Goal: Task Accomplishment & Management: Manage account settings

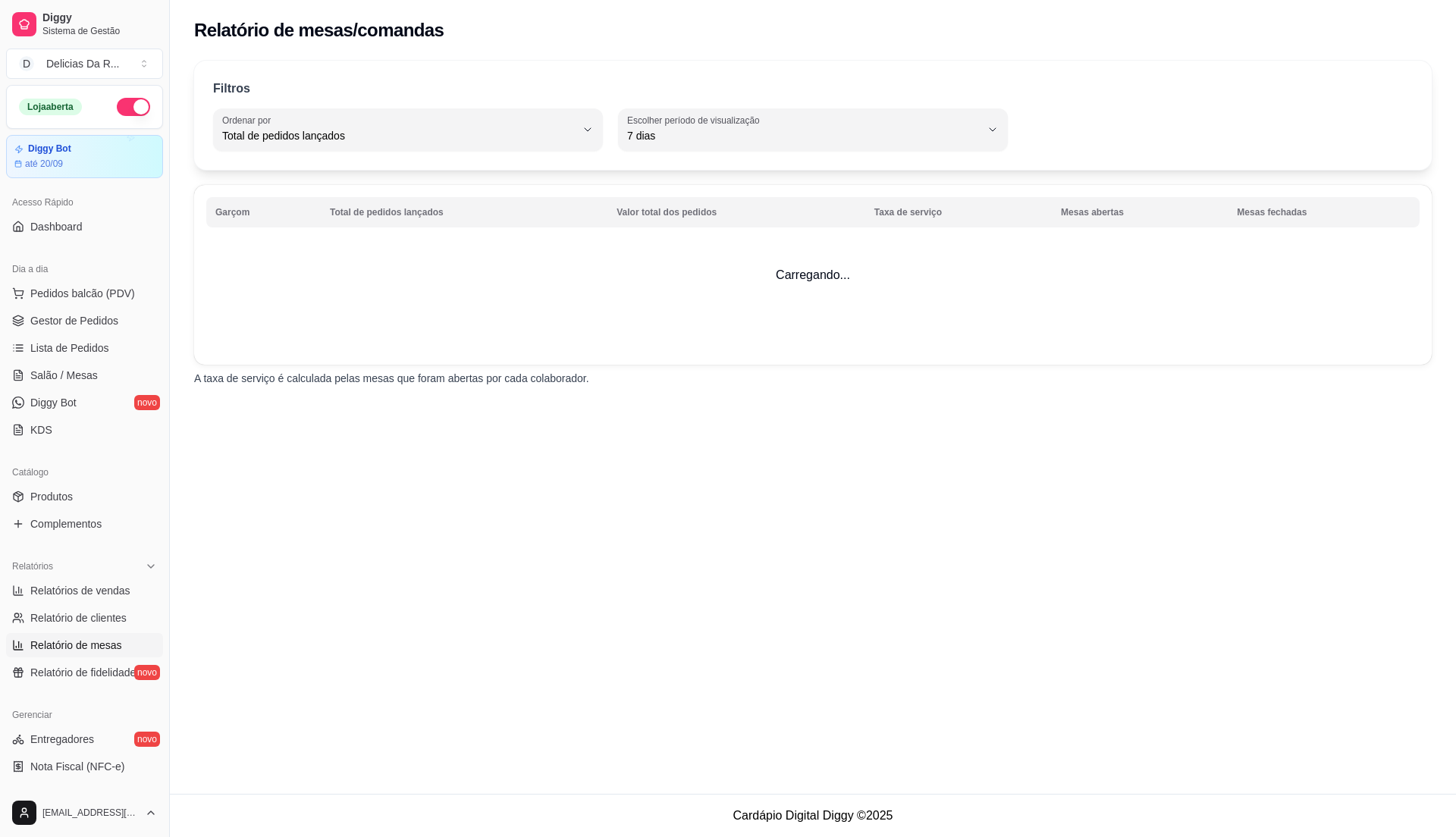
select select "TOTAL_OF_ORDERS"
select select "7"
click at [107, 620] on span "Relatório de clientes" at bounding box center [79, 618] width 96 height 15
select select "30"
select select "HIGHEST_TOTAL_SPENT_WITH_ORDERS"
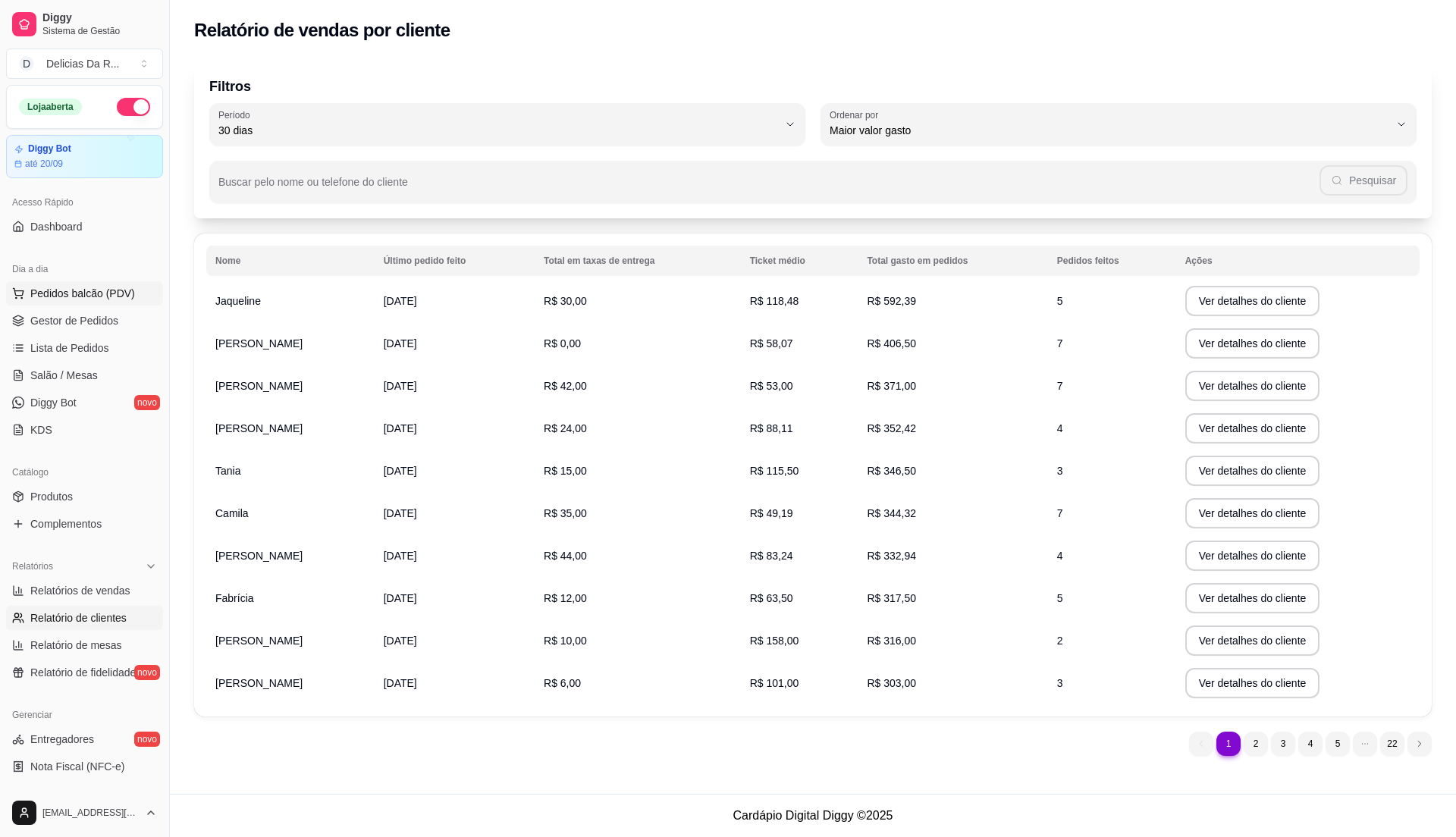
click at [80, 295] on span "Pedidos balcão (PDV)" at bounding box center [83, 293] width 105 height 15
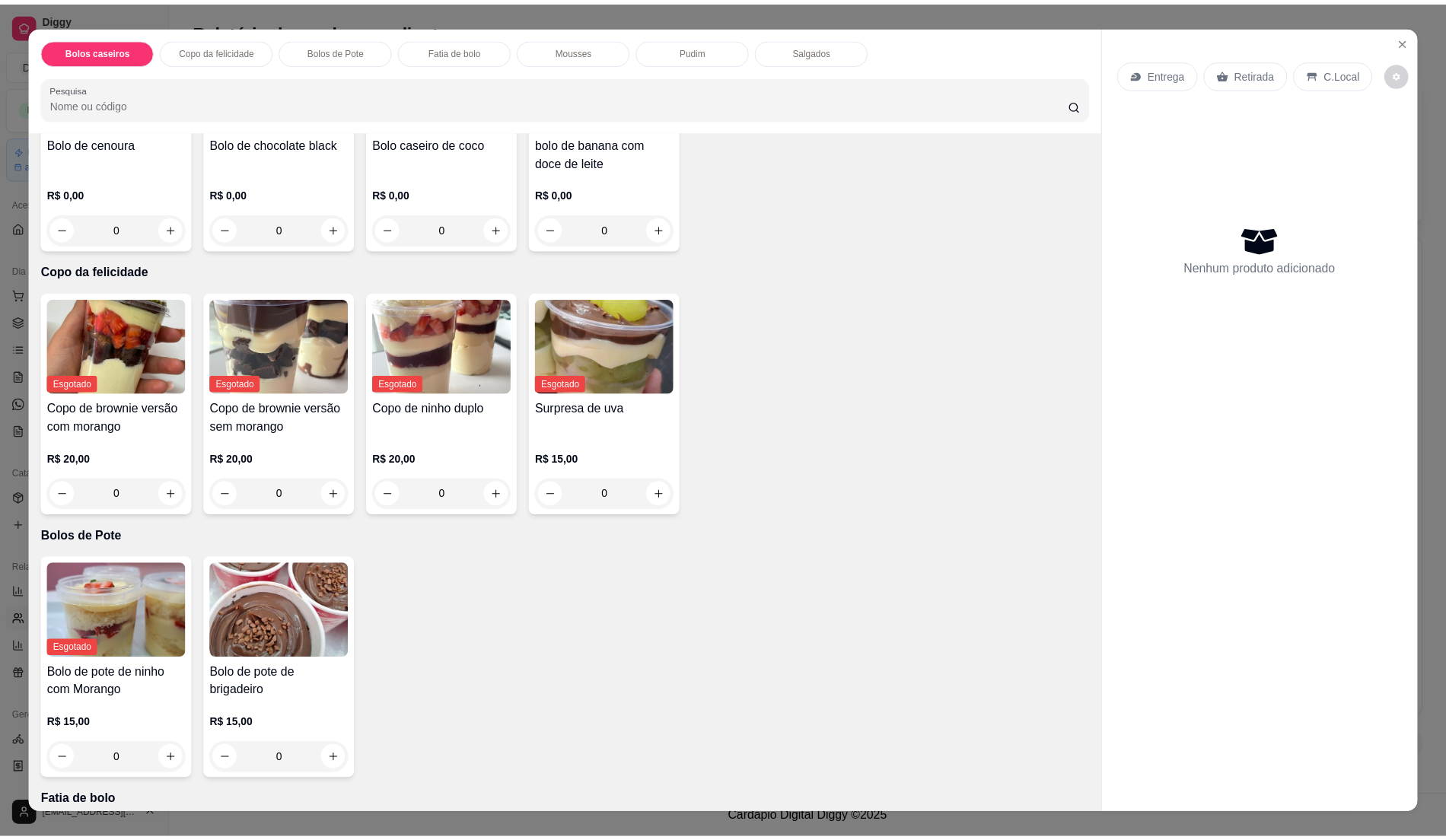
scroll to position [304, 0]
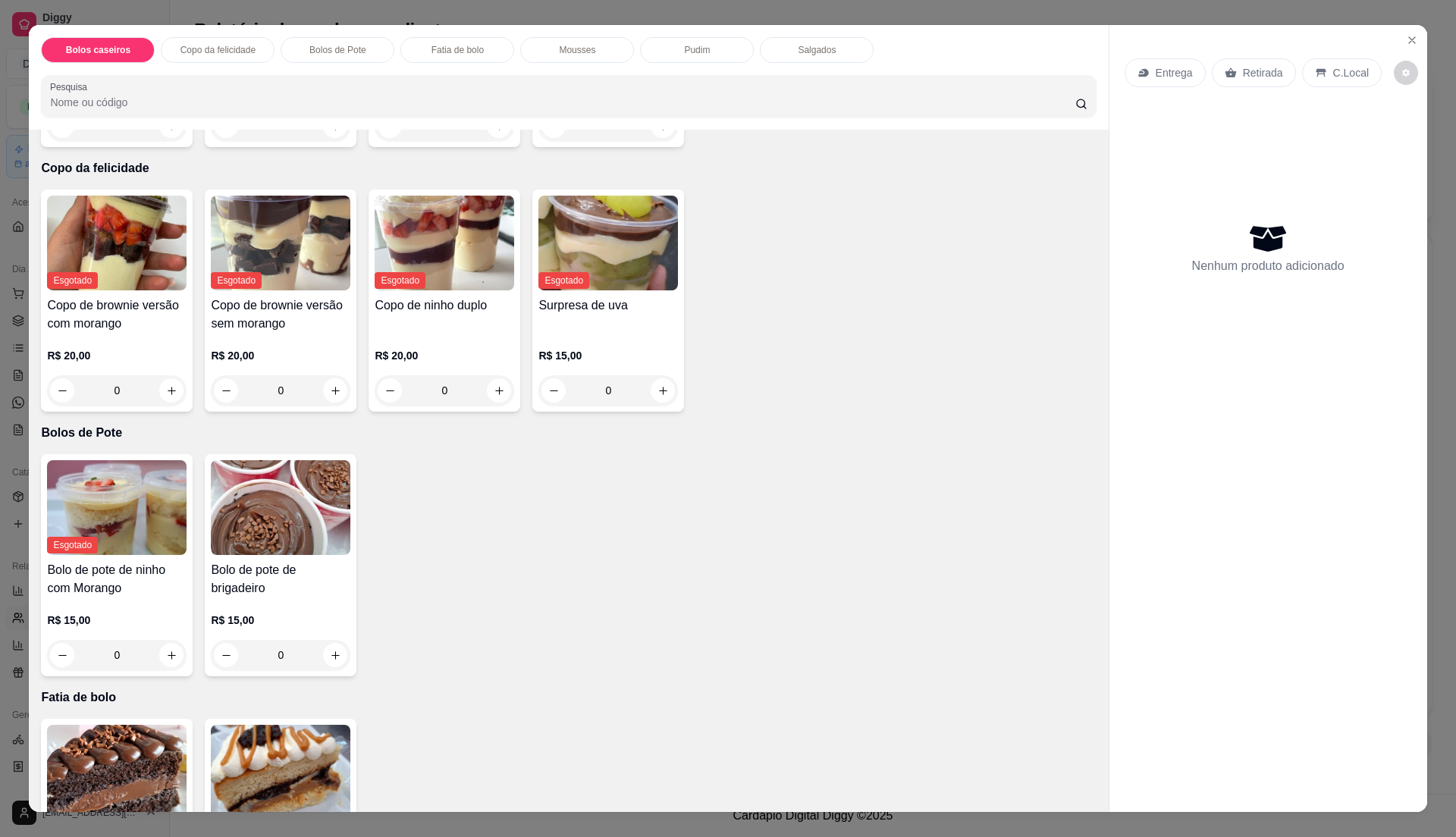
click at [799, 541] on div "Esgotado Bolo de pote de ninho com Morango R$ 15,00 0 Bolo de pote de brigadeir…" at bounding box center [568, 565] width 1055 height 222
click at [234, 744] on img at bounding box center [281, 772] width 140 height 94
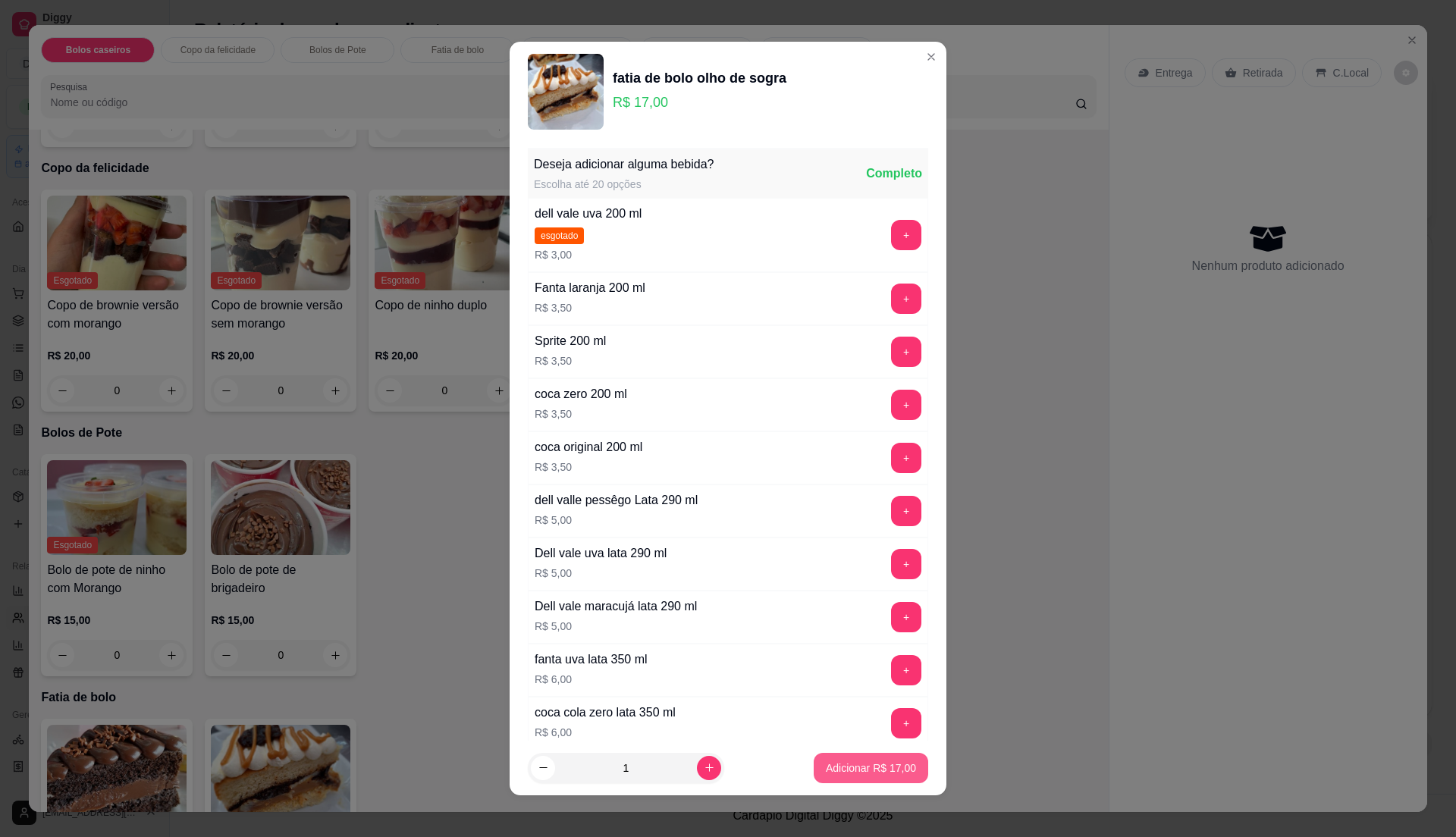
click at [868, 771] on p "Adicionar R$ 17,00" at bounding box center [870, 767] width 90 height 15
type input "1"
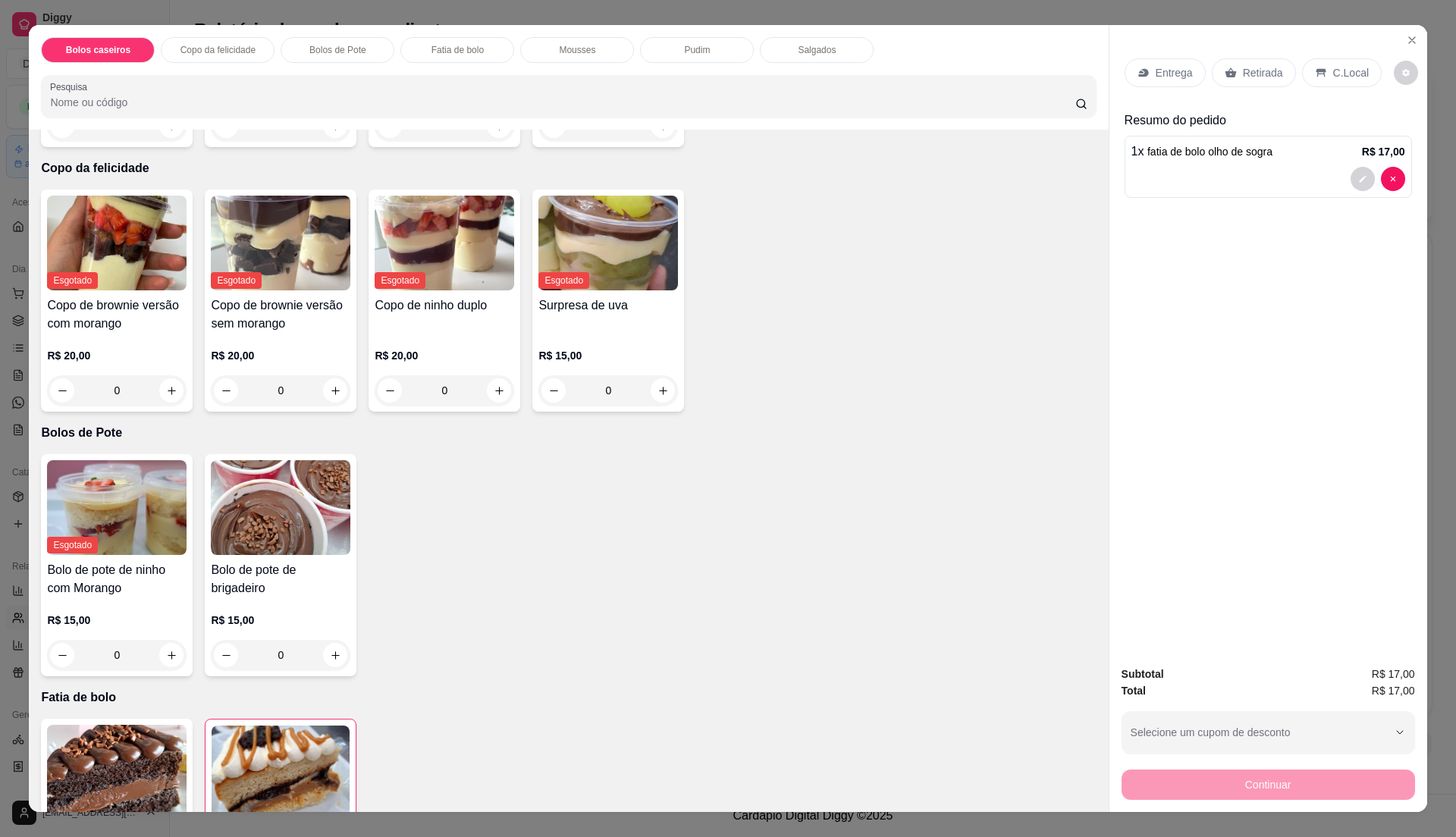
click at [169, 755] on img at bounding box center [117, 772] width 140 height 94
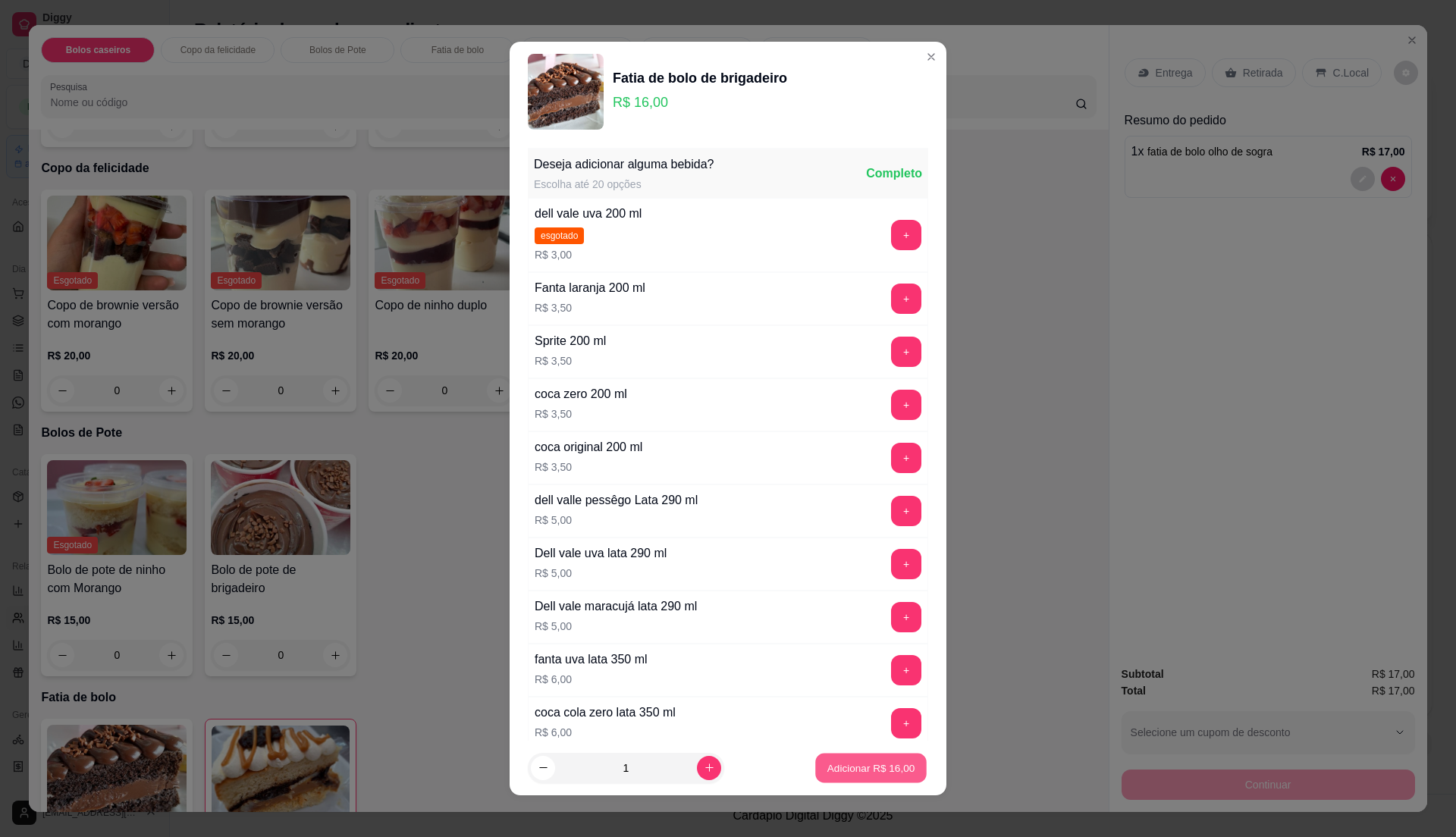
click at [828, 774] on p "Adicionar R$ 16,00" at bounding box center [871, 767] width 88 height 14
type input "1"
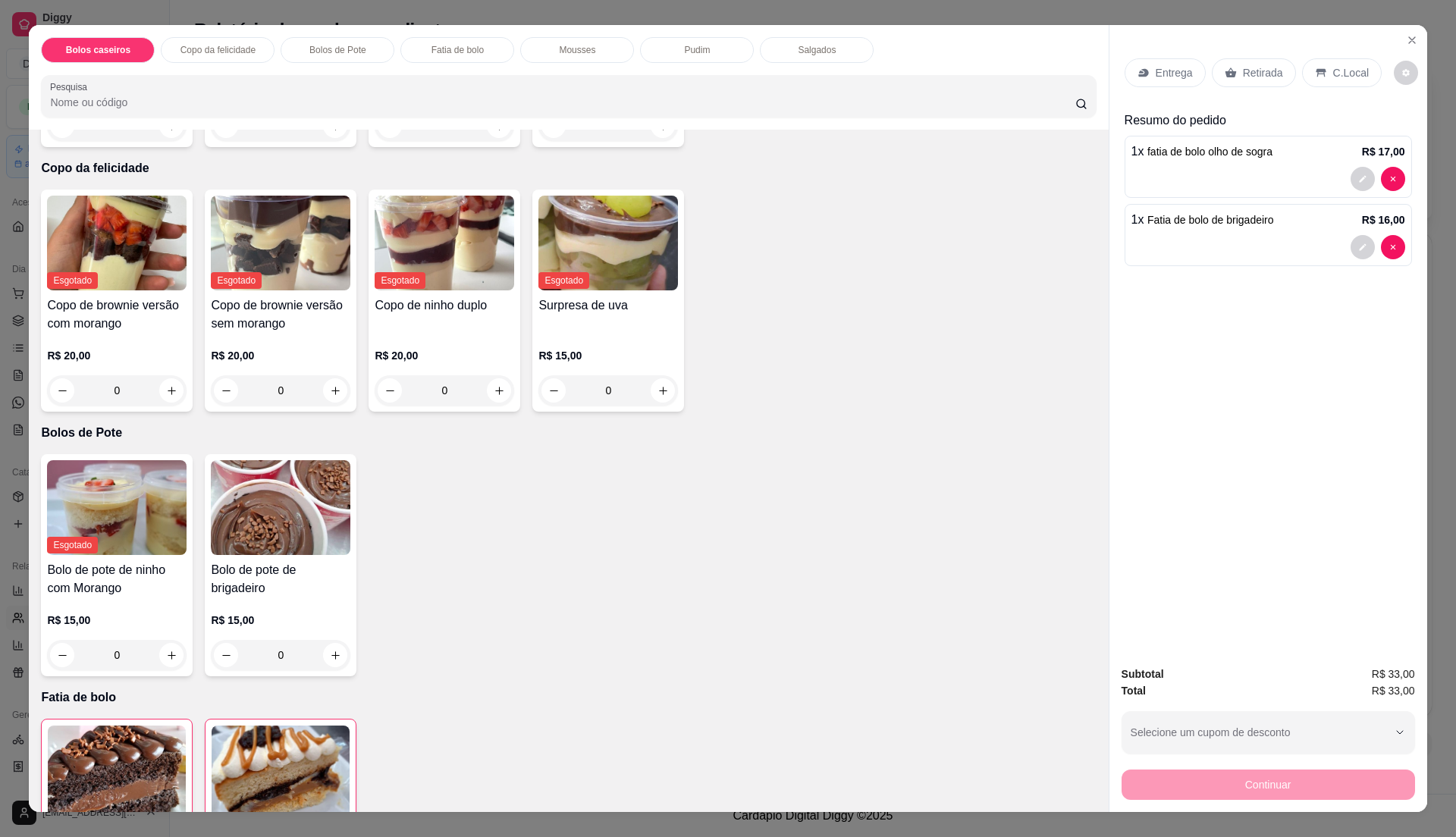
click at [1198, 73] on div "Entrega Retirada C.Local" at bounding box center [1253, 73] width 257 height 29
click at [1212, 73] on div "Retirada" at bounding box center [1254, 73] width 84 height 29
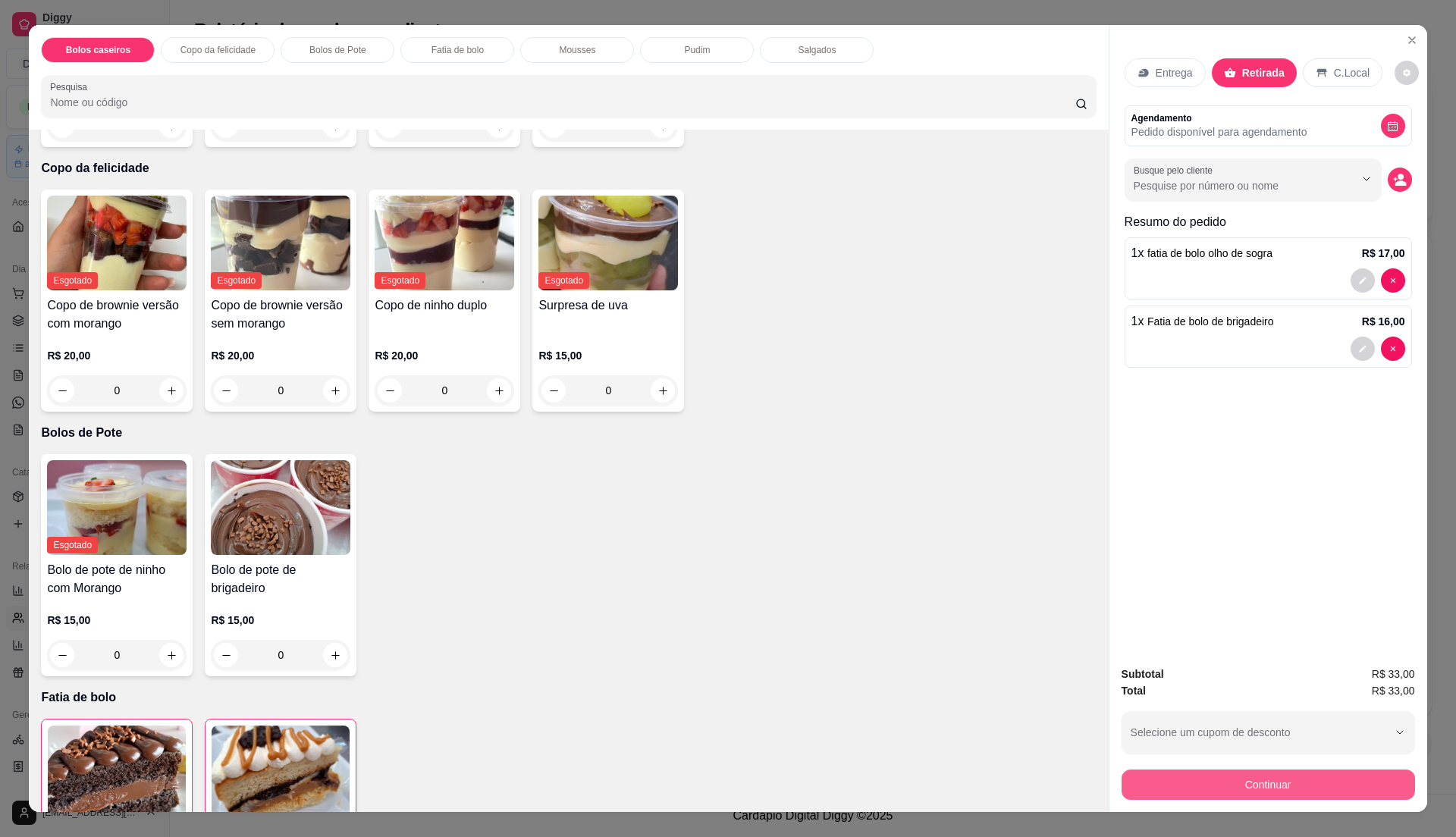
click at [1238, 778] on button "Continuar" at bounding box center [1269, 785] width 294 height 31
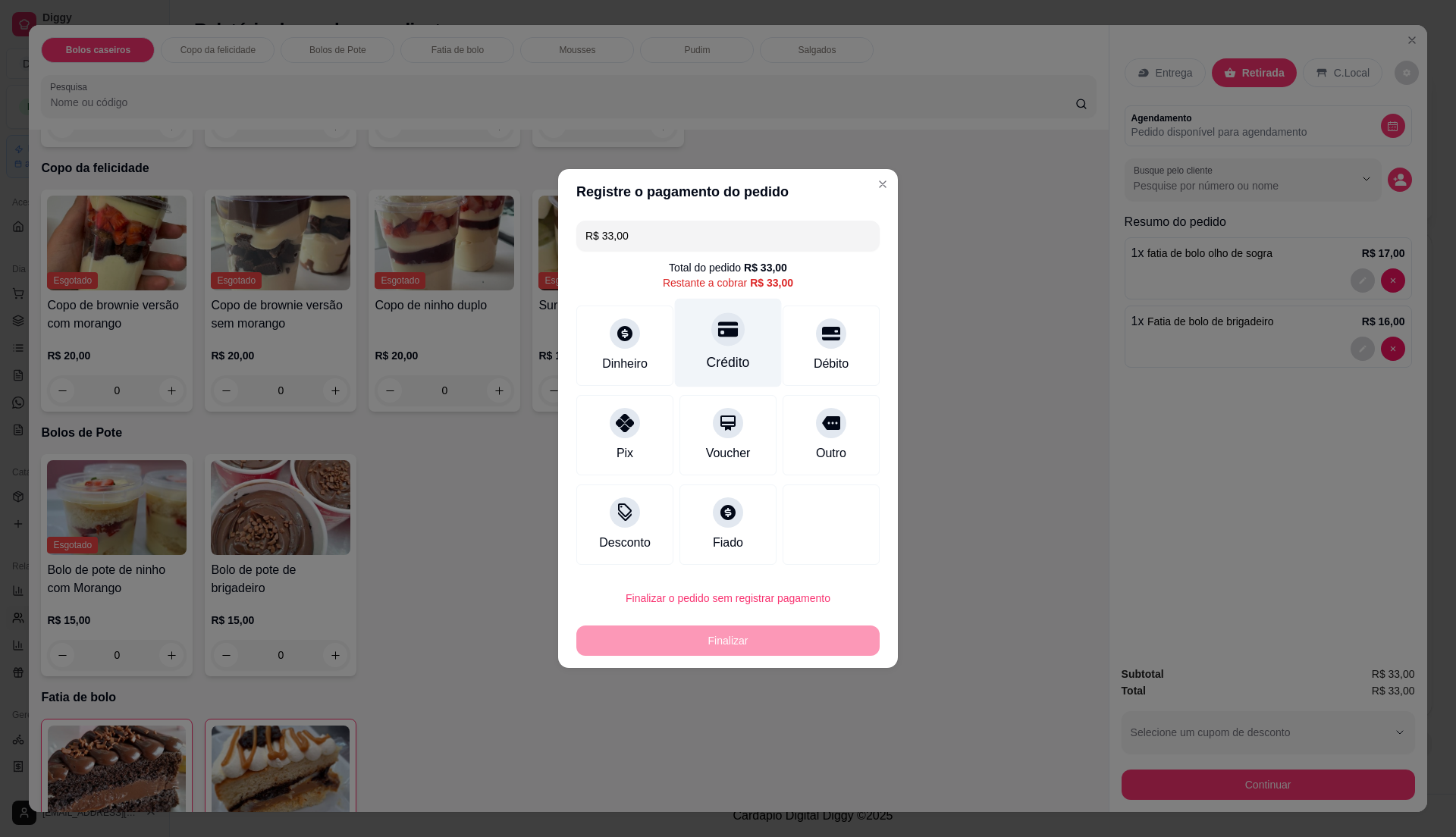
click at [708, 347] on div "Crédito" at bounding box center [728, 343] width 107 height 89
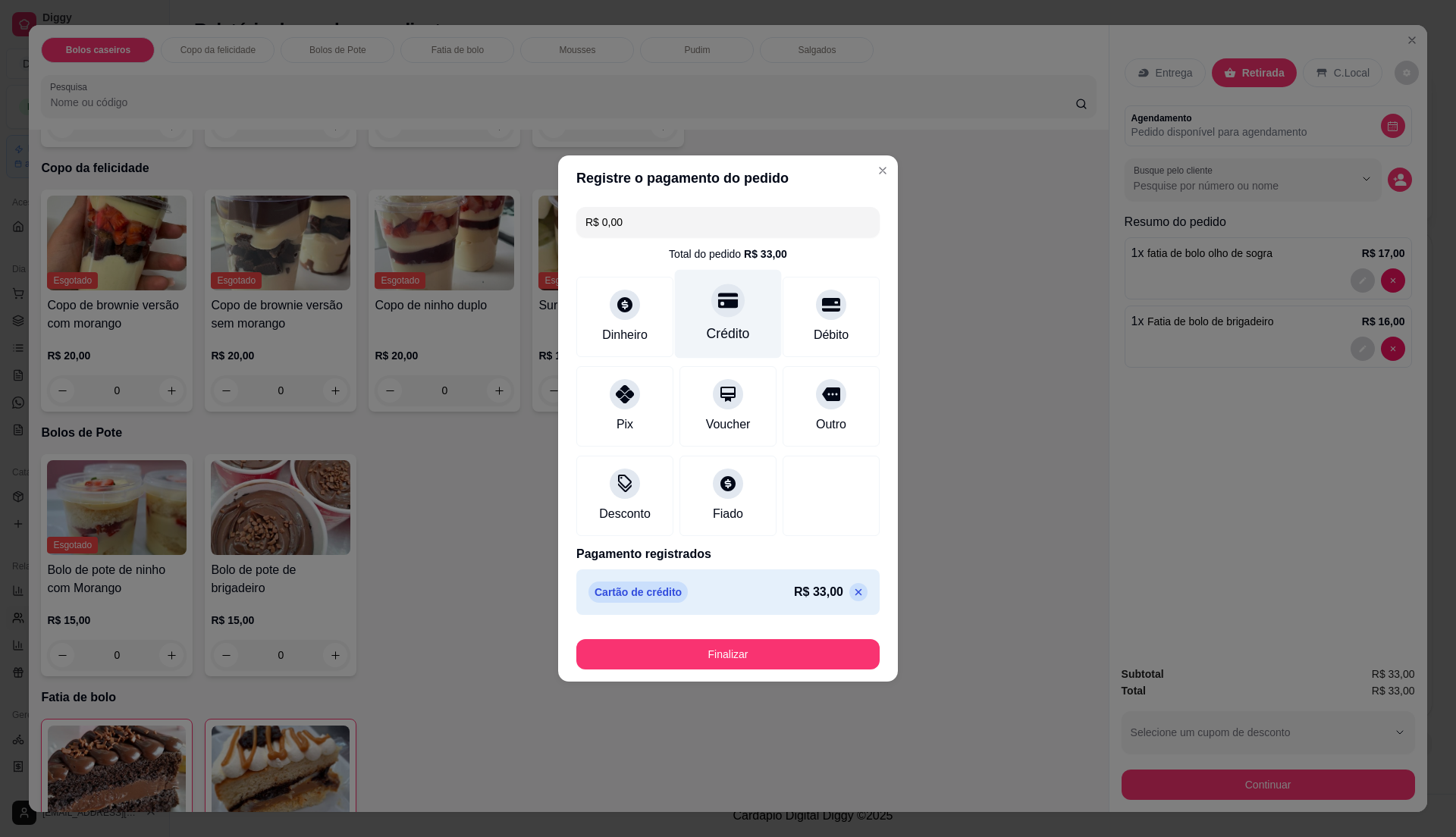
type input "R$ 0,00"
click at [775, 644] on button "Finalizar" at bounding box center [728, 654] width 295 height 30
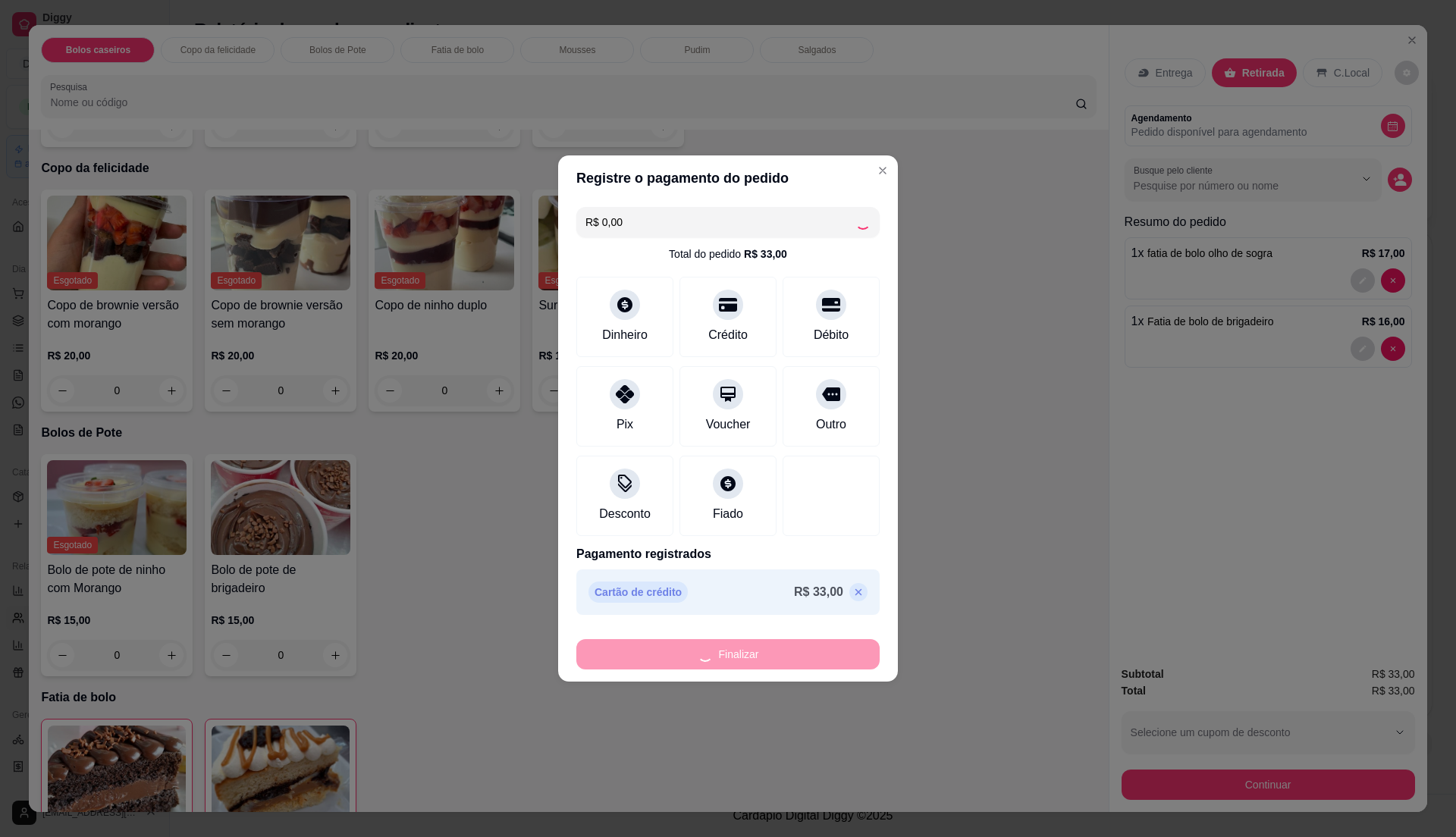
type input "0"
type input "-R$ 33,00"
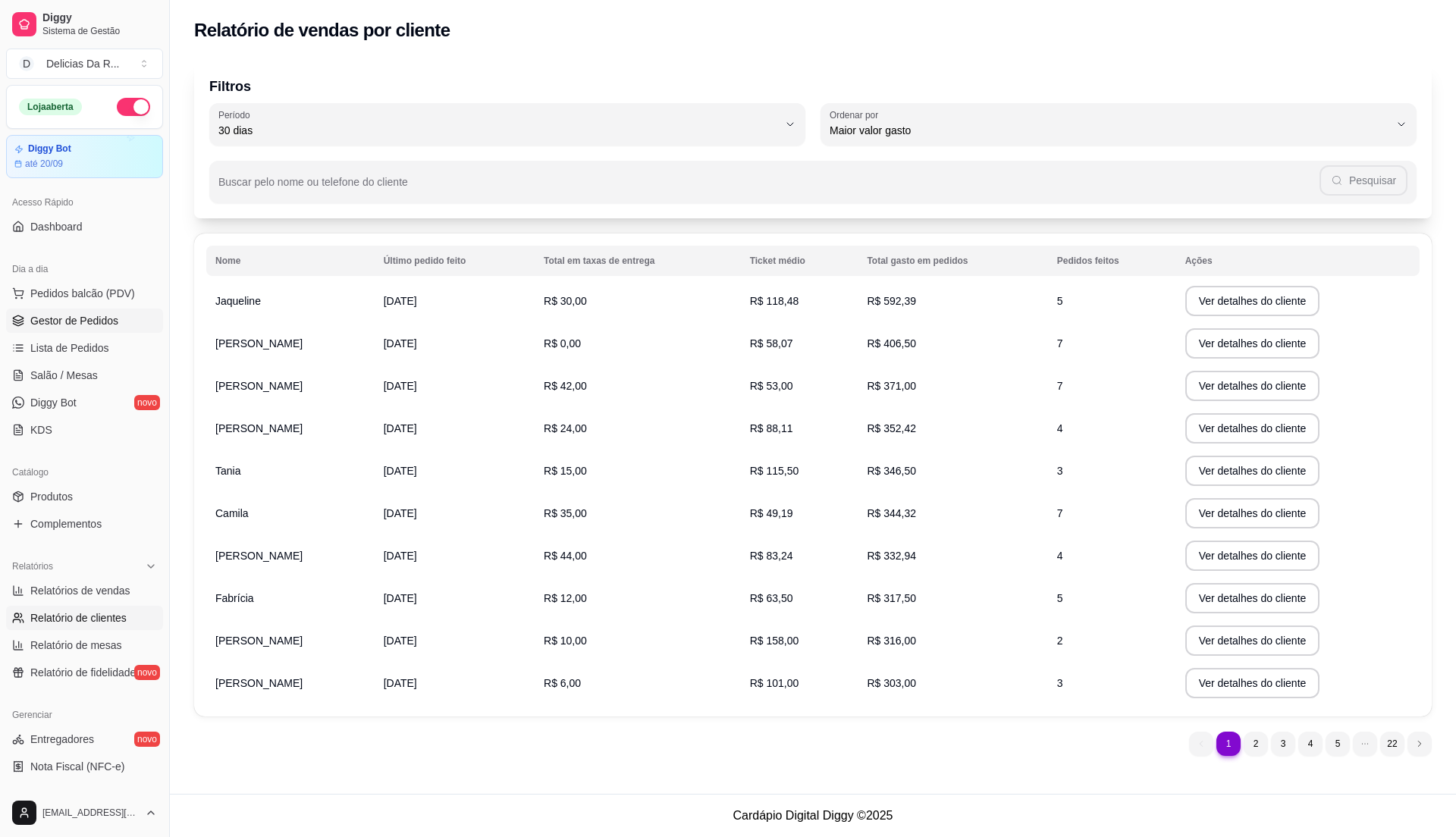
click at [34, 314] on span "Gestor de Pedidos" at bounding box center [74, 320] width 88 height 15
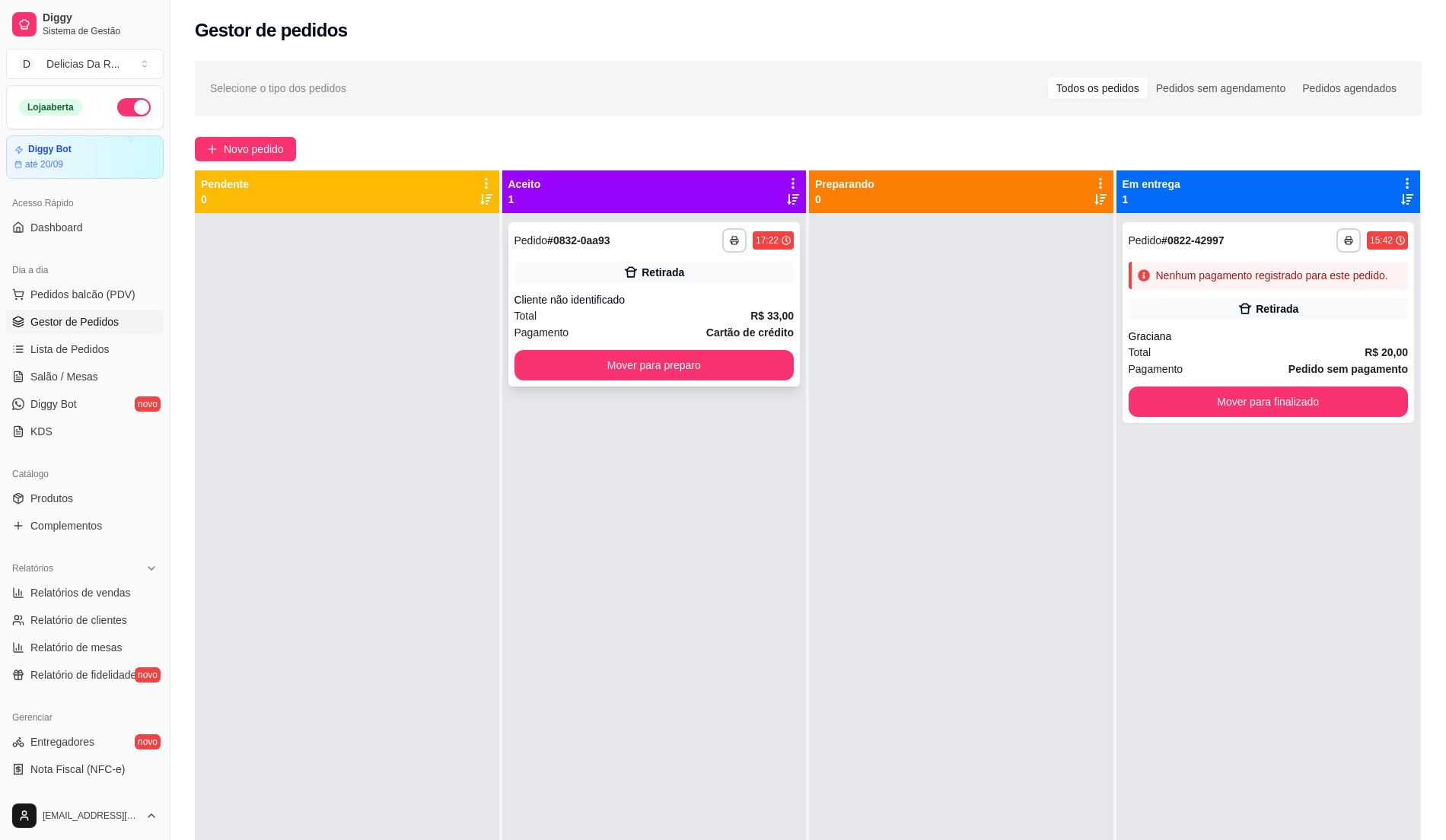
click at [709, 332] on strong "Cartão de crédito" at bounding box center [750, 332] width 88 height 12
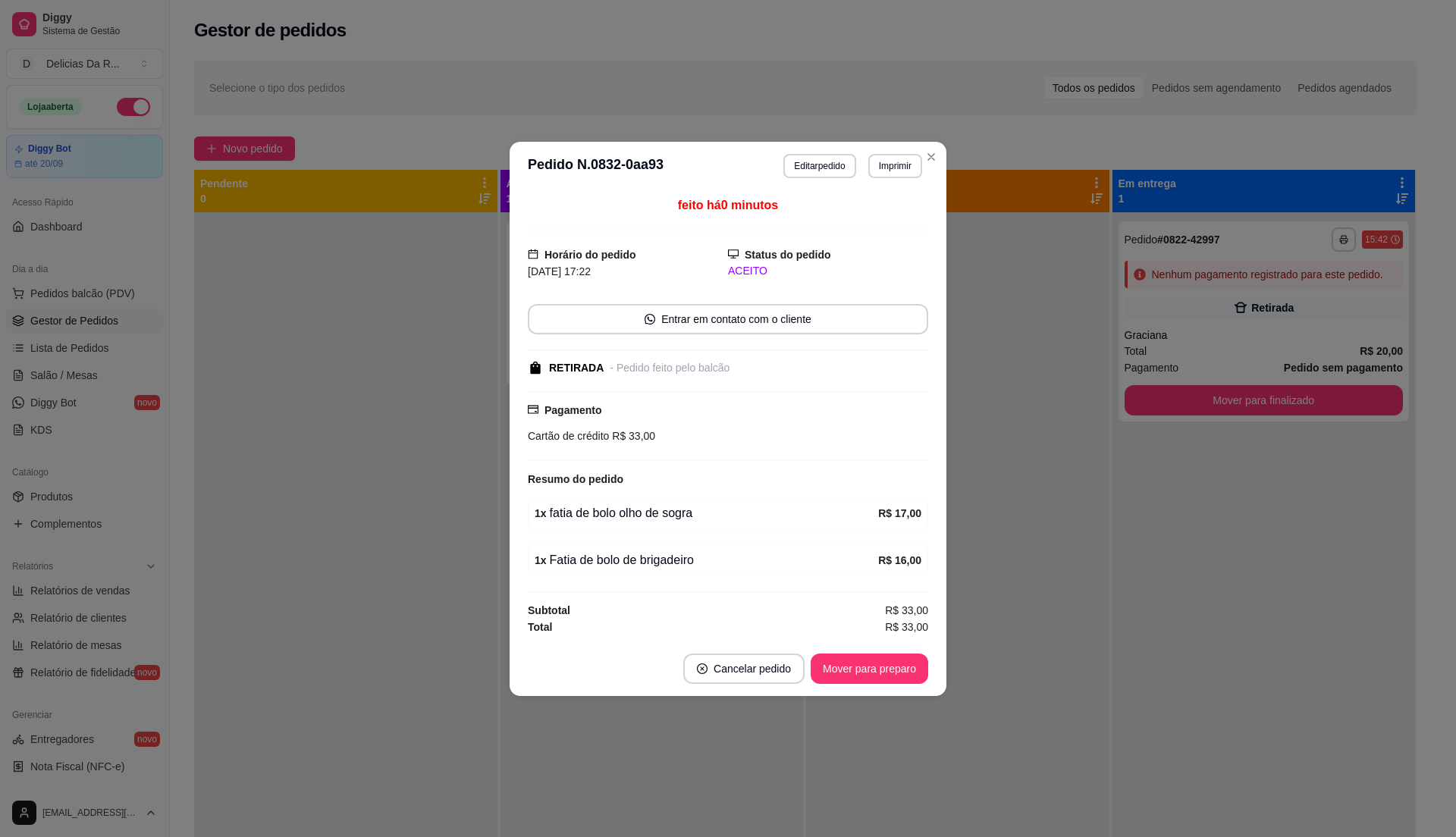
click at [912, 680] on button "Mover para preparo" at bounding box center [870, 668] width 118 height 31
click at [912, 680] on div "Mover para preparo" at bounding box center [858, 668] width 139 height 31
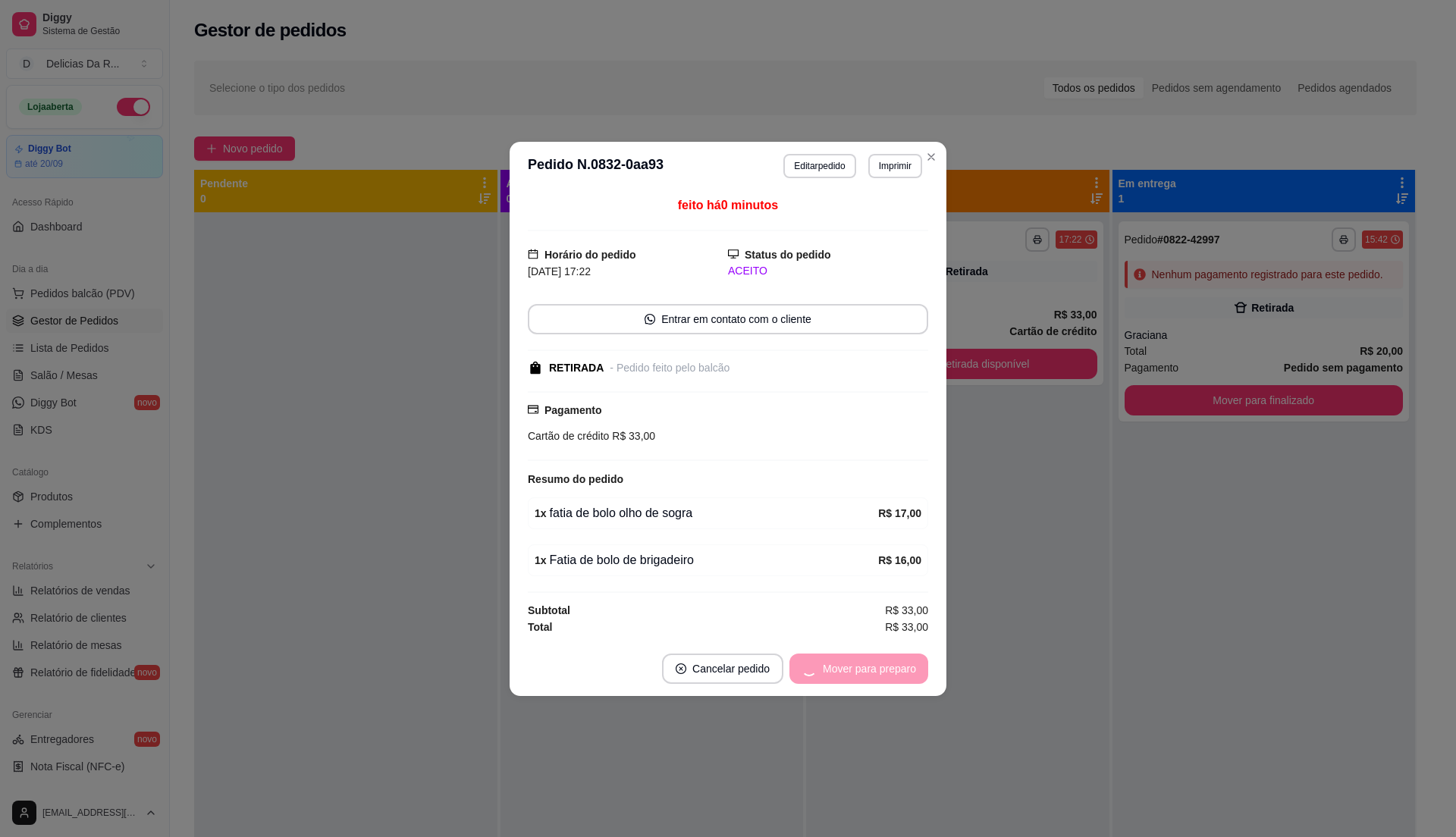
click at [913, 680] on div "Mover para preparo" at bounding box center [858, 668] width 139 height 31
click at [912, 680] on button "Mover para retirada disponível" at bounding box center [844, 668] width 163 height 30
click at [910, 680] on div "Mover para retirada disponível" at bounding box center [844, 668] width 168 height 31
click at [910, 680] on div "Mover para retirada disponível" at bounding box center [834, 668] width 189 height 31
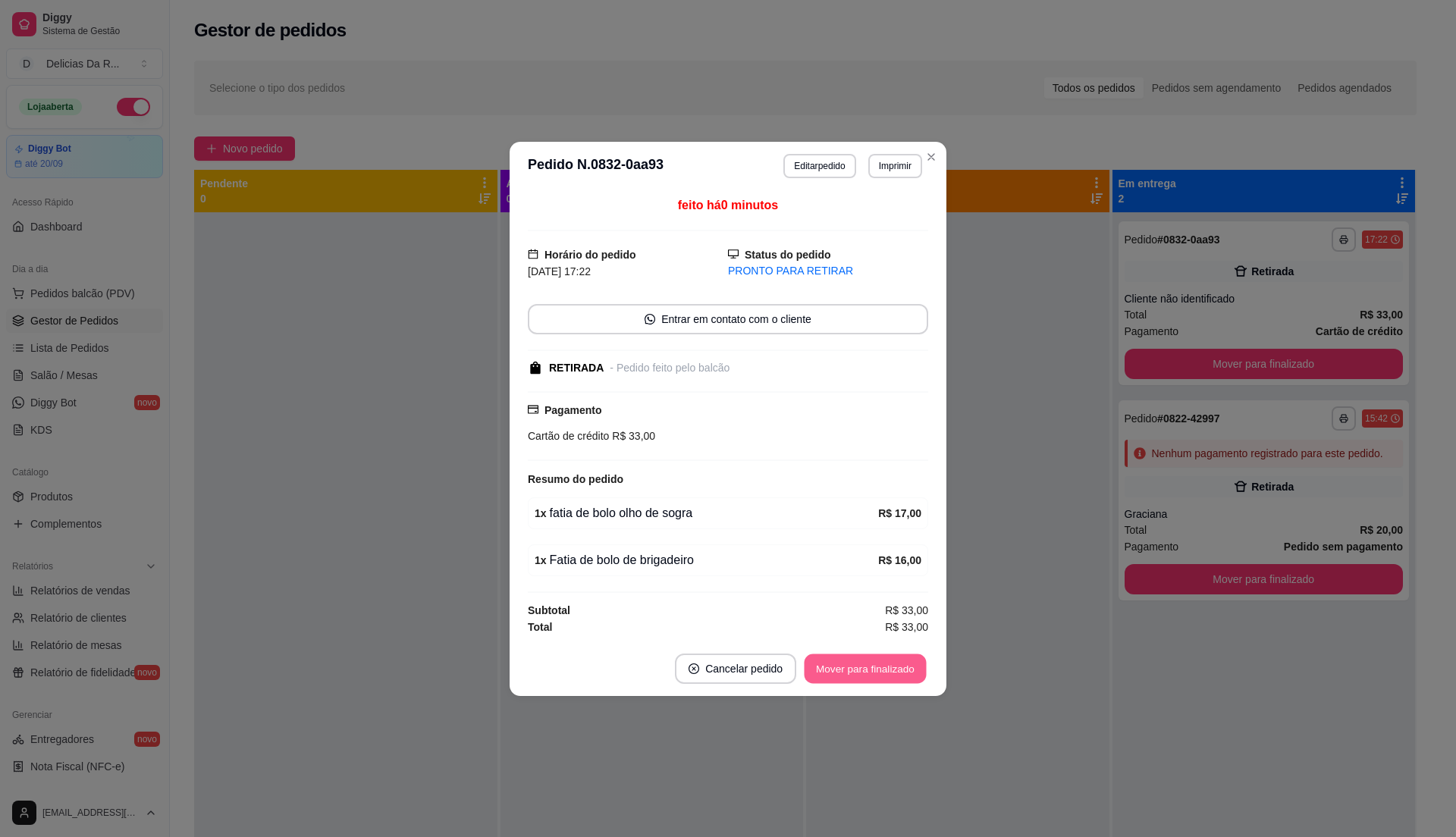
click at [910, 680] on button "Mover para finalizado" at bounding box center [866, 668] width 122 height 30
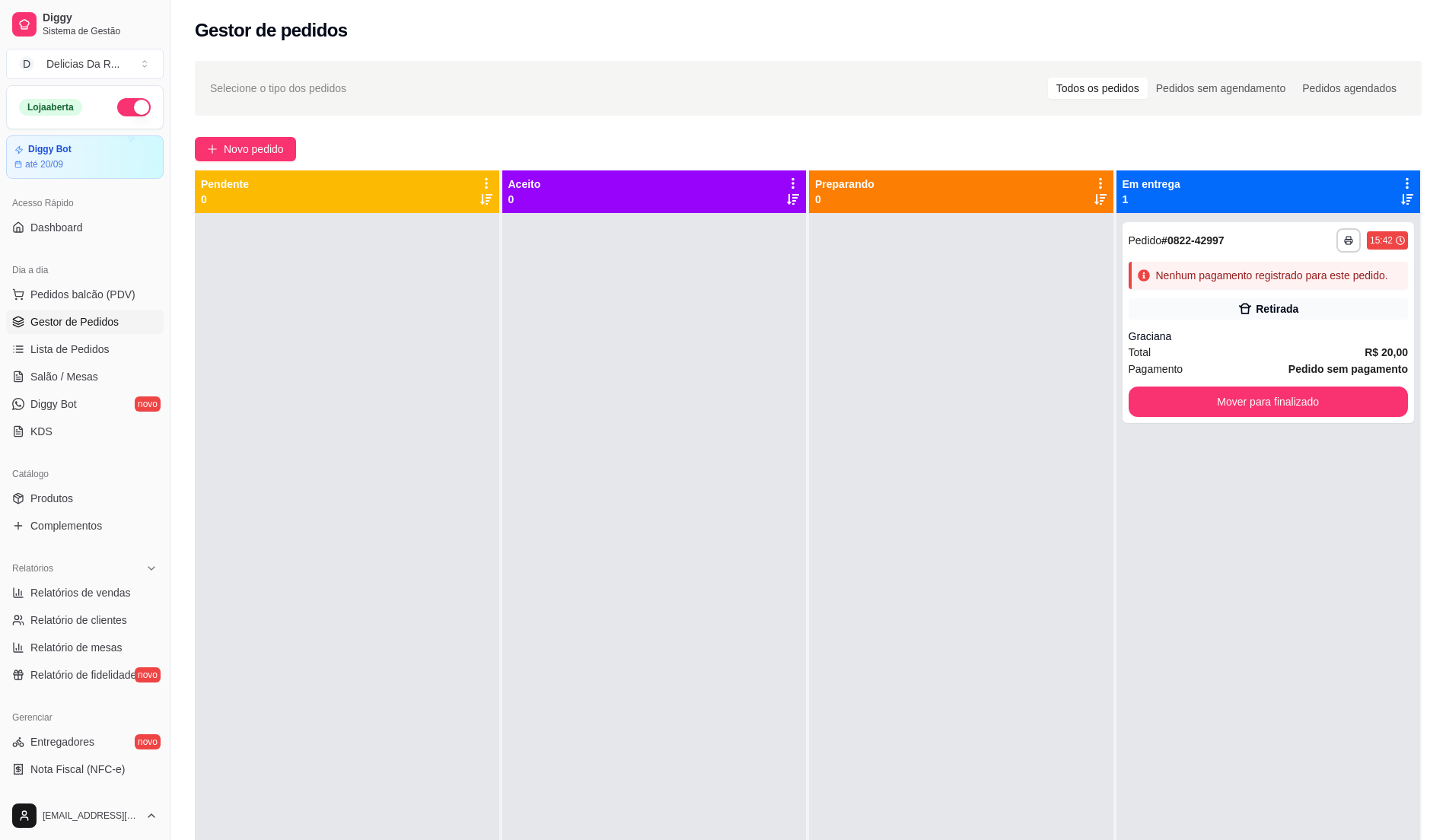
click at [114, 513] on ul "Produtos Complementos" at bounding box center [85, 512] width 158 height 52
drag, startPoint x: 118, startPoint y: 501, endPoint x: 157, endPoint y: 658, distance: 161.8
click at [119, 501] on link "Produtos" at bounding box center [85, 499] width 158 height 25
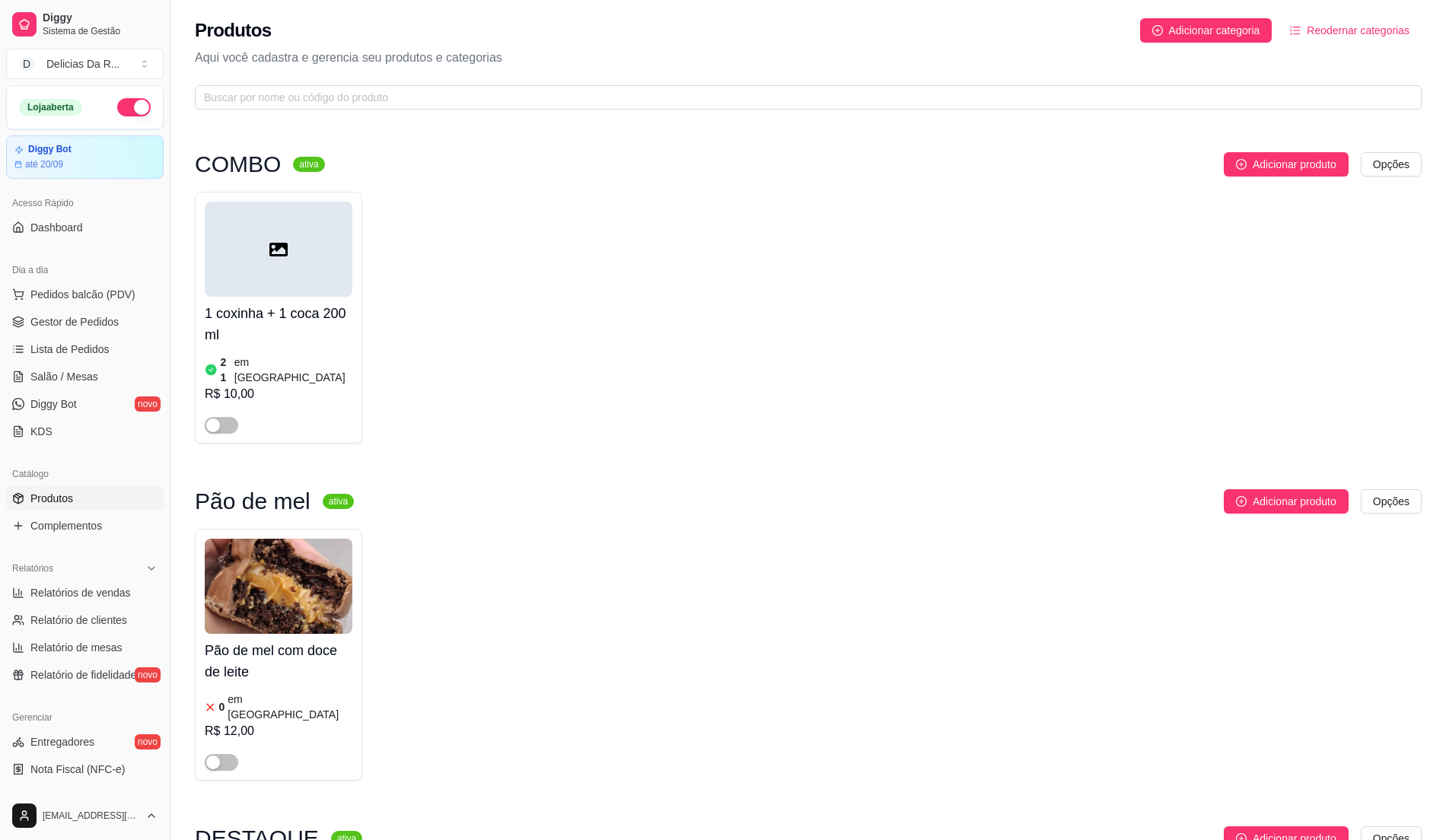
click at [40, 309] on ul "Pedidos balcão (PDV) Gestor de Pedidos Lista de Pedidos Salão / Mesas Diggy Bot…" at bounding box center [85, 363] width 158 height 161
click at [39, 310] on link "Gestor de Pedidos" at bounding box center [85, 322] width 158 height 25
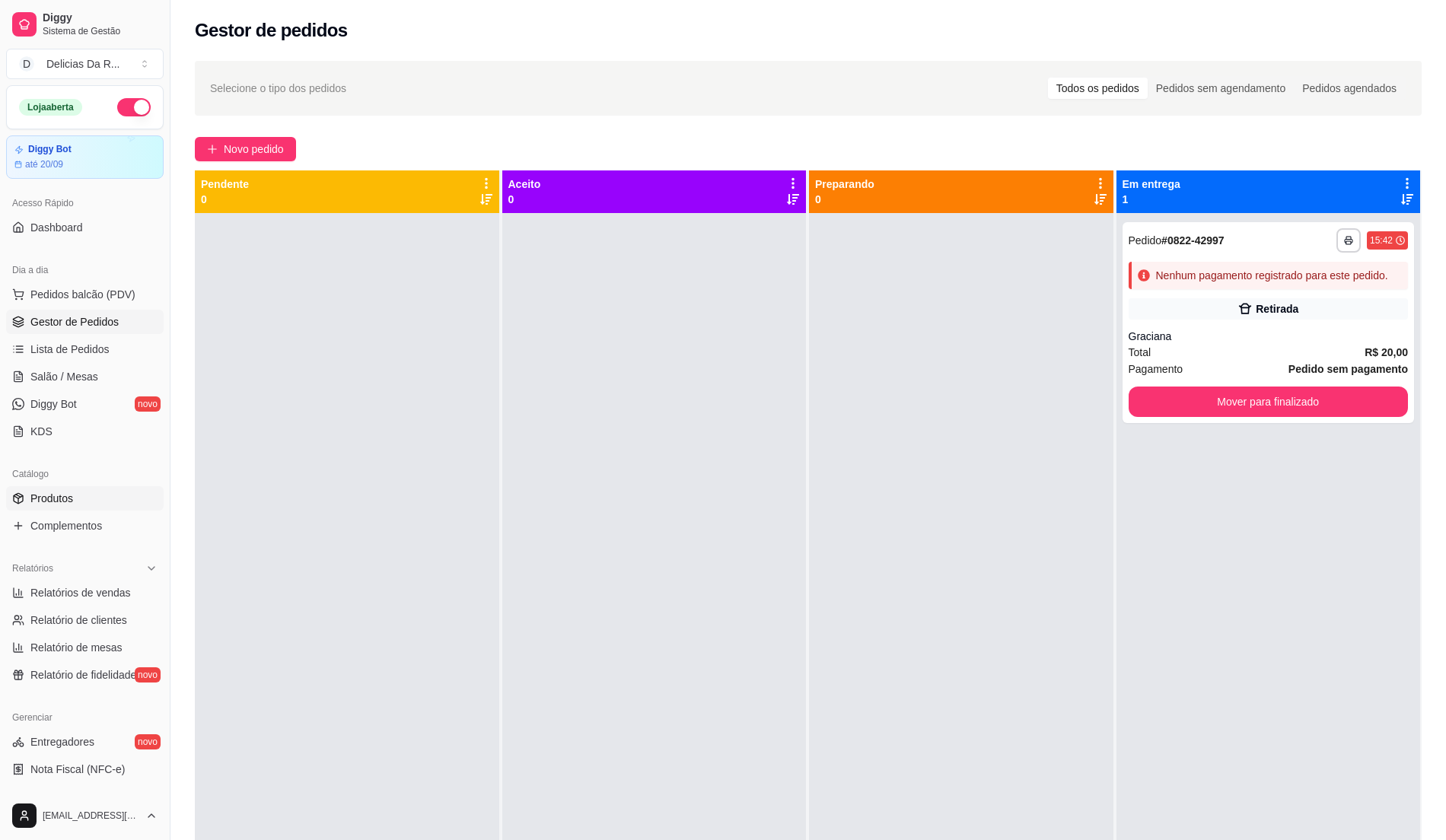
click at [66, 493] on span "Produtos" at bounding box center [52, 498] width 43 height 15
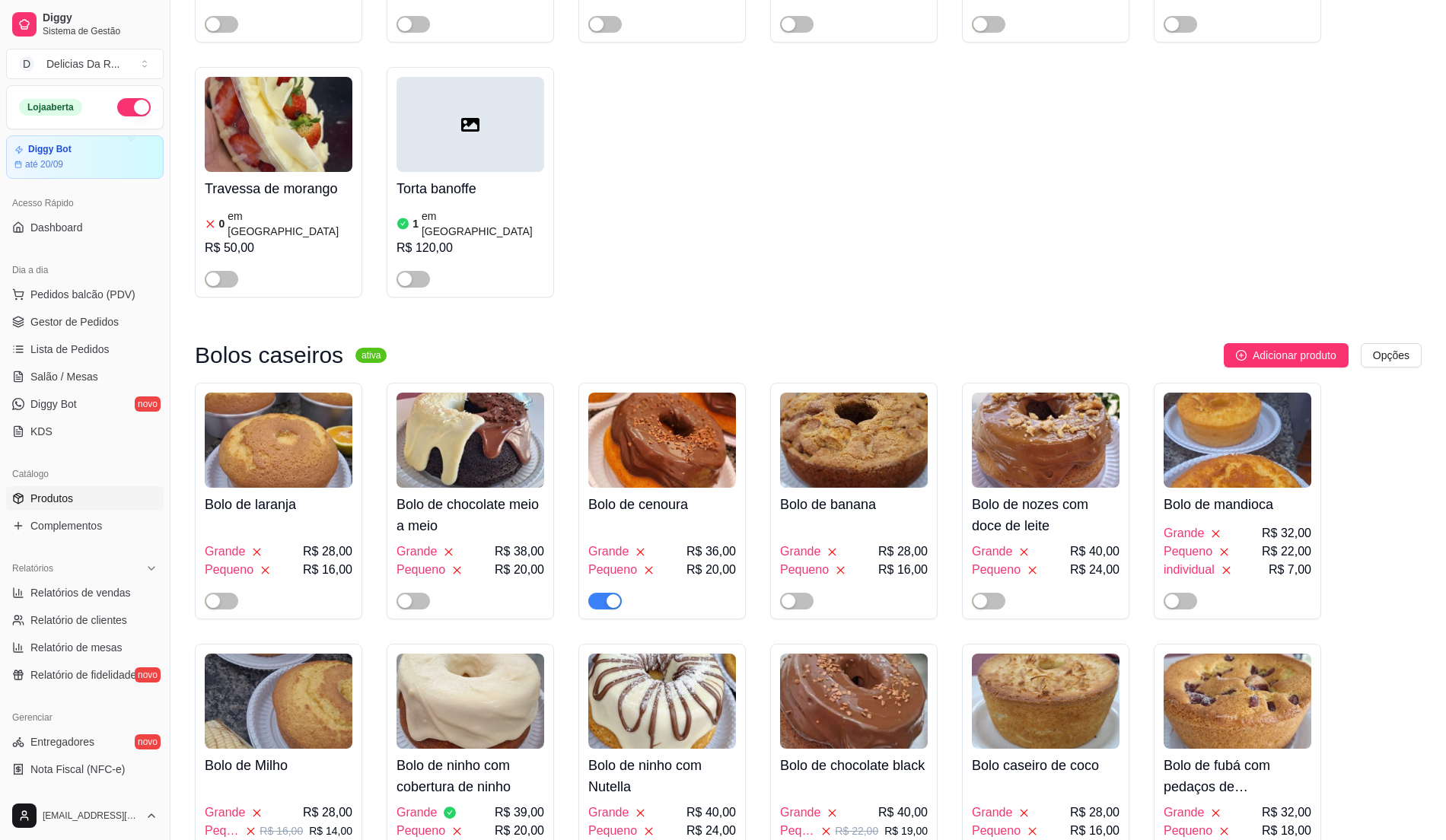
scroll to position [2637, 0]
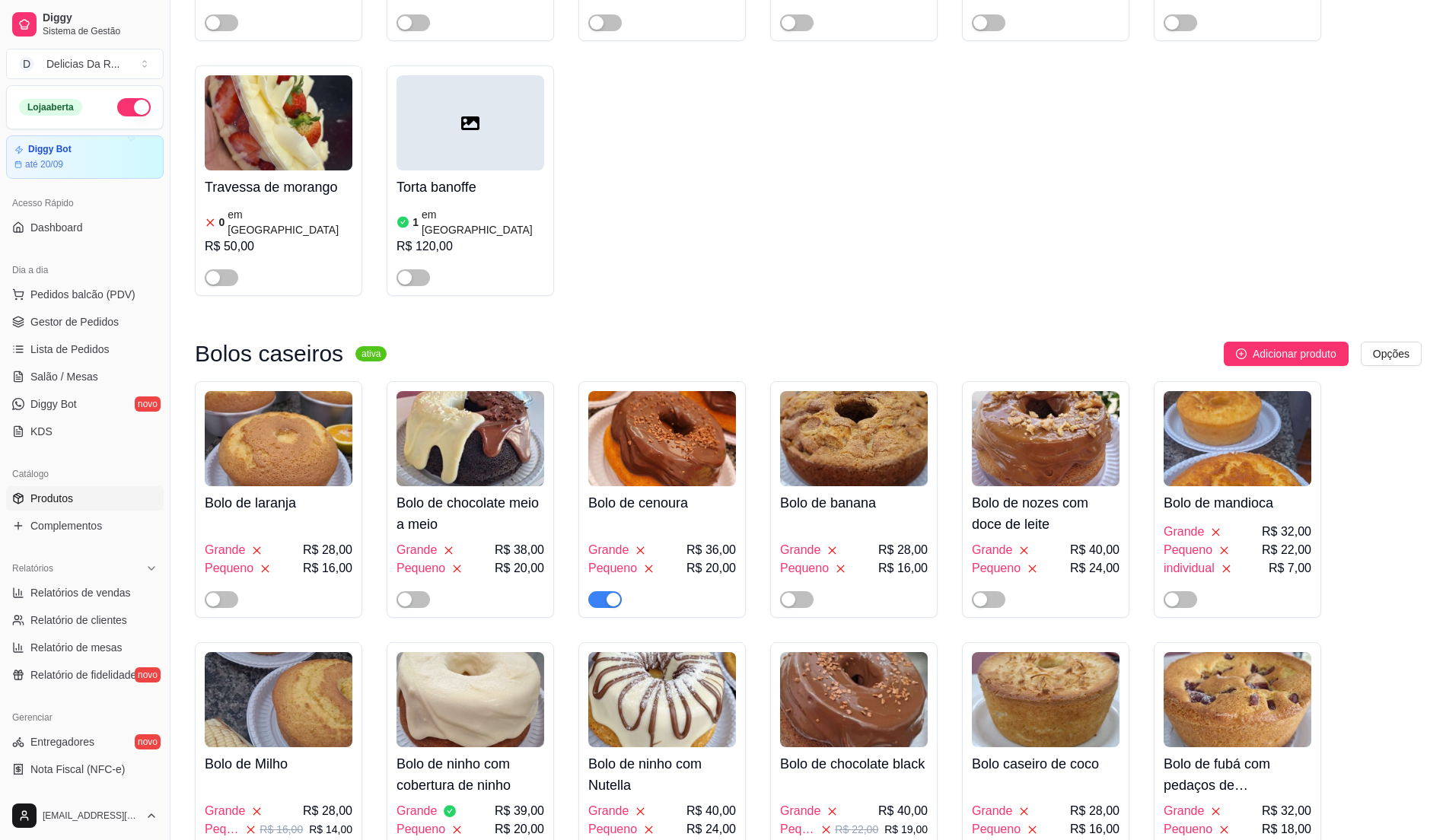
click at [613, 593] on div "button" at bounding box center [614, 600] width 14 height 14
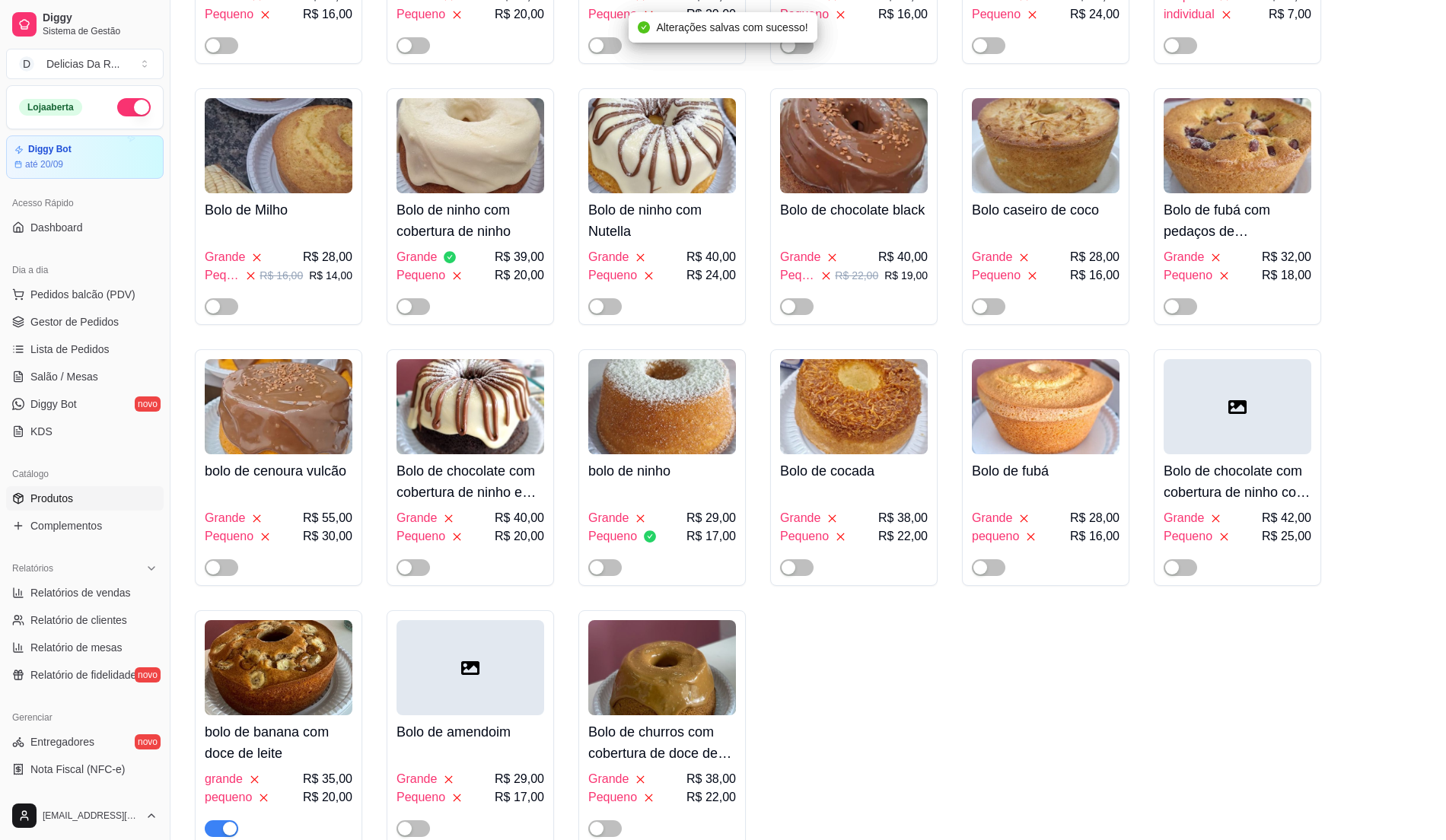
scroll to position [3246, 0]
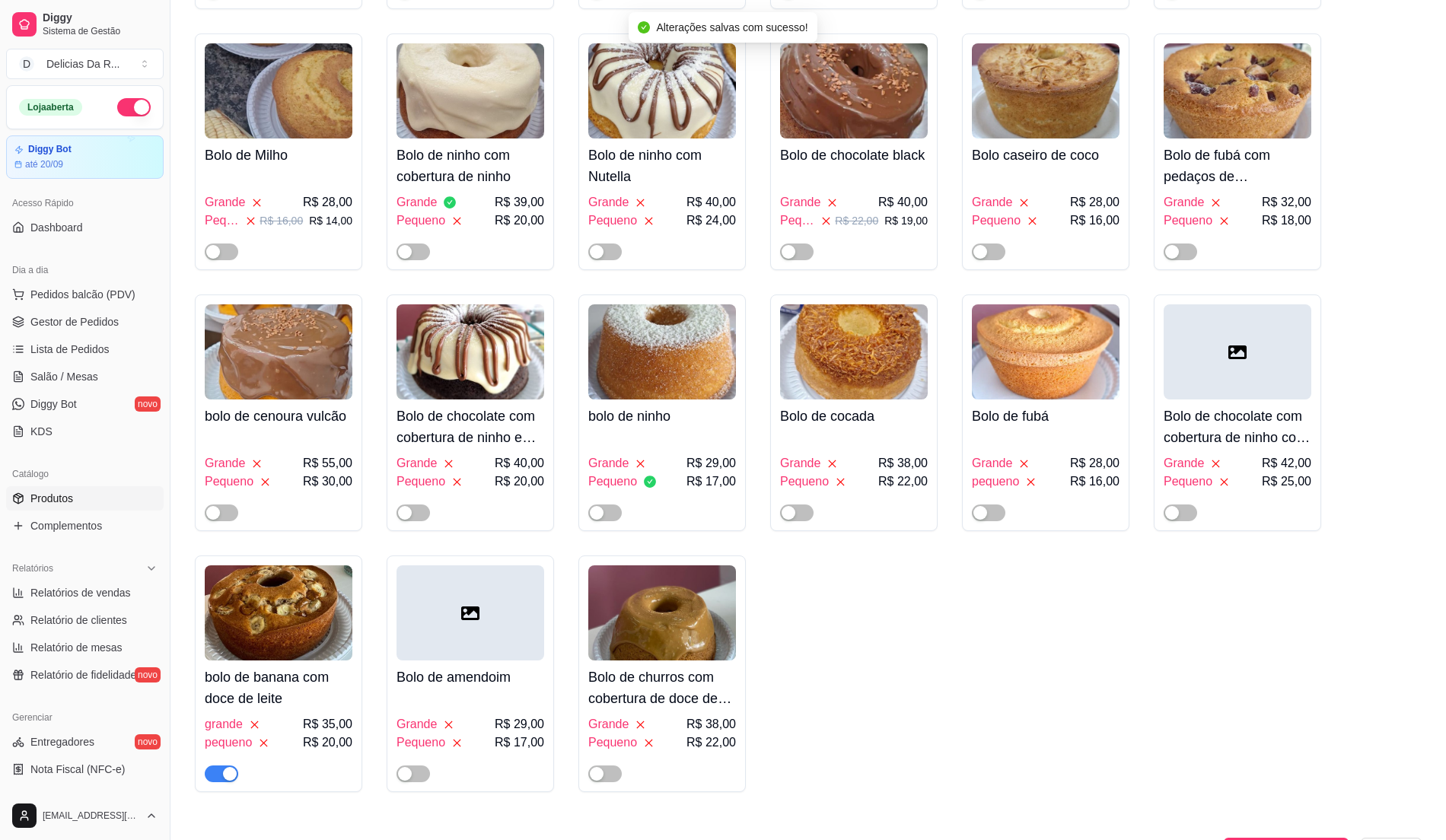
click at [217, 765] on span "button" at bounding box center [221, 773] width 33 height 17
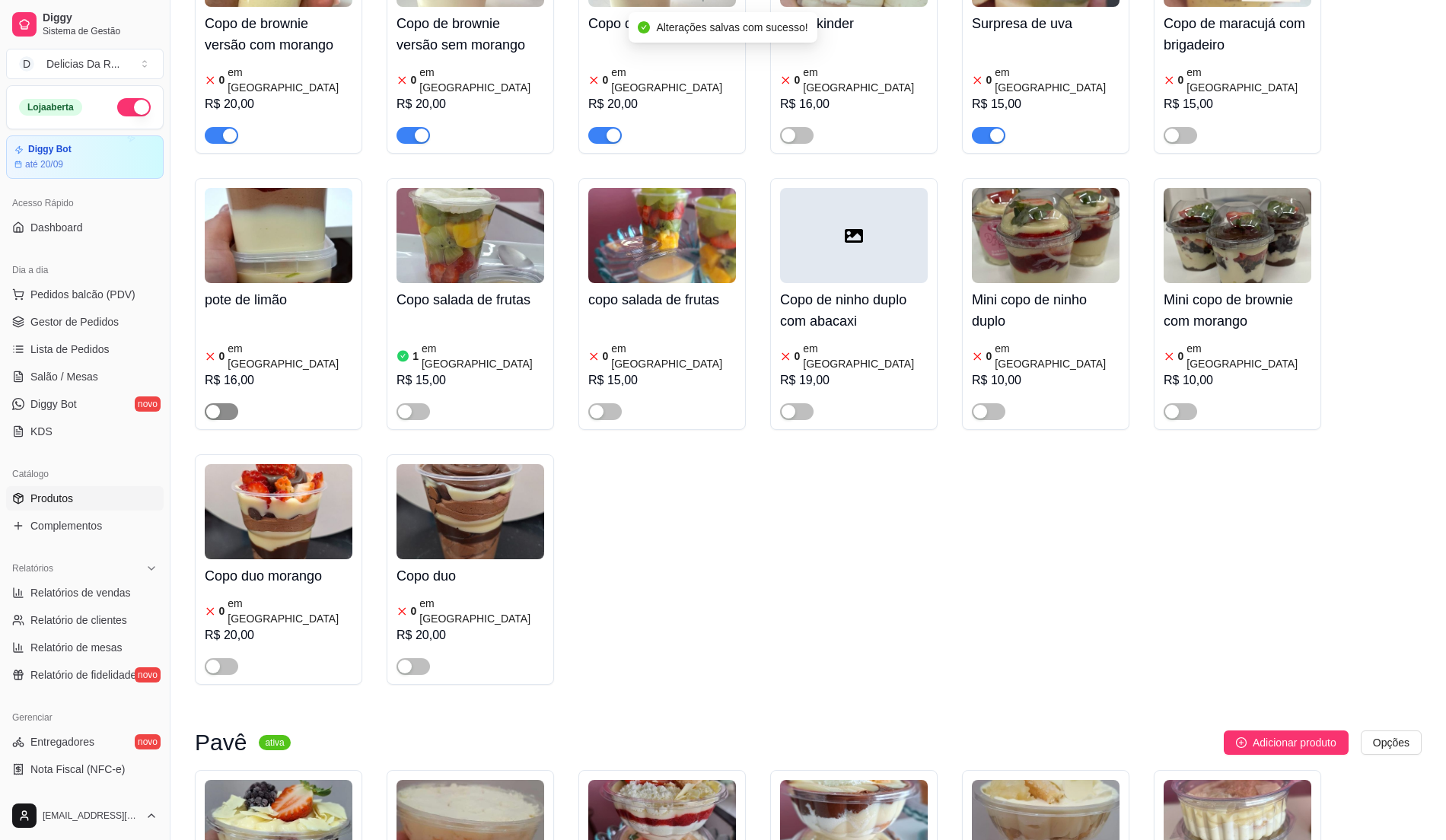
scroll to position [4160, 0]
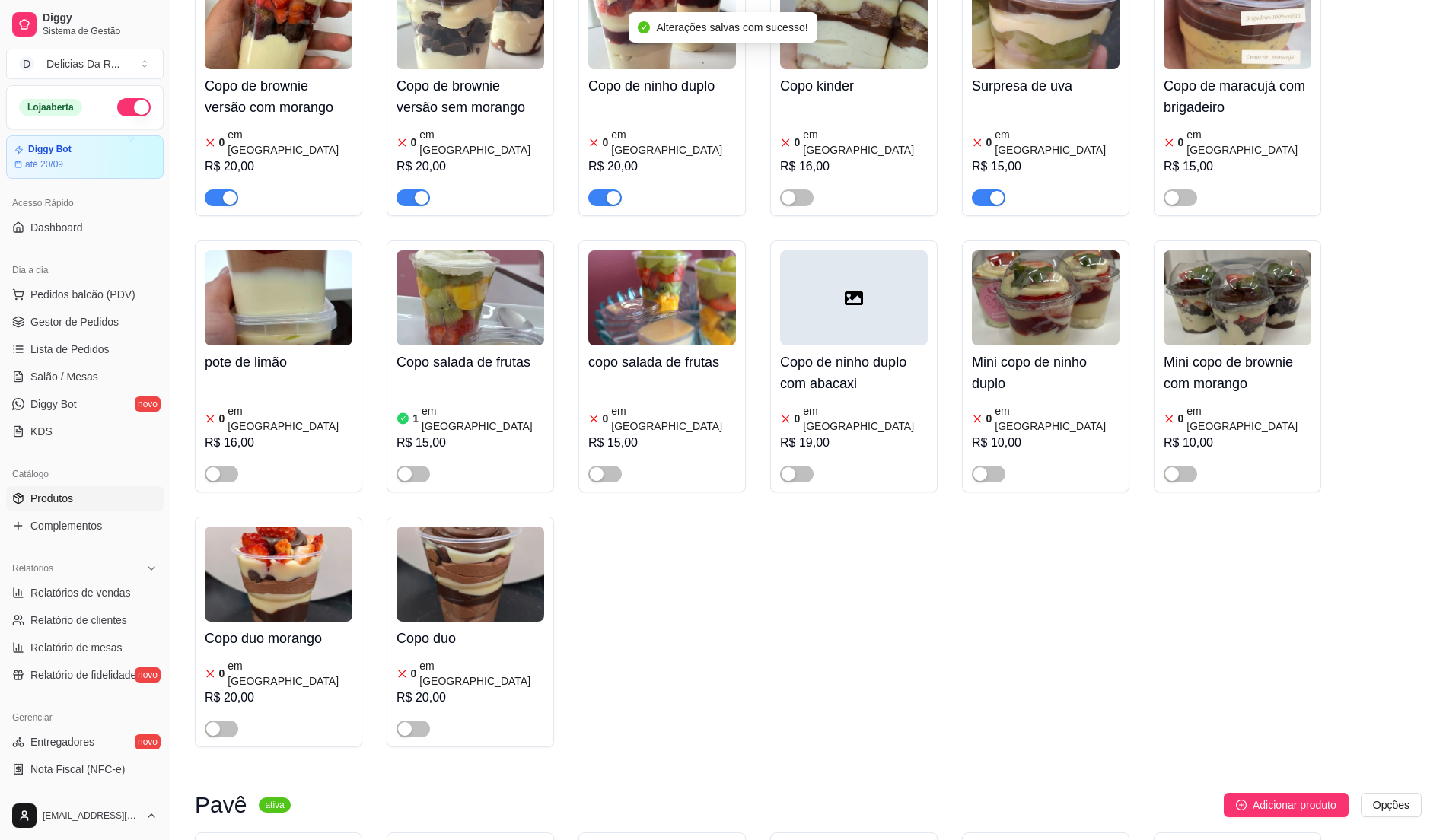
click at [224, 191] on div "button" at bounding box center [230, 198] width 14 height 14
click at [414, 189] on span "button" at bounding box center [413, 197] width 33 height 17
click at [592, 189] on span "button" at bounding box center [605, 197] width 33 height 17
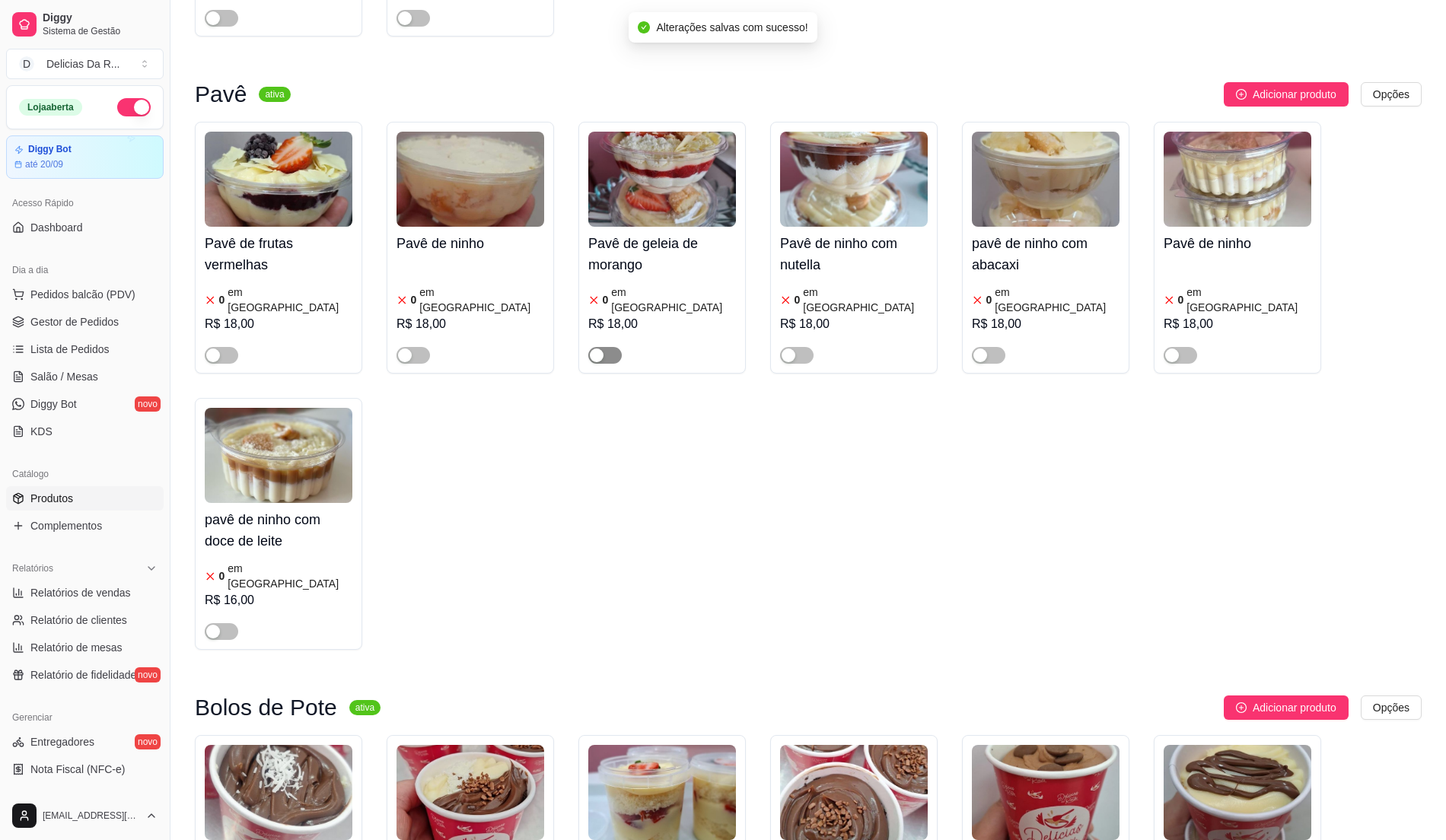
scroll to position [5377, 0]
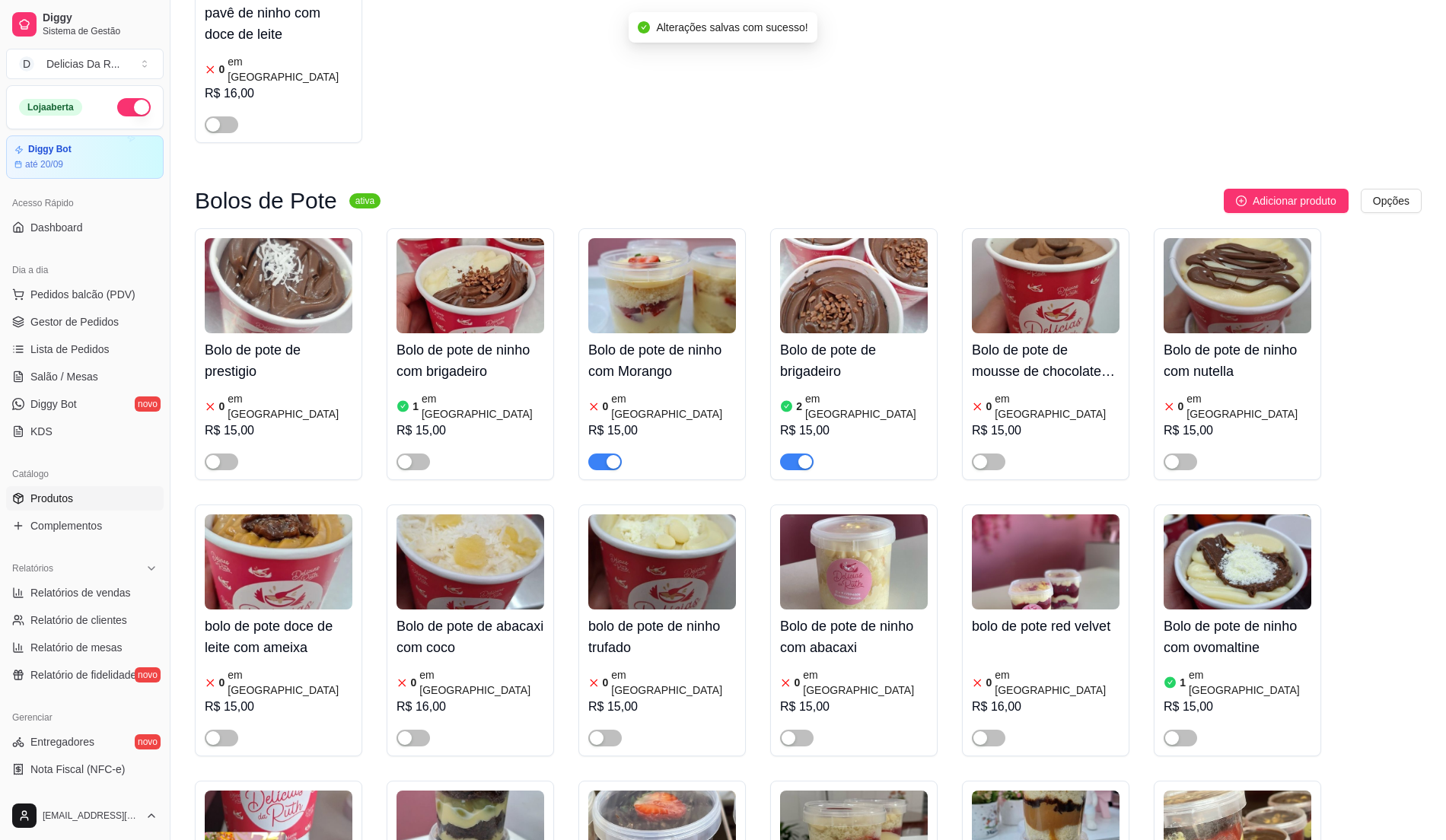
click at [601, 291] on div "Bolo de pote de ninho com Morango 0 em estoque R$ 15,00" at bounding box center [662, 353] width 167 height 252
click at [798, 455] on div "button" at bounding box center [805, 462] width 14 height 14
click at [602, 452] on div at bounding box center [605, 460] width 33 height 18
click at [610, 455] on div "button" at bounding box center [614, 462] width 14 height 14
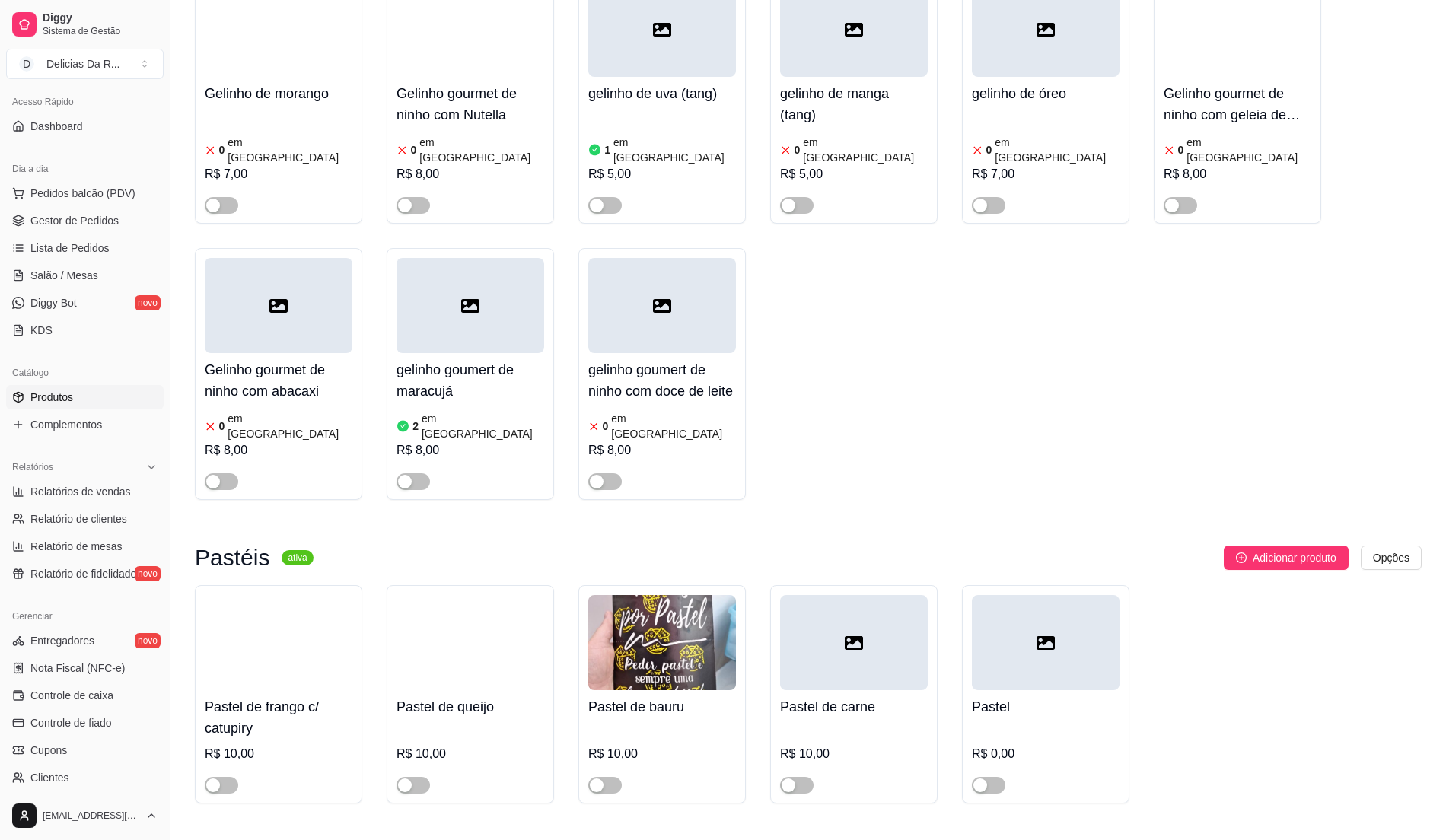
scroll to position [12885, 0]
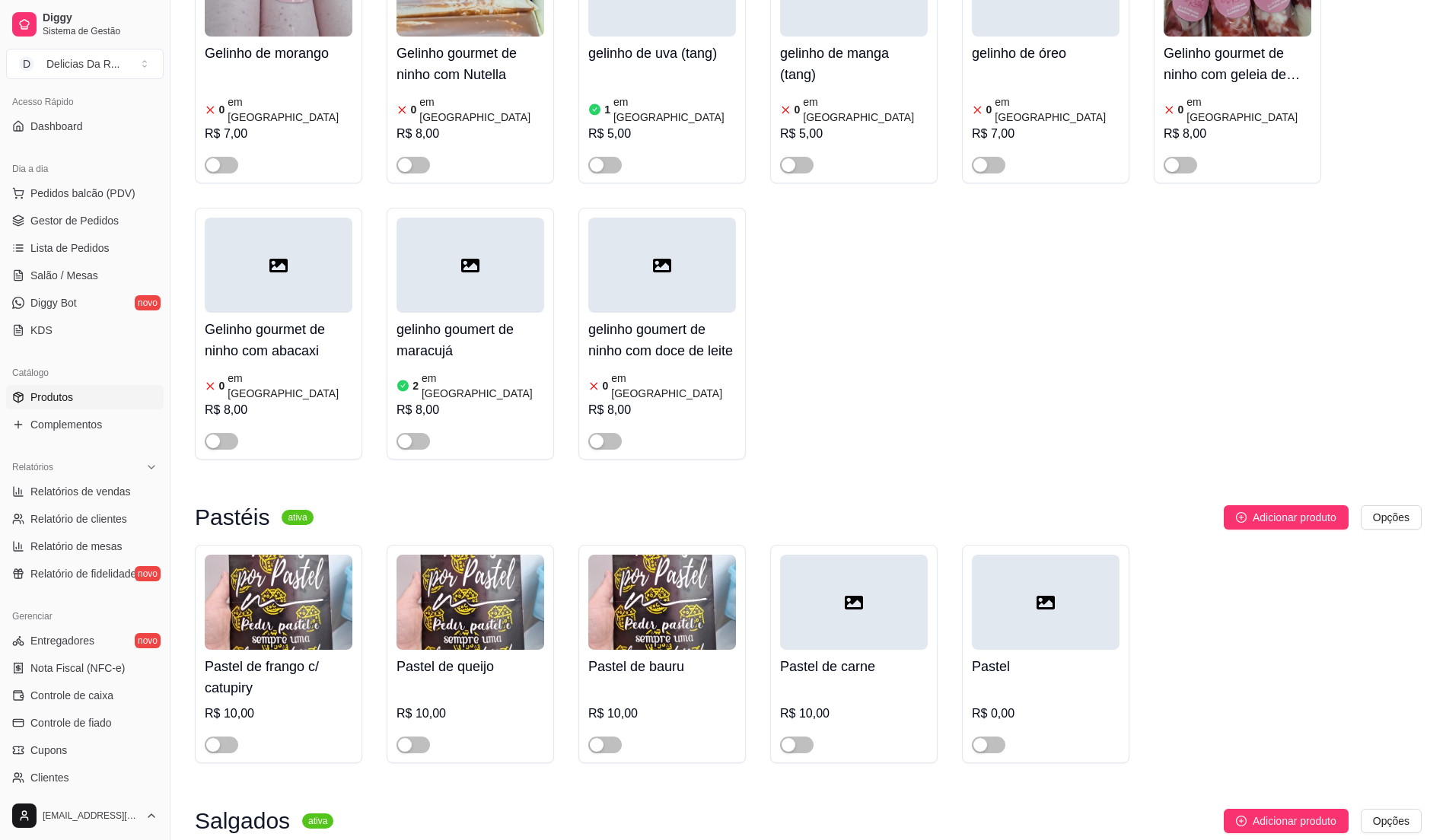
click at [49, 221] on span "Gestor de Pedidos" at bounding box center [75, 220] width 89 height 15
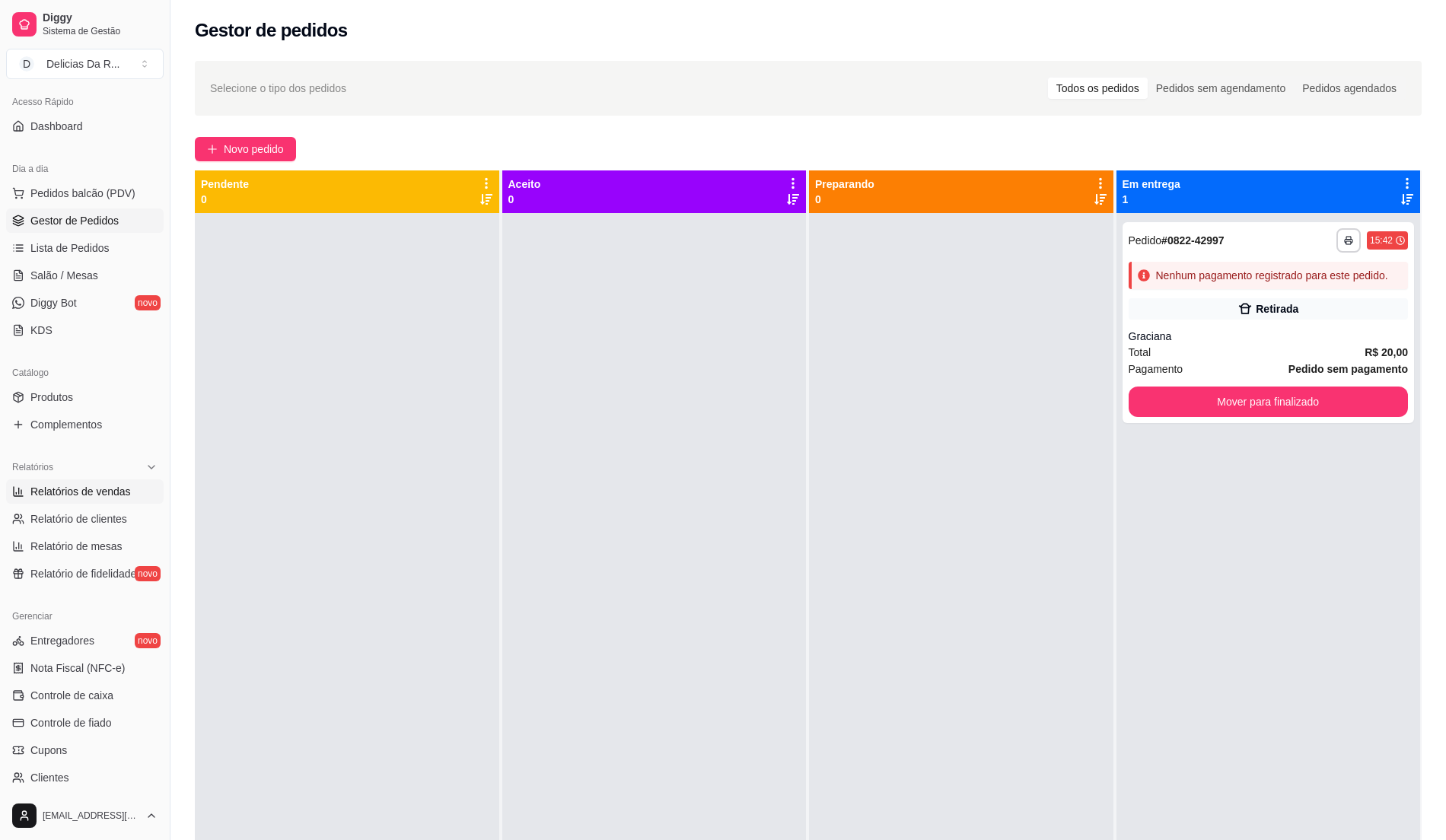
click at [89, 491] on span "Relatórios de vendas" at bounding box center [81, 491] width 101 height 15
select select "ALL"
select select "0"
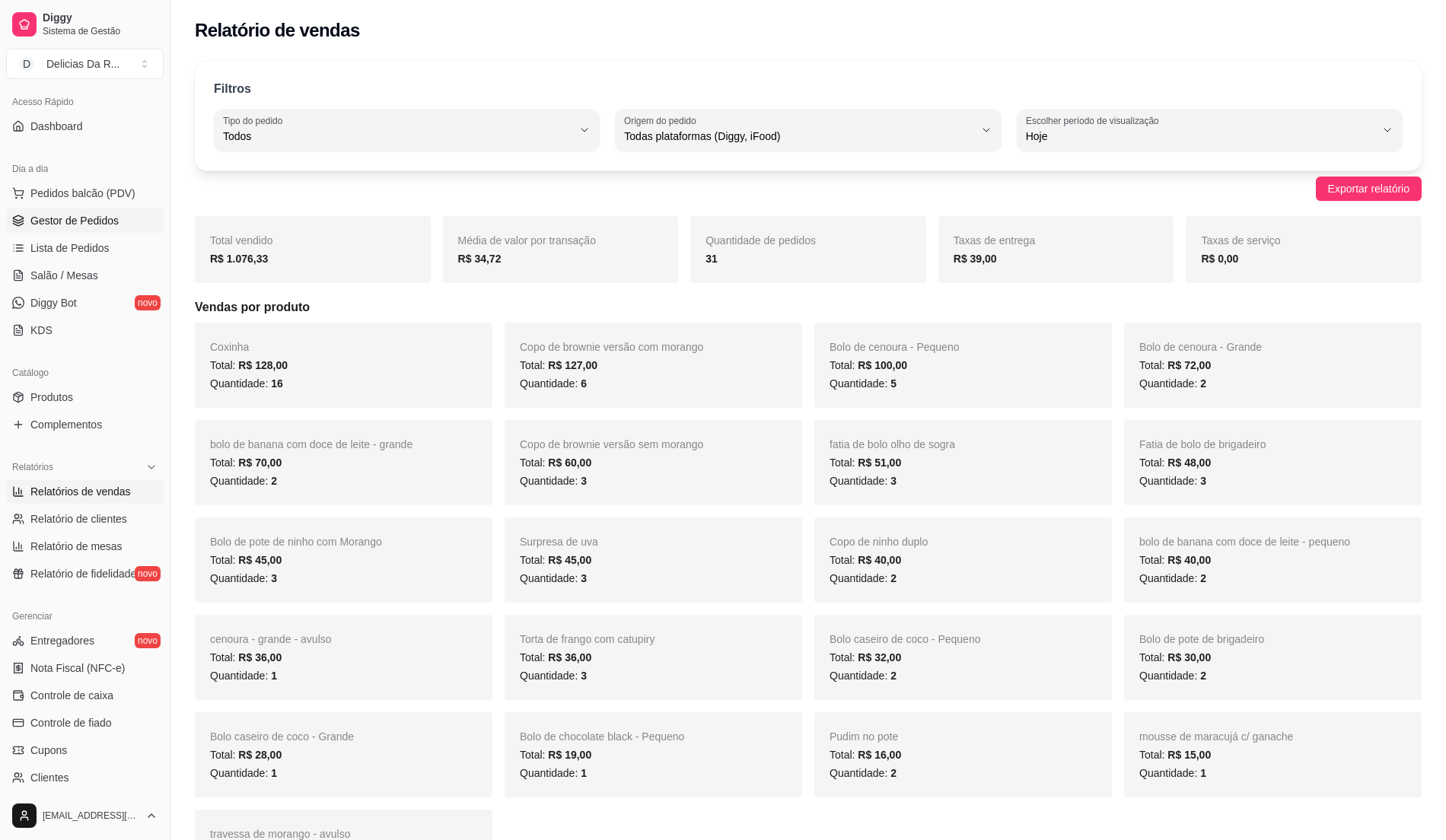
click at [101, 209] on ul "Pedidos balcão (PDV) Gestor de Pedidos Lista de Pedidos Salão / Mesas Diggy Bot…" at bounding box center [85, 262] width 158 height 161
click at [101, 216] on span "Gestor de Pedidos" at bounding box center [75, 220] width 89 height 15
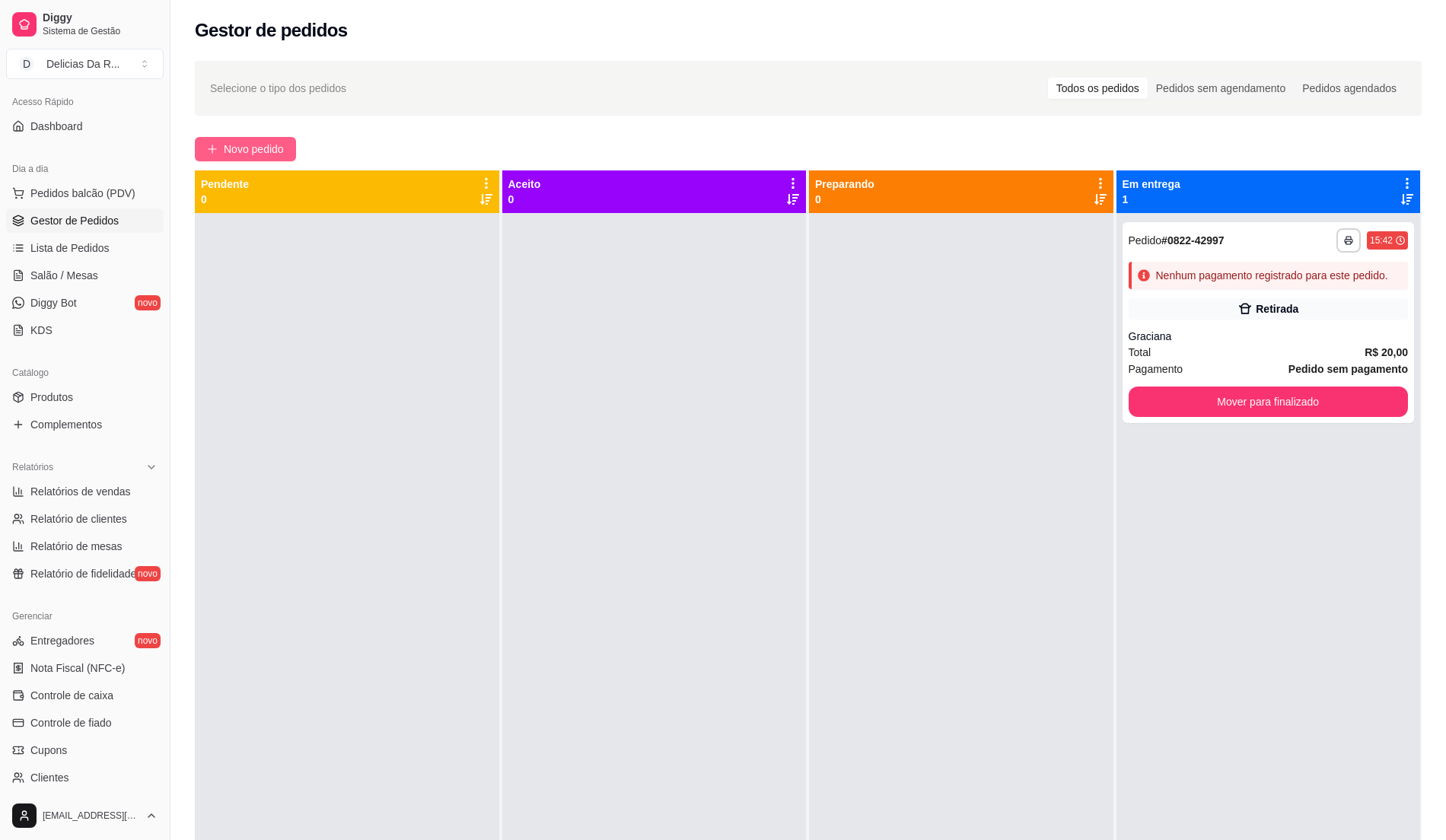
click at [256, 150] on span "Novo pedido" at bounding box center [253, 149] width 61 height 17
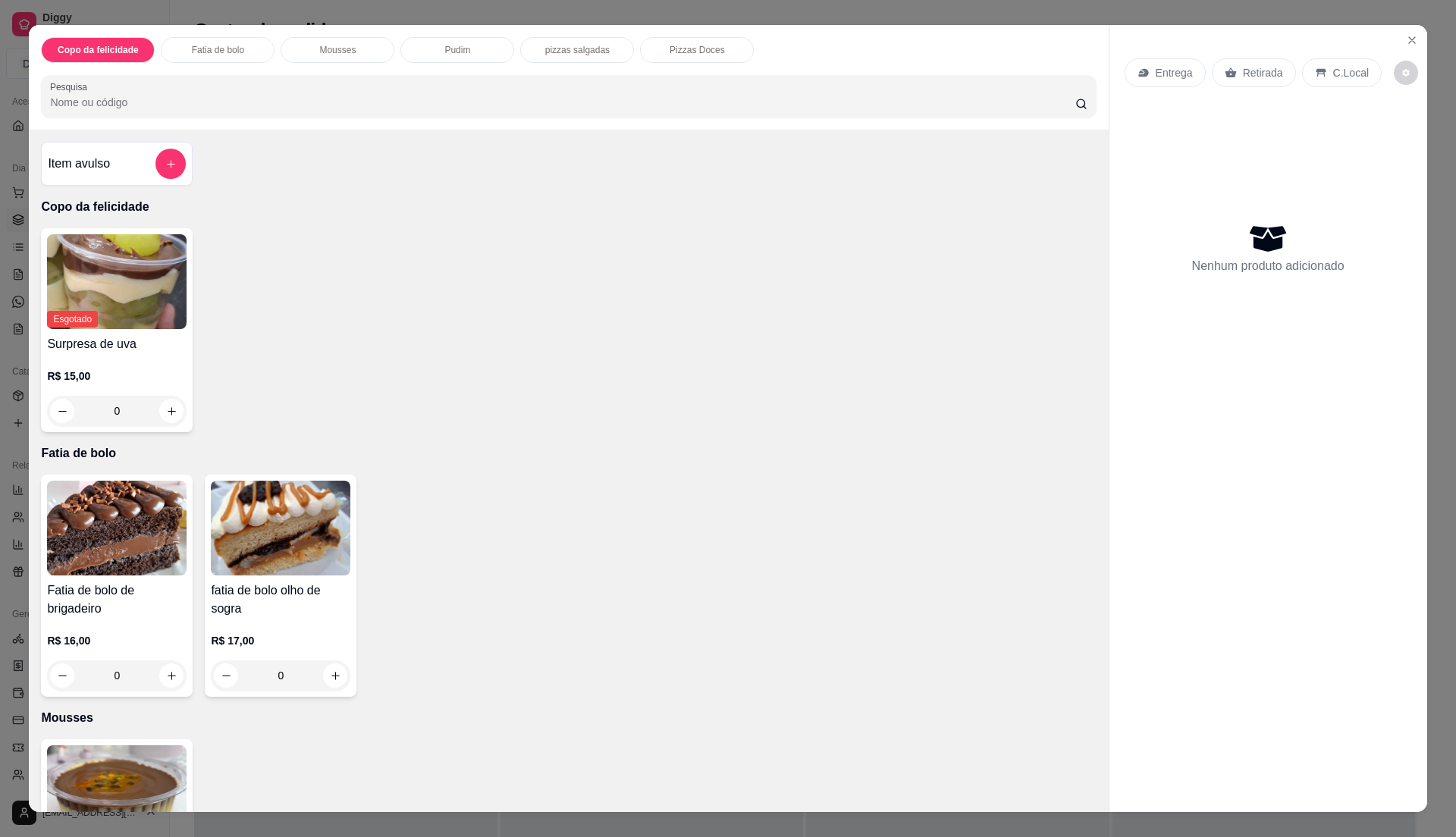
click at [318, 550] on img at bounding box center [281, 528] width 140 height 94
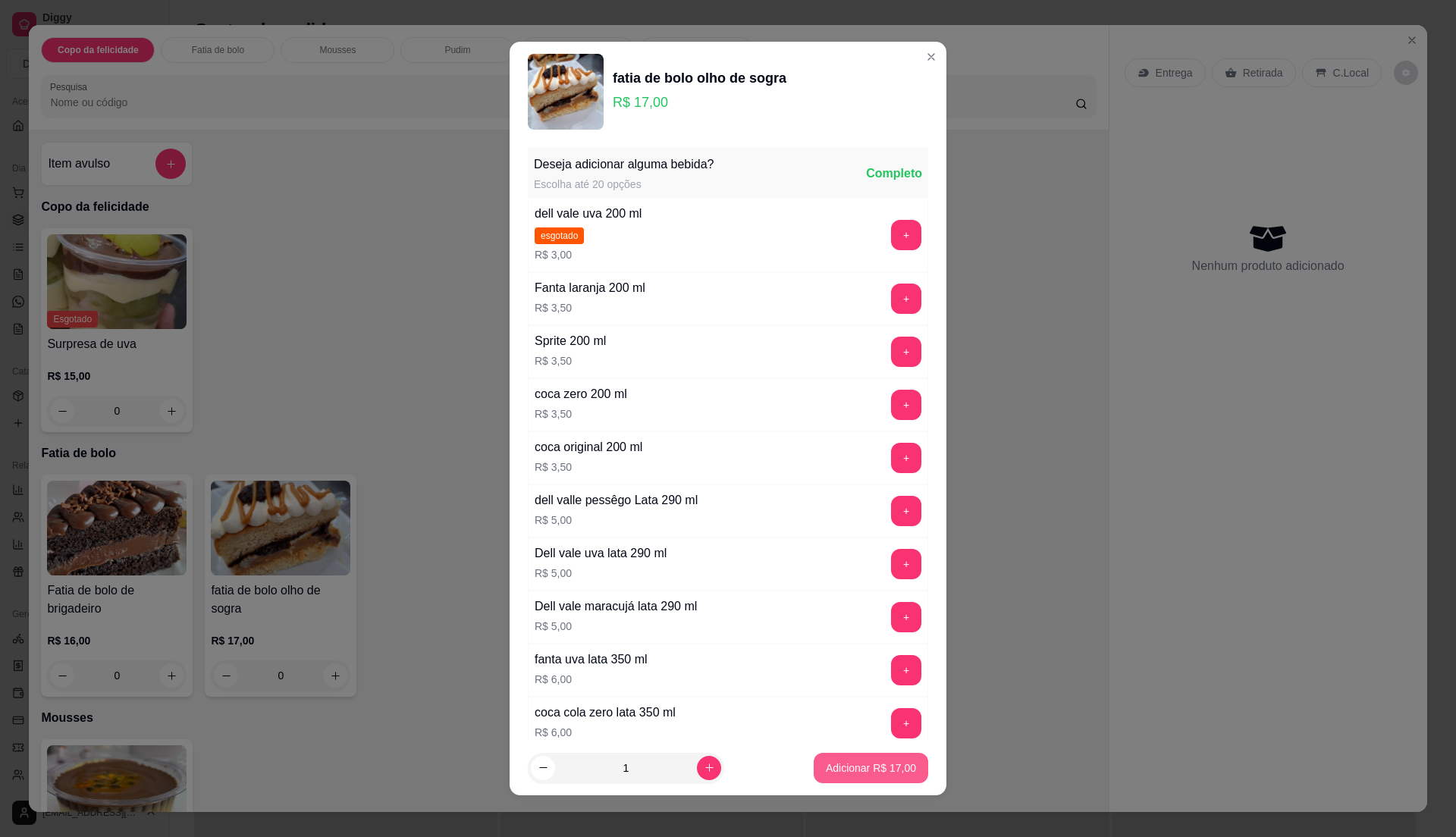
click at [898, 774] on button "Adicionar R$ 17,00" at bounding box center [870, 768] width 114 height 31
type input "1"
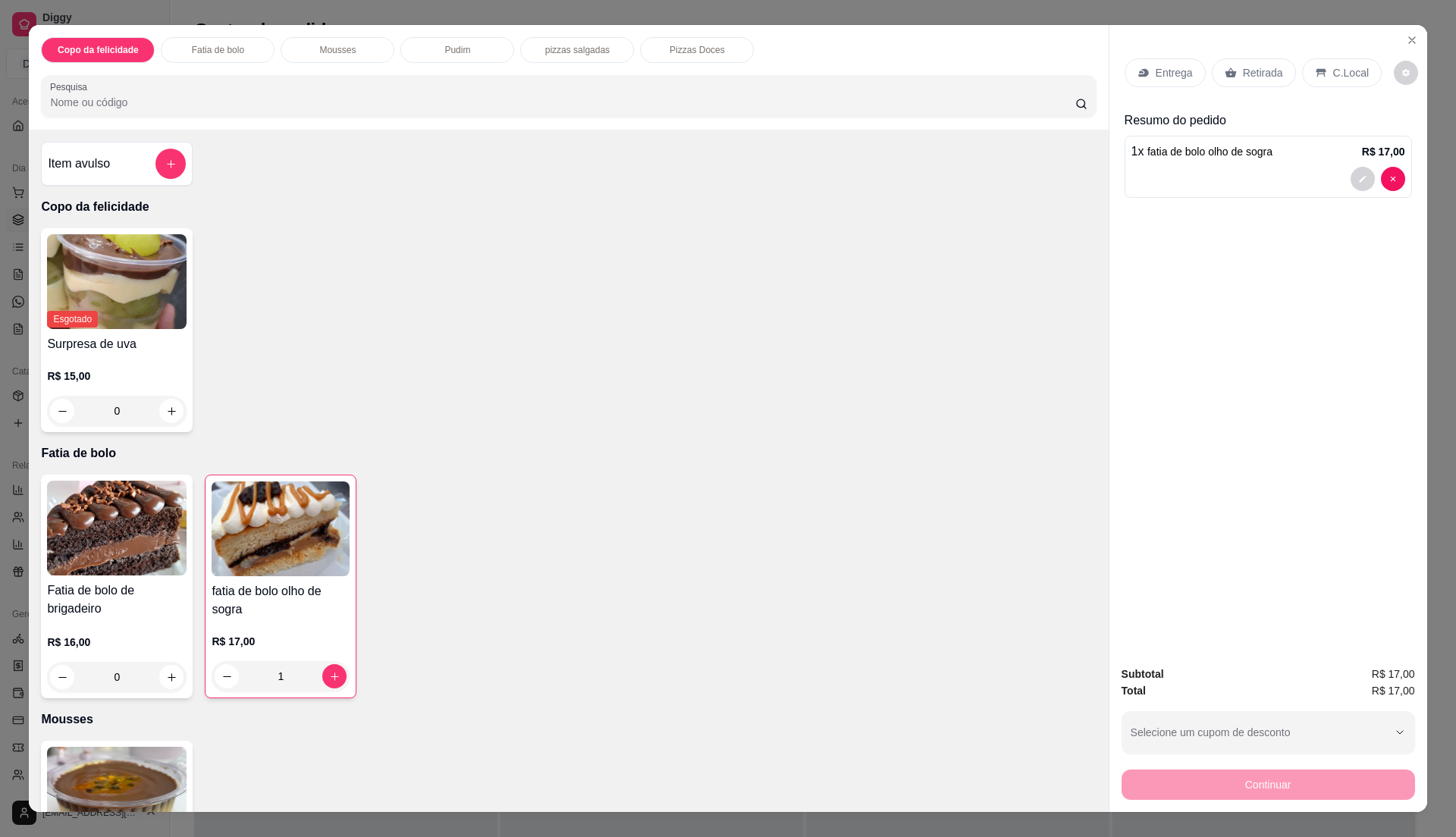
click at [455, 47] on p "Pudim" at bounding box center [458, 50] width 26 height 12
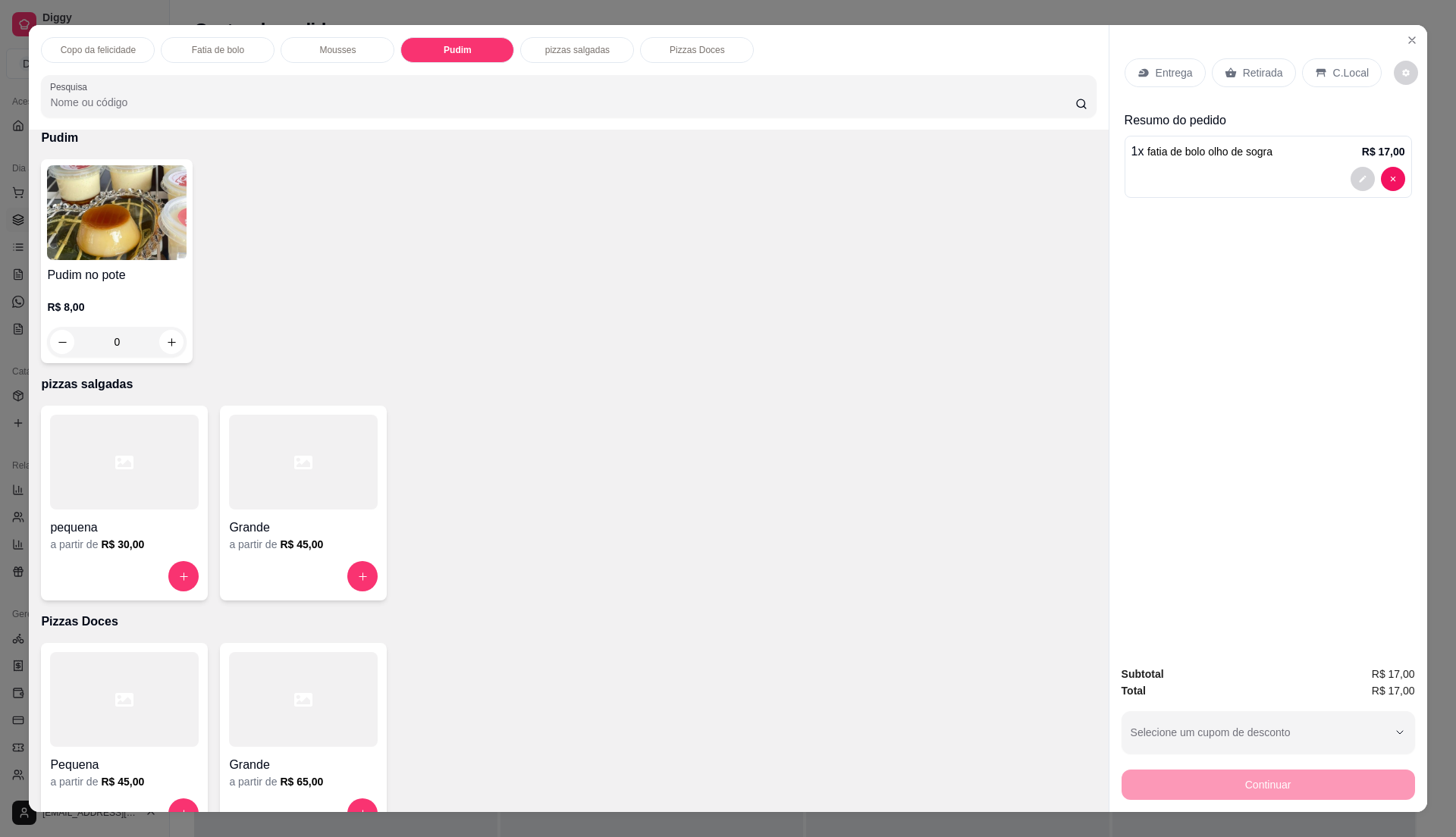
scroll to position [23, 0]
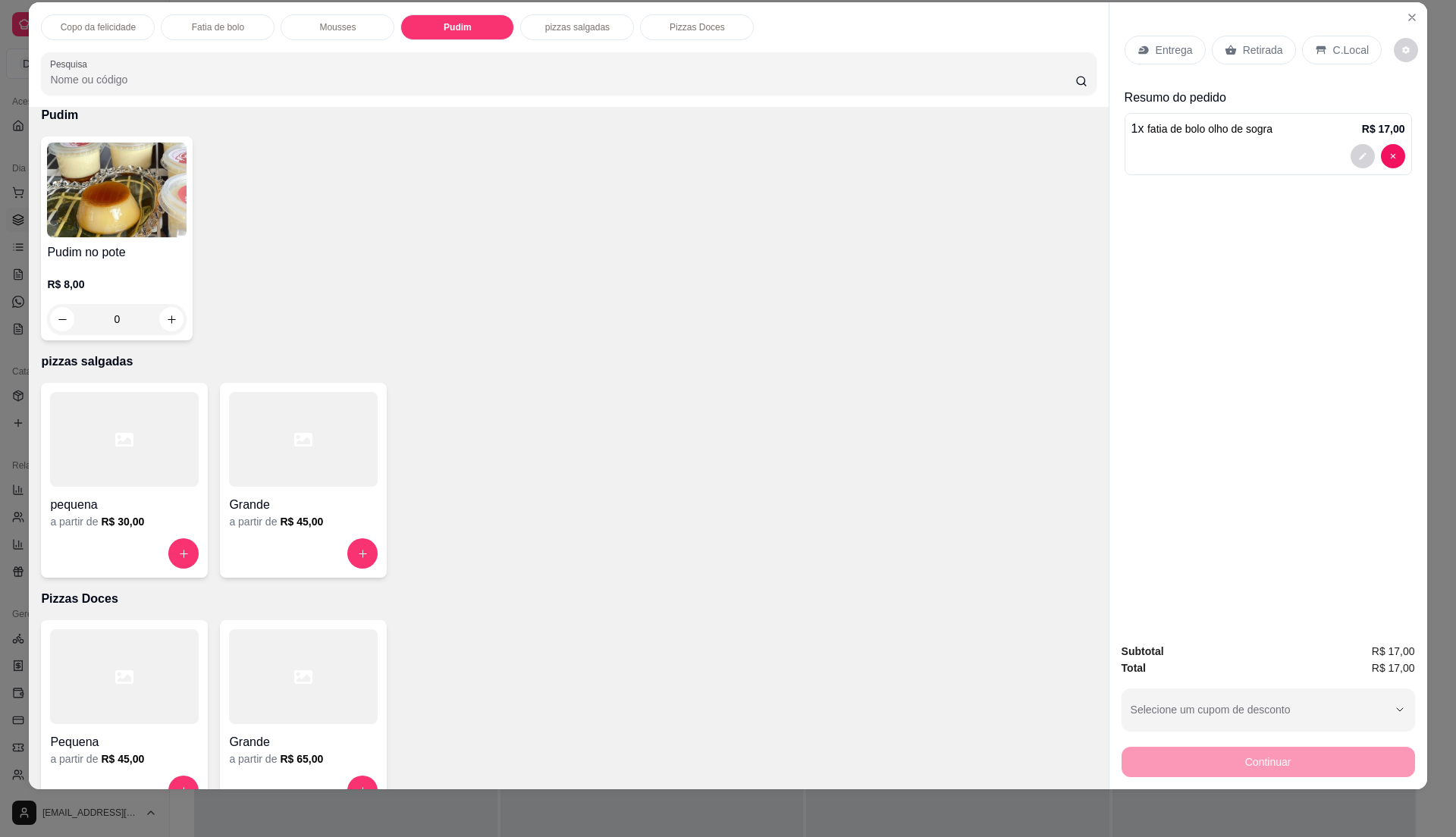
click at [121, 286] on p "R$ 8,00" at bounding box center [117, 284] width 140 height 15
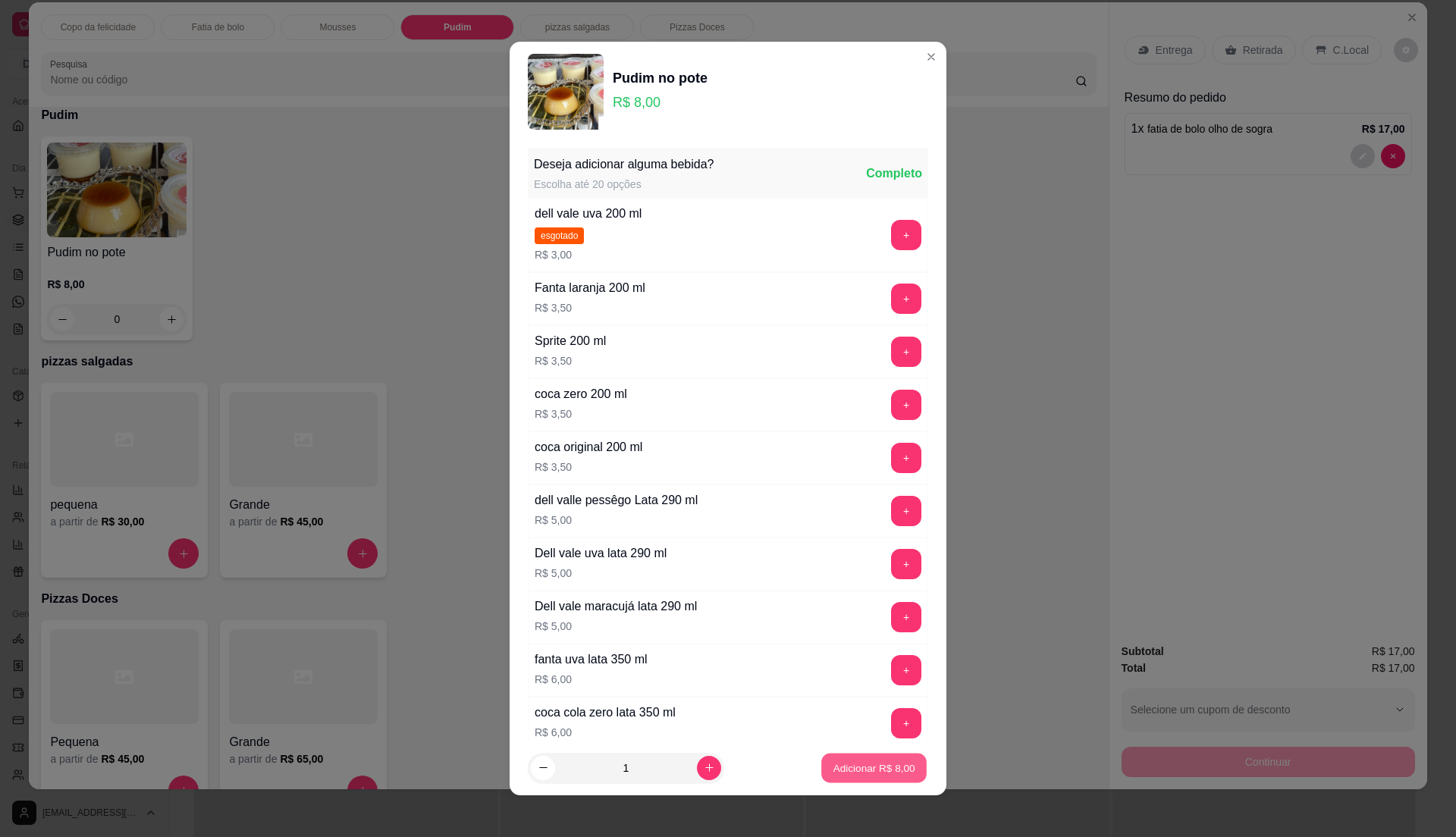
click at [881, 767] on p "Adicionar R$ 8,00" at bounding box center [874, 767] width 82 height 14
type input "1"
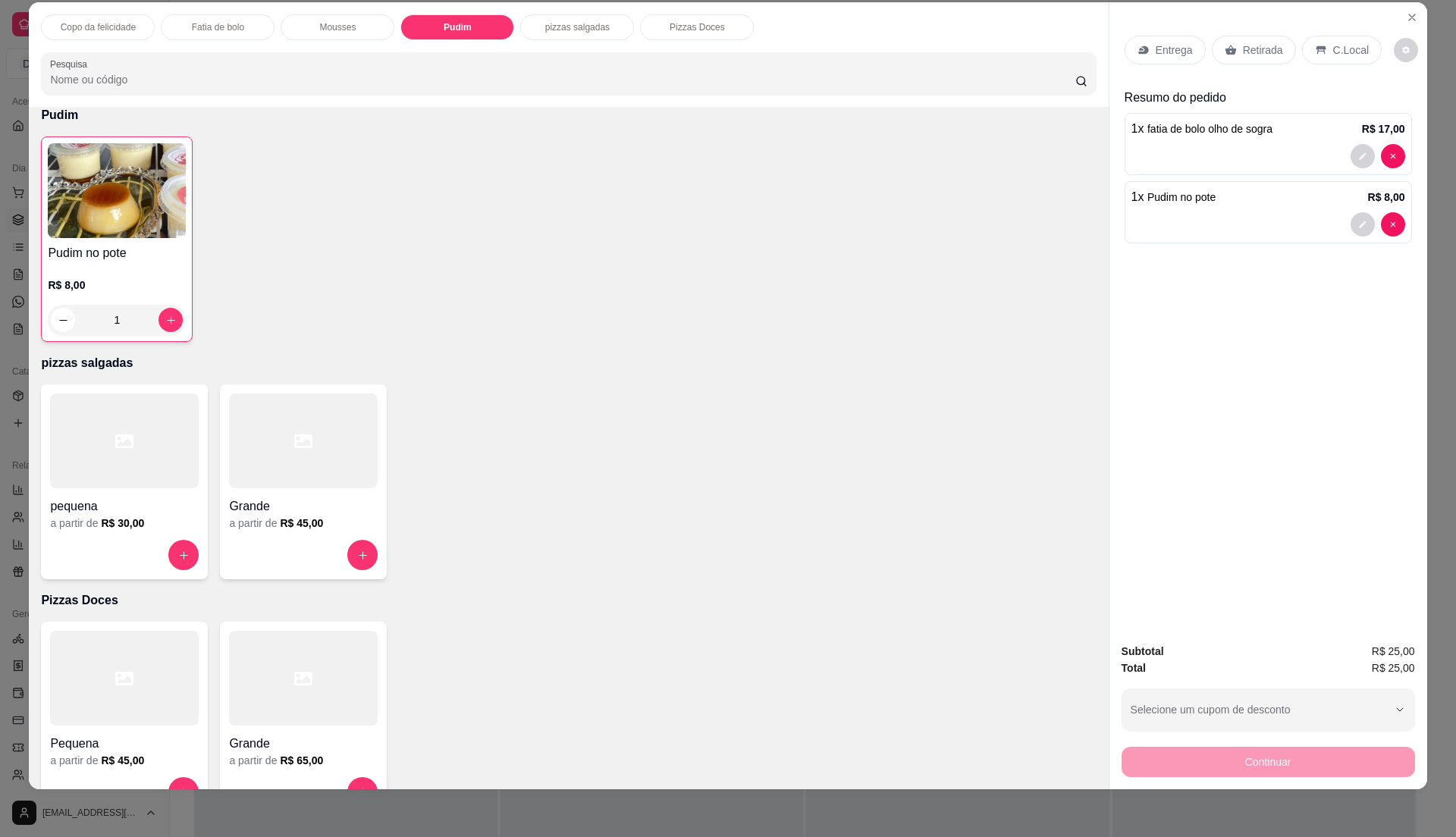
click at [1238, 36] on div "Retirada" at bounding box center [1254, 50] width 84 height 29
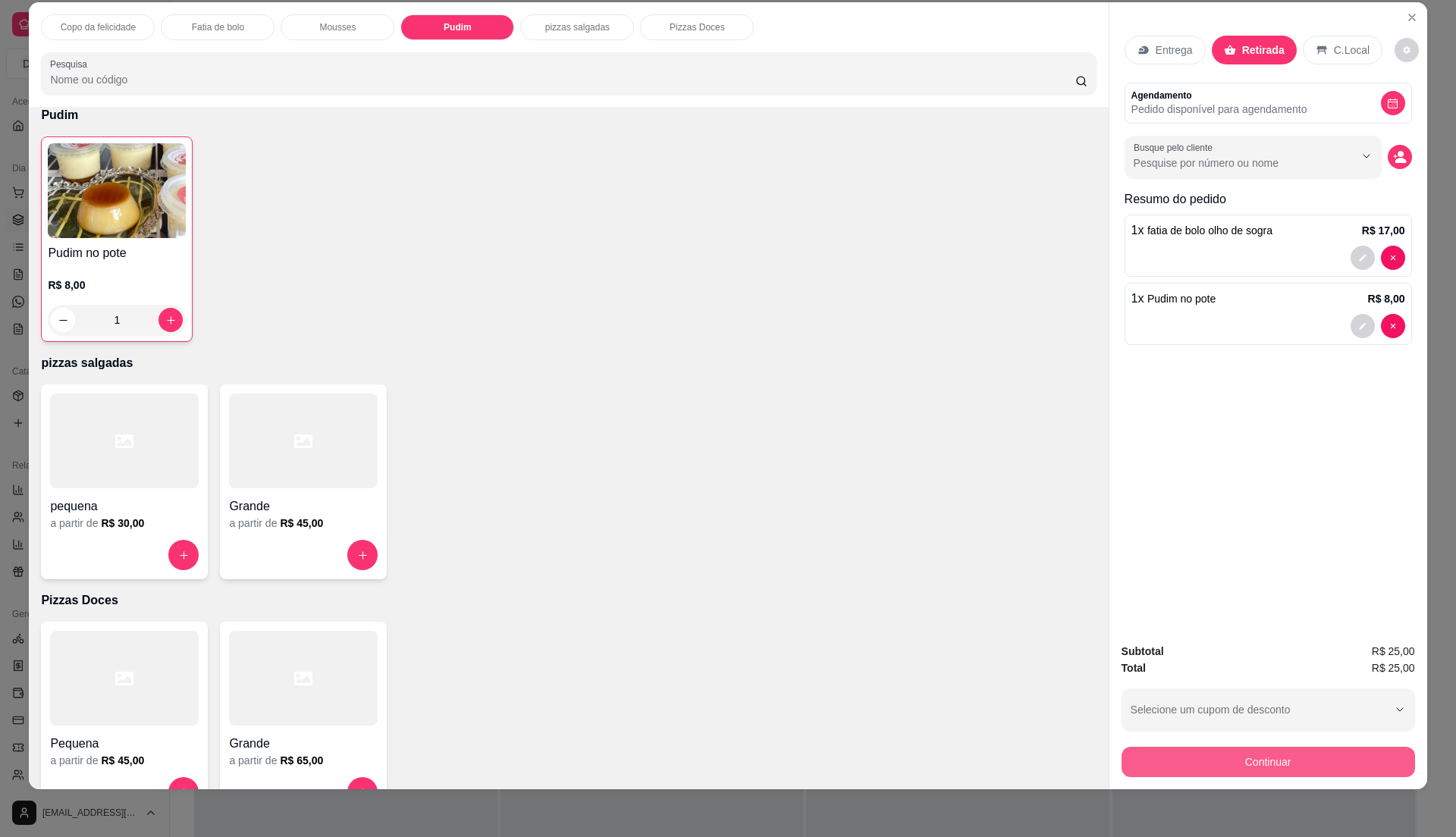
click at [1274, 755] on button "Continuar" at bounding box center [1269, 762] width 294 height 31
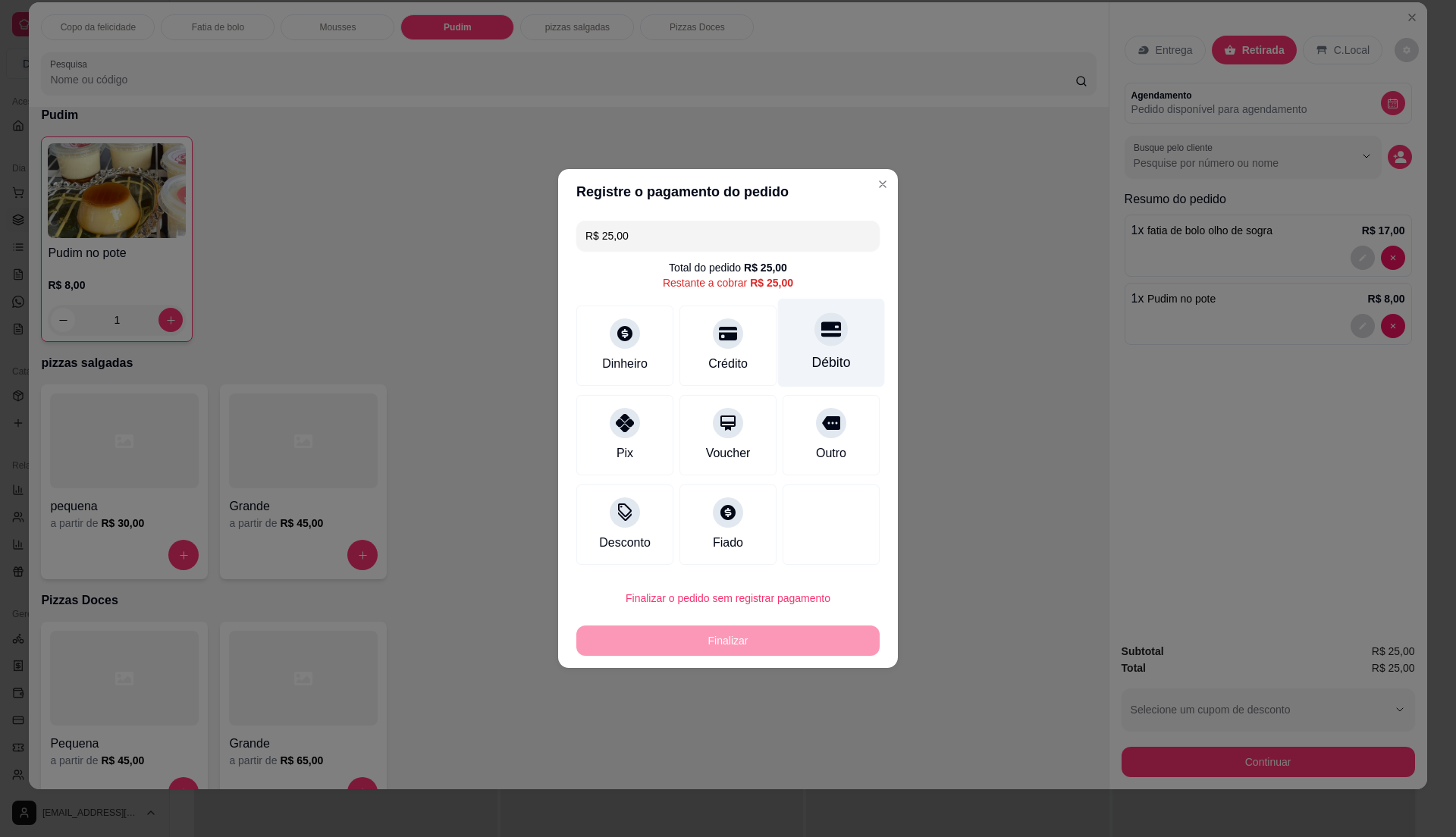
click at [823, 337] on icon at bounding box center [831, 329] width 20 height 20
type input "R$ 0,00"
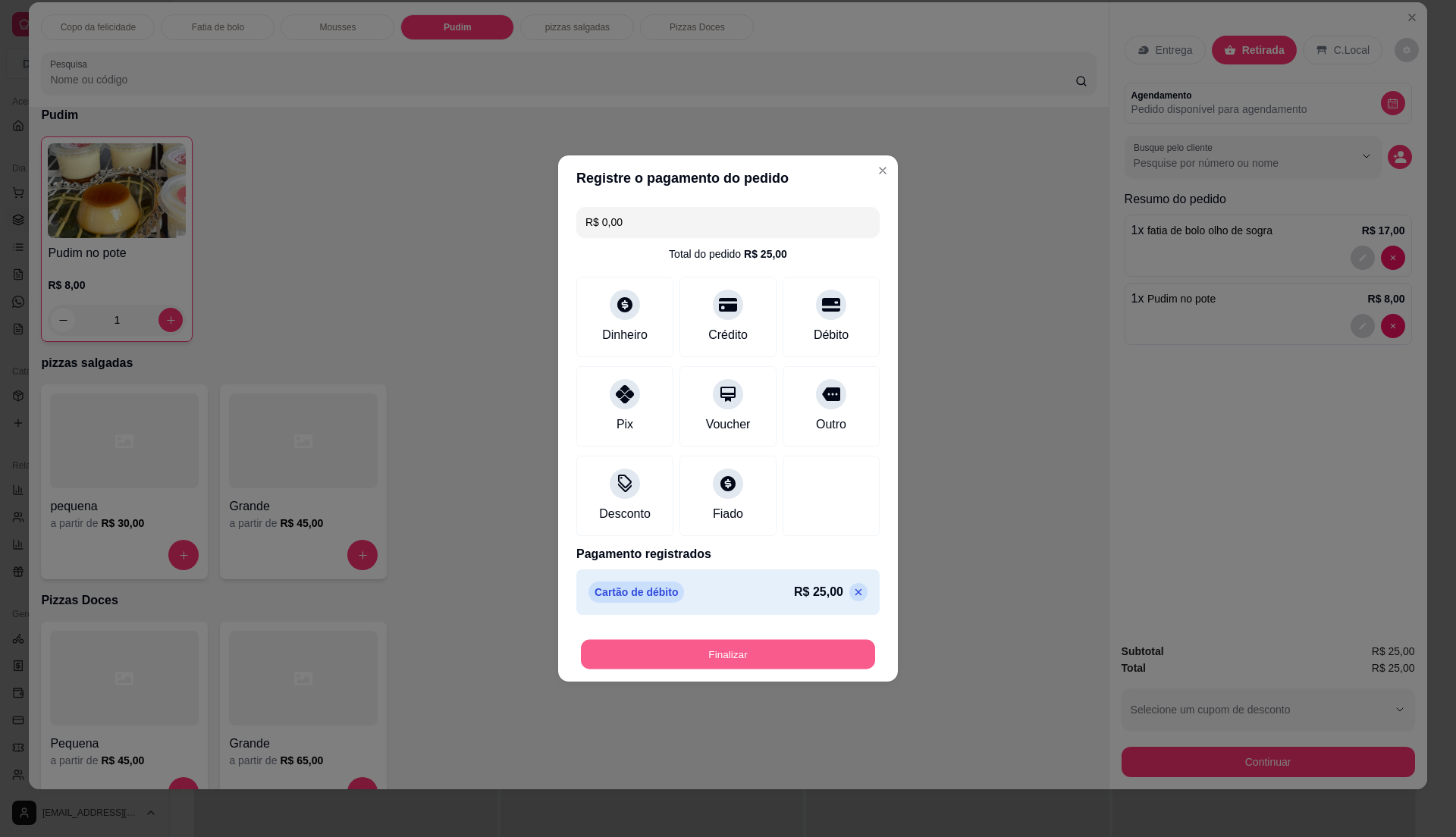
click at [835, 644] on button "Finalizar" at bounding box center [728, 654] width 295 height 30
type input "0"
type input "-R$ 25,00"
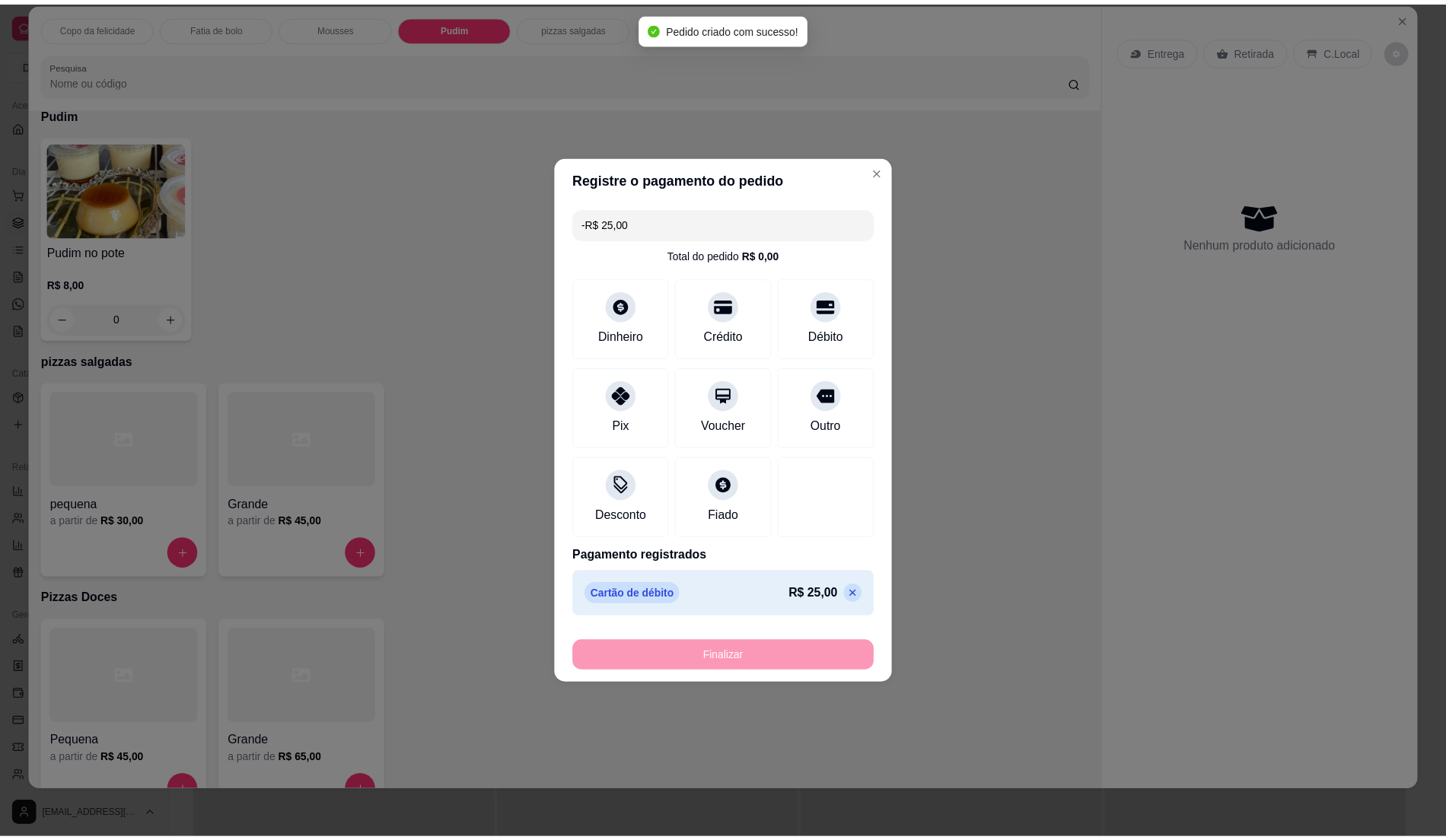
scroll to position [847, 0]
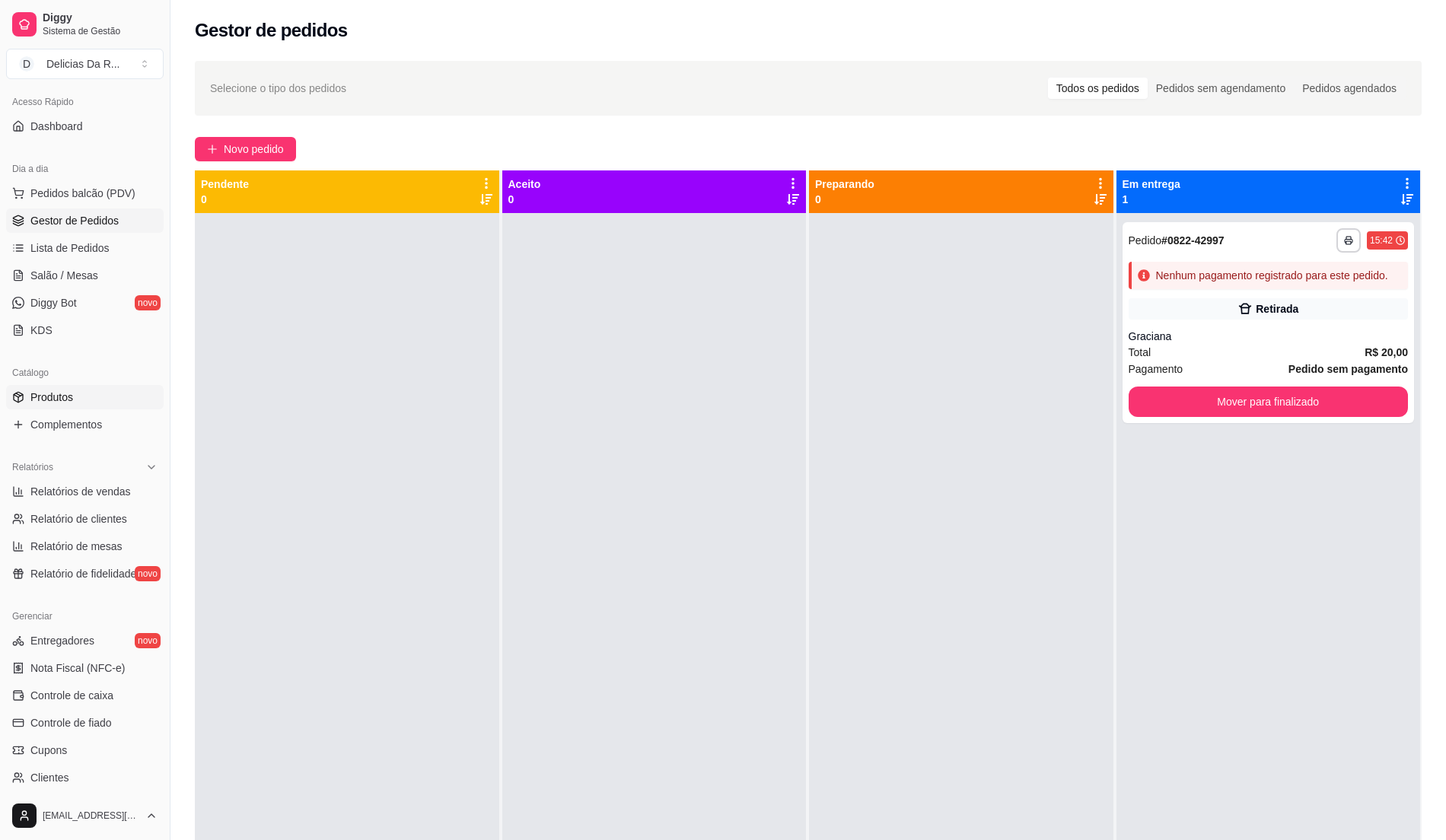
click at [80, 393] on link "Produtos" at bounding box center [85, 397] width 158 height 25
click at [103, 229] on link "Gestor de Pedidos" at bounding box center [85, 221] width 158 height 25
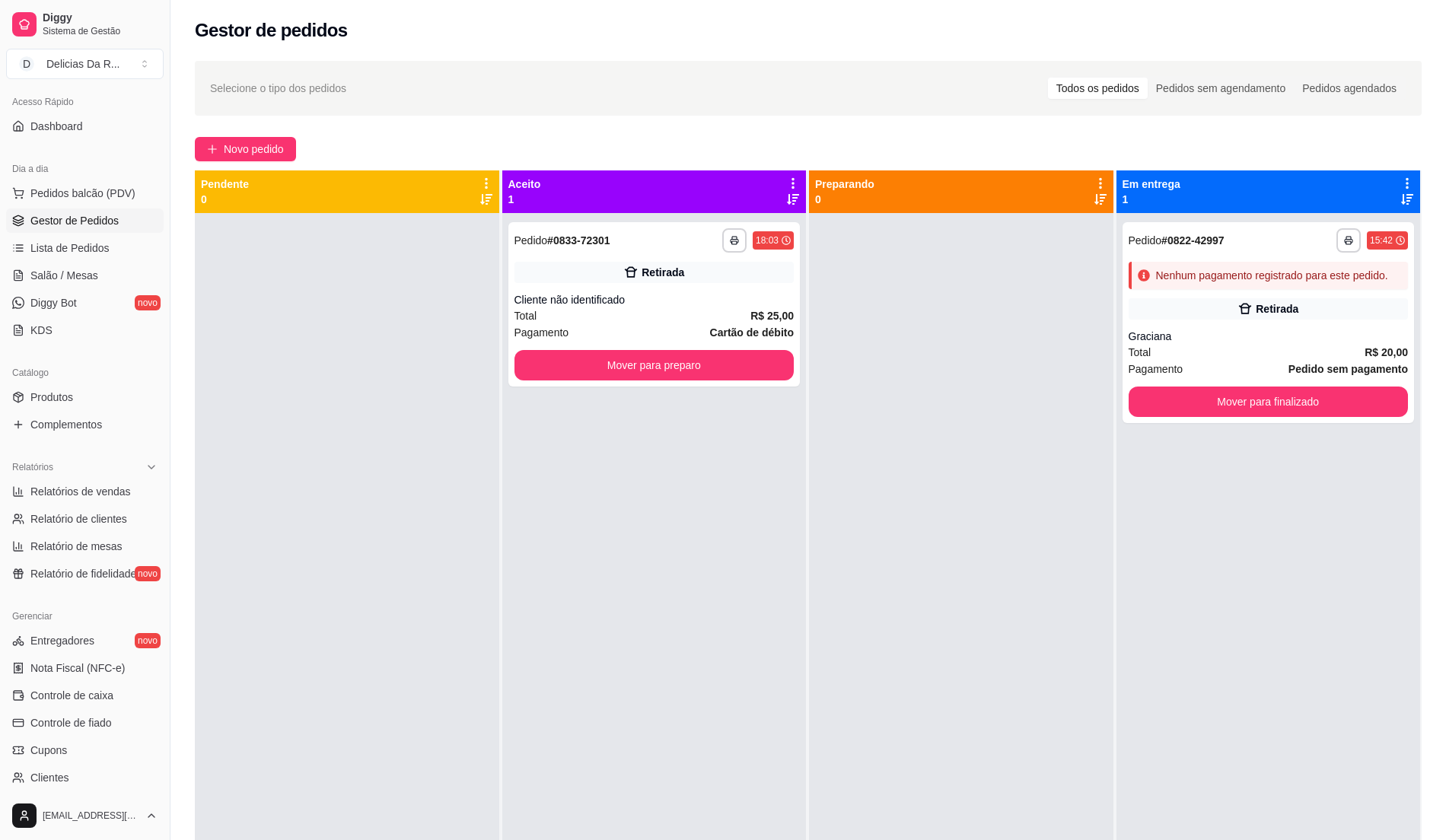
click at [653, 294] on div "Cliente não identificado" at bounding box center [654, 299] width 280 height 15
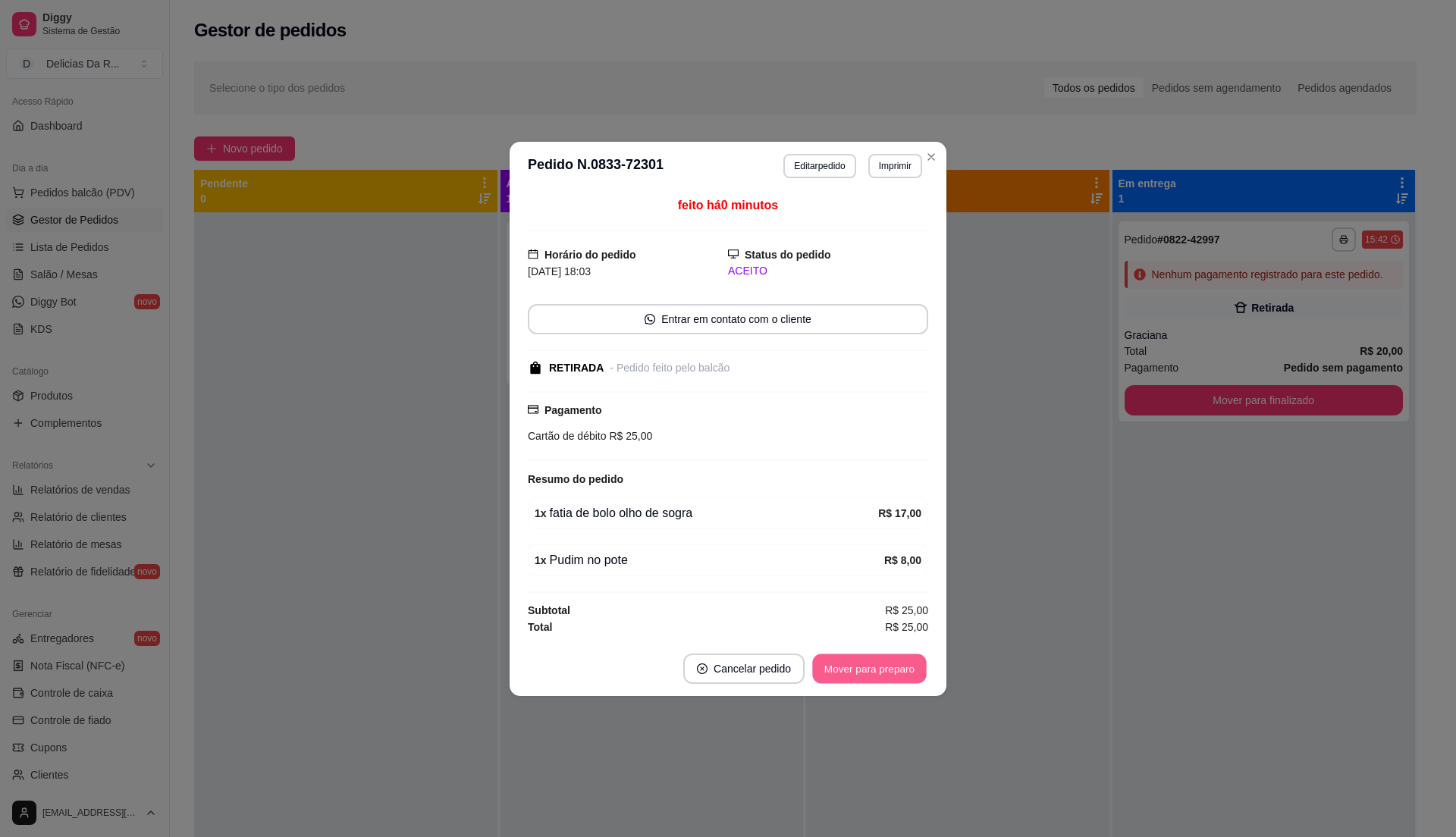
click at [847, 657] on button "Mover para preparo" at bounding box center [869, 668] width 114 height 30
click at [842, 657] on div "Mover para preparo" at bounding box center [870, 668] width 118 height 31
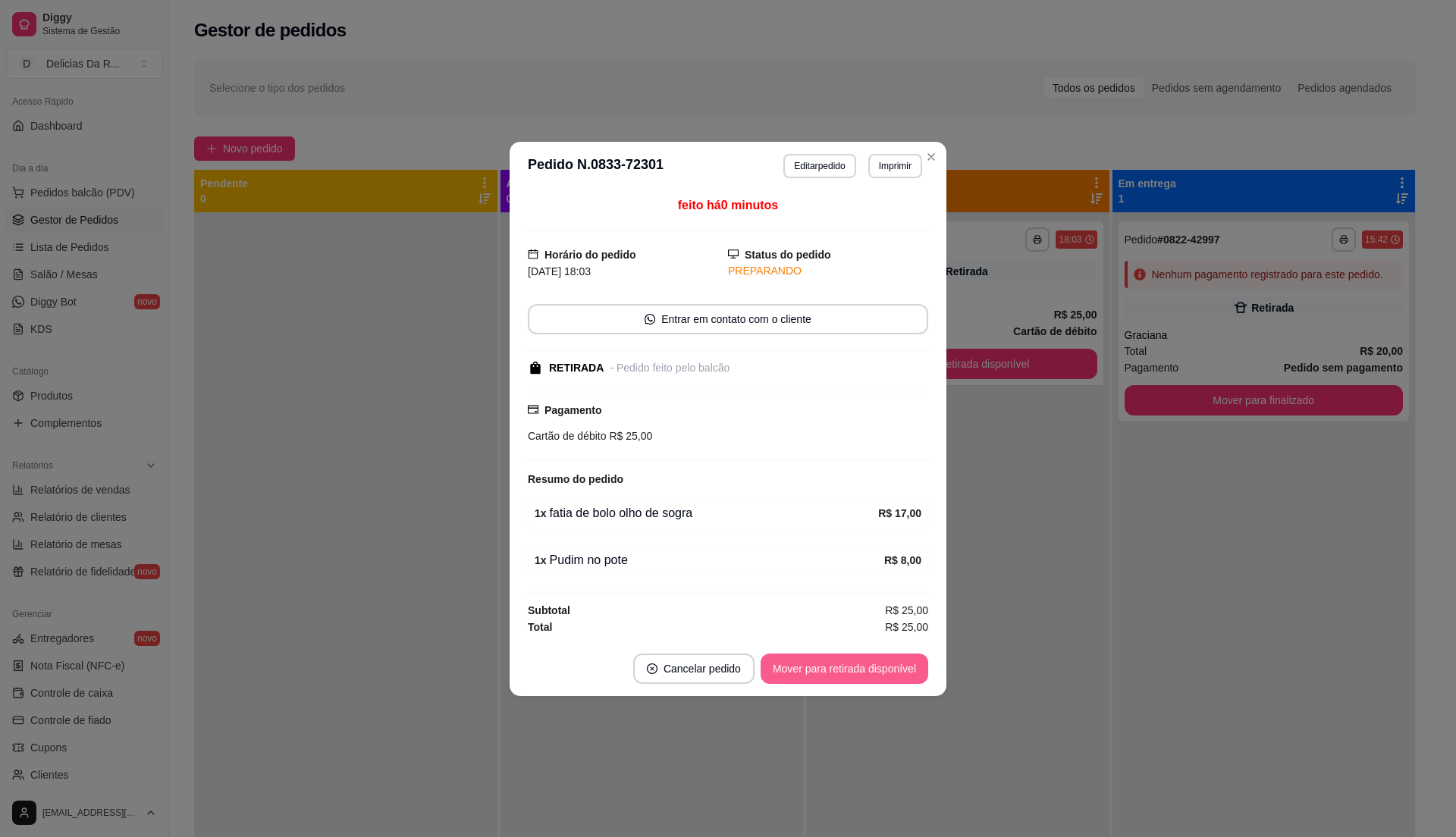
click at [842, 657] on button "Mover para retirada disponível" at bounding box center [844, 668] width 168 height 31
click at [845, 662] on div "Mover para retirada disponível" at bounding box center [834, 668] width 189 height 31
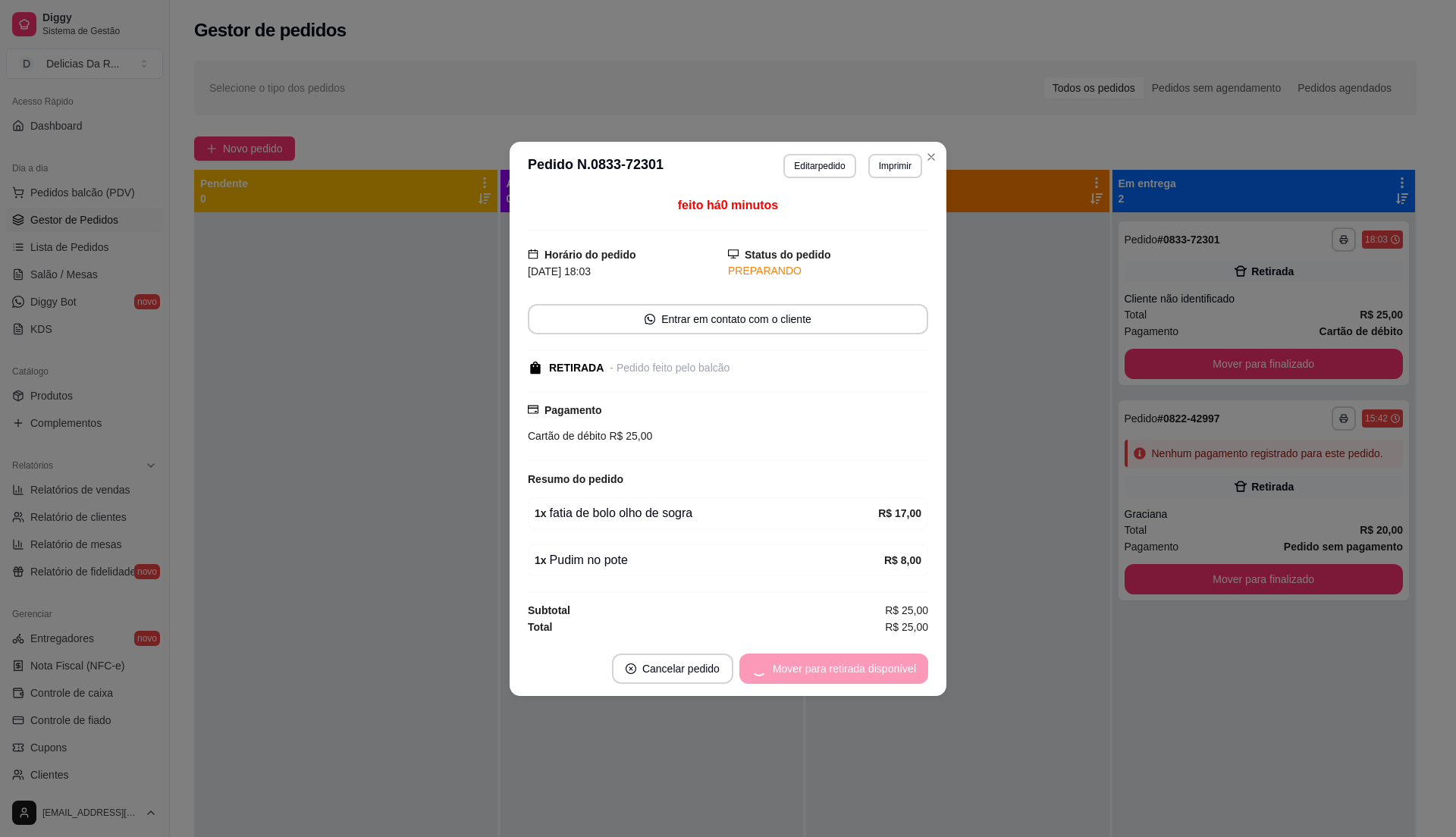
click at [850, 668] on div "Mover para retirada disponível" at bounding box center [834, 668] width 189 height 31
click at [848, 668] on div "Mover para finalizado" at bounding box center [865, 668] width 126 height 31
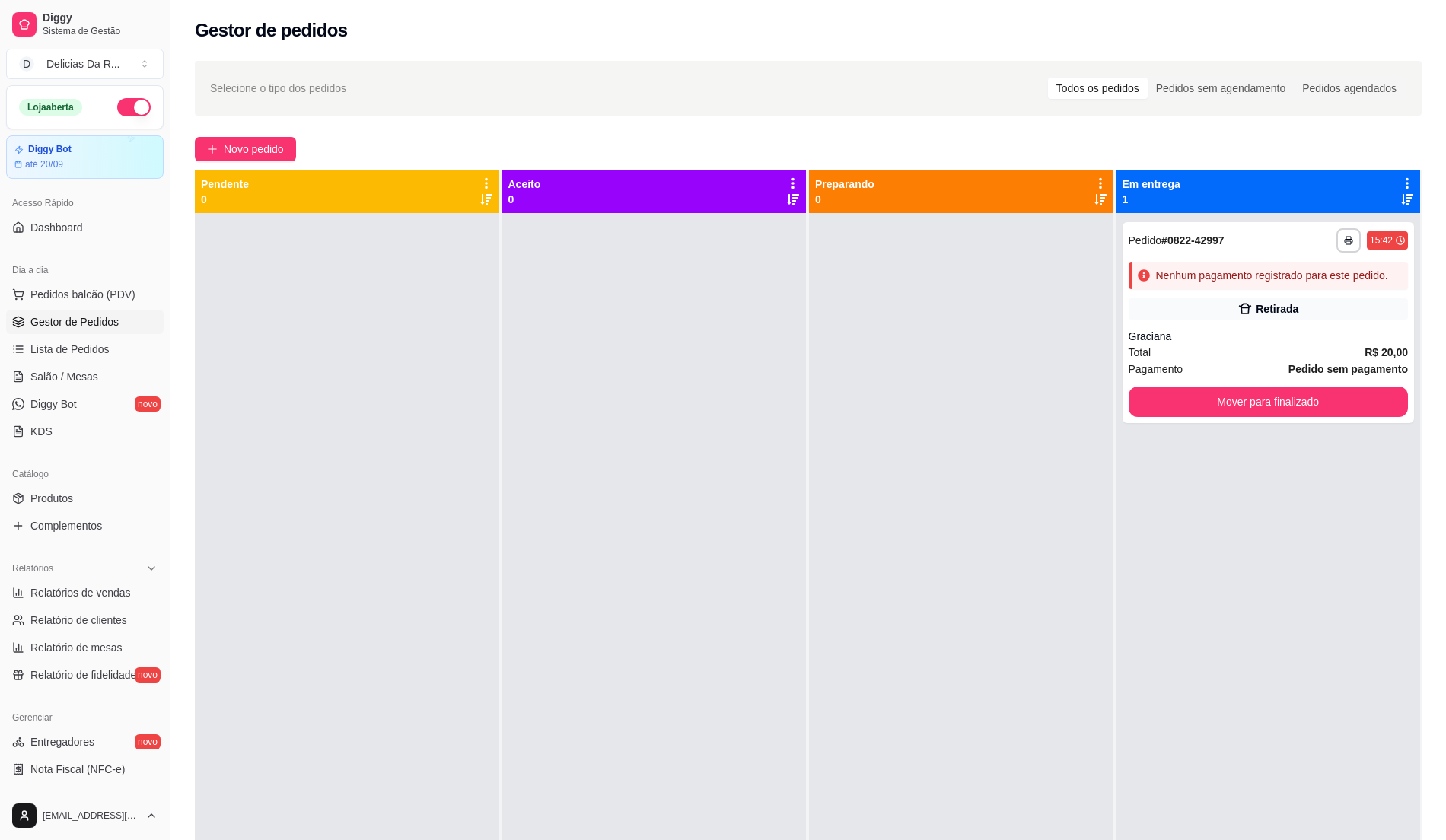
click at [228, 135] on div "**********" at bounding box center [808, 540] width 1275 height 977
click at [229, 156] on span "Novo pedido" at bounding box center [253, 149] width 61 height 17
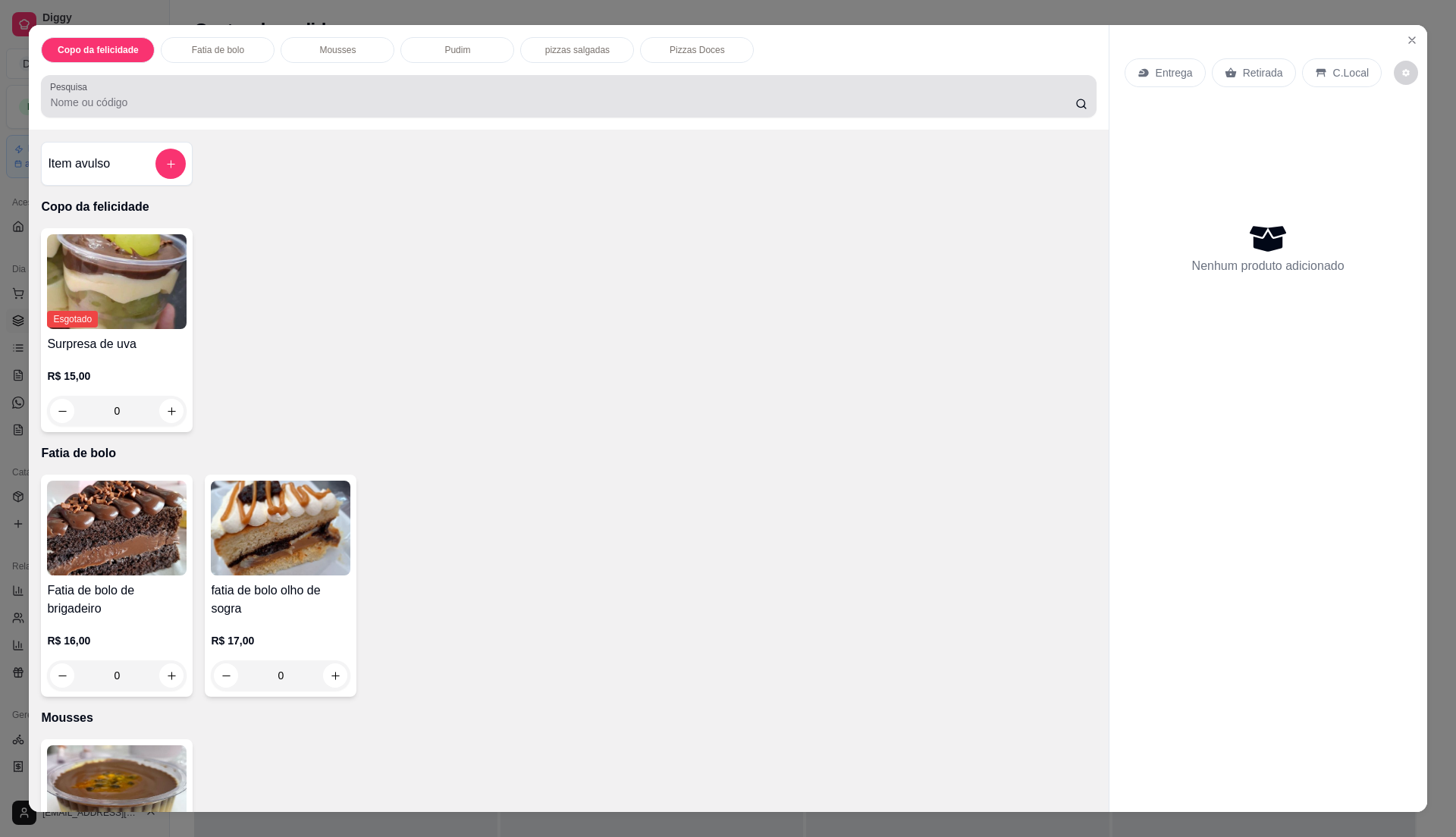
click at [286, 101] on input "Pesquisa" at bounding box center [562, 101] width 1024 height 15
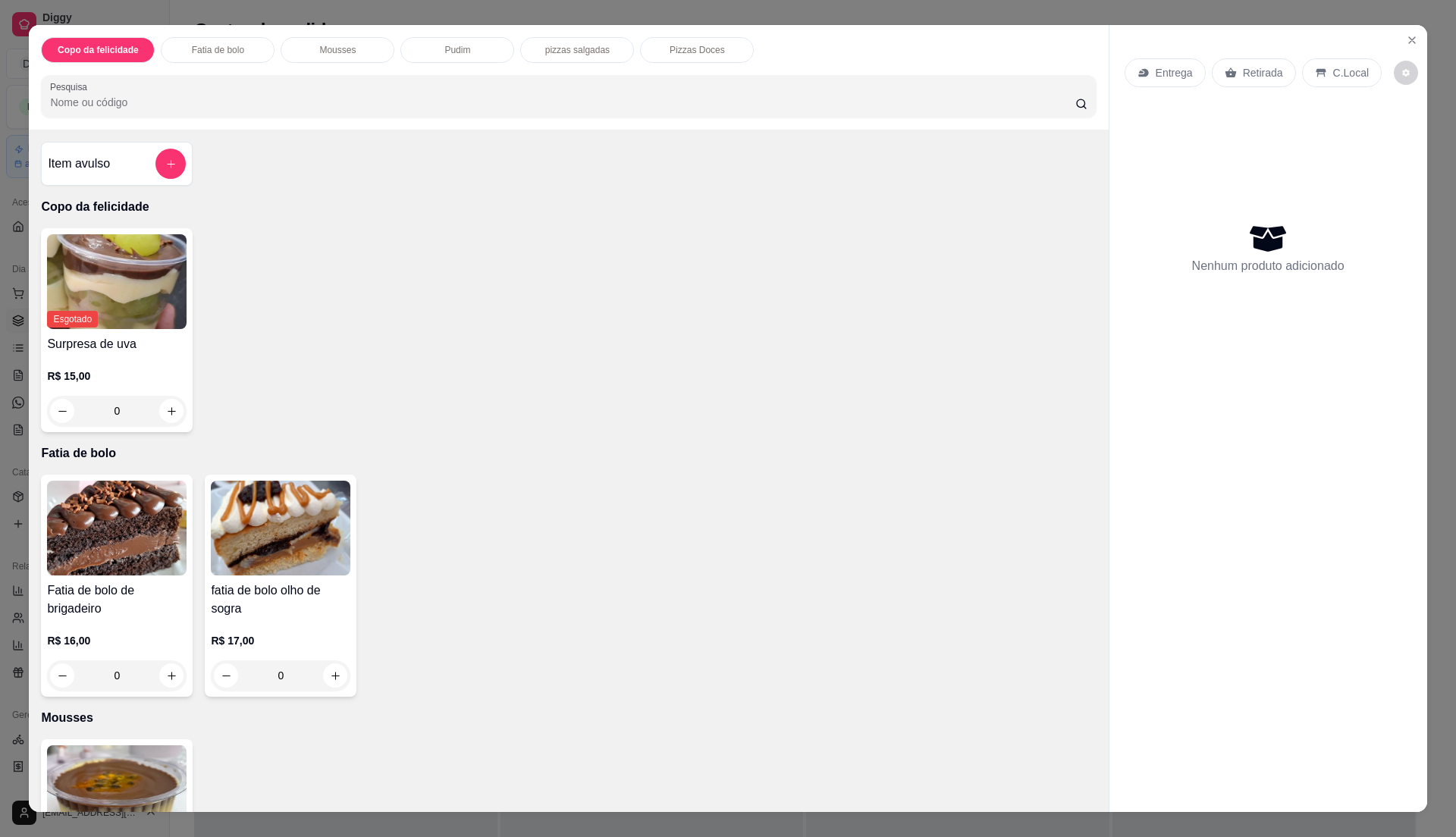
click at [73, 573] on img at bounding box center [117, 528] width 140 height 94
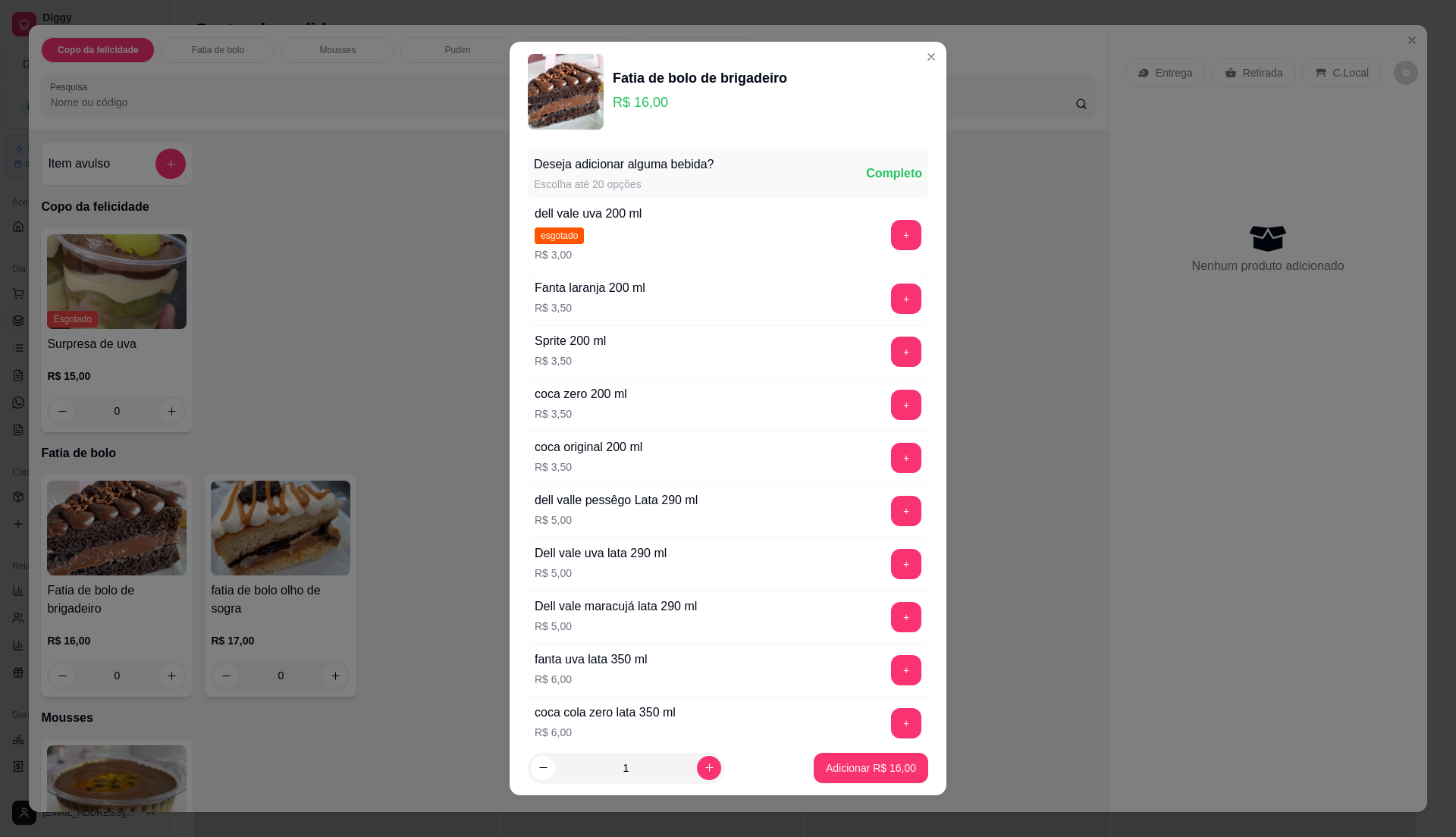
click at [844, 784] on footer "1 Adicionar R$ 16,00" at bounding box center [728, 768] width 437 height 54
click at [843, 774] on p "Adicionar R$ 16,00" at bounding box center [870, 767] width 90 height 15
type input "1"
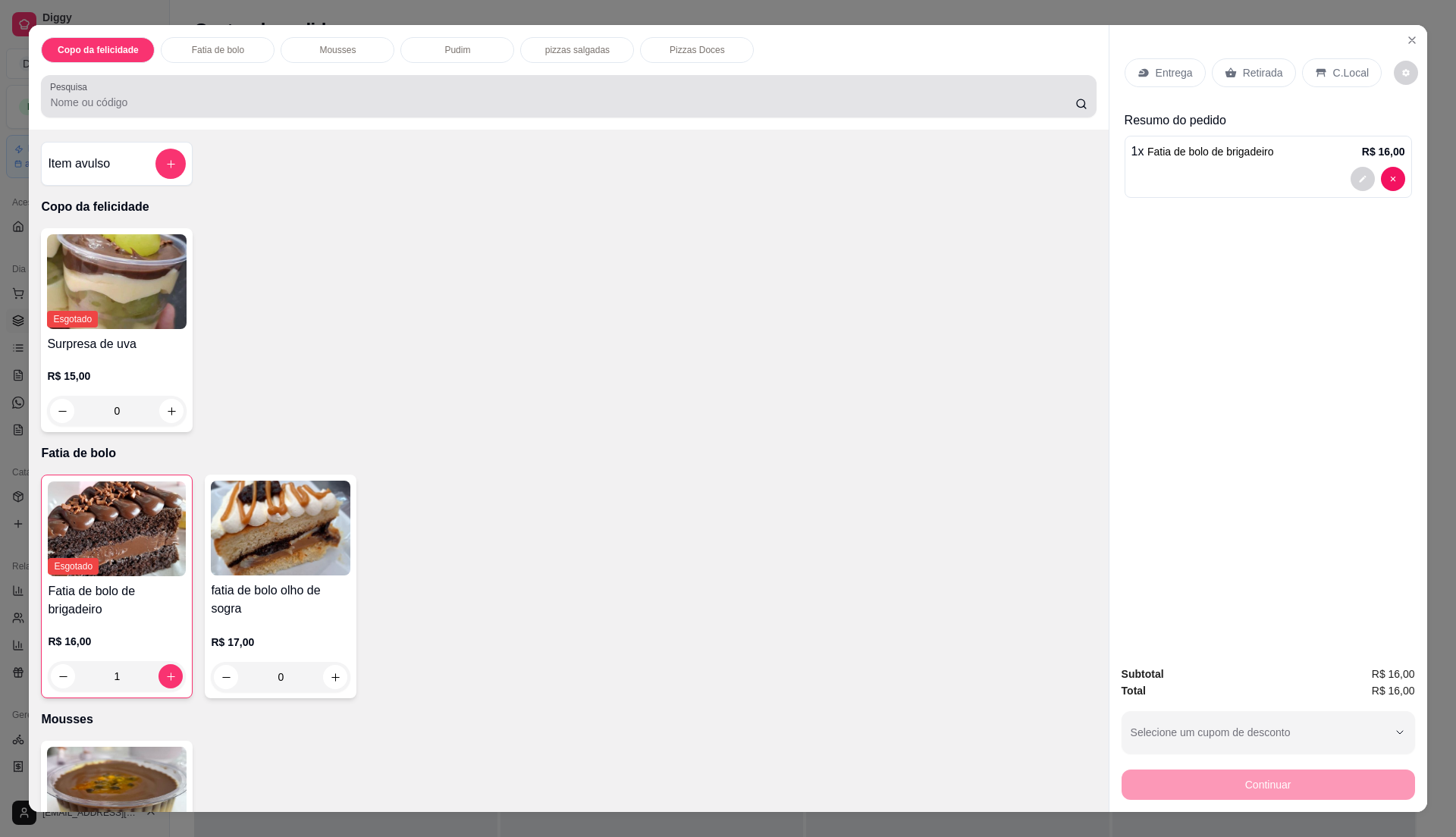
click at [258, 113] on div "Pesquisa" at bounding box center [568, 96] width 1055 height 43
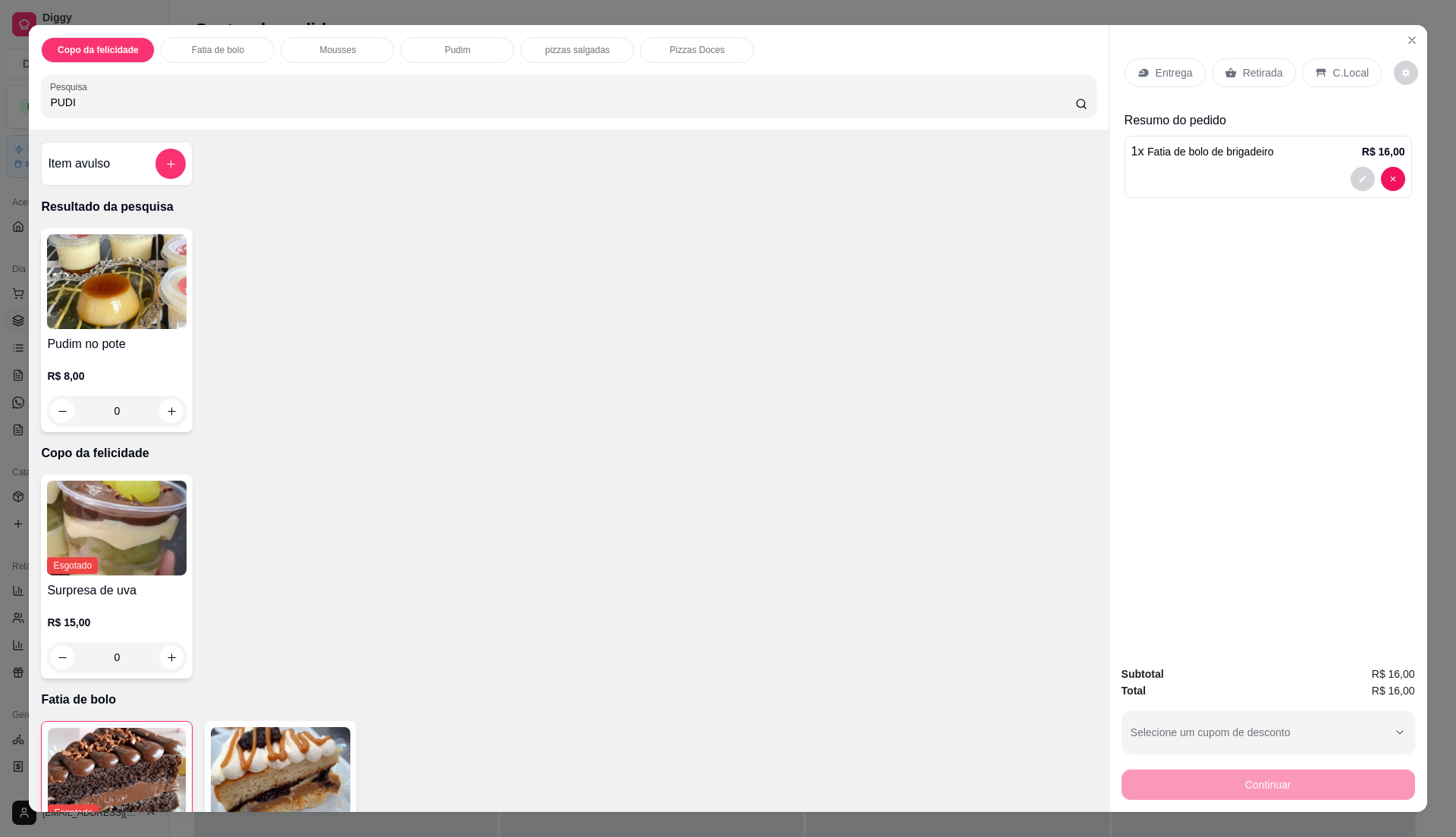
type input "PUDI"
click at [158, 252] on img at bounding box center [117, 281] width 140 height 94
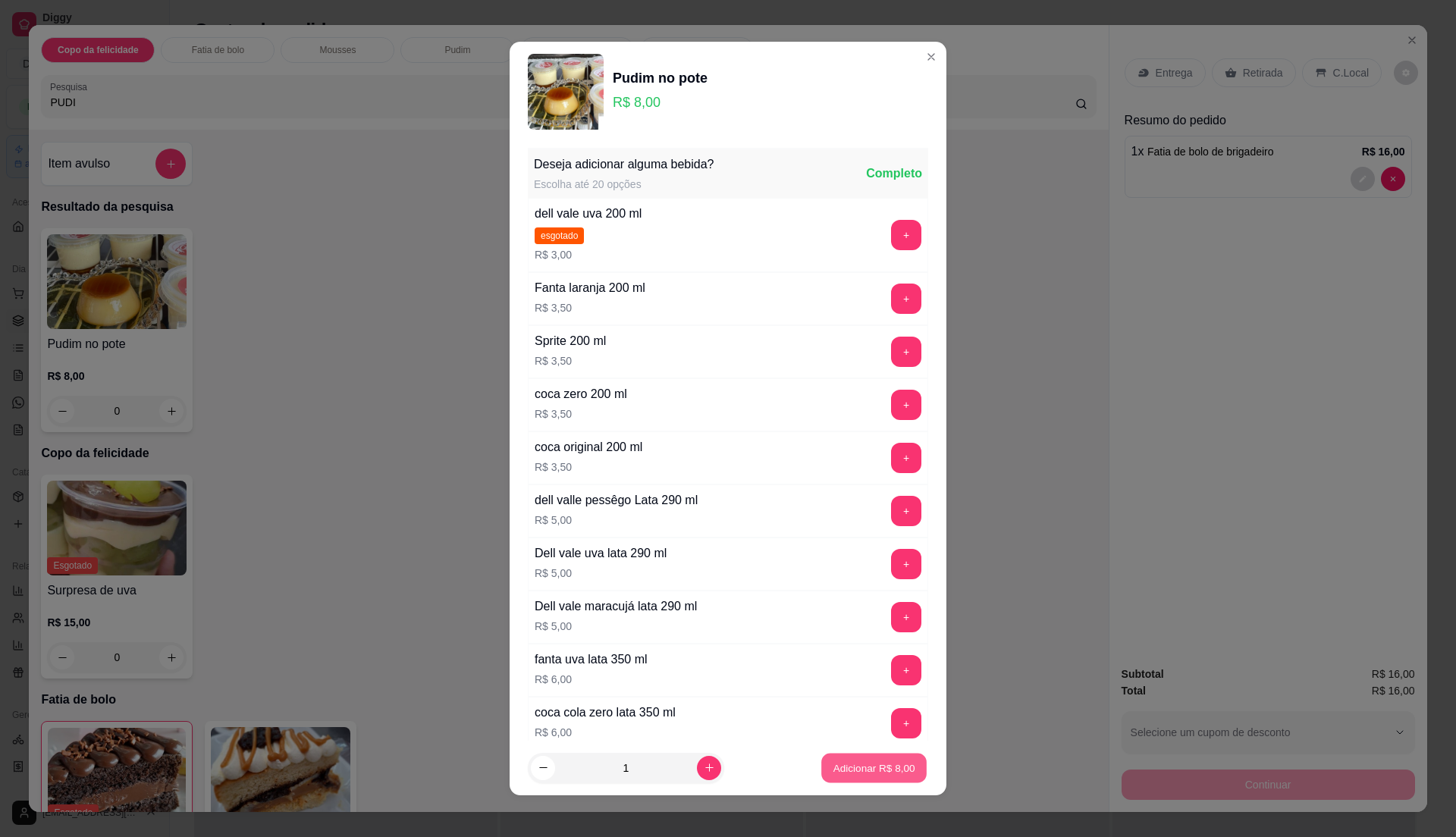
click at [872, 765] on p "Adicionar R$ 8,00" at bounding box center [874, 767] width 82 height 14
type input "1"
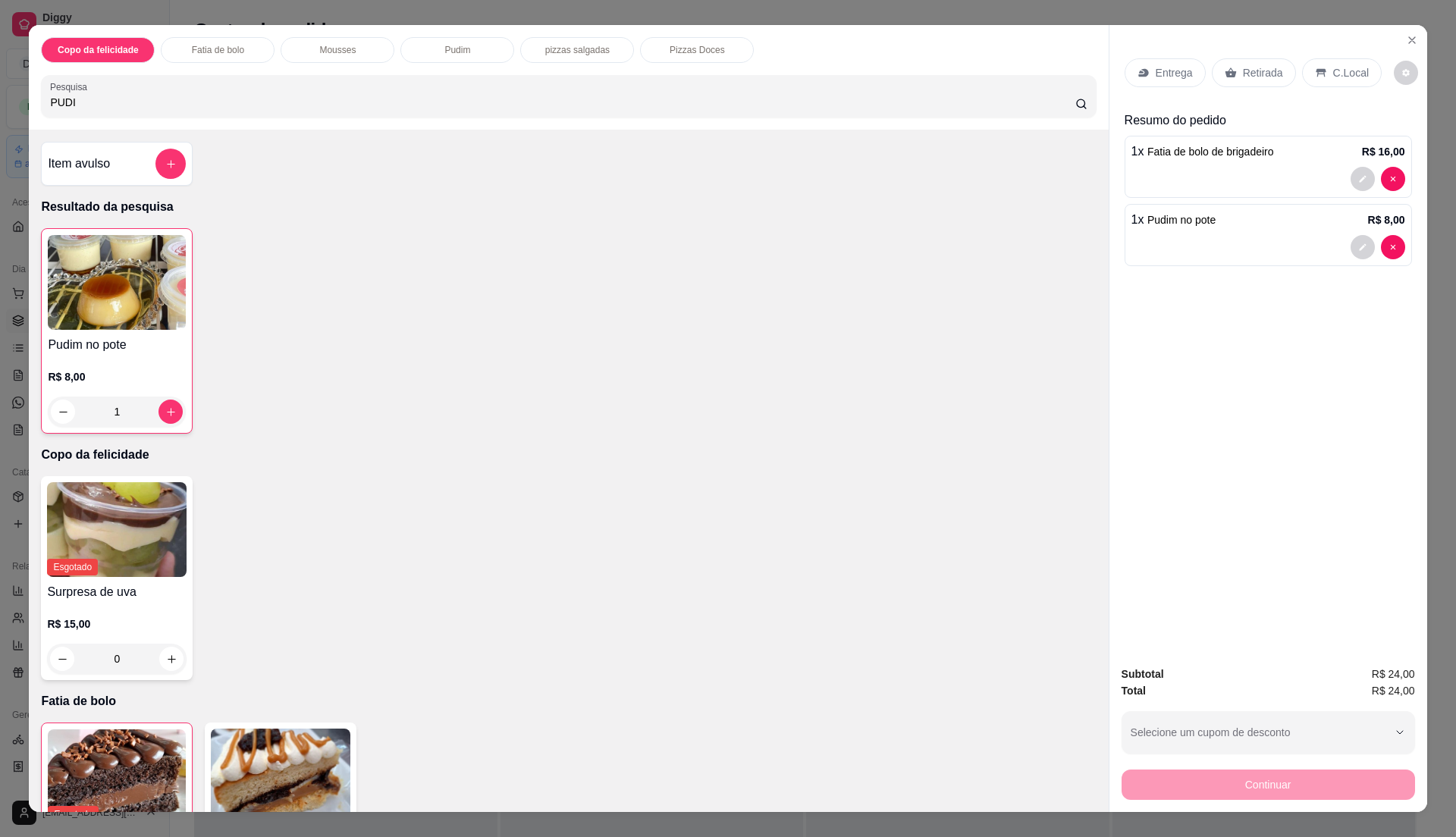
click at [1335, 68] on p "C.Local" at bounding box center [1351, 73] width 36 height 15
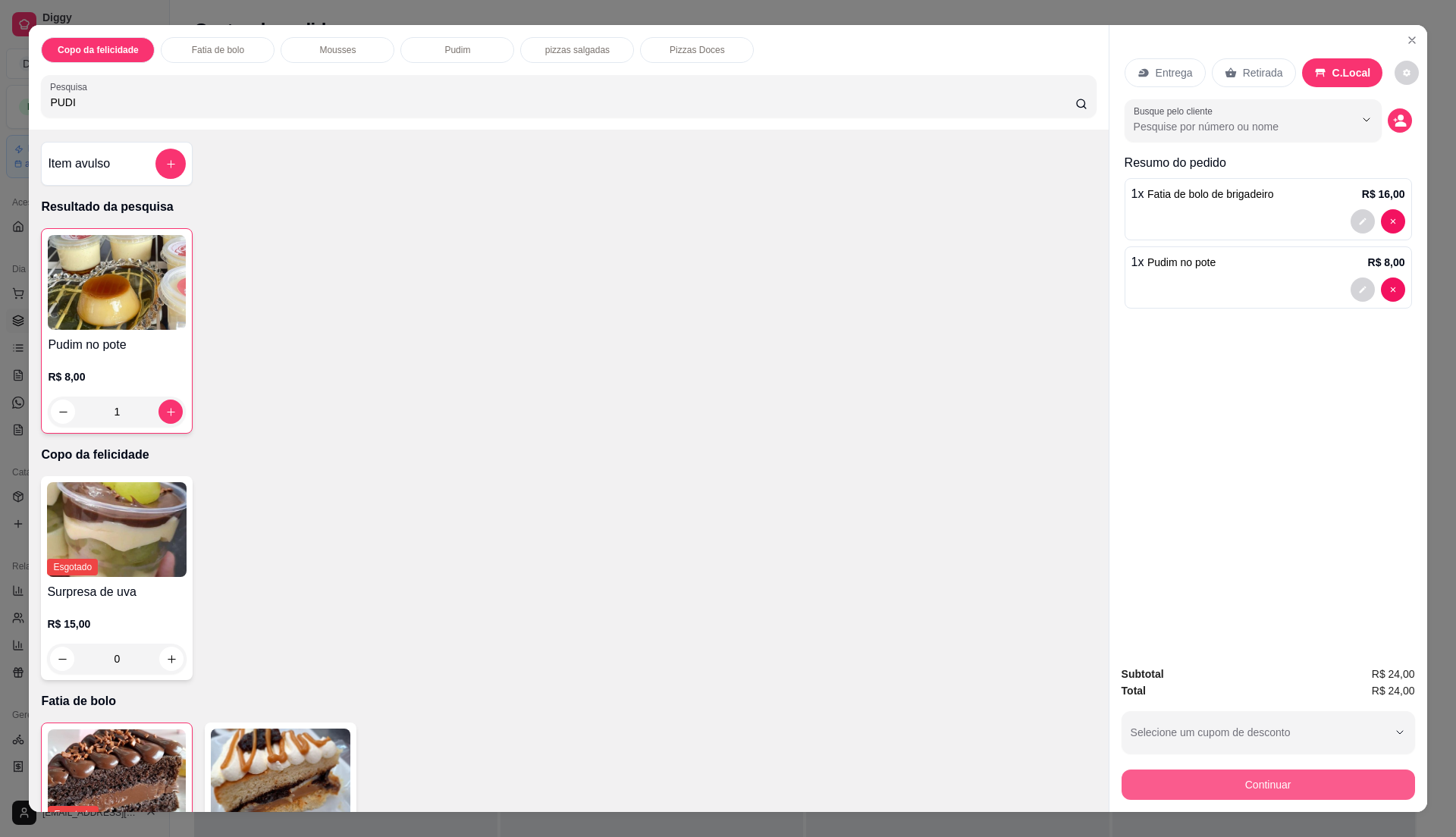
click at [1251, 786] on button "Continuar" at bounding box center [1269, 785] width 294 height 31
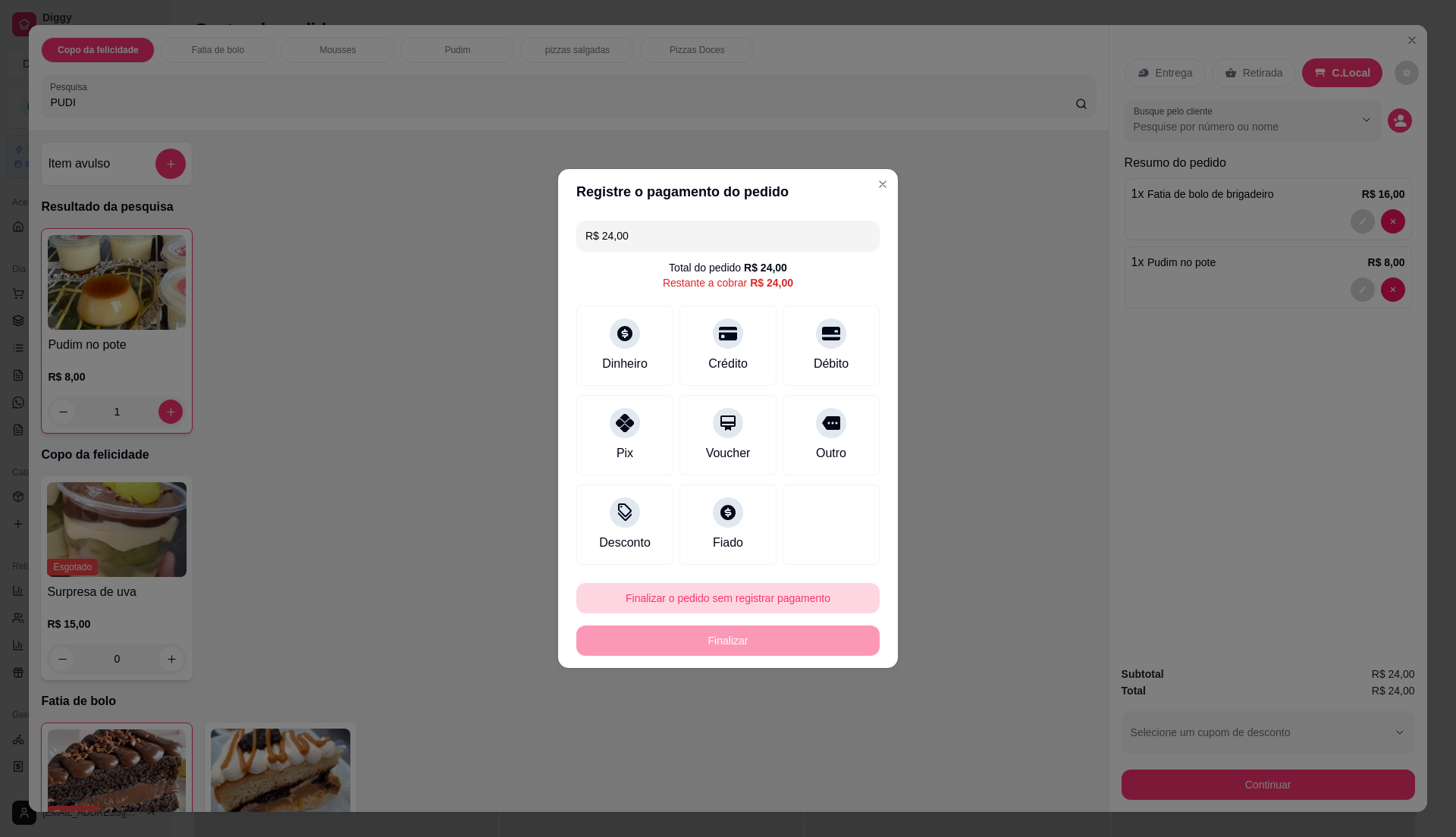
click at [709, 589] on button "Finalizar o pedido sem registrar pagamento" at bounding box center [728, 598] width 303 height 31
click at [829, 731] on button "Confirmar" at bounding box center [825, 724] width 56 height 24
type input "0"
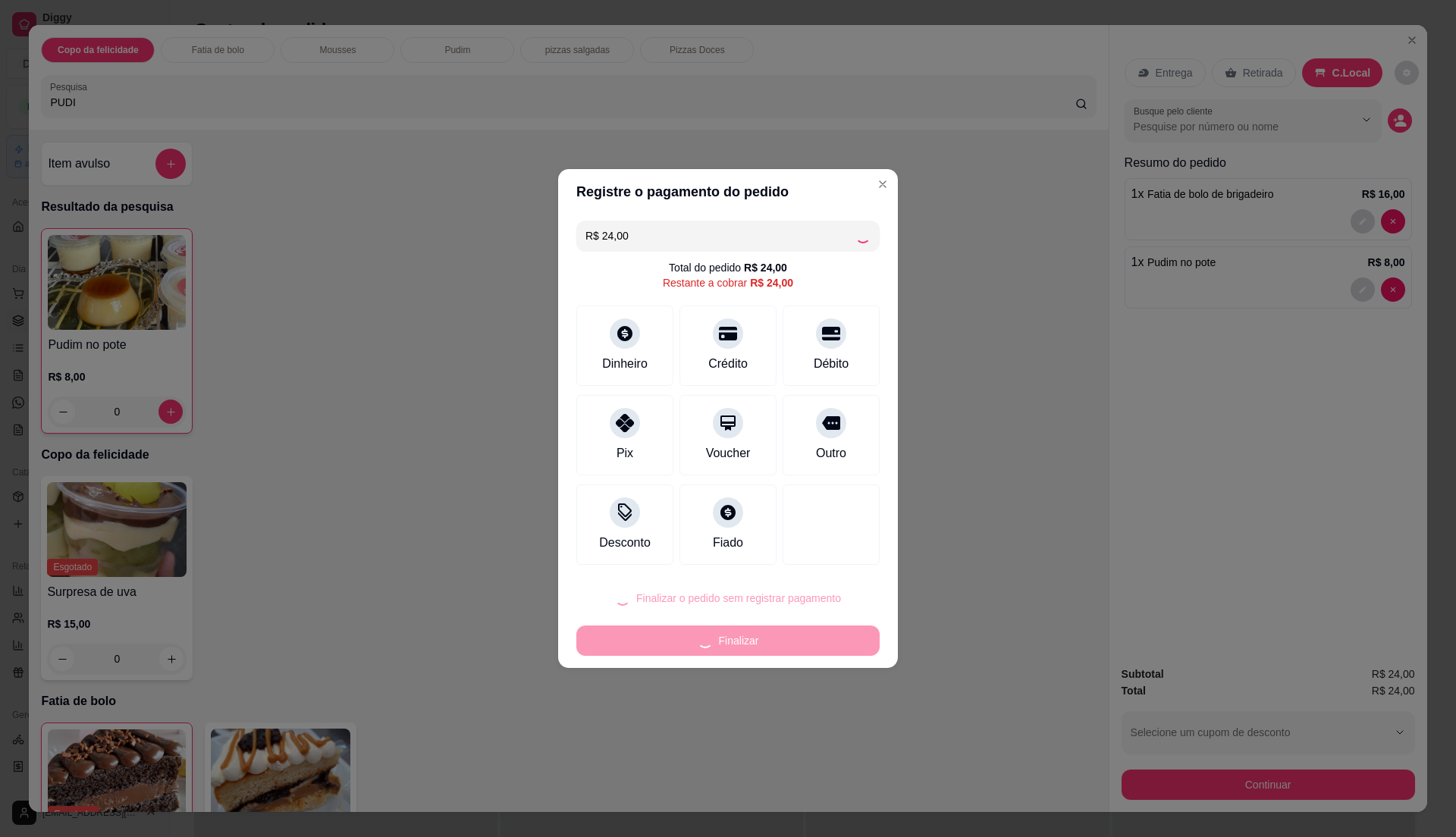
type input "R$ 0,00"
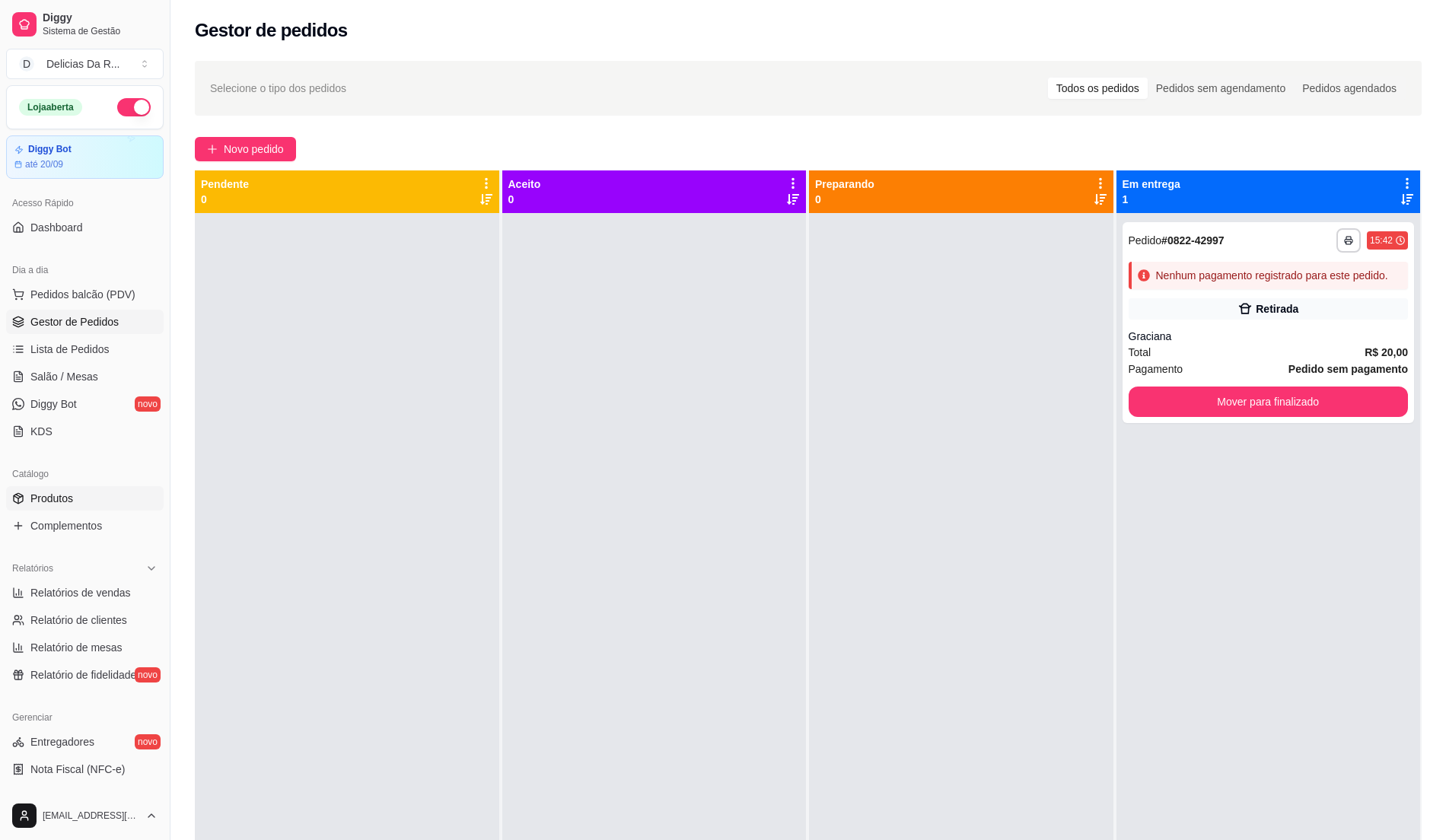
click at [85, 491] on link "Produtos" at bounding box center [85, 499] width 158 height 25
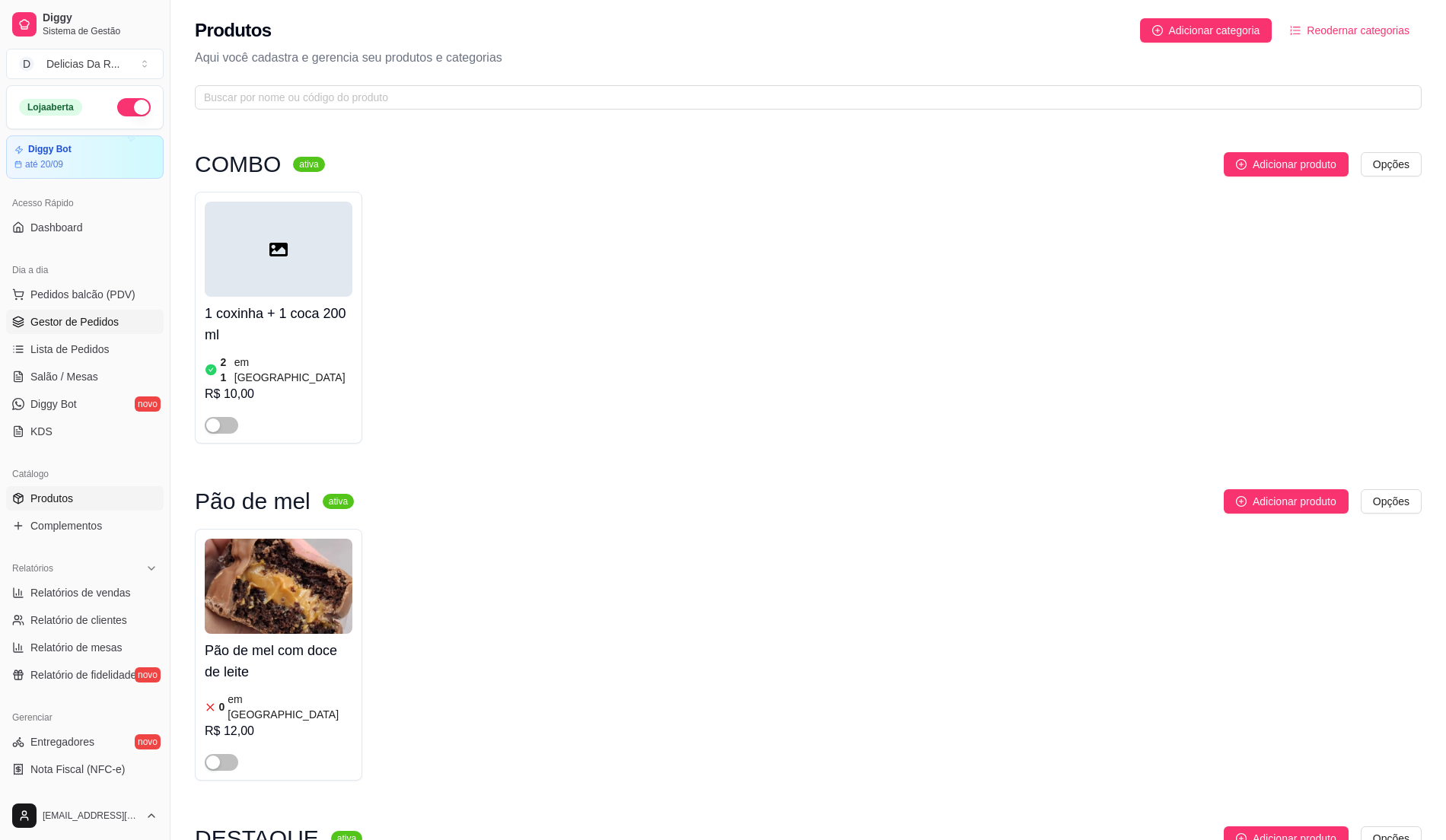
click at [76, 314] on span "Gestor de Pedidos" at bounding box center [75, 321] width 89 height 15
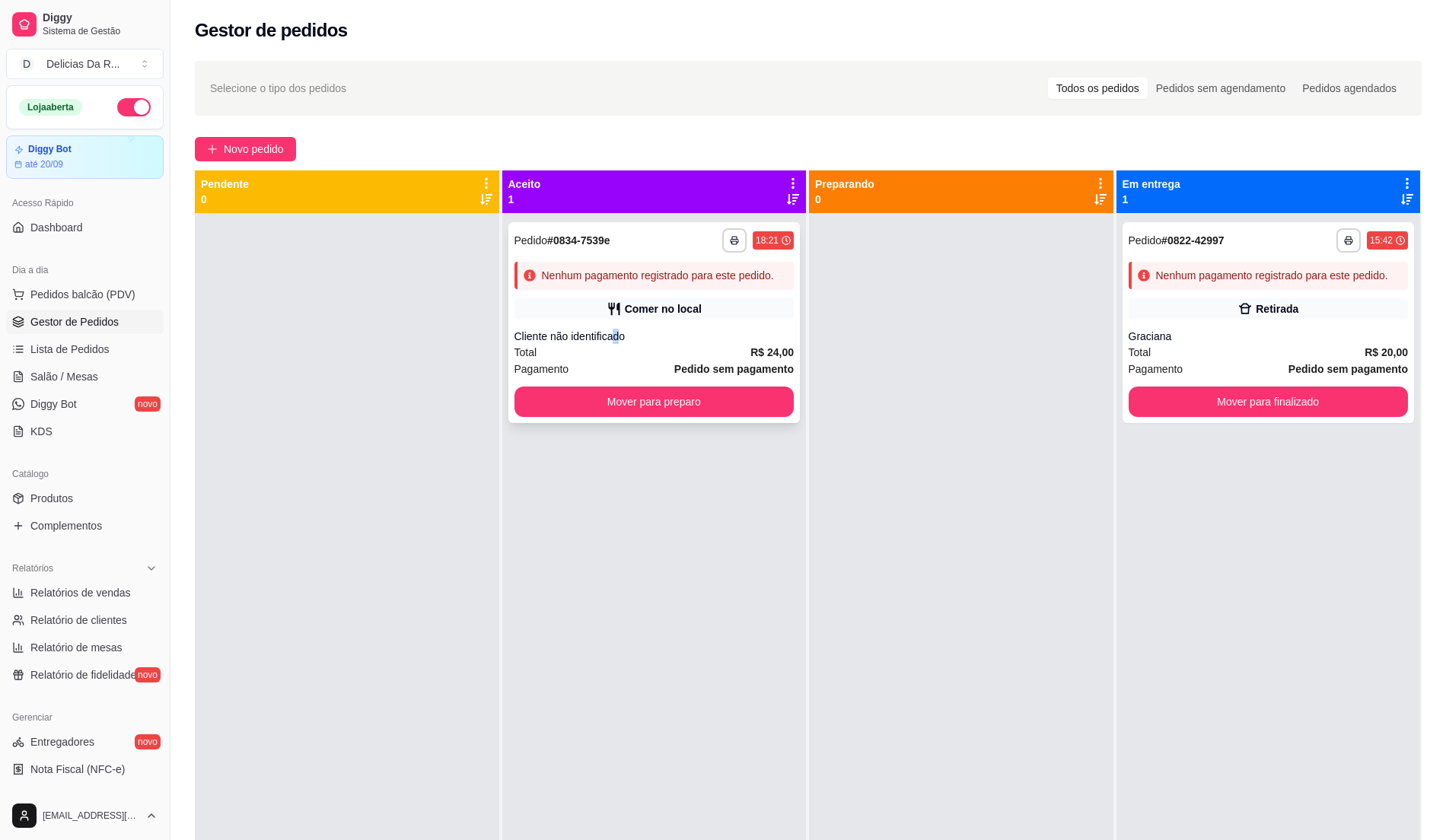
click at [613, 320] on div "**********" at bounding box center [654, 322] width 292 height 201
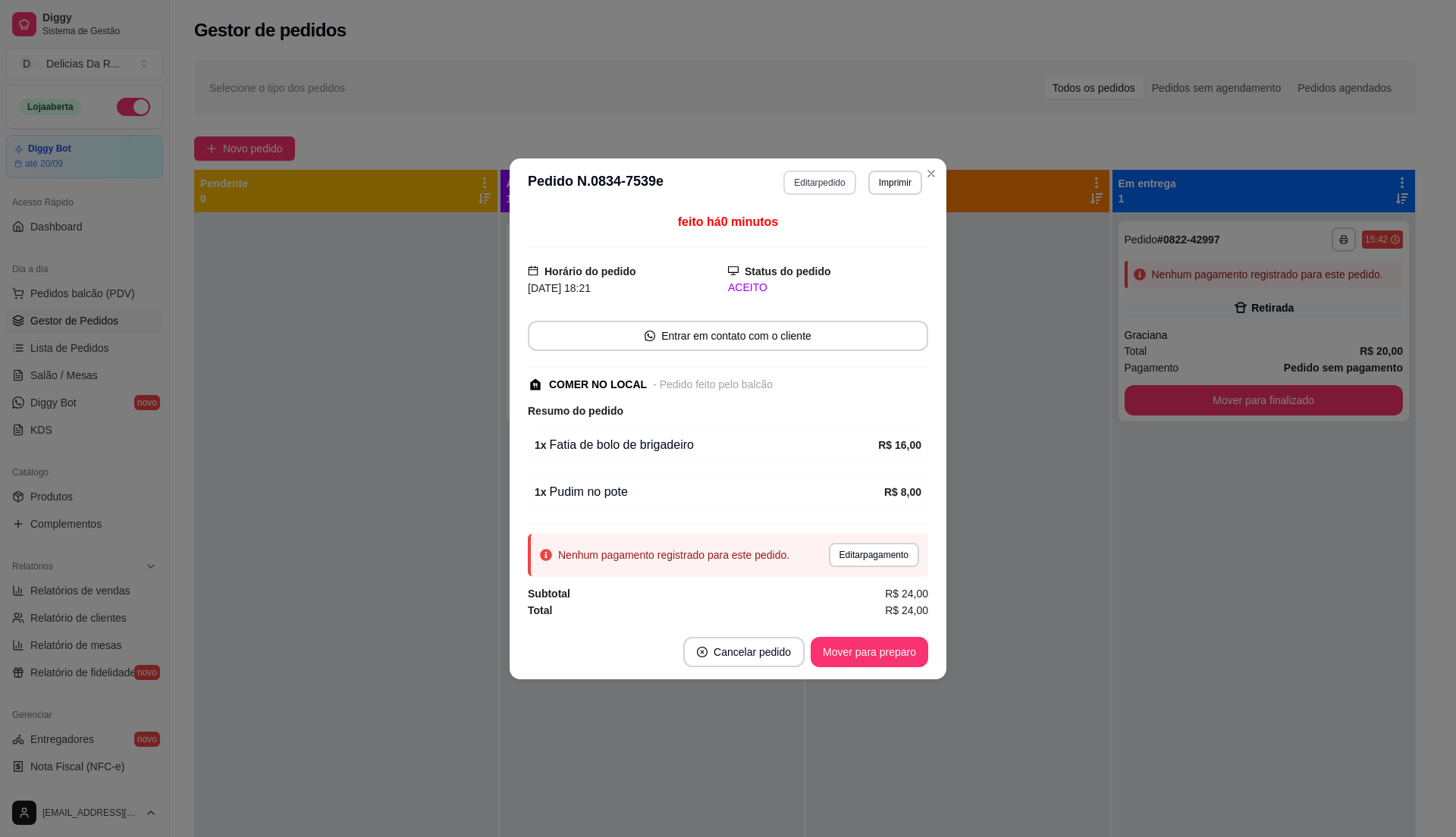
click at [832, 170] on button "Editar pedido" at bounding box center [819, 183] width 72 height 24
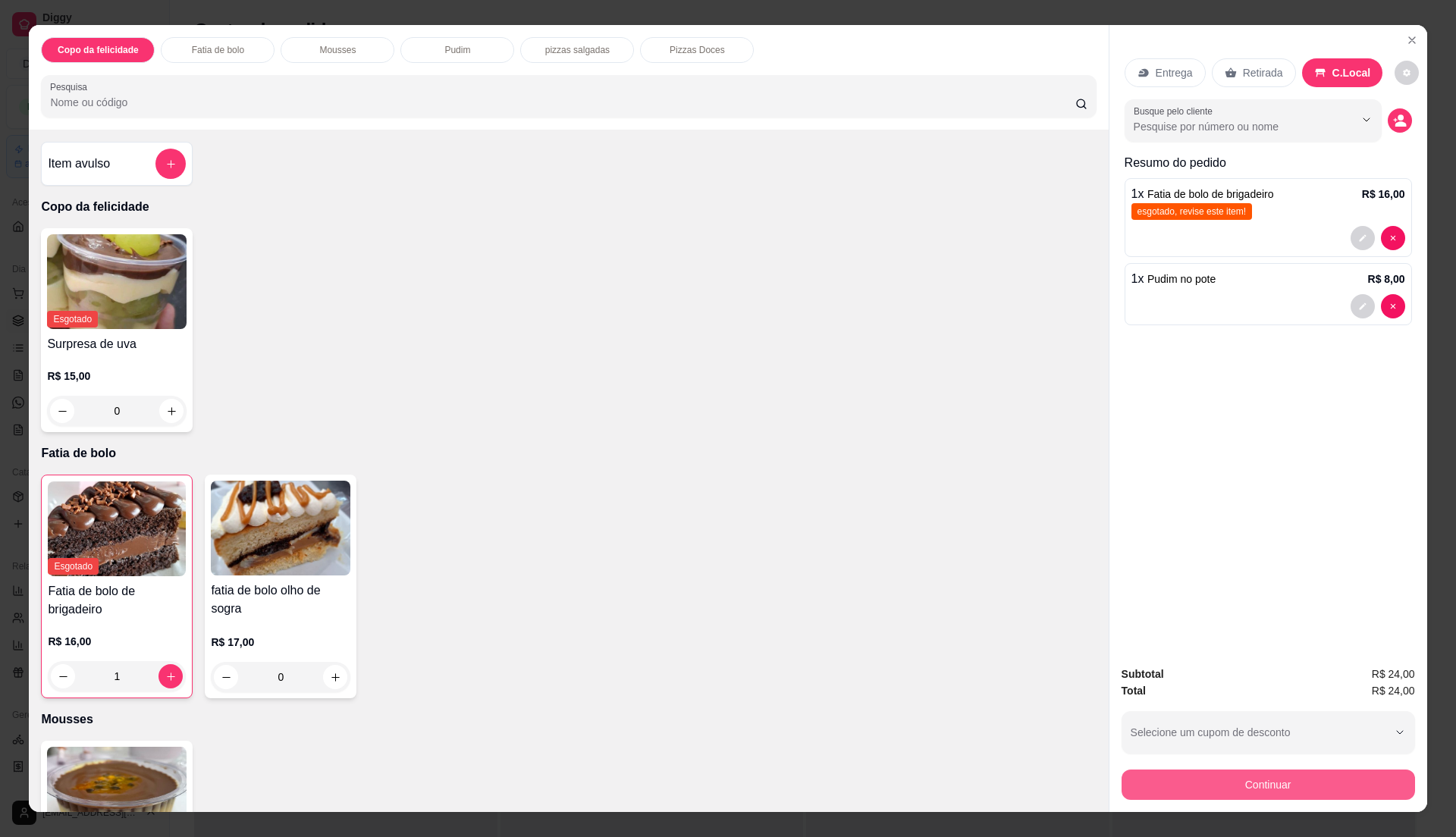
click at [1203, 779] on button "Continuar" at bounding box center [1269, 785] width 294 height 31
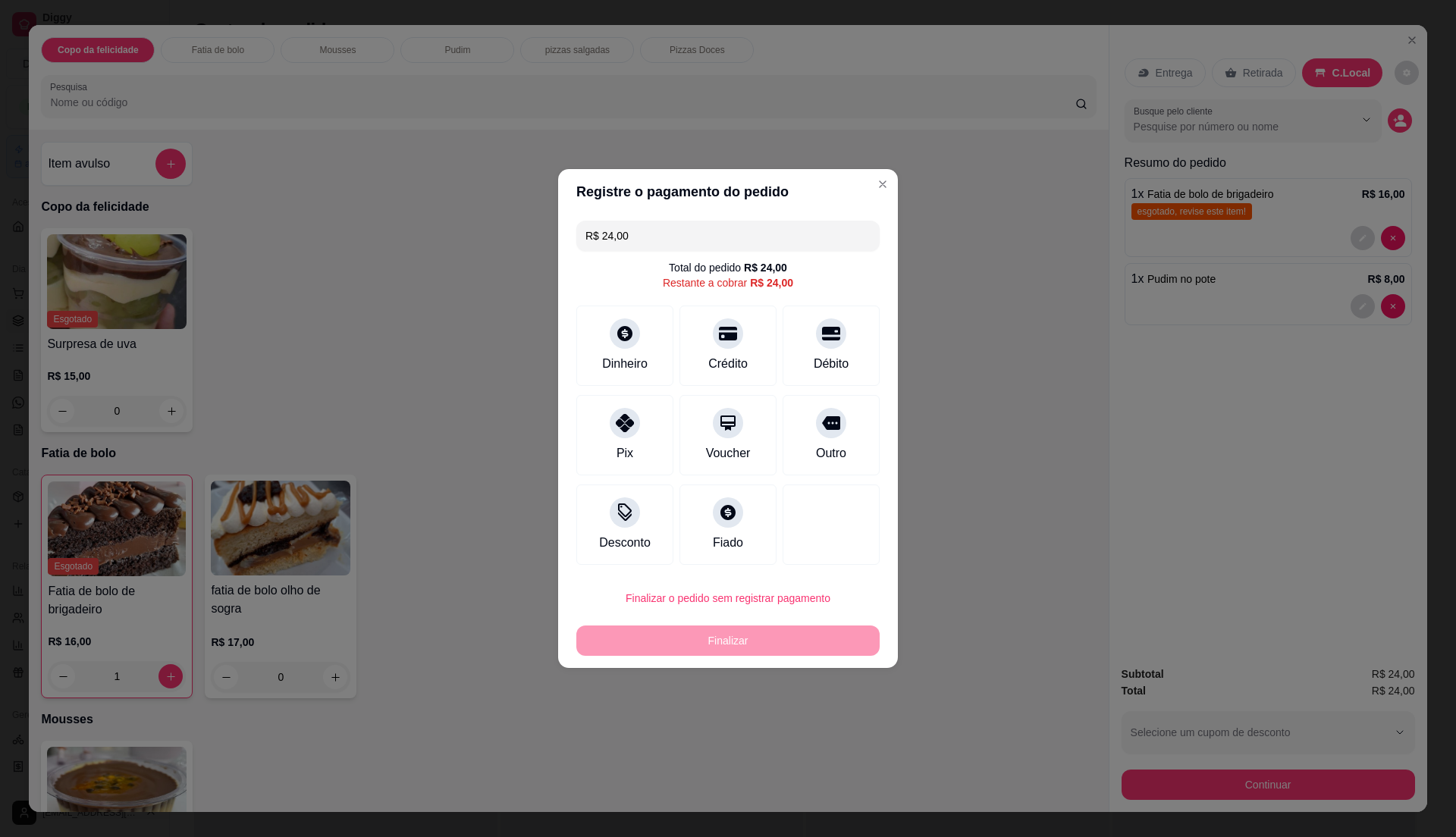
click at [823, 341] on div at bounding box center [831, 333] width 31 height 31
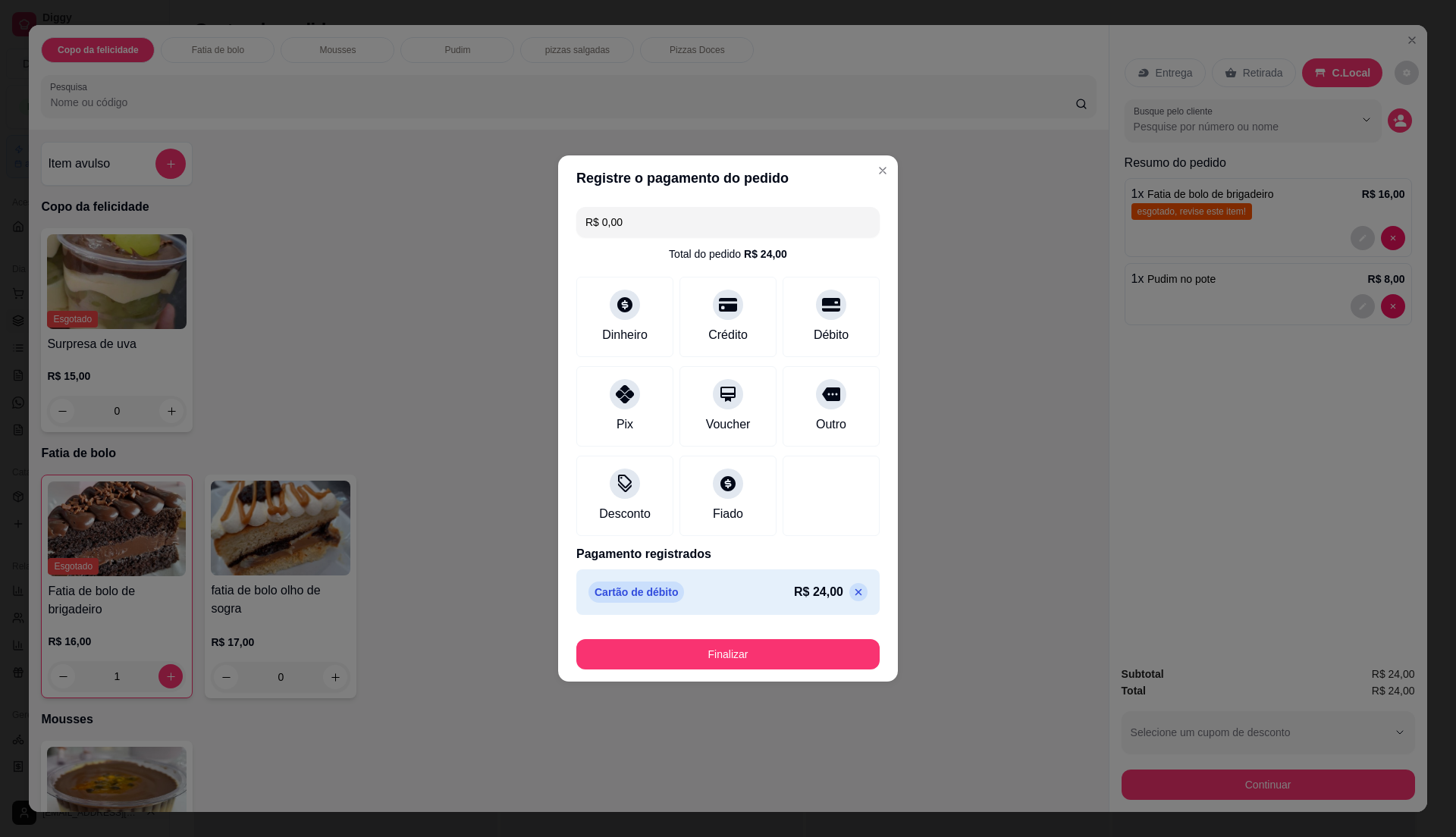
type input "R$ 0,00"
click at [829, 654] on button "Finalizar" at bounding box center [728, 654] width 295 height 30
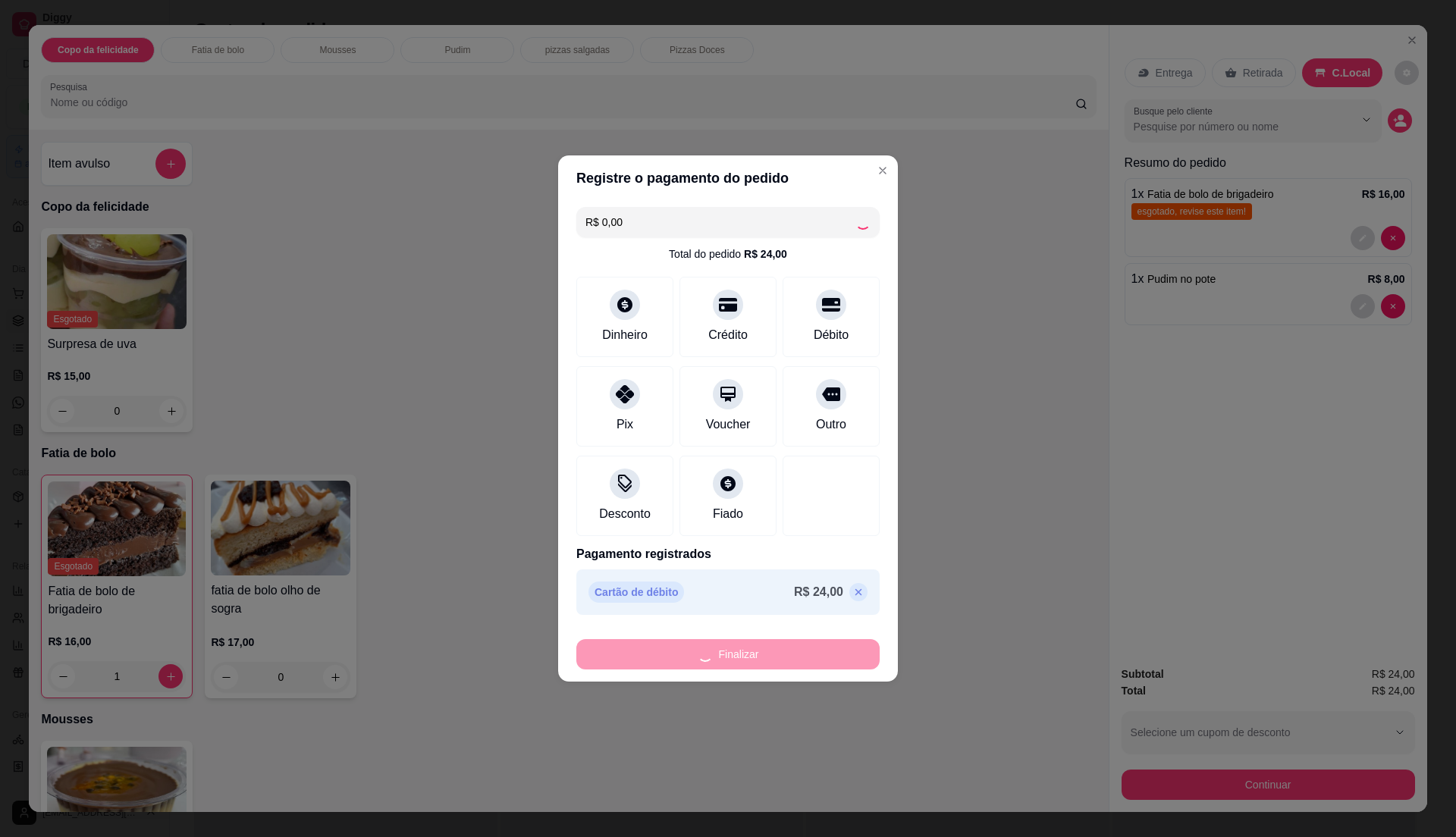
type input "0"
type input "-R$ 24,00"
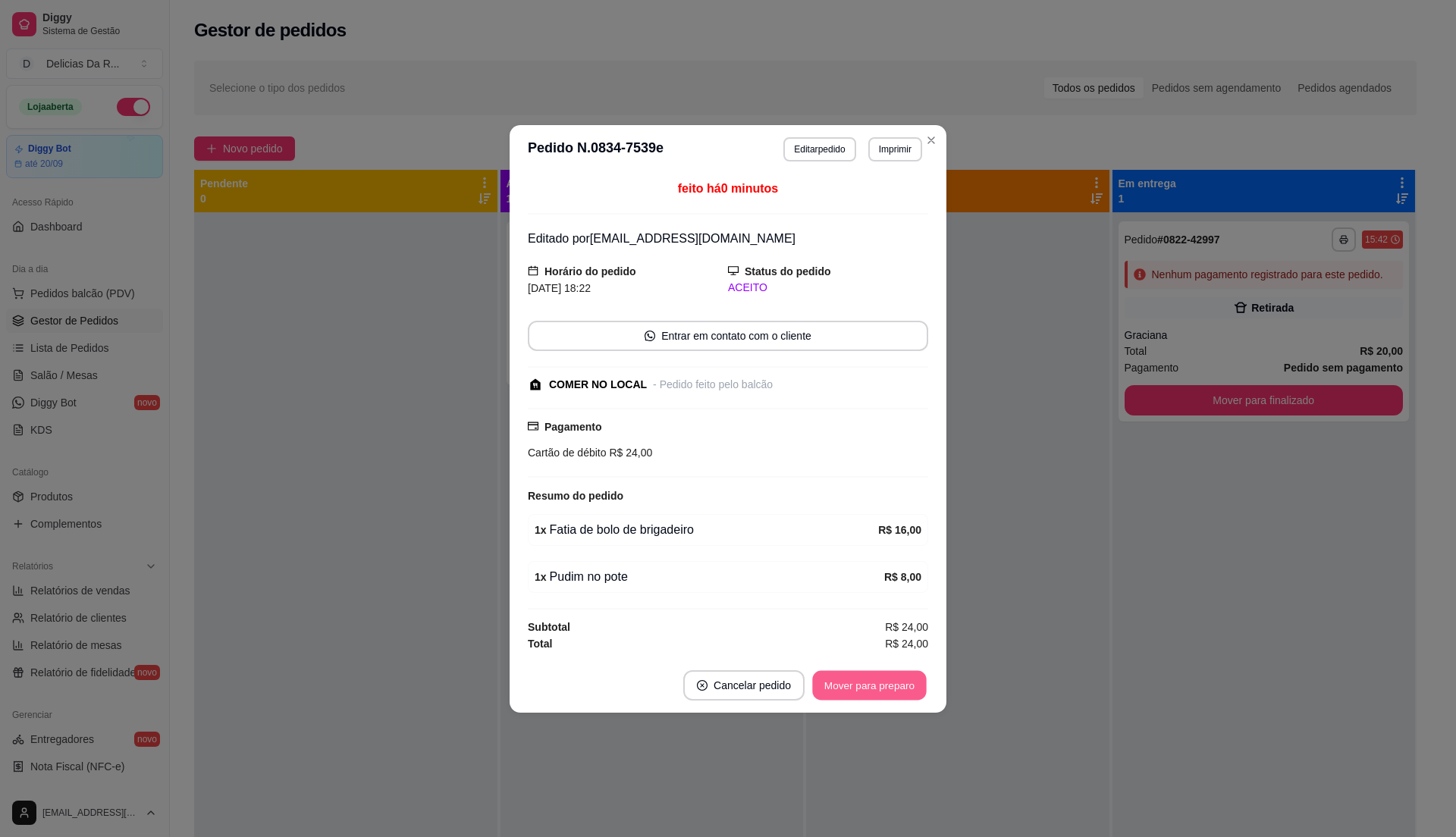
click at [883, 681] on button "Mover para preparo" at bounding box center [869, 685] width 114 height 30
click at [874, 686] on div "Mover para preparo" at bounding box center [858, 685] width 139 height 31
click at [872, 686] on div "Mover para preparo" at bounding box center [858, 685] width 139 height 31
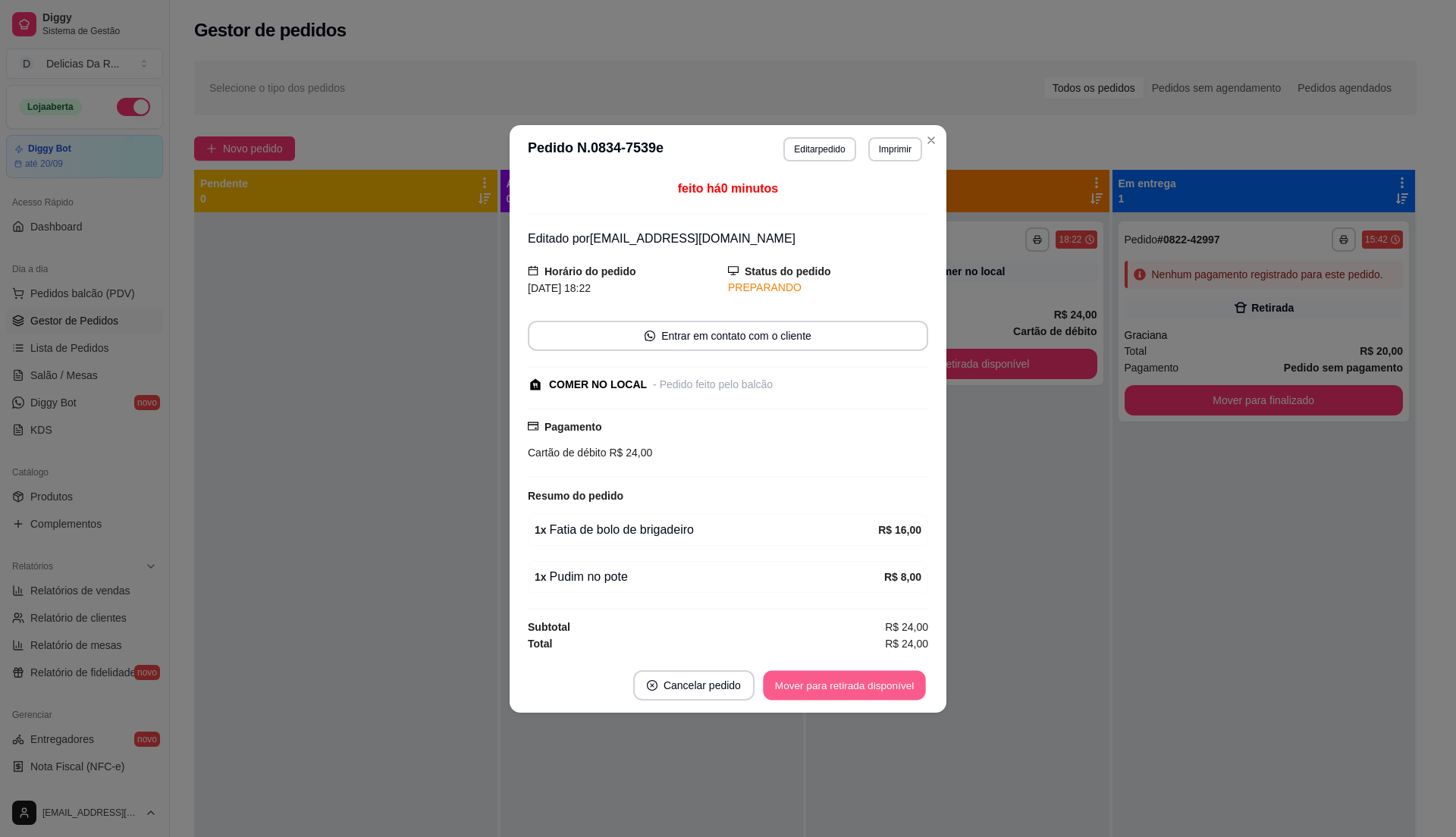
click at [869, 686] on button "Mover para retirada disponível" at bounding box center [844, 685] width 163 height 30
click at [869, 686] on div "Mover para retirada disponível" at bounding box center [844, 685] width 168 height 31
click at [869, 686] on div "Mover para retirada disponível" at bounding box center [834, 685] width 189 height 31
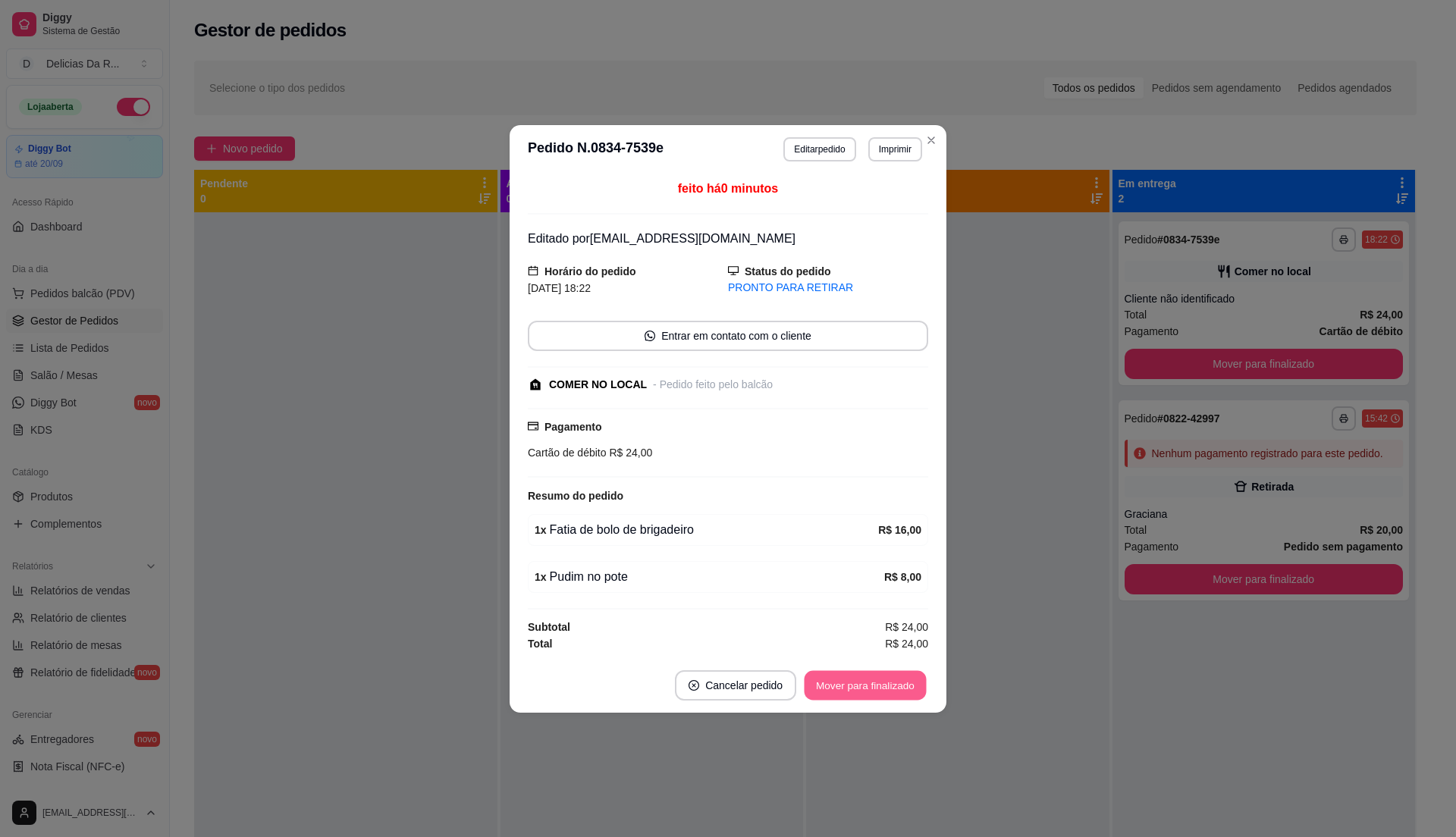
click at [869, 686] on button "Mover para finalizado" at bounding box center [866, 685] width 122 height 30
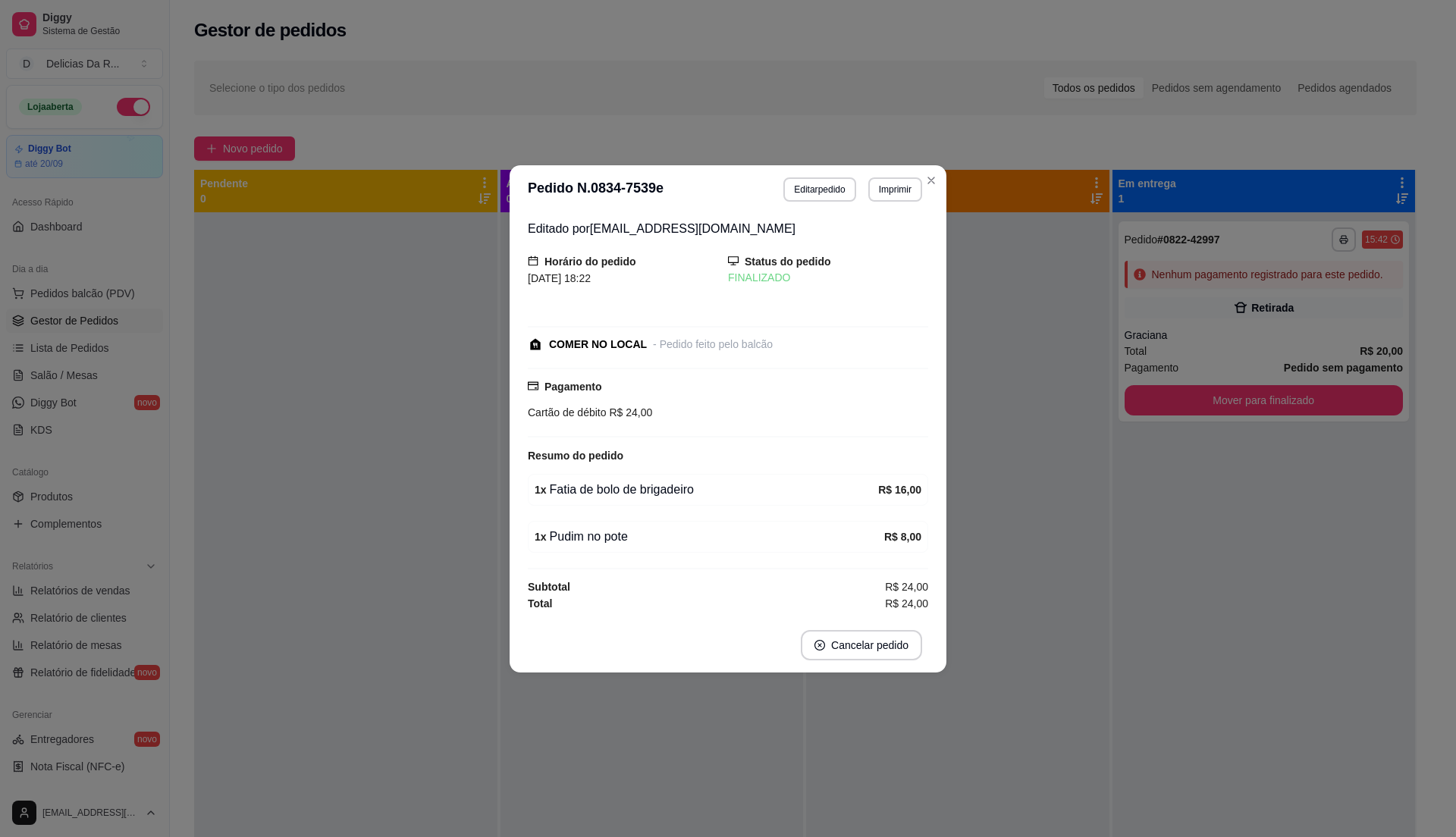
click at [1299, 659] on div "**********" at bounding box center [1264, 631] width 303 height 837
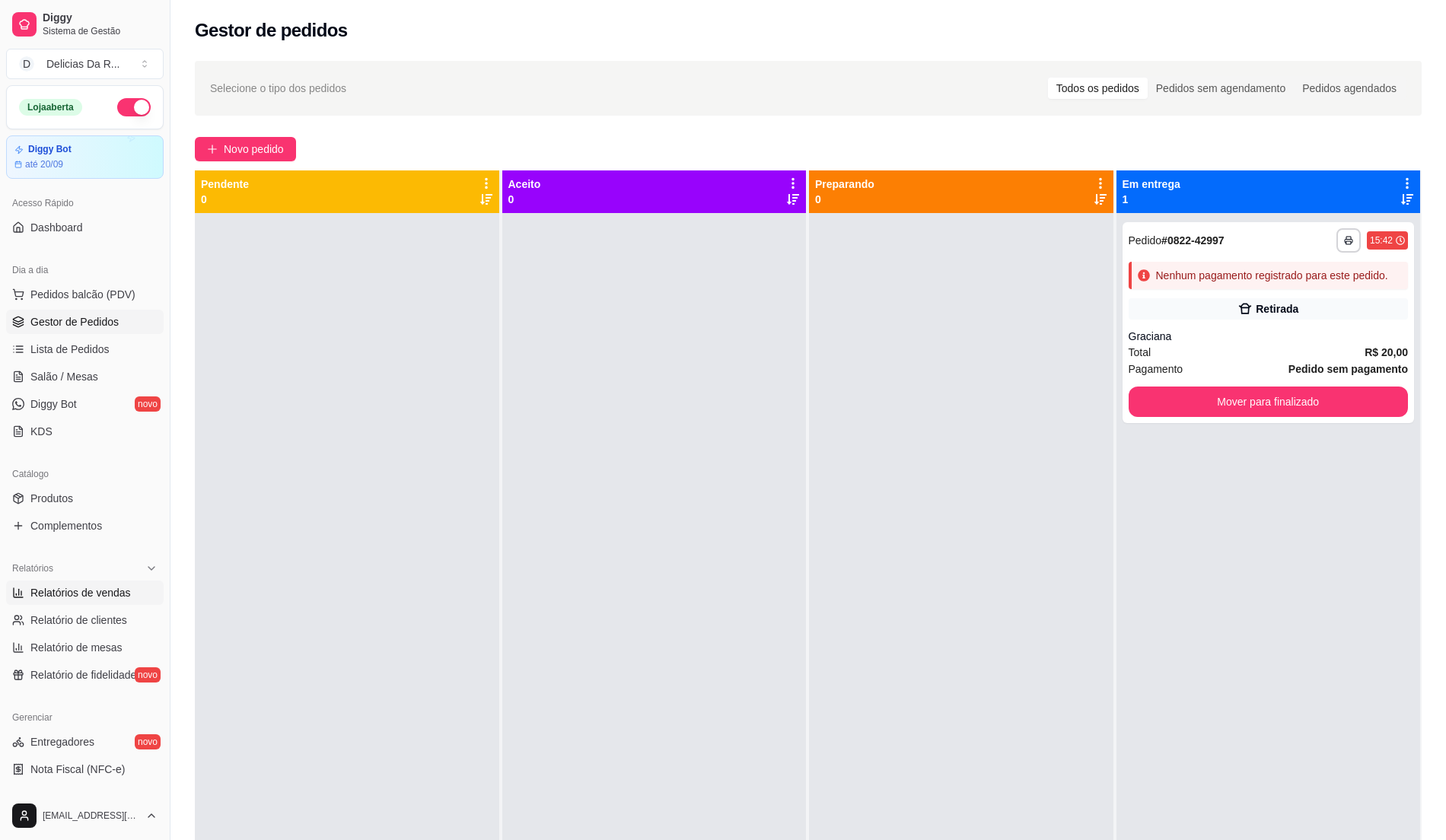
click at [123, 598] on span "Relatórios de vendas" at bounding box center [81, 592] width 101 height 15
select select "ALL"
select select "0"
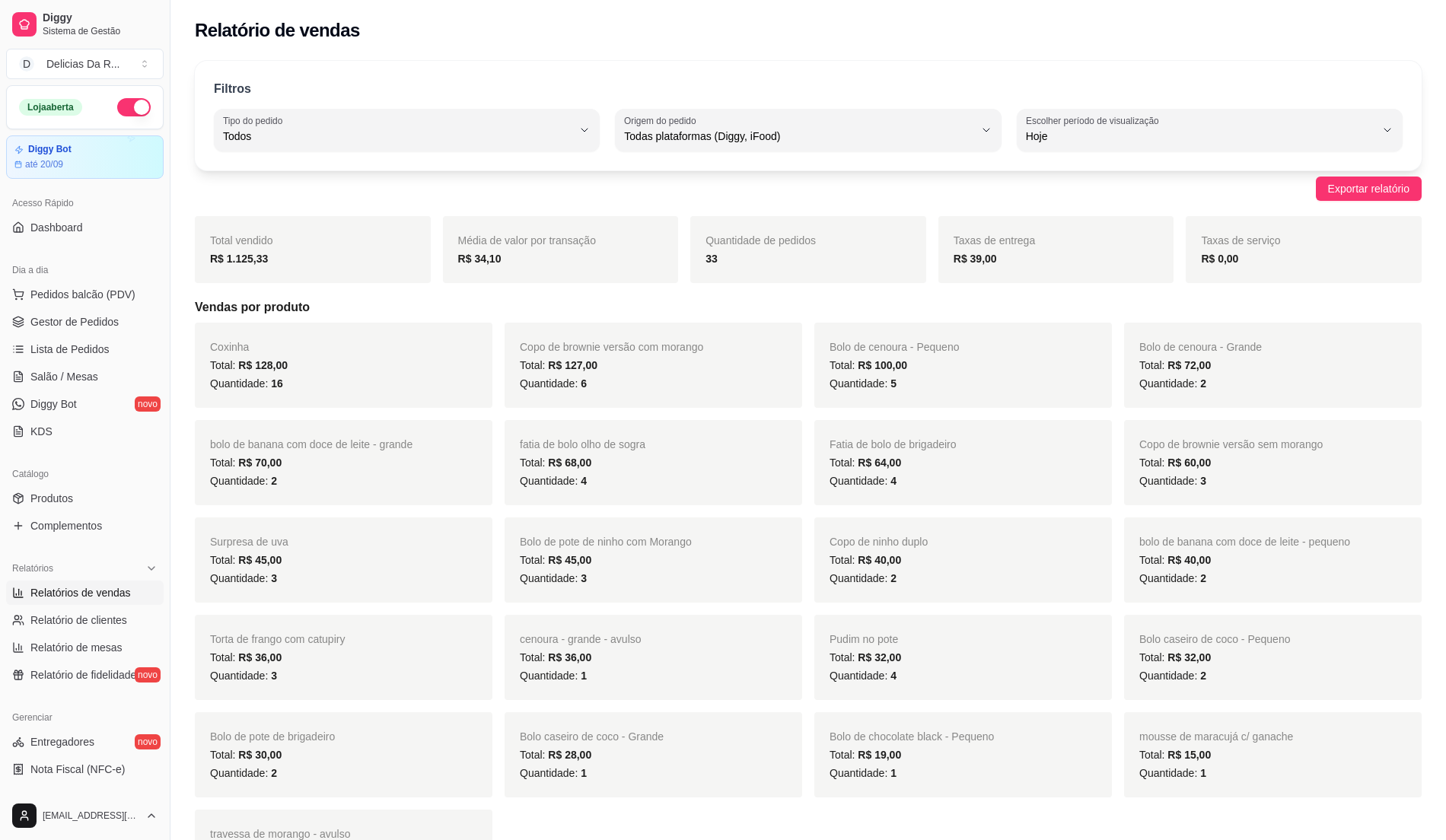
drag, startPoint x: 33, startPoint y: 324, endPoint x: 9, endPoint y: 214, distance: 112.6
click at [35, 324] on span "Gestor de Pedidos" at bounding box center [75, 321] width 89 height 15
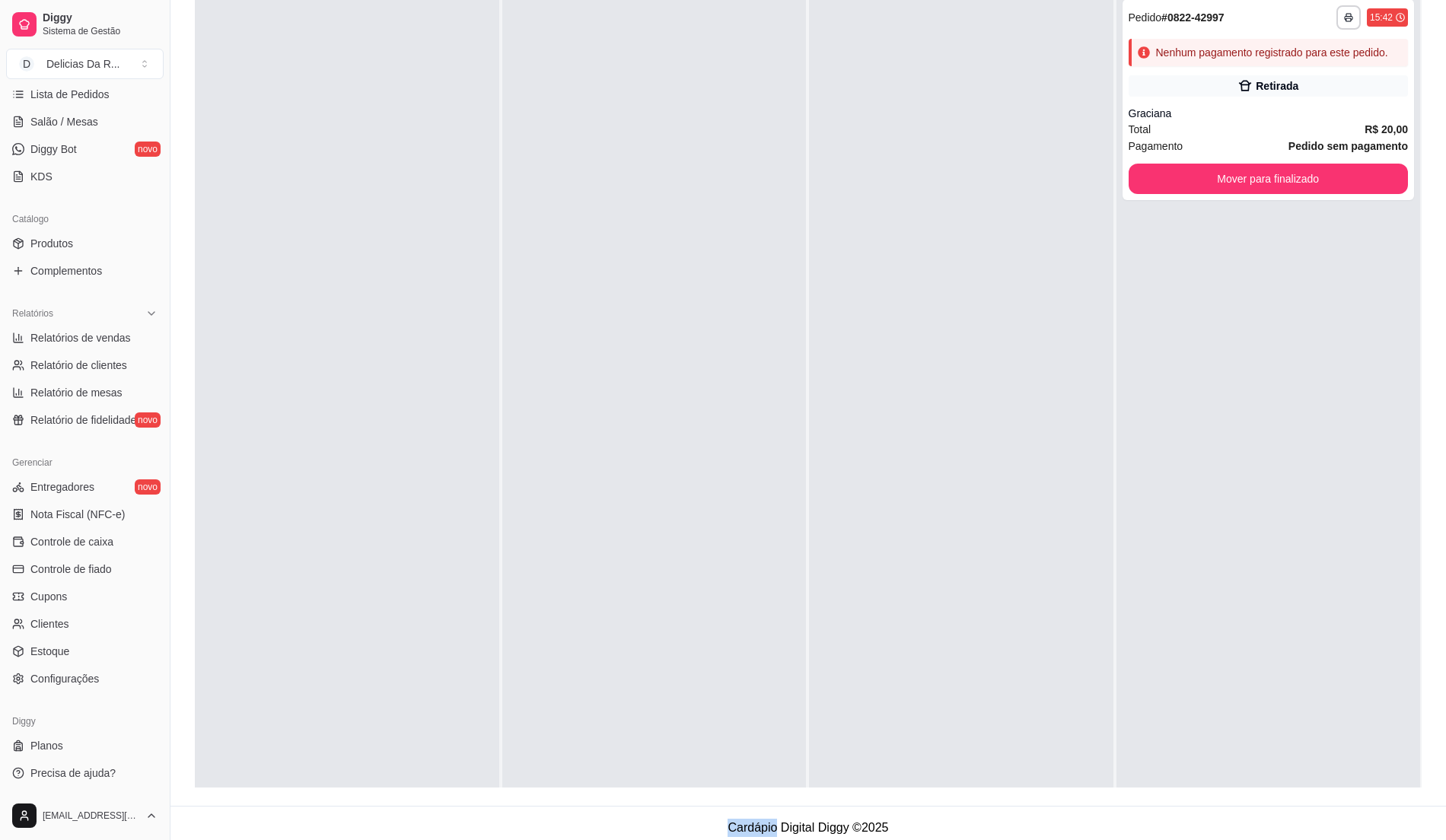
scroll to position [232, 0]
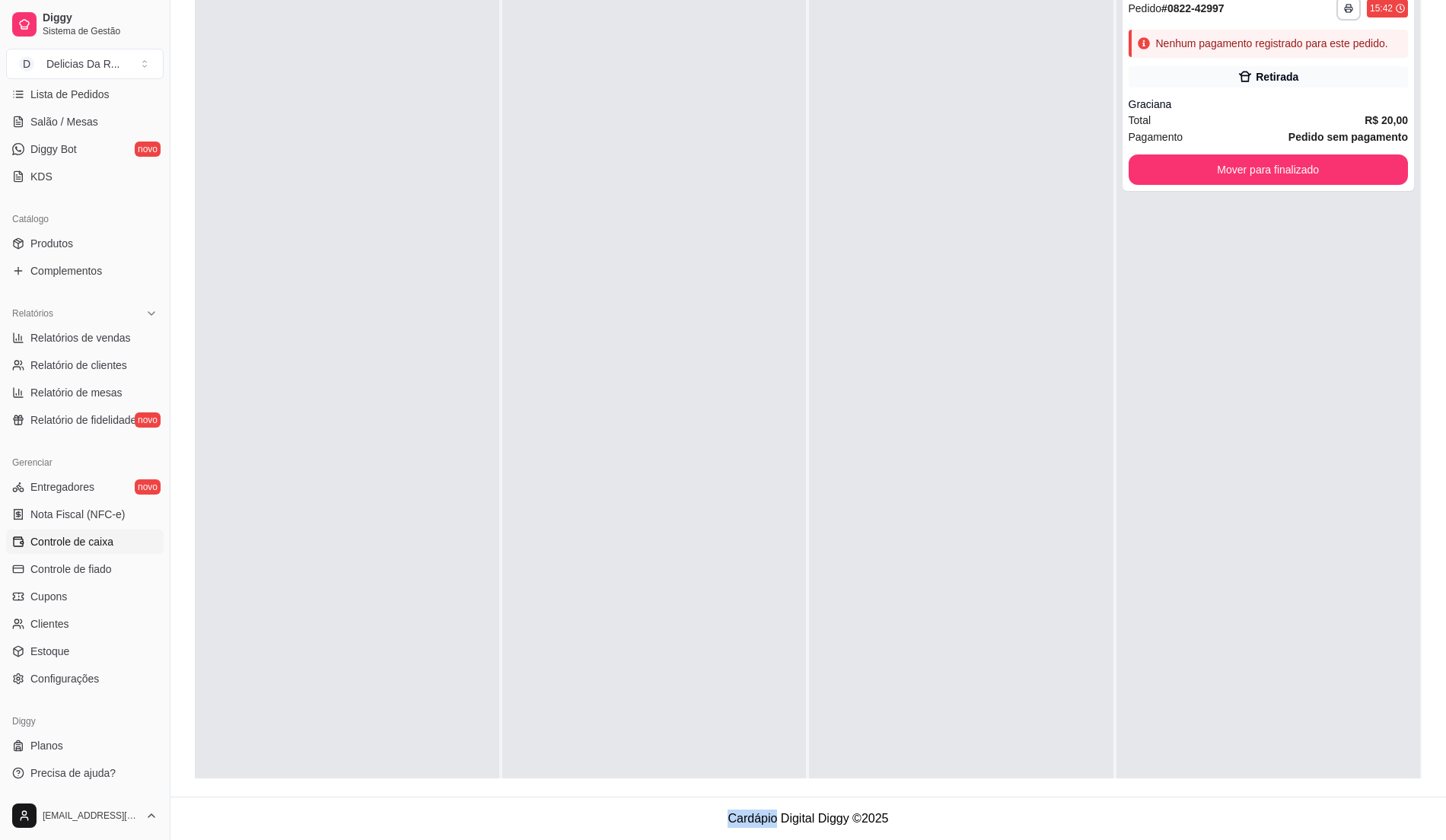
click at [89, 546] on span "Controle de caixa" at bounding box center [72, 541] width 83 height 15
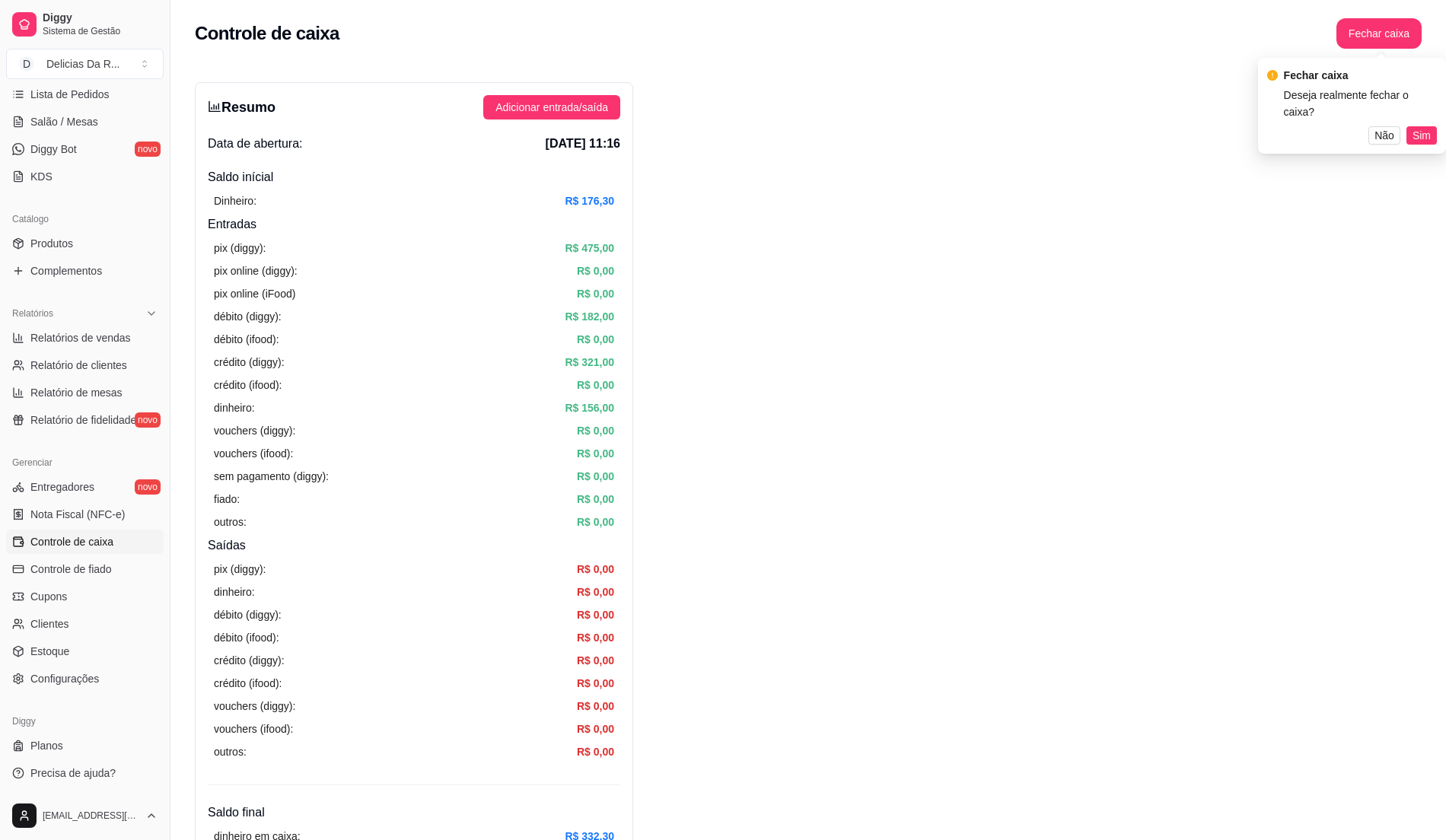
click at [577, 123] on div "Resumo Adicionar entrada/saída Data de abertura: [DATE] 11:16 Saldo inícial Din…" at bounding box center [414, 484] width 438 height 804
click at [579, 111] on span "Adicionar entrada/saída" at bounding box center [552, 107] width 112 height 17
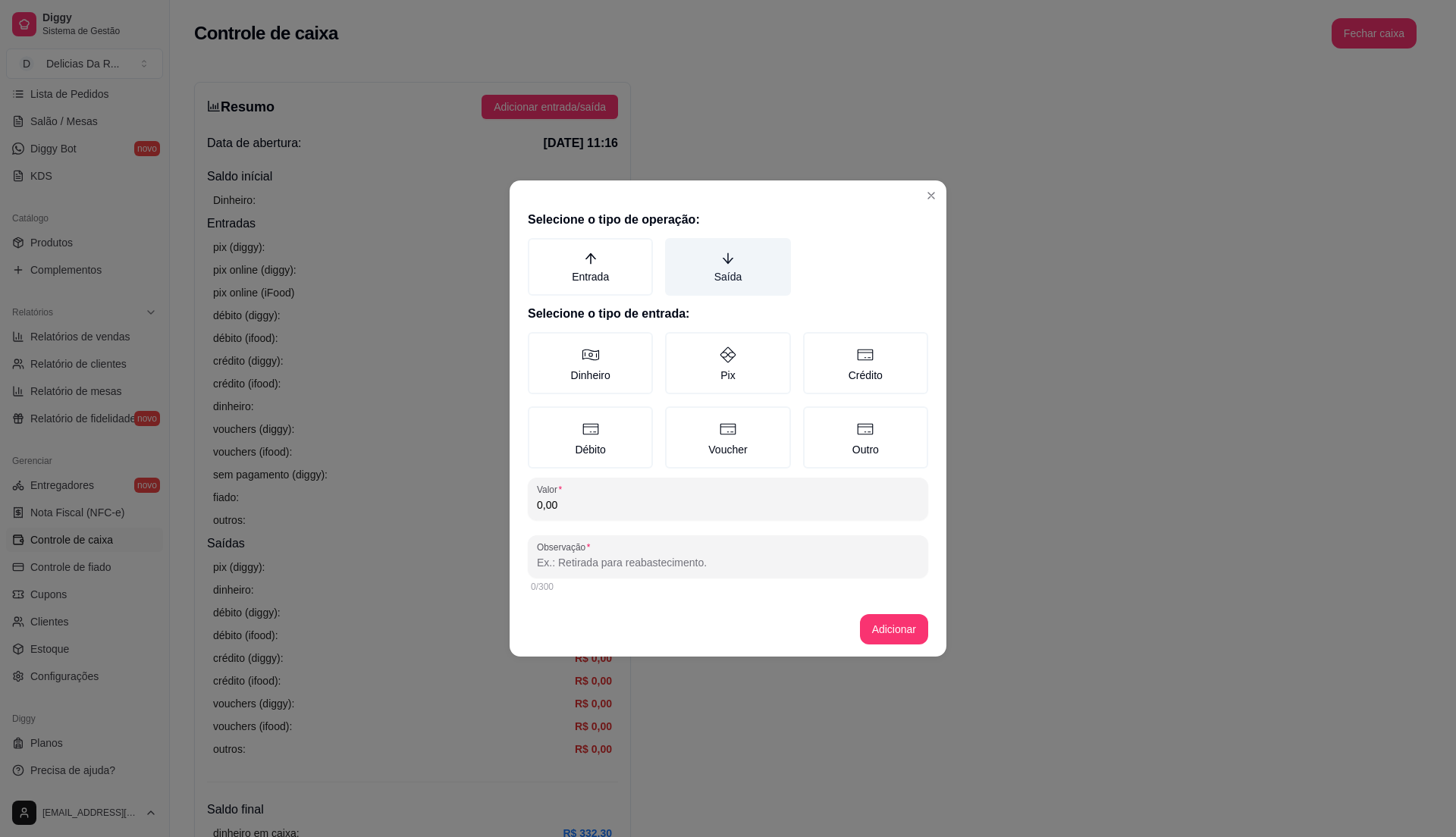
drag, startPoint x: 752, startPoint y: 256, endPoint x: 745, endPoint y: 261, distance: 8.6
click at [751, 256] on label "Saída" at bounding box center [727, 266] width 125 height 58
click at [676, 250] on button "Saída" at bounding box center [670, 244] width 12 height 12
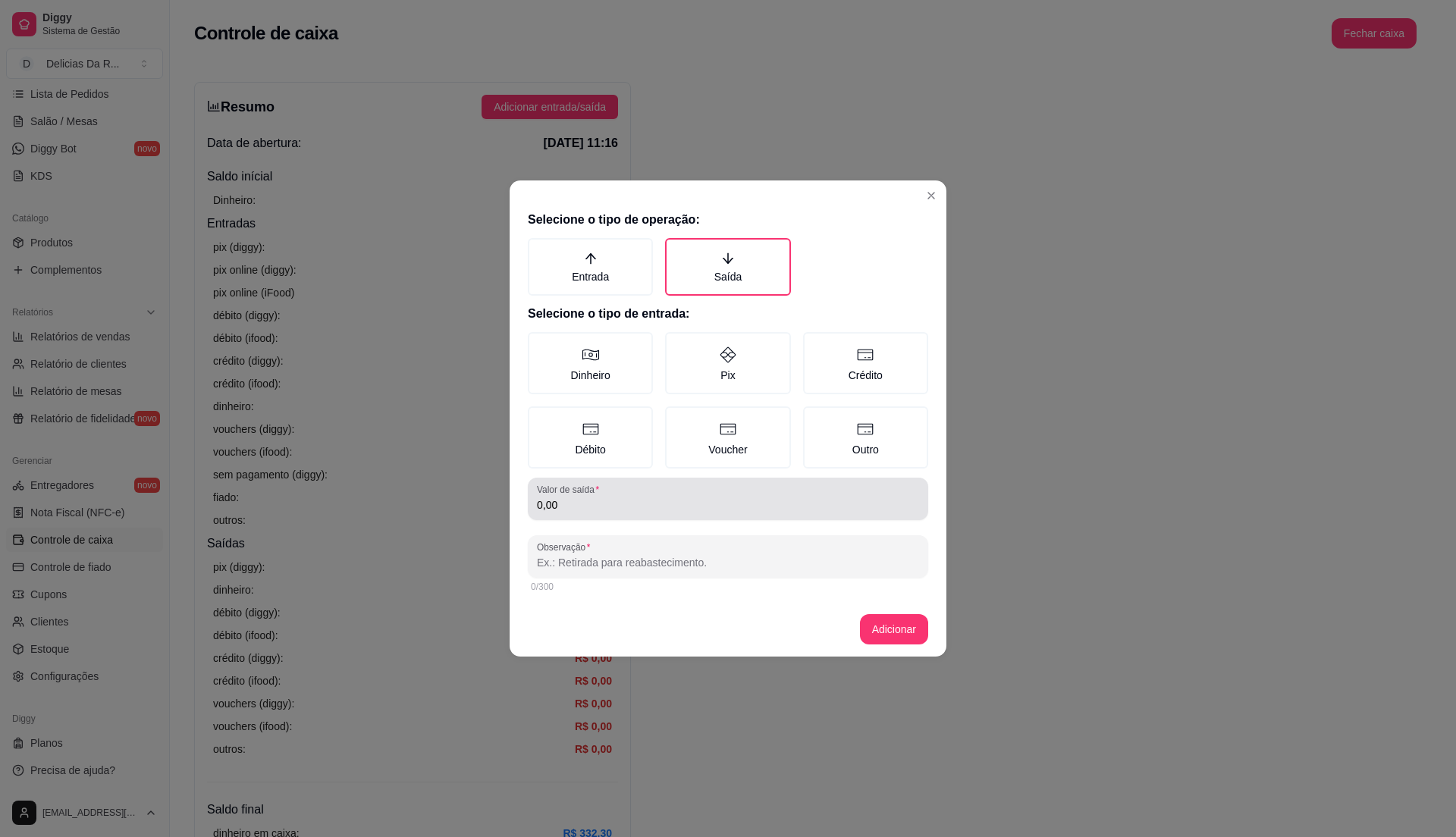
click at [644, 492] on div "0,00" at bounding box center [727, 499] width 382 height 31
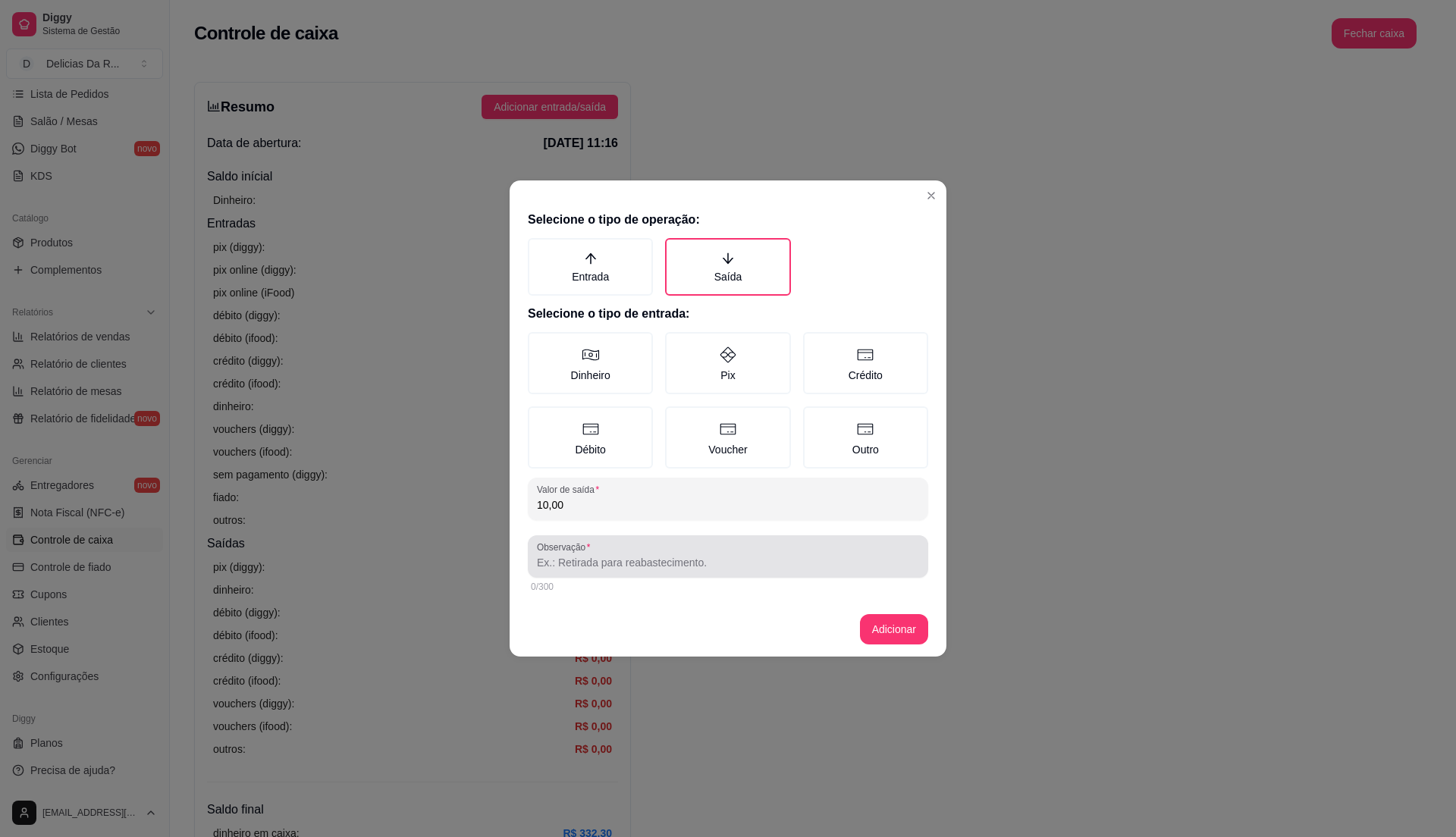
type input "10,00"
click at [550, 552] on label "Observação" at bounding box center [565, 547] width 59 height 13
click at [550, 555] on input "Observação" at bounding box center [727, 562] width 382 height 15
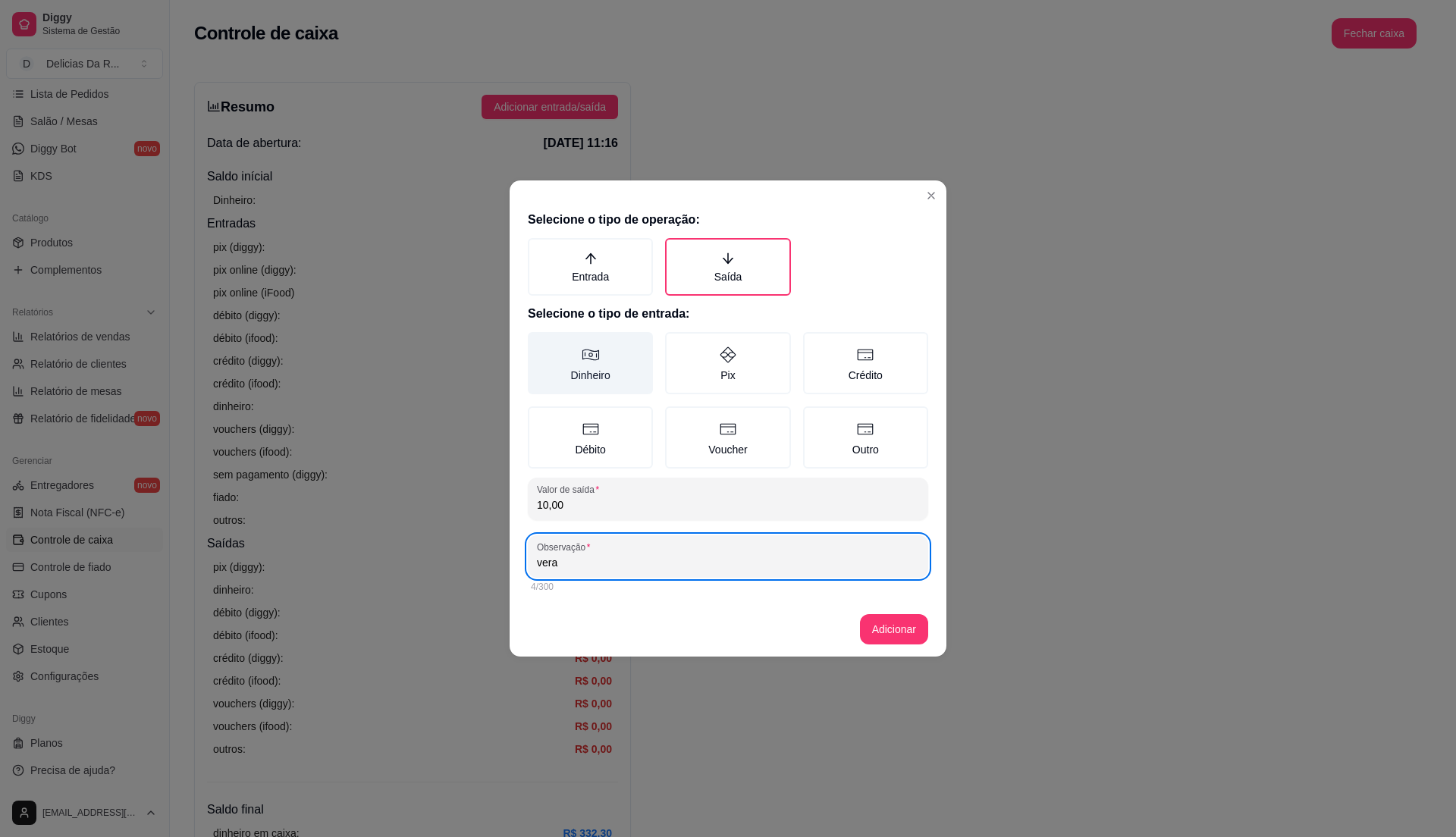
type input "vera"
click at [607, 356] on label "Dinheiro" at bounding box center [590, 363] width 125 height 62
click at [539, 343] on button "Dinheiro" at bounding box center [533, 337] width 12 height 12
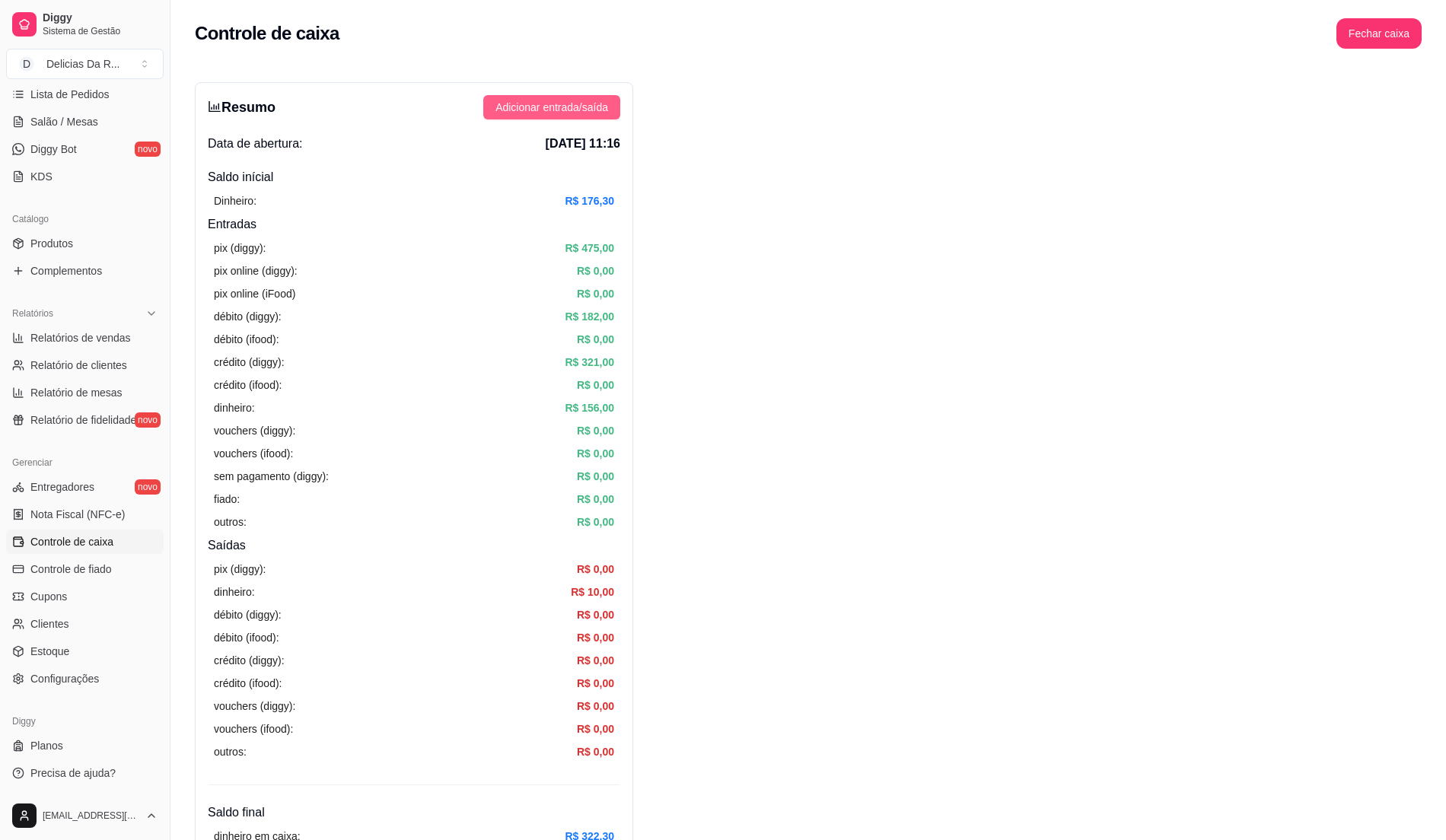
click at [581, 106] on span "Adicionar entrada/saída" at bounding box center [552, 107] width 112 height 17
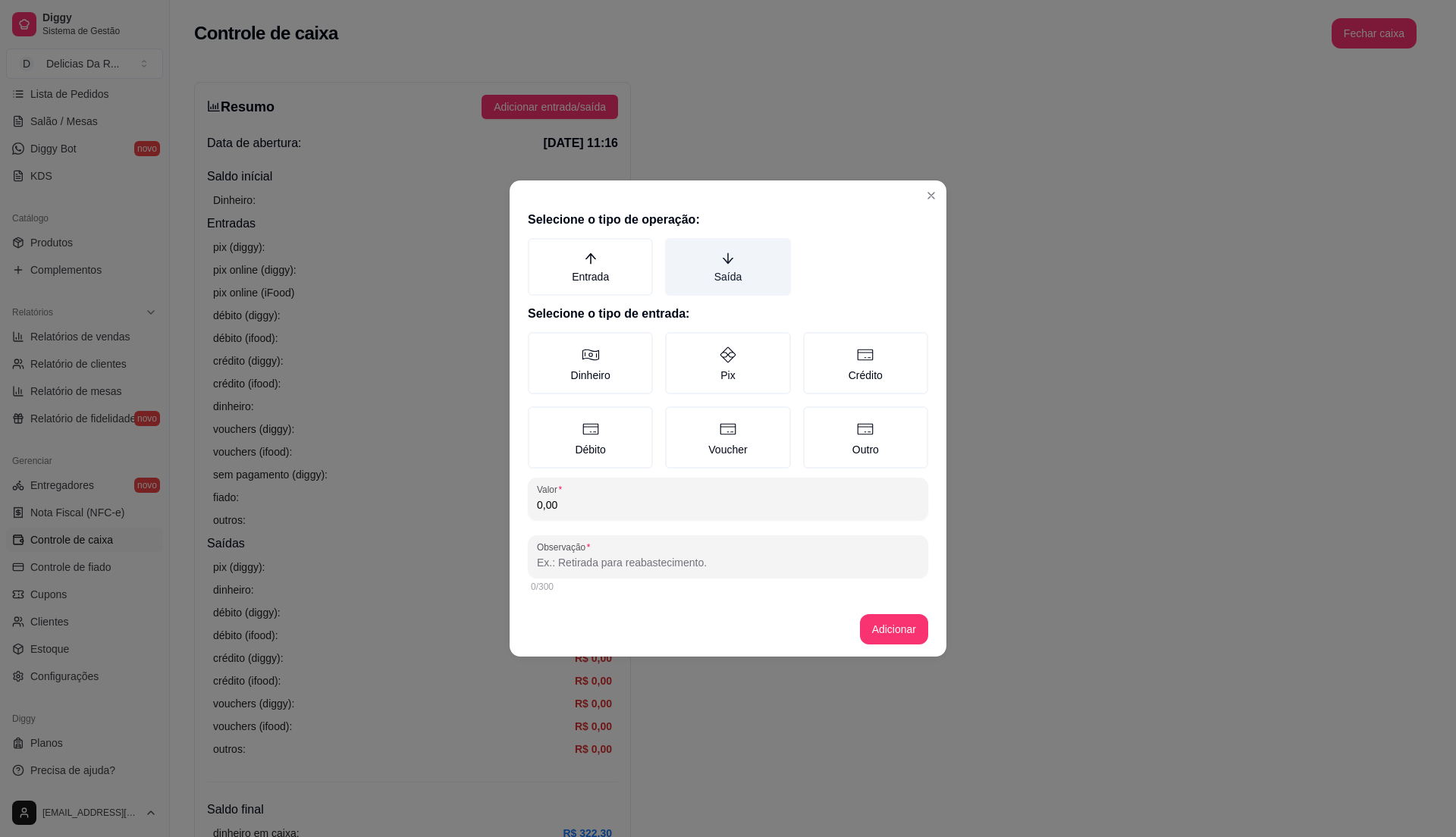
click at [738, 262] on label "Saída" at bounding box center [727, 266] width 125 height 58
click at [676, 250] on button "Saída" at bounding box center [670, 244] width 12 height 12
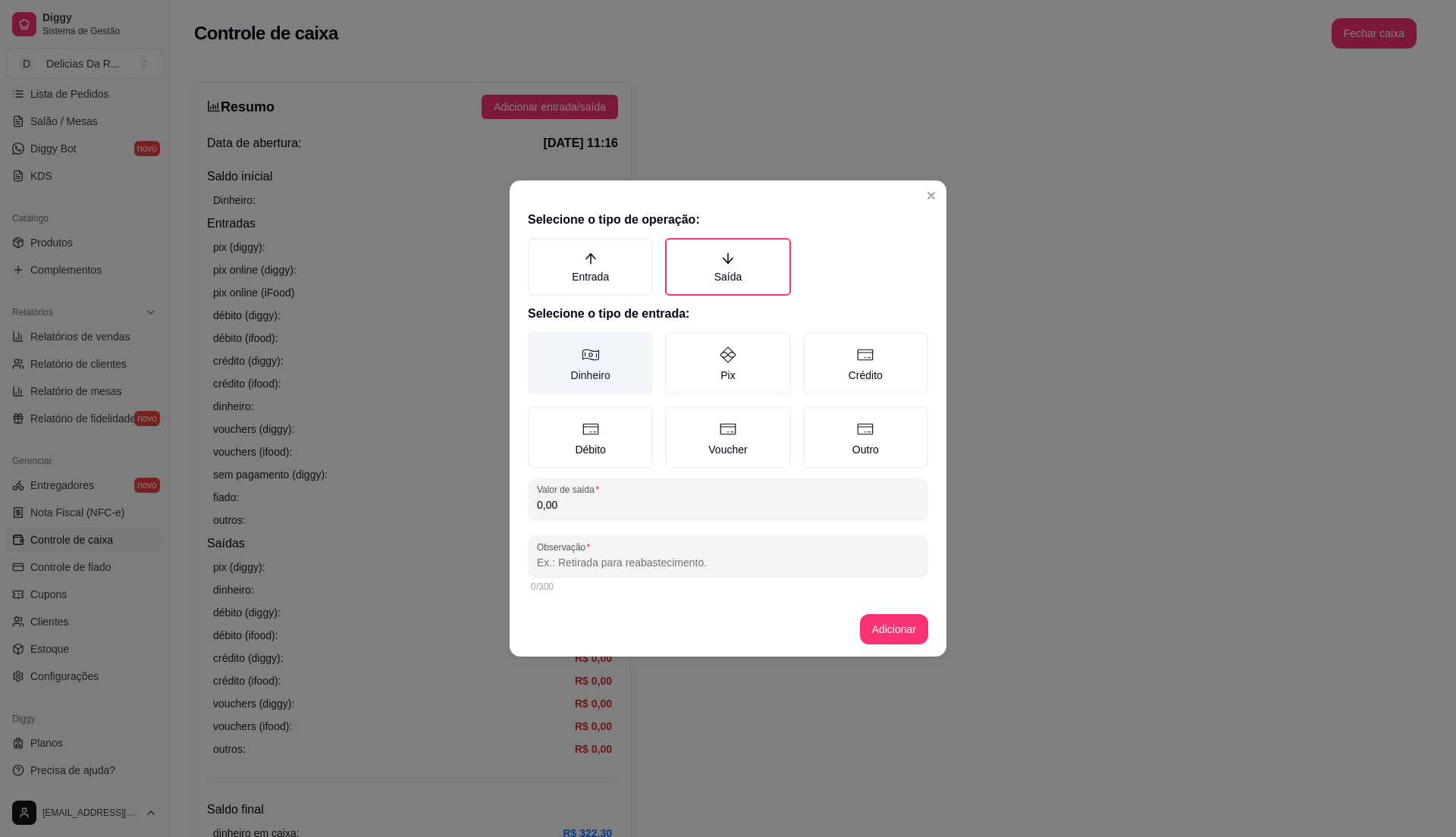
click at [625, 347] on label "Dinheiro" at bounding box center [590, 363] width 125 height 62
click at [539, 343] on button "Dinheiro" at bounding box center [533, 337] width 12 height 12
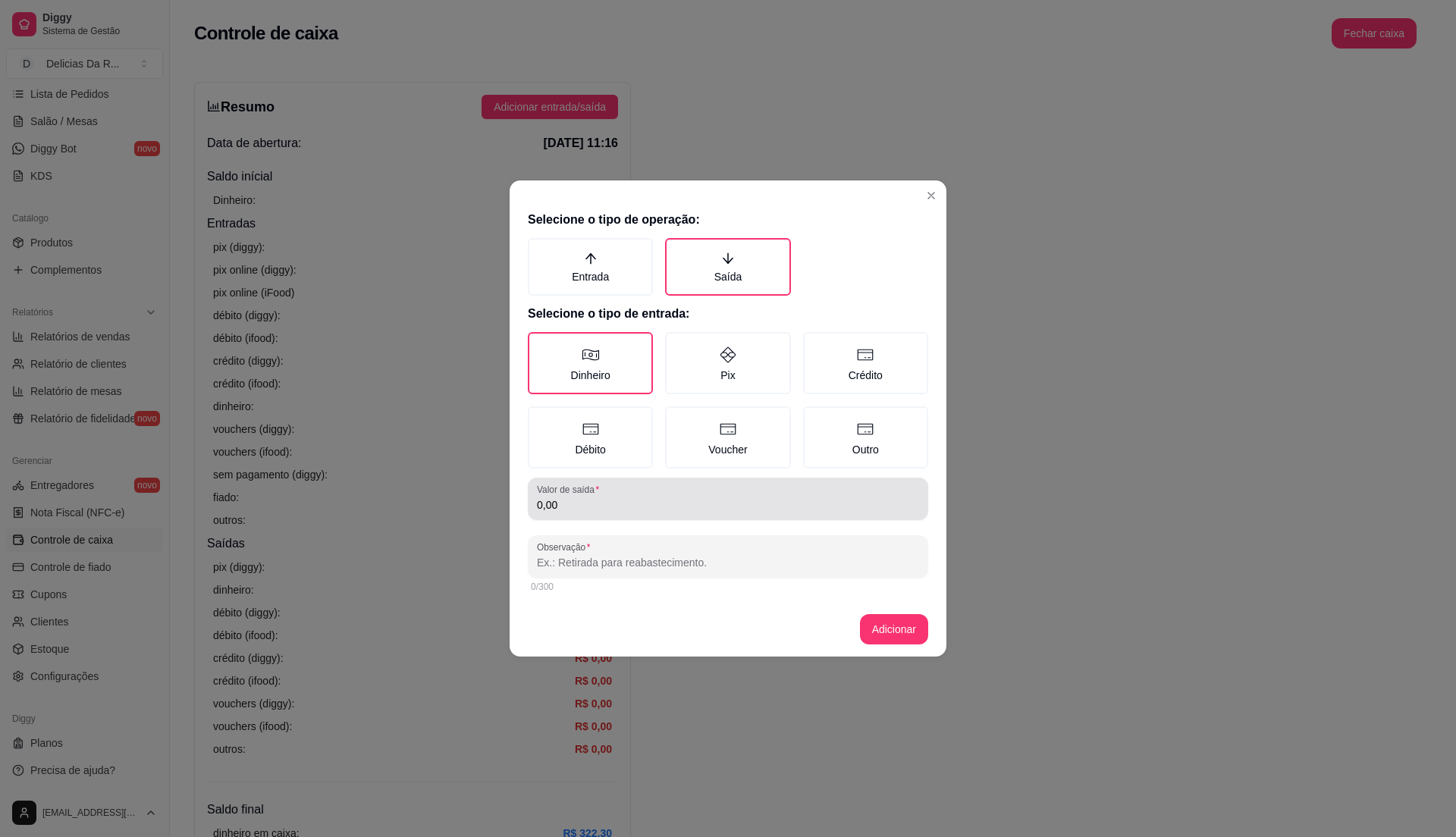
click at [607, 492] on div "0,00" at bounding box center [727, 499] width 382 height 31
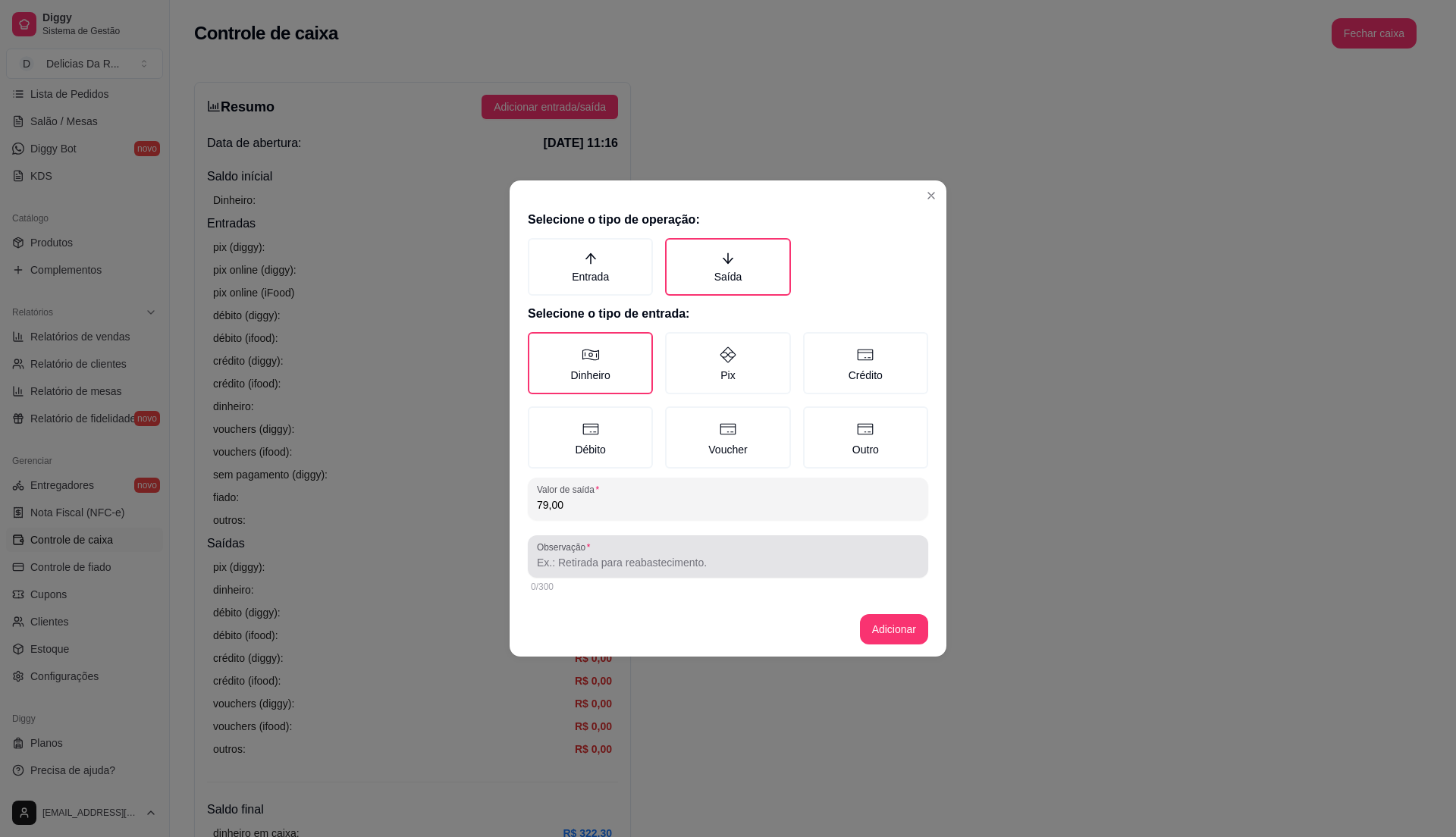
type input "79,00"
click at [632, 571] on div "Observação" at bounding box center [728, 557] width 400 height 43
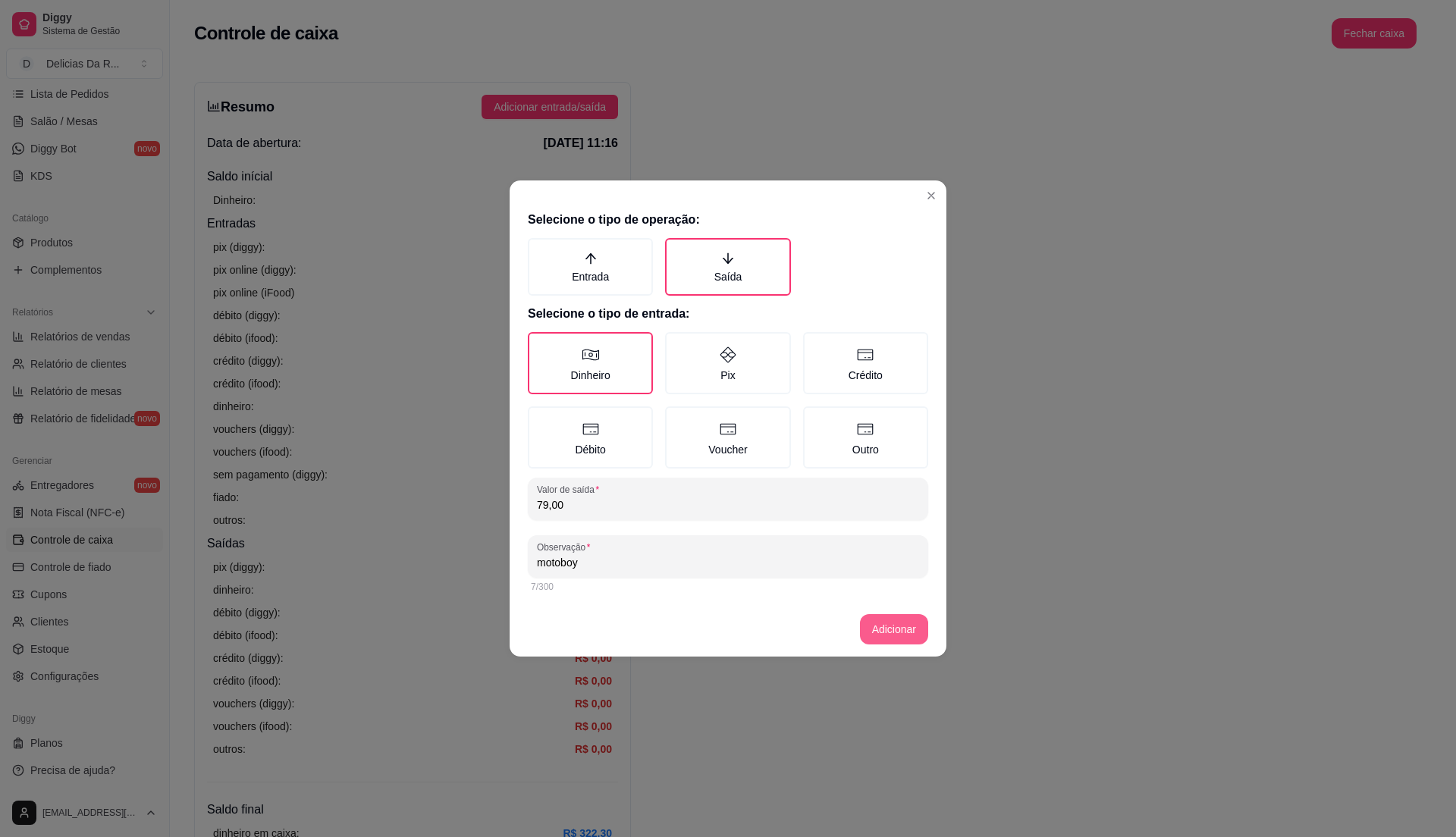
type input "motoboy"
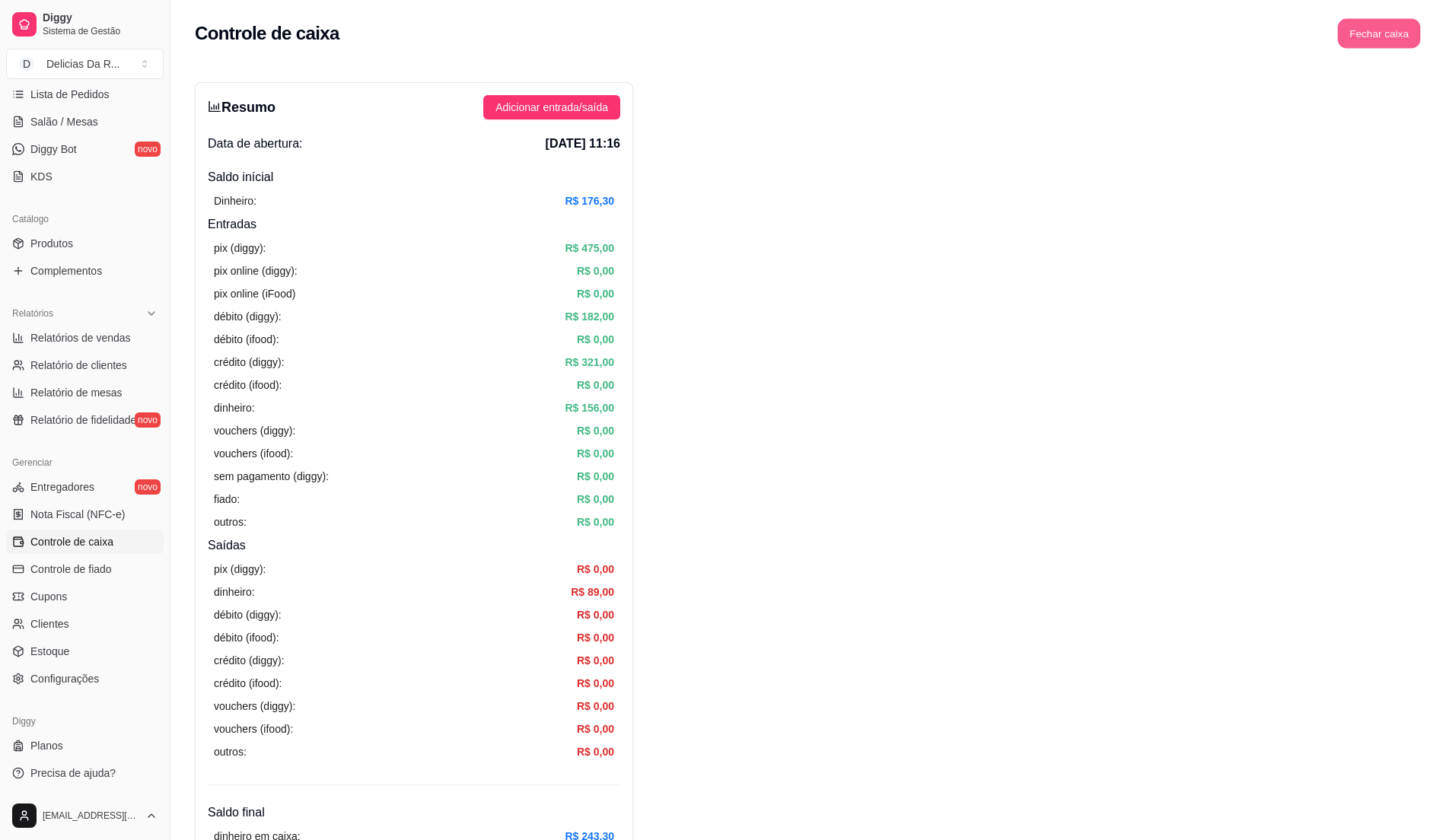
click at [1407, 43] on button "Fechar caixa" at bounding box center [1379, 34] width 83 height 30
drag, startPoint x: 1429, startPoint y: 122, endPoint x: 1371, endPoint y: 146, distance: 62.8
click at [1431, 126] on button "Sim" at bounding box center [1421, 135] width 31 height 18
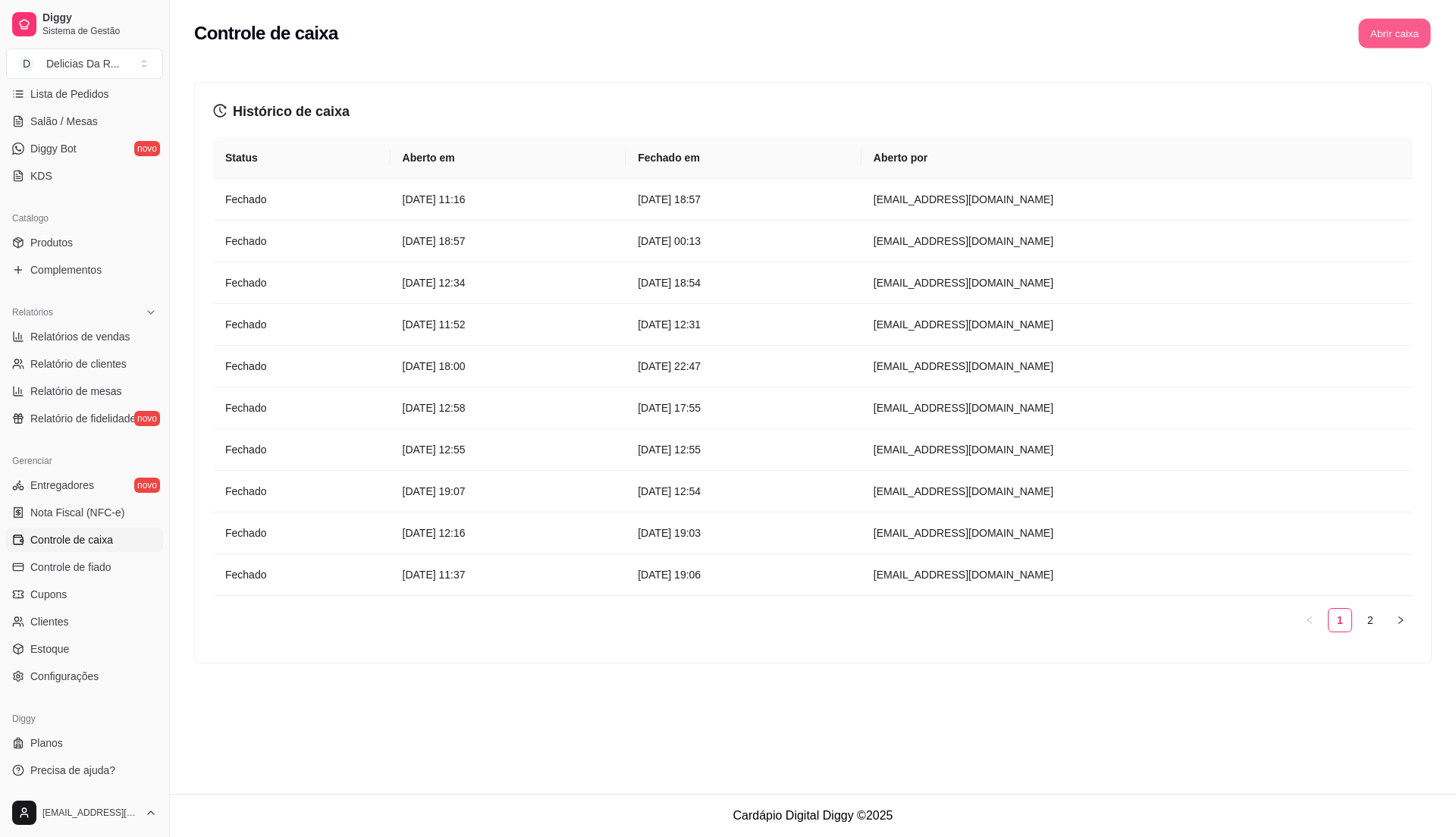
click at [1394, 28] on button "Abrir caixa" at bounding box center [1394, 34] width 72 height 30
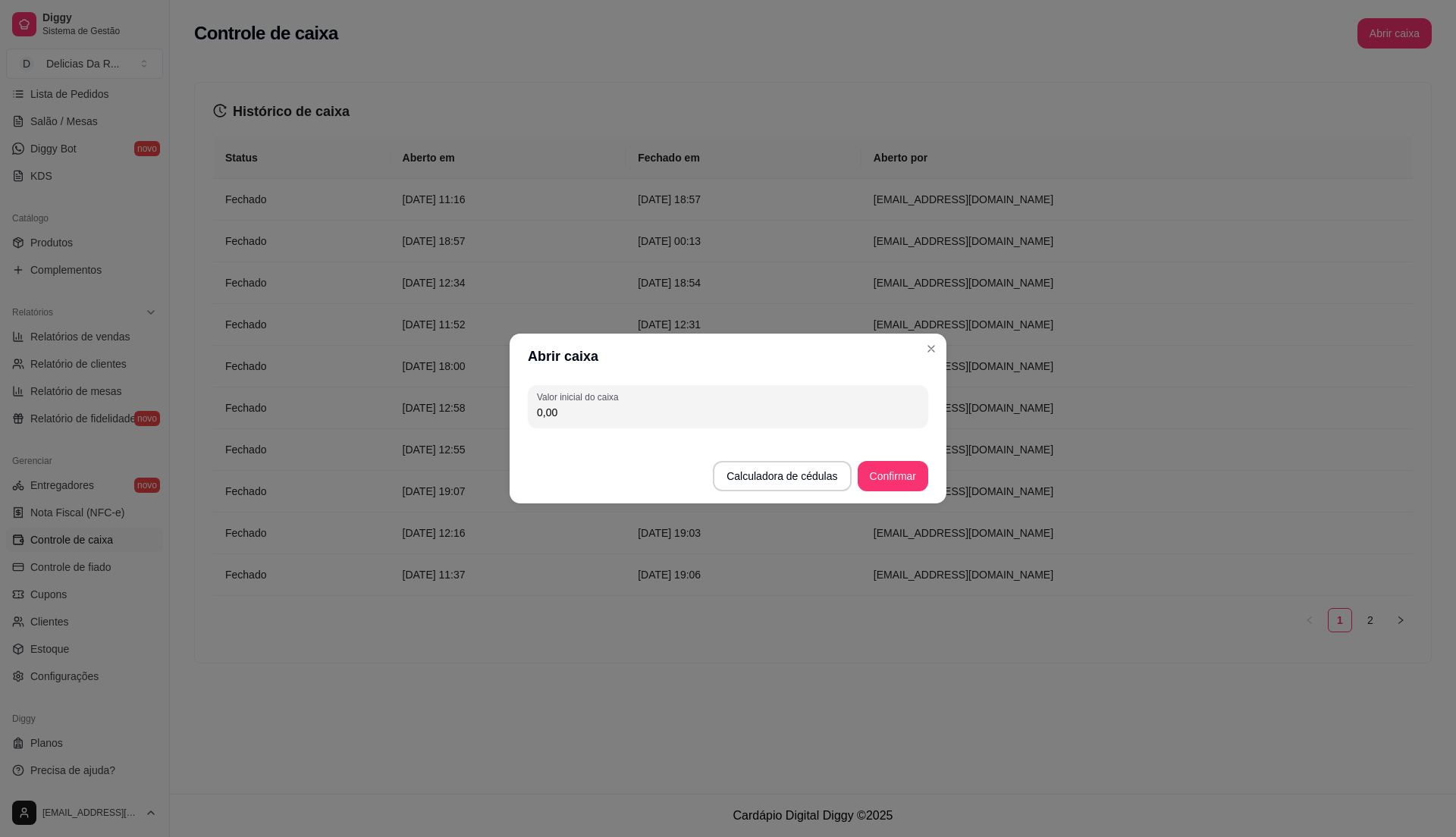
click at [784, 405] on input "0,00" at bounding box center [727, 412] width 382 height 15
click at [822, 472] on button "Calculadora de cédulas" at bounding box center [782, 476] width 138 height 31
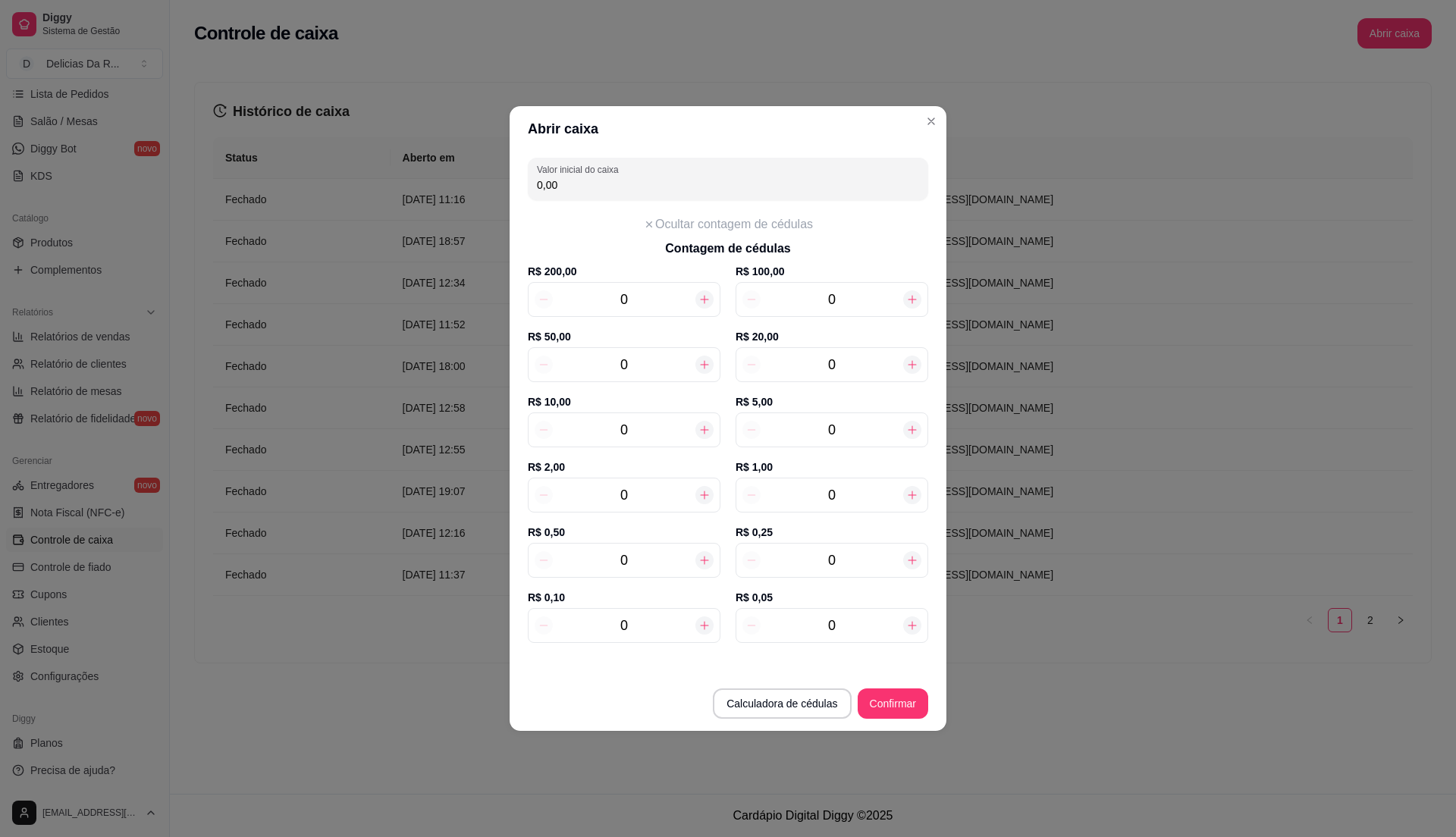
drag, startPoint x: 858, startPoint y: 349, endPoint x: 850, endPoint y: 377, distance: 29.1
click at [857, 364] on div "R$ 20,00 0" at bounding box center [832, 362] width 192 height 66
click at [850, 377] on div "0" at bounding box center [832, 364] width 192 height 35
click at [646, 502] on input "0" at bounding box center [624, 495] width 142 height 21
type input "1"
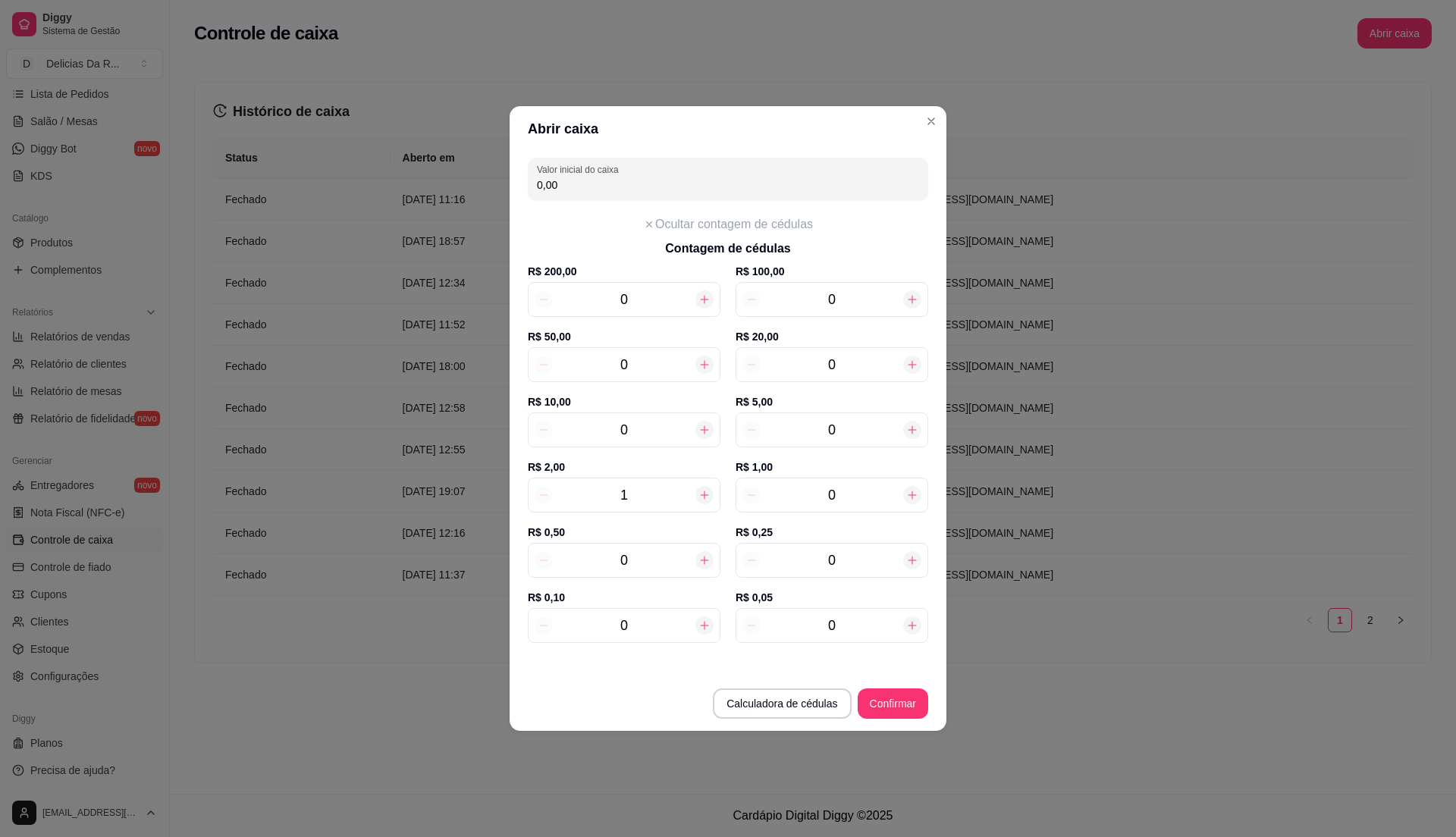
type input "2,00"
type input "12"
type input "24,00"
type input "12"
click at [863, 365] on input "0" at bounding box center [831, 364] width 142 height 21
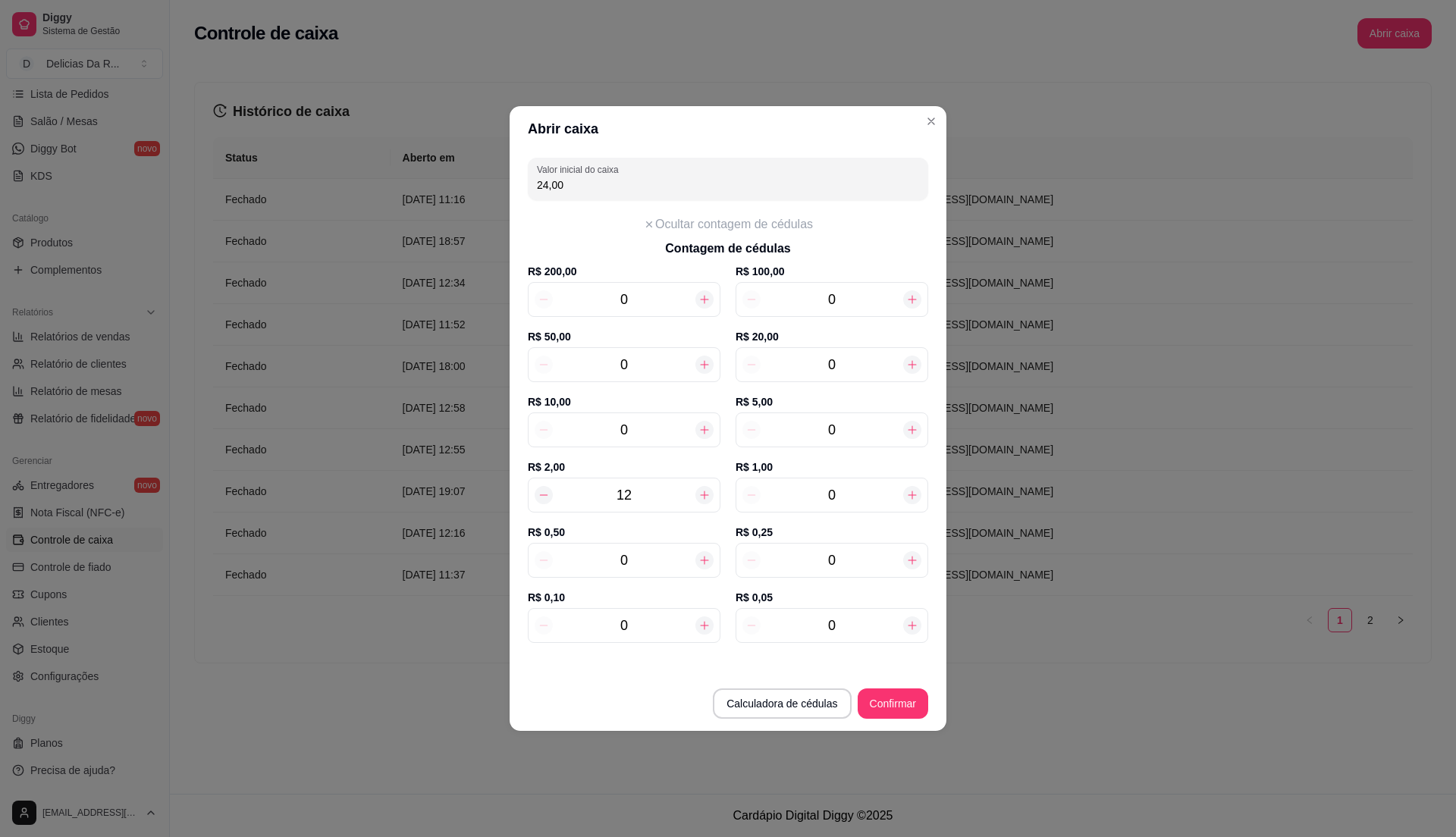
type input "3"
type input "84,00"
type input "3"
click at [637, 416] on div "0" at bounding box center [624, 430] width 192 height 35
click at [650, 422] on input "0" at bounding box center [624, 430] width 142 height 21
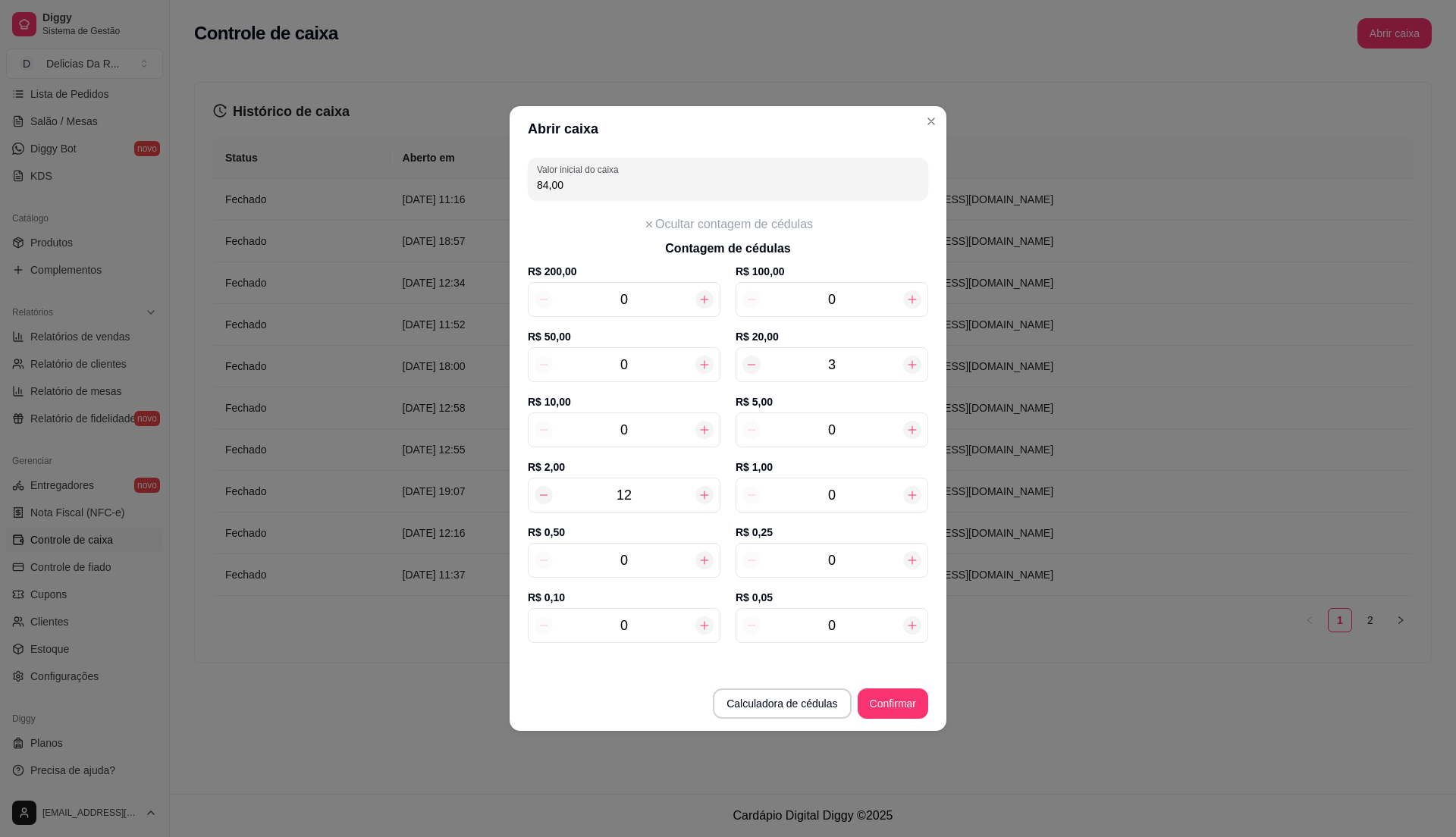
type input "3"
type input "114,00"
type input "3"
click at [856, 422] on input "0" at bounding box center [831, 430] width 142 height 21
type input "1"
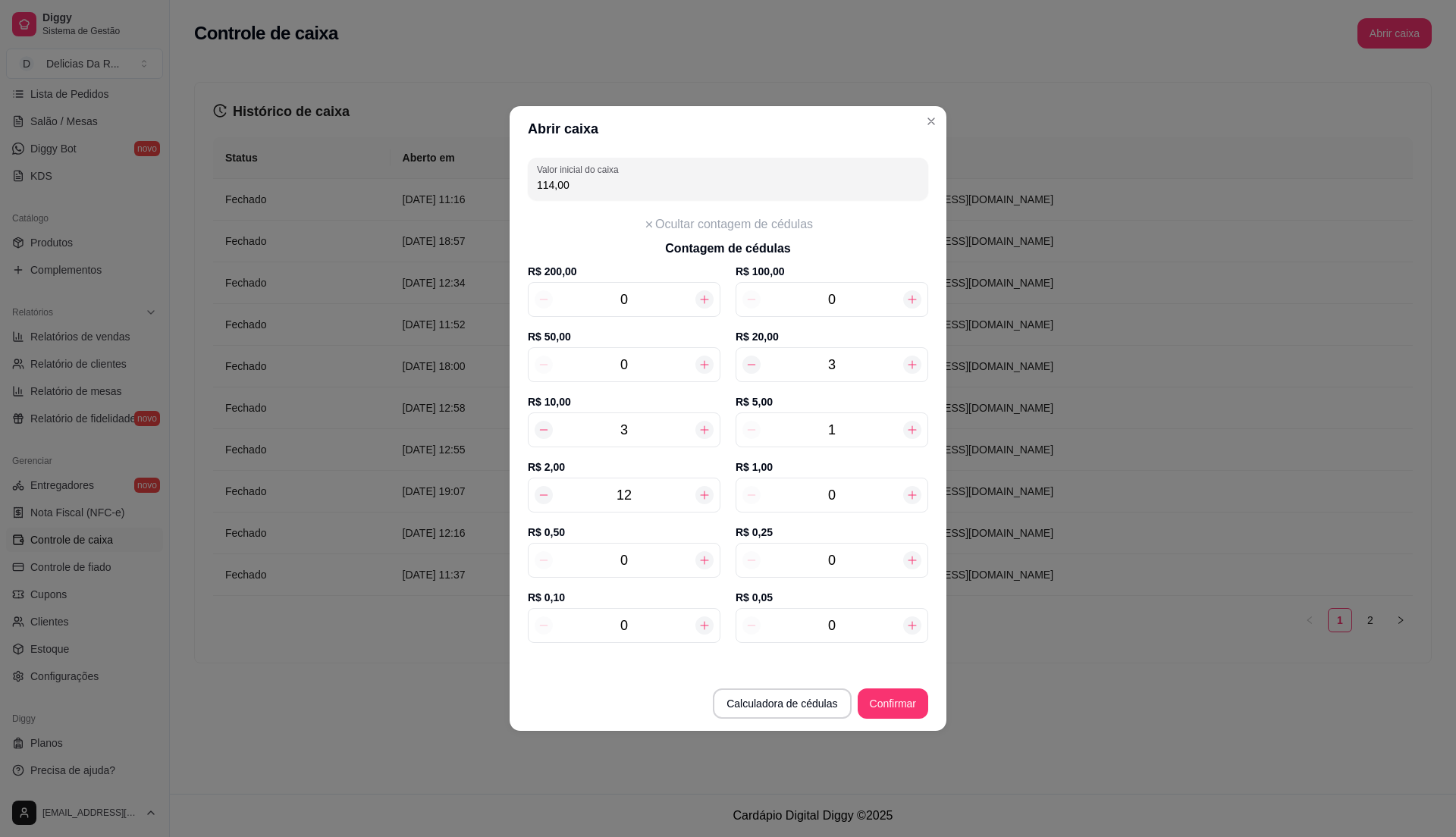
type input "119,00"
type input "1"
click at [891, 496] on input "0" at bounding box center [831, 495] width 142 height 21
type input "5"
type input "124,00"
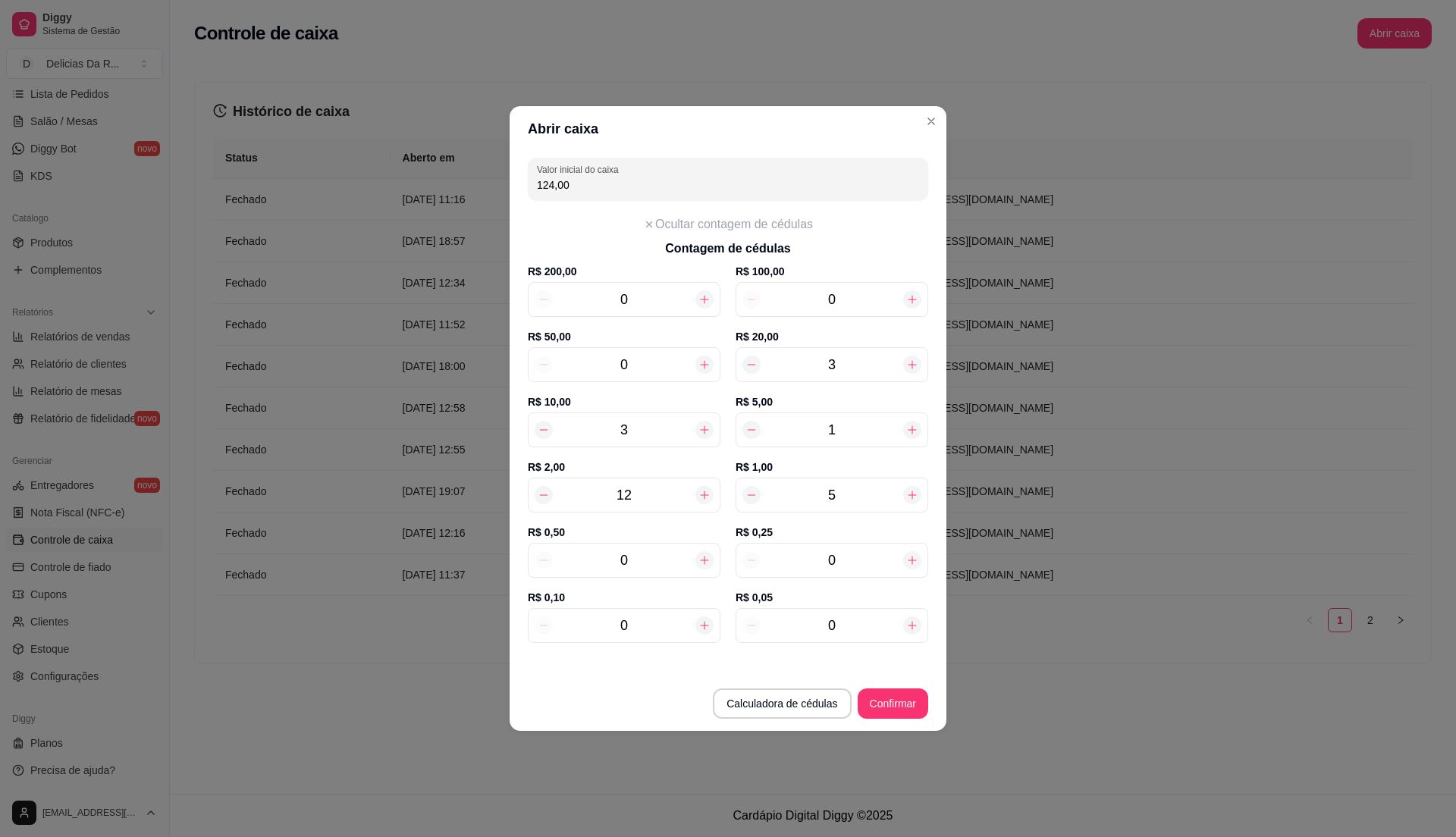
type input "5"
click at [647, 555] on input "0" at bounding box center [624, 560] width 142 height 21
type input "7"
type input "127,50"
type input "7"
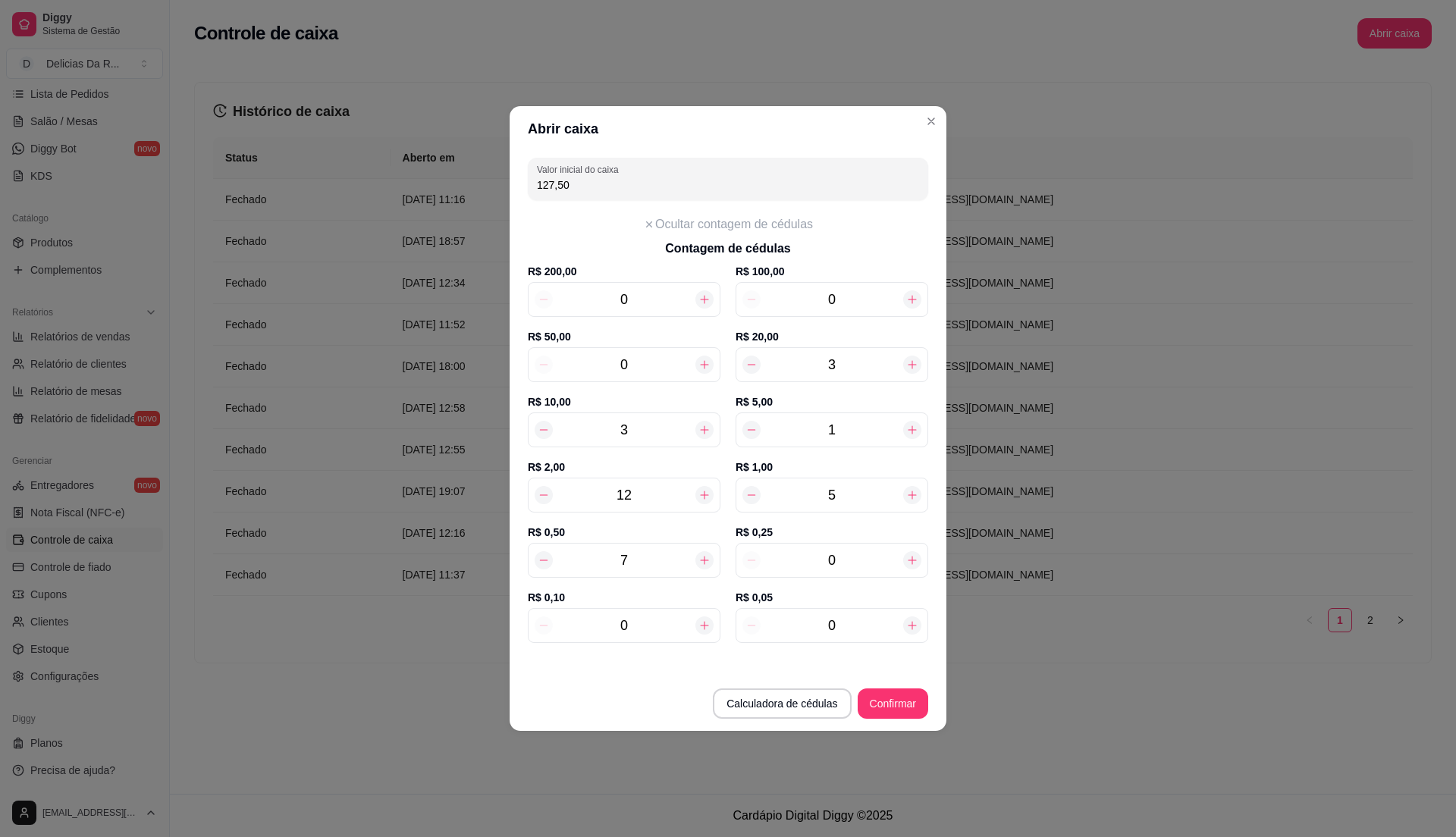
click at [856, 554] on input "0" at bounding box center [831, 560] width 142 height 21
type input "6"
type input "129,00"
type input "6"
click at [655, 629] on input "0" at bounding box center [624, 626] width 142 height 21
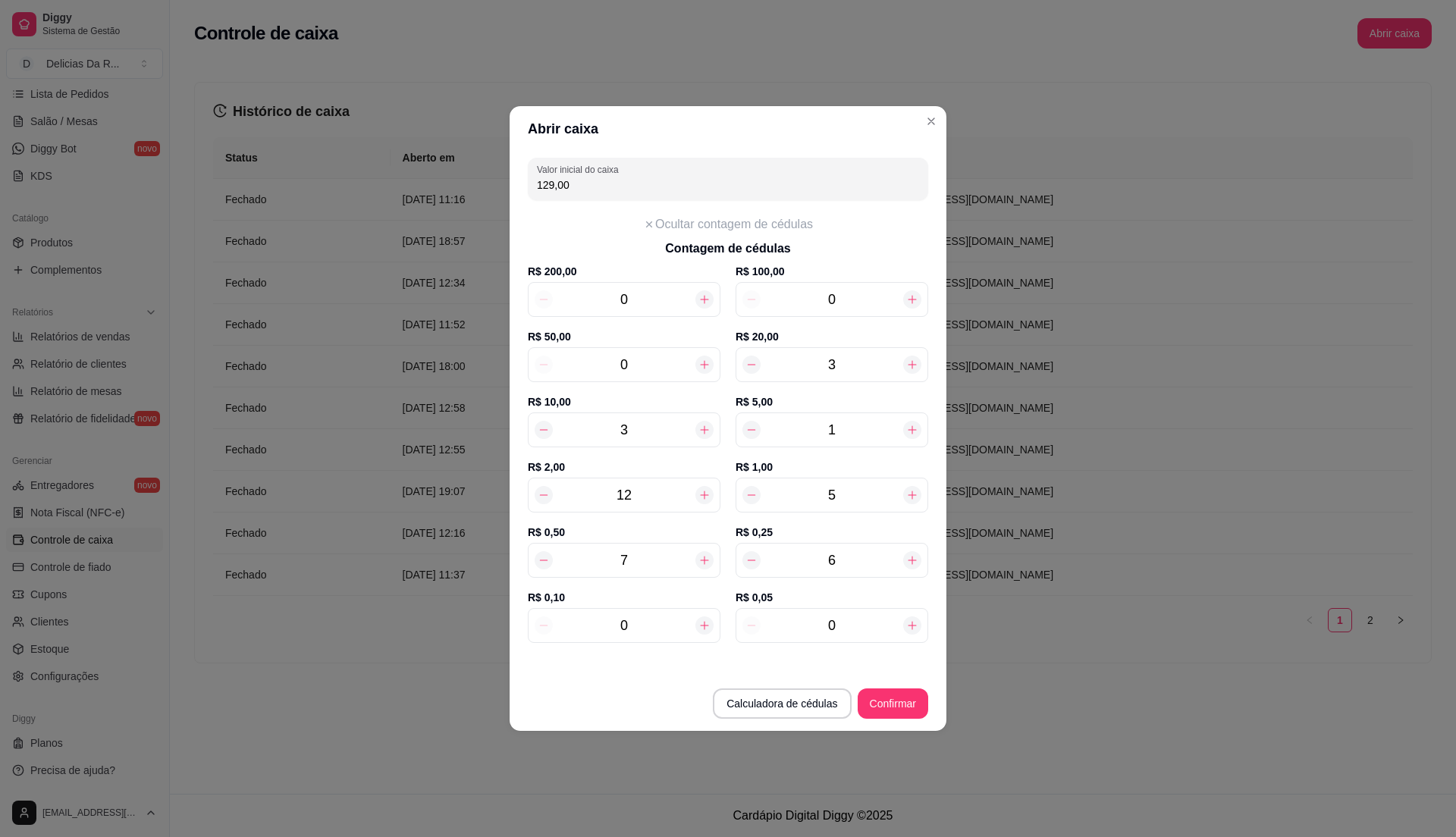
type input "8"
type input "129,80"
type input "8"
click at [874, 628] on input "0" at bounding box center [831, 626] width 142 height 21
type input "1"
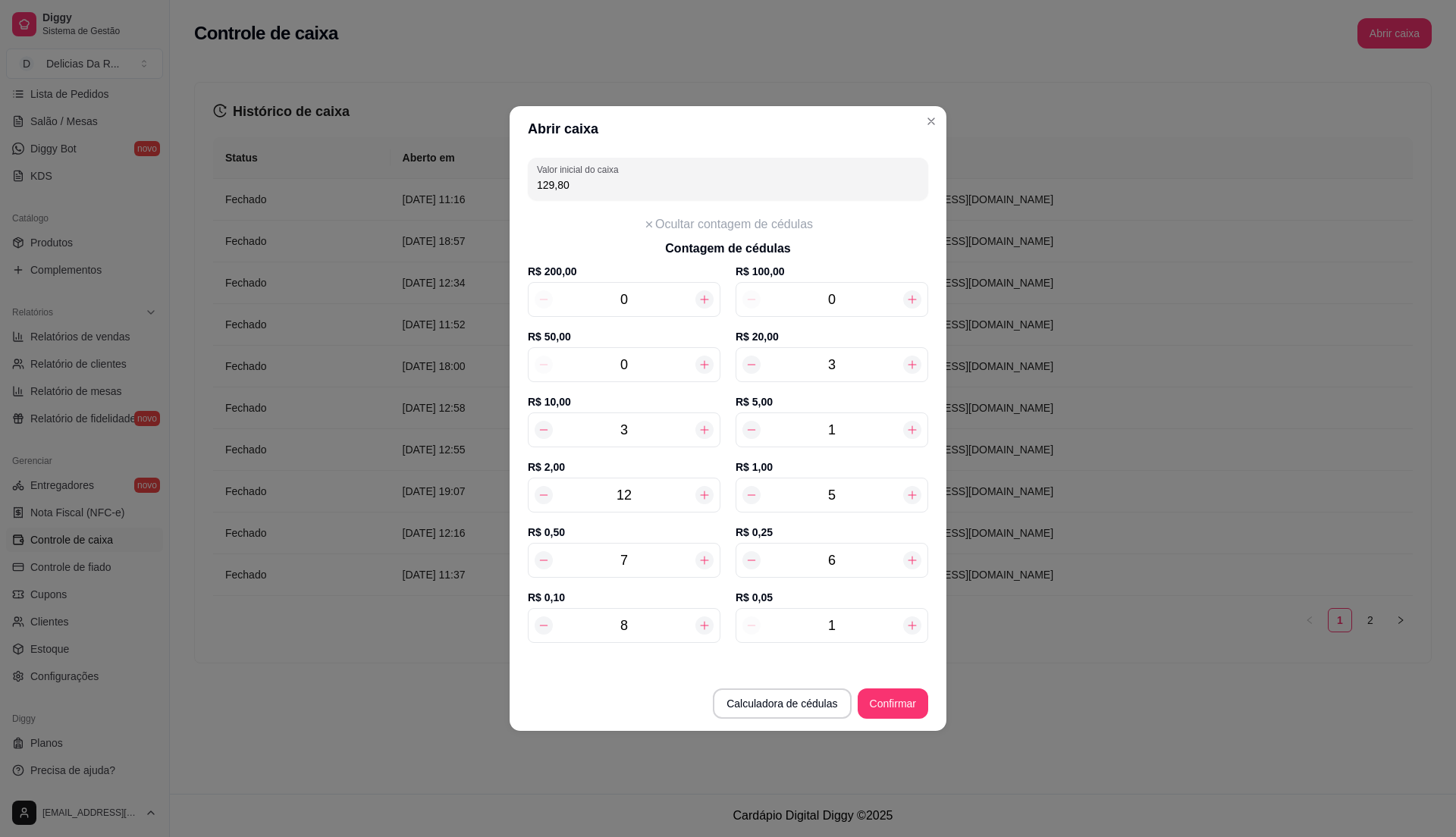
type input "129,85"
type input "10"
type input "130,30"
type input "10"
click at [907, 710] on button "Confirmar" at bounding box center [893, 703] width 71 height 31
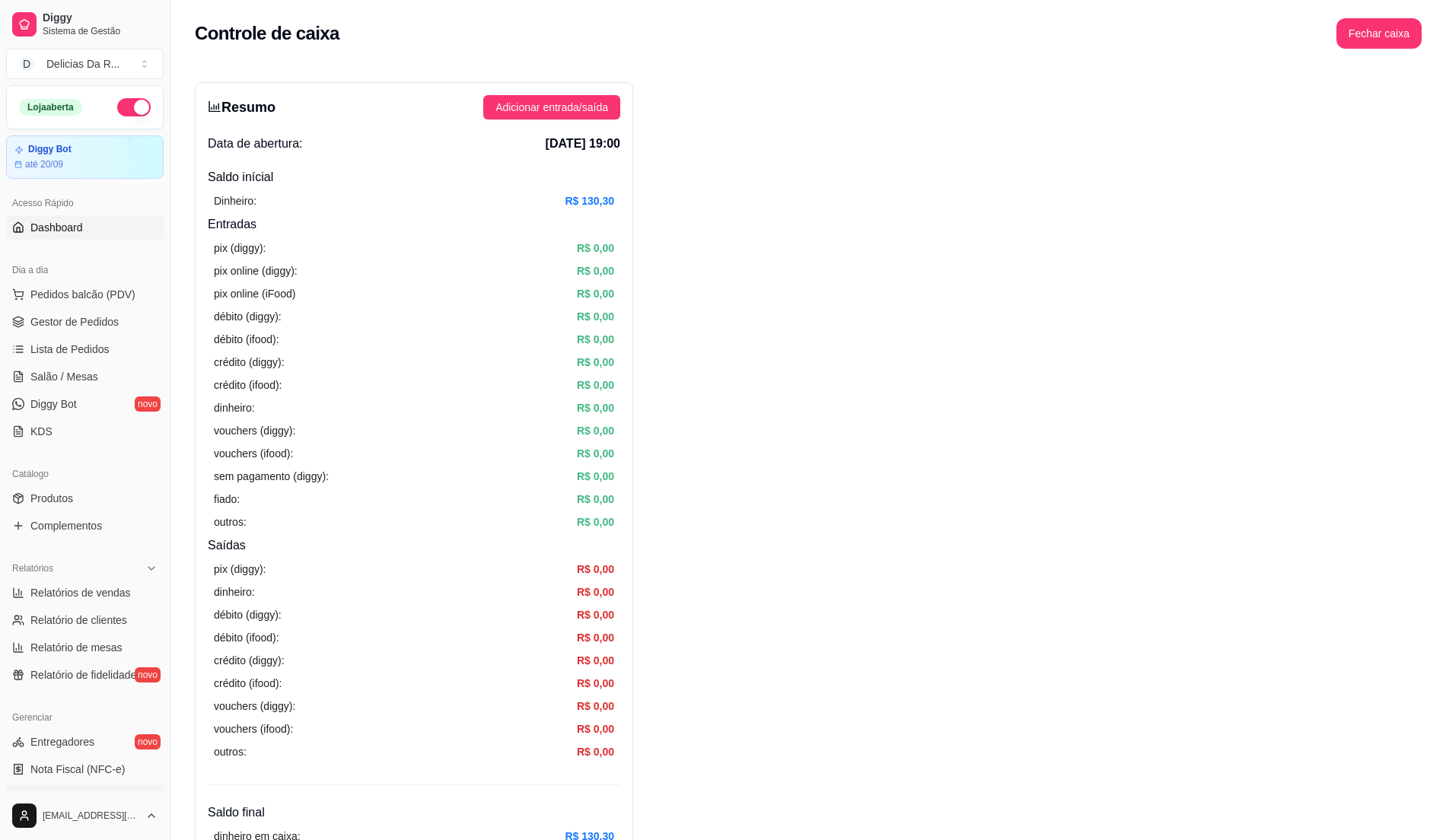
click at [67, 228] on span "Dashboard" at bounding box center [57, 227] width 53 height 15
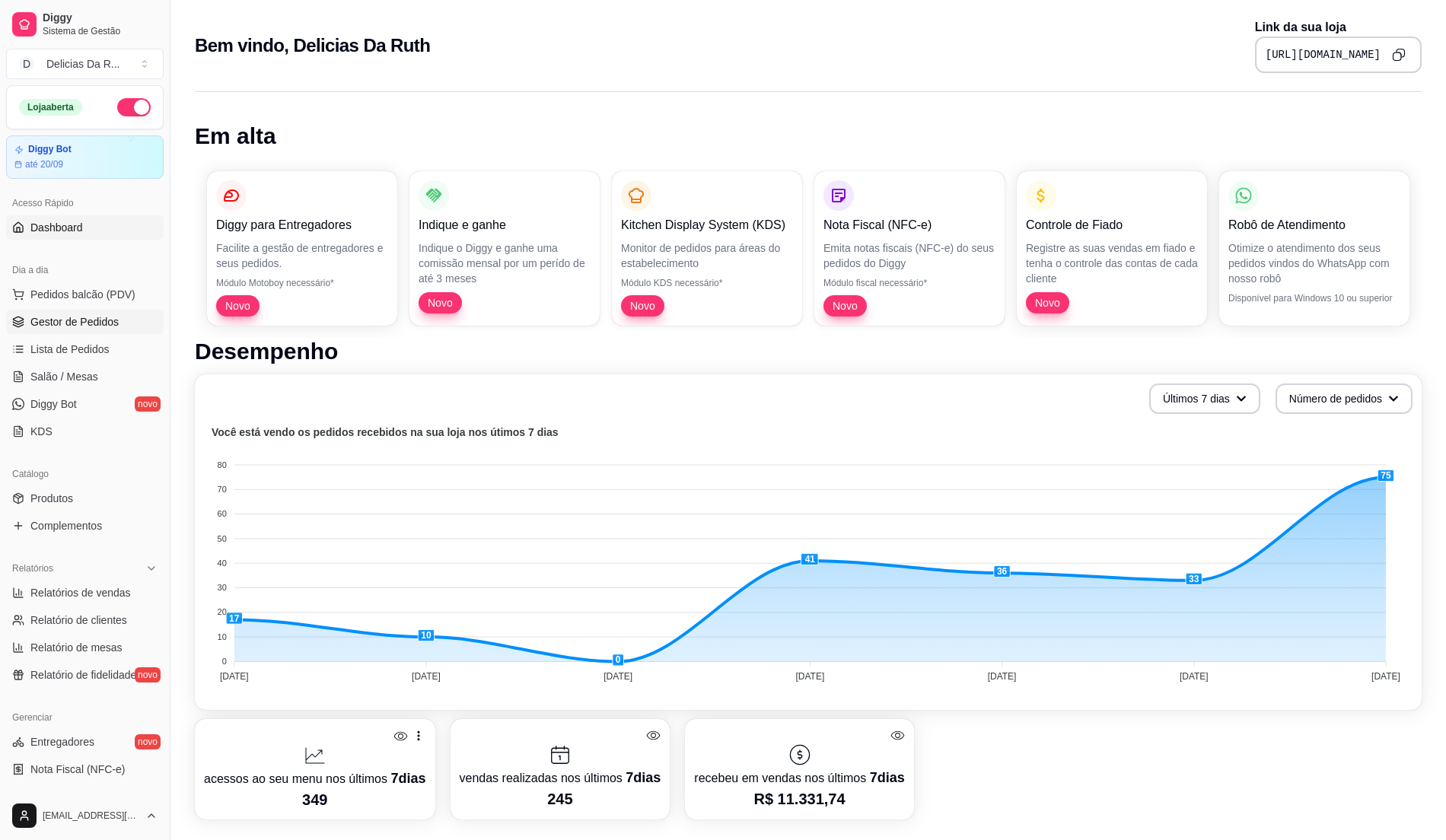
click at [110, 327] on span "Gestor de Pedidos" at bounding box center [75, 321] width 89 height 15
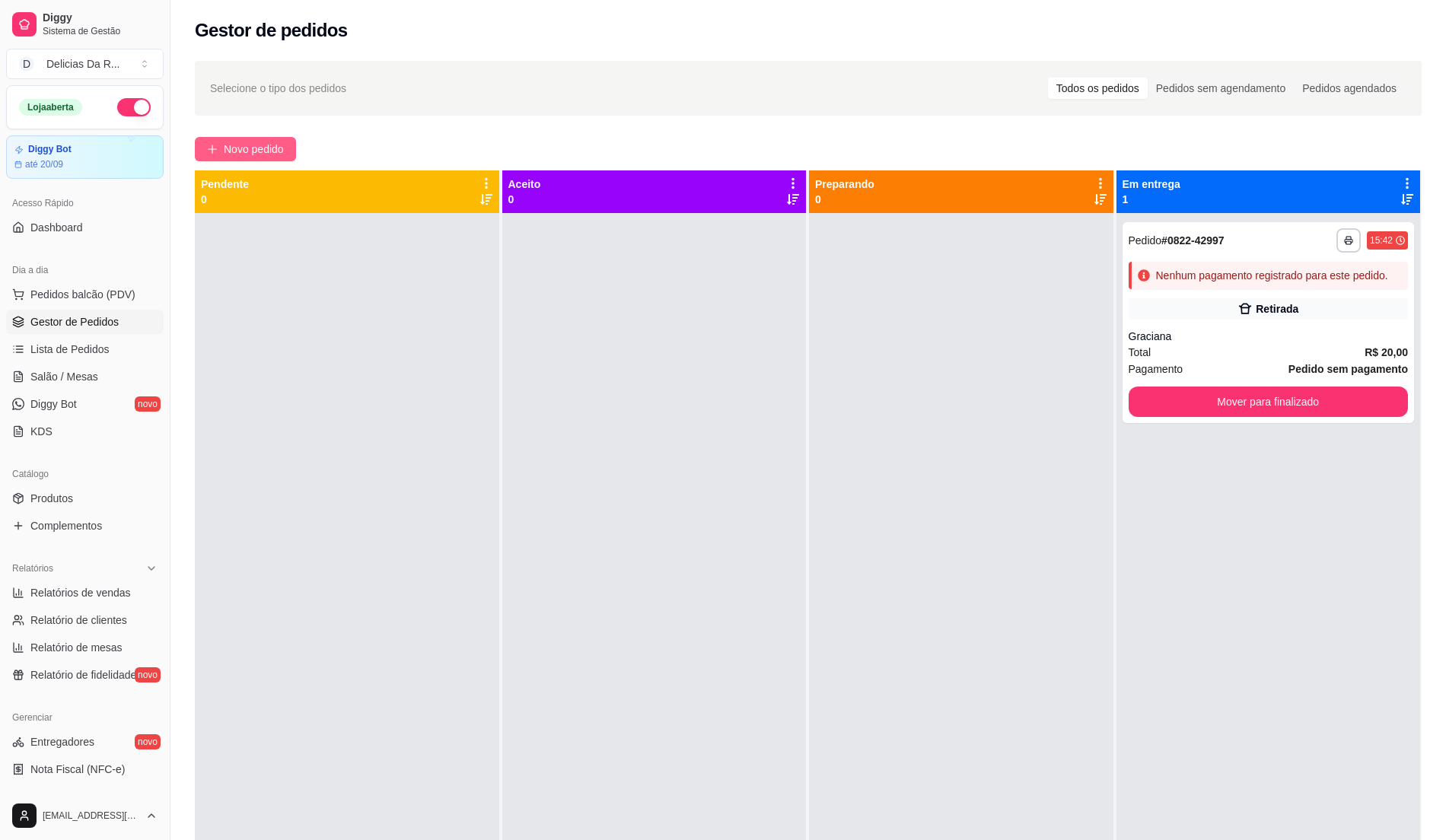
click at [260, 140] on button "Novo pedido" at bounding box center [245, 149] width 101 height 25
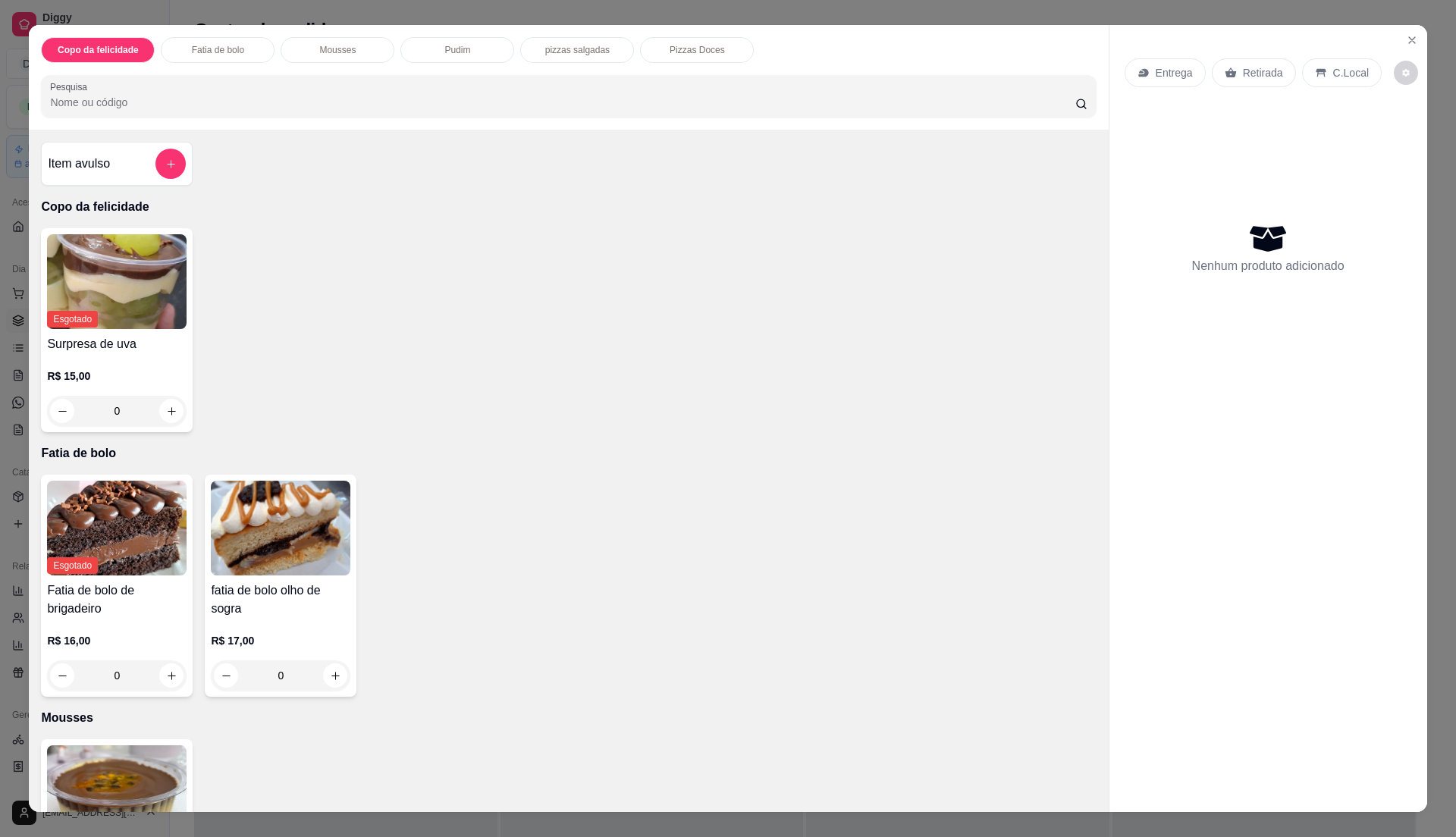
click at [1156, 60] on div "Entrega" at bounding box center [1165, 73] width 81 height 29
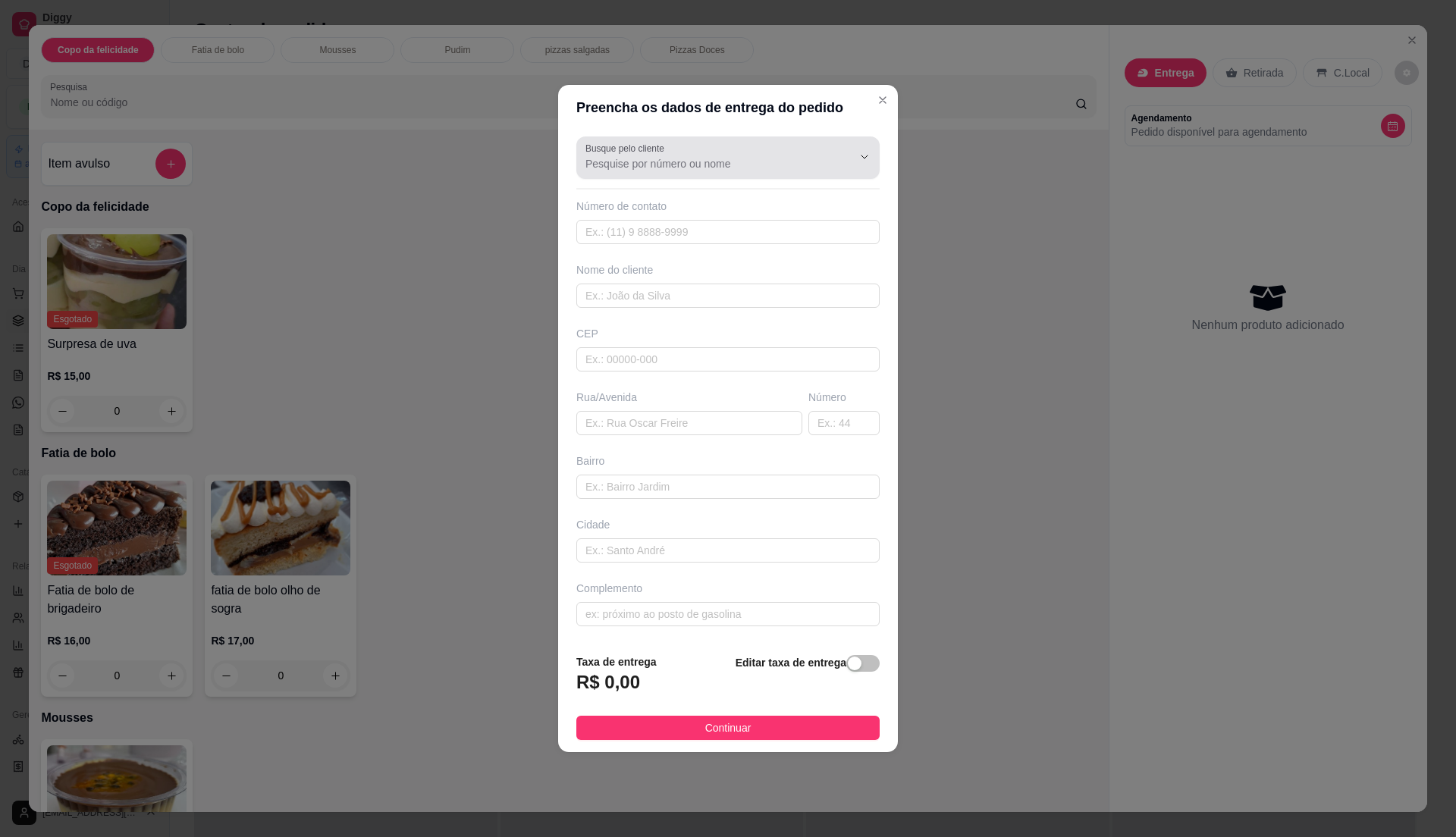
click at [735, 161] on input "Busque pelo cliente" at bounding box center [707, 163] width 243 height 15
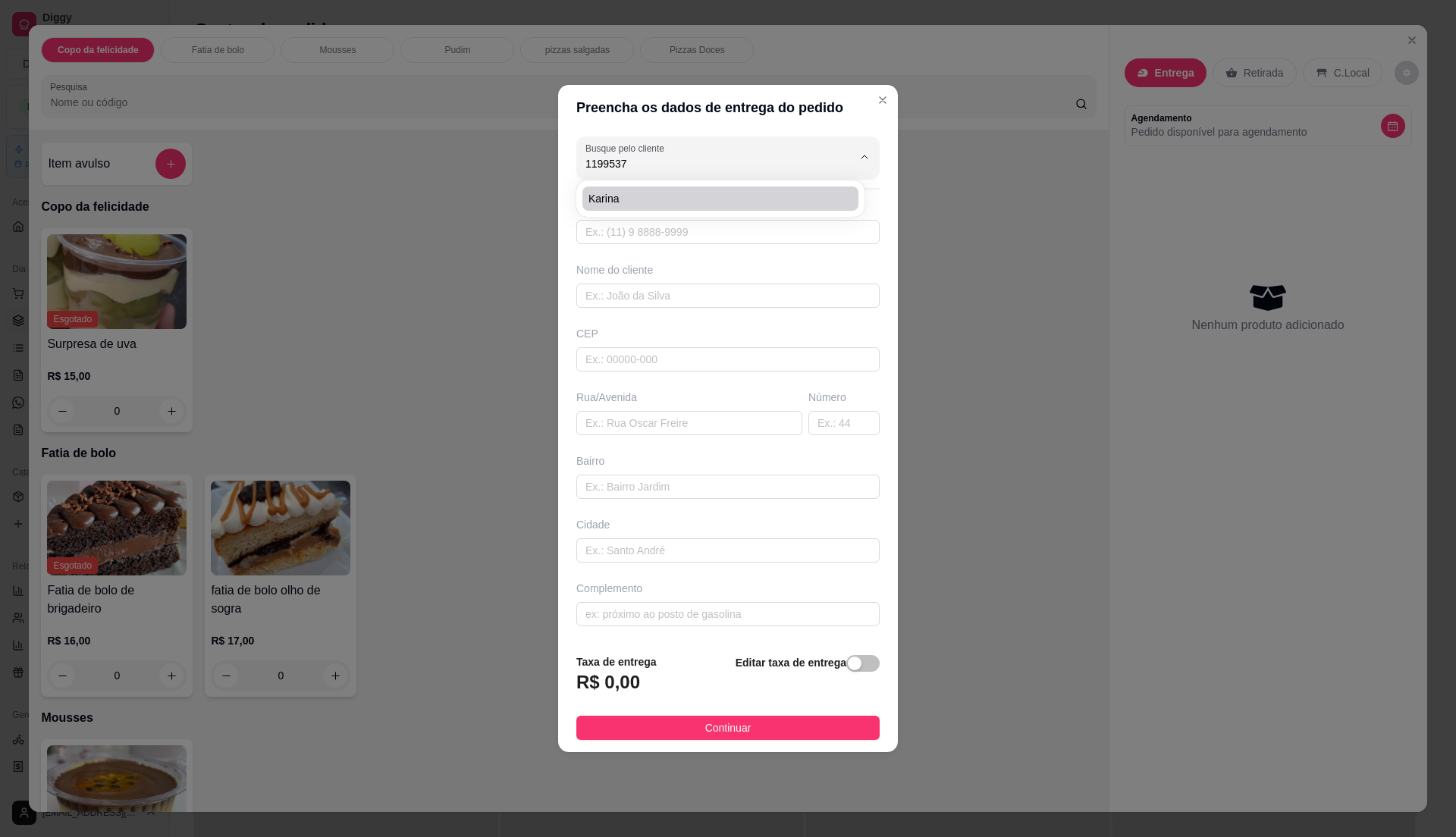
click at [708, 189] on li "Karina" at bounding box center [720, 198] width 276 height 24
type input "Karina"
type input "11995376401"
type input "Karina"
type input "08131050"
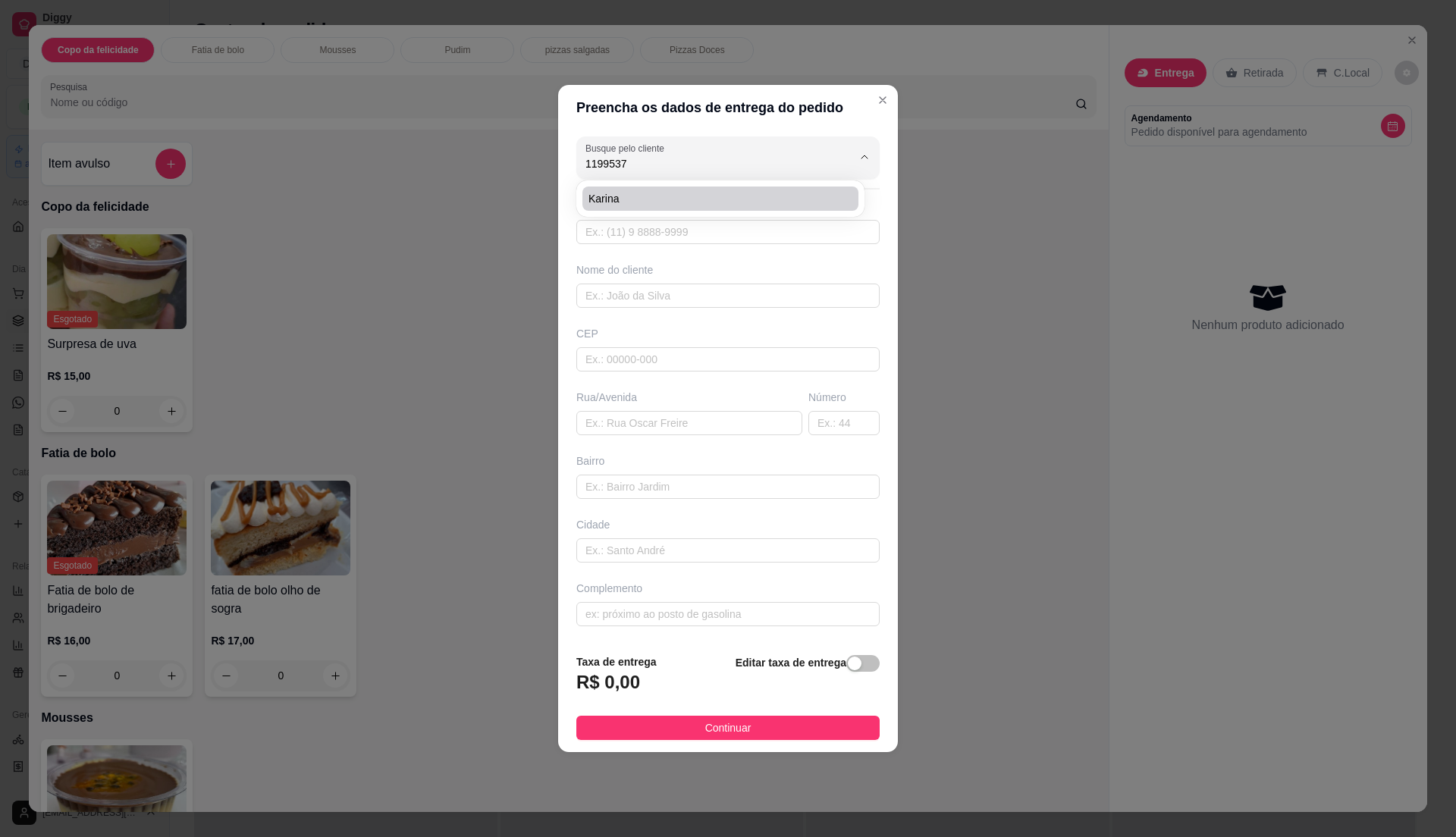
type input "Rua Padre [PERSON_NAME]"
type input "10"
type input "Jardim Camargo Novo"
type input "[GEOGRAPHIC_DATA]"
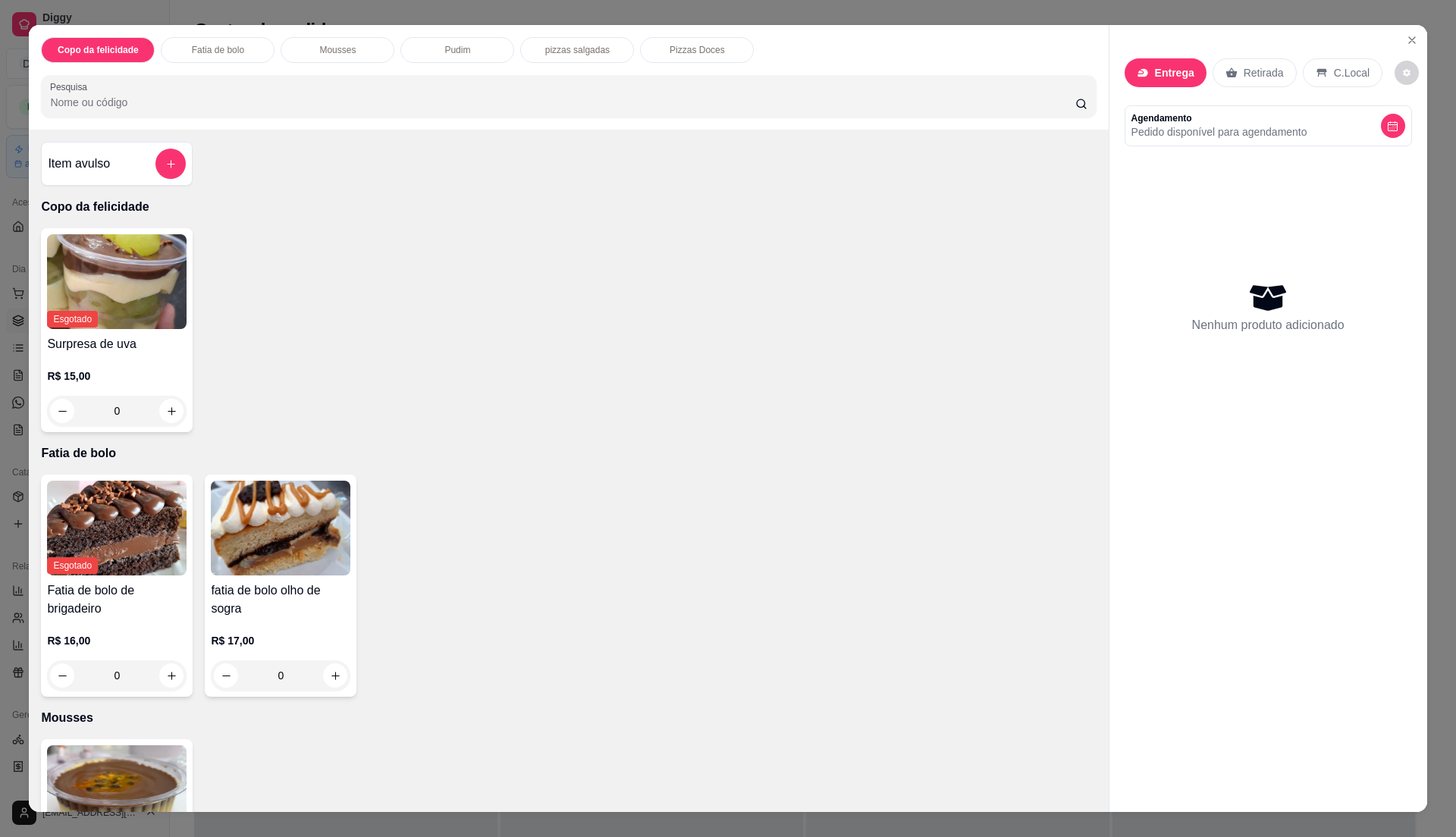
click at [1162, 60] on div "Entrega" at bounding box center [1166, 73] width 82 height 29
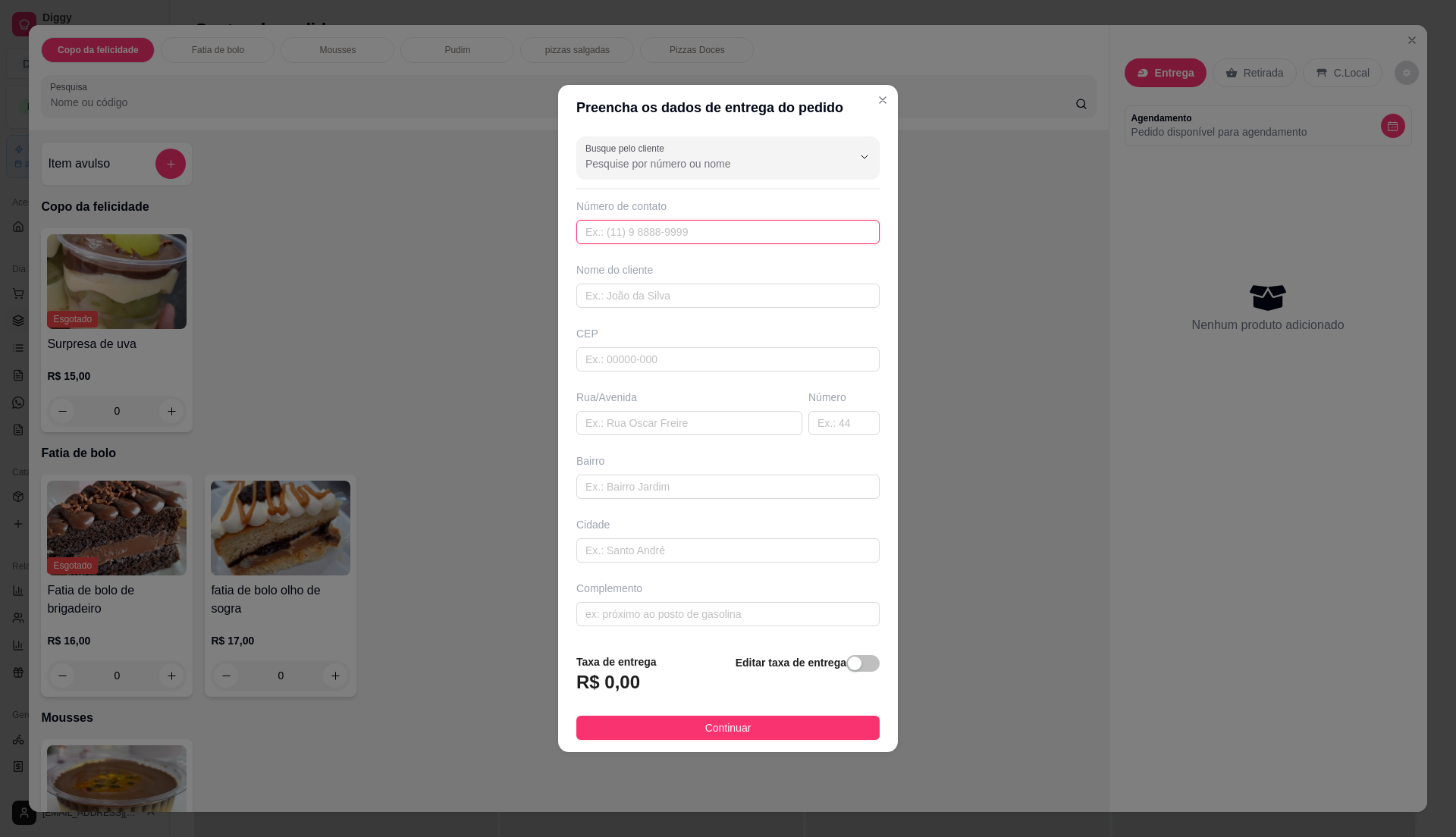
click at [646, 238] on input "text" at bounding box center [728, 232] width 303 height 24
type input "[PHONE_NUMBER]"
click at [629, 307] on div "Busque pelo cliente Número de contato [PHONE_NUMBER] Nome do cliente CEP Rua/[G…" at bounding box center [728, 385] width 340 height 511
click at [653, 289] on input "text" at bounding box center [728, 296] width 303 height 24
type input "l"
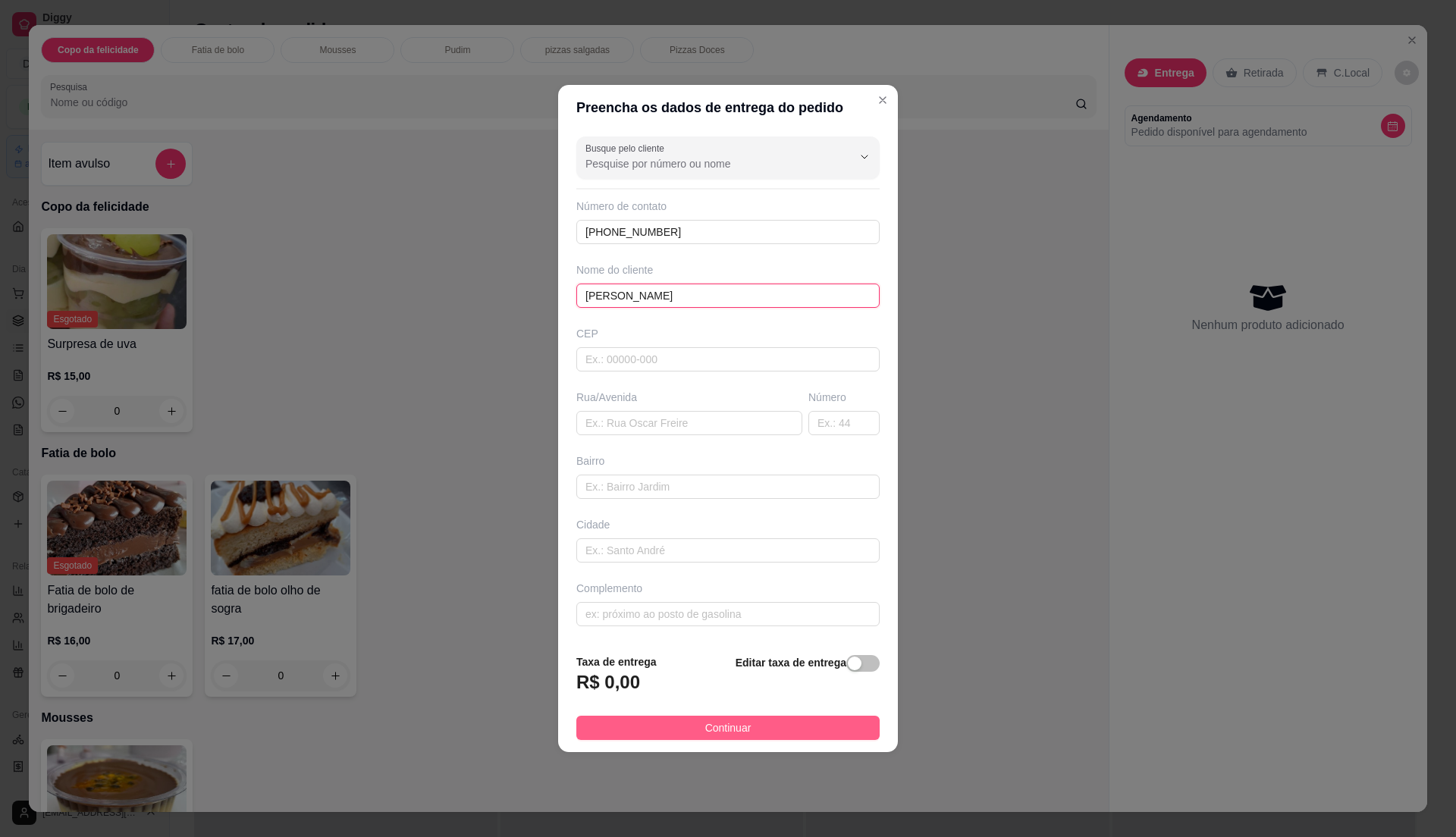
type input "[PERSON_NAME]"
click at [752, 736] on button "Continuar" at bounding box center [728, 728] width 303 height 24
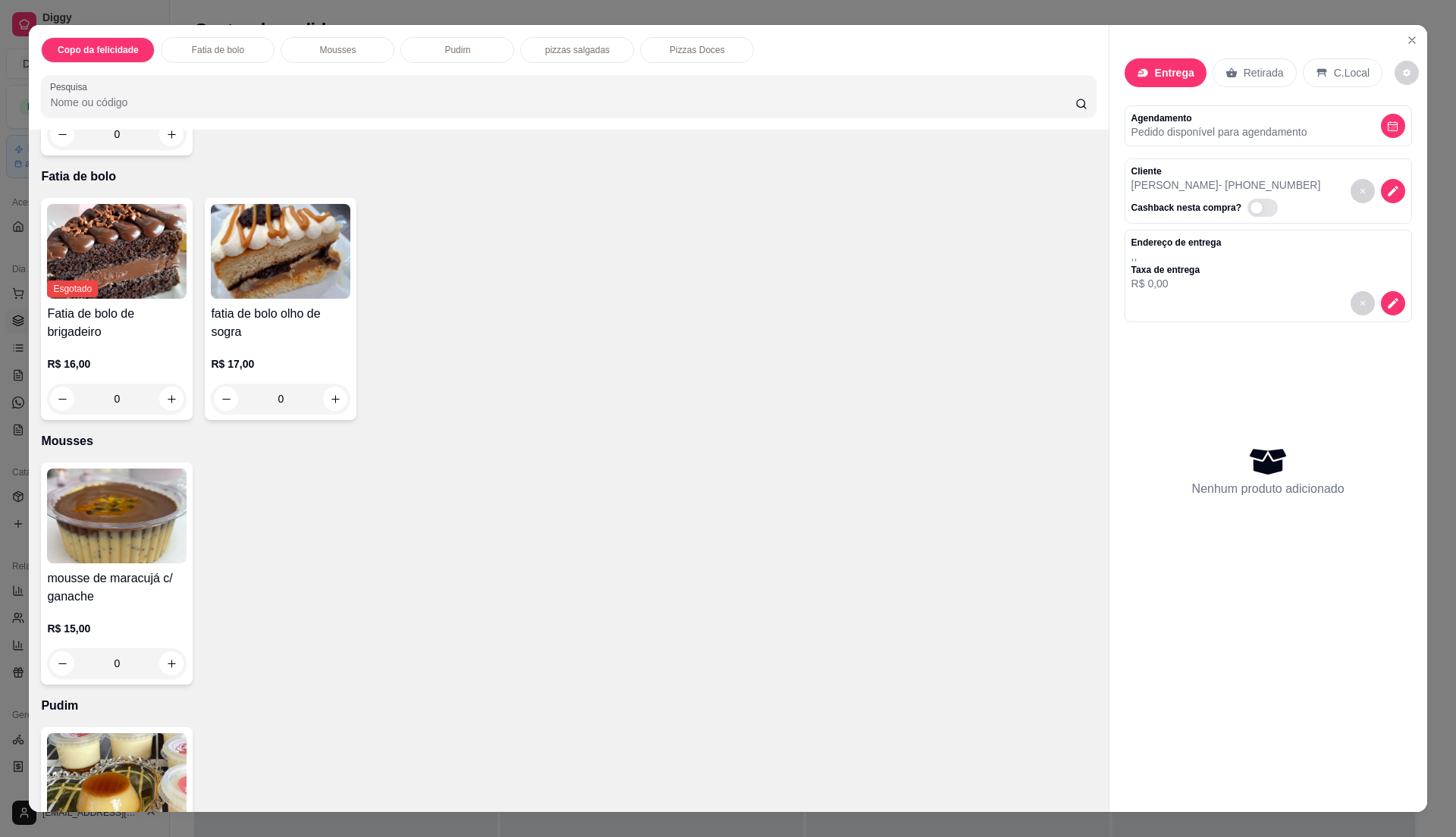
scroll to position [883, 0]
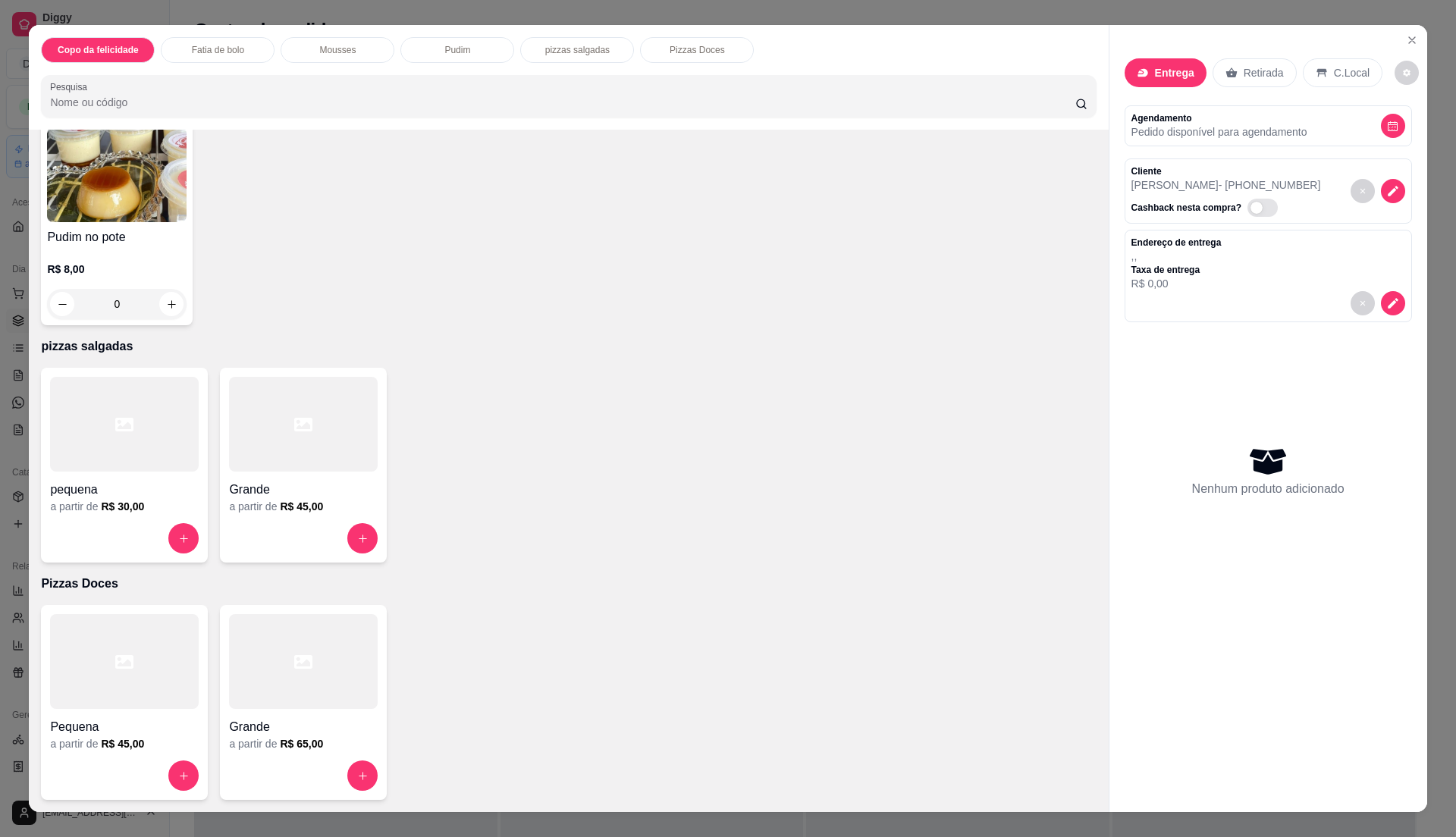
click at [264, 434] on div at bounding box center [303, 424] width 149 height 94
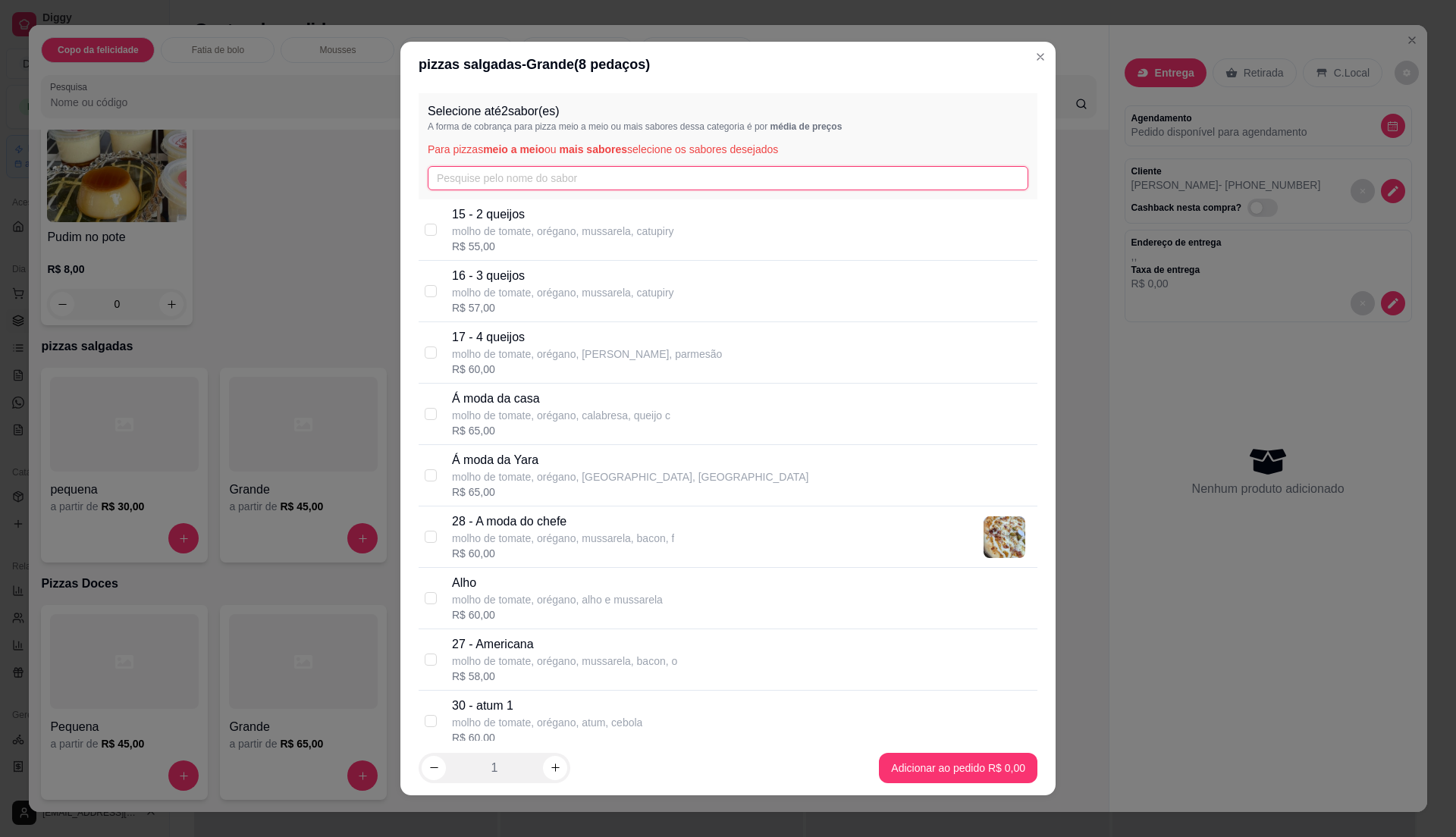
click at [528, 182] on input "text" at bounding box center [727, 178] width 600 height 24
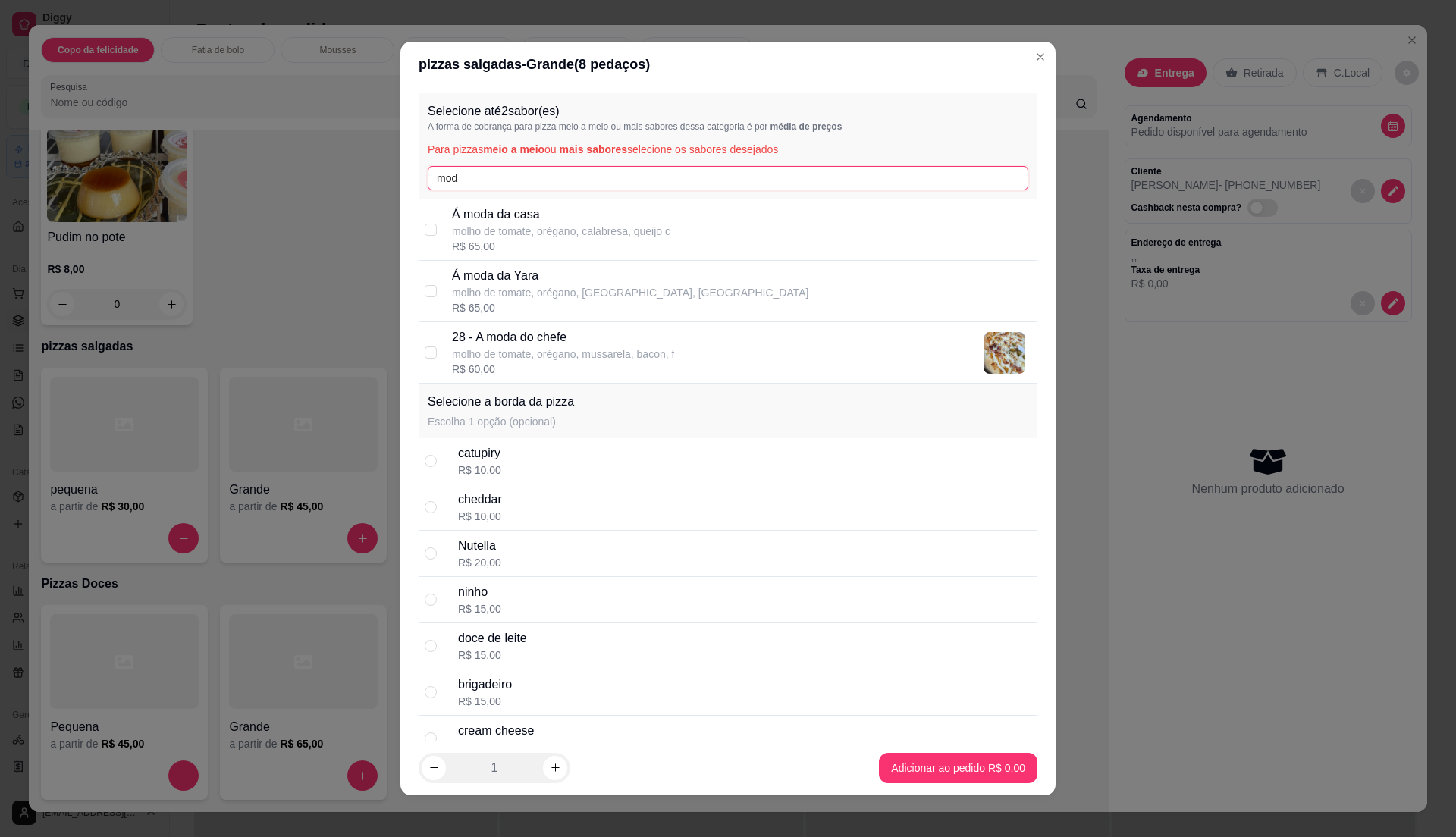
type input "mod"
click at [593, 343] on p "28 - A moda do chefe" at bounding box center [563, 337] width 222 height 18
checkbox input "true"
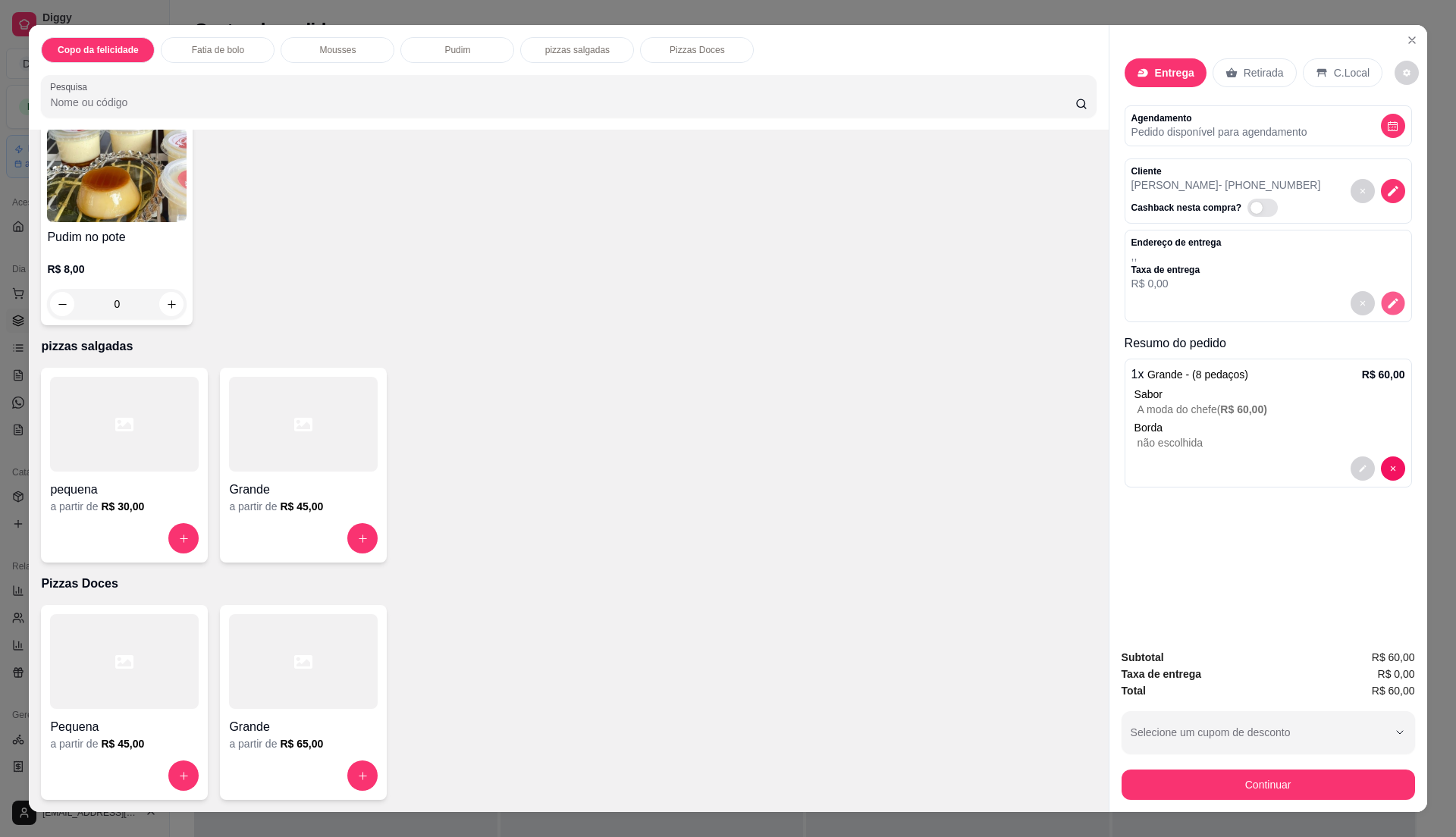
click at [1386, 307] on icon "decrease-product-quantity" at bounding box center [1392, 302] width 13 height 13
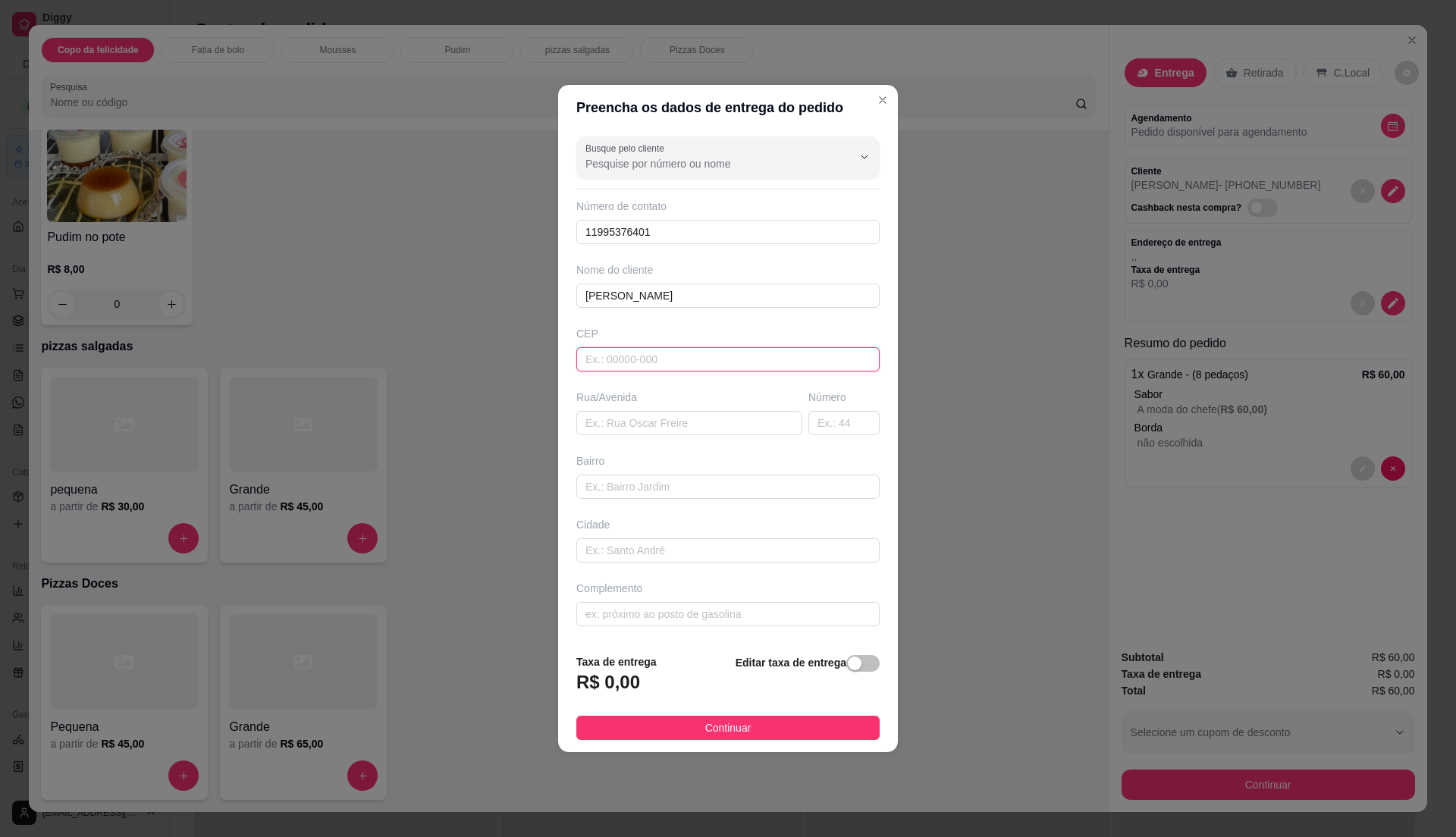
click at [704, 358] on input "text" at bounding box center [728, 359] width 303 height 24
paste input "08573160"
type input "08573160"
type input "[GEOGRAPHIC_DATA]"
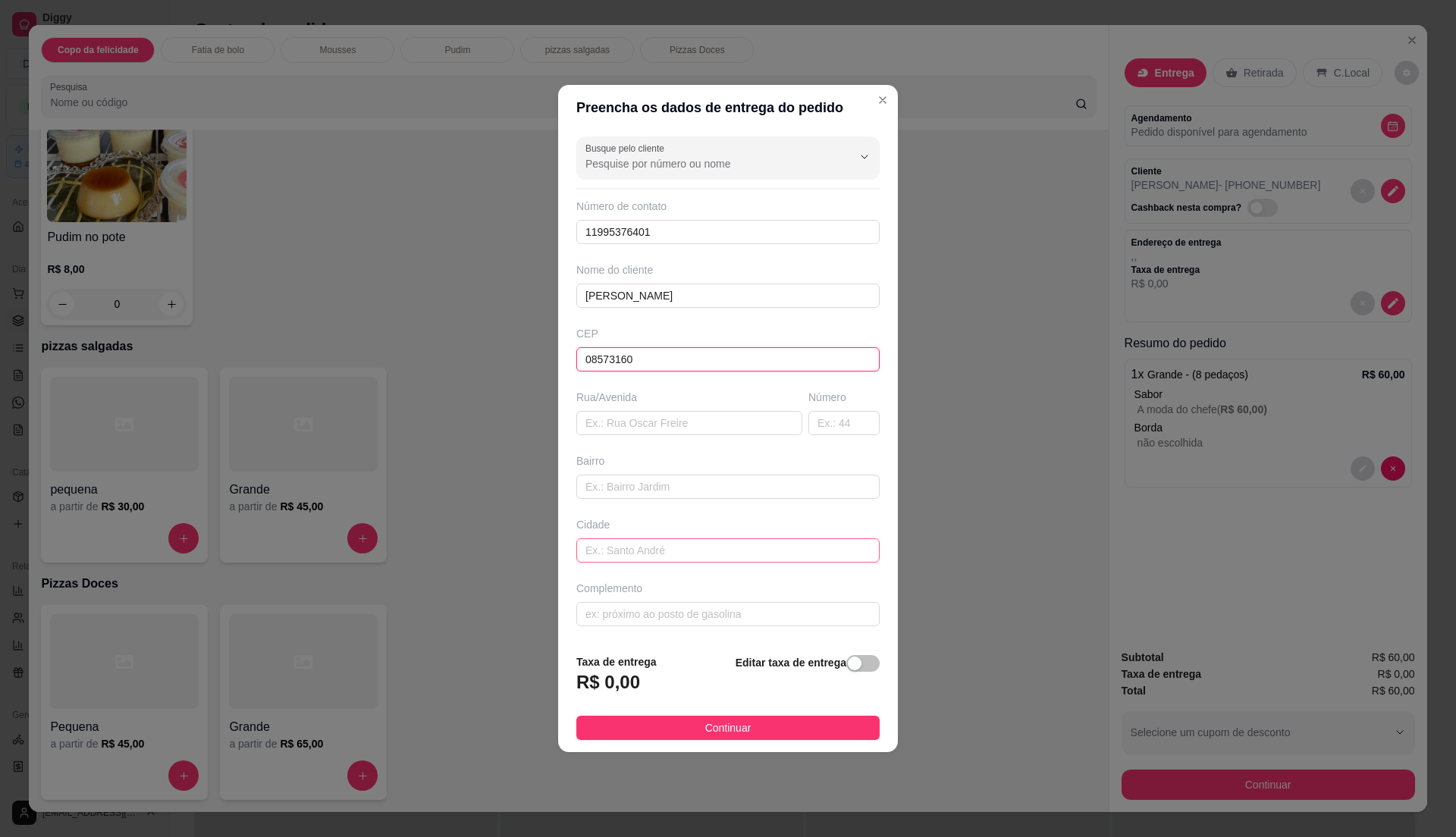
type input "Itaquaquecetuba"
type input "08573160"
click at [829, 416] on input "text" at bounding box center [844, 423] width 72 height 24
type input "449"
click at [681, 611] on input "text" at bounding box center [728, 614] width 303 height 24
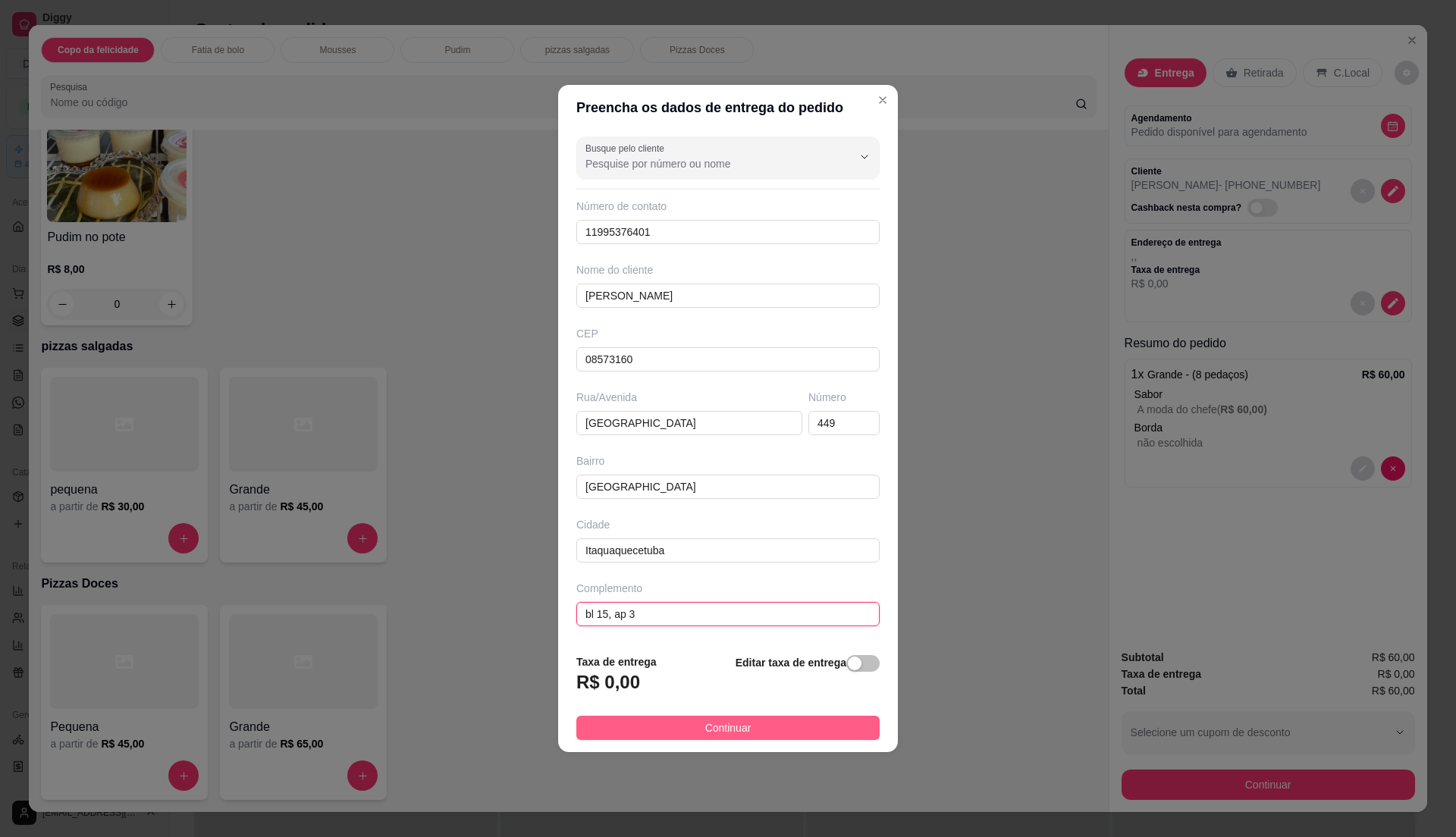
type input "bl 15, ap 32"
click at [696, 726] on button "Continuar" at bounding box center [728, 728] width 303 height 24
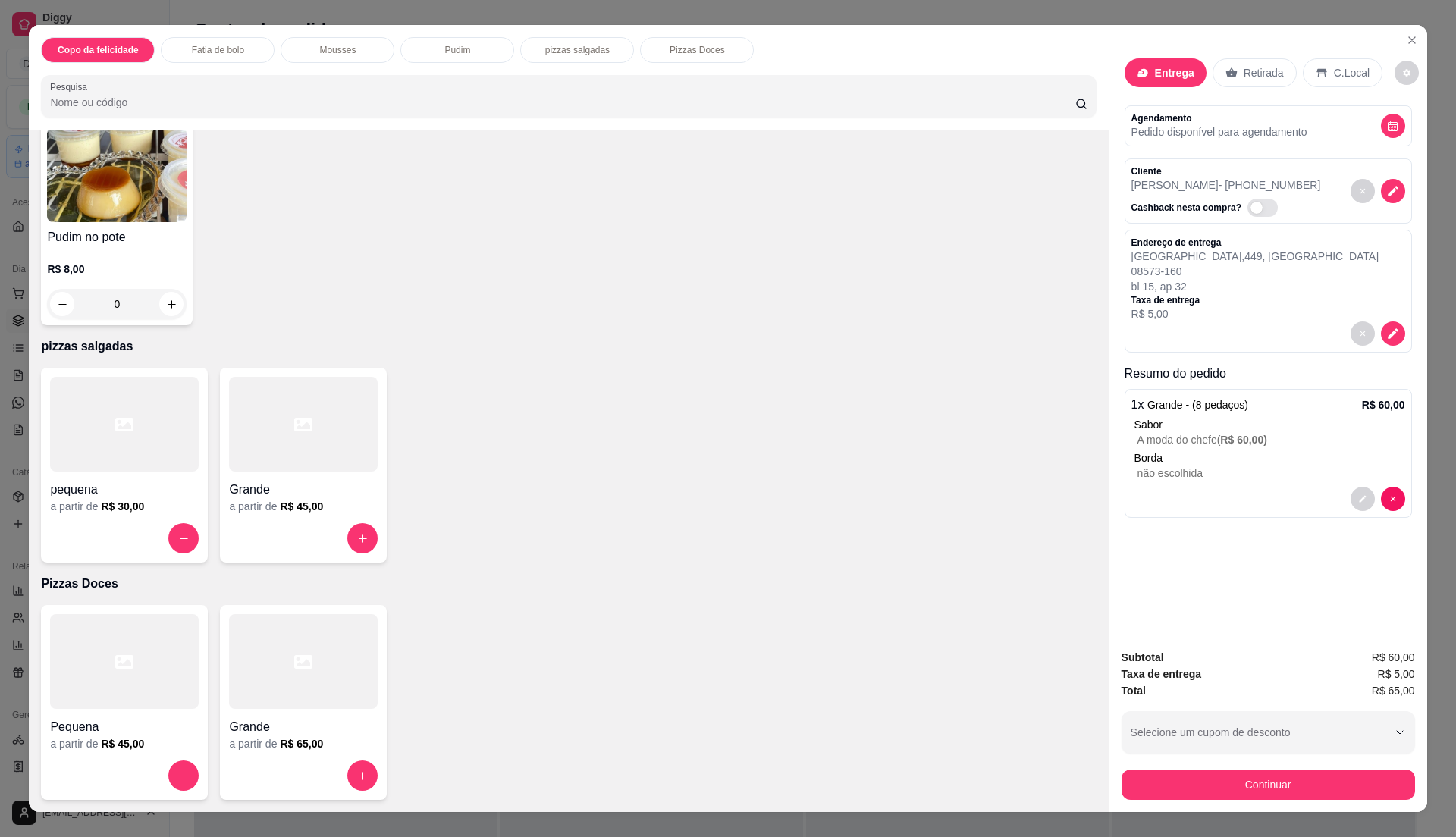
click at [50, 467] on div at bounding box center [124, 424] width 149 height 94
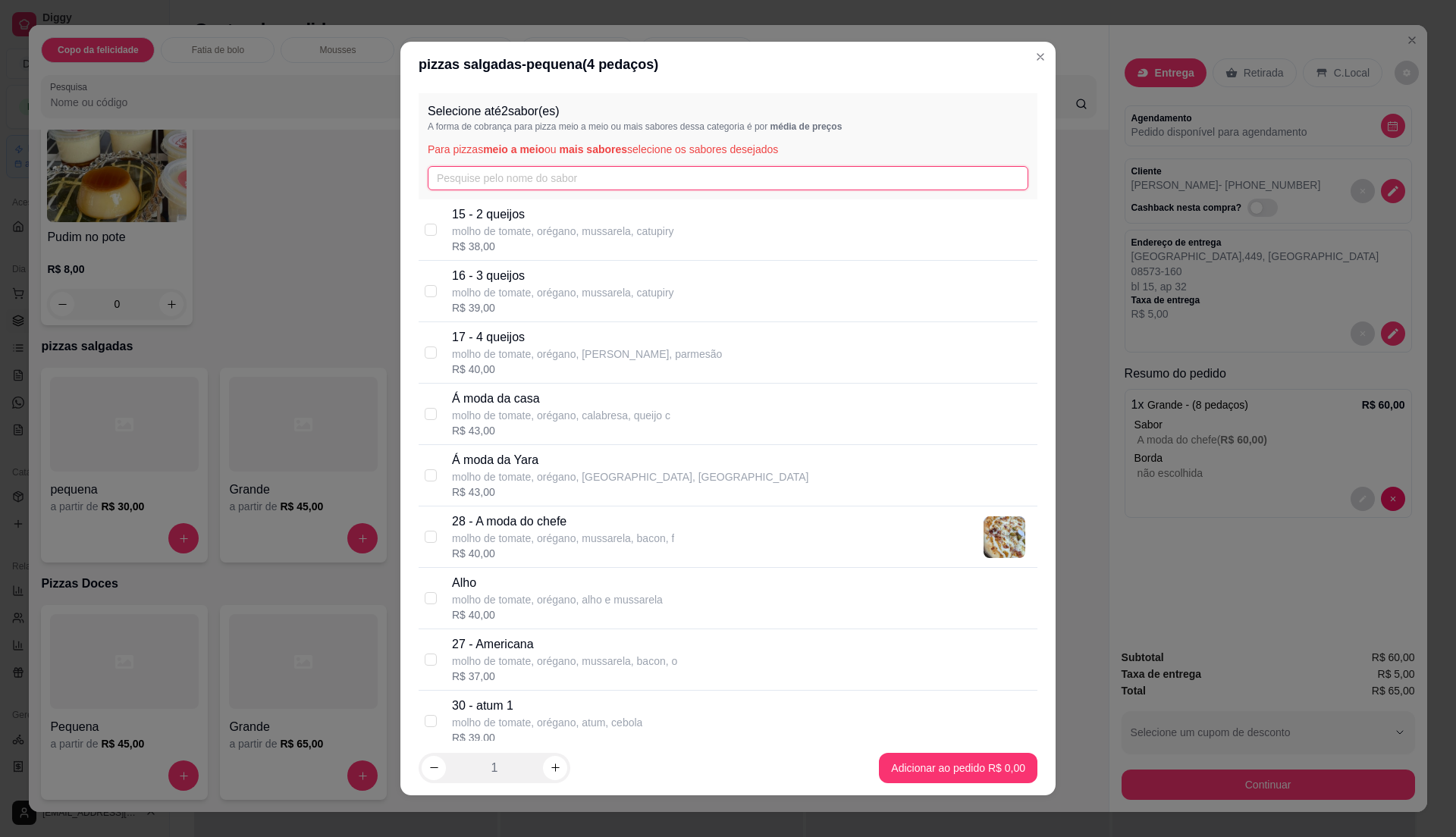
click at [458, 168] on input "text" at bounding box center [727, 178] width 600 height 24
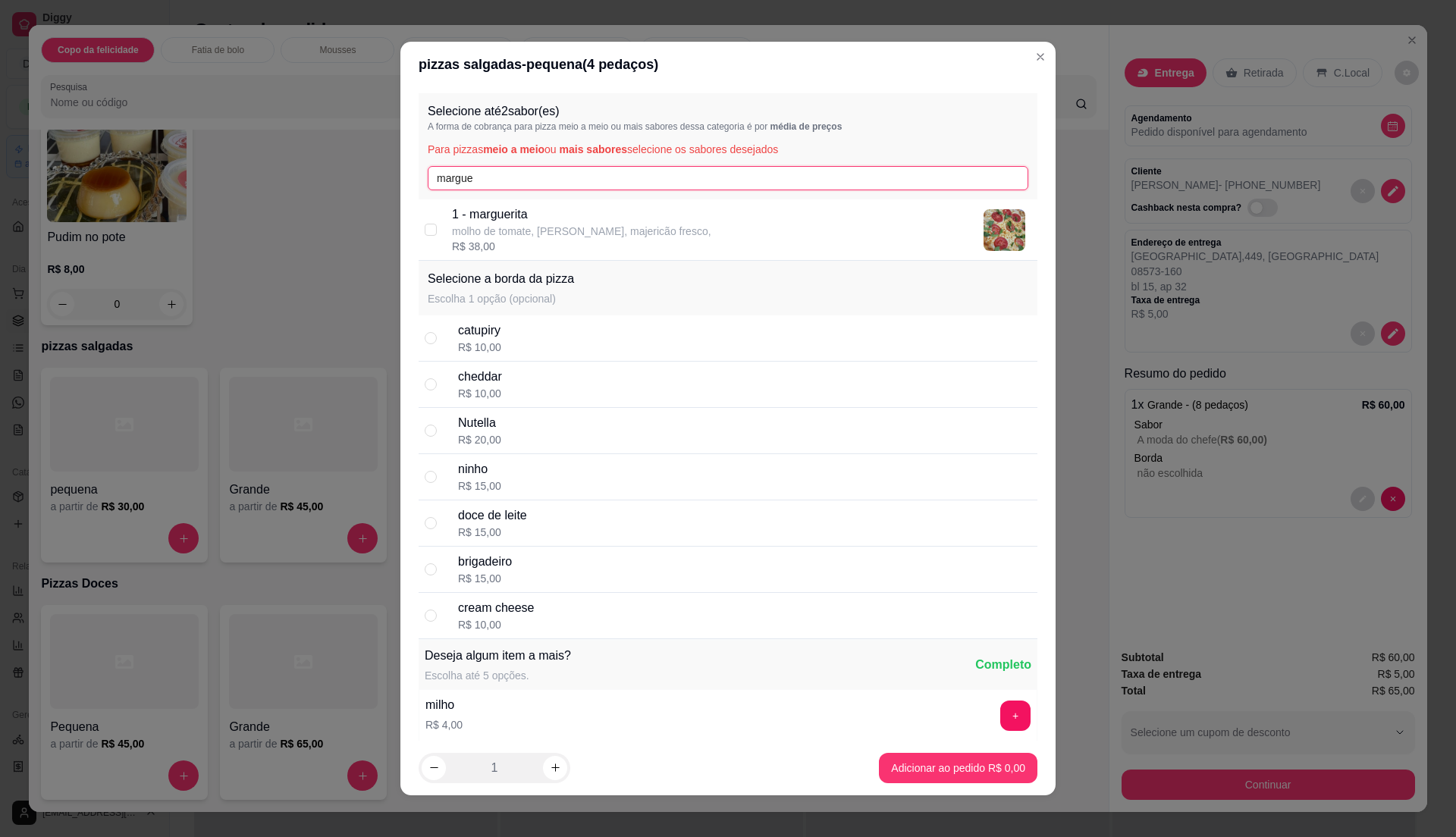
type input "margue"
click at [460, 221] on p "1 - marguerita" at bounding box center [581, 214] width 260 height 18
checkbox input "true"
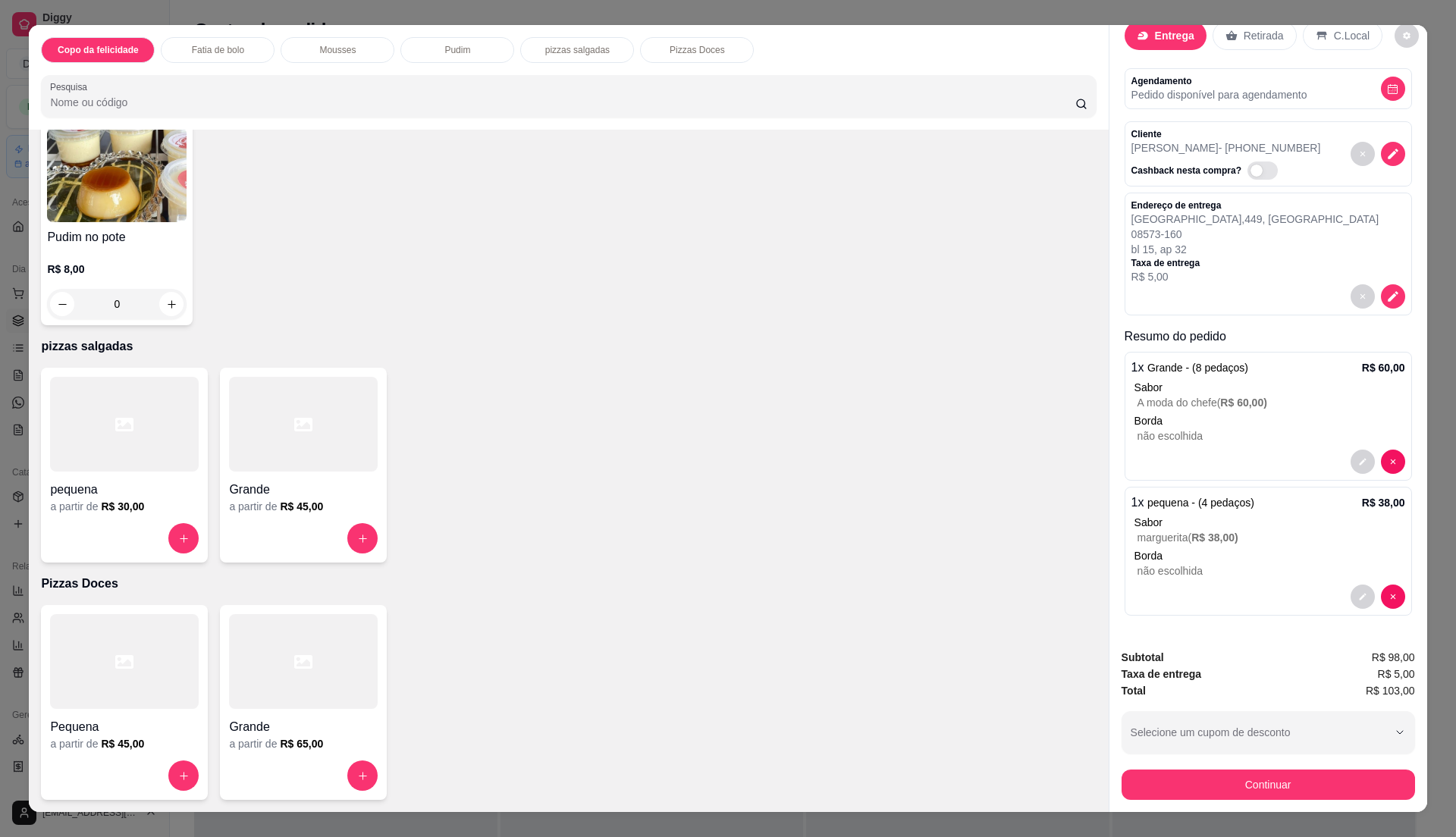
scroll to position [0, 0]
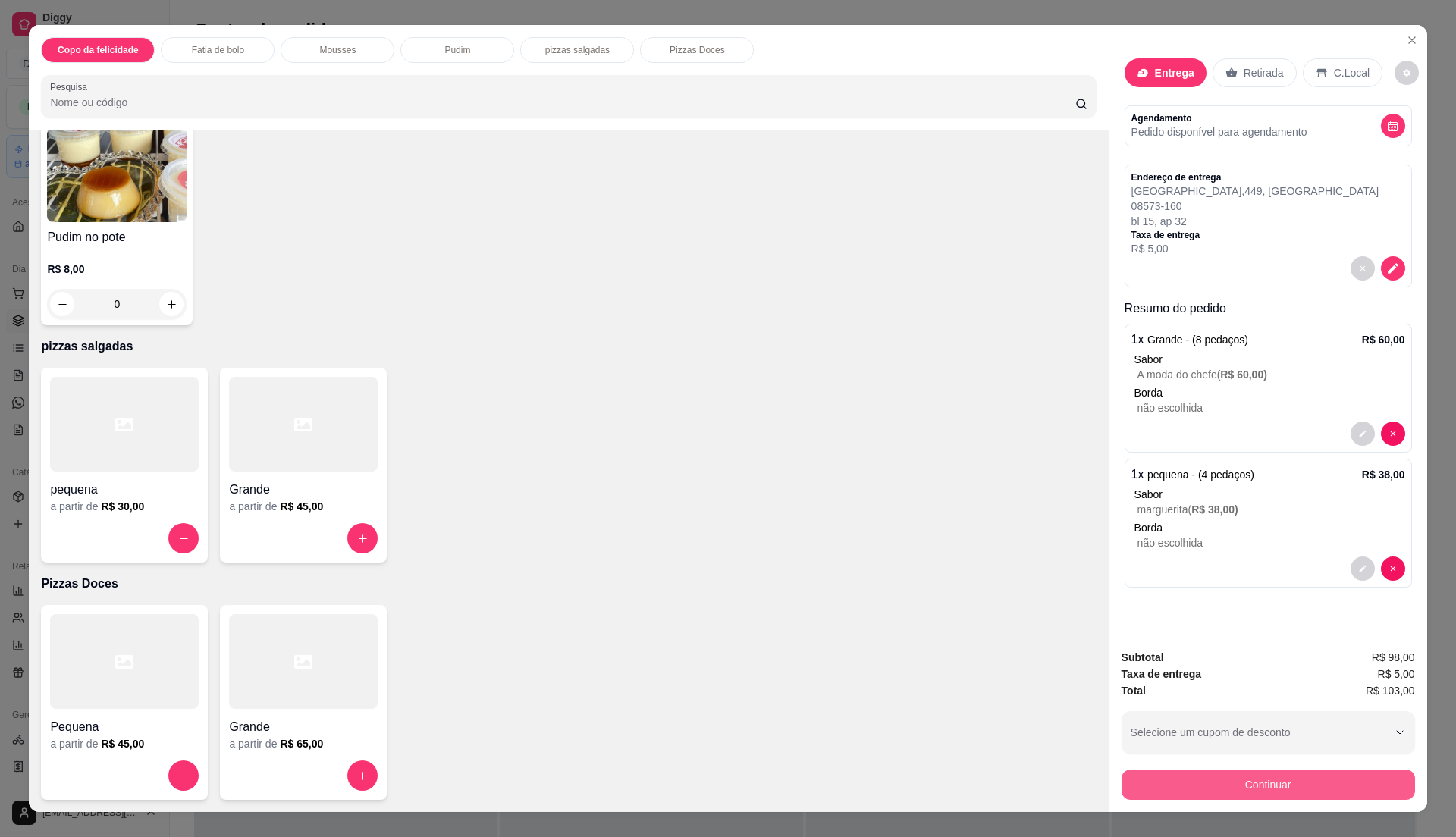
click at [1295, 784] on button "Continuar" at bounding box center [1269, 785] width 294 height 31
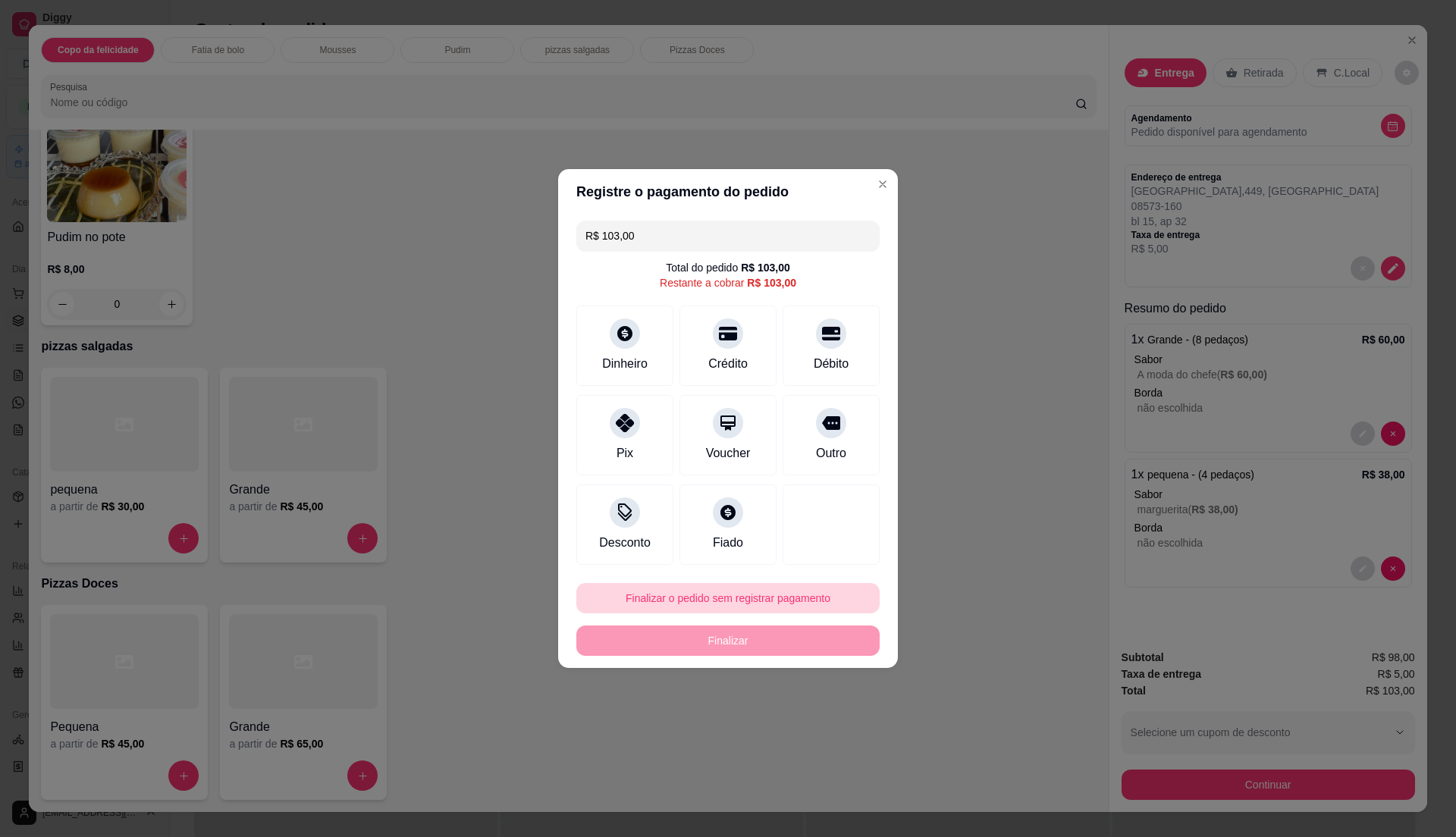
click at [823, 589] on button "Finalizar o pedido sem registrar pagamento" at bounding box center [728, 598] width 303 height 31
click at [835, 726] on button "Confirmar" at bounding box center [822, 723] width 54 height 23
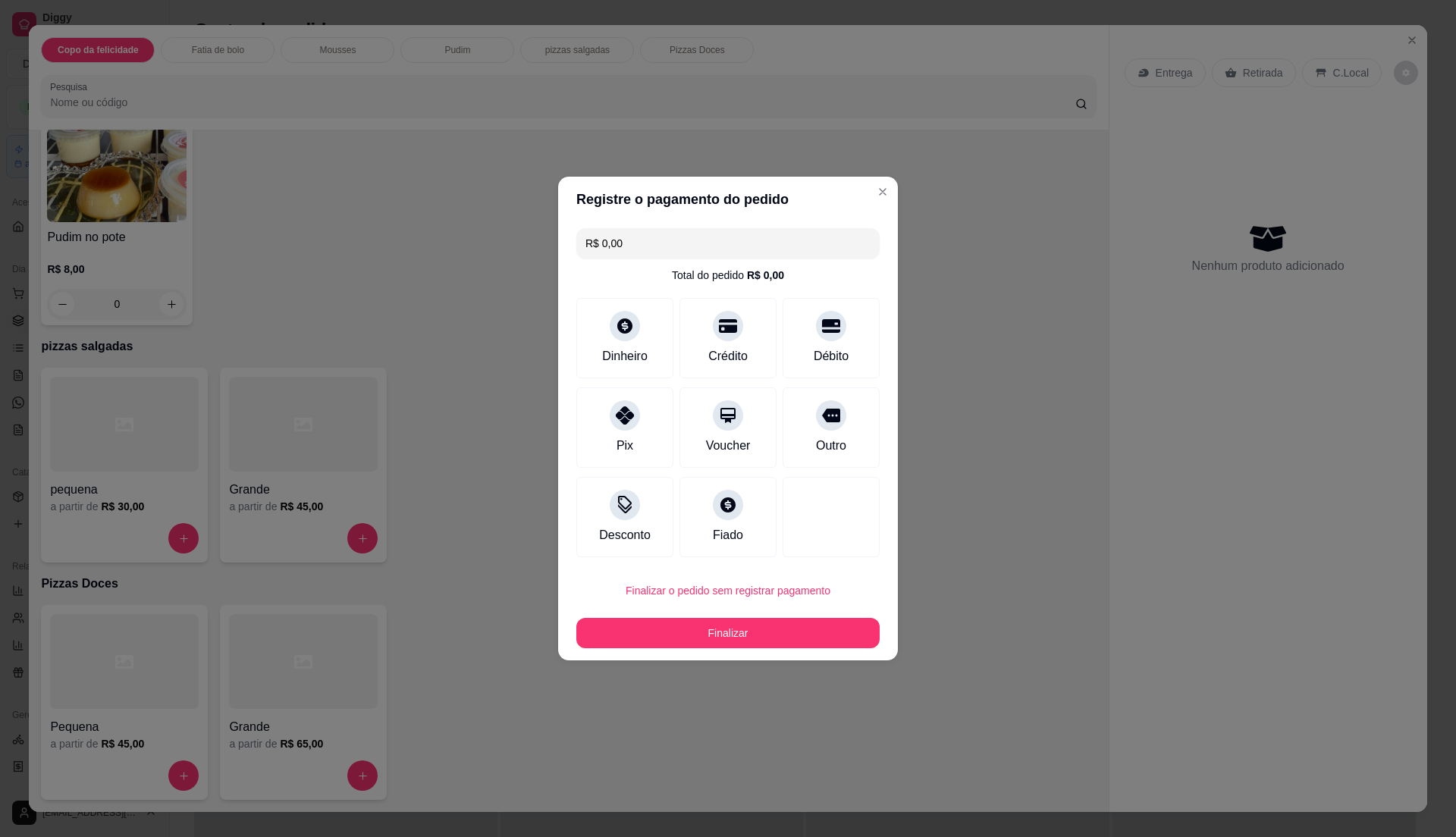
type input "R$ 0,00"
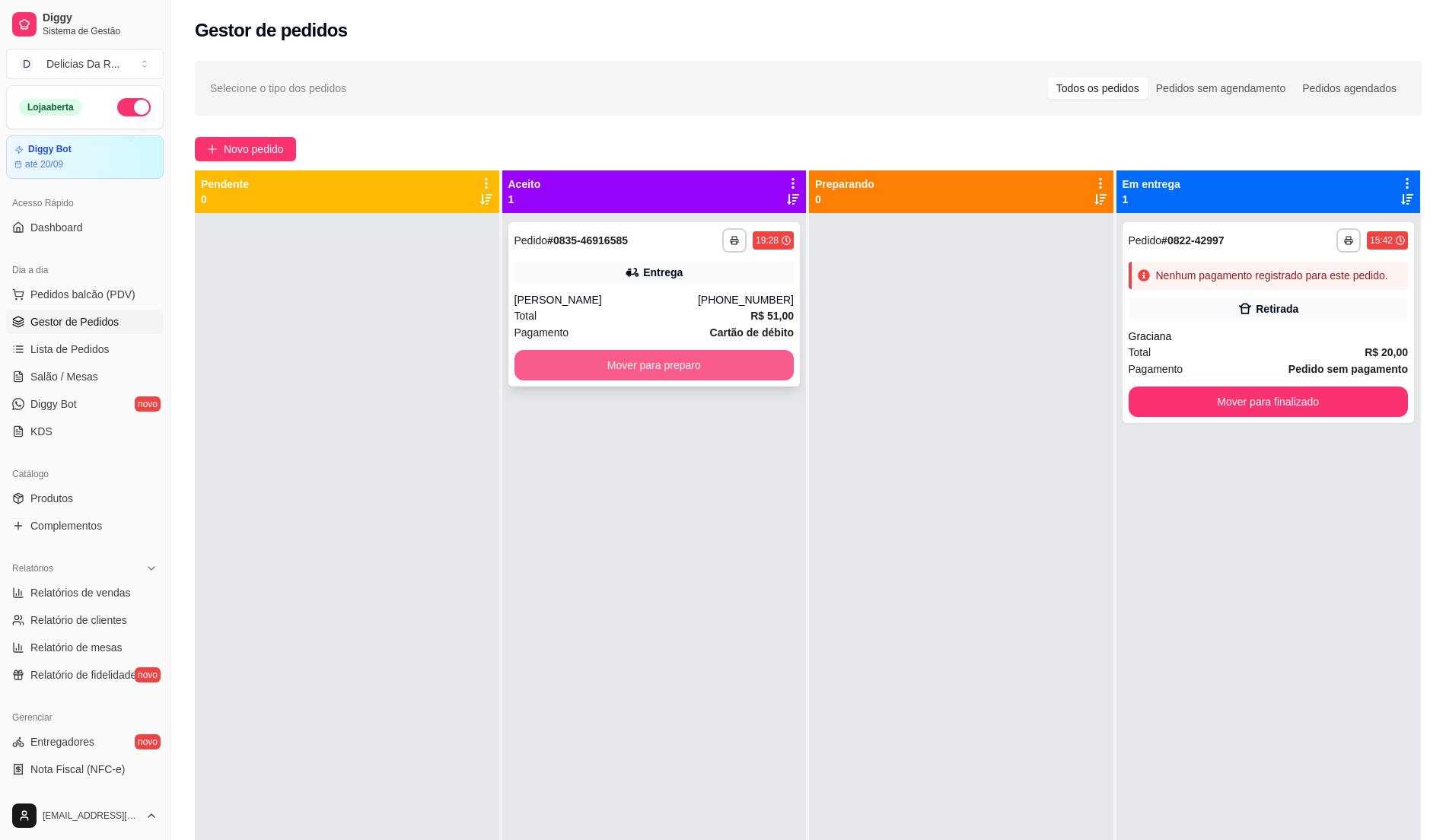
click at [729, 366] on button "Mover para preparo" at bounding box center [654, 365] width 280 height 31
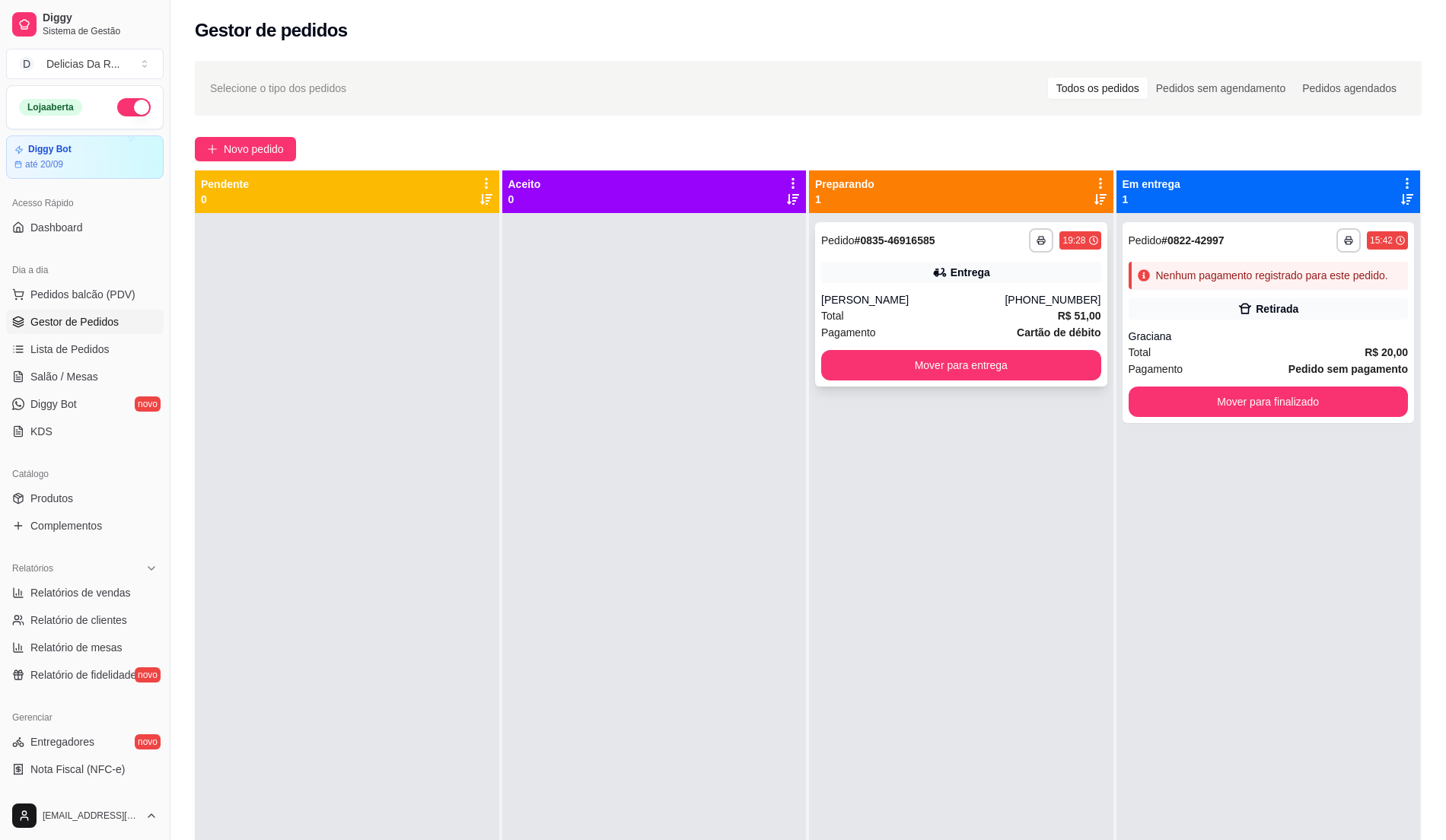
click at [941, 309] on div "Total R$ 51,00" at bounding box center [960, 316] width 280 height 17
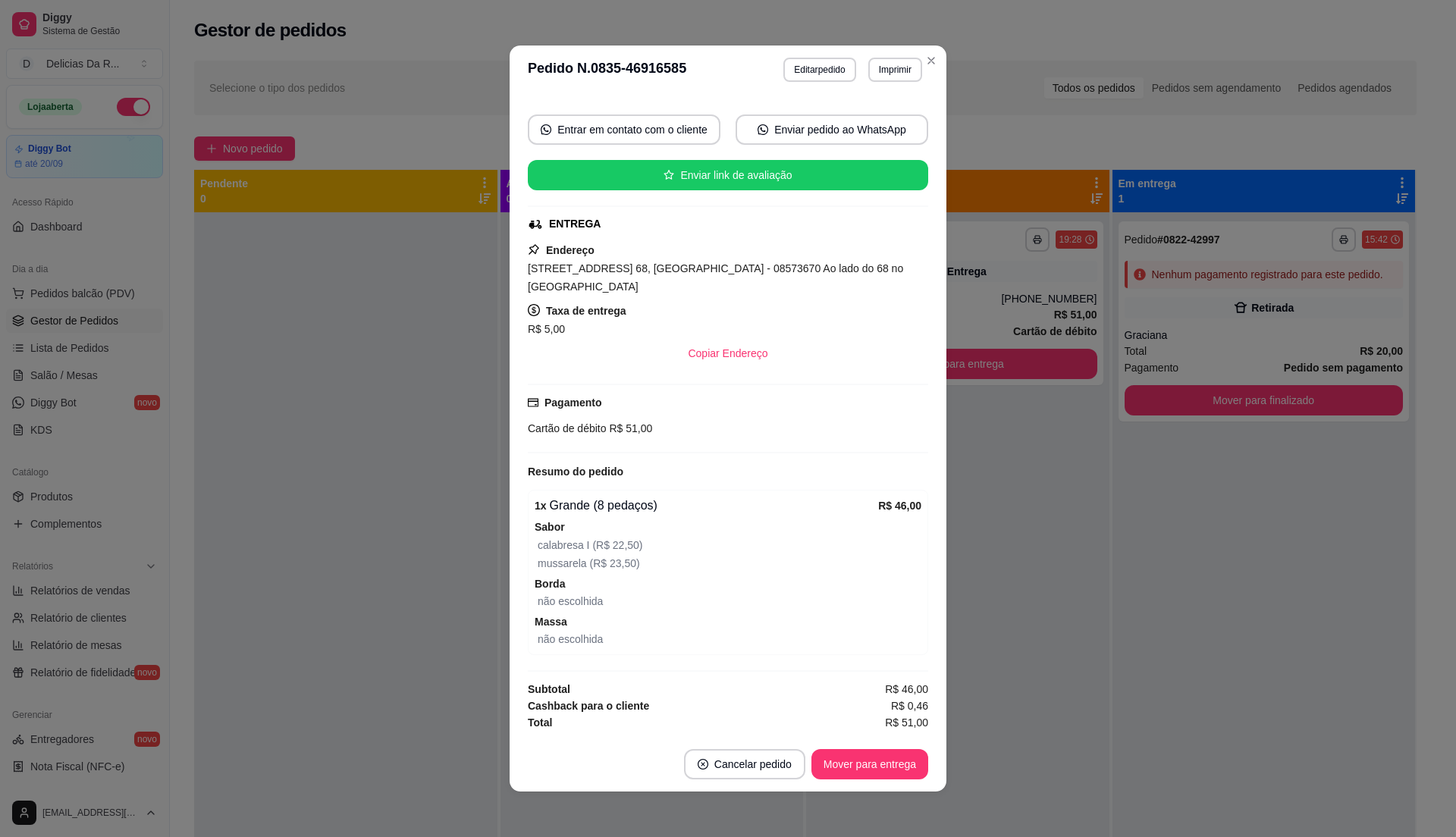
scroll to position [3, 0]
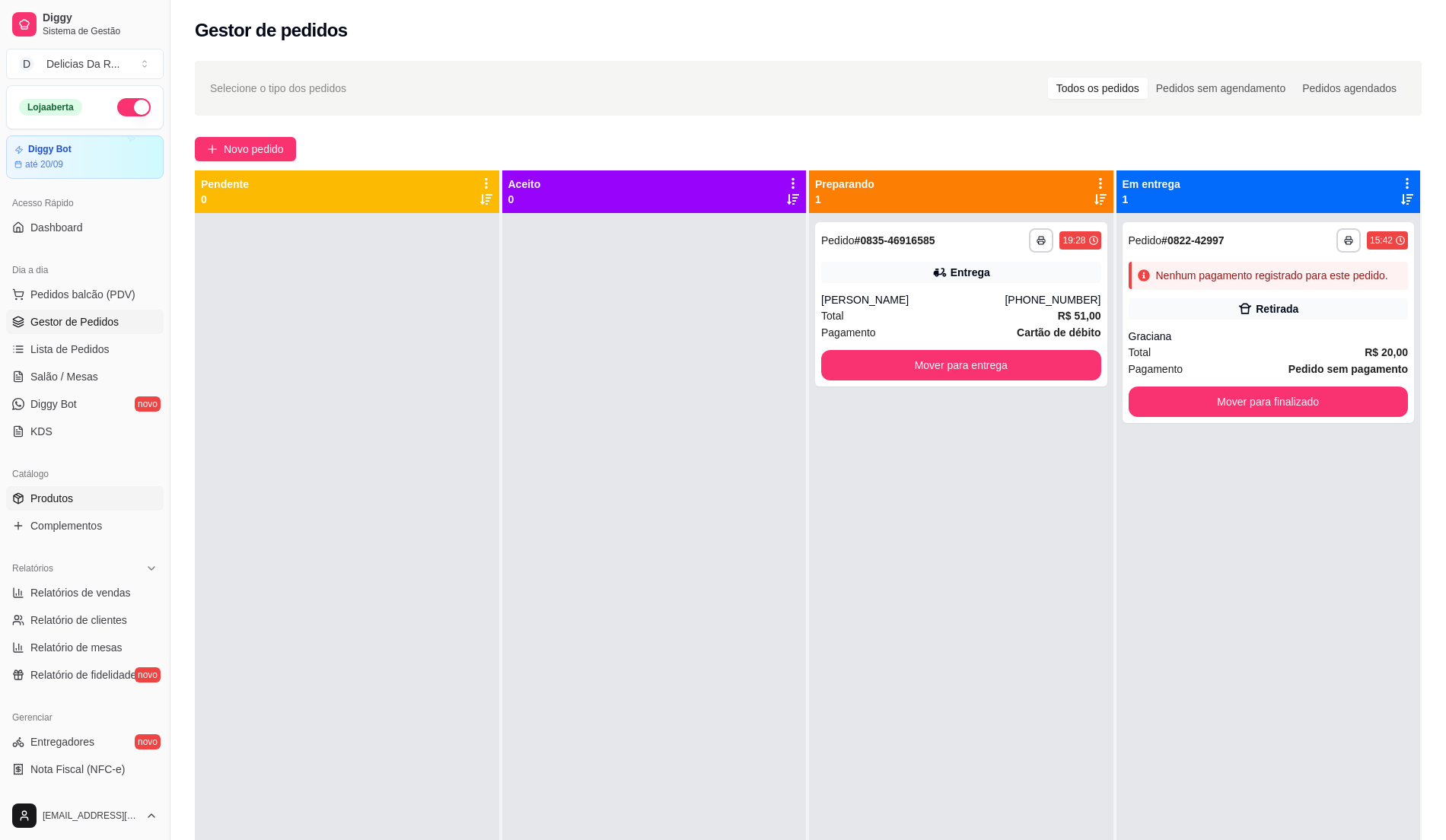
click at [89, 492] on link "Produtos" at bounding box center [85, 499] width 158 height 25
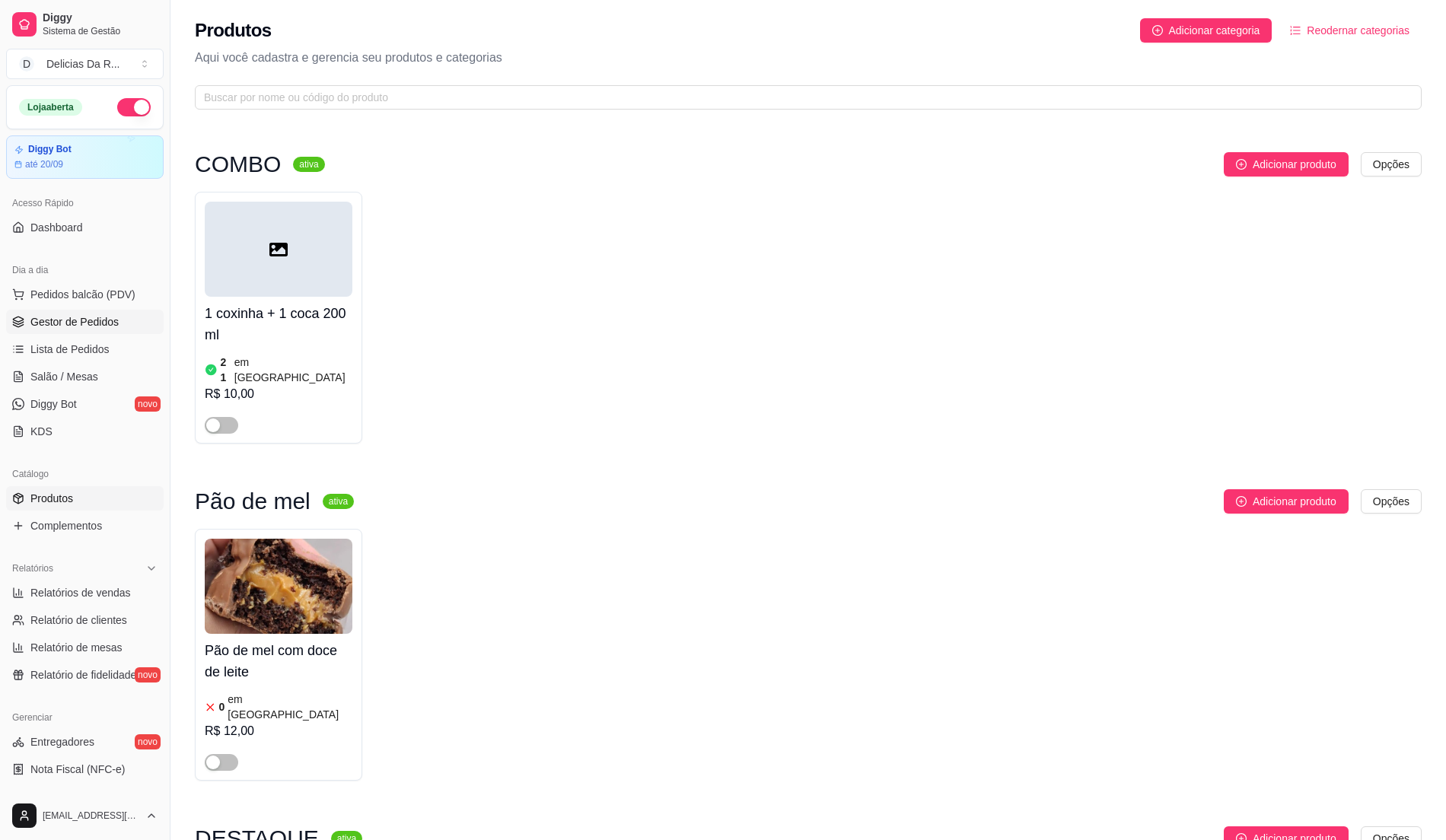
click at [70, 318] on span "Gestor de Pedidos" at bounding box center [75, 321] width 89 height 15
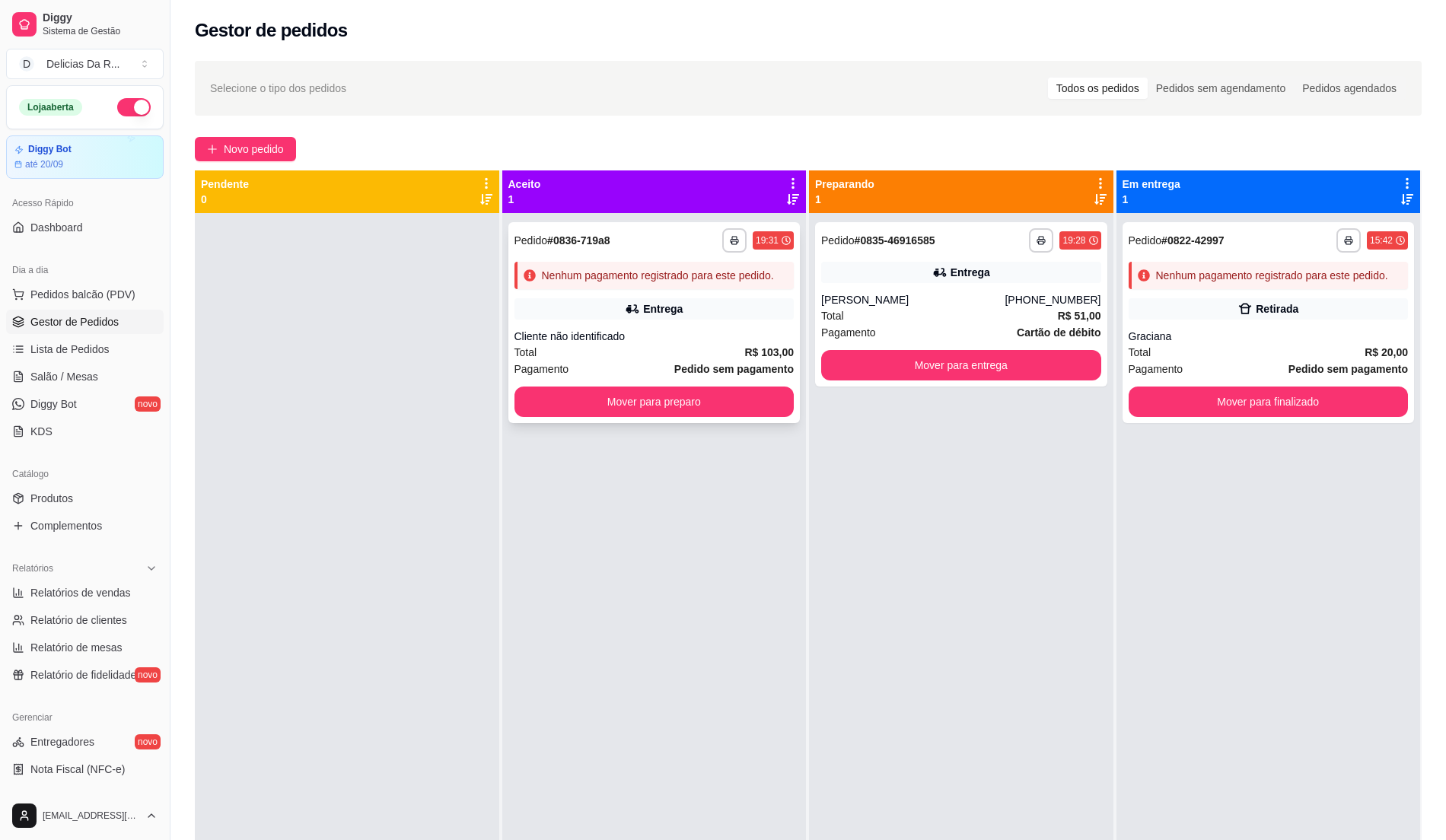
click at [603, 296] on div "**********" at bounding box center [654, 322] width 292 height 201
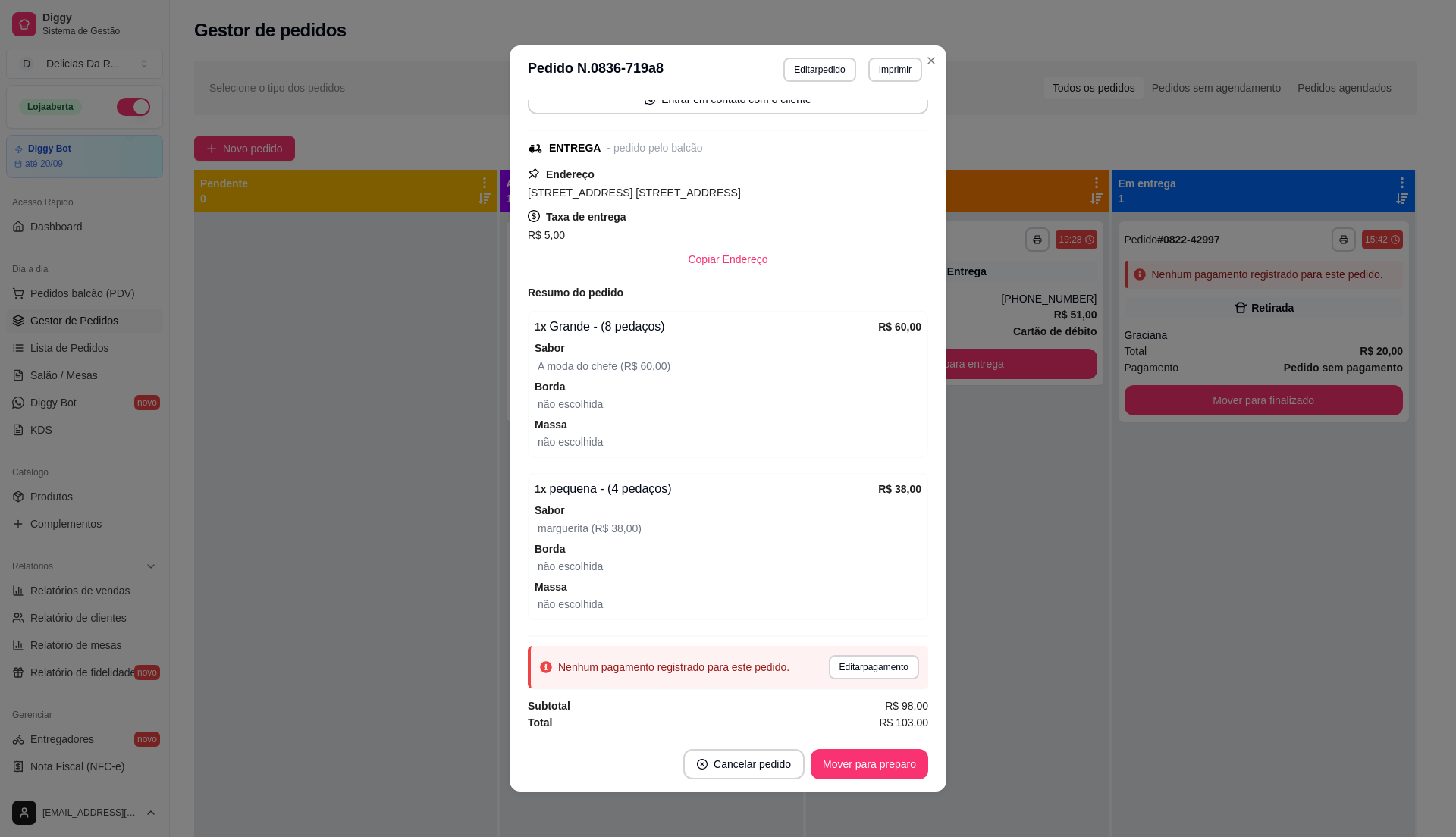
scroll to position [3, 0]
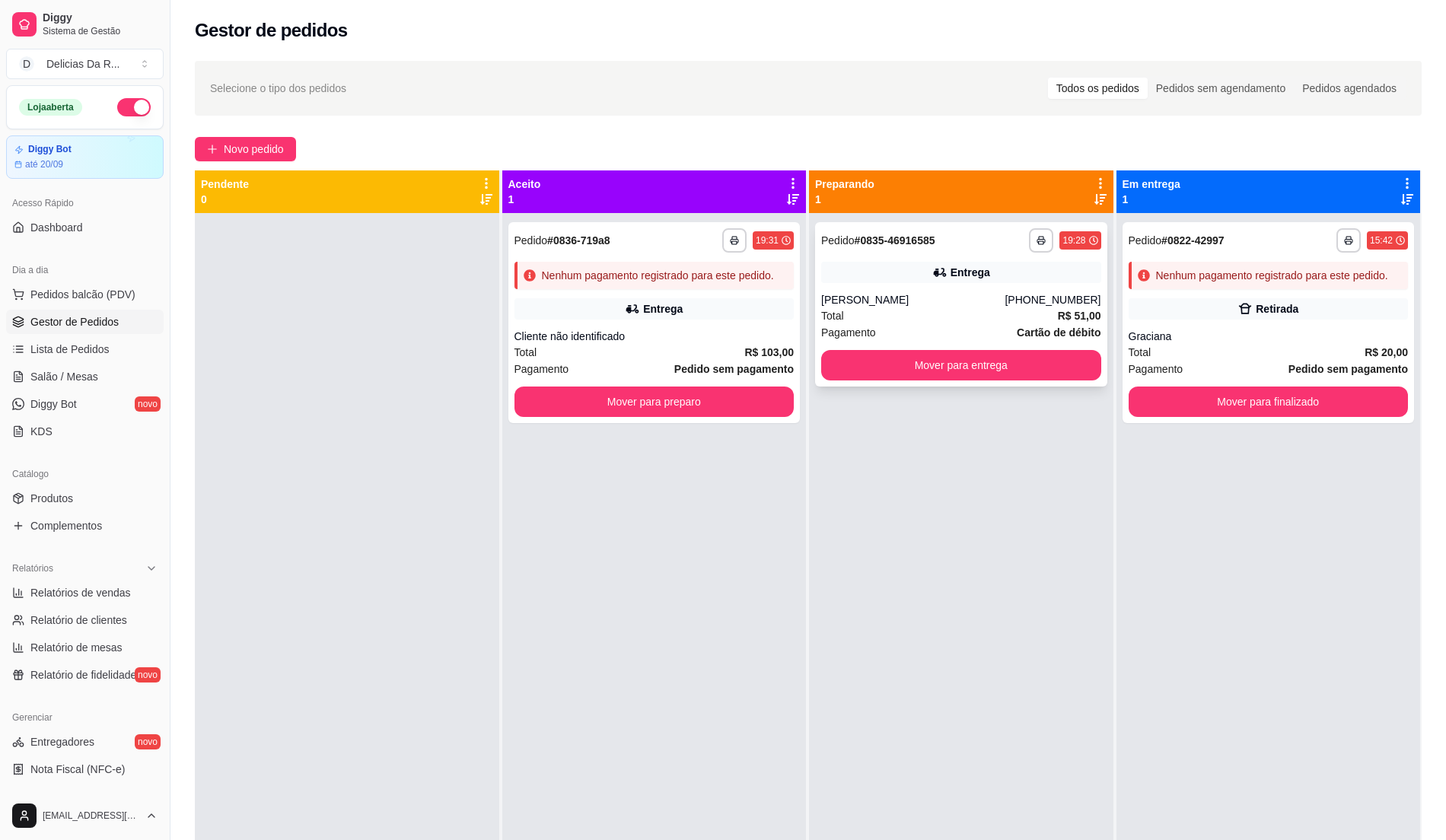
click at [1047, 263] on div "Entrega" at bounding box center [960, 273] width 280 height 21
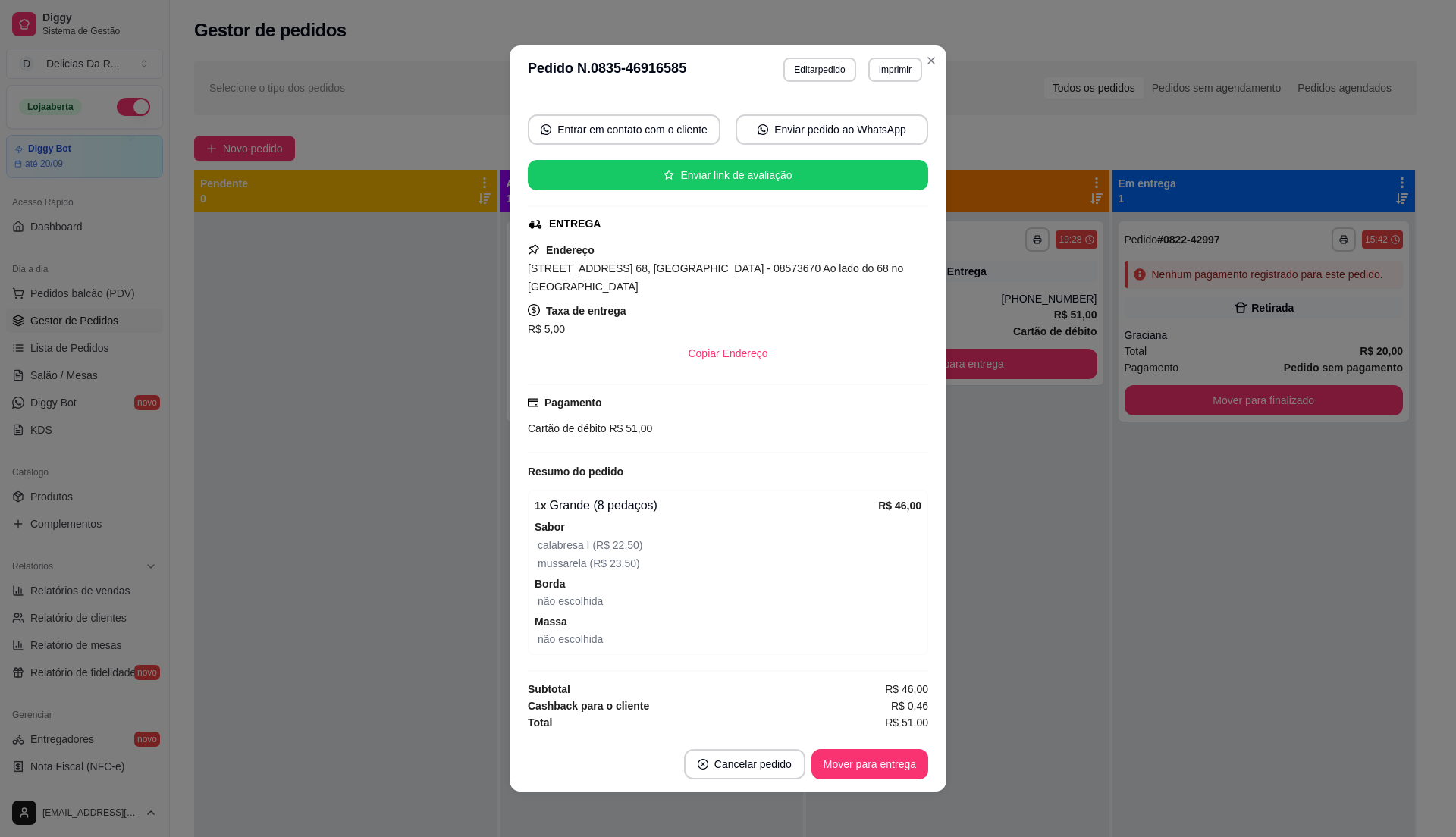
scroll to position [212, 0]
drag, startPoint x: 872, startPoint y: 714, endPoint x: 930, endPoint y: 691, distance: 62.4
click at [921, 698] on div "Solicite um entregador do iFood Sujeito a disponibilidade da plataforma feito h…" at bounding box center [728, 416] width 437 height 643
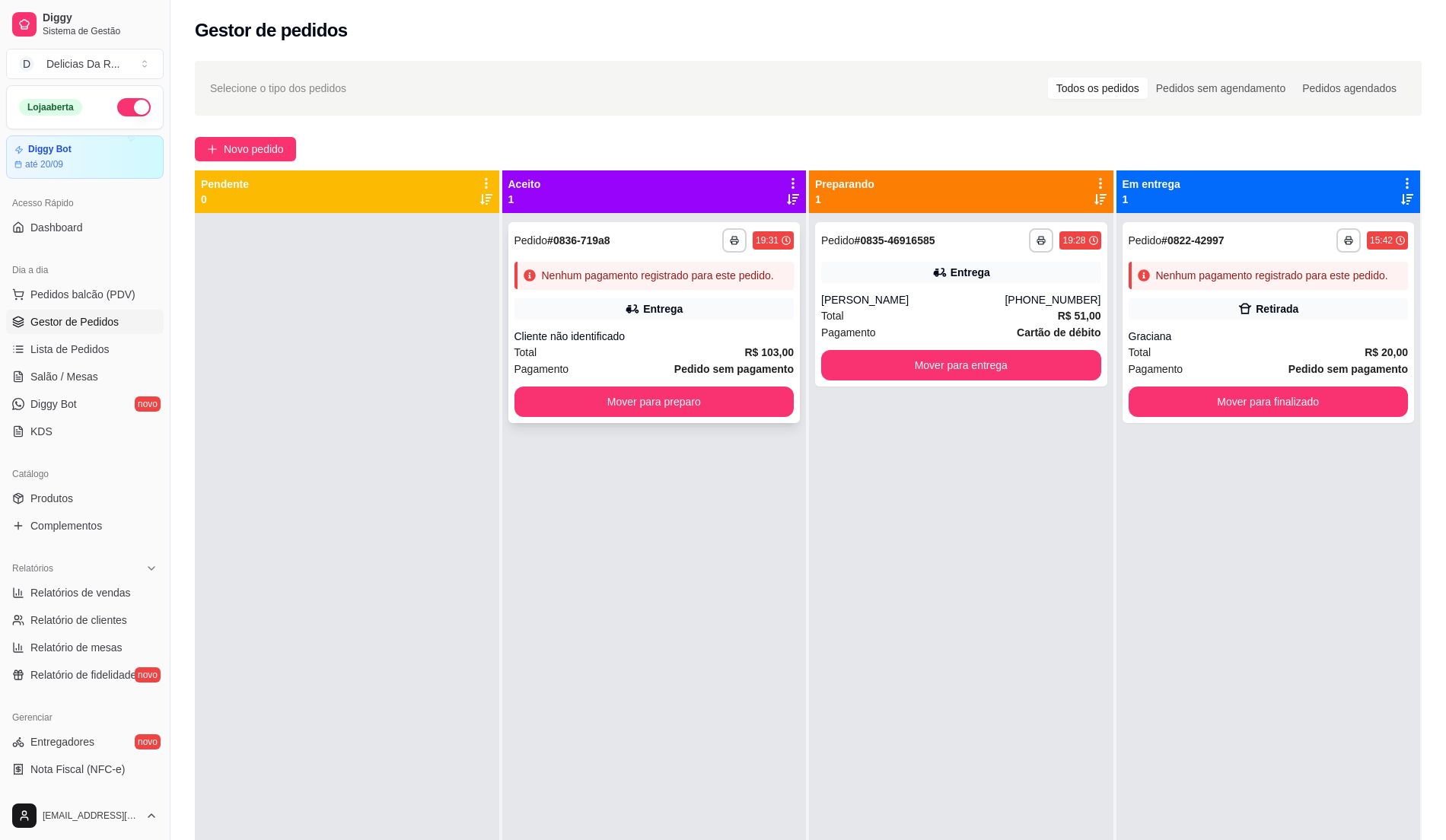
click at [604, 311] on div "Entrega" at bounding box center [654, 309] width 280 height 21
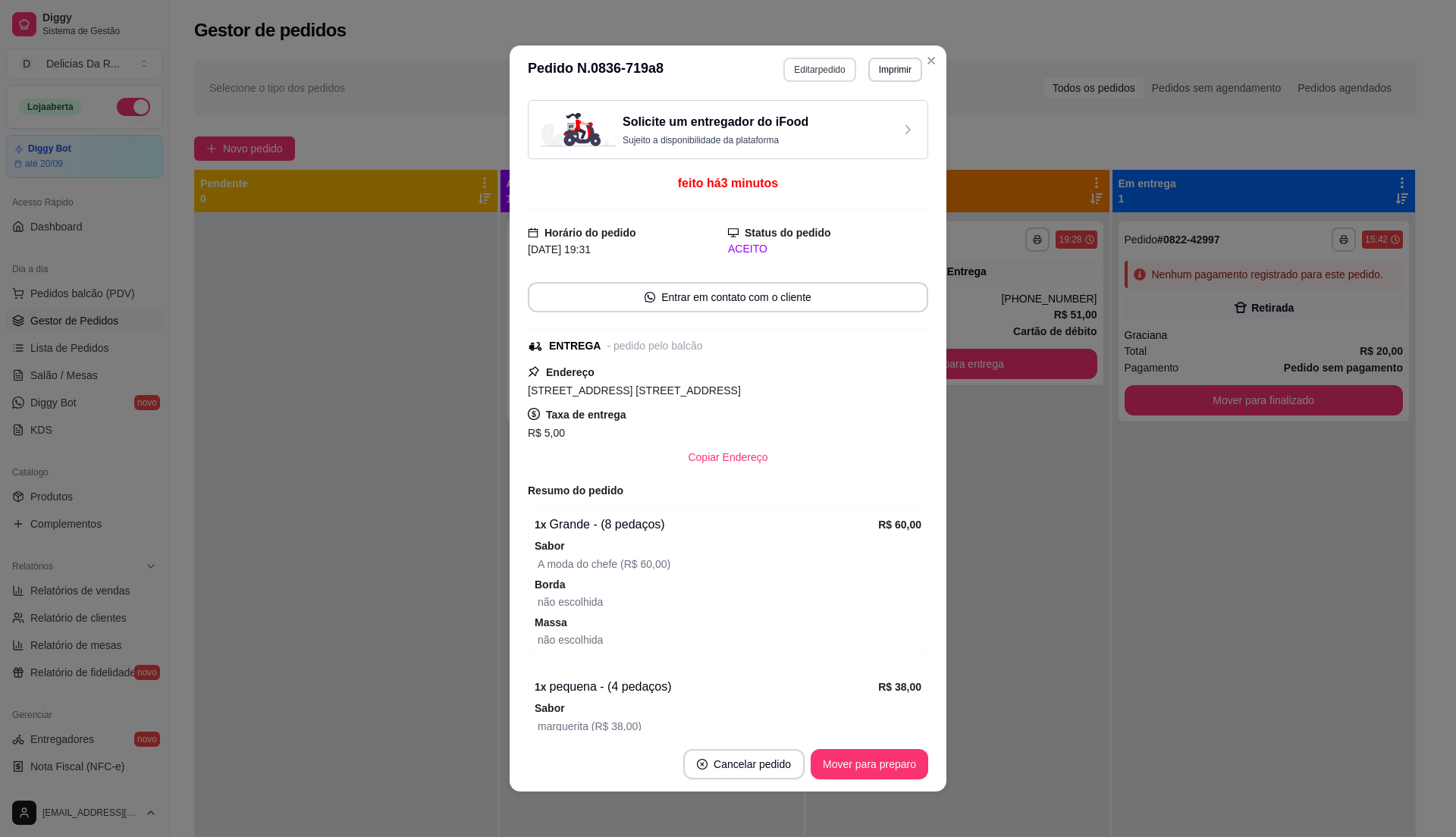
click at [829, 68] on button "Editar pedido" at bounding box center [819, 70] width 72 height 24
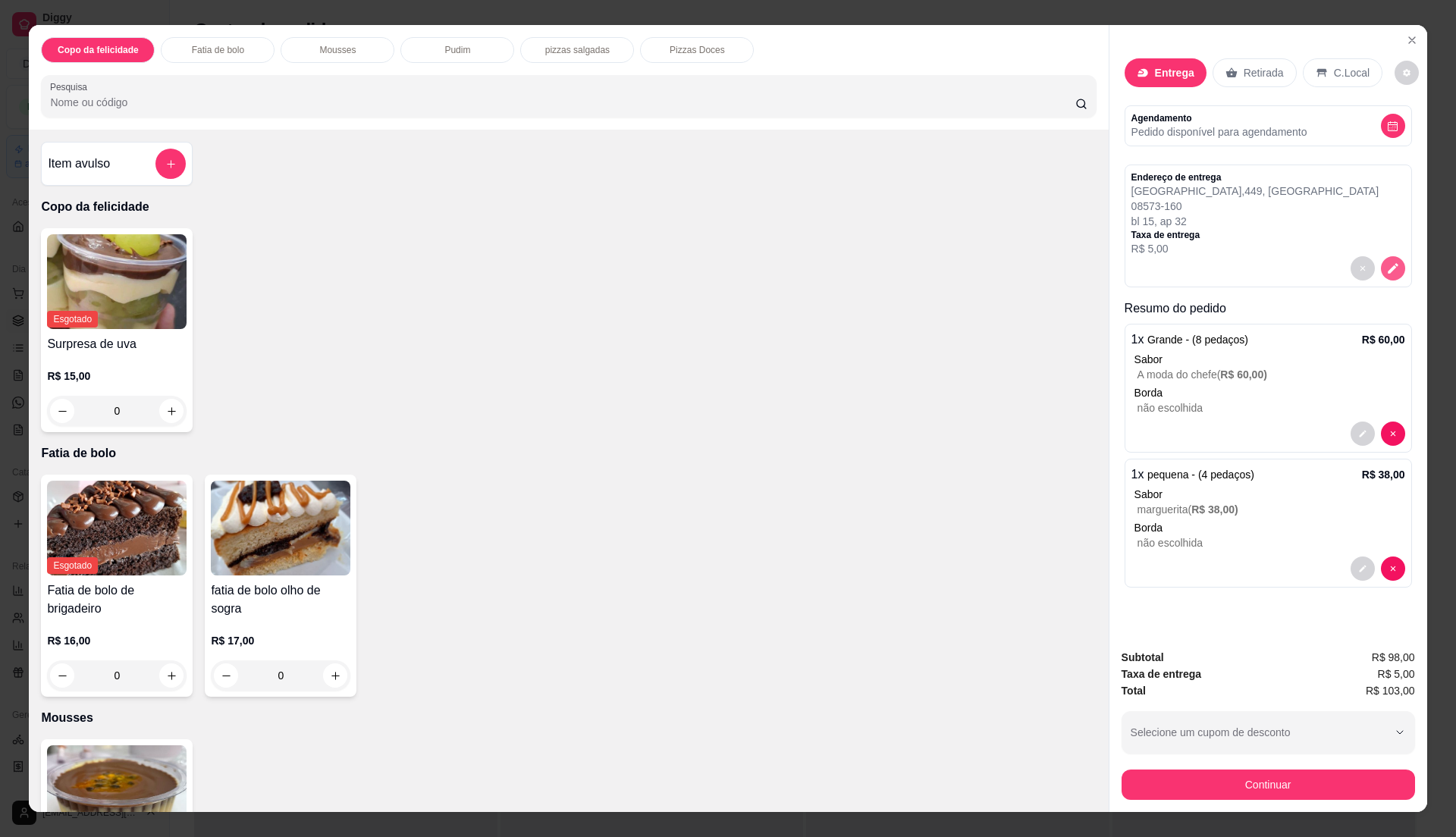
click at [1388, 268] on icon "decrease-product-quantity" at bounding box center [1393, 268] width 10 height 10
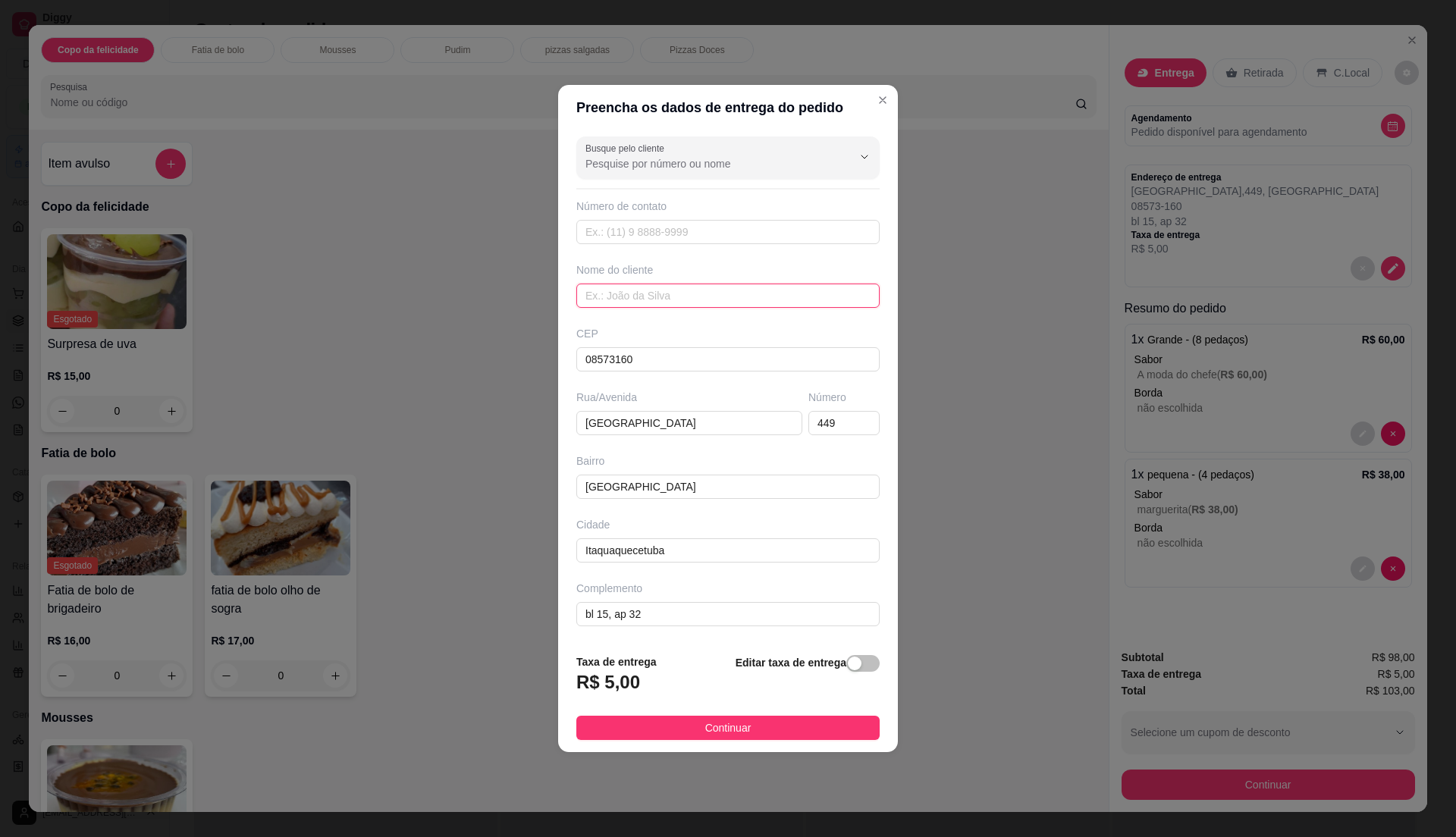
click at [677, 298] on input "text" at bounding box center [728, 296] width 303 height 24
type input "[PERSON_NAME]"
click at [858, 225] on input "text" at bounding box center [728, 232] width 303 height 24
type input "1"
type input "[PHONE_NUMBER]"
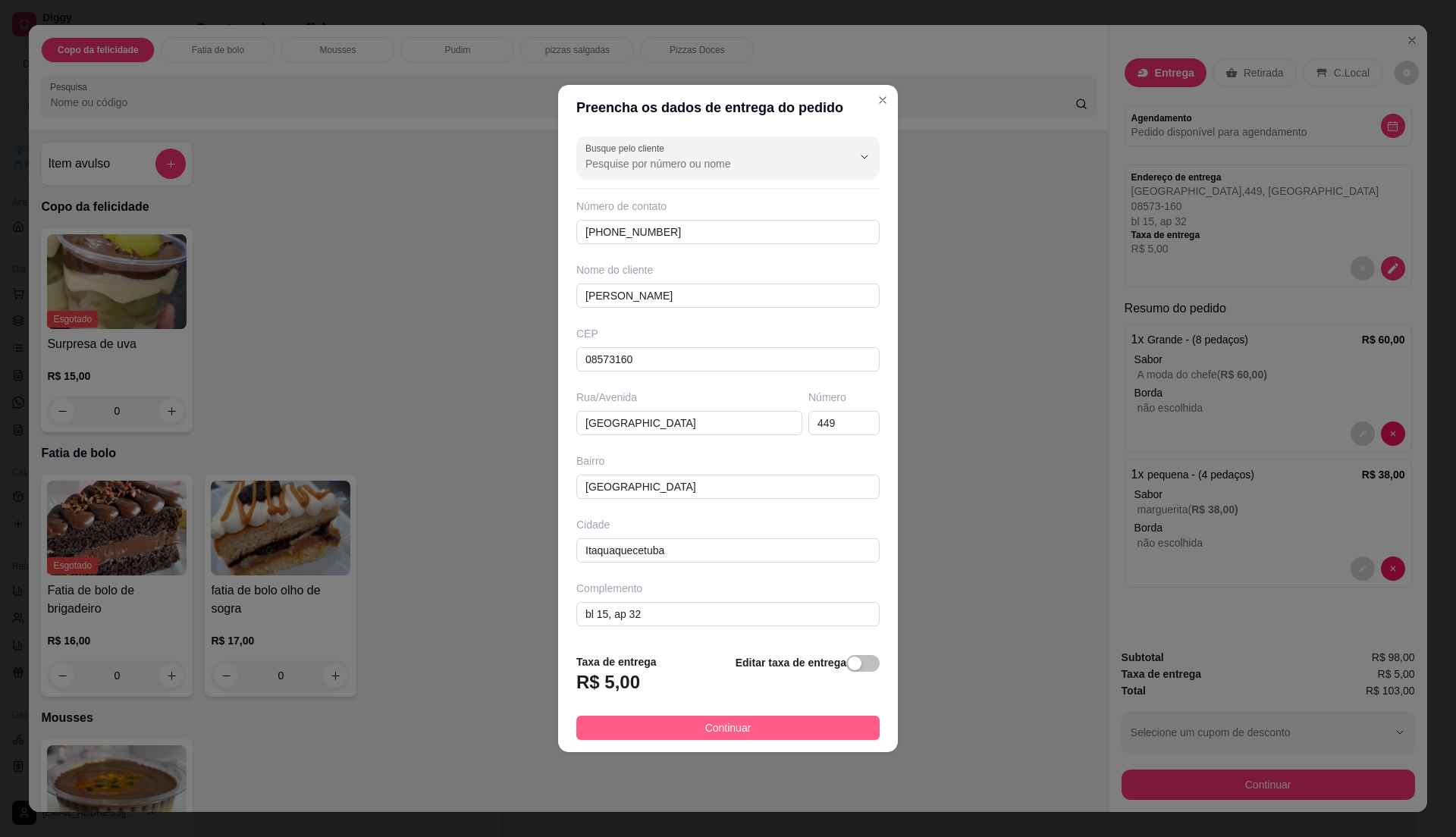
click at [787, 726] on button "Continuar" at bounding box center [728, 728] width 303 height 24
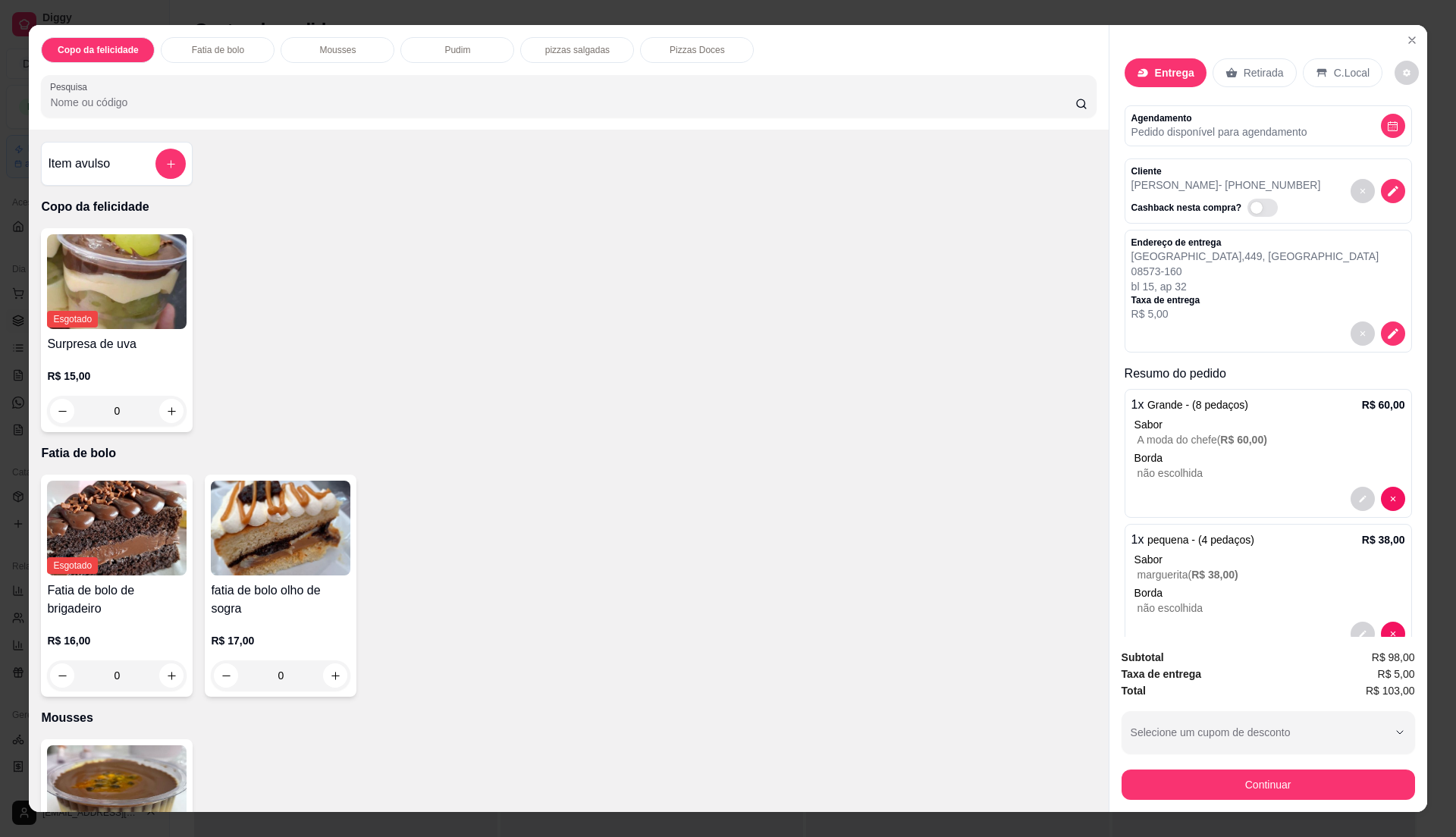
click at [1248, 766] on div "Continuar" at bounding box center [1269, 783] width 294 height 34
click at [1248, 798] on button "Continuar" at bounding box center [1269, 785] width 294 height 31
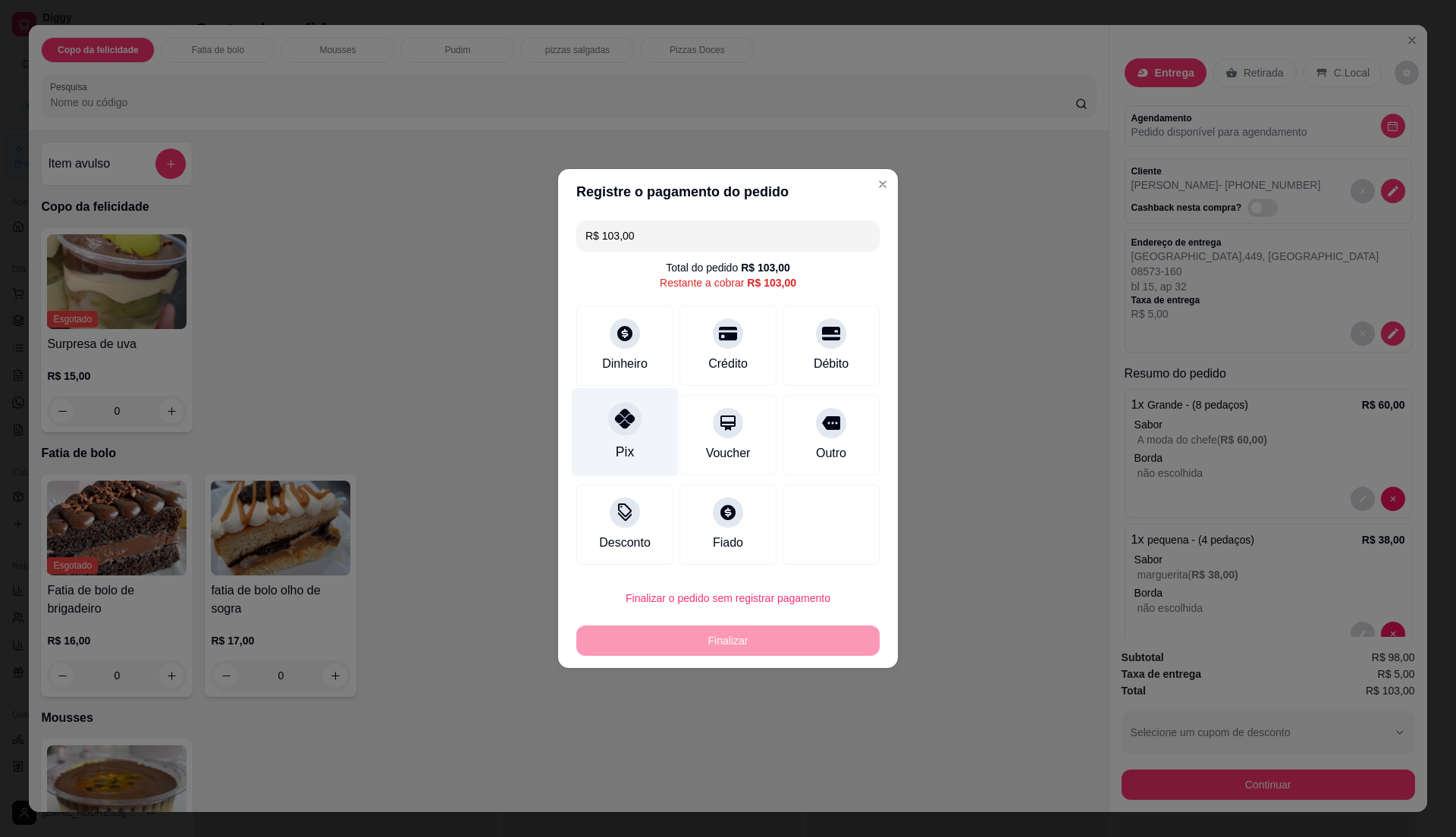
click at [639, 431] on div "Pix" at bounding box center [625, 432] width 107 height 89
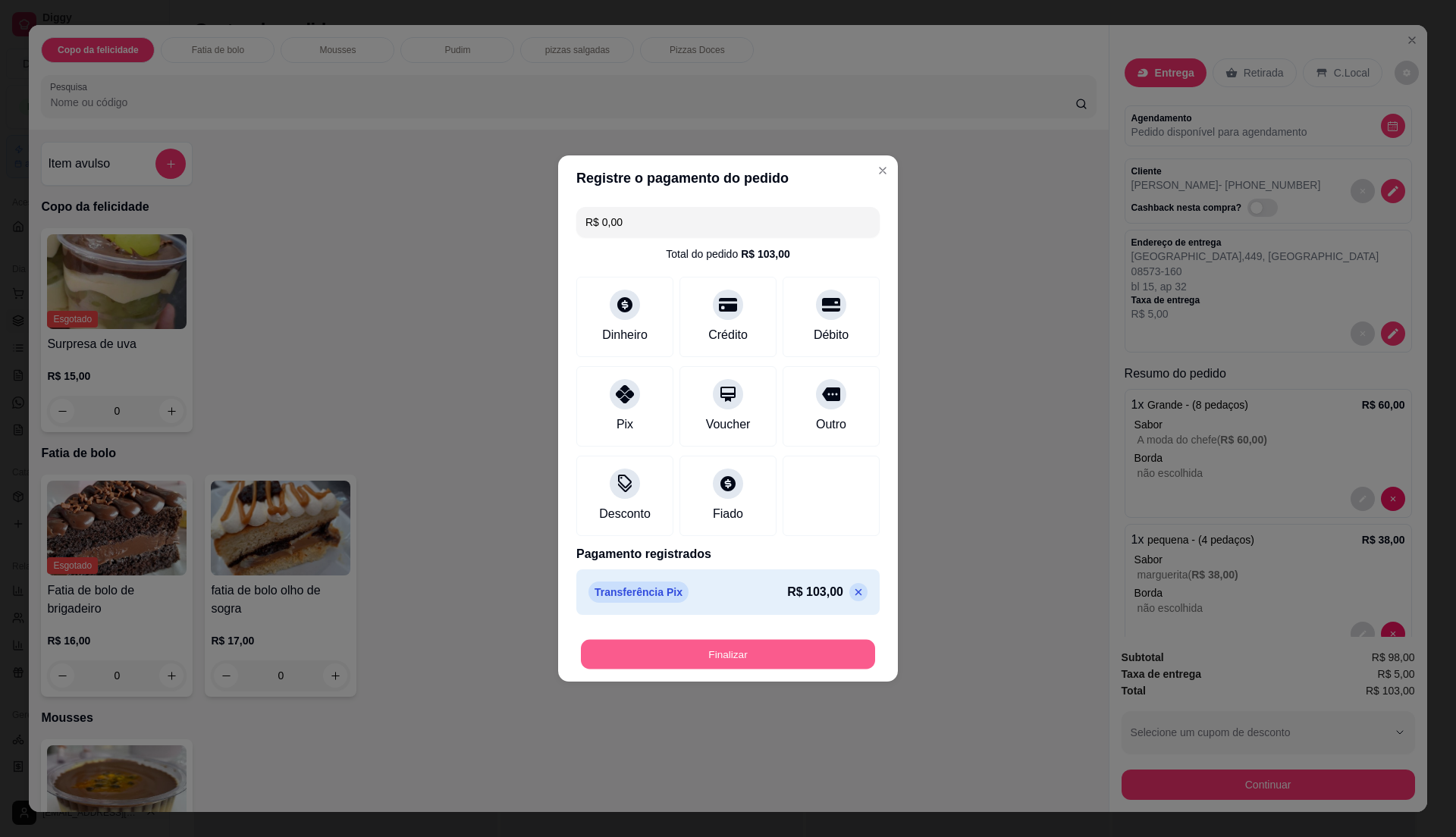
click at [811, 649] on button "Finalizar" at bounding box center [728, 654] width 295 height 30
type input "-R$ 103,00"
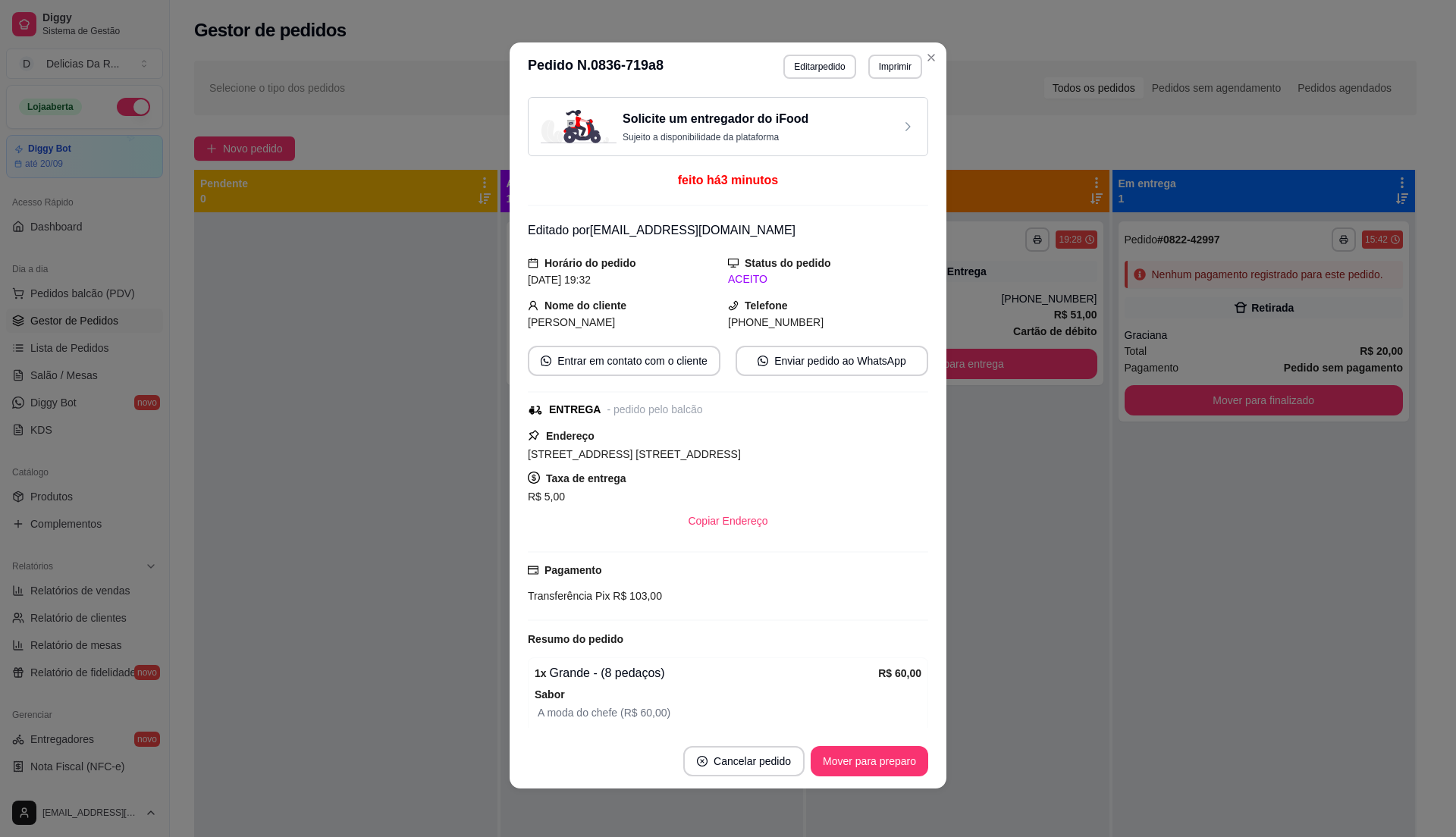
scroll to position [0, 0]
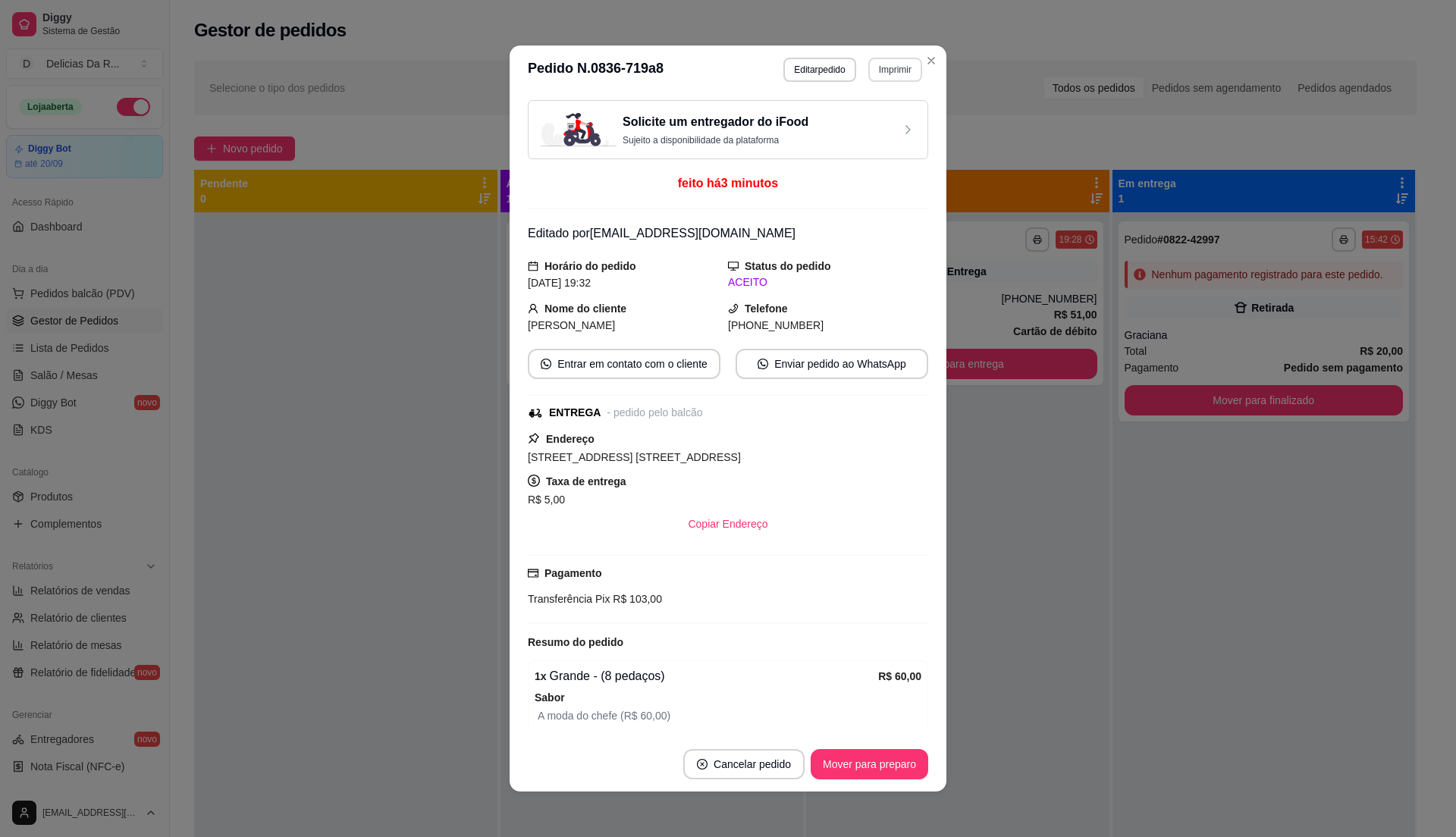
click at [886, 76] on button "Imprimir" at bounding box center [896, 70] width 54 height 24
click at [878, 121] on button "IMPRESSORA" at bounding box center [860, 122] width 106 height 24
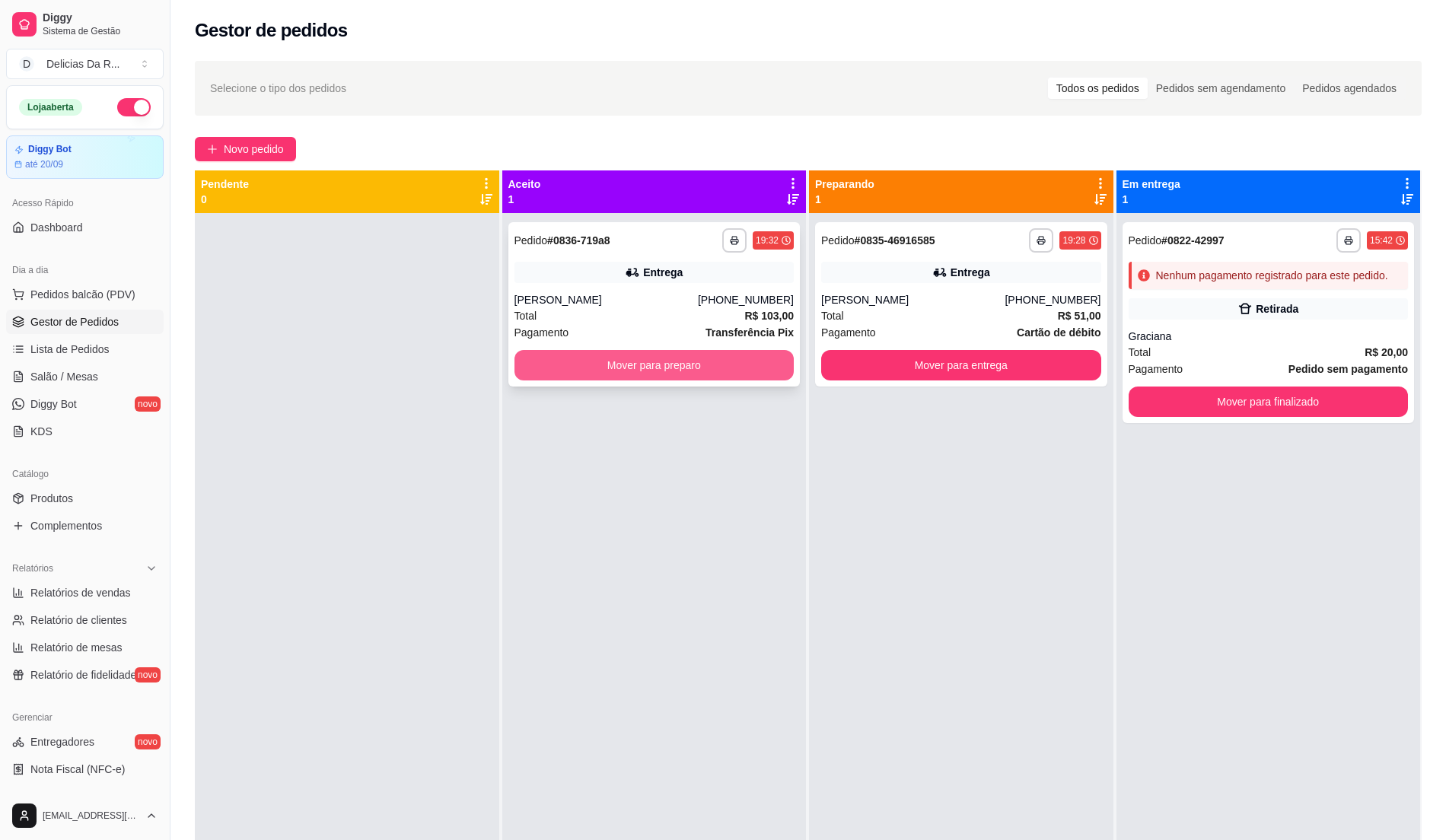
click at [722, 353] on button "Mover para preparo" at bounding box center [654, 365] width 280 height 31
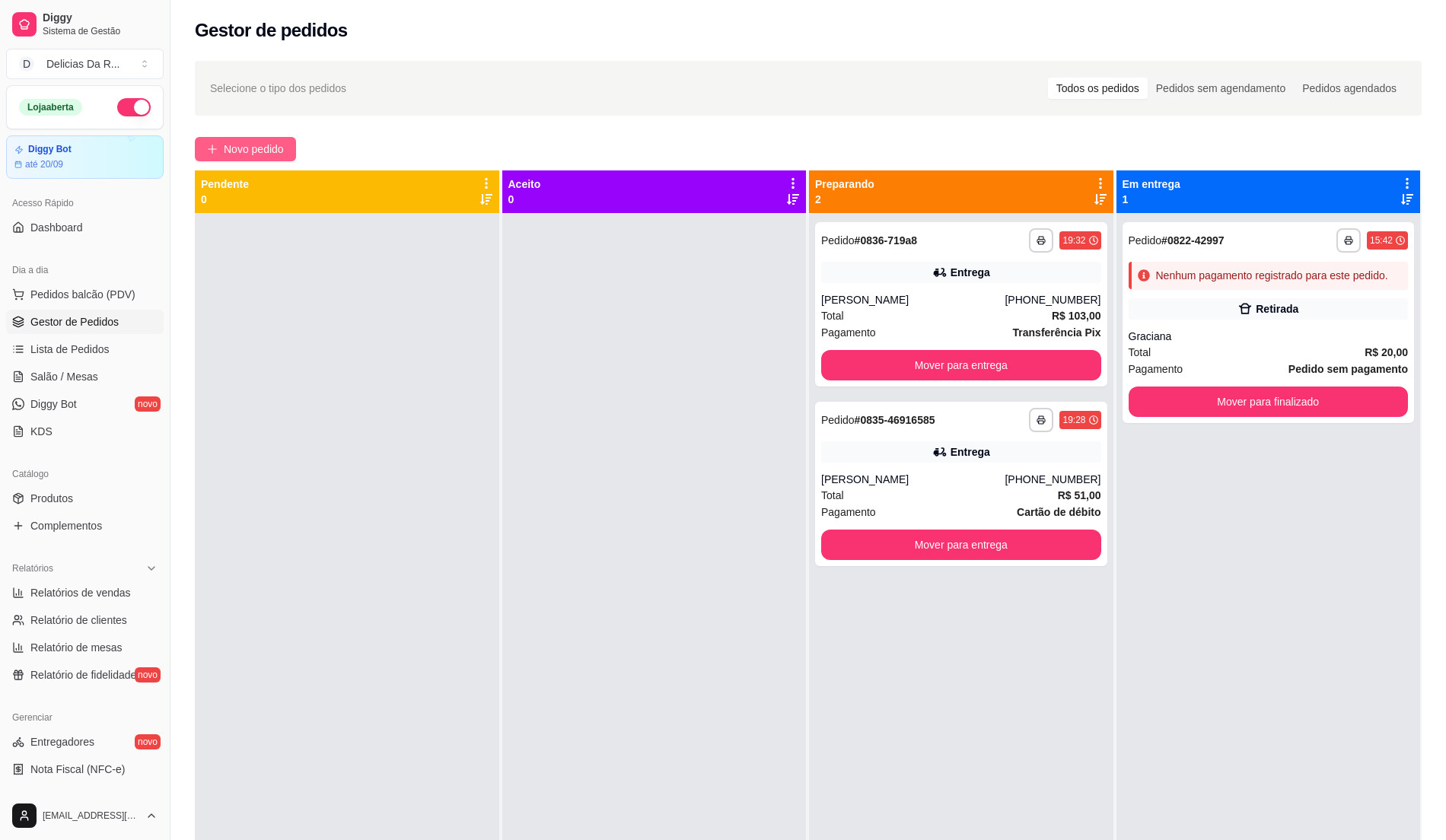
click at [284, 146] on span "Novo pedido" at bounding box center [253, 149] width 61 height 17
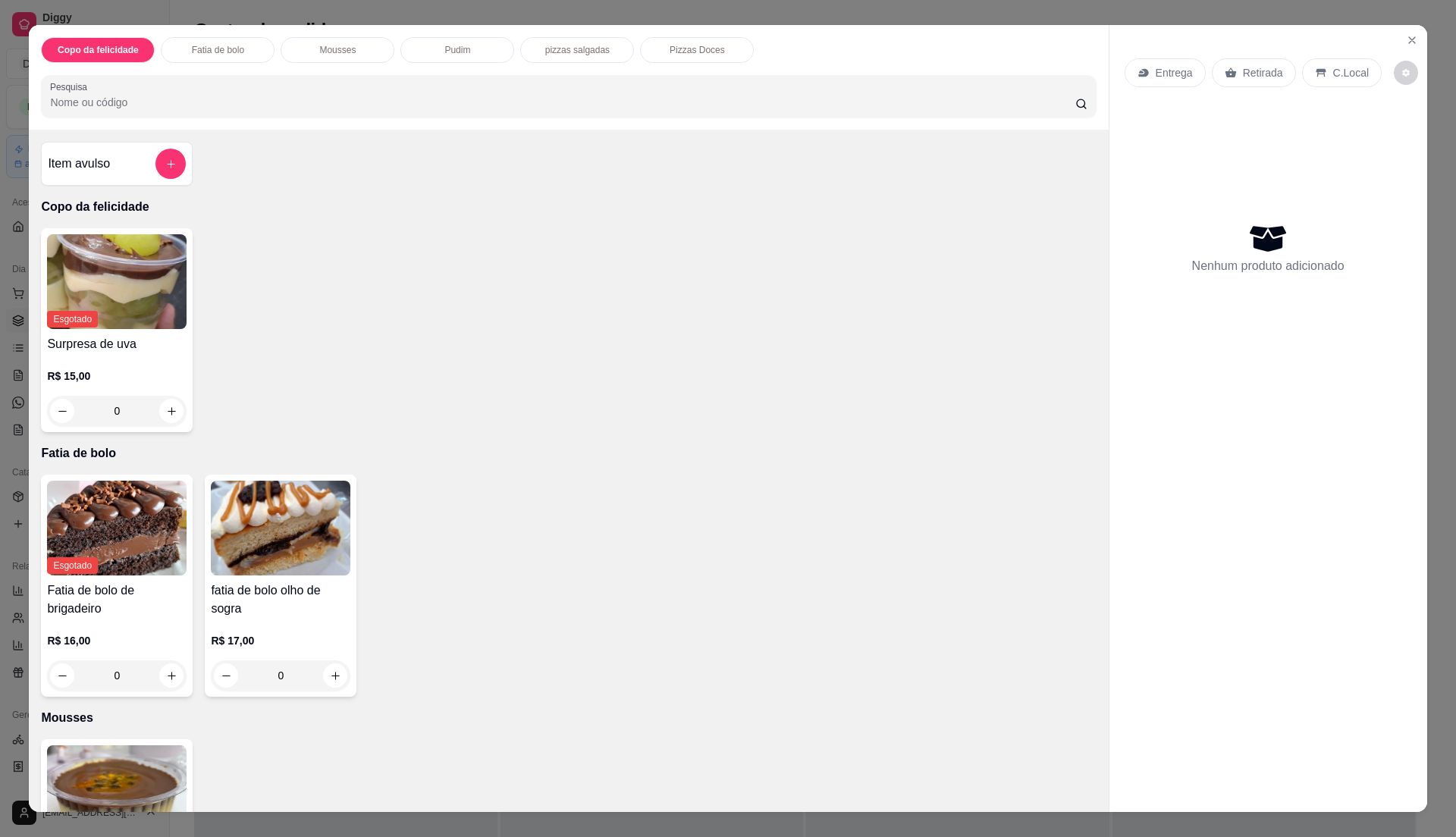
scroll to position [405, 0]
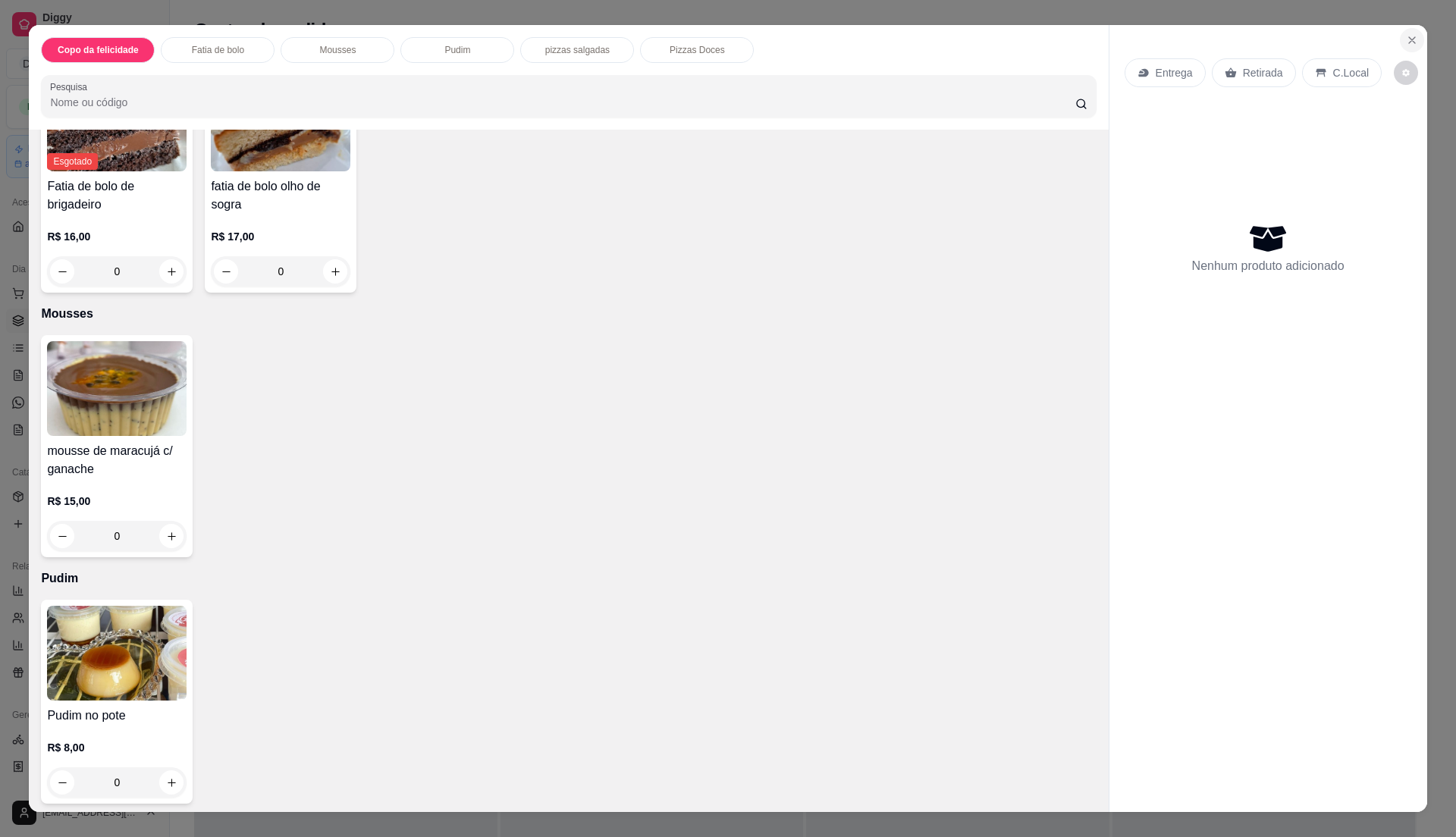
click at [1408, 45] on icon "Close" at bounding box center [1412, 40] width 12 height 12
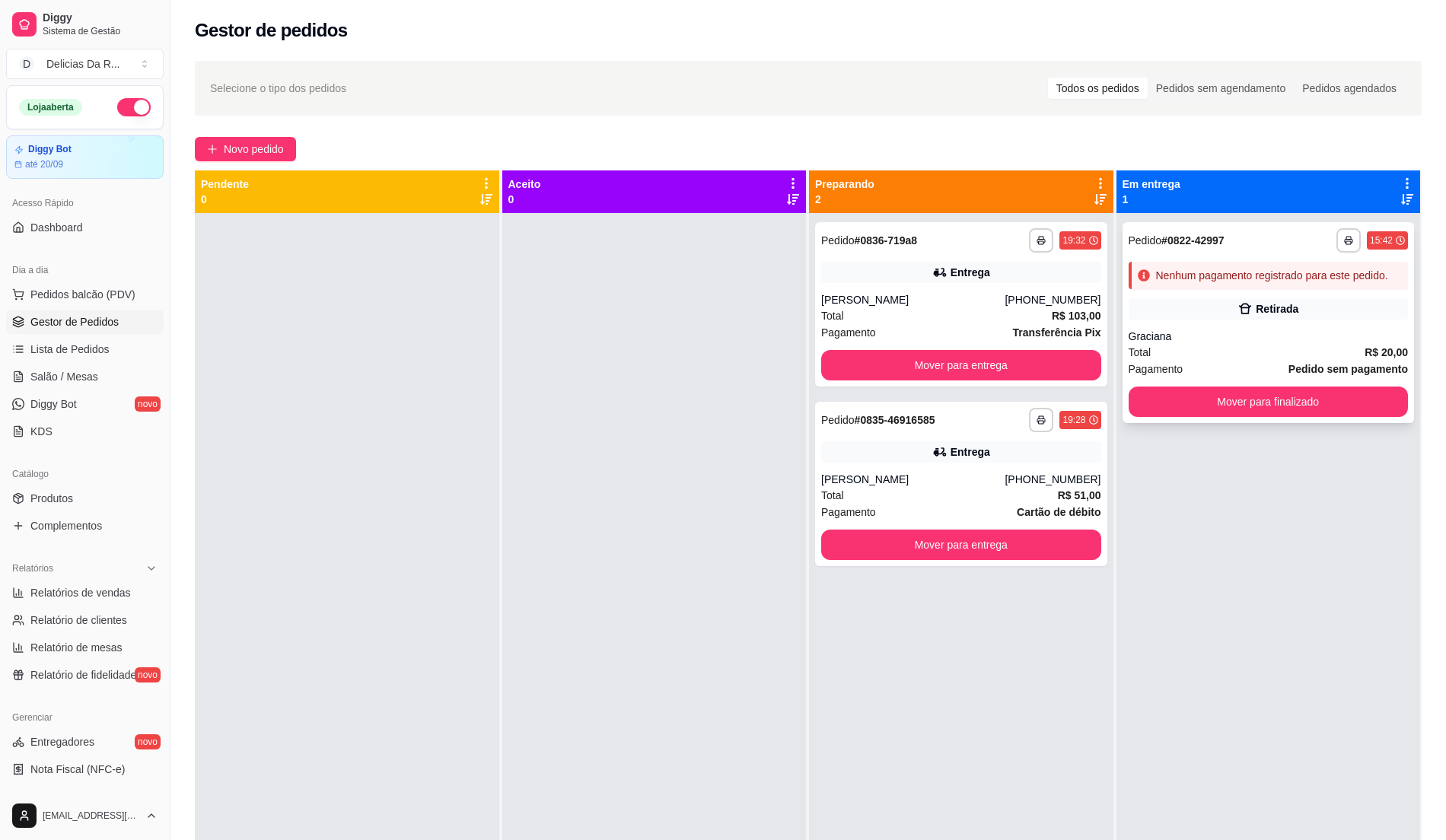
click at [1158, 317] on div "Retirada" at bounding box center [1268, 309] width 280 height 21
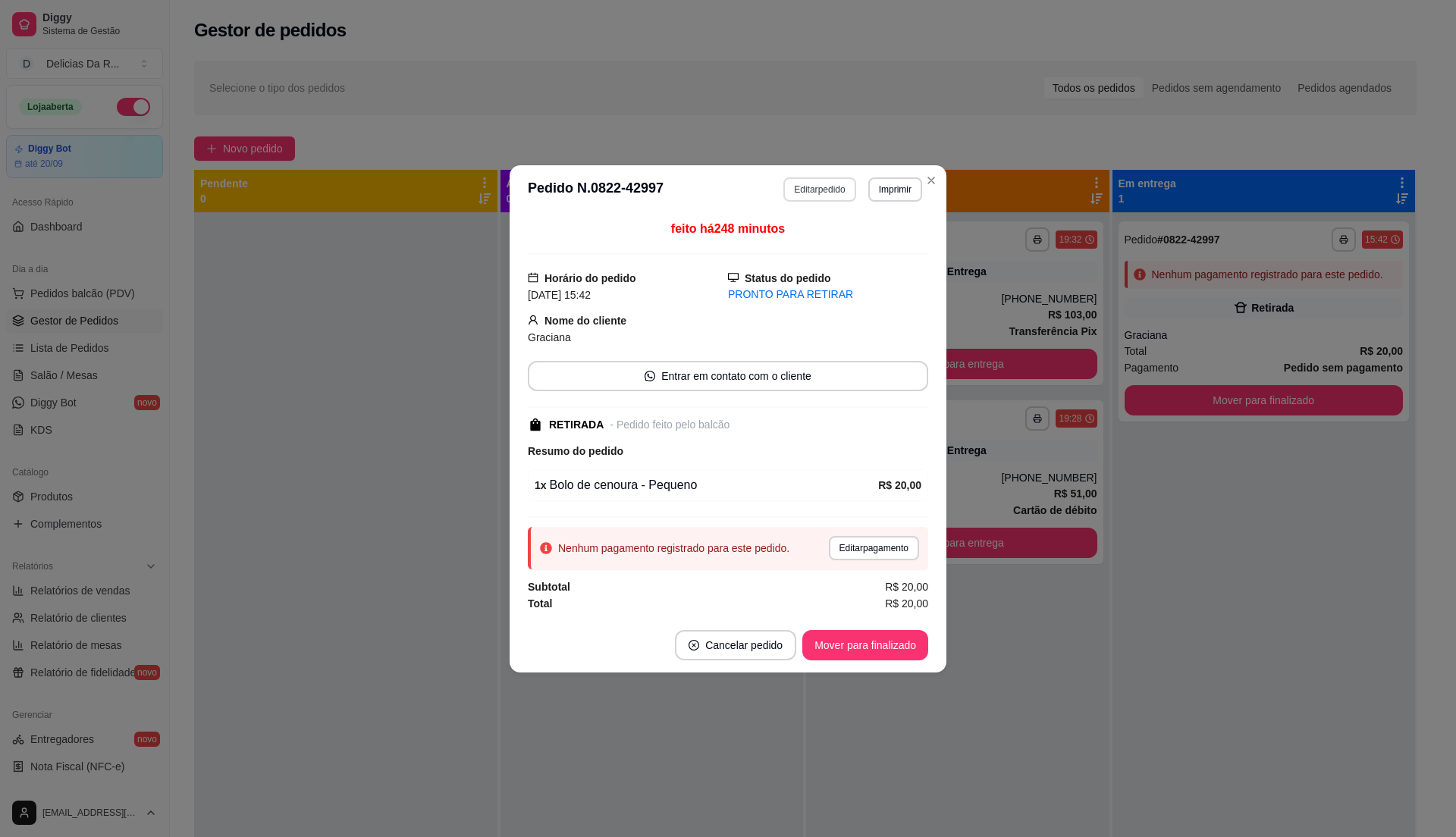
click at [841, 189] on button "Editar pedido" at bounding box center [819, 190] width 72 height 24
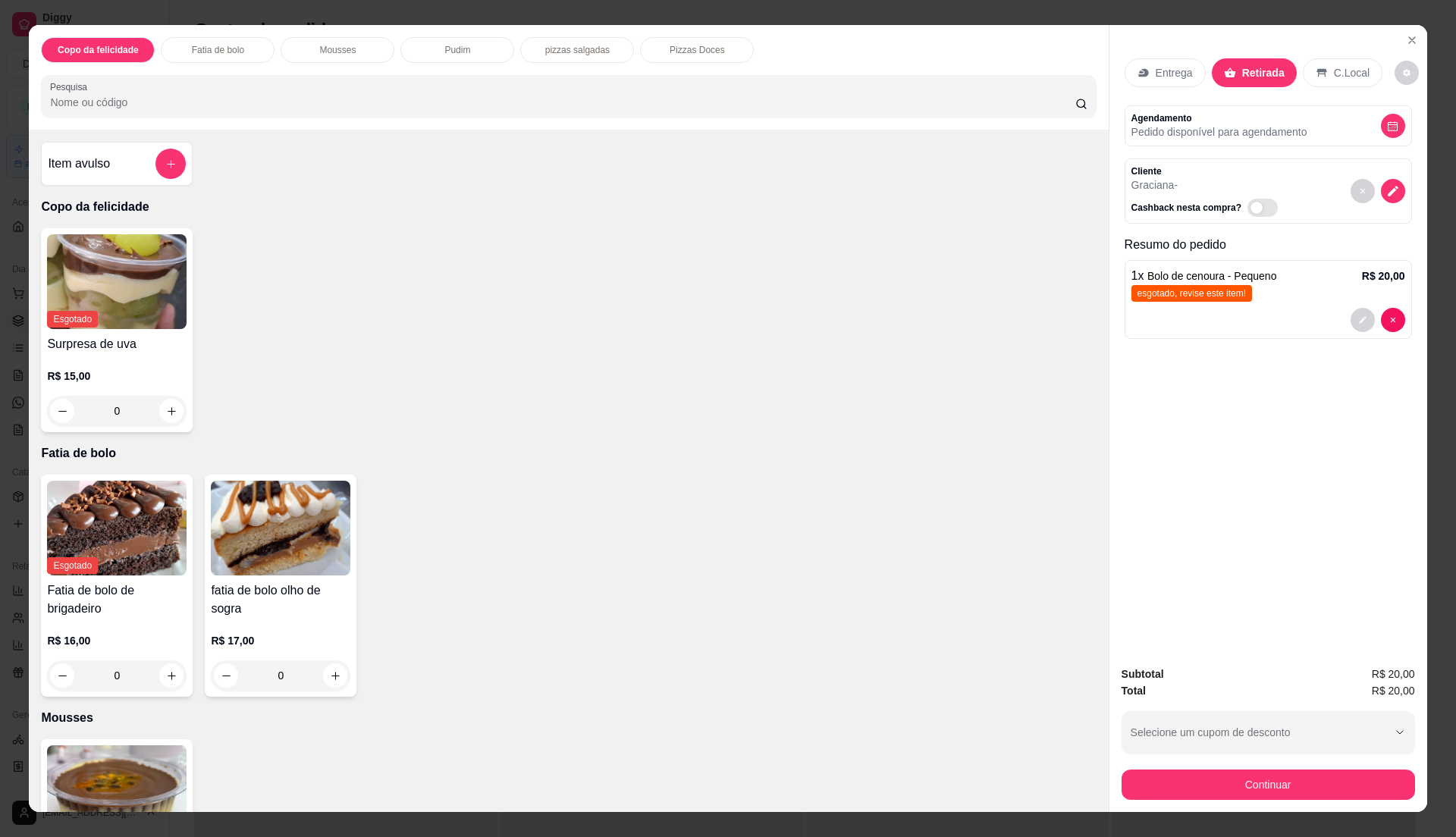
click at [1181, 68] on p "Entrega" at bounding box center [1175, 73] width 38 height 15
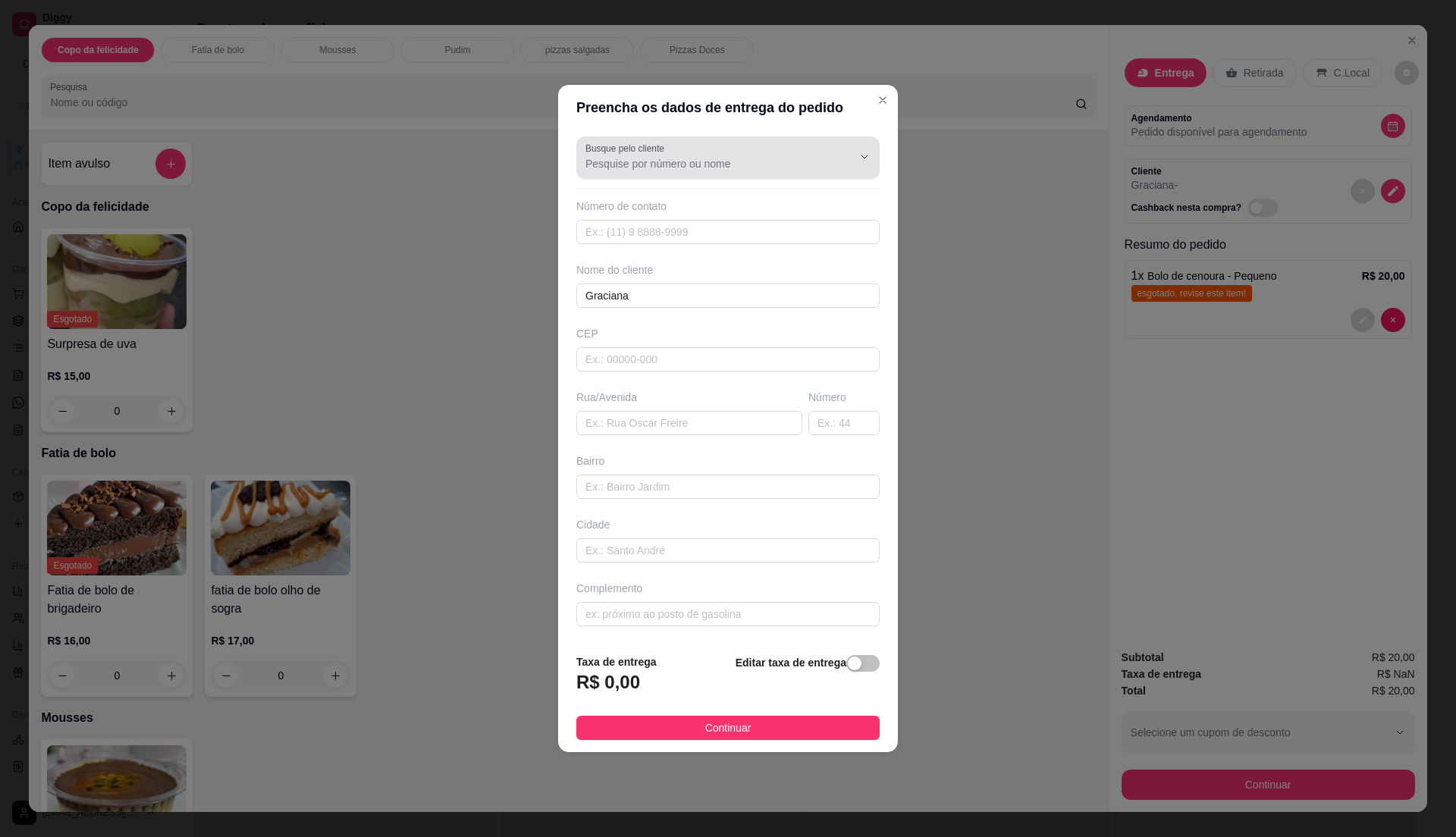
click at [723, 147] on div at bounding box center [728, 157] width 285 height 31
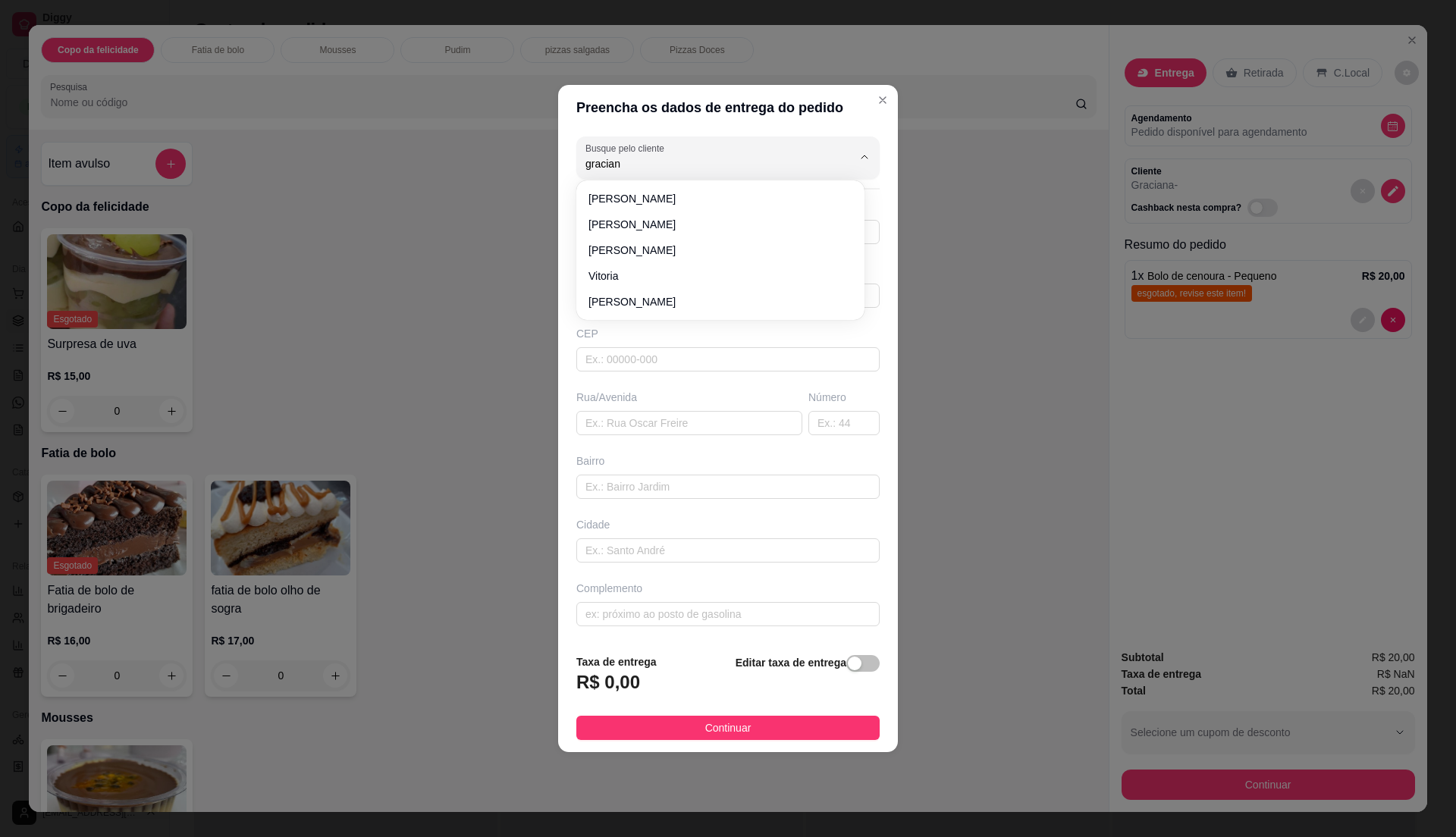
type input "graciana"
click at [634, 198] on span "graciana" at bounding box center [712, 198] width 249 height 15
type input "11967448724"
type input "graciana"
type input "08573380"
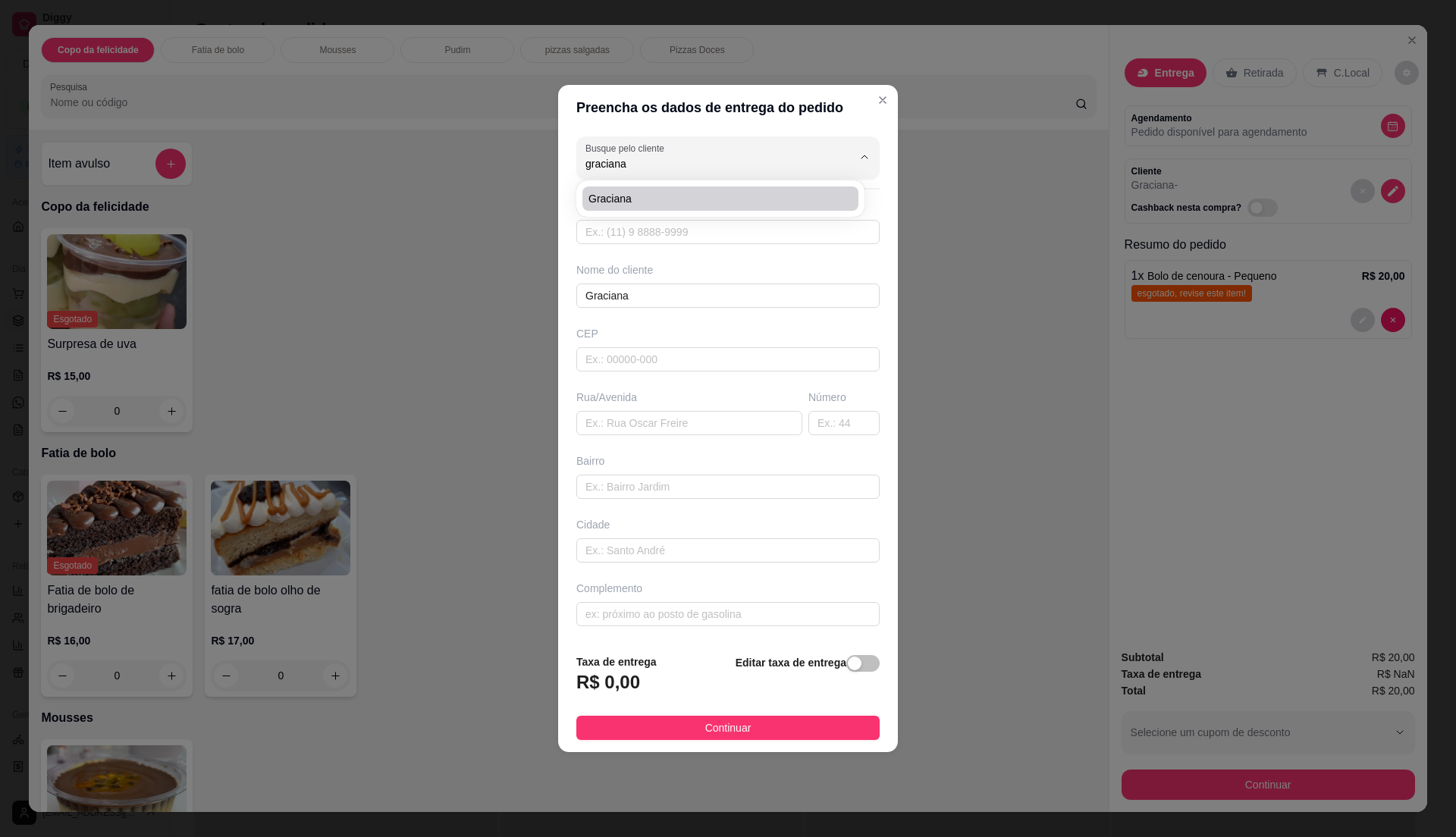
type input "[GEOGRAPHIC_DATA]"
type input "79"
type input "Jardim Anita"
type input "Itaquaquecetuba"
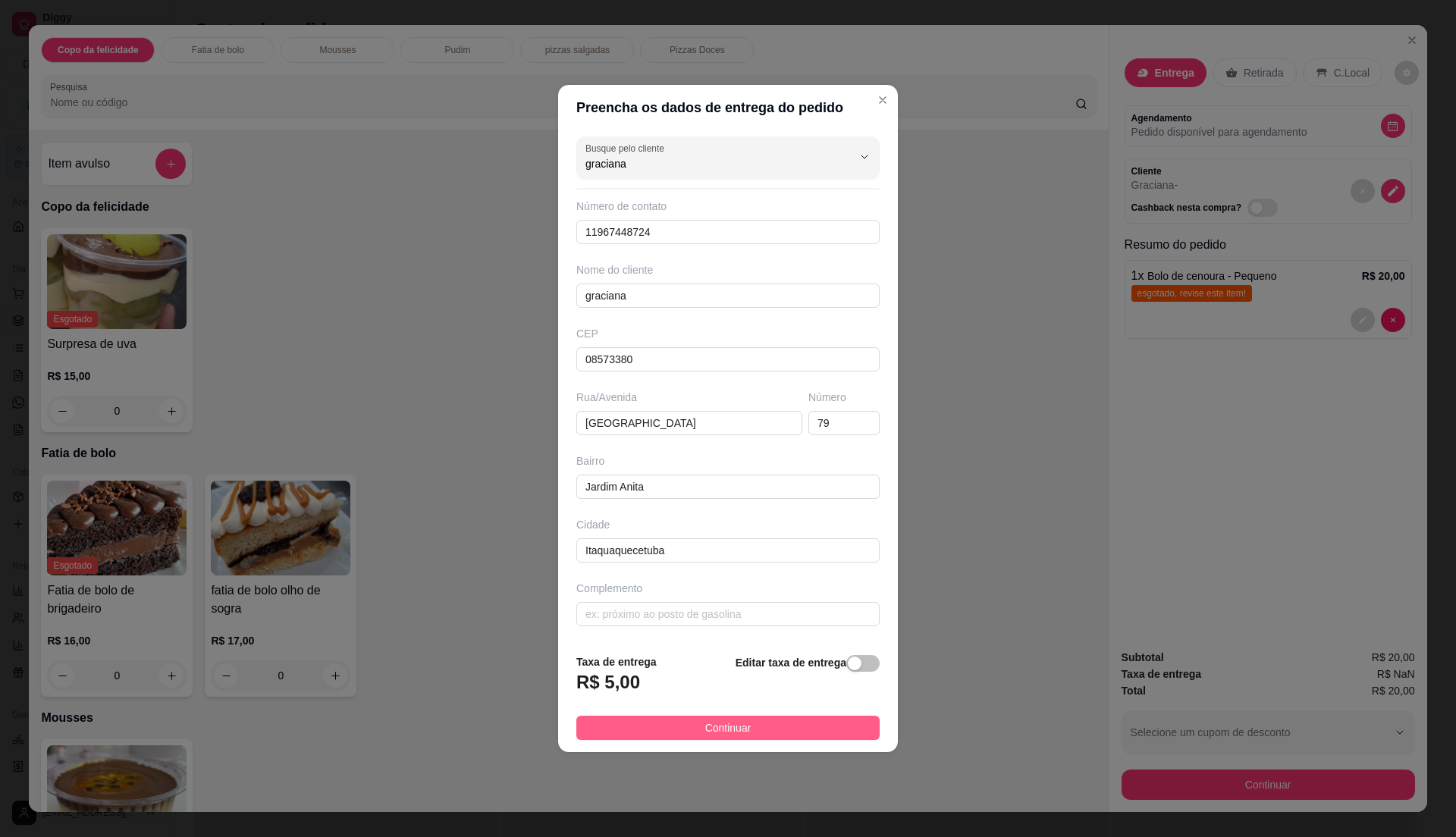
click at [801, 726] on button "Continuar" at bounding box center [728, 728] width 303 height 24
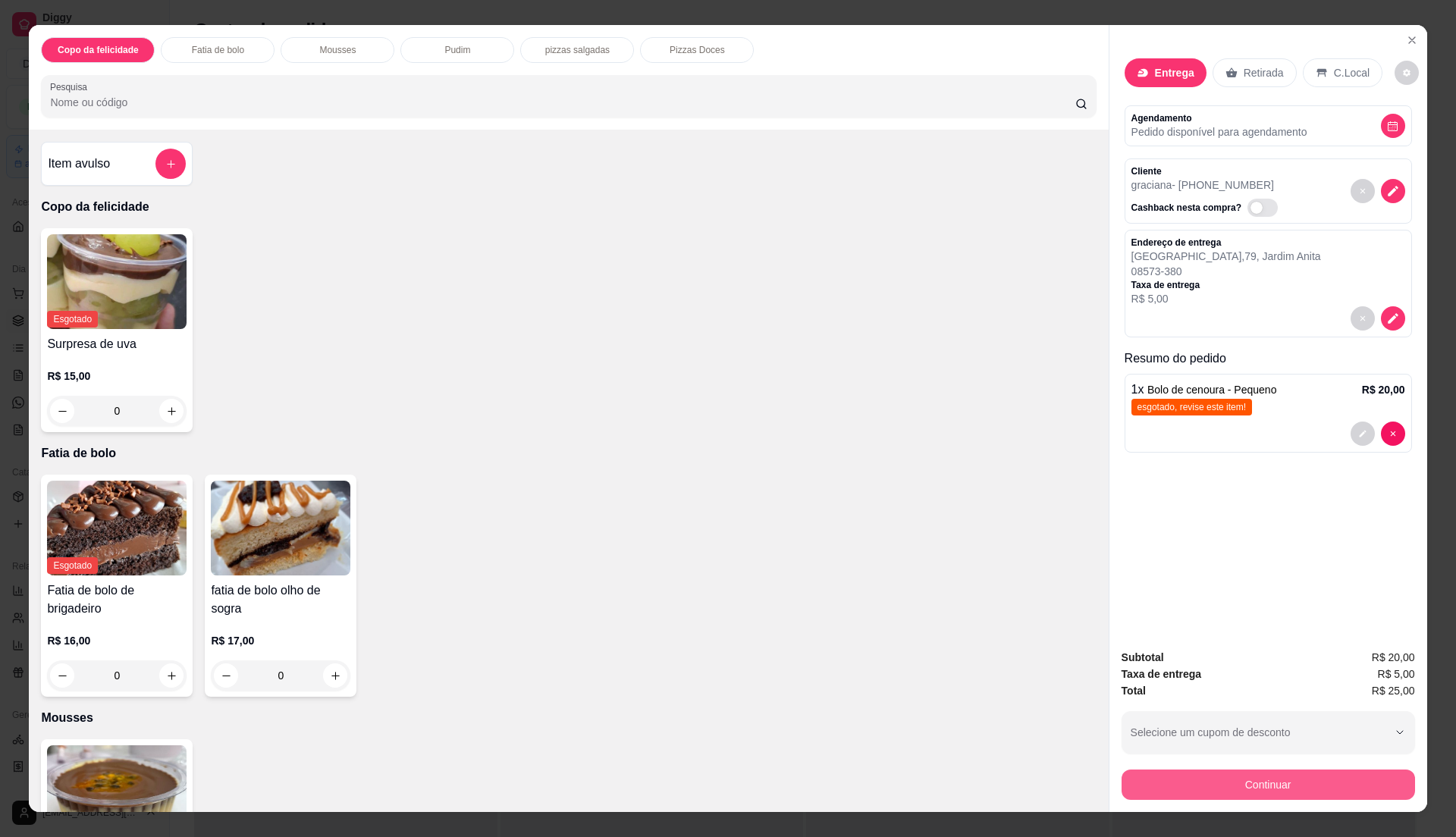
click at [1254, 783] on button "Continuar" at bounding box center [1269, 785] width 294 height 31
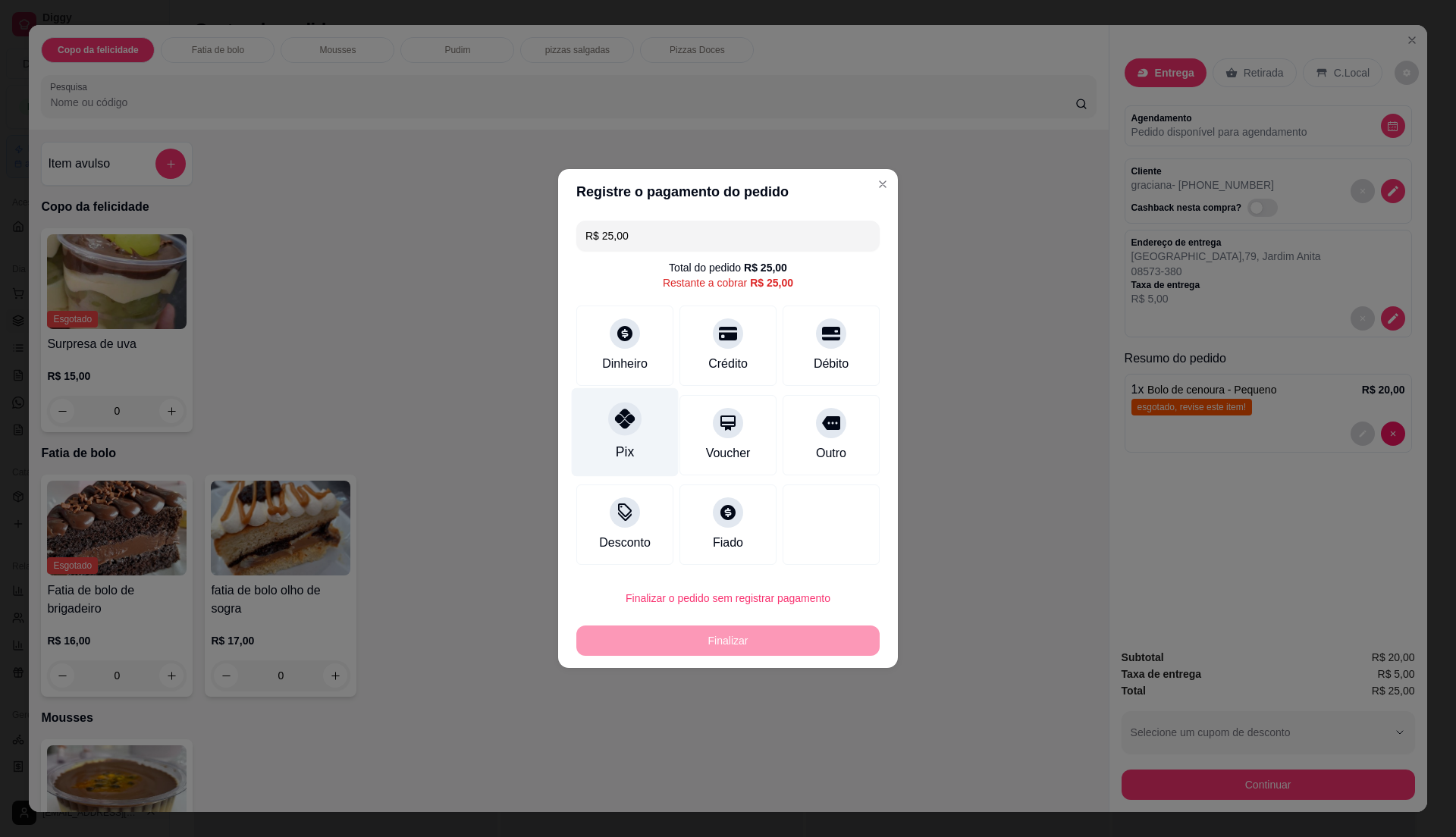
click at [626, 428] on icon at bounding box center [625, 418] width 20 height 20
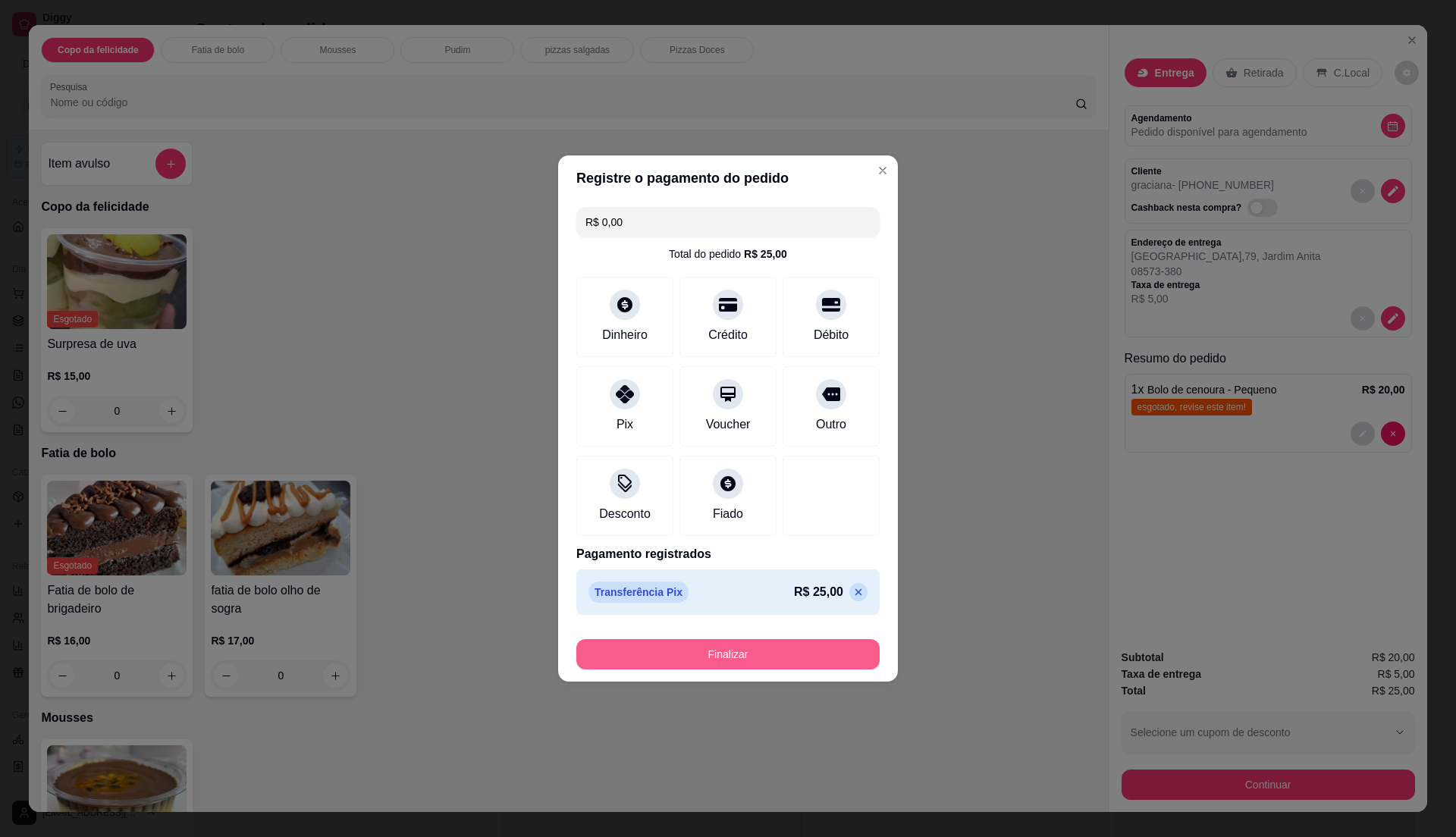
click at [759, 652] on button "Finalizar" at bounding box center [728, 654] width 303 height 31
type input "-R$ 25,00"
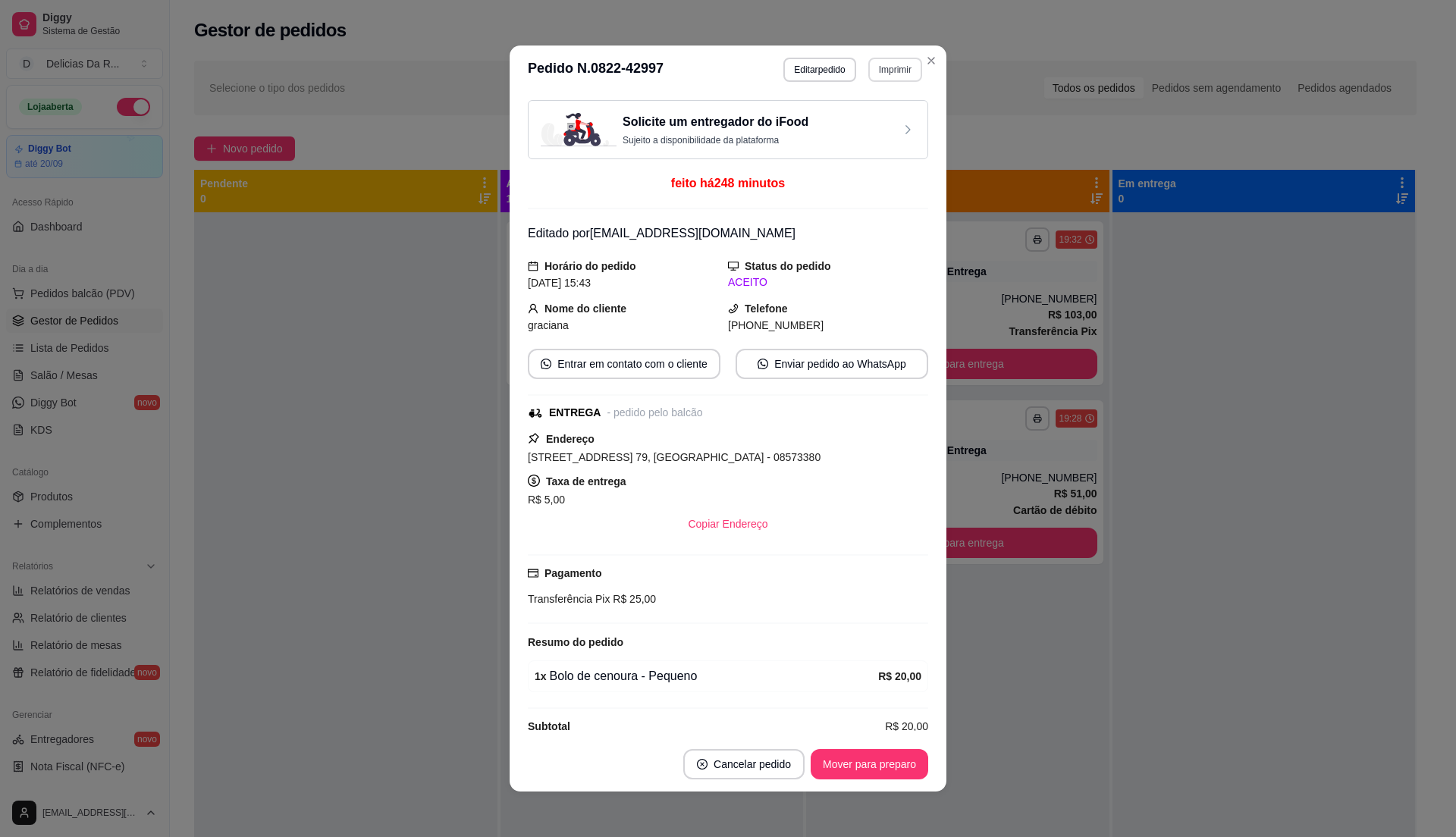
click at [890, 66] on button "Imprimir" at bounding box center [896, 70] width 54 height 24
click at [881, 113] on button "IMPRESSORA" at bounding box center [861, 122] width 106 height 24
click at [862, 769] on button "Mover para preparo" at bounding box center [870, 764] width 118 height 31
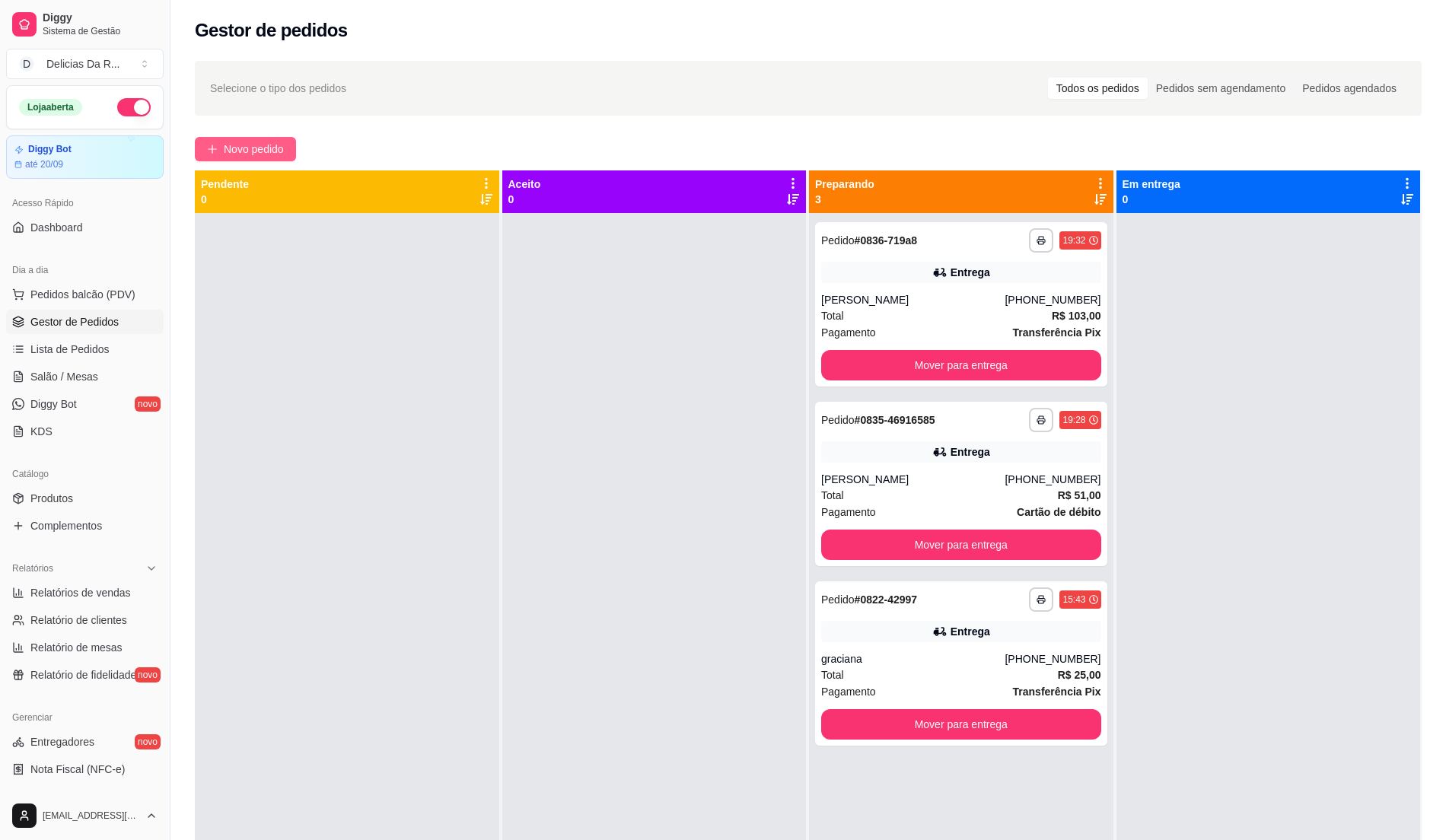
click at [199, 150] on button "Novo pedido" at bounding box center [245, 149] width 101 height 25
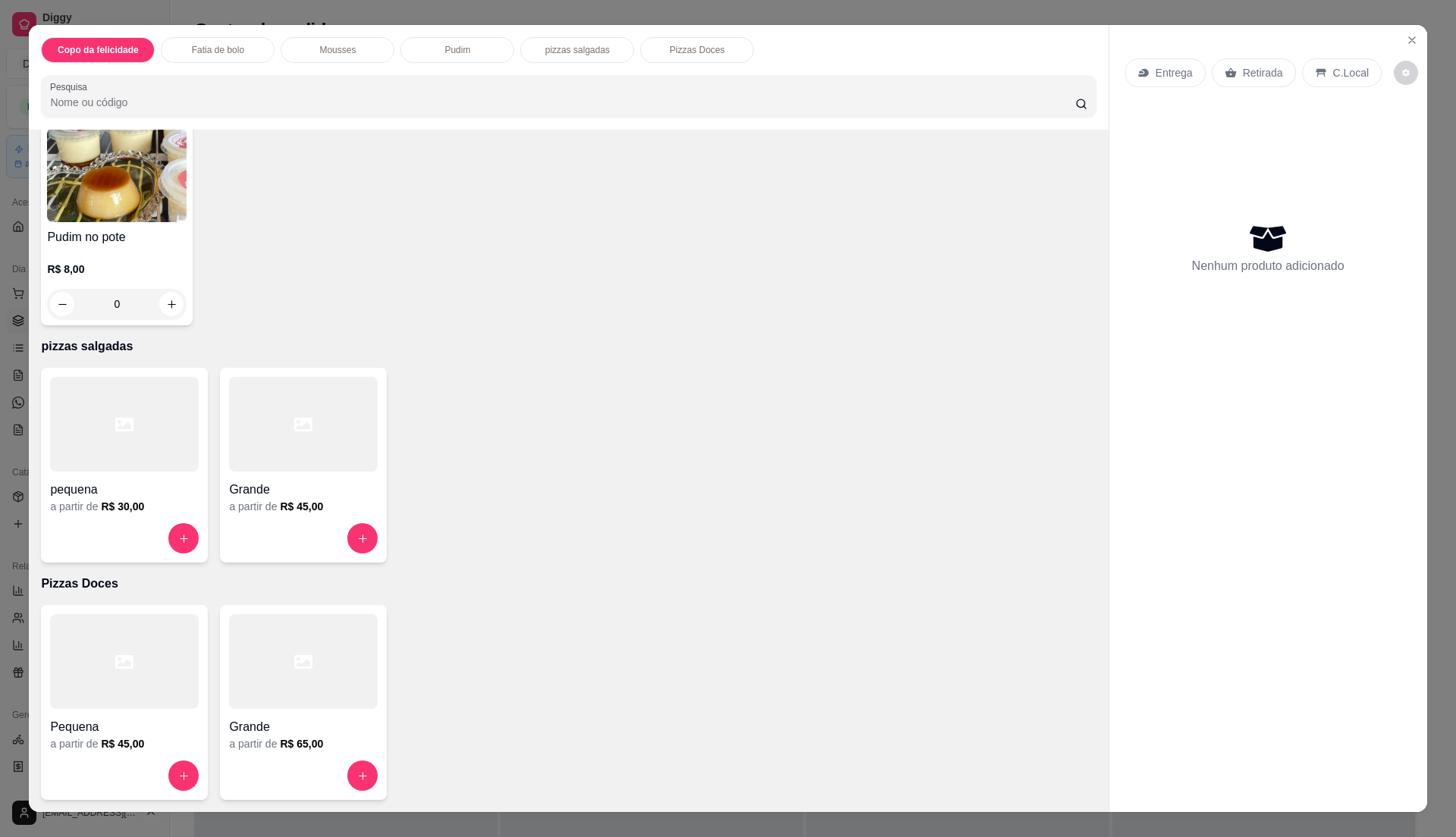
scroll to position [23, 0]
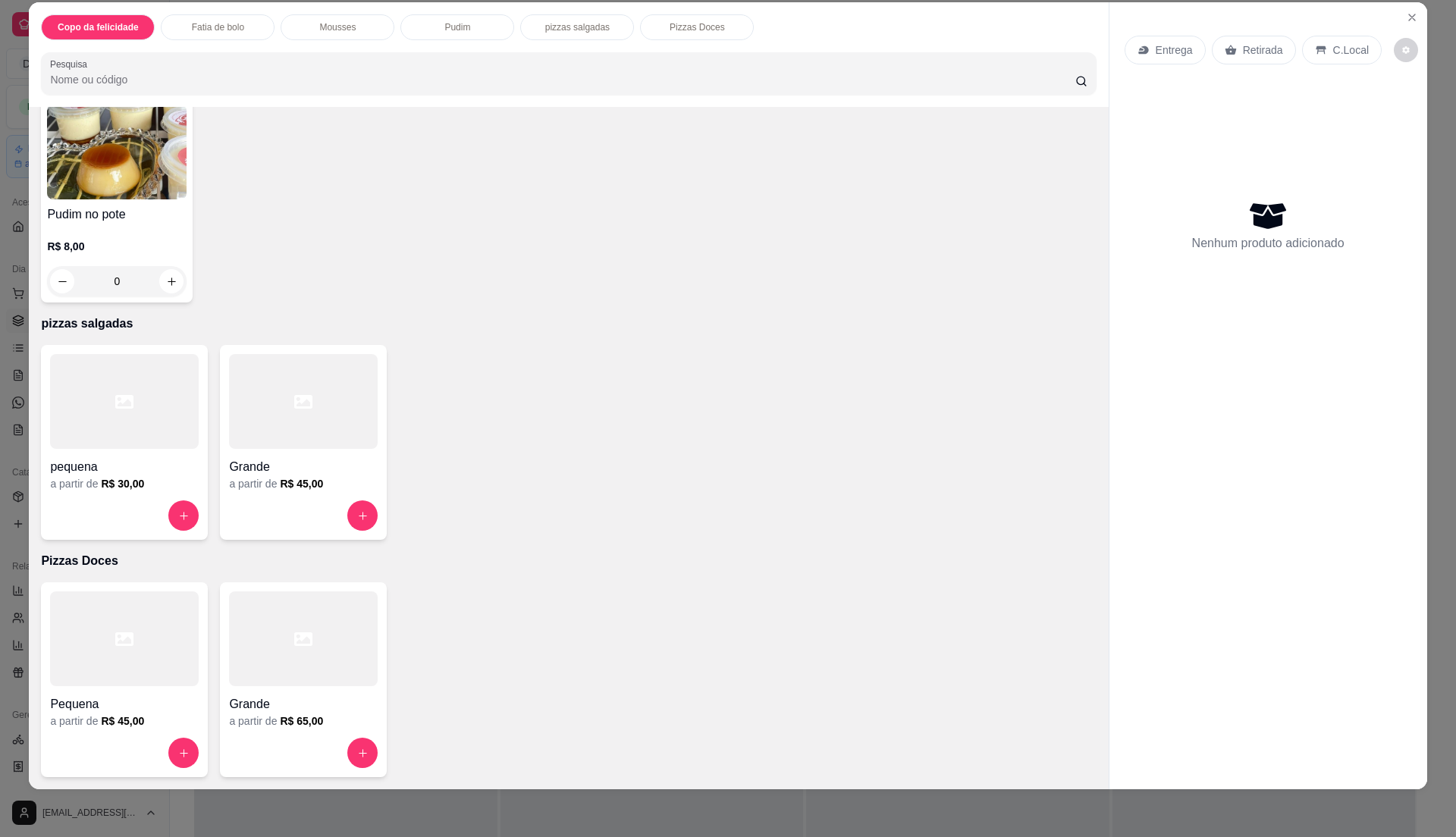
click at [1256, 52] on p "Retirada" at bounding box center [1263, 50] width 40 height 15
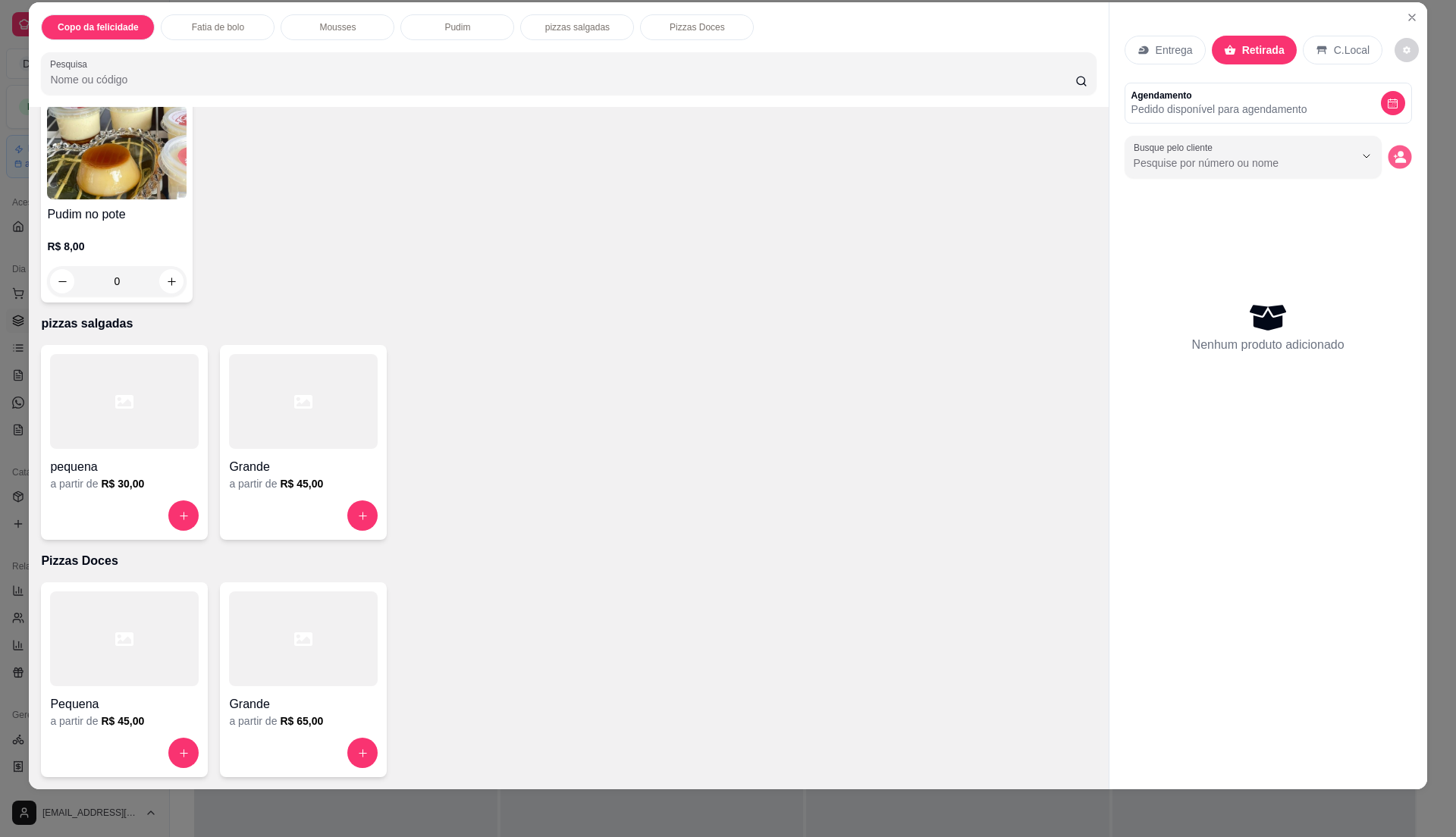
click at [1393, 156] on icon "decrease-product-quantity" at bounding box center [1395, 156] width 3 height 3
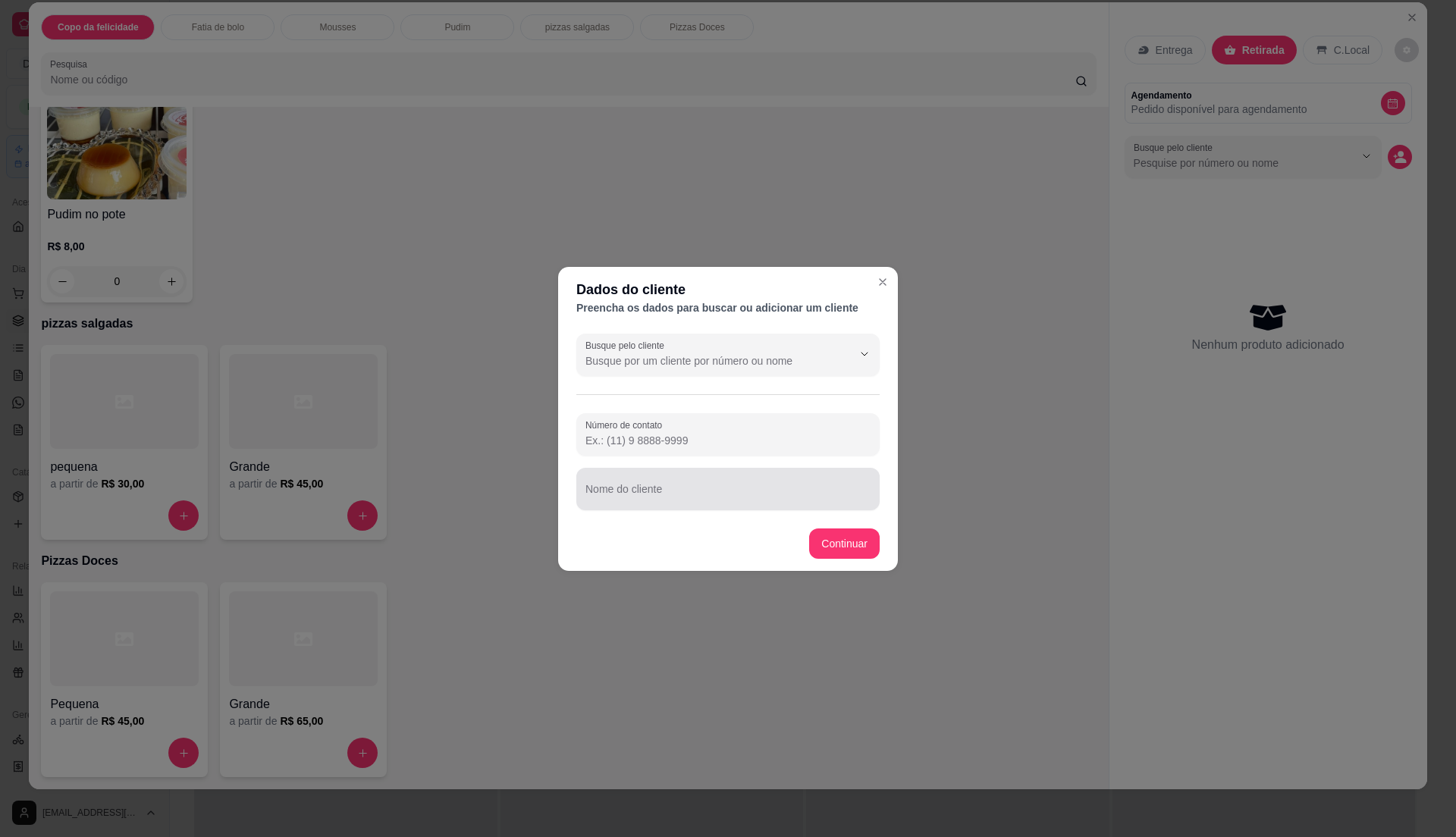
click at [691, 495] on input "Nome do cliente" at bounding box center [728, 495] width 285 height 15
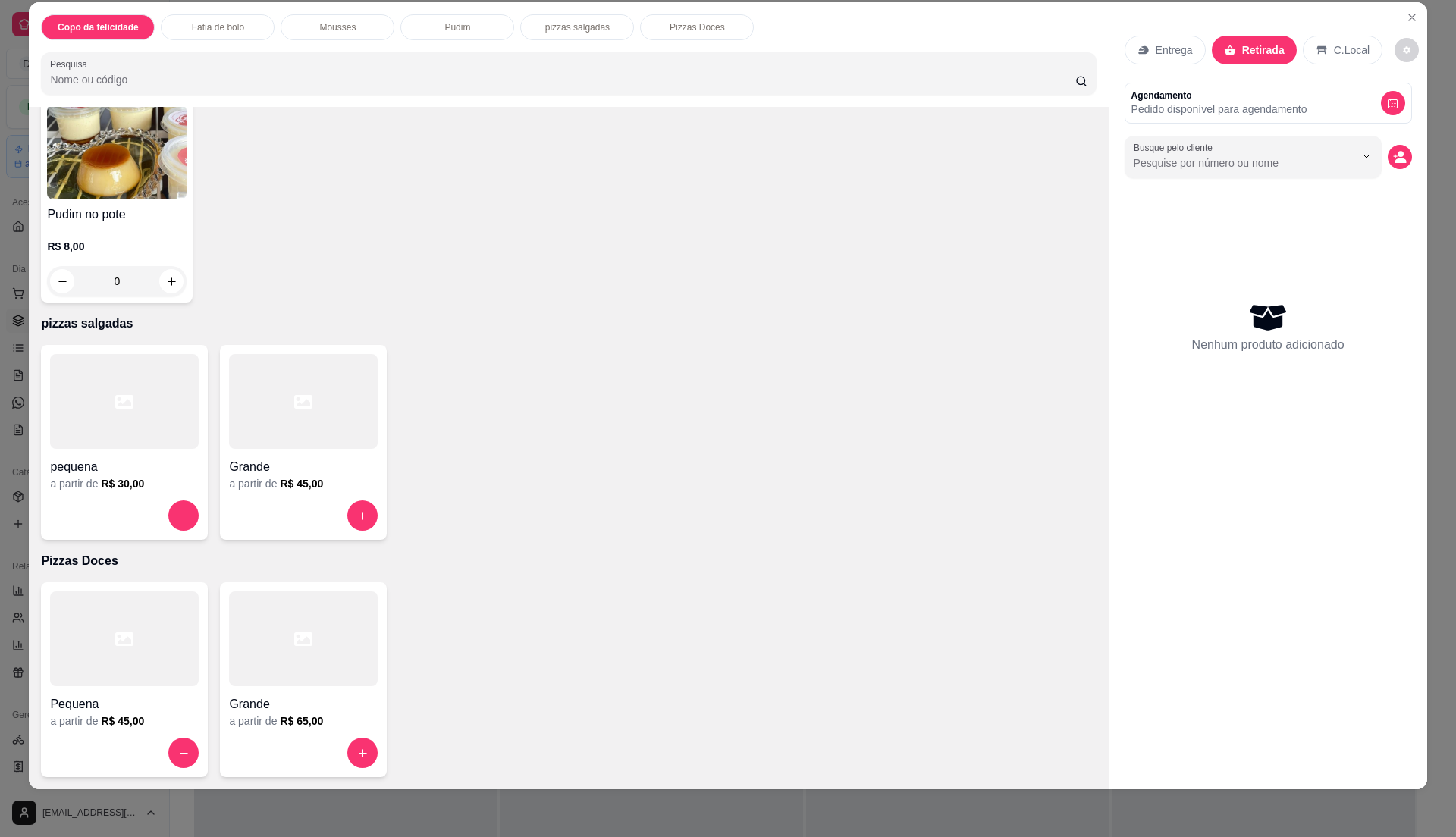
click at [341, 406] on div at bounding box center [303, 401] width 149 height 94
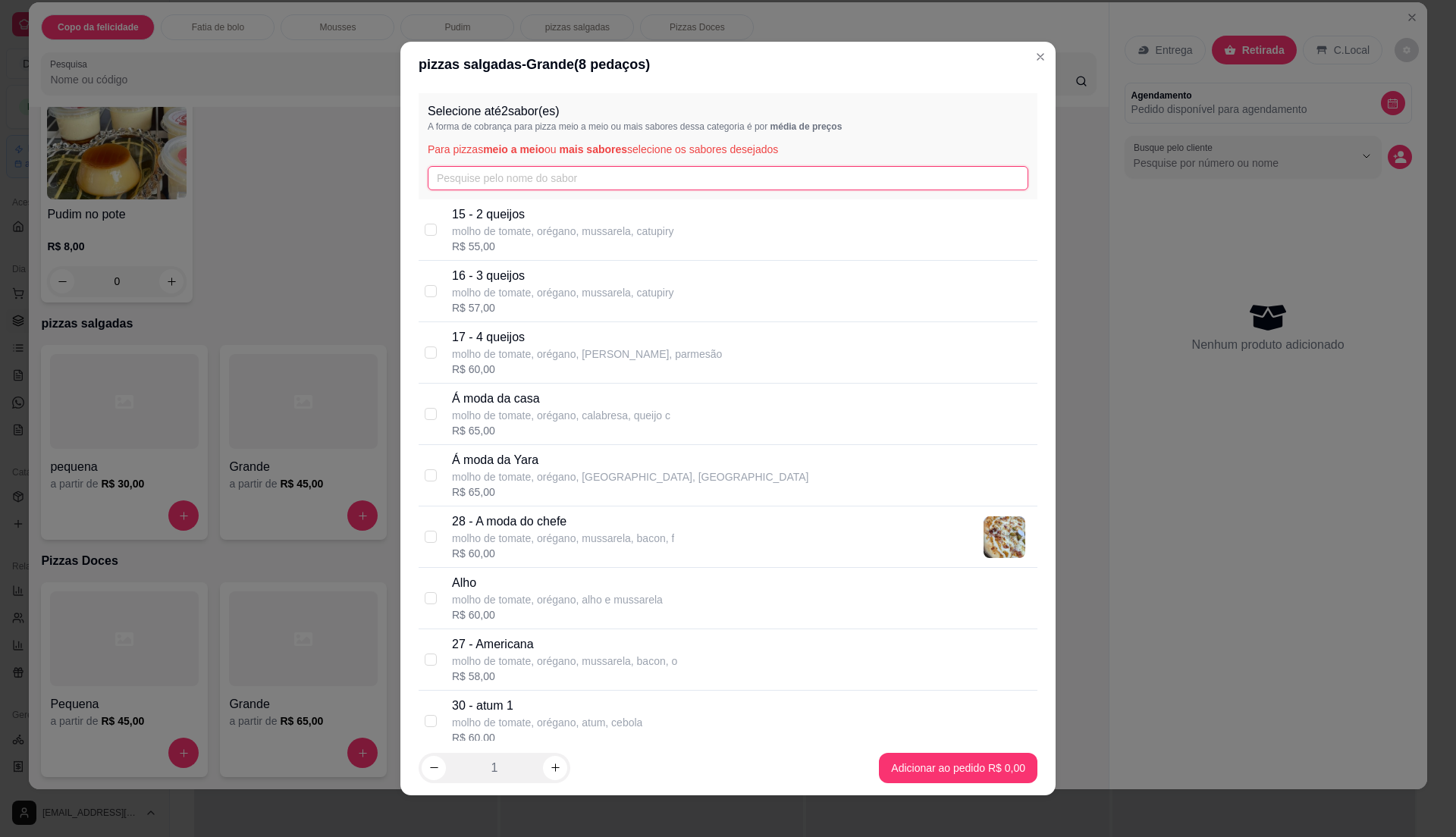
click at [617, 173] on input "text" at bounding box center [727, 178] width 600 height 24
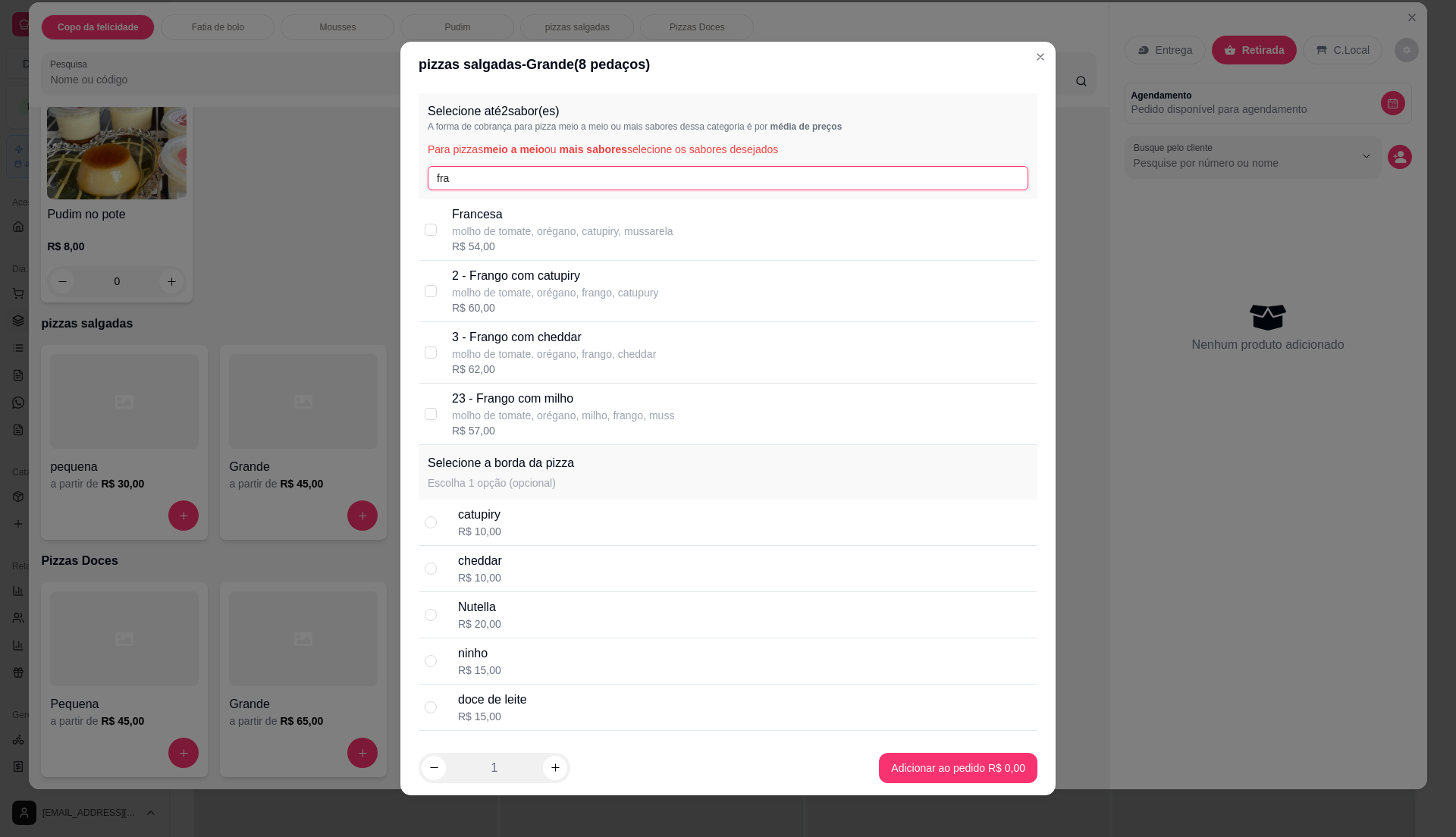
type input "fra"
click at [605, 284] on p "2 - Frango com catupiry" at bounding box center [555, 275] width 206 height 18
checkbox input "true"
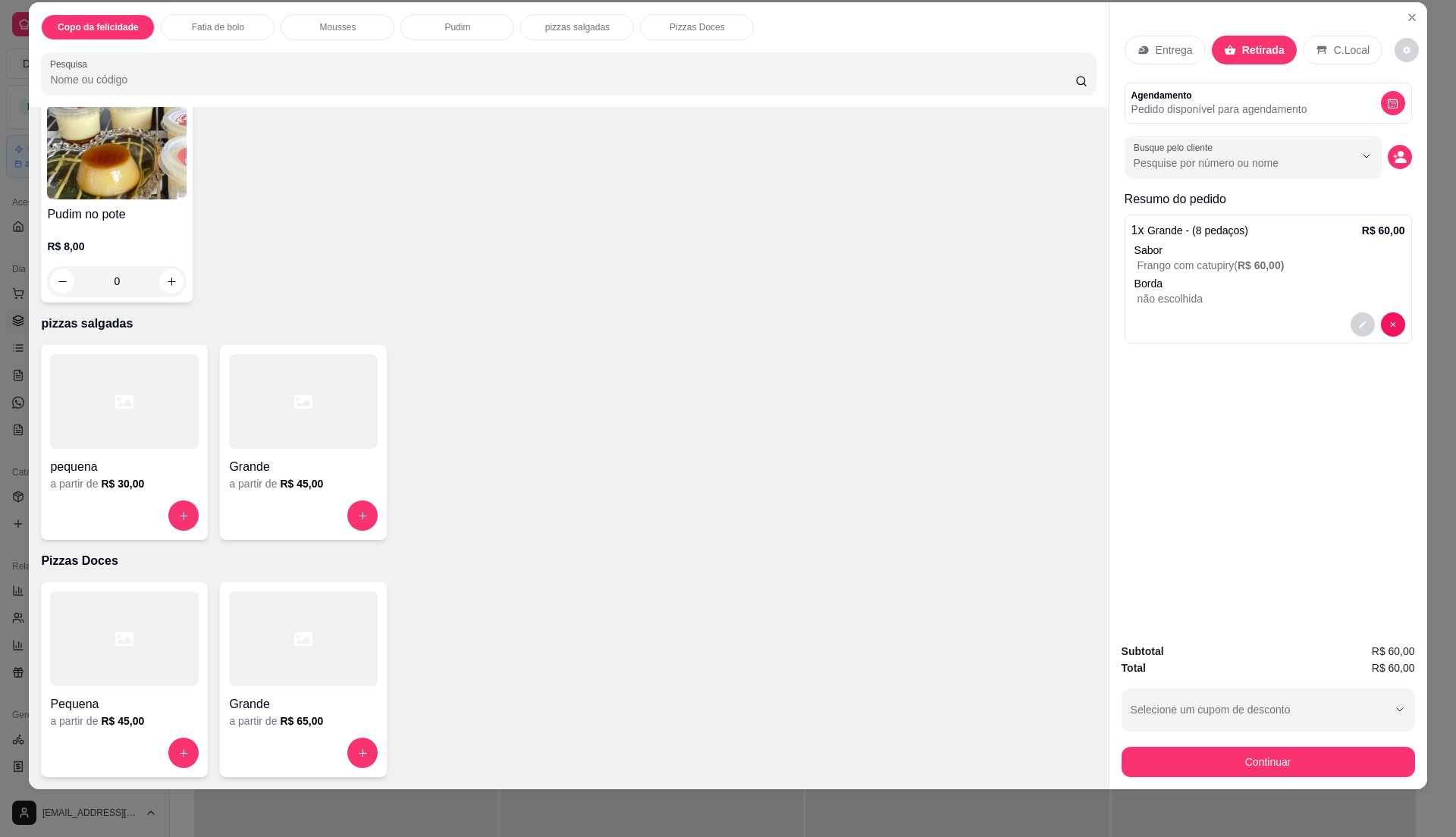
click at [1250, 301] on p "não escolhida" at bounding box center [1272, 298] width 267 height 15
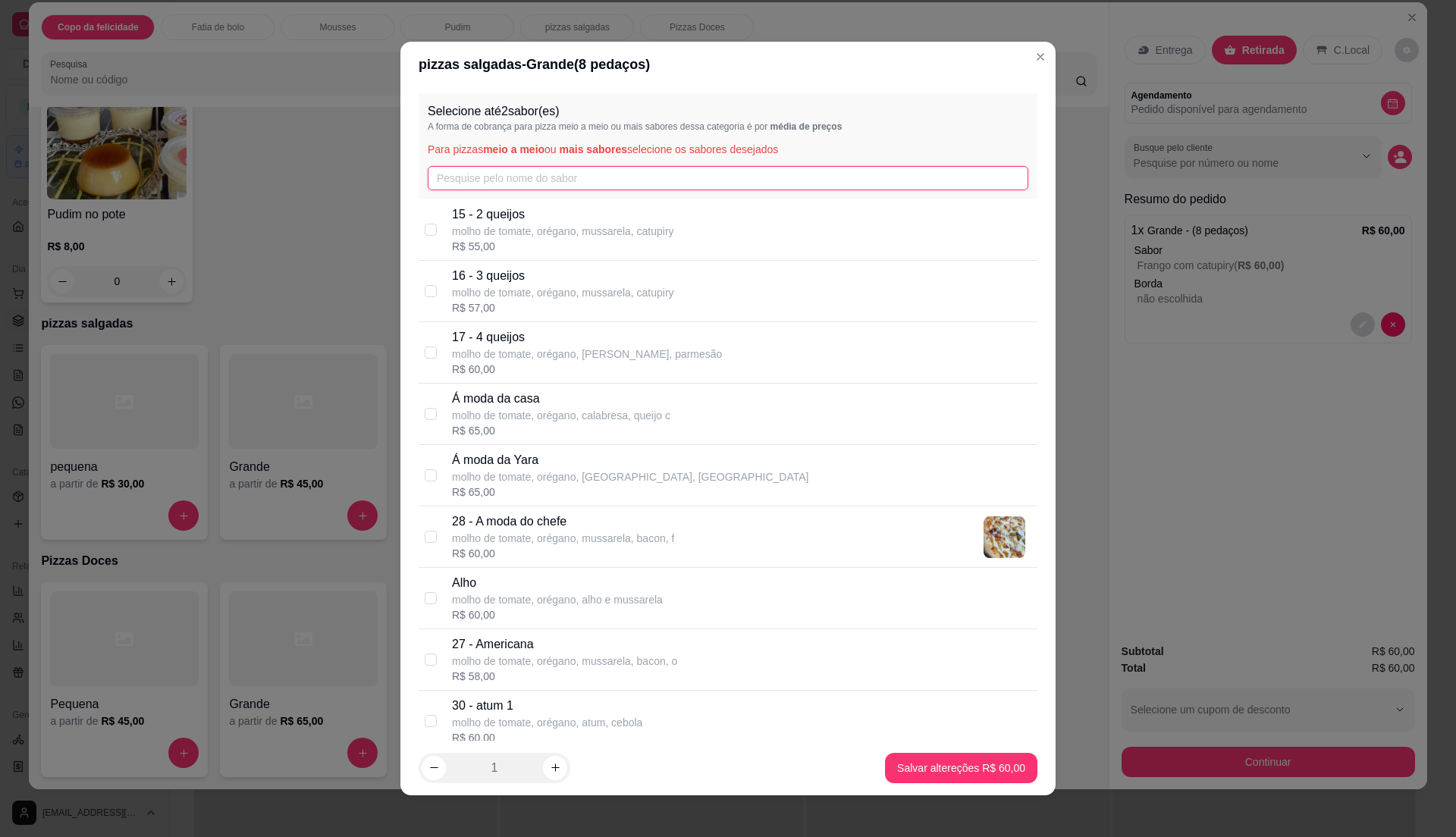
click at [697, 171] on input "text" at bounding box center [727, 178] width 600 height 24
click at [616, 176] on input "text" at bounding box center [727, 178] width 600 height 24
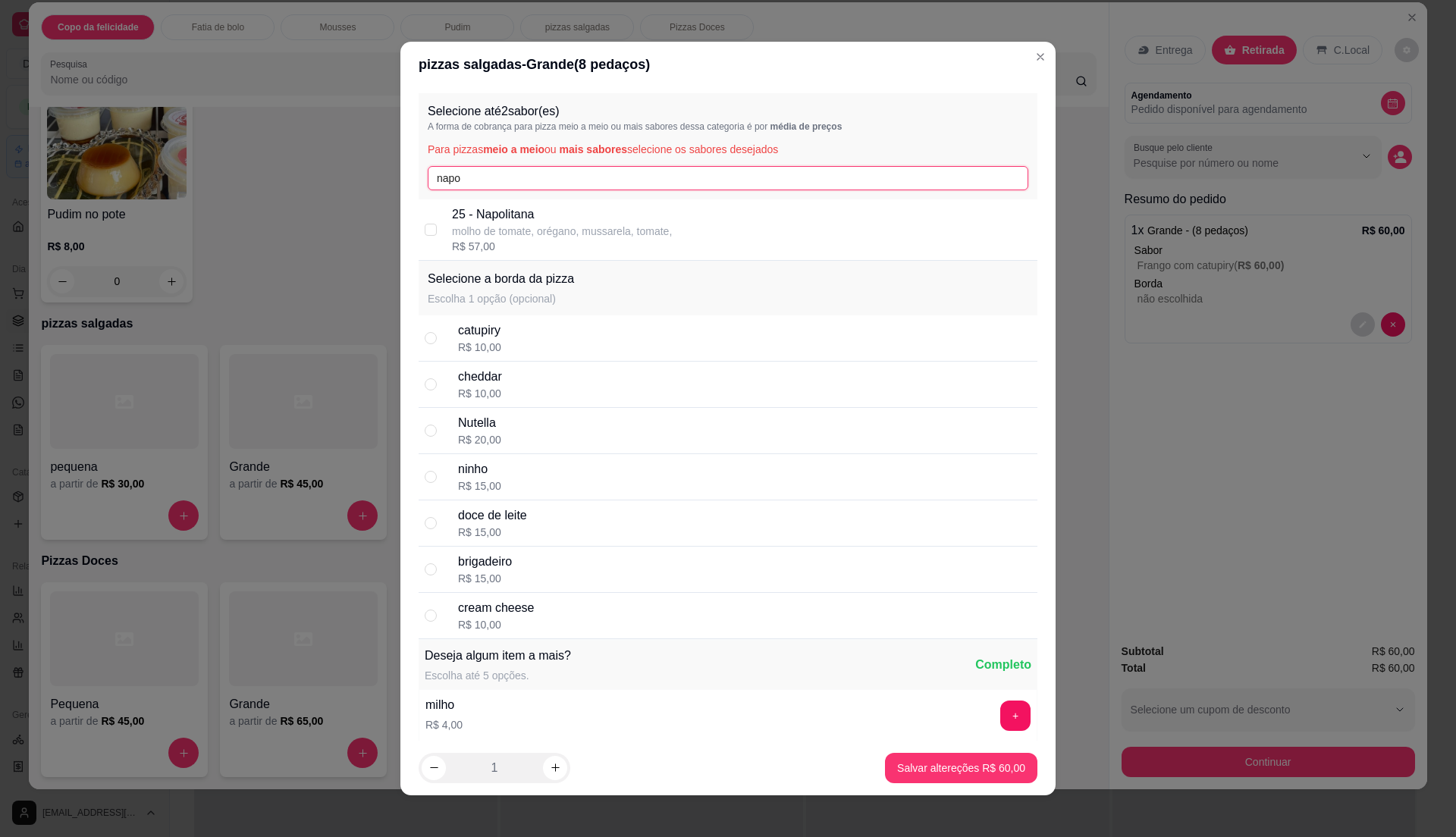
type input "napo"
click at [628, 215] on p "25 - Napolitana" at bounding box center [562, 214] width 220 height 18
checkbox input "true"
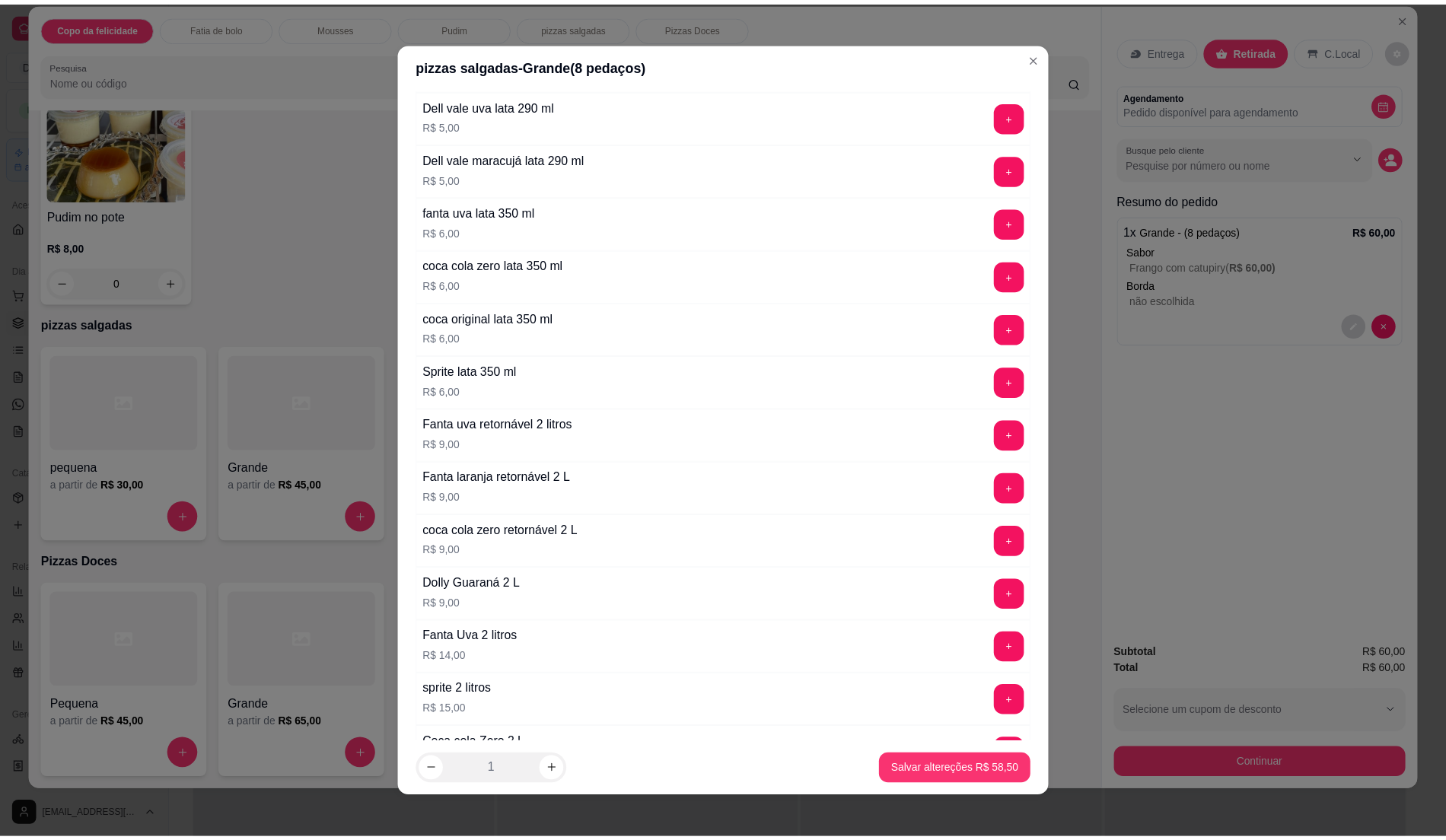
scroll to position [1702, 0]
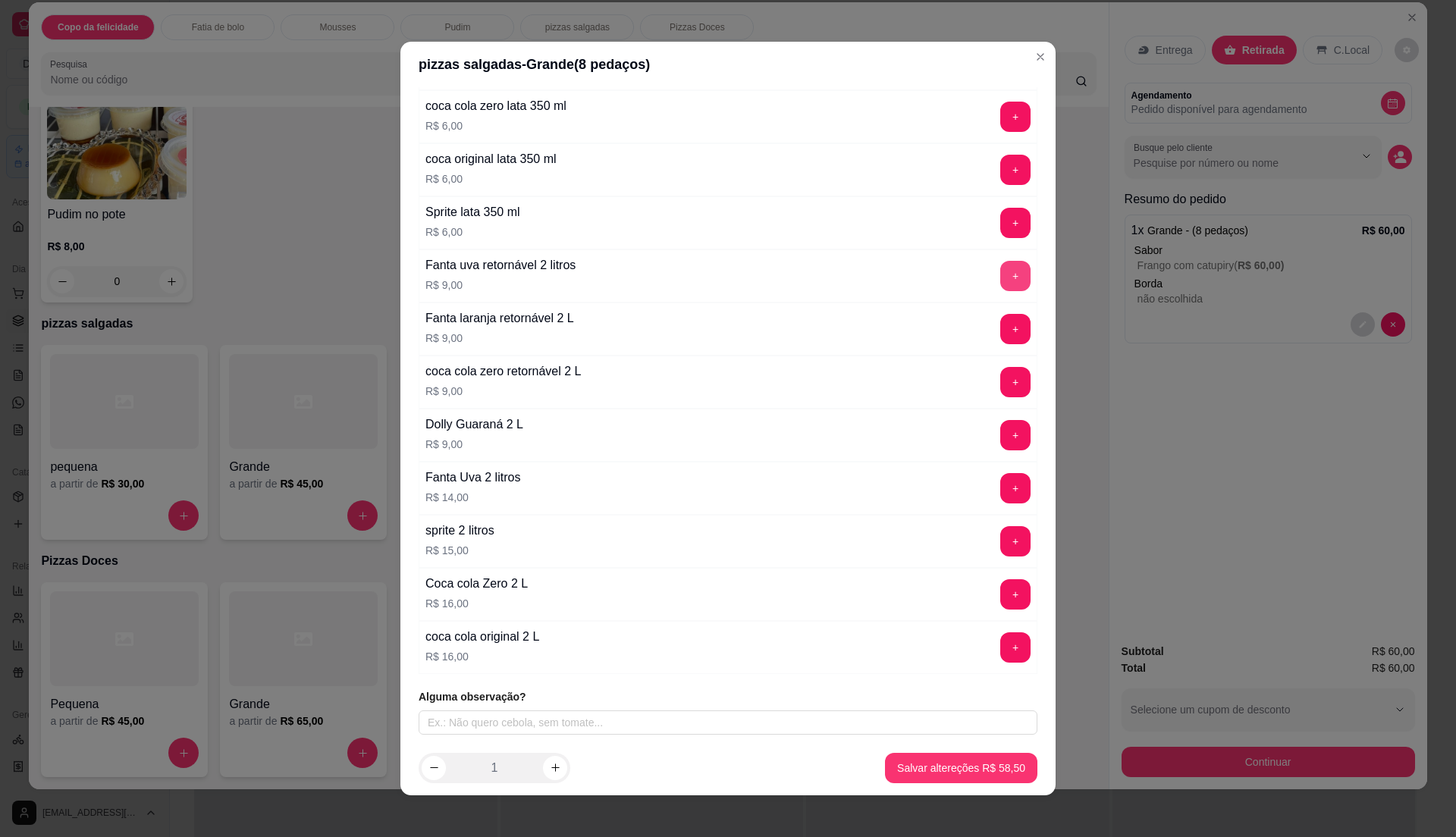
click at [1001, 266] on button "+" at bounding box center [1016, 276] width 31 height 31
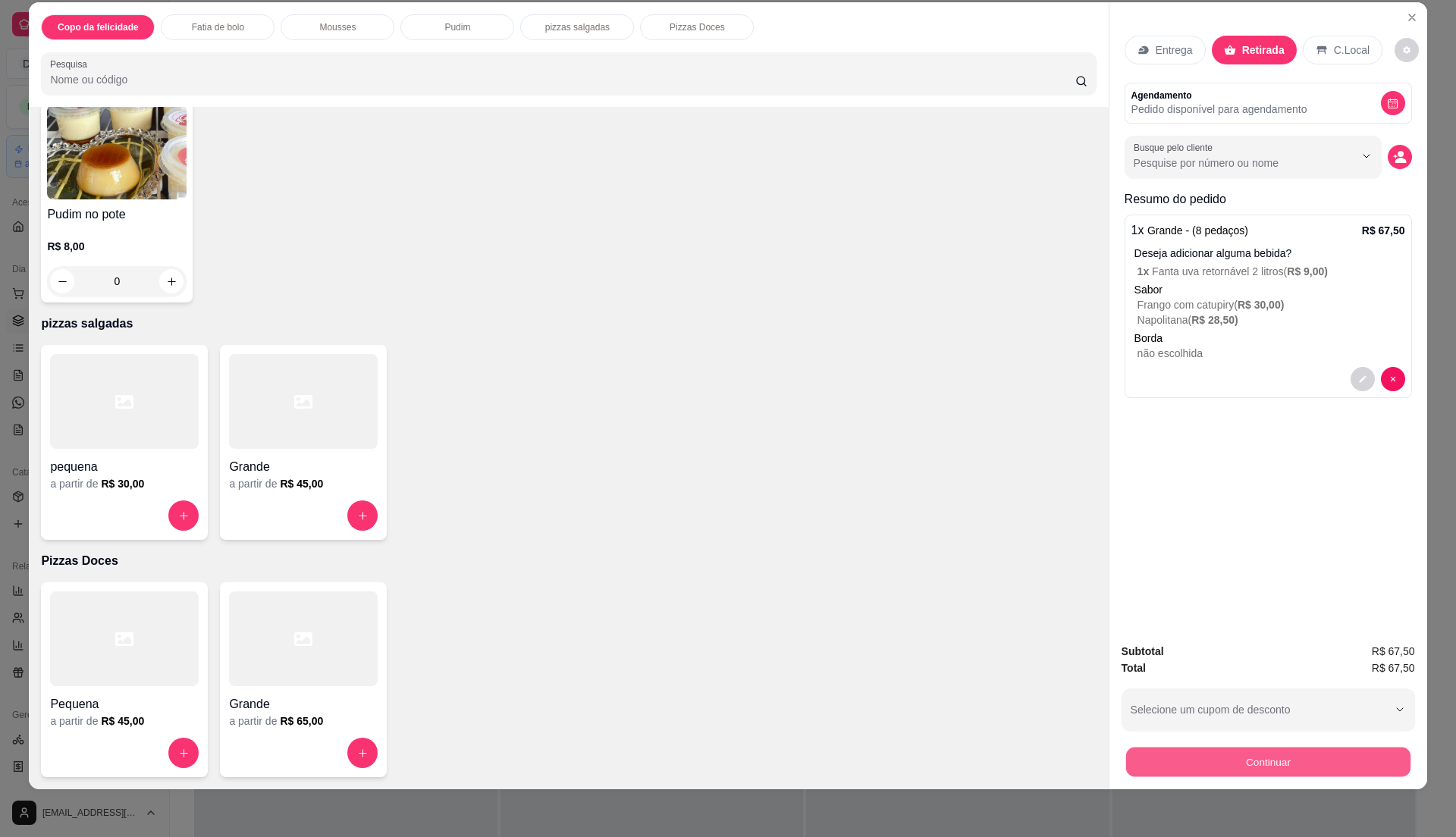
click at [1290, 768] on button "Continuar" at bounding box center [1267, 762] width 284 height 30
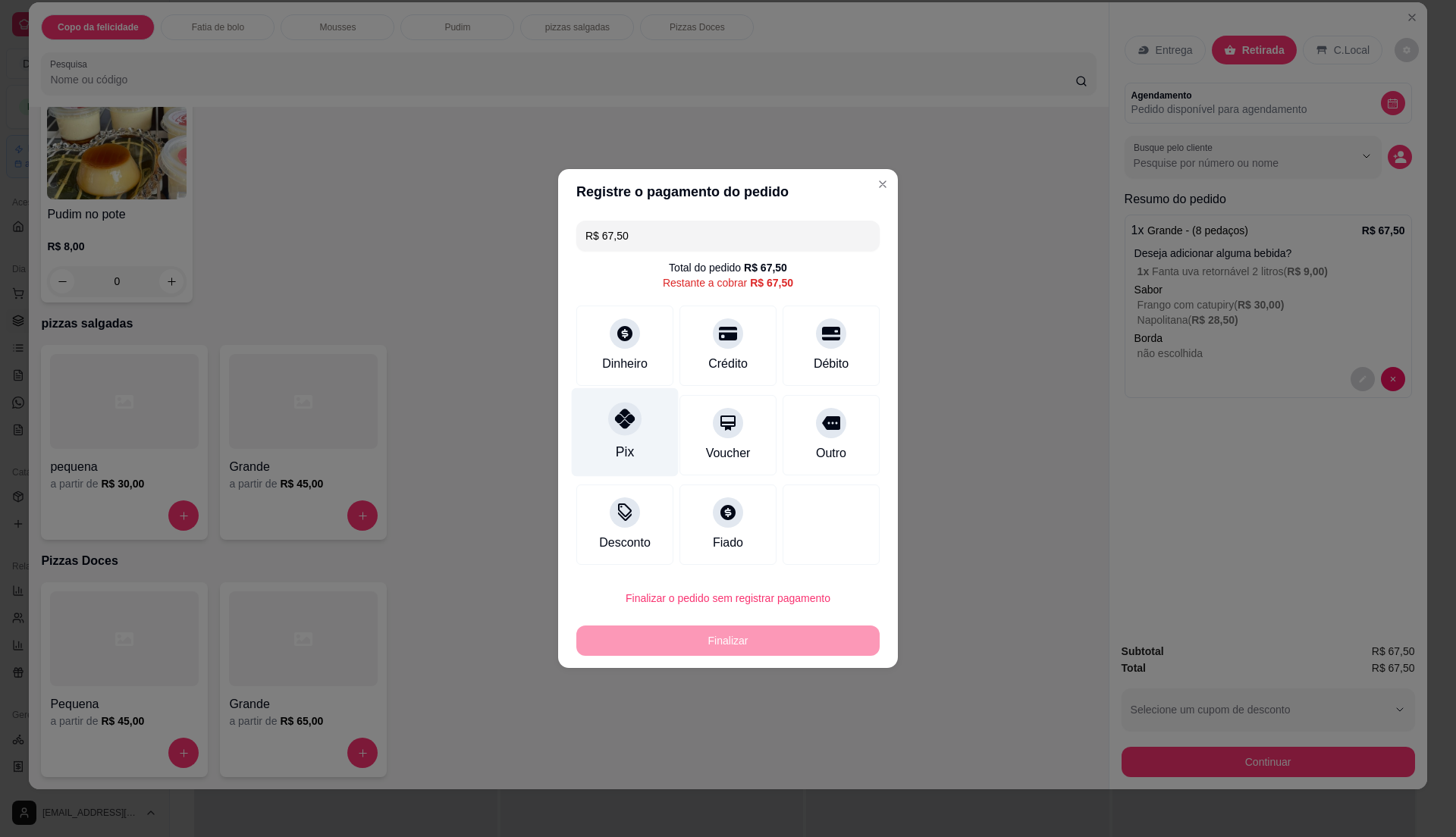
click at [628, 438] on div "Pix" at bounding box center [625, 432] width 107 height 89
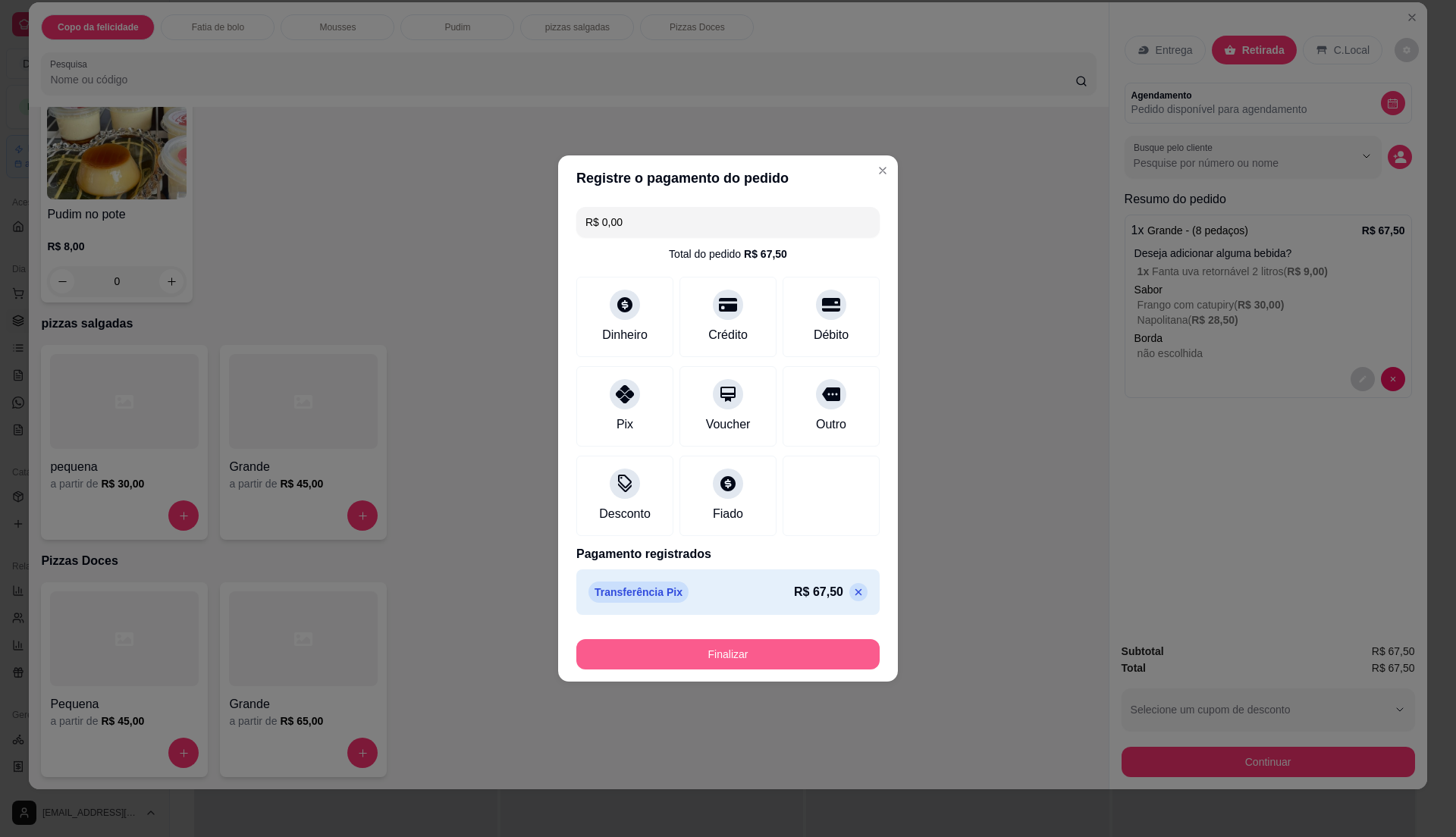
click at [759, 658] on button "Finalizar" at bounding box center [728, 654] width 303 height 31
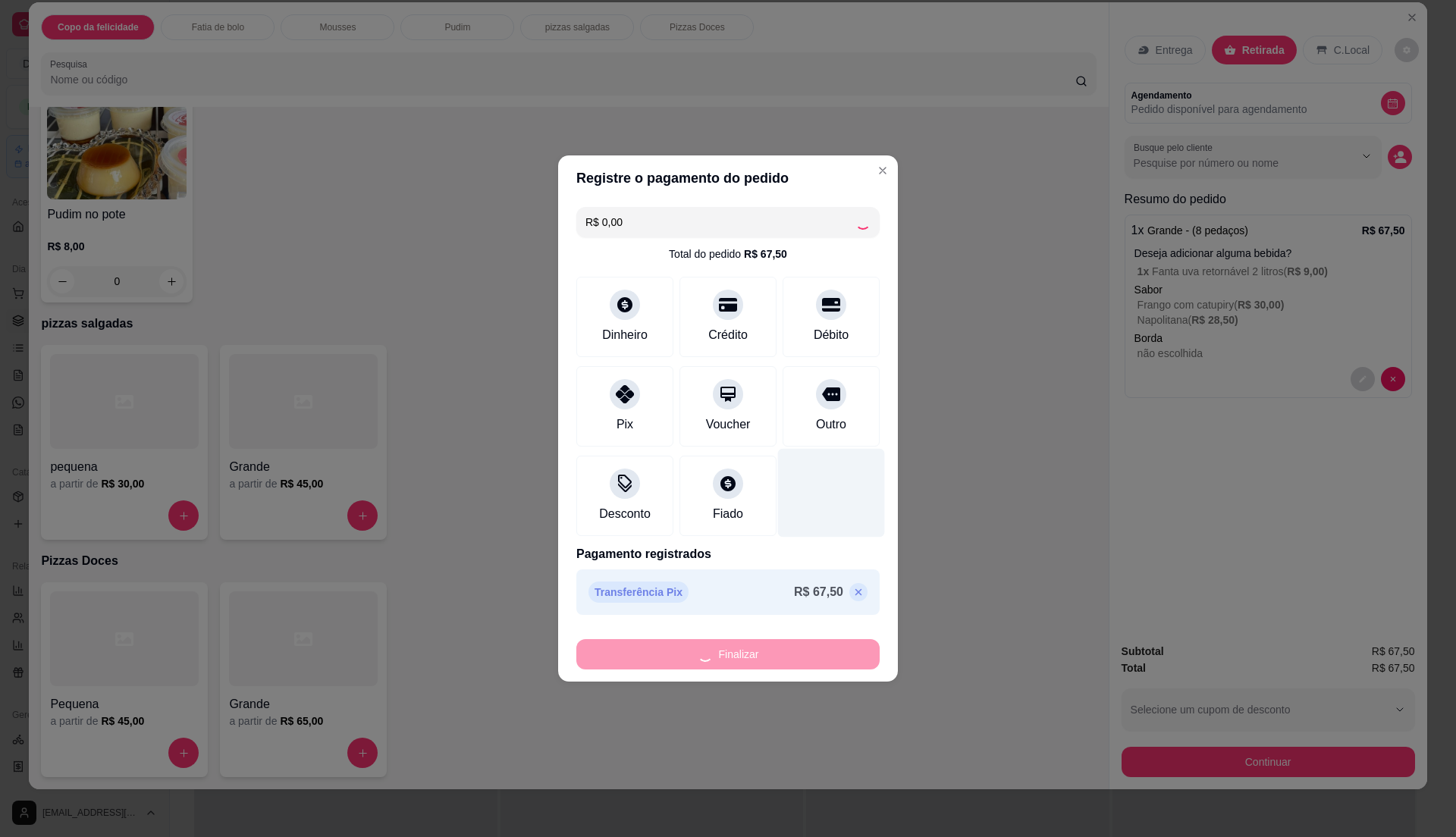
type input "-R$ 67,50"
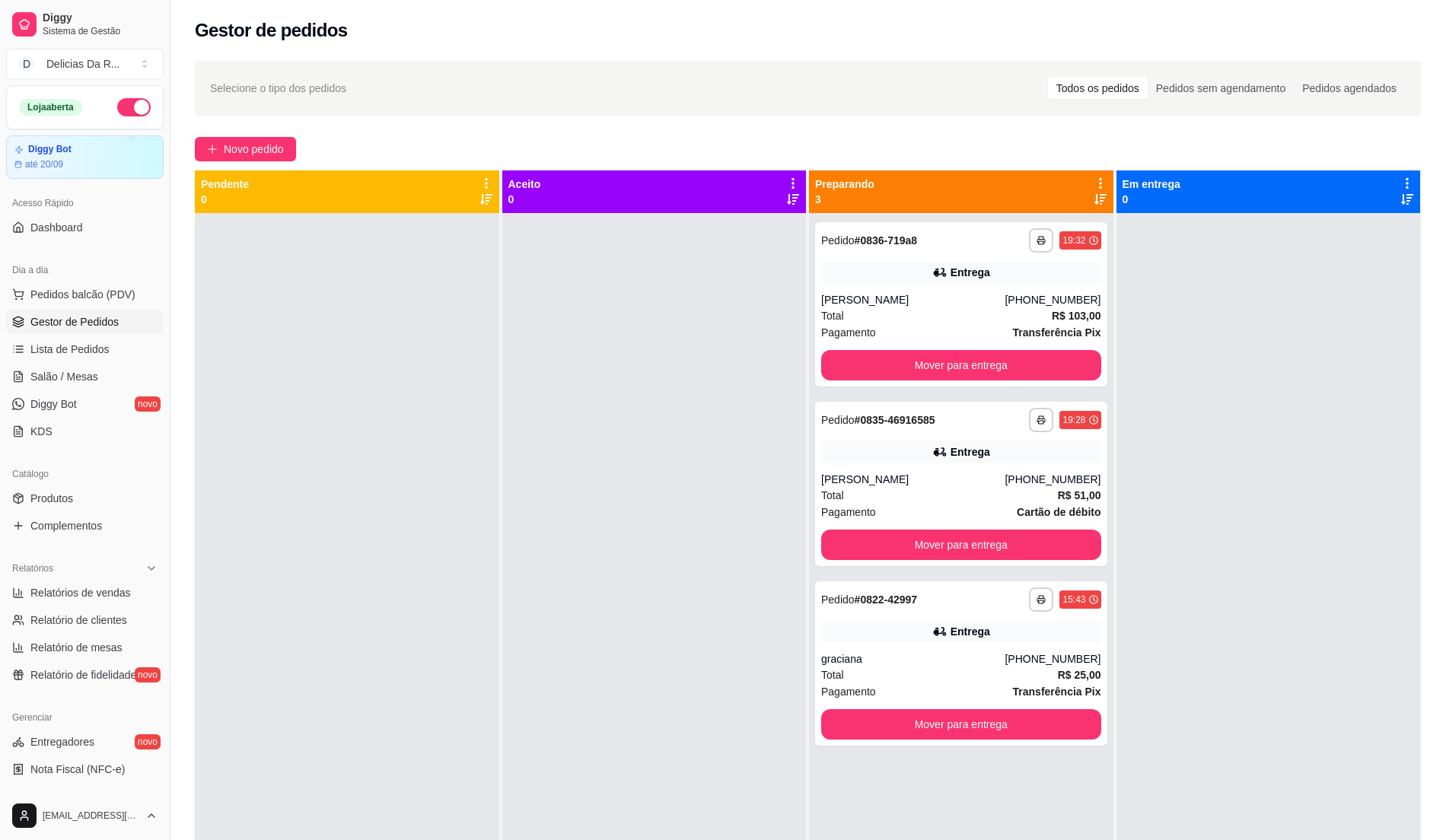
click at [92, 318] on span "Gestor de Pedidos" at bounding box center [75, 321] width 89 height 15
click at [120, 326] on link "Gestor de Pedidos" at bounding box center [85, 322] width 158 height 25
click at [95, 494] on link "Produtos" at bounding box center [85, 499] width 158 height 25
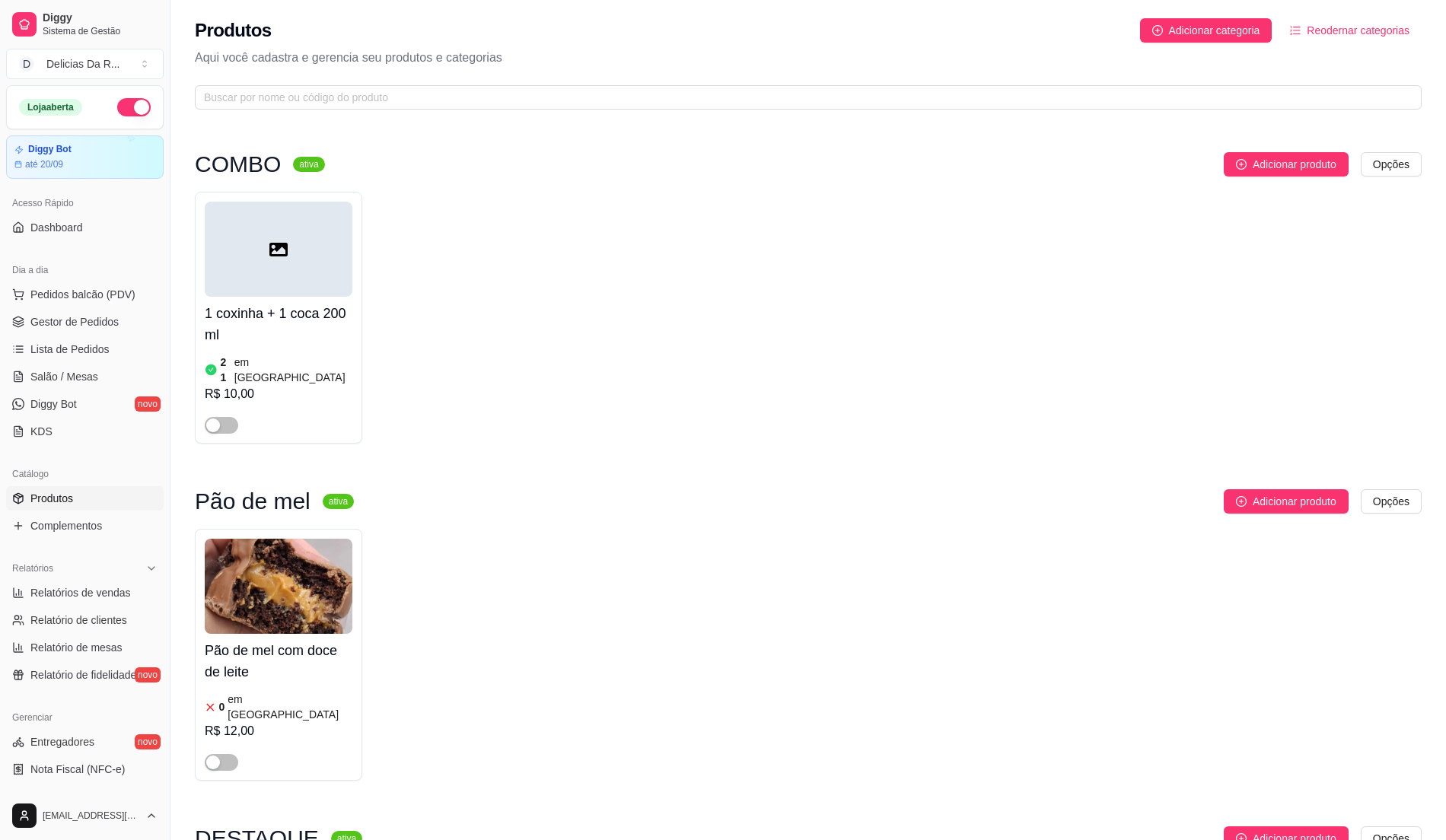
click at [70, 496] on span "Produtos" at bounding box center [52, 498] width 43 height 15
click at [110, 330] on span "Gestor de Pedidos" at bounding box center [75, 321] width 89 height 15
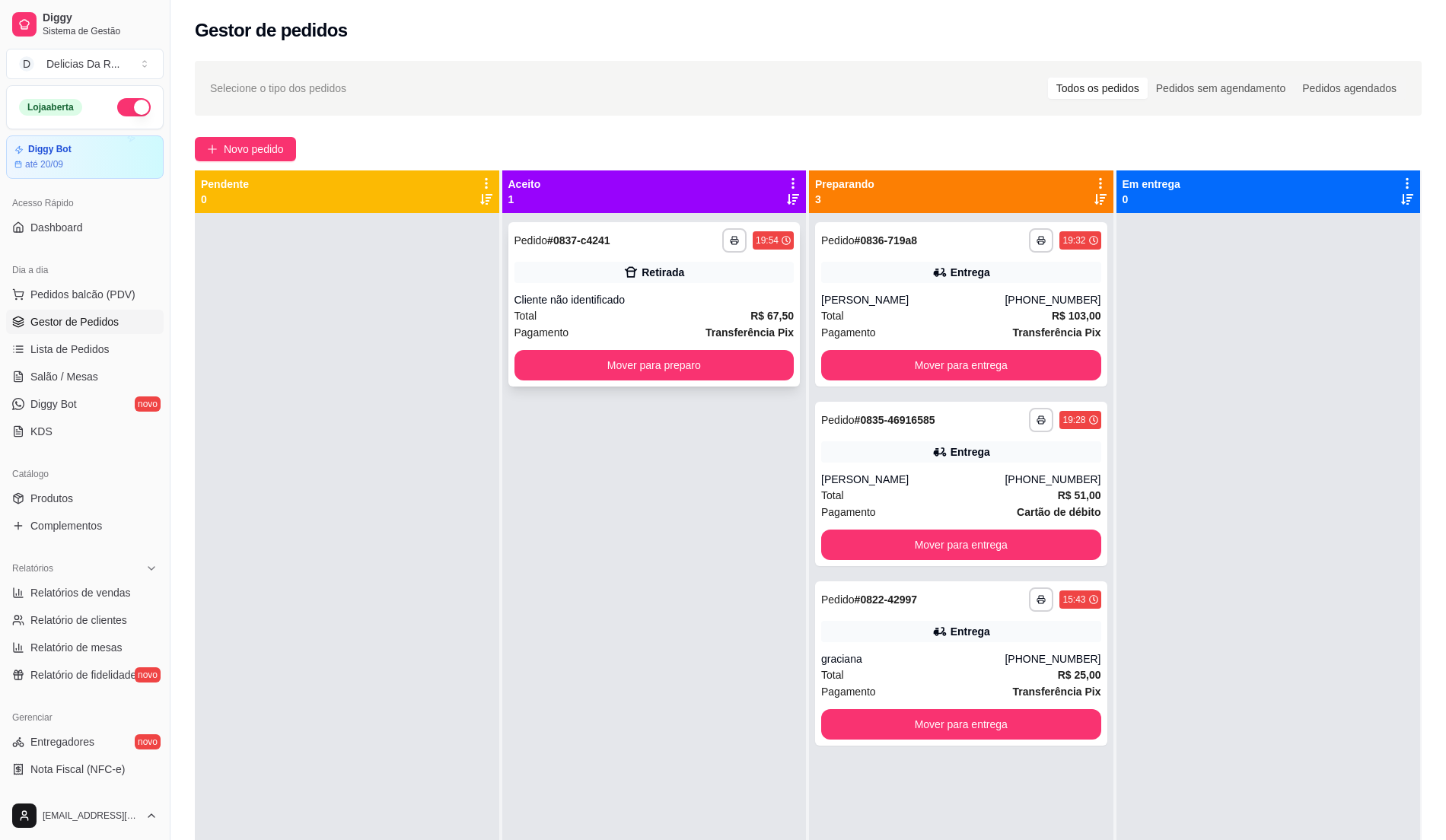
click at [668, 308] on div "Total R$ 67,50" at bounding box center [654, 316] width 280 height 17
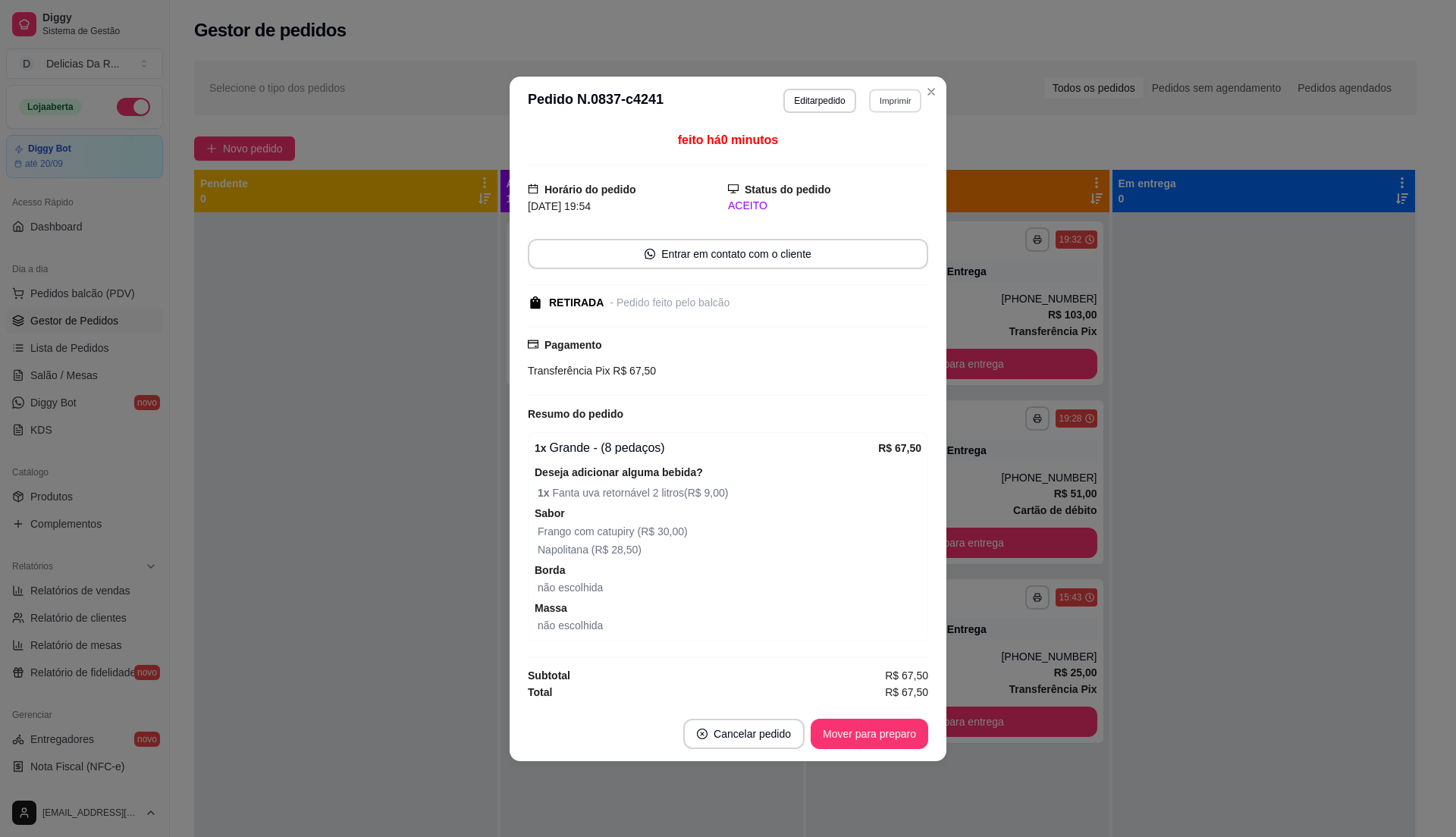
click at [892, 94] on button "Imprimir" at bounding box center [896, 100] width 52 height 24
click at [868, 164] on div "feito há 0 minutos Horário do pedido [DATE] 19:54 Status do pedido ACEITO Entra…" at bounding box center [728, 416] width 400 height 570
click at [866, 149] on div "feito há 0 minutos" at bounding box center [728, 149] width 400 height 35
click at [893, 106] on button "Imprimir" at bounding box center [896, 101] width 54 height 24
click at [890, 143] on button "IMPRESSORA" at bounding box center [869, 149] width 110 height 24
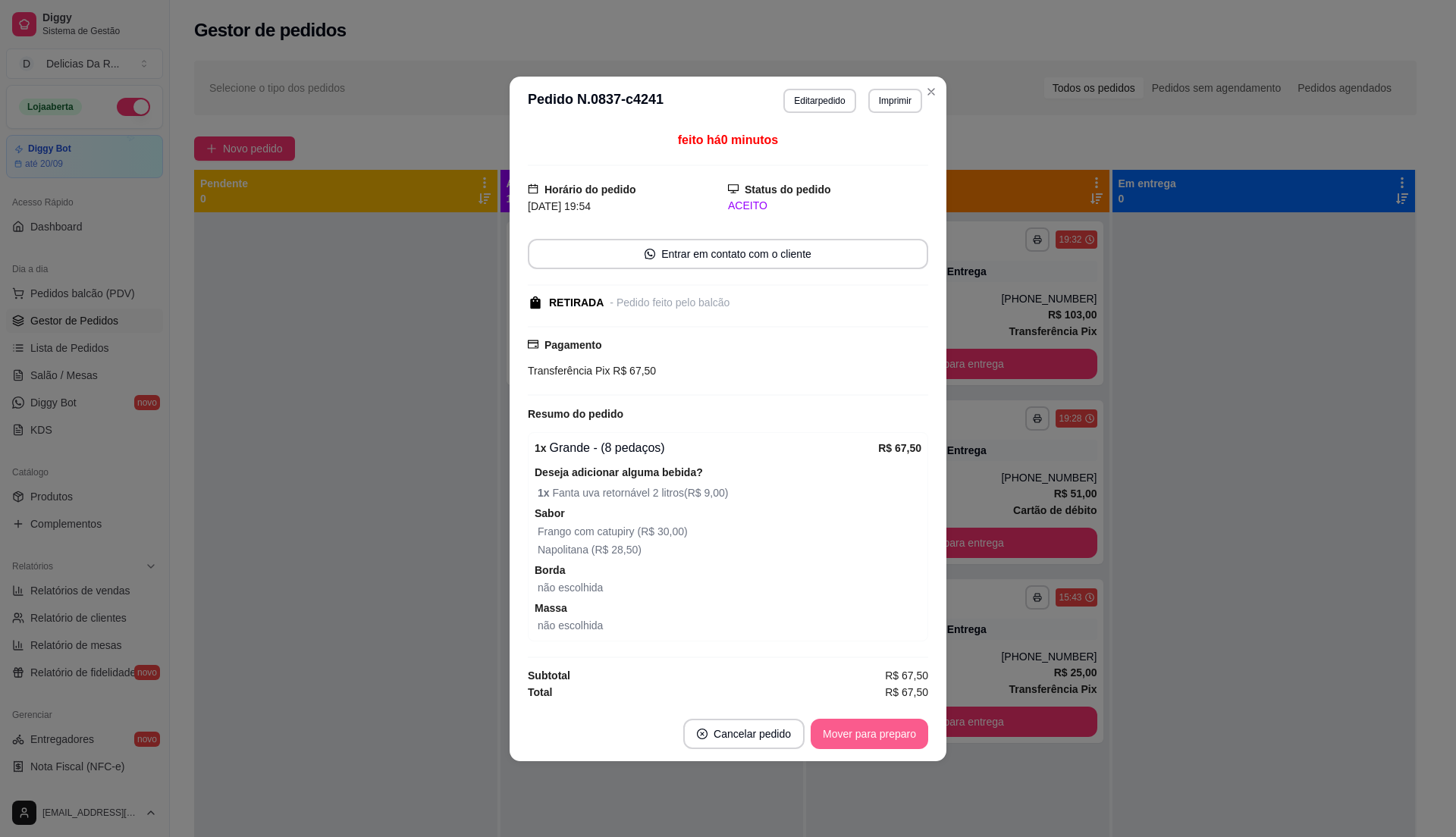
click at [856, 731] on button "Mover para preparo" at bounding box center [870, 734] width 118 height 31
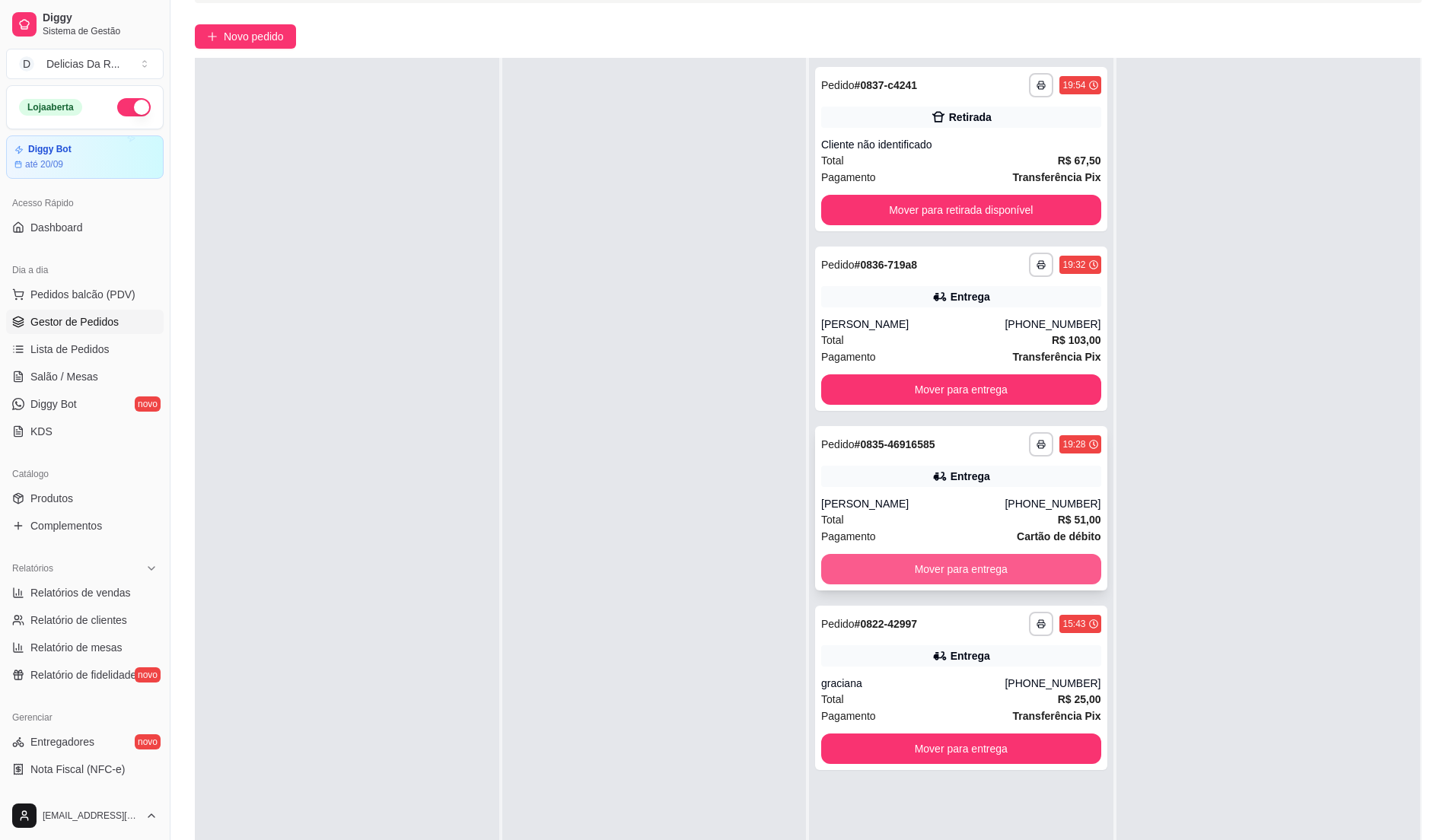
scroll to position [232, 0]
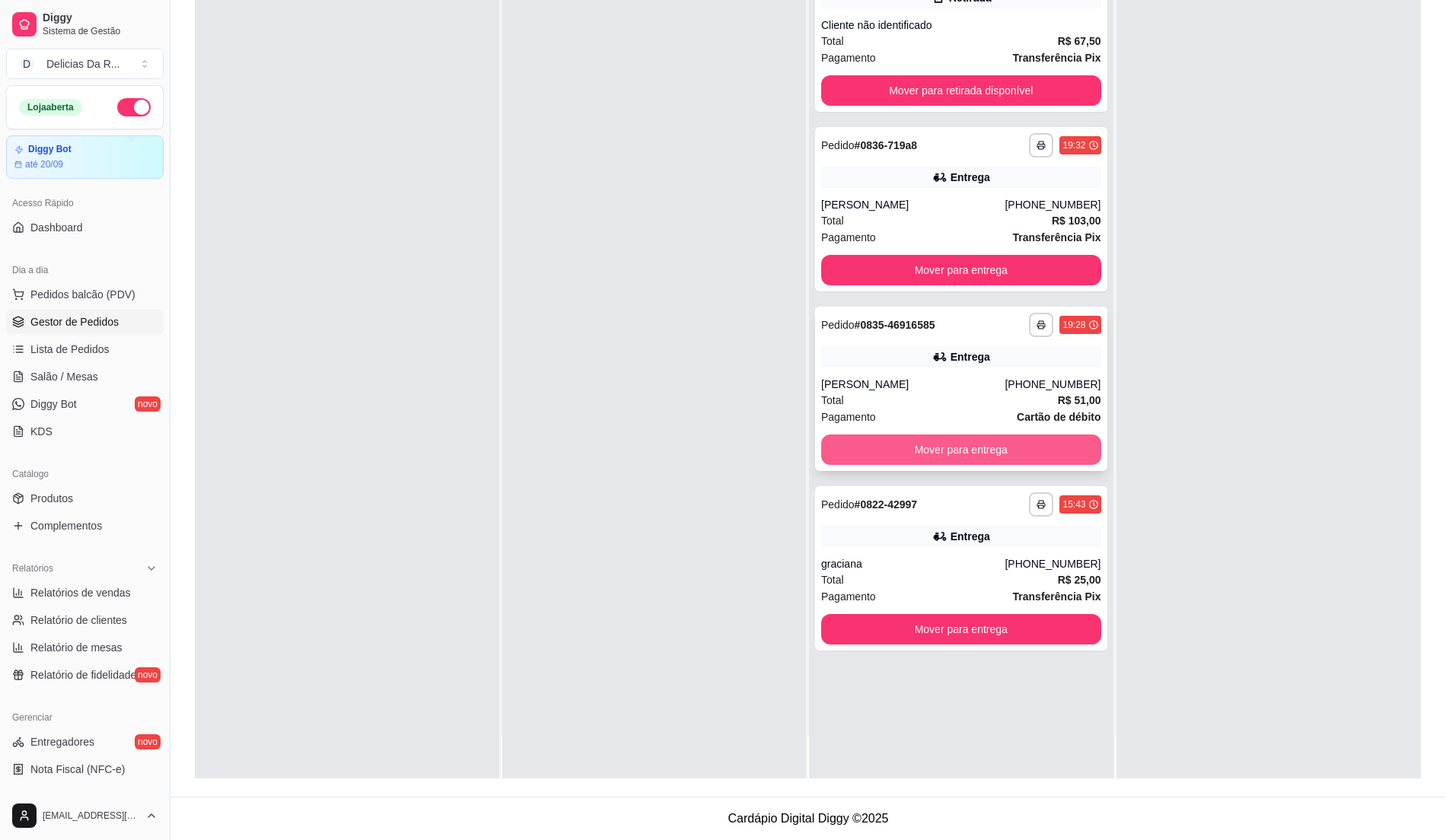
click at [1002, 447] on button "Mover para entrega" at bounding box center [960, 450] width 280 height 31
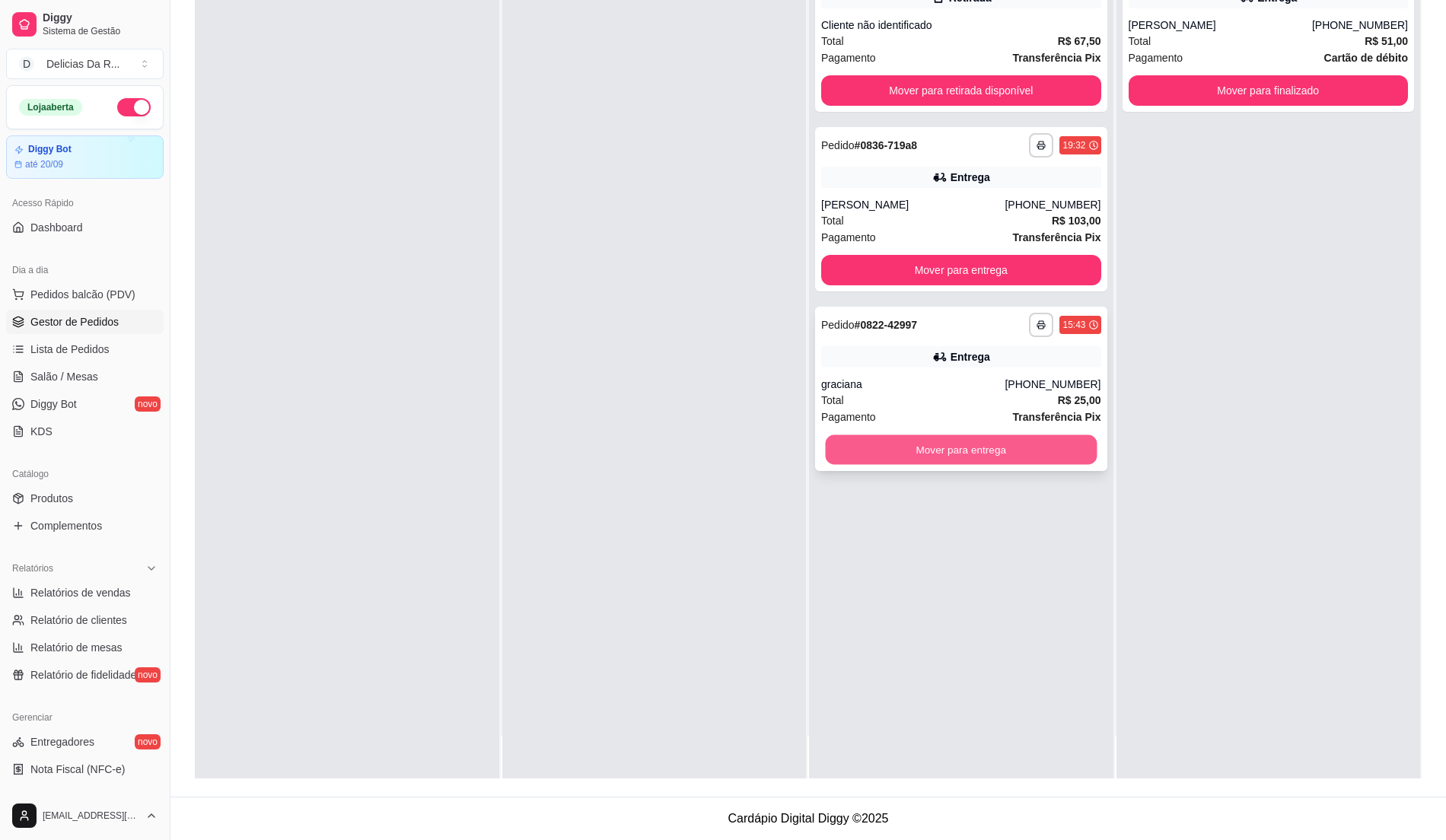
click at [1010, 448] on button "Mover para entrega" at bounding box center [961, 450] width 271 height 30
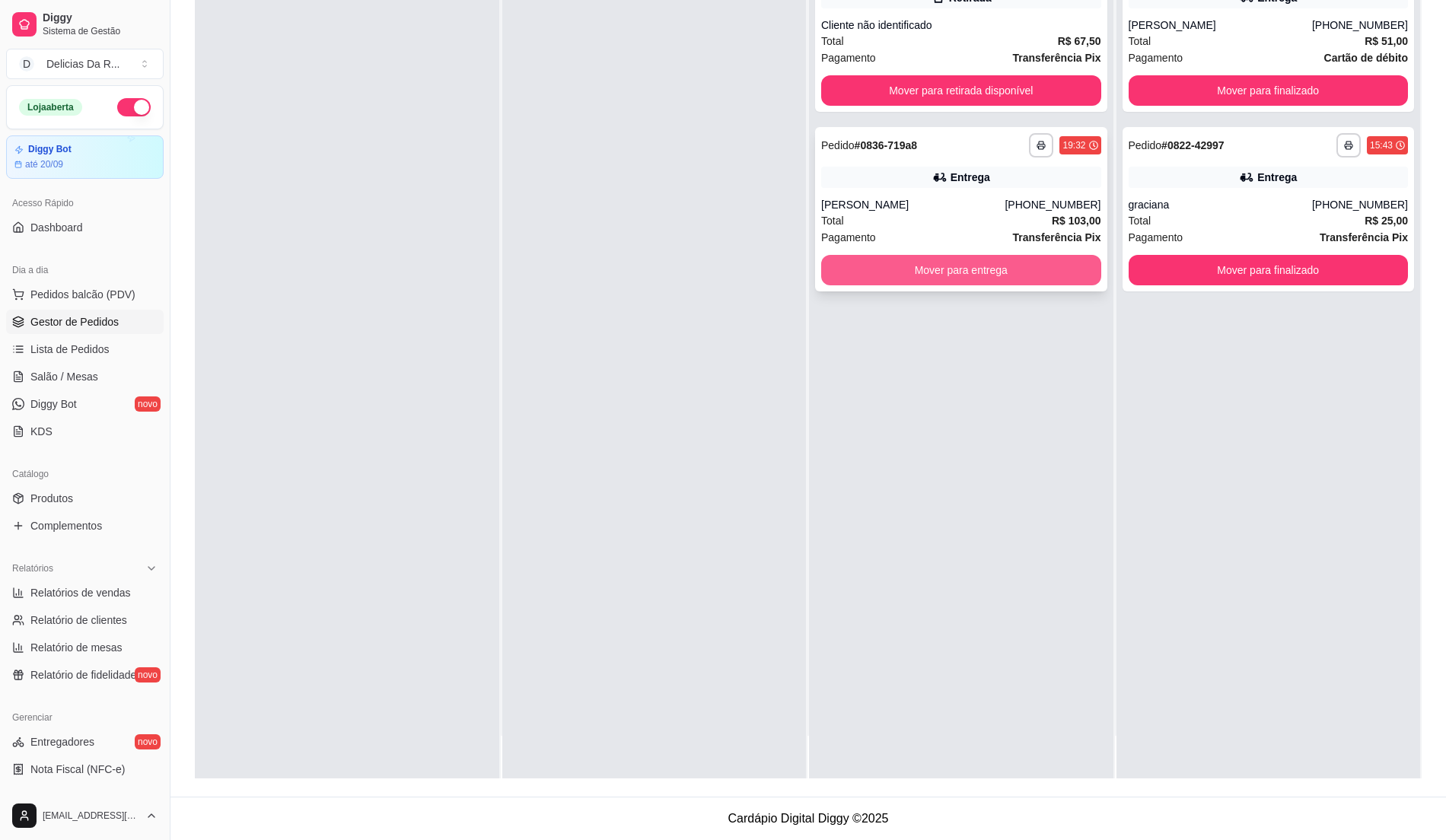
click at [953, 274] on button "Mover para entrega" at bounding box center [960, 270] width 280 height 31
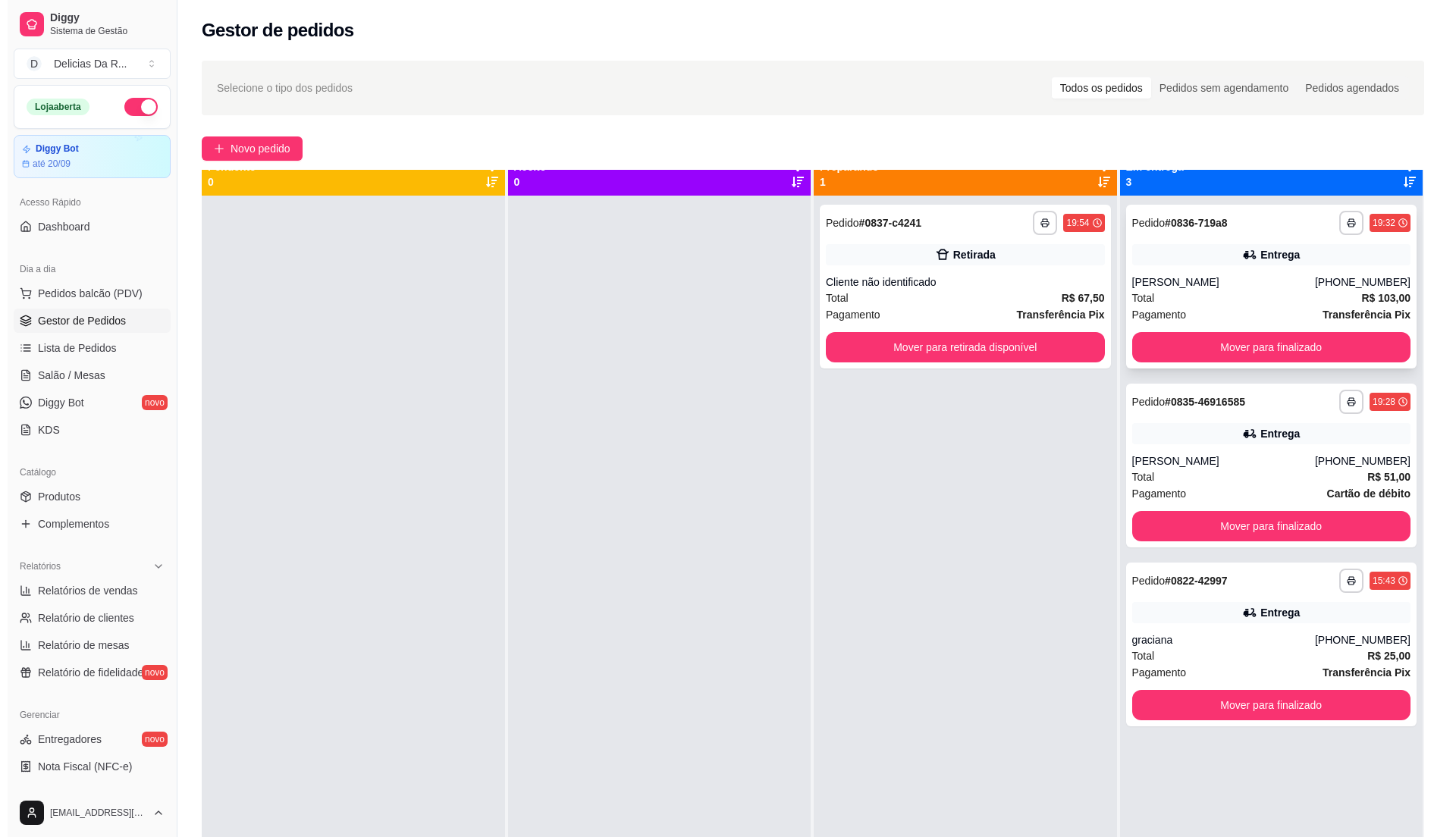
scroll to position [0, 0]
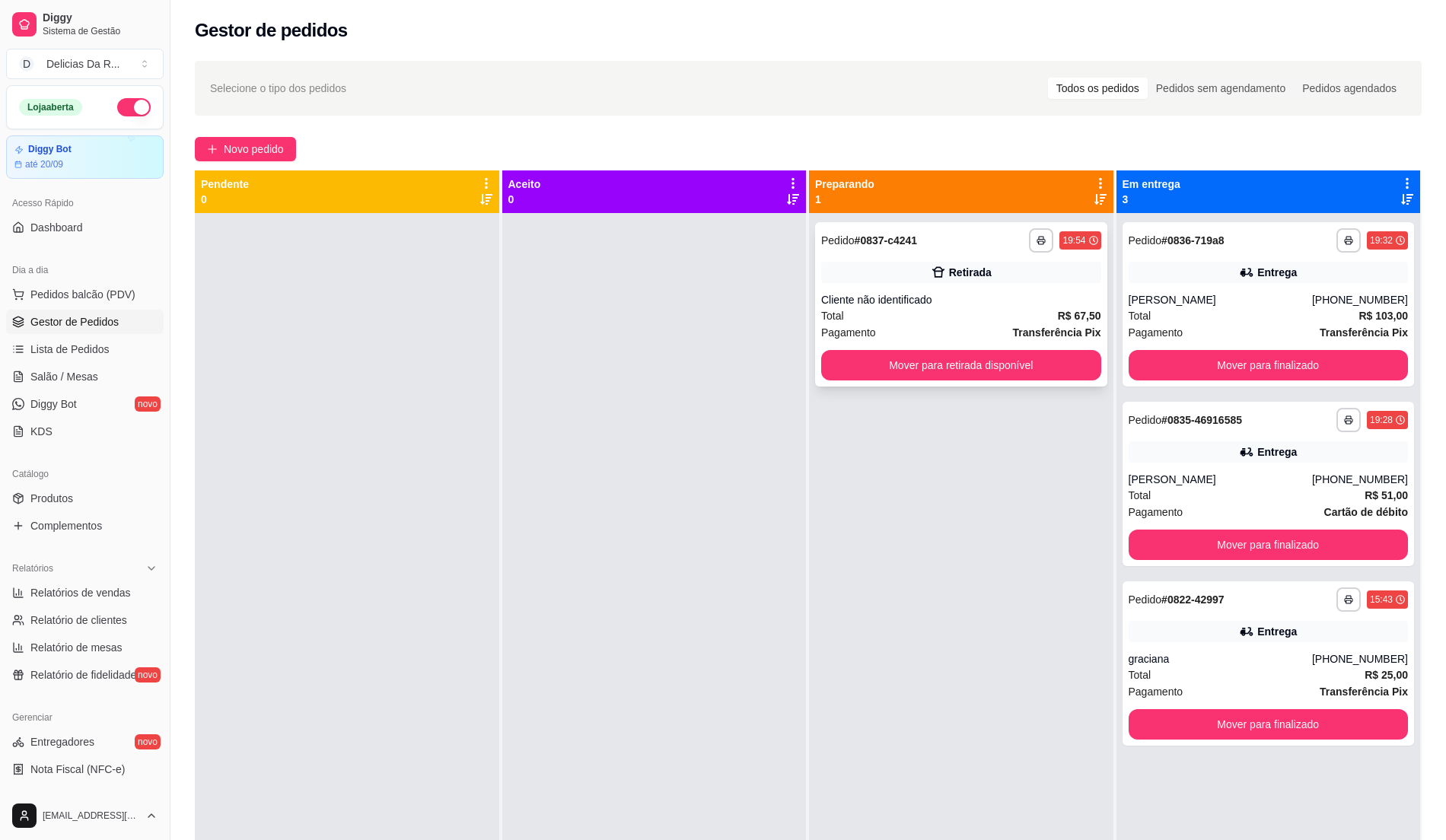
click at [962, 291] on div "**********" at bounding box center [960, 303] width 292 height 164
click at [1307, 470] on div "**********" at bounding box center [1268, 483] width 292 height 164
click at [238, 144] on span "Novo pedido" at bounding box center [253, 149] width 61 height 17
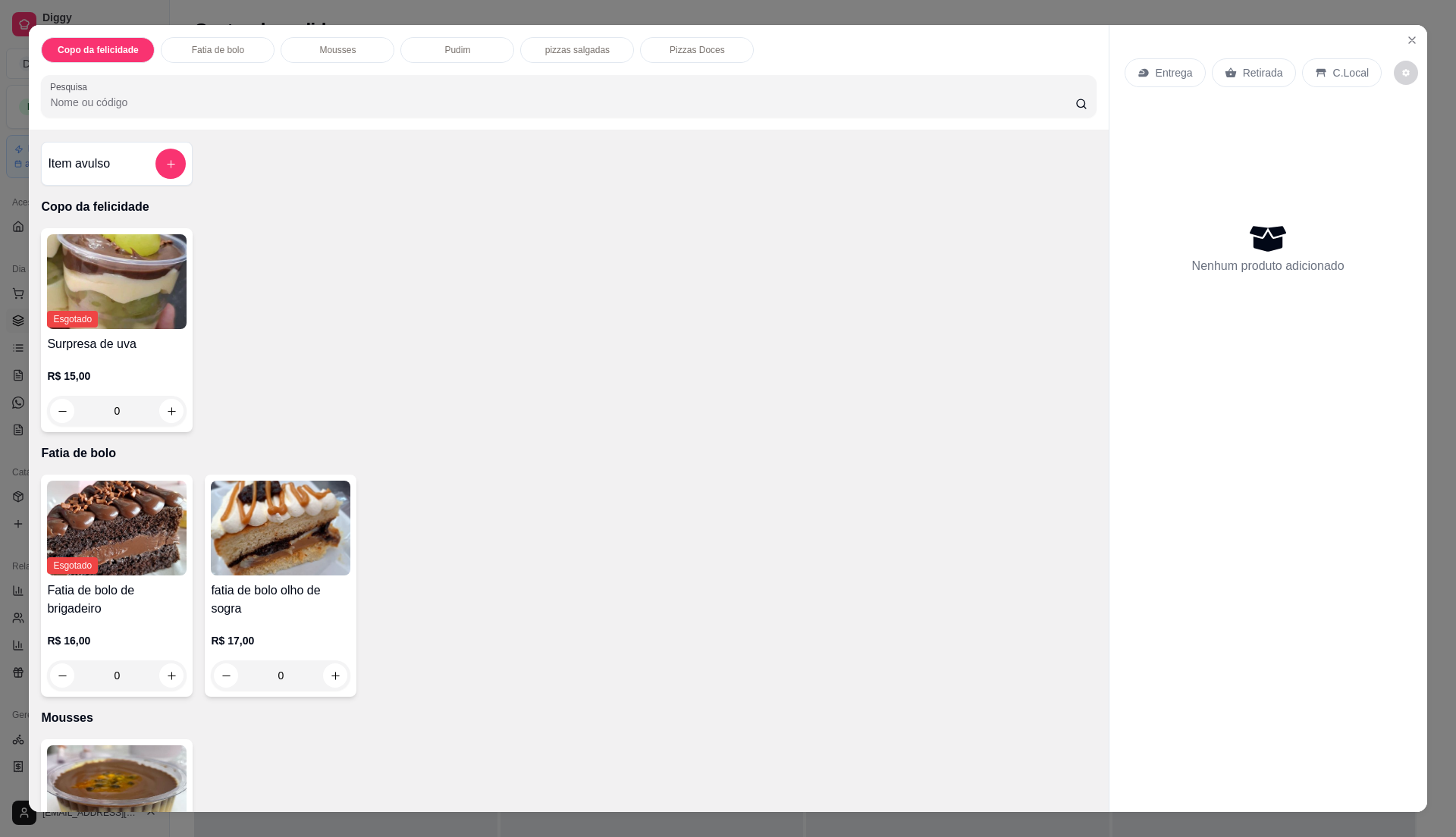
click at [1151, 54] on div "Entrega Retirada C.Local" at bounding box center [1268, 73] width 288 height 53
click at [1147, 70] on div "Entrega" at bounding box center [1165, 73] width 81 height 29
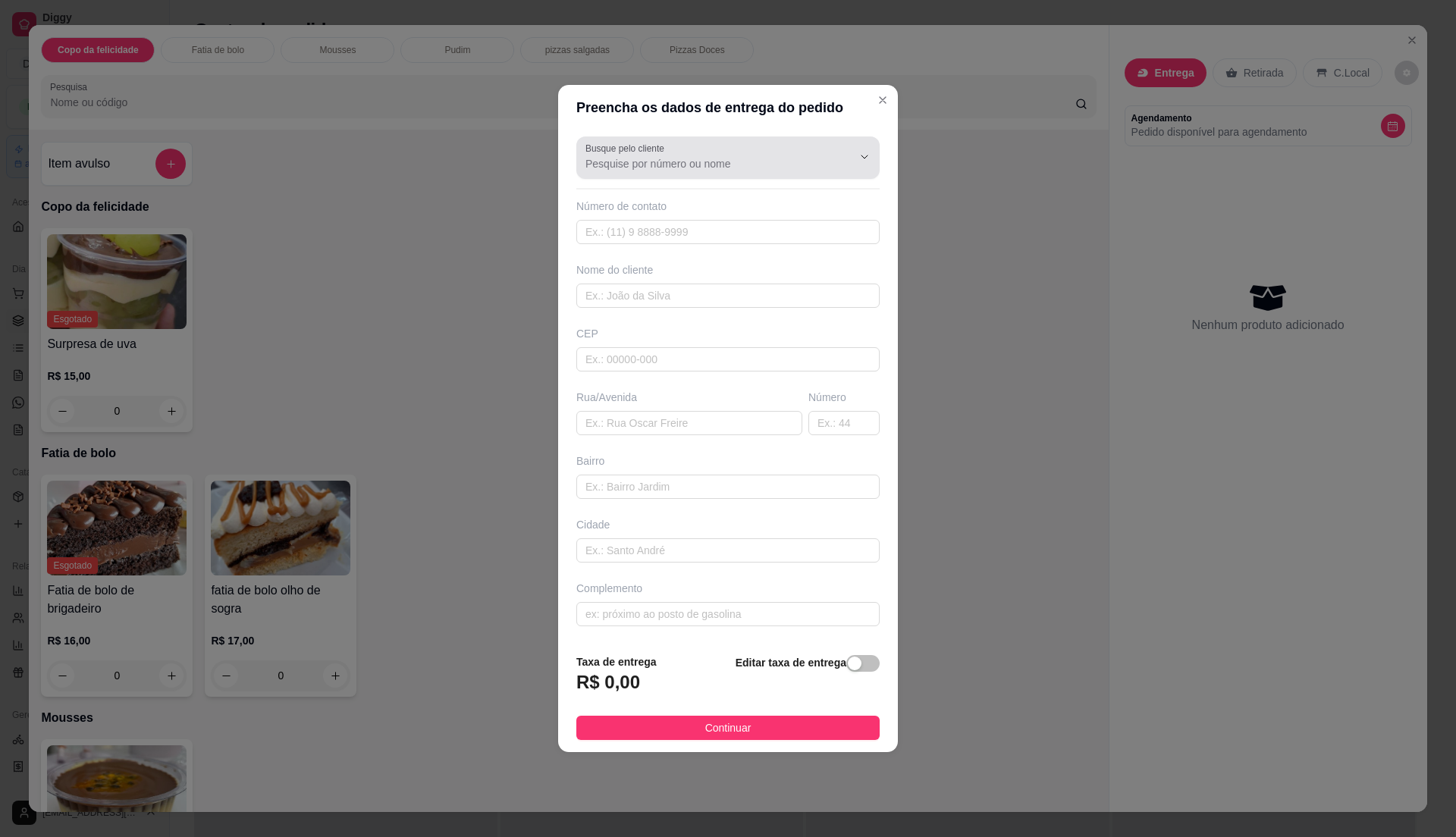
click at [704, 156] on input "Busque pelo cliente" at bounding box center [707, 163] width 243 height 15
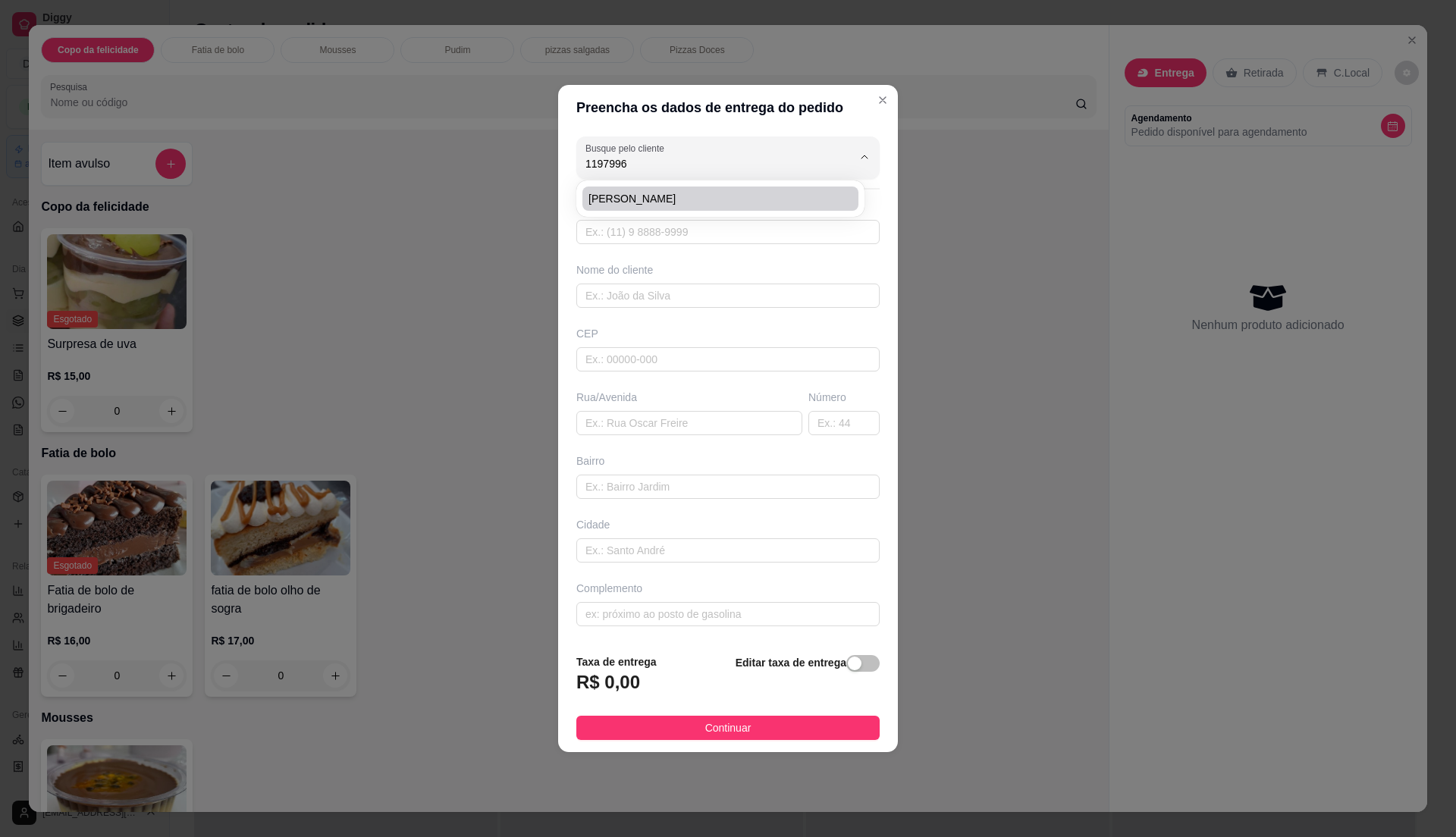
click at [628, 194] on span "[PERSON_NAME]" at bounding box center [712, 198] width 249 height 15
type input "[PERSON_NAME]"
type input "11979966286"
type input "[PERSON_NAME]"
type input "08576080"
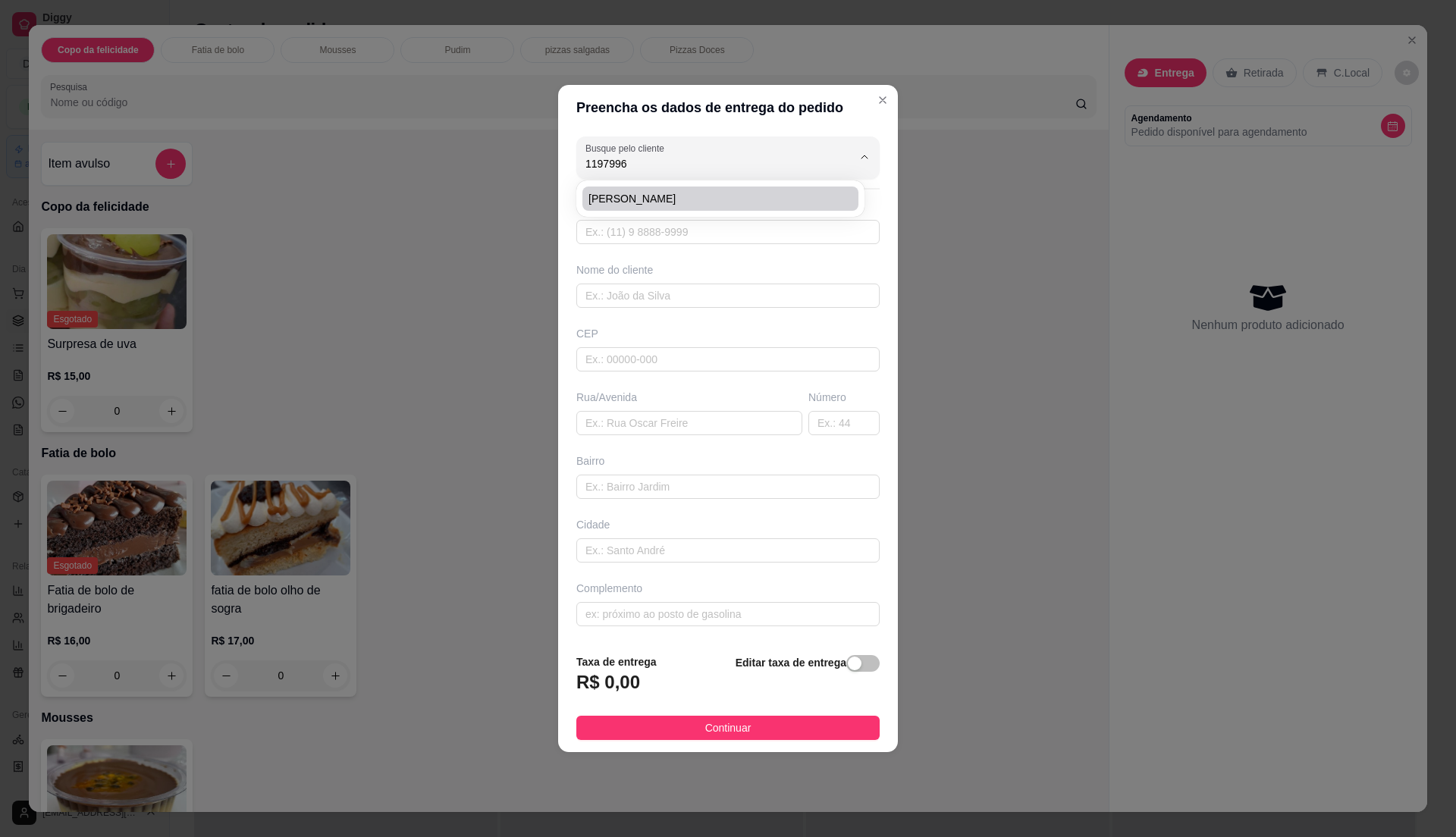
type input "Rua Varginha"
type input "584"
type input "[GEOGRAPHIC_DATA]"
type input "Itaquaquecetuba"
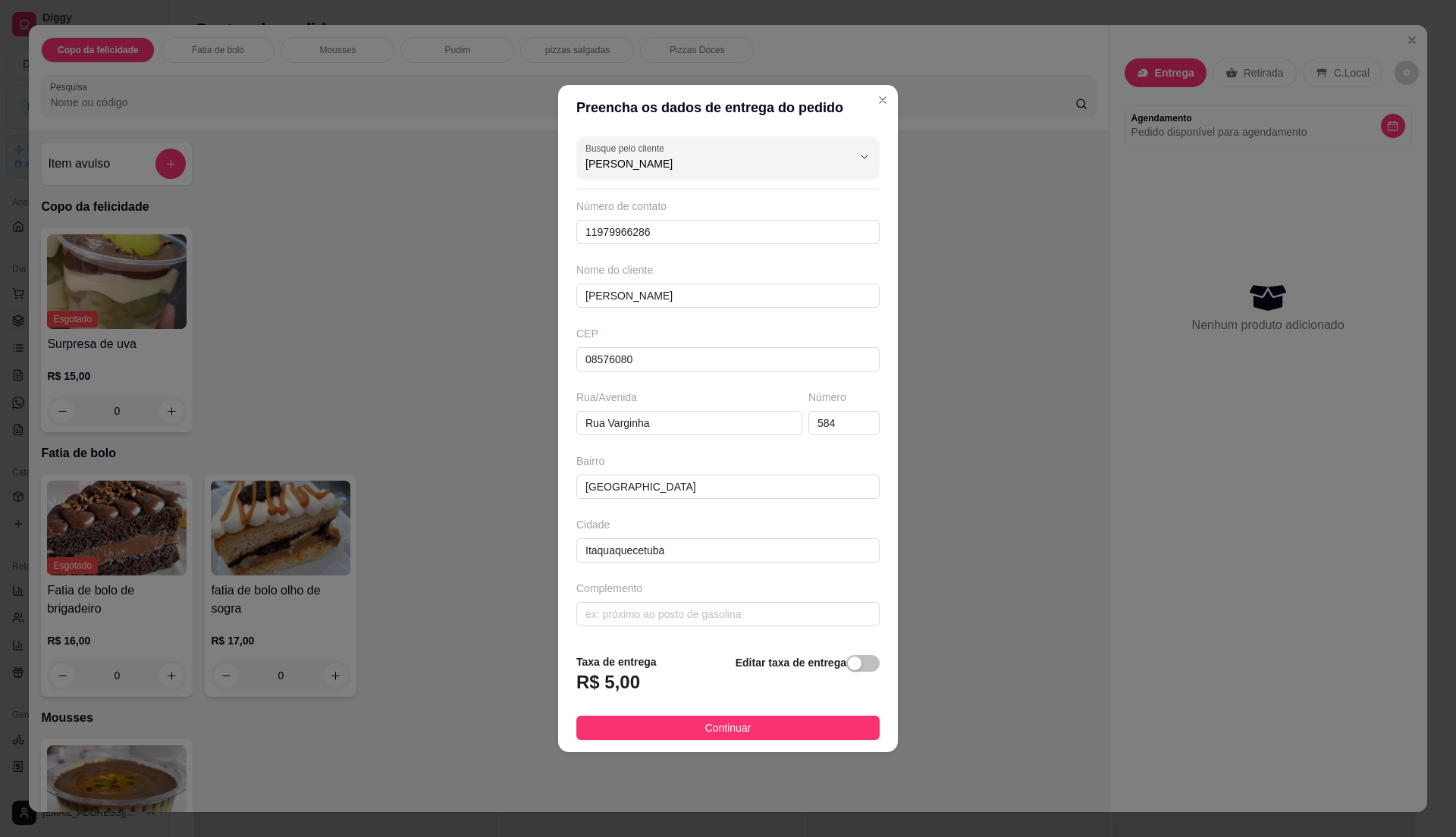
click at [755, 737] on button "Continuar" at bounding box center [728, 728] width 303 height 24
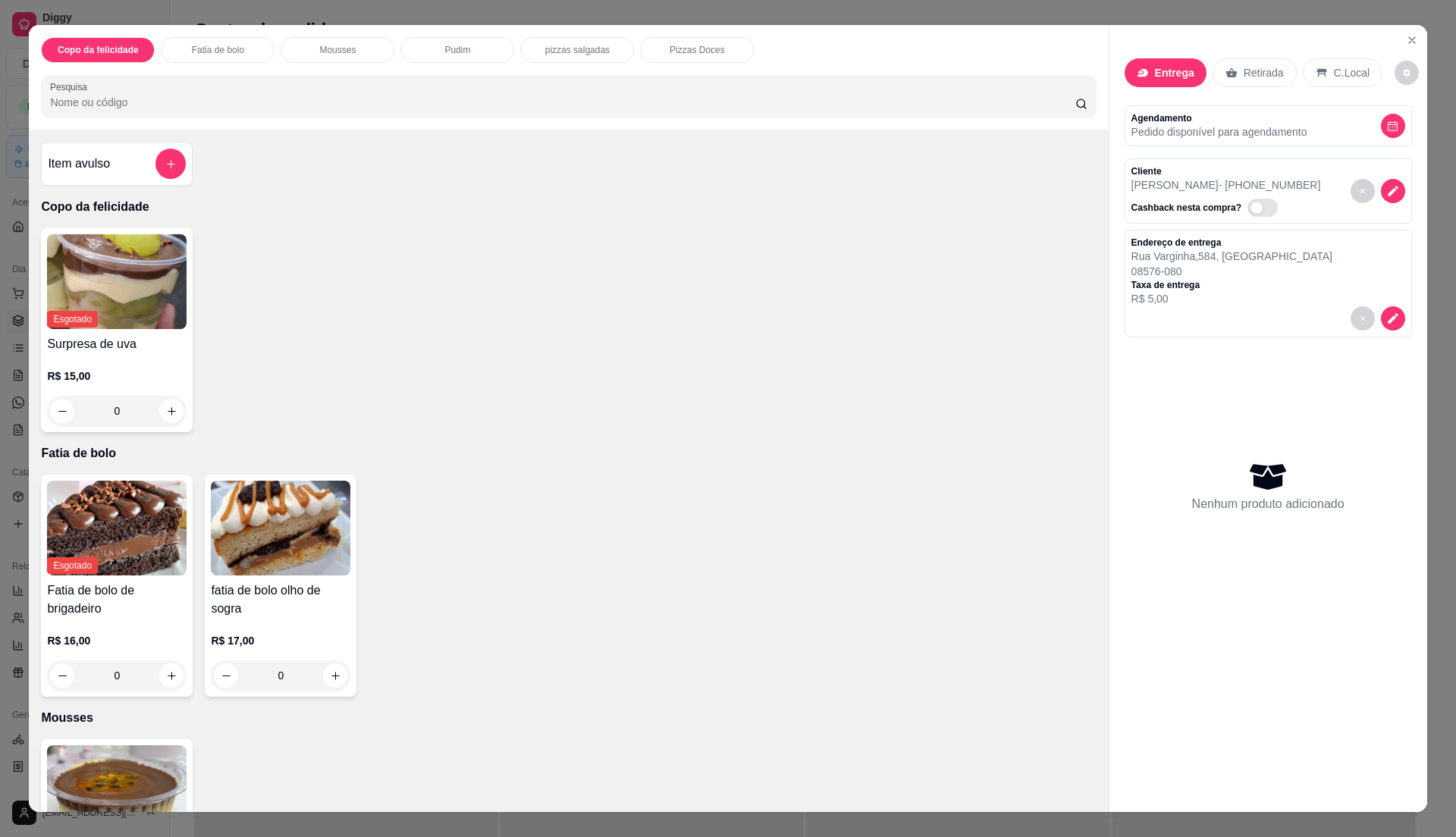
scroll to position [883, 0]
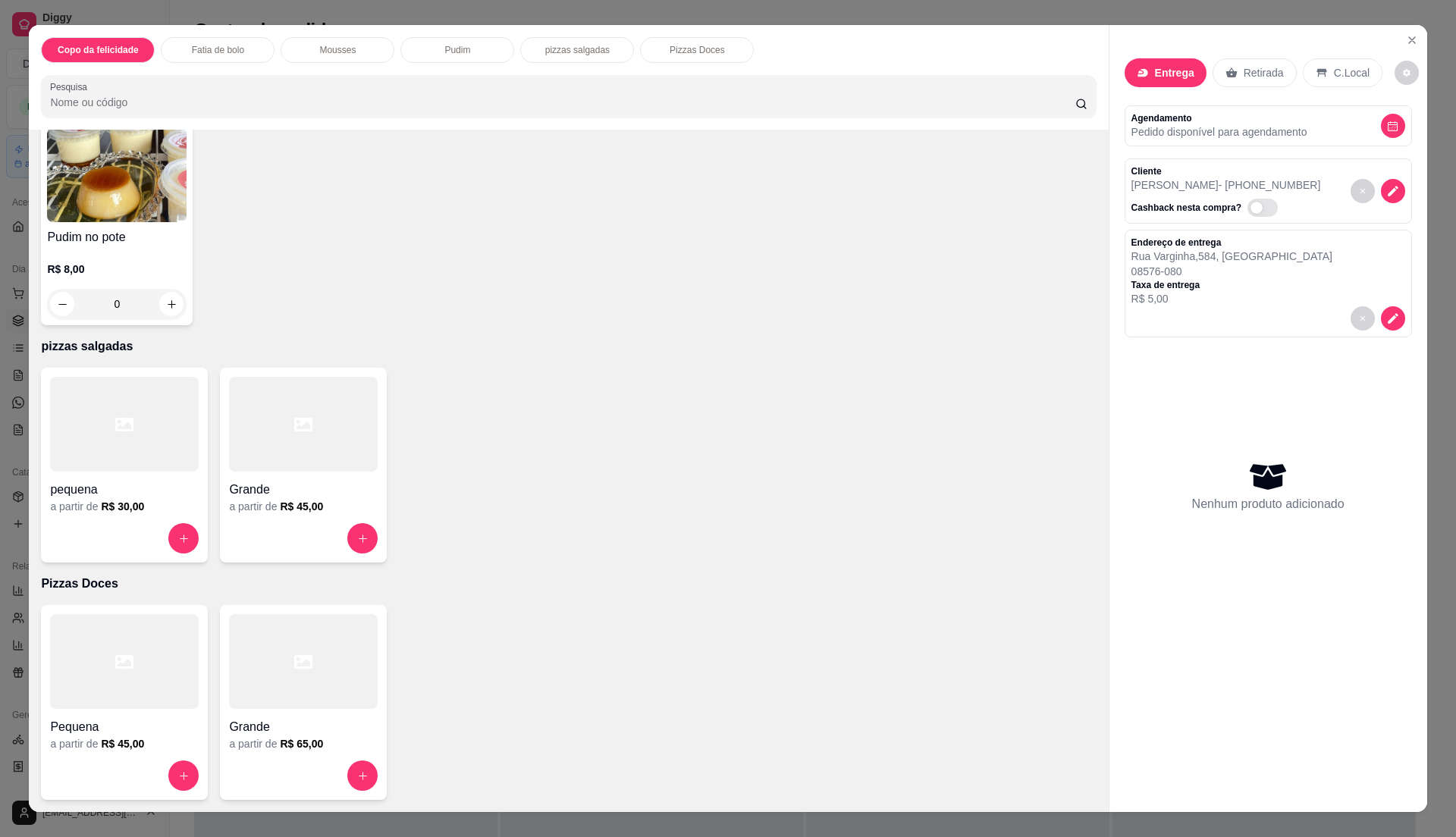
click at [304, 485] on h4 "Grande" at bounding box center [303, 489] width 149 height 18
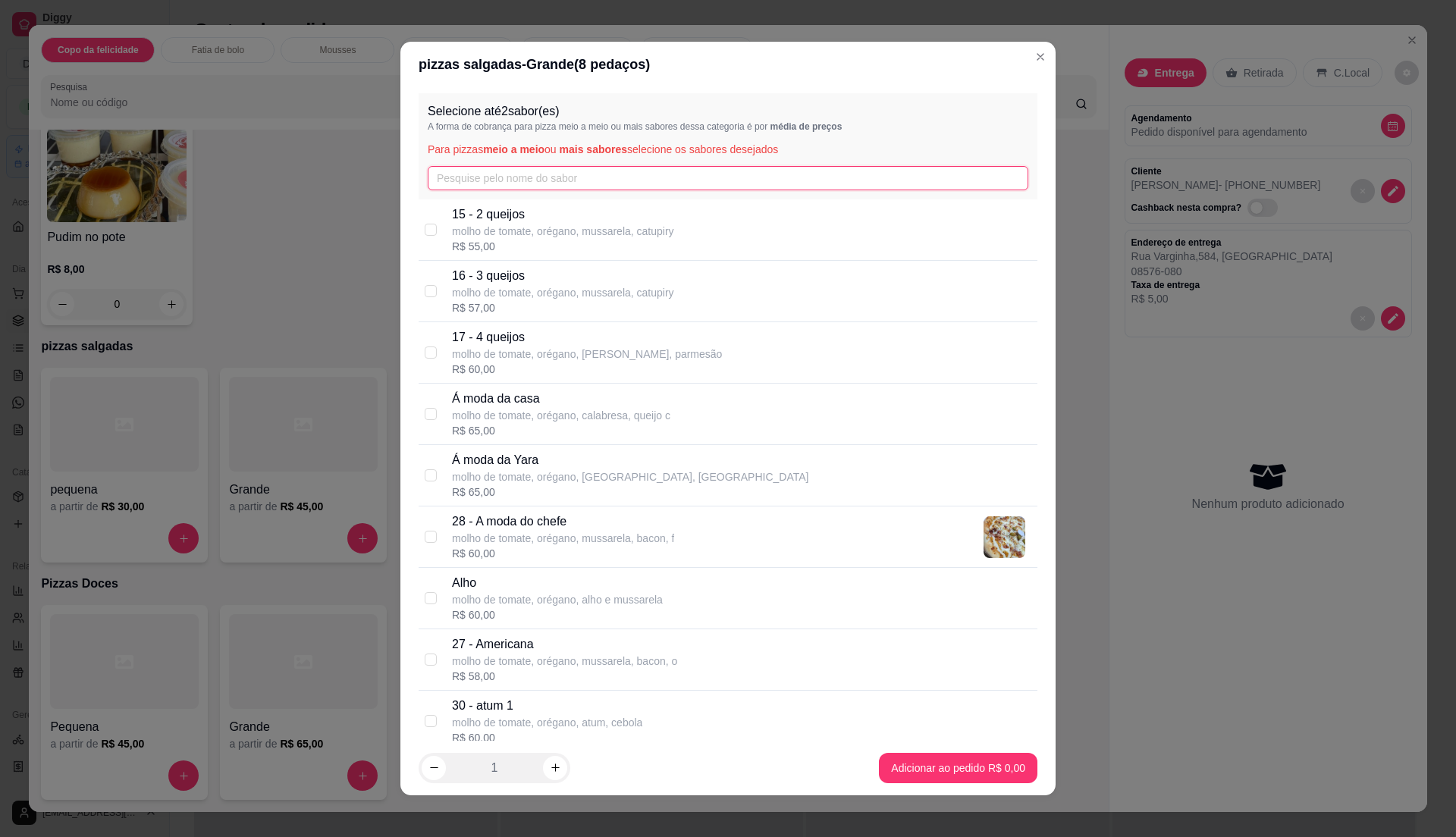
drag, startPoint x: 559, startPoint y: 171, endPoint x: 569, endPoint y: 168, distance: 10.4
click at [562, 171] on input "text" at bounding box center [727, 178] width 600 height 24
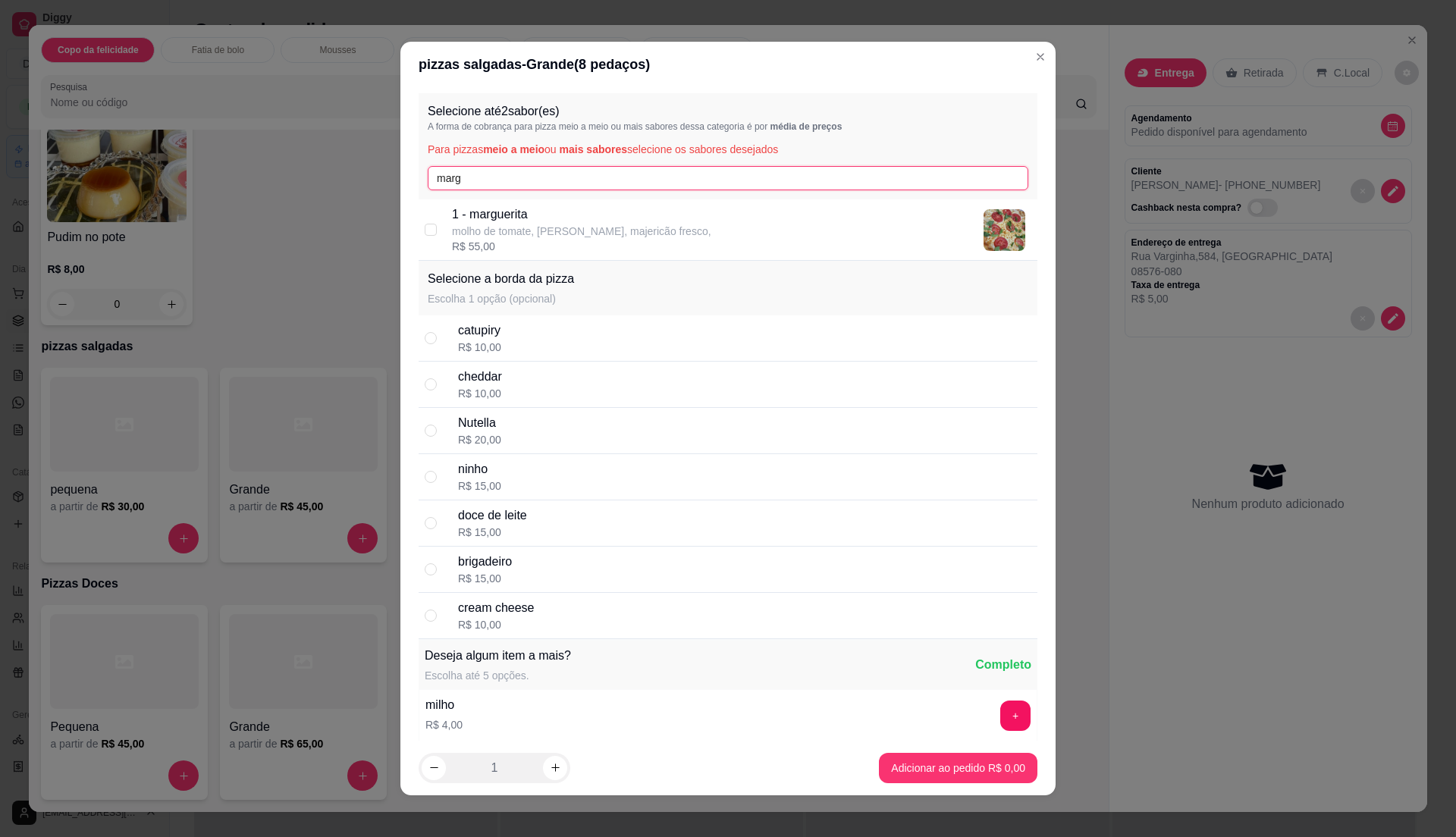
type input "marg"
click at [593, 216] on p "1 - marguerita" at bounding box center [581, 214] width 260 height 18
checkbox input "true"
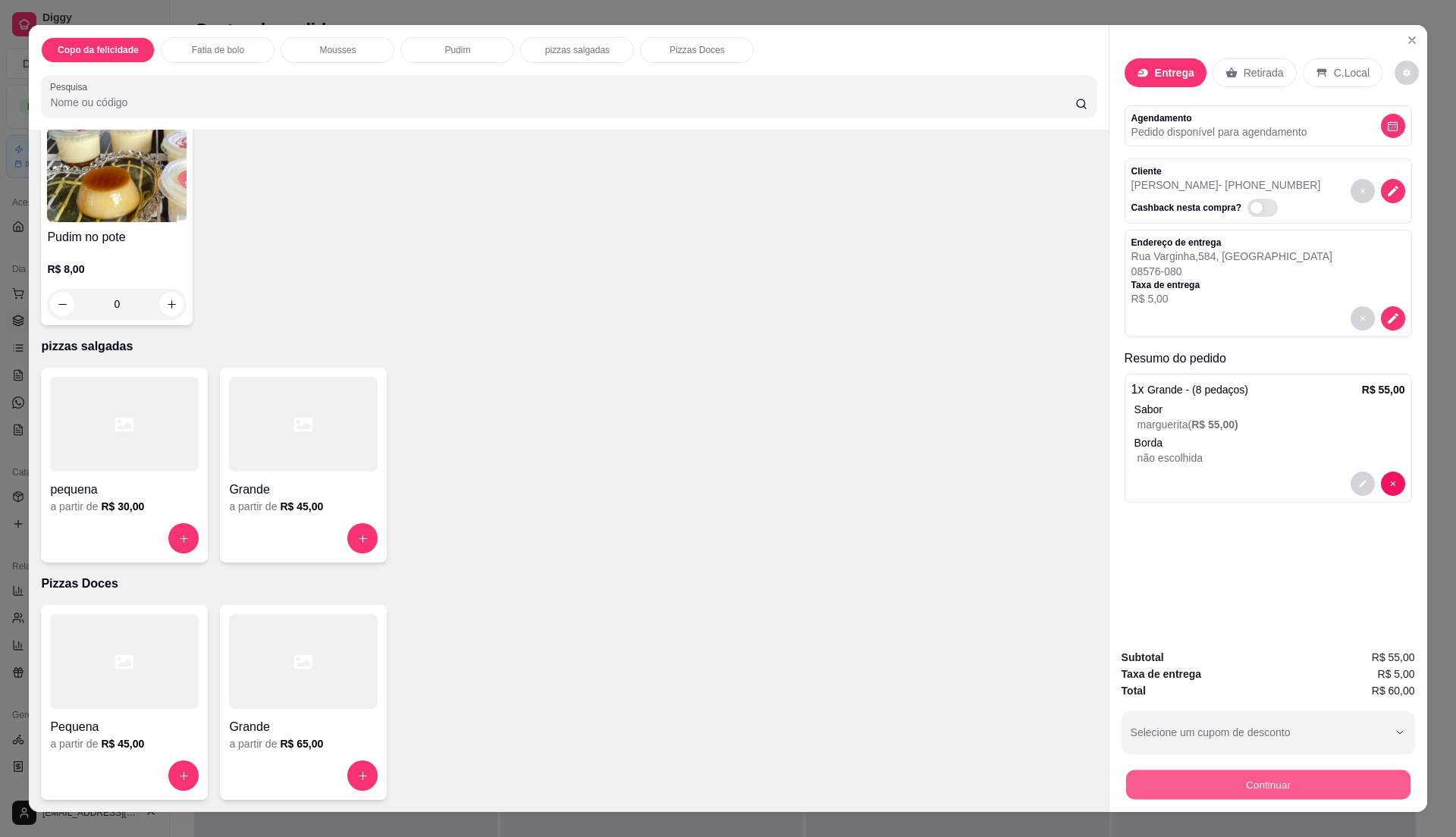
click at [1296, 775] on button "Continuar" at bounding box center [1267, 785] width 284 height 30
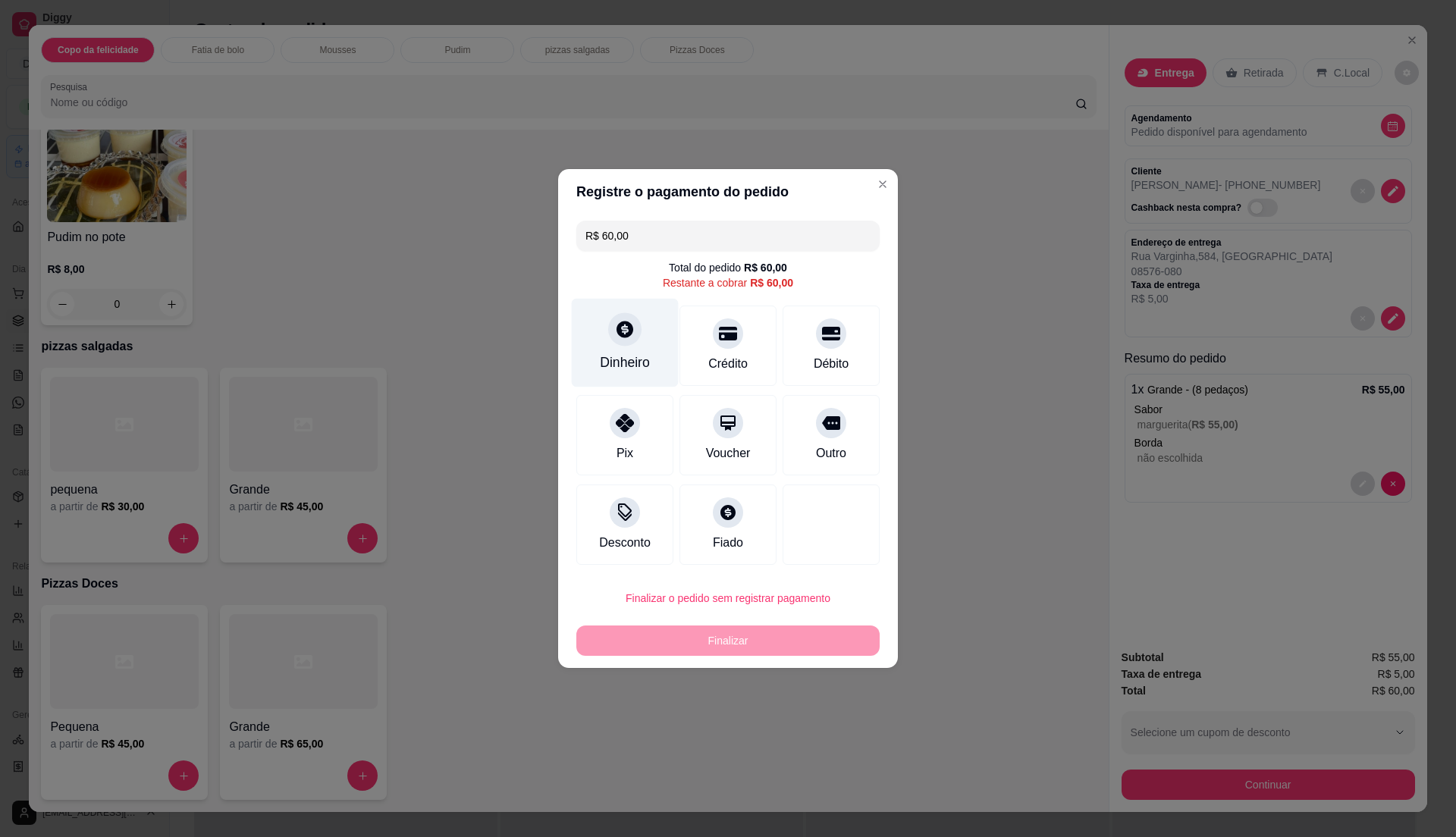
click at [623, 367] on div "Dinheiro" at bounding box center [624, 363] width 50 height 20
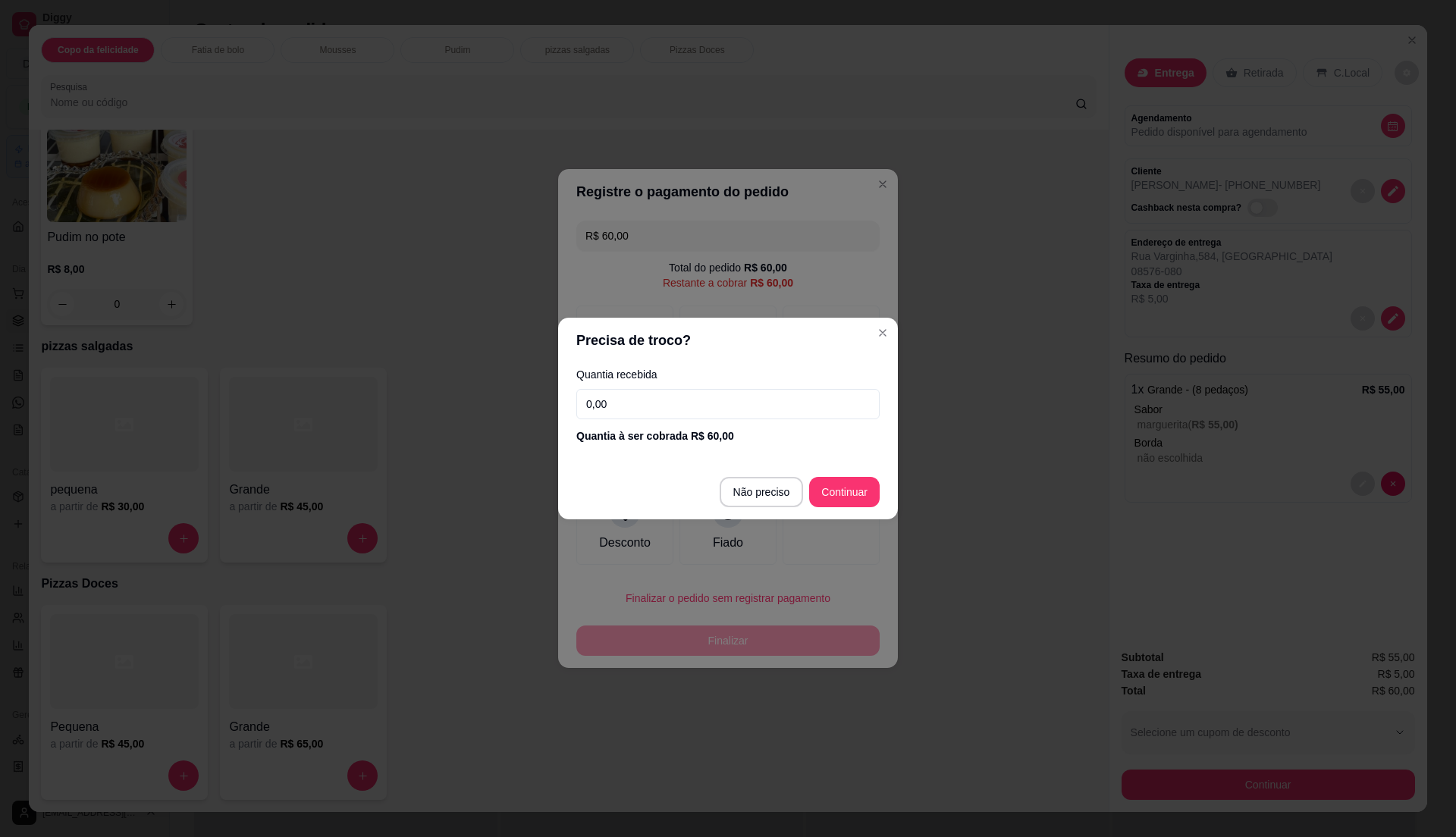
click at [659, 408] on input "0,00" at bounding box center [728, 404] width 303 height 31
type input "100,00"
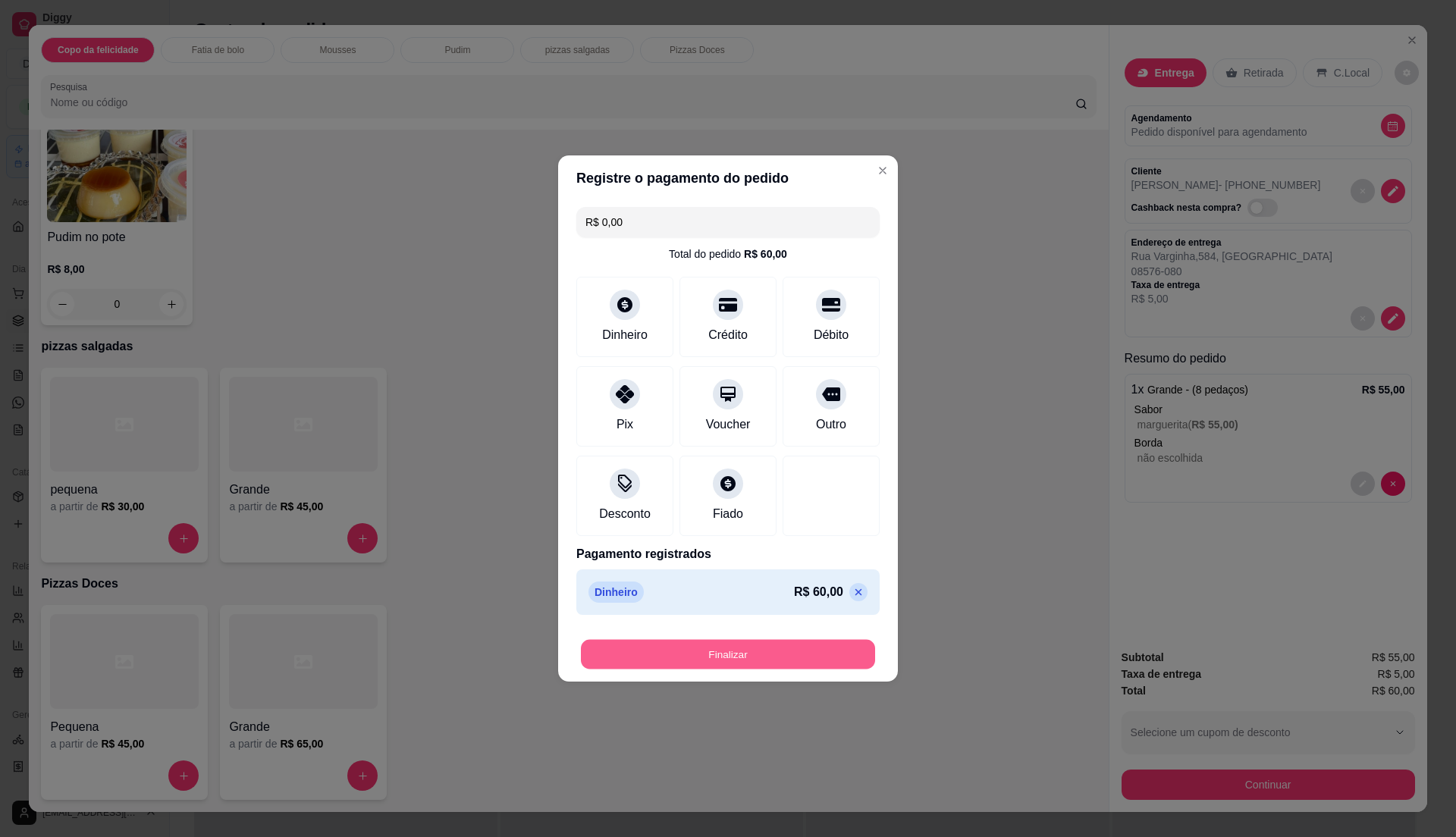
click at [771, 656] on button "Finalizar" at bounding box center [728, 654] width 295 height 30
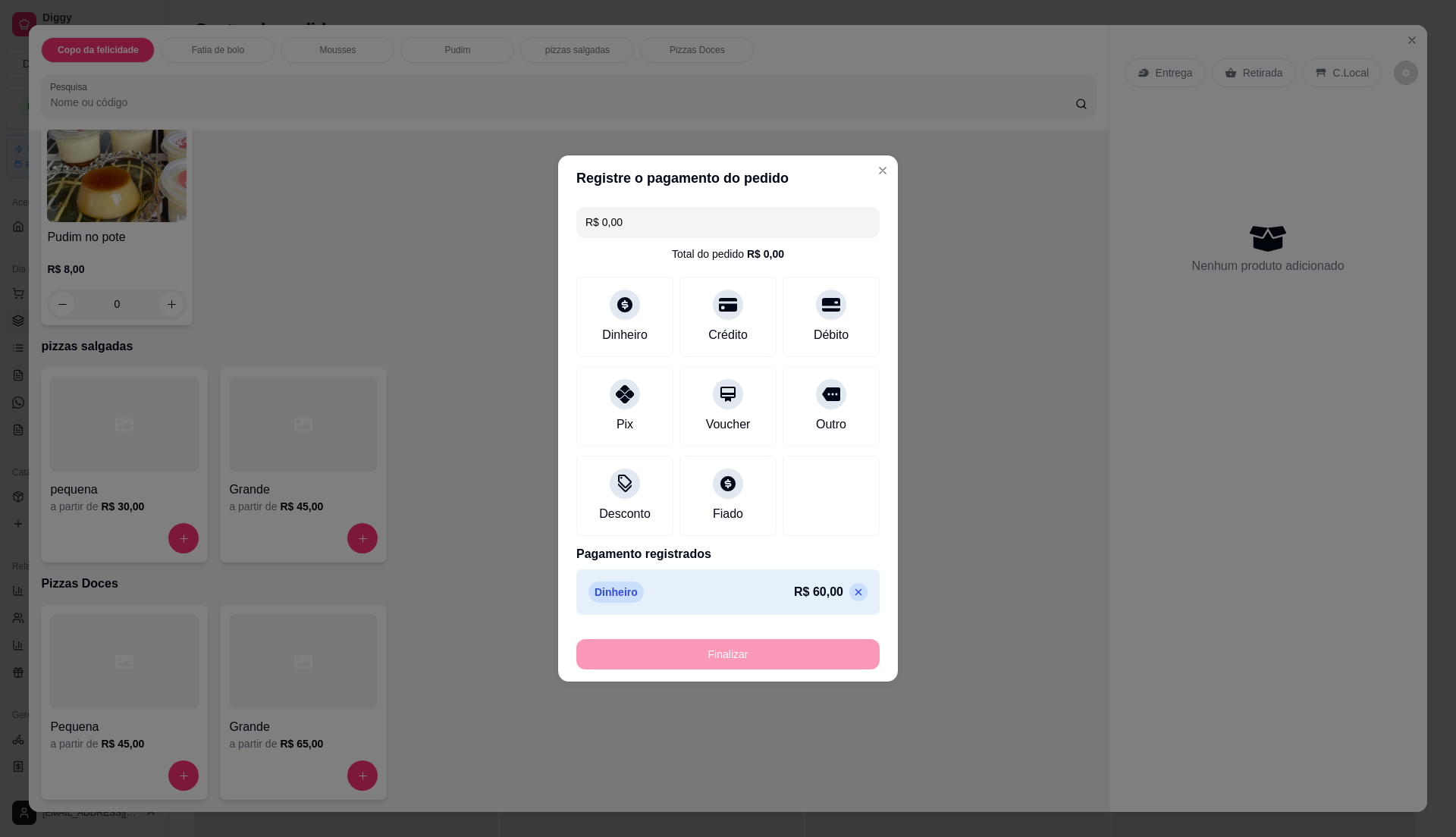
type input "-R$ 60,00"
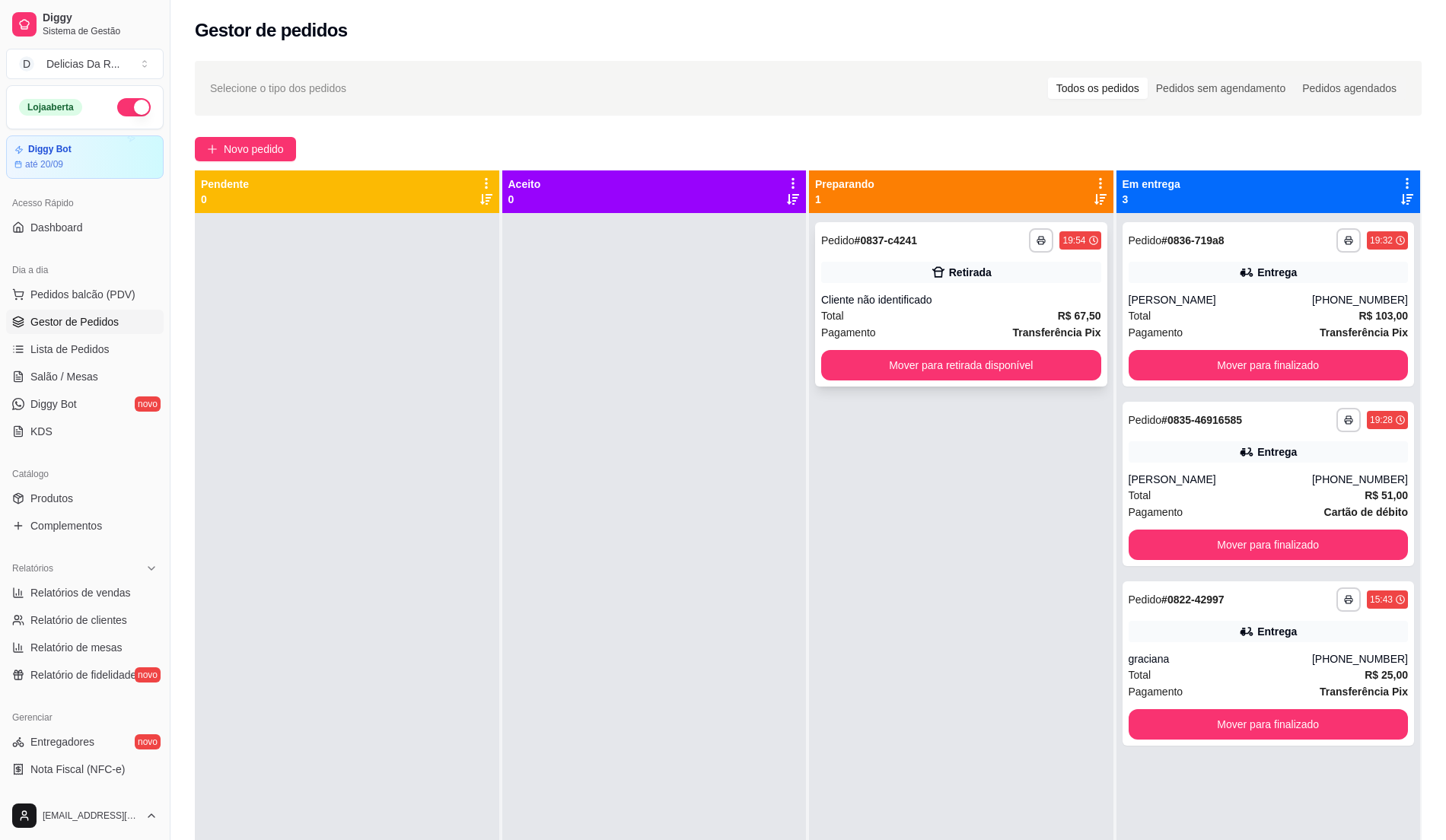
click at [925, 326] on div "Pagamento Transferência Pix" at bounding box center [960, 332] width 280 height 17
click at [83, 488] on link "Produtos" at bounding box center [85, 499] width 158 height 25
click at [92, 320] on span "Gestor de Pedidos" at bounding box center [75, 321] width 89 height 15
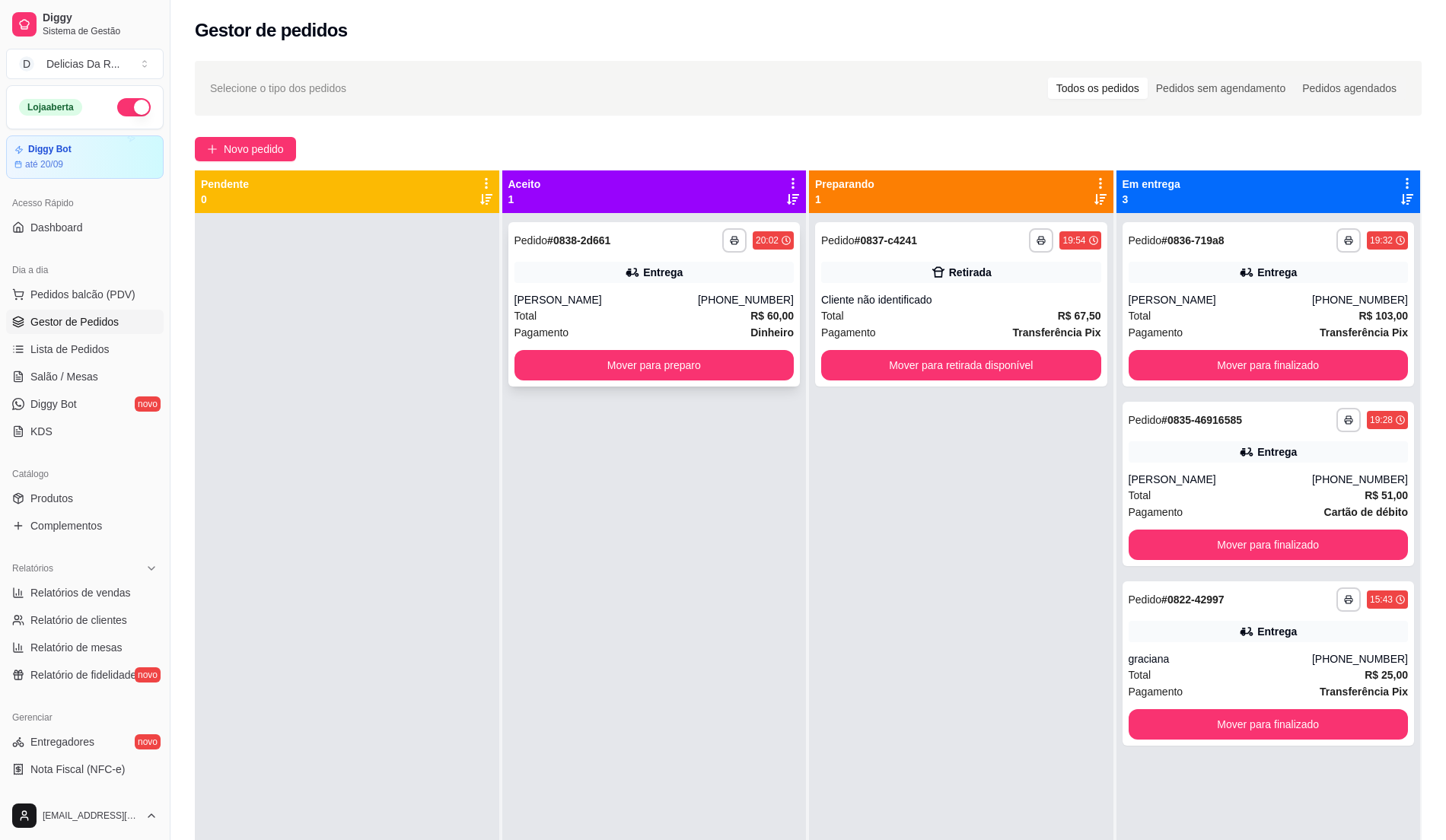
click at [722, 293] on div "[PHONE_NUMBER]" at bounding box center [745, 299] width 96 height 15
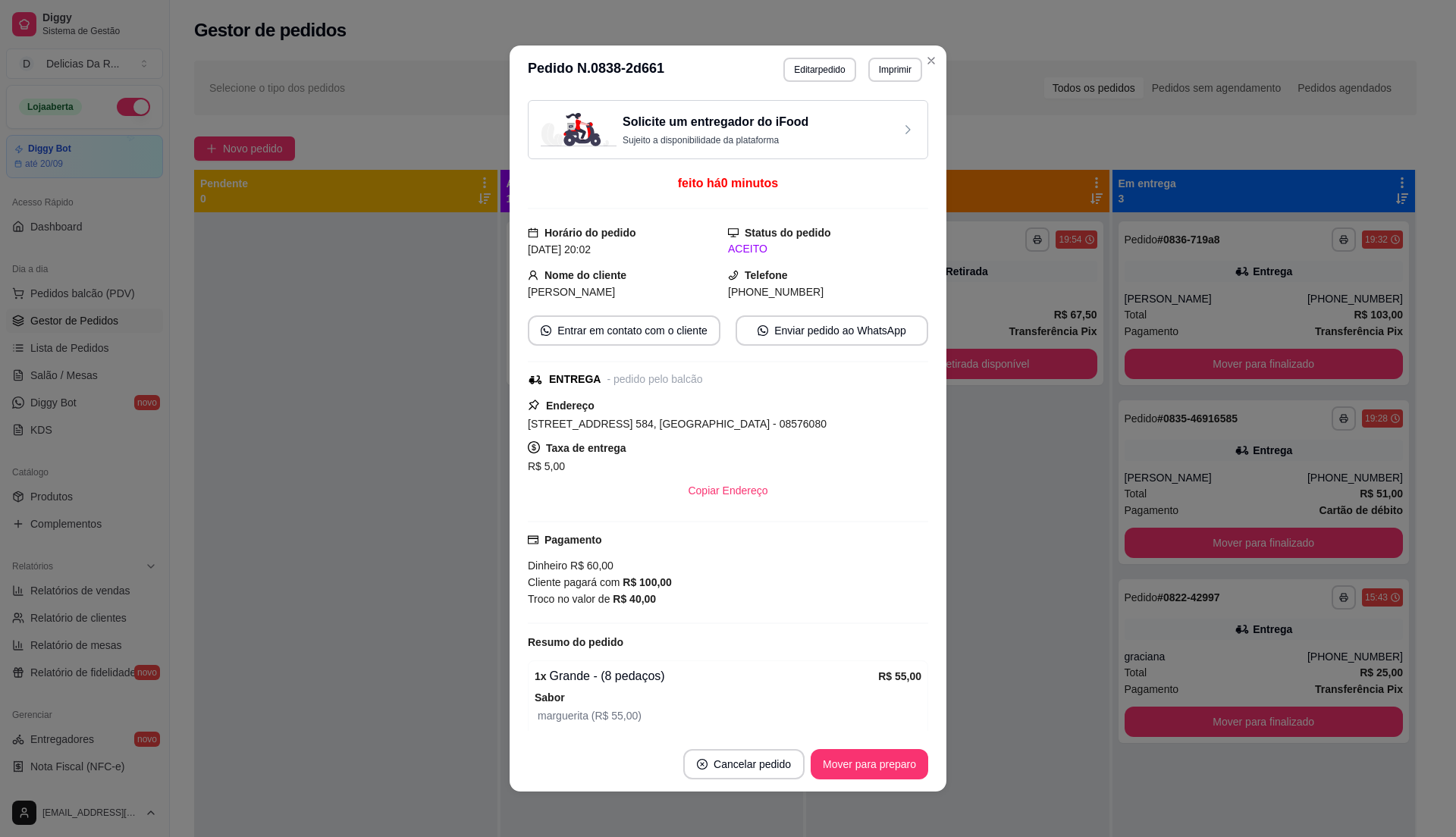
click at [890, 76] on button "Imprimir" at bounding box center [896, 70] width 54 height 24
click at [887, 115] on button "IMPRESSORA" at bounding box center [860, 122] width 106 height 24
click at [884, 763] on button "Mover para preparo" at bounding box center [870, 764] width 118 height 31
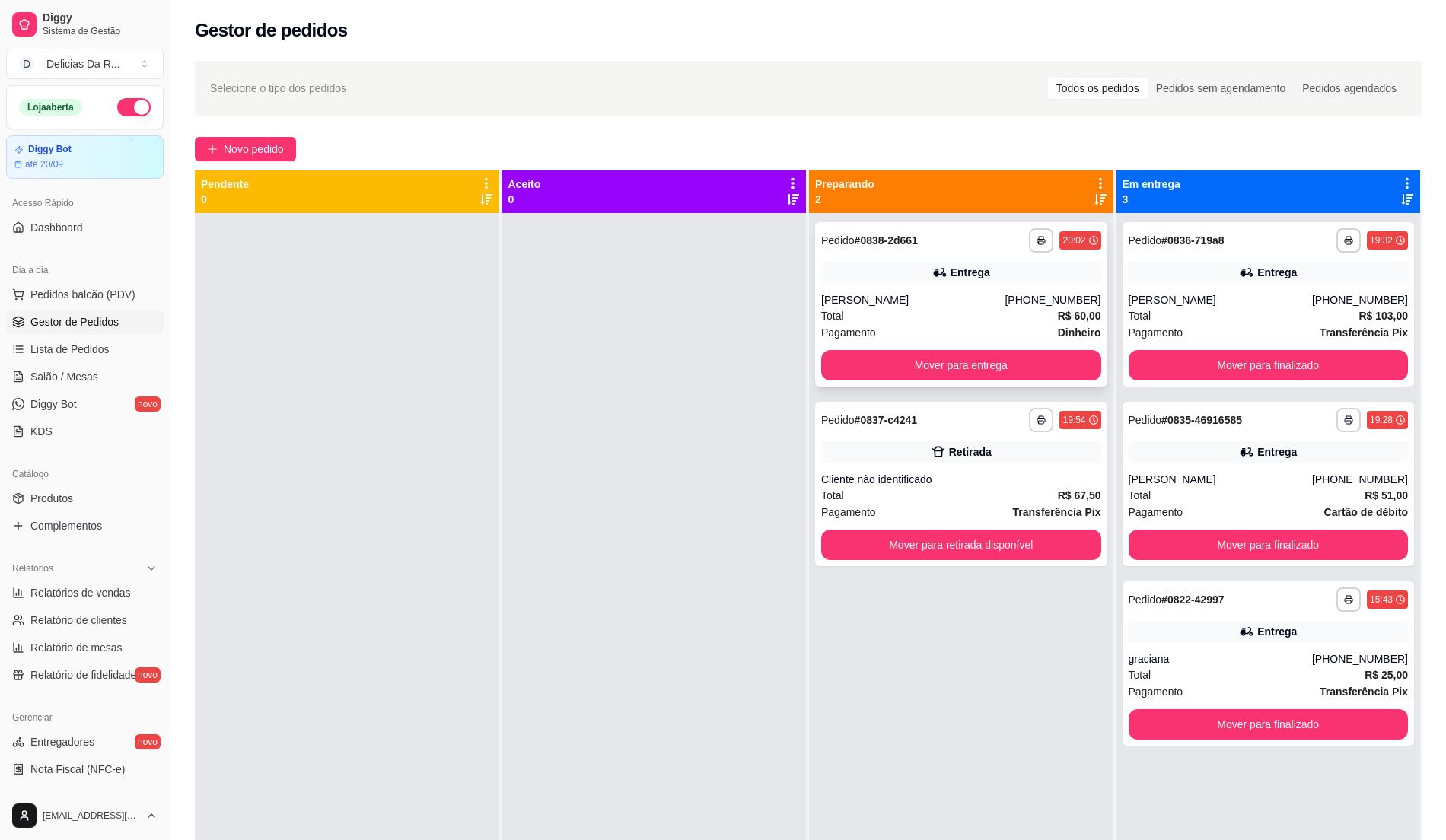
click at [926, 315] on div "Total R$ 60,00" at bounding box center [960, 316] width 280 height 17
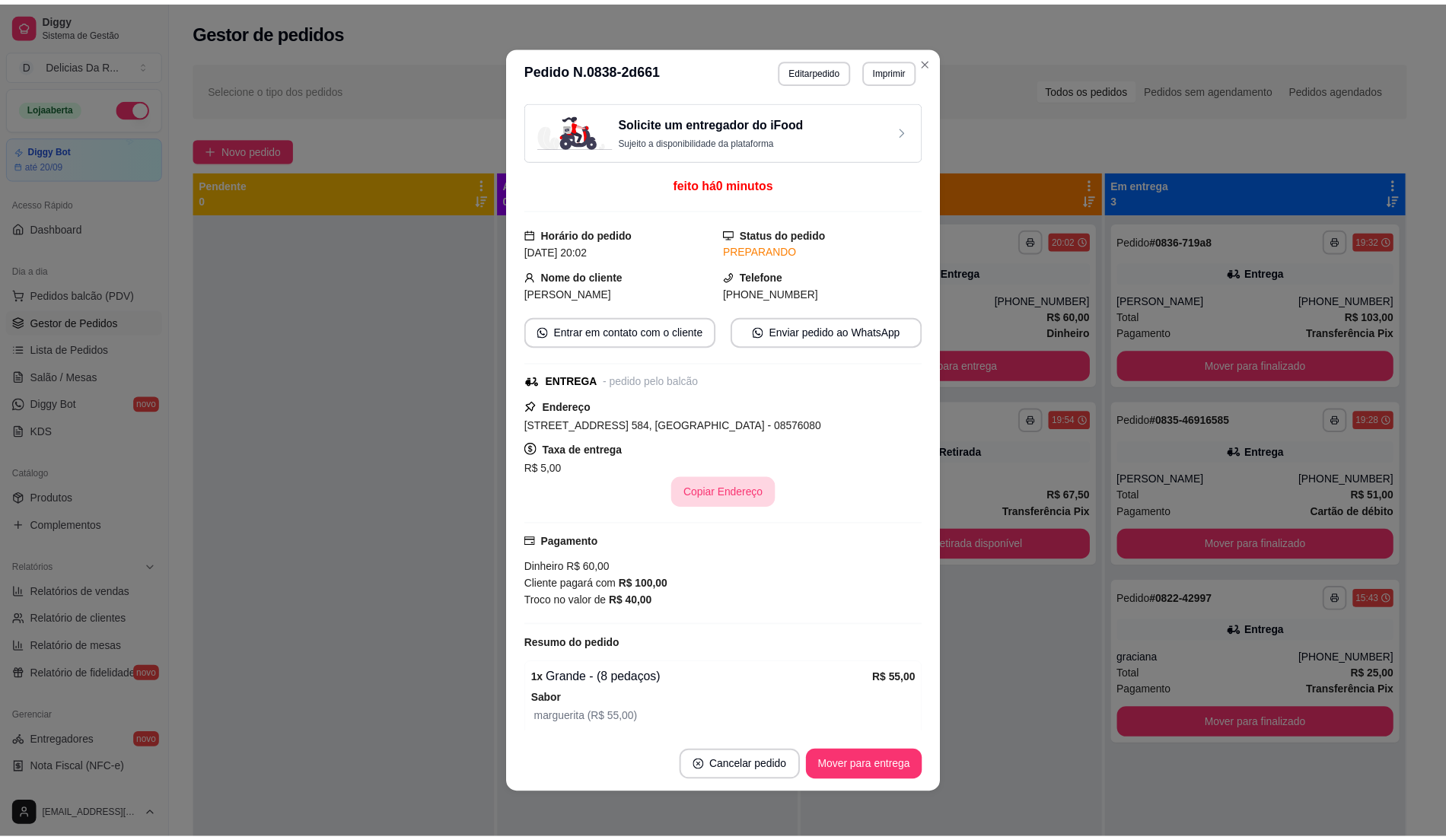
scroll to position [146, 0]
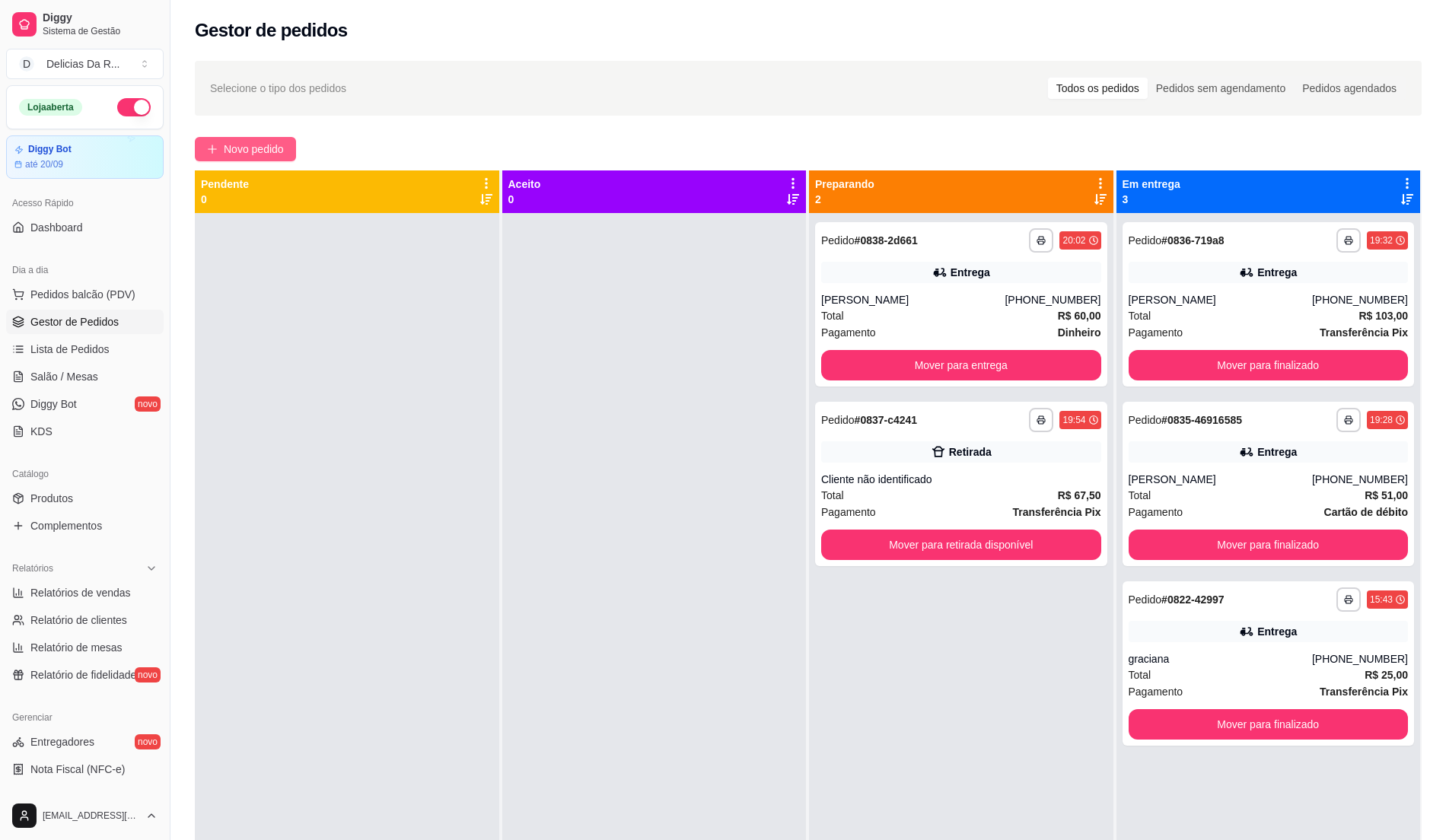
click at [245, 149] on span "Novo pedido" at bounding box center [253, 149] width 61 height 17
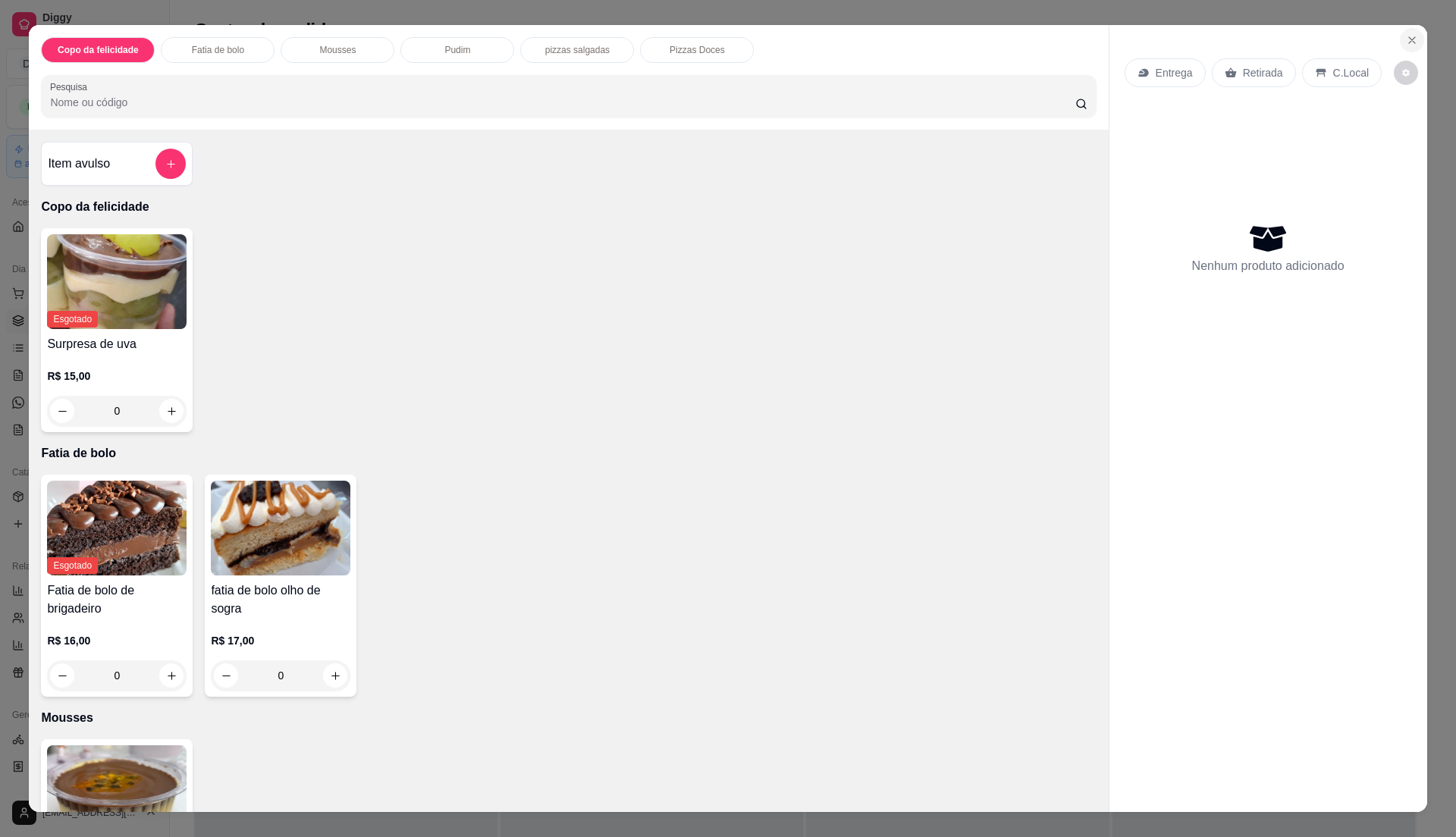
click at [1415, 39] on button "Close" at bounding box center [1412, 40] width 24 height 24
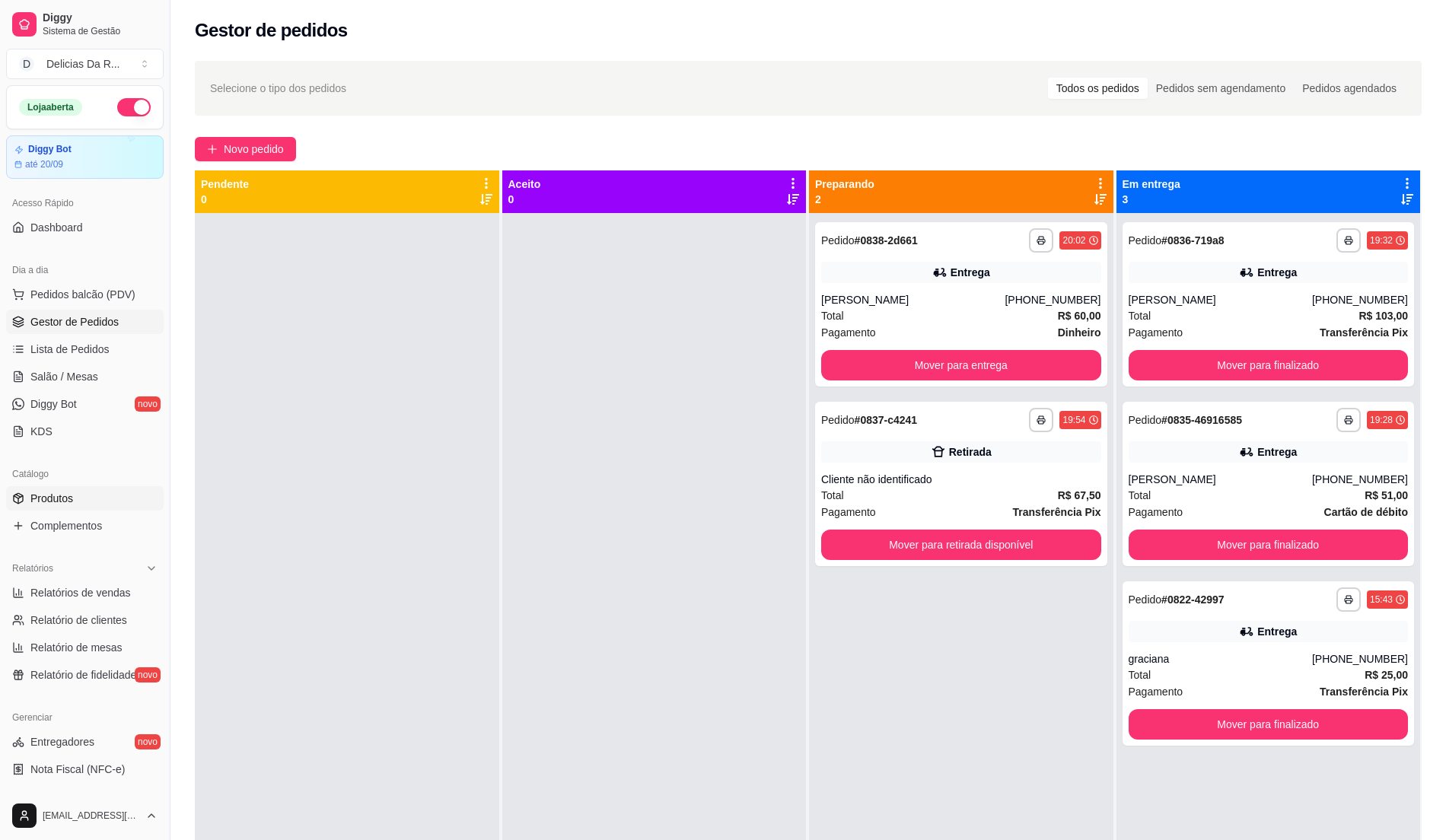
click at [71, 504] on span "Produtos" at bounding box center [52, 498] width 43 height 15
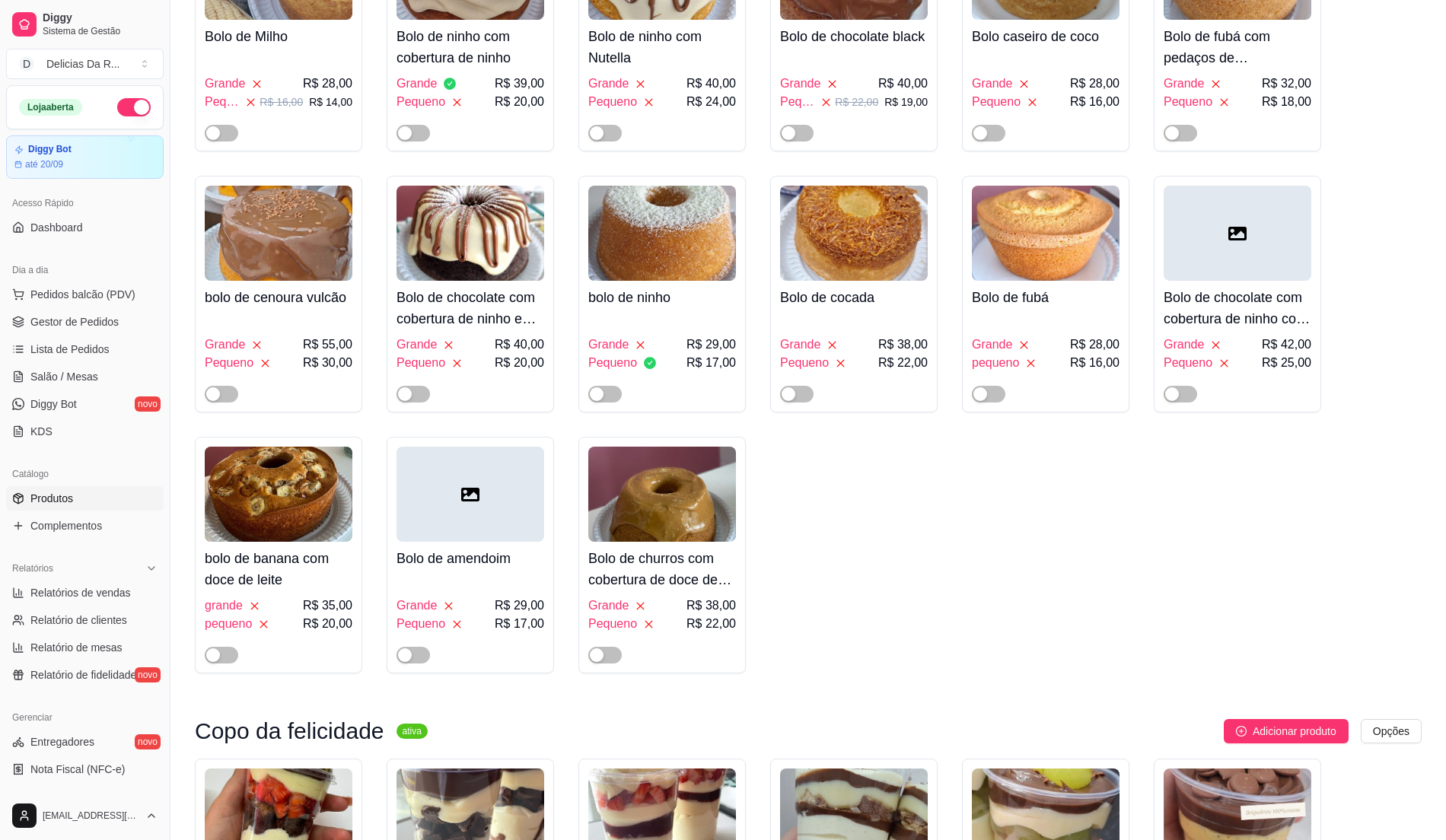
scroll to position [3550, 0]
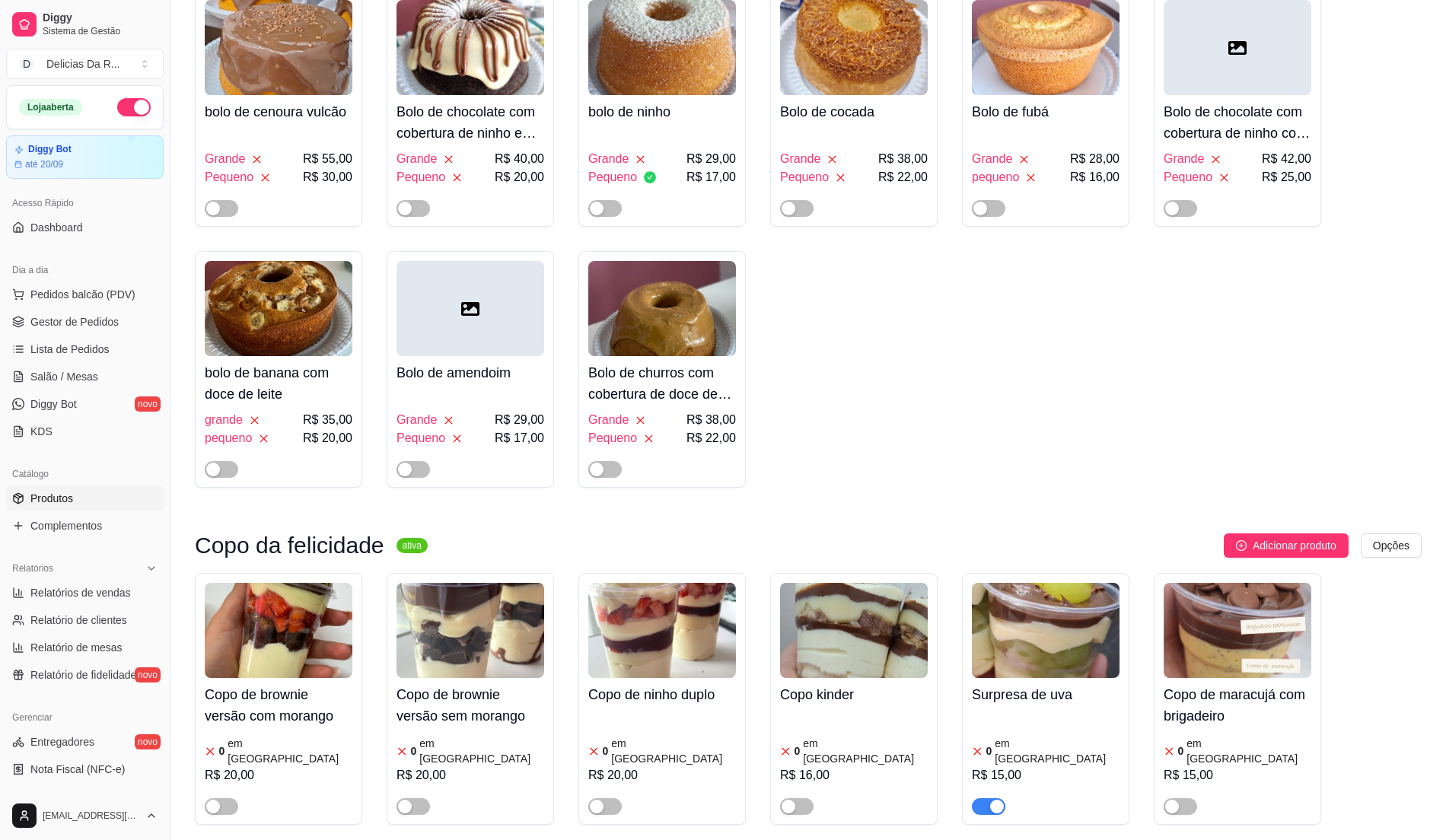
click at [981, 798] on span "button" at bounding box center [988, 806] width 33 height 17
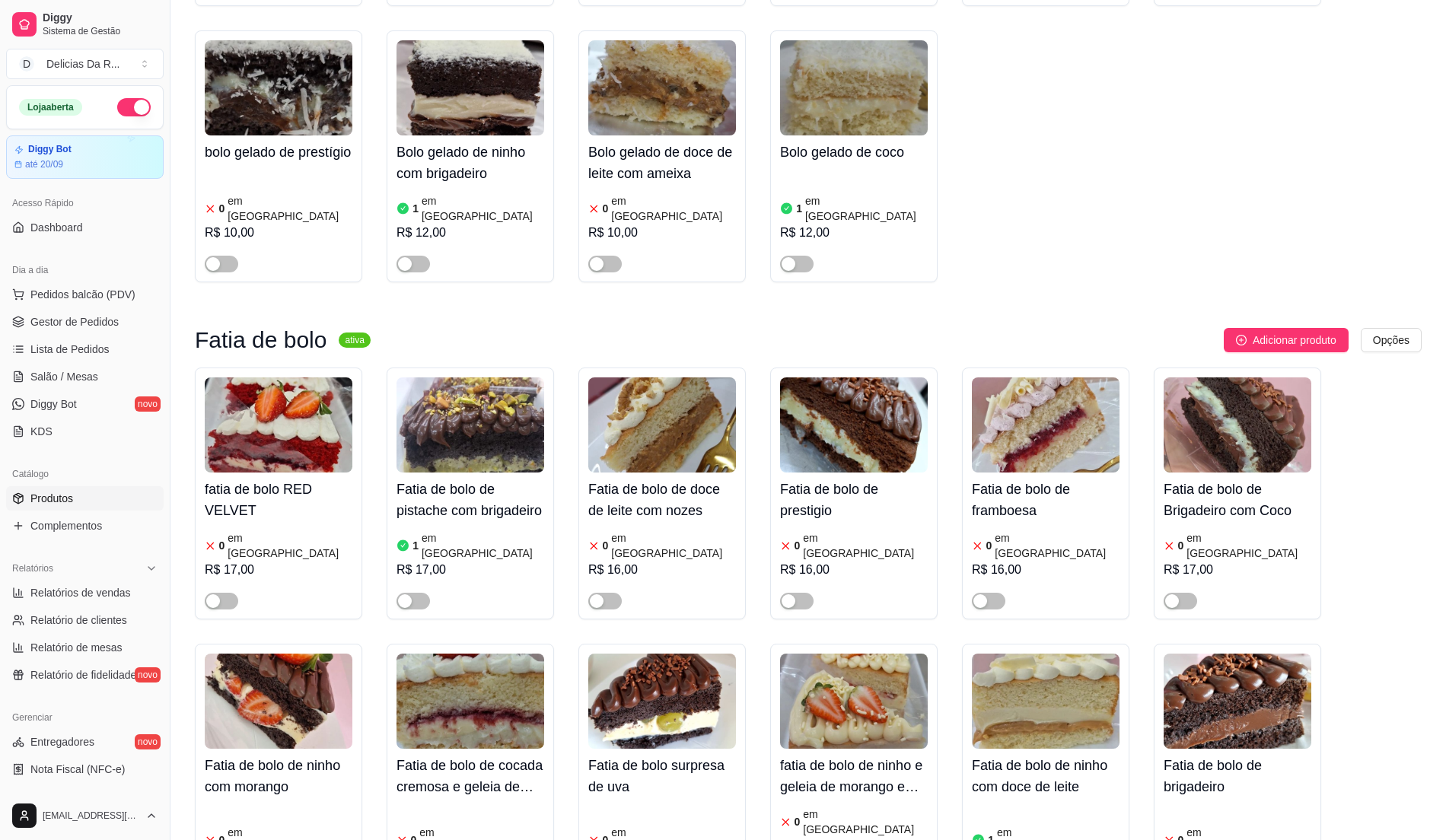
scroll to position [7507, 0]
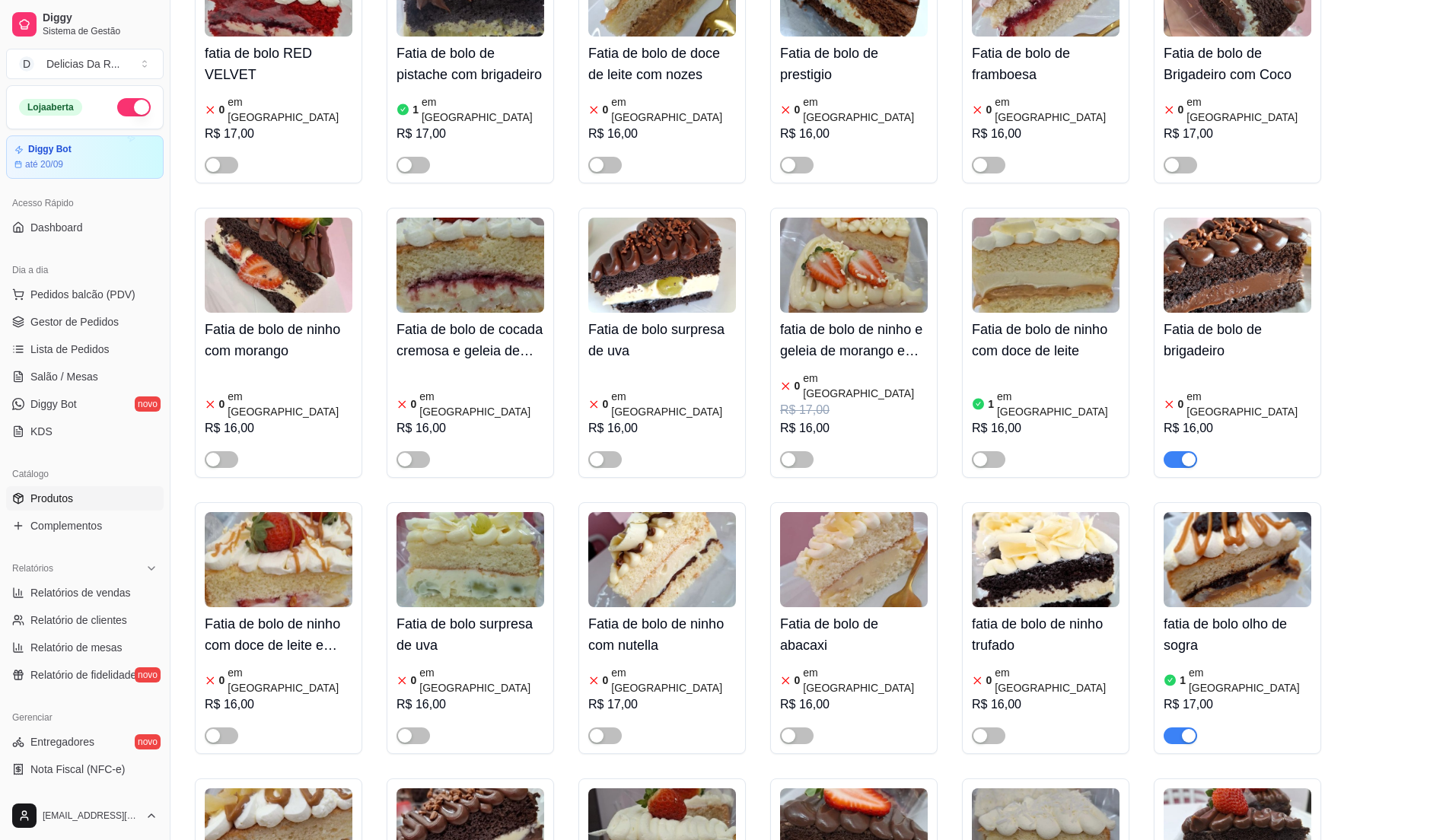
click at [1175, 452] on span "button" at bounding box center [1180, 459] width 33 height 17
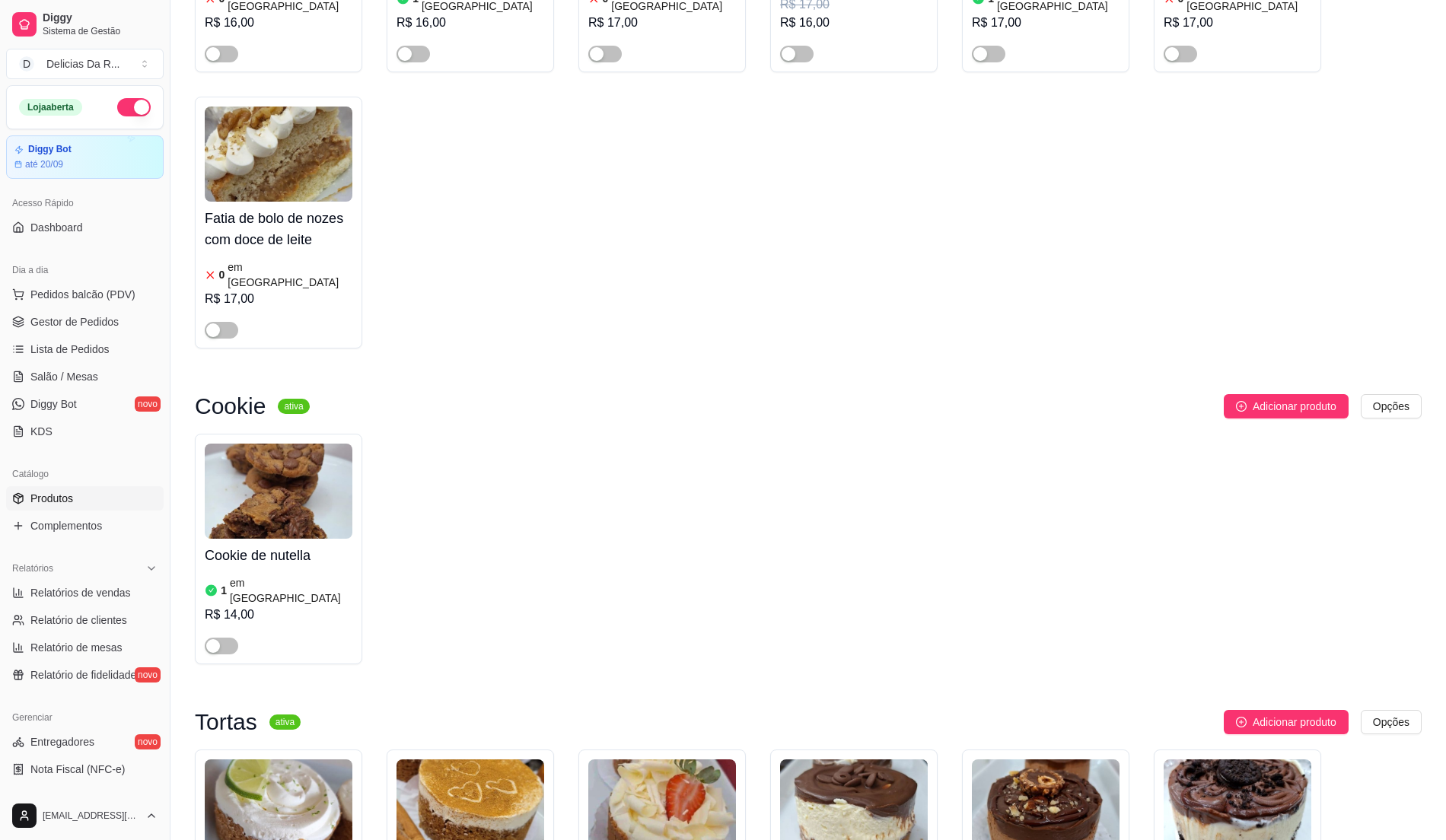
scroll to position [8523, 0]
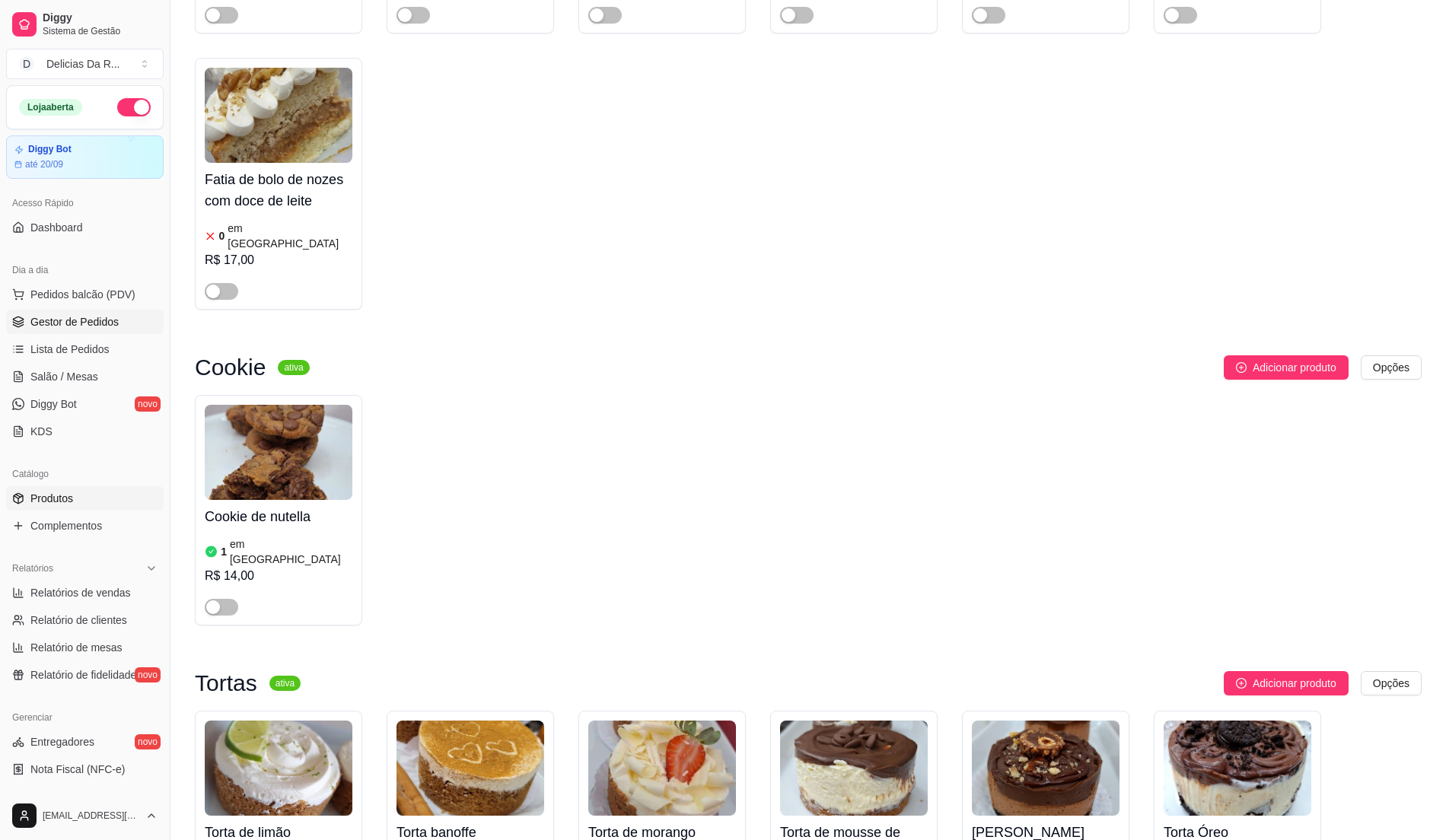
click at [106, 330] on span "Gestor de Pedidos" at bounding box center [75, 321] width 89 height 15
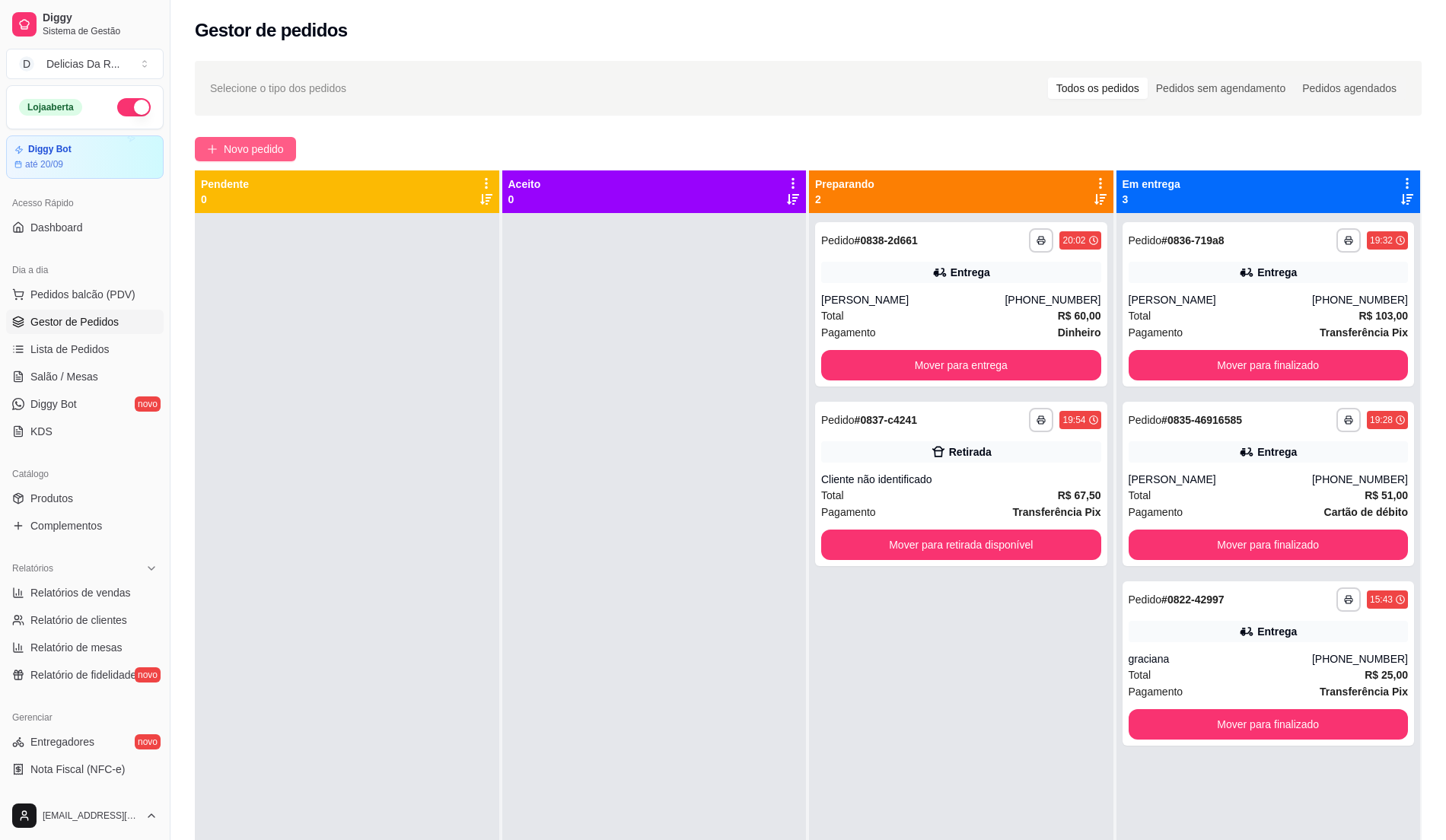
click at [211, 144] on icon "plus" at bounding box center [212, 149] width 11 height 11
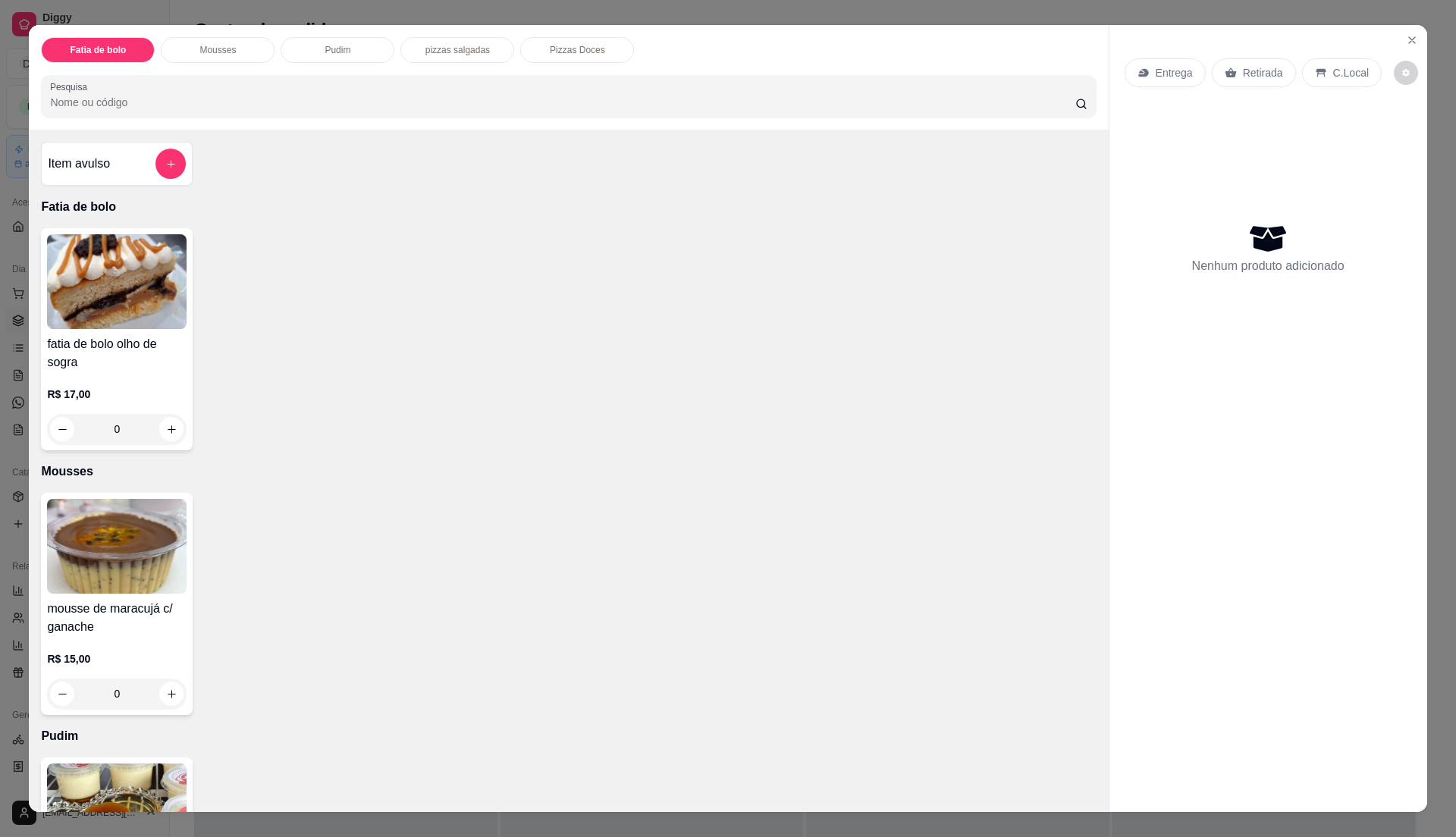
click at [107, 343] on h4 "fatia de bolo olho de sogra" at bounding box center [117, 354] width 140 height 37
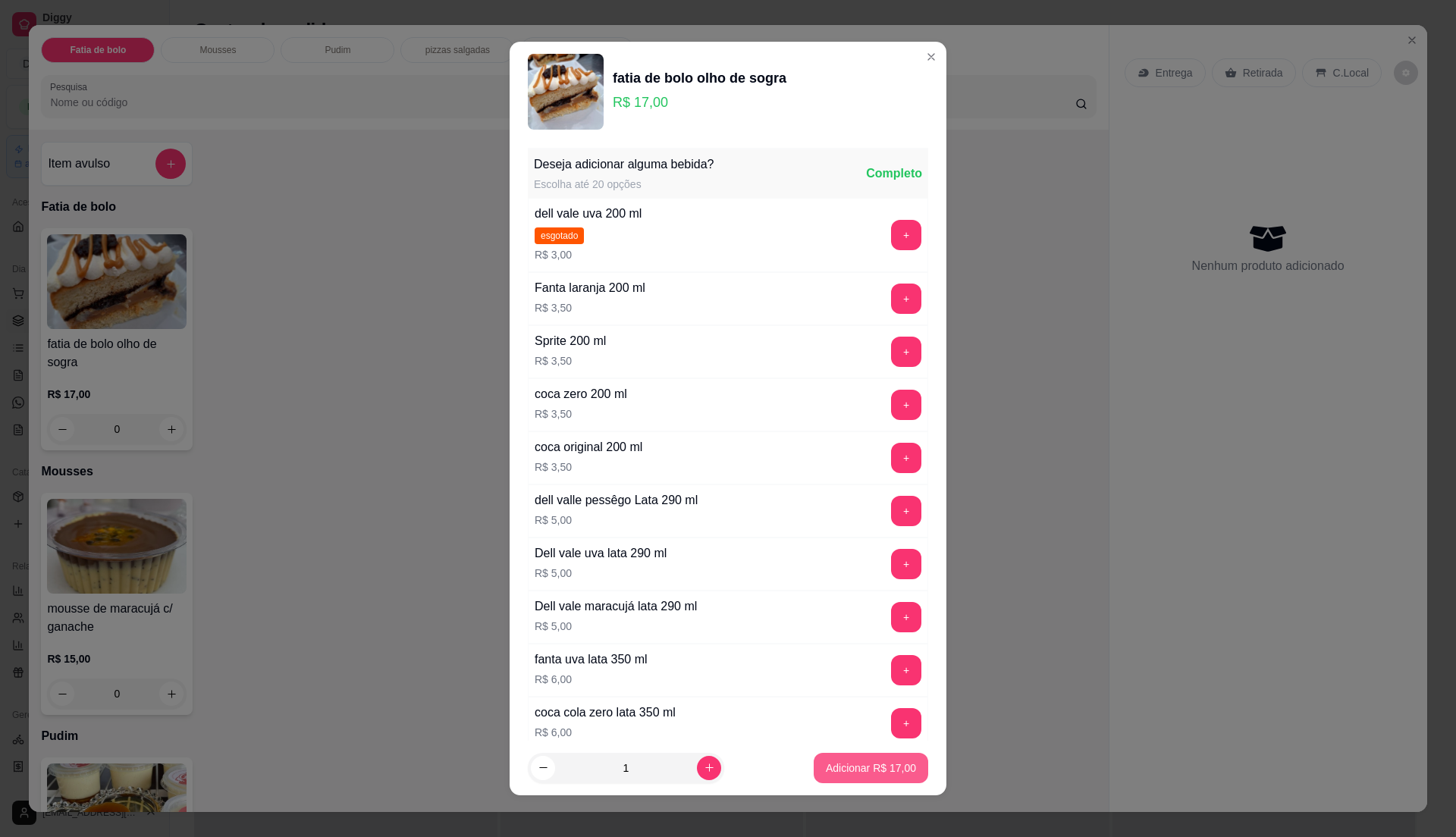
click at [829, 766] on p "Adicionar R$ 17,00" at bounding box center [870, 767] width 90 height 15
type input "1"
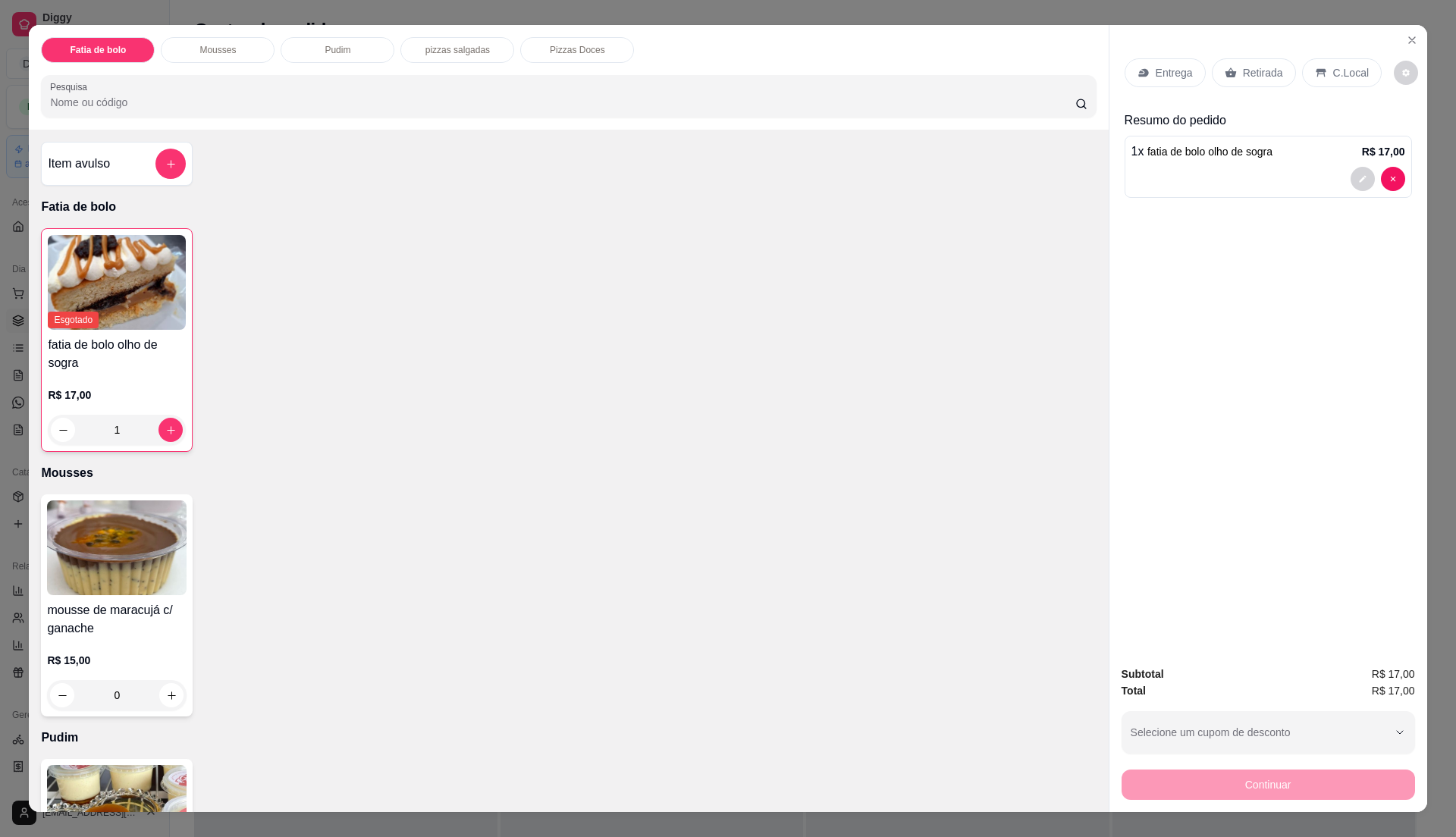
click at [1212, 73] on div "Retirada" at bounding box center [1254, 73] width 84 height 29
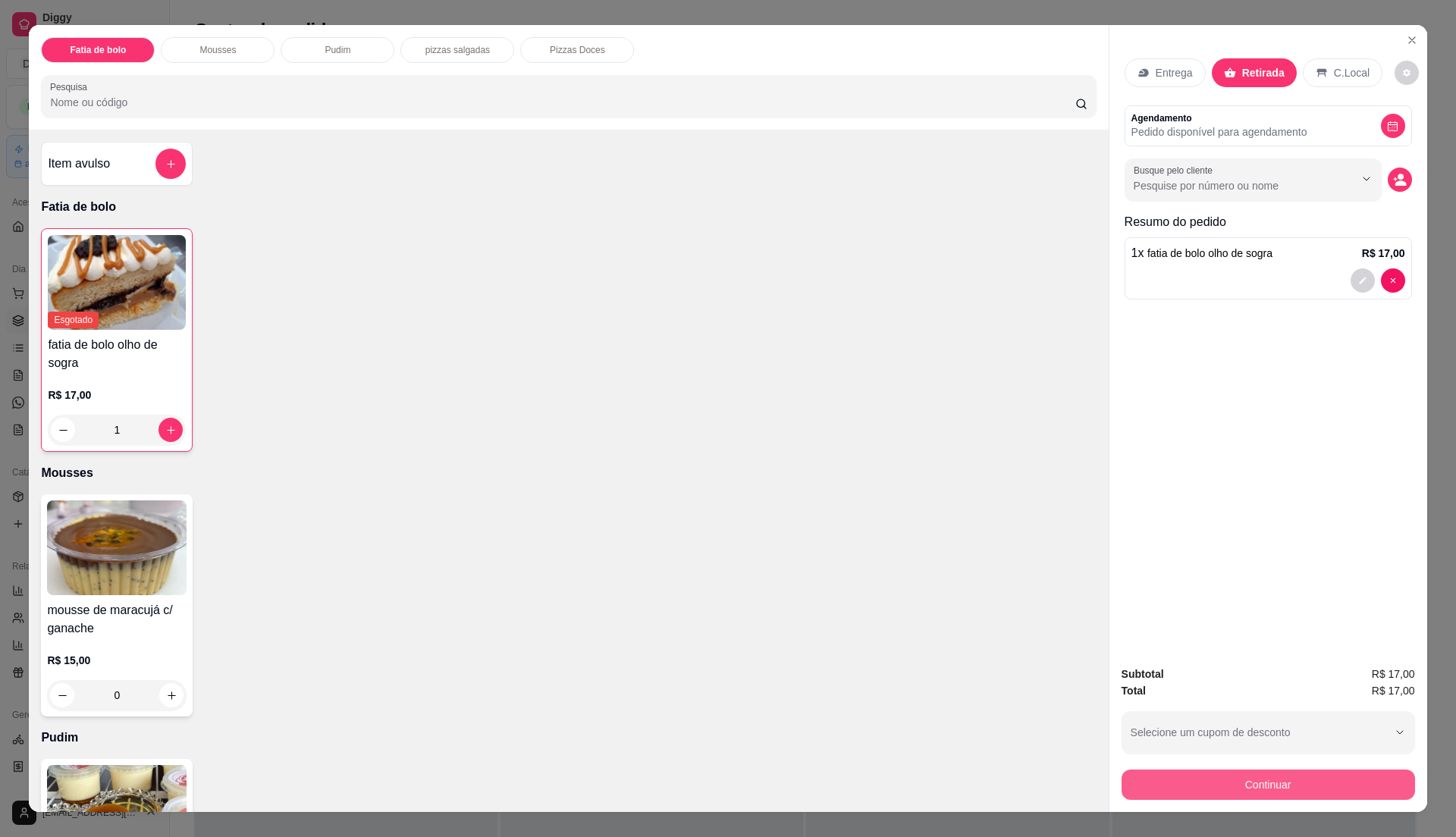
click at [1272, 783] on button "Continuar" at bounding box center [1269, 785] width 294 height 31
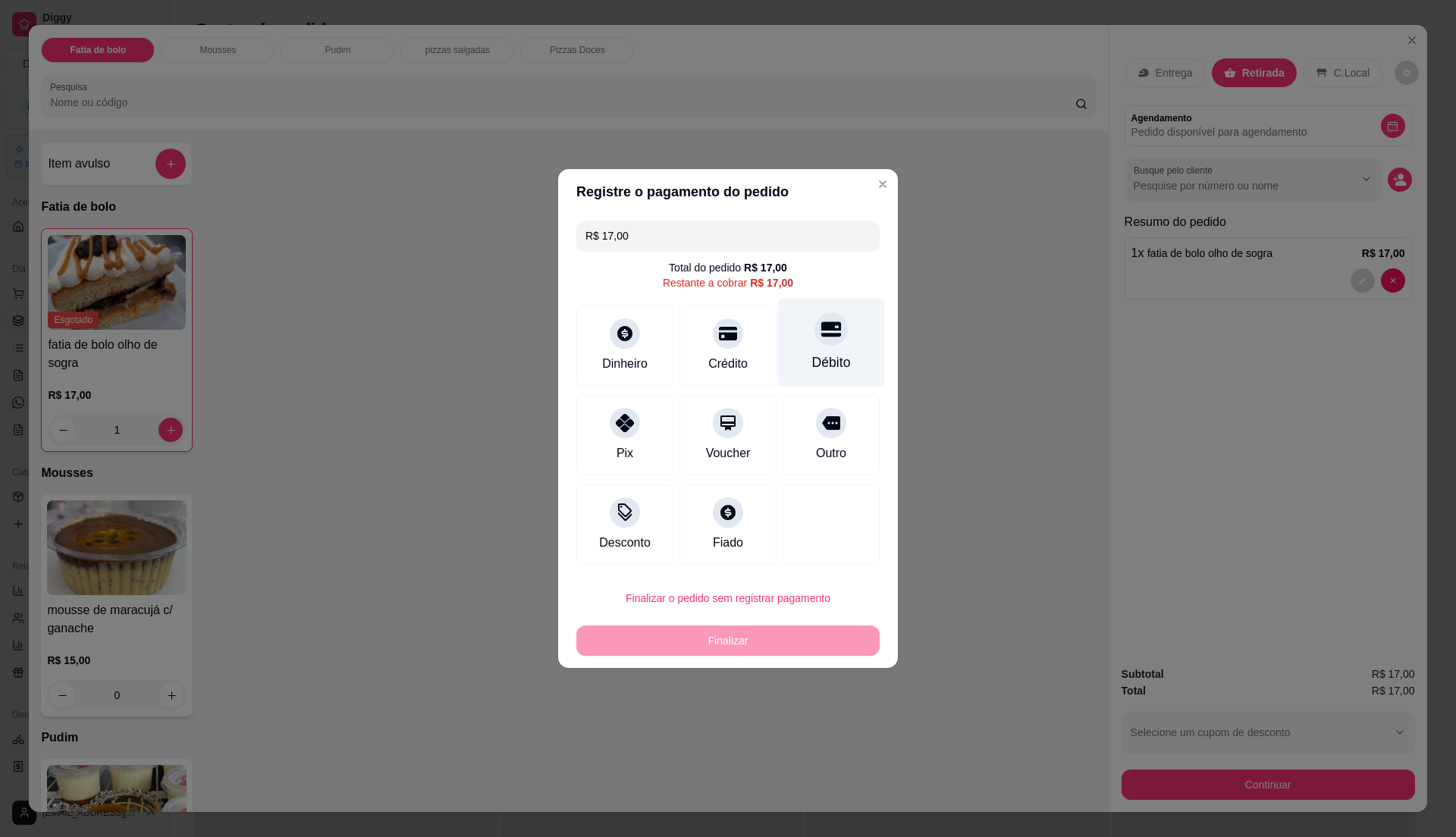
click at [835, 324] on div "Débito" at bounding box center [831, 343] width 107 height 89
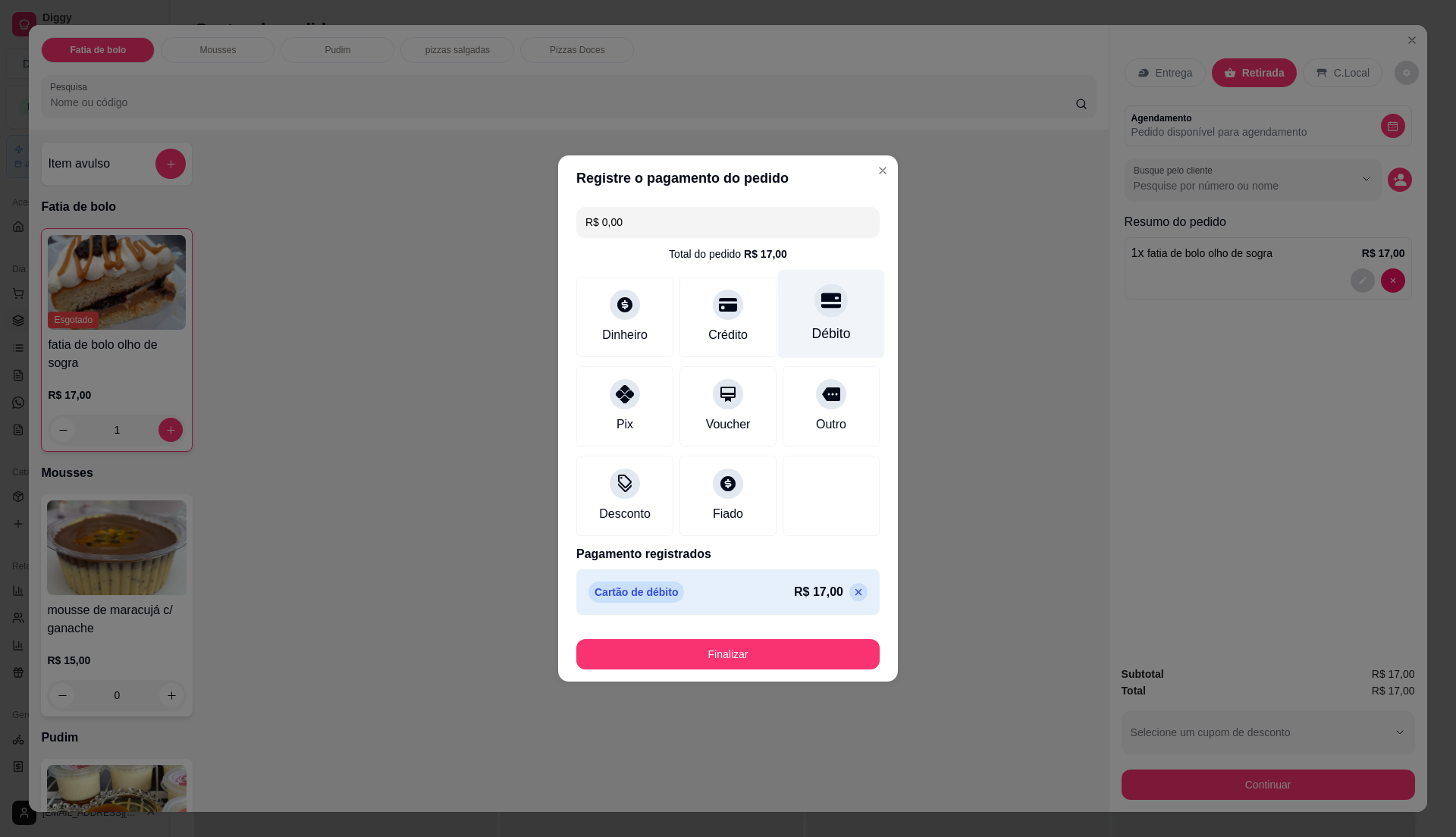
type input "R$ 0,00"
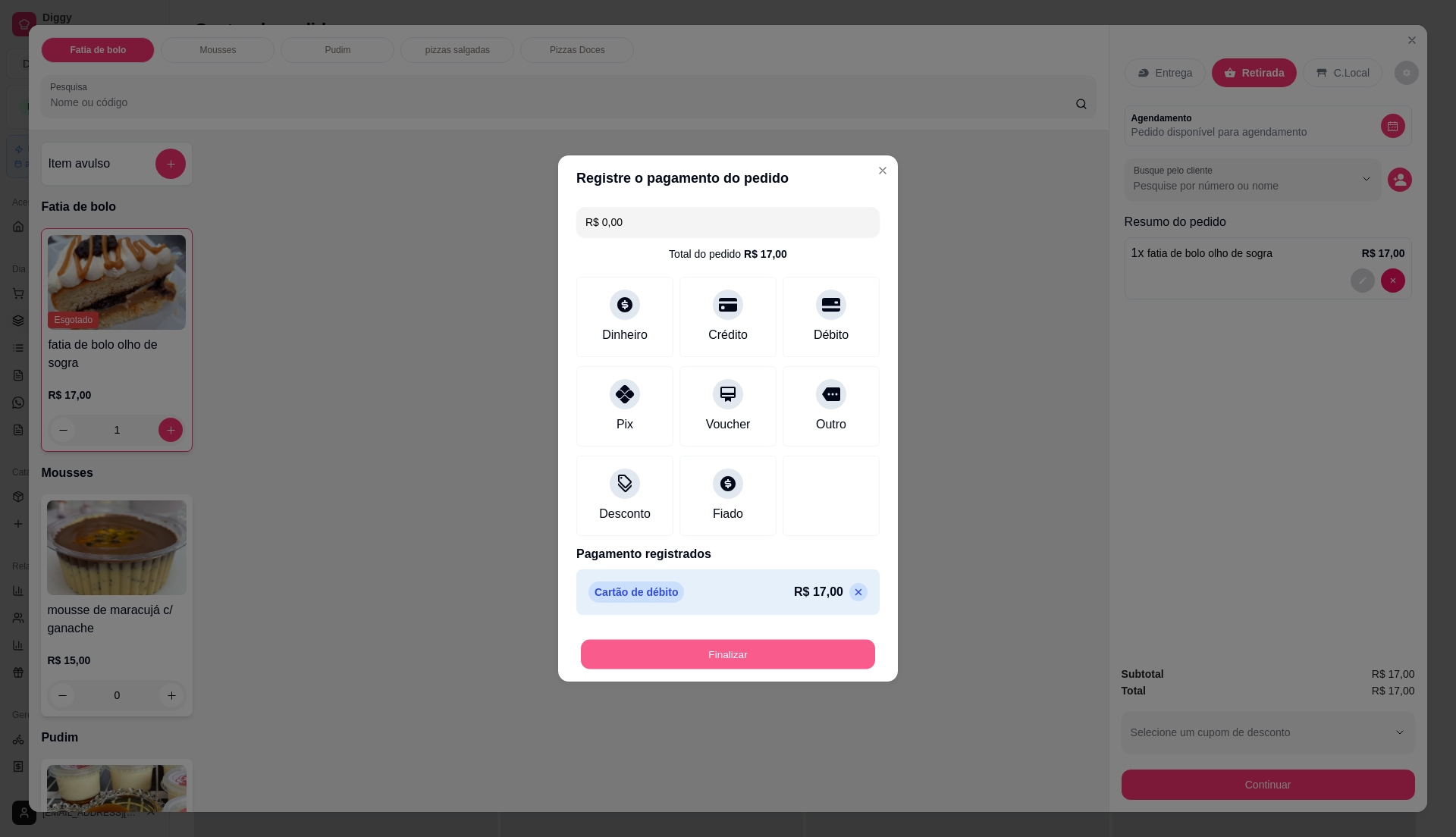
click at [802, 665] on button "Finalizar" at bounding box center [728, 654] width 295 height 30
type input "0"
type input "-R$ 17,00"
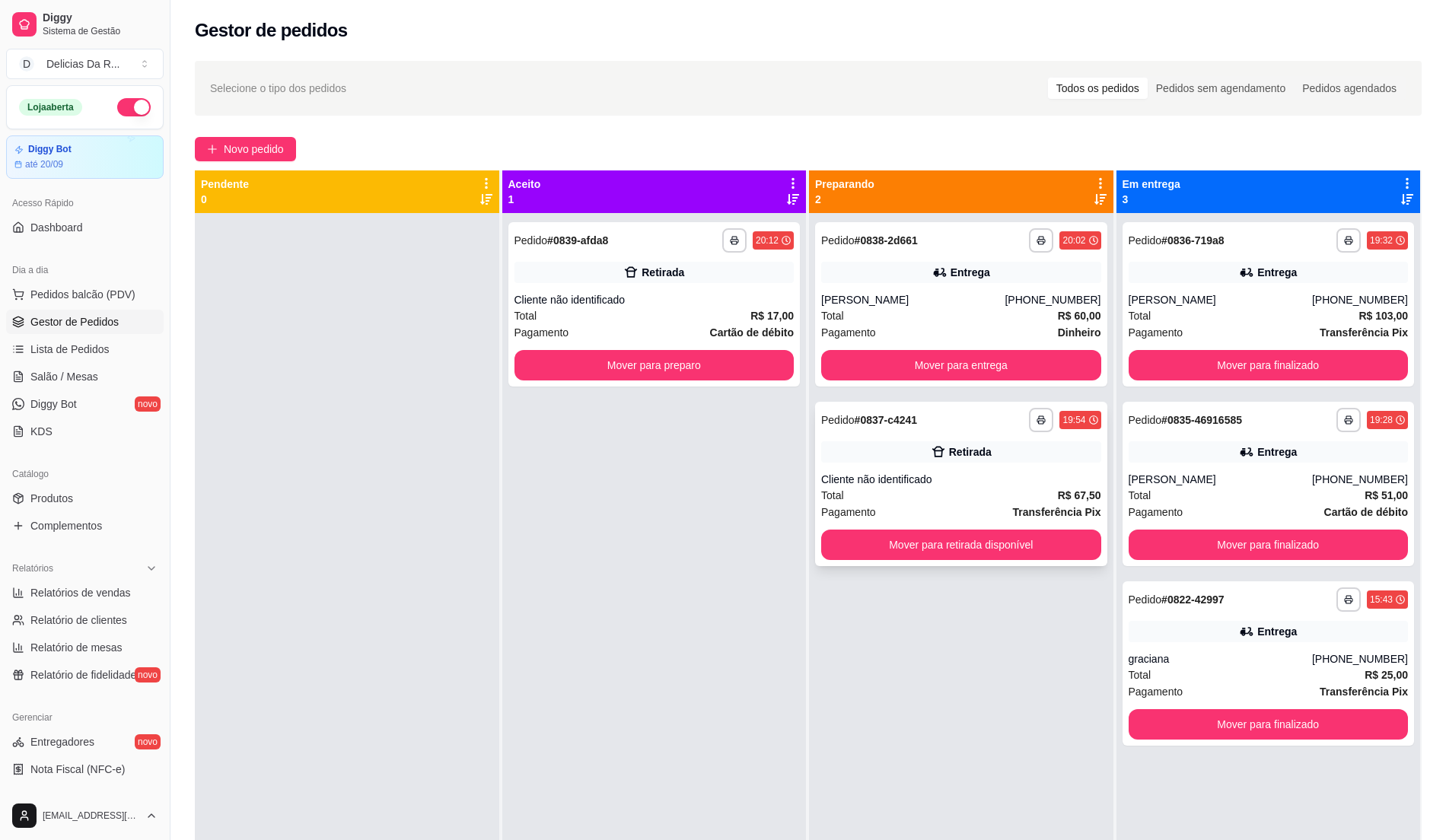
click at [987, 464] on div "**********" at bounding box center [960, 483] width 292 height 164
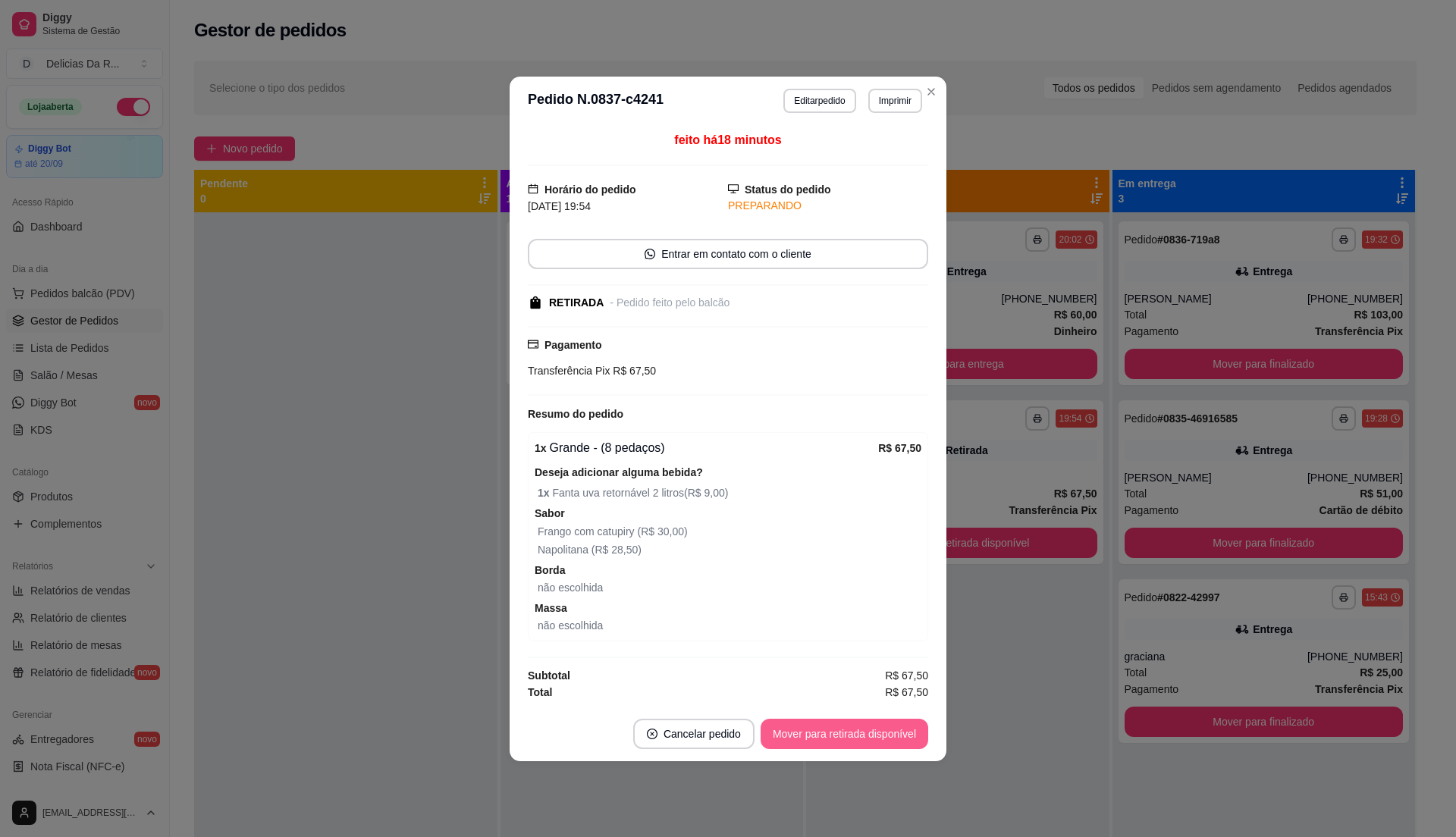
click at [862, 726] on button "Mover para retirada disponível" at bounding box center [844, 734] width 168 height 31
click at [860, 726] on div "Mover para retirada disponível" at bounding box center [834, 734] width 189 height 31
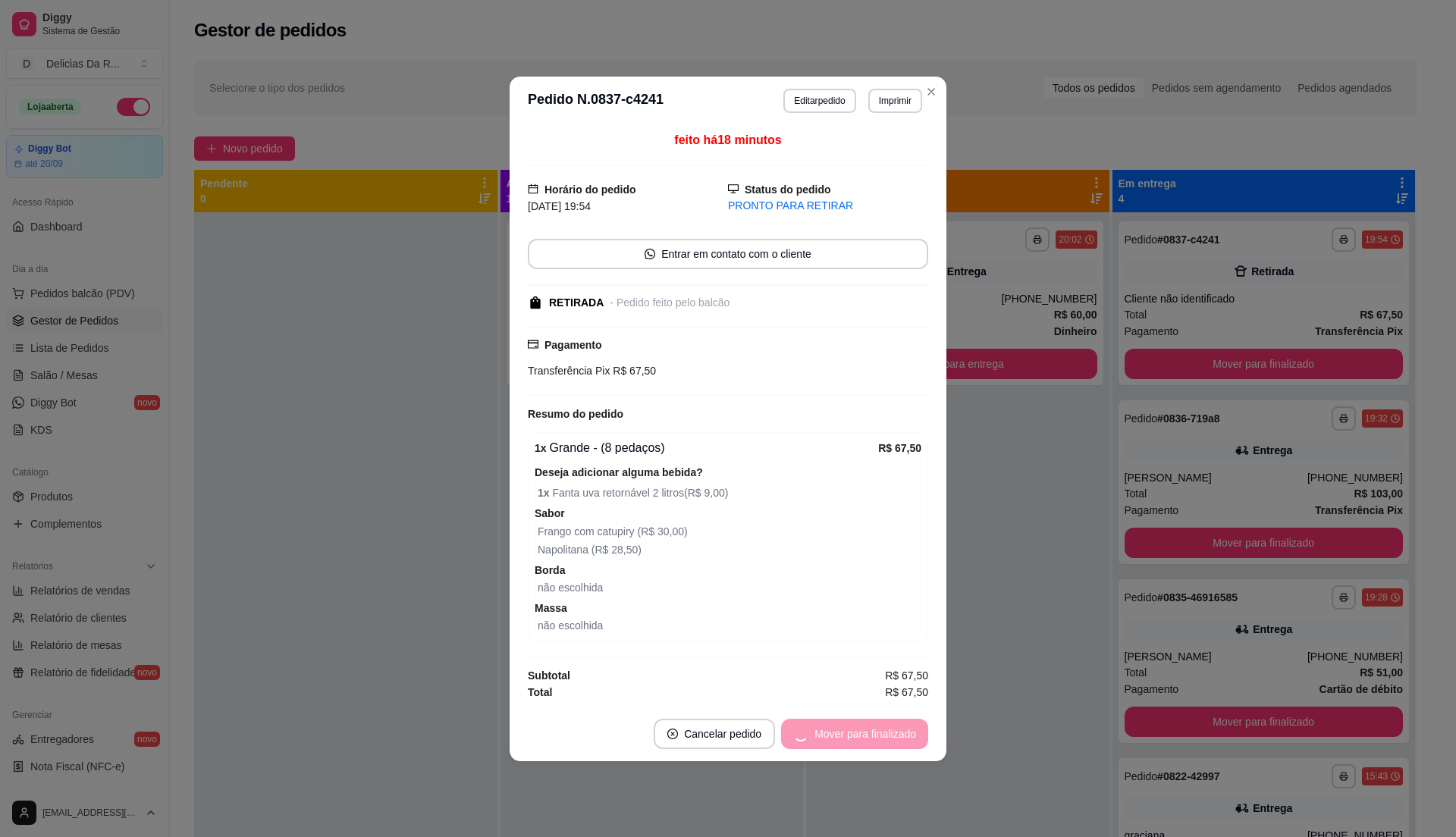
click at [860, 726] on div "Mover para finalizado" at bounding box center [855, 734] width 147 height 31
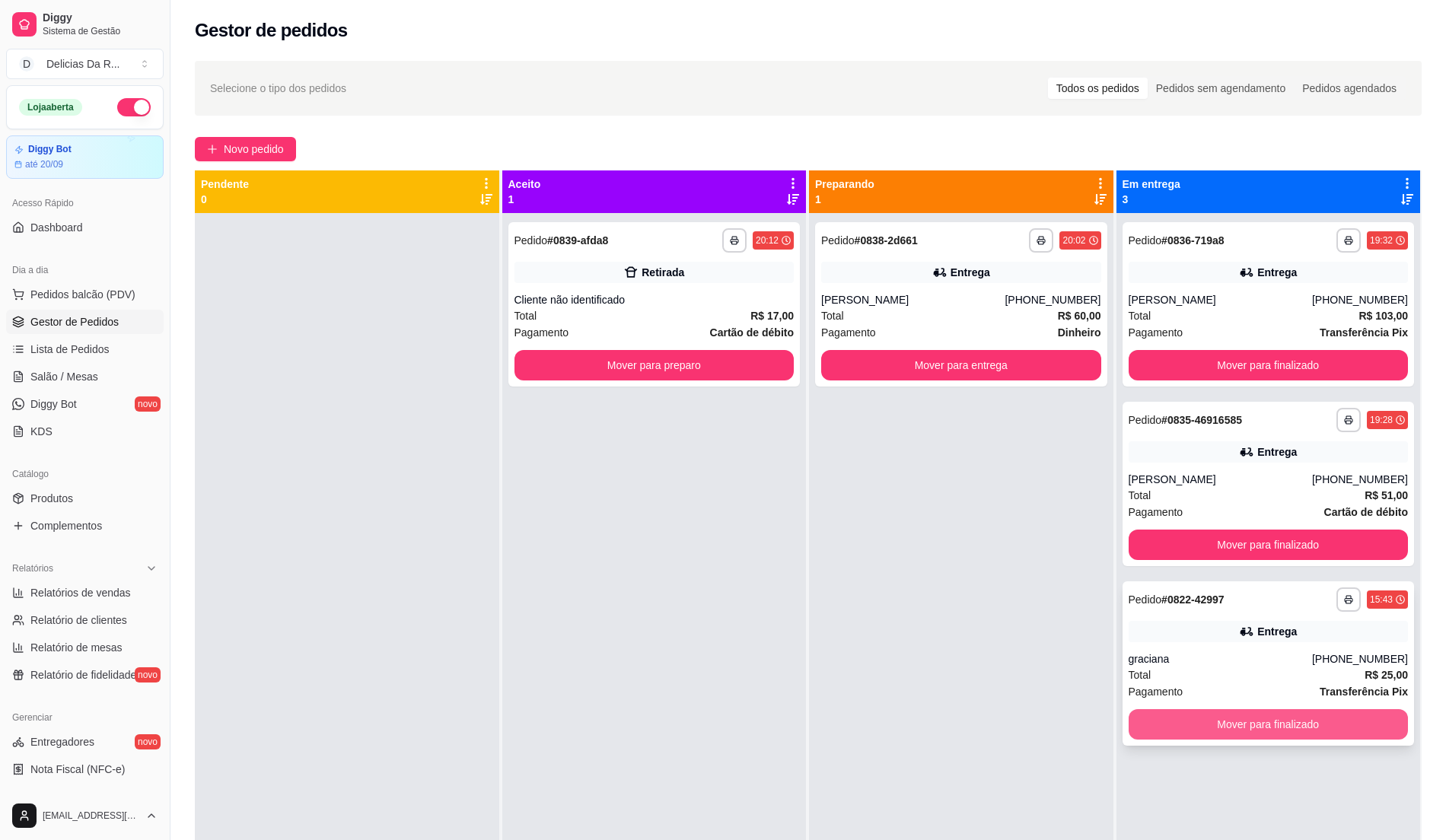
click at [1183, 737] on button "Mover para finalizado" at bounding box center [1268, 724] width 280 height 31
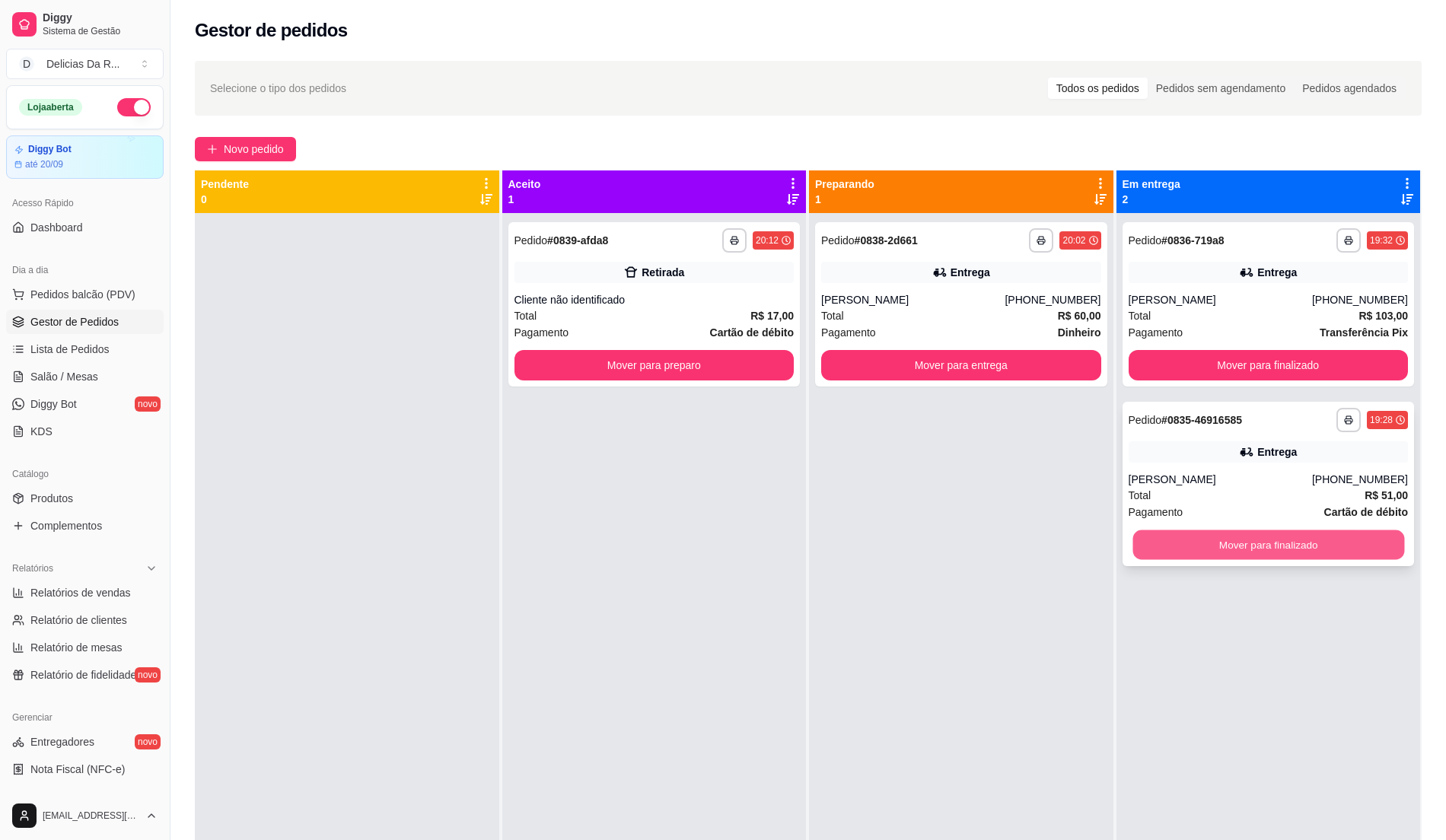
click at [1191, 543] on button "Mover para finalizado" at bounding box center [1267, 545] width 271 height 30
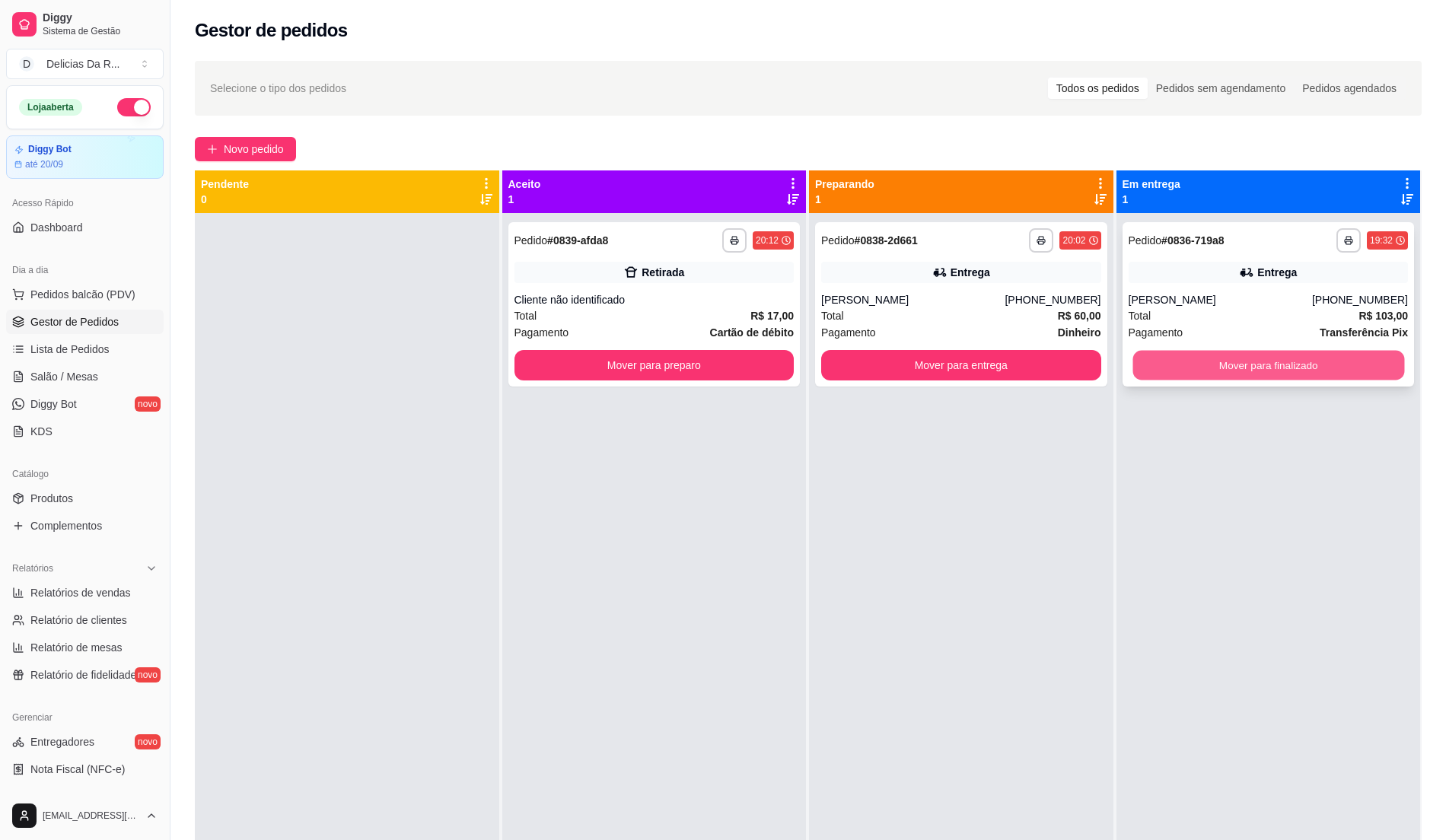
click at [1206, 360] on button "Mover para finalizado" at bounding box center [1267, 366] width 271 height 30
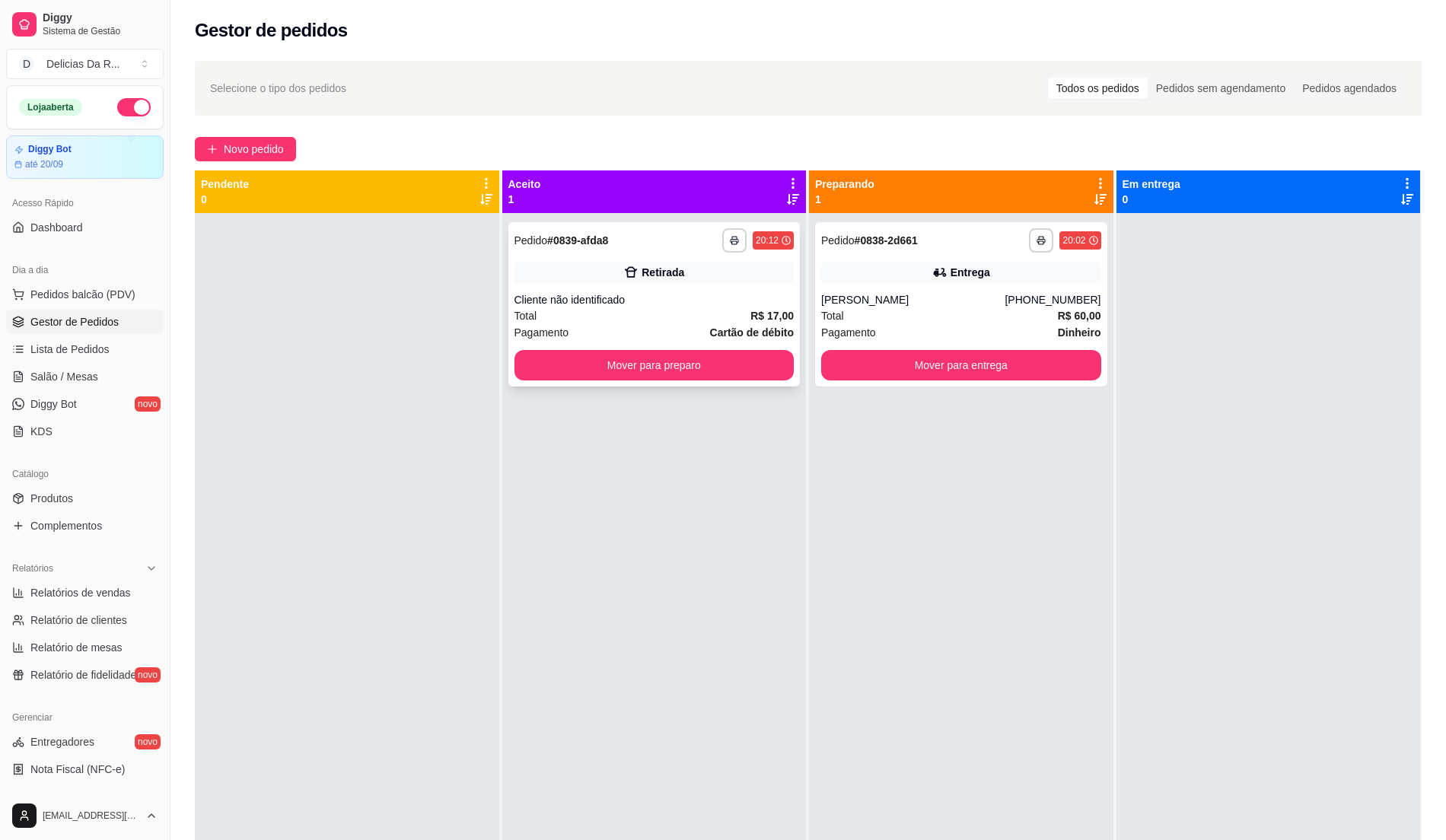
click at [731, 300] on div "Cliente não identificado" at bounding box center [654, 299] width 280 height 15
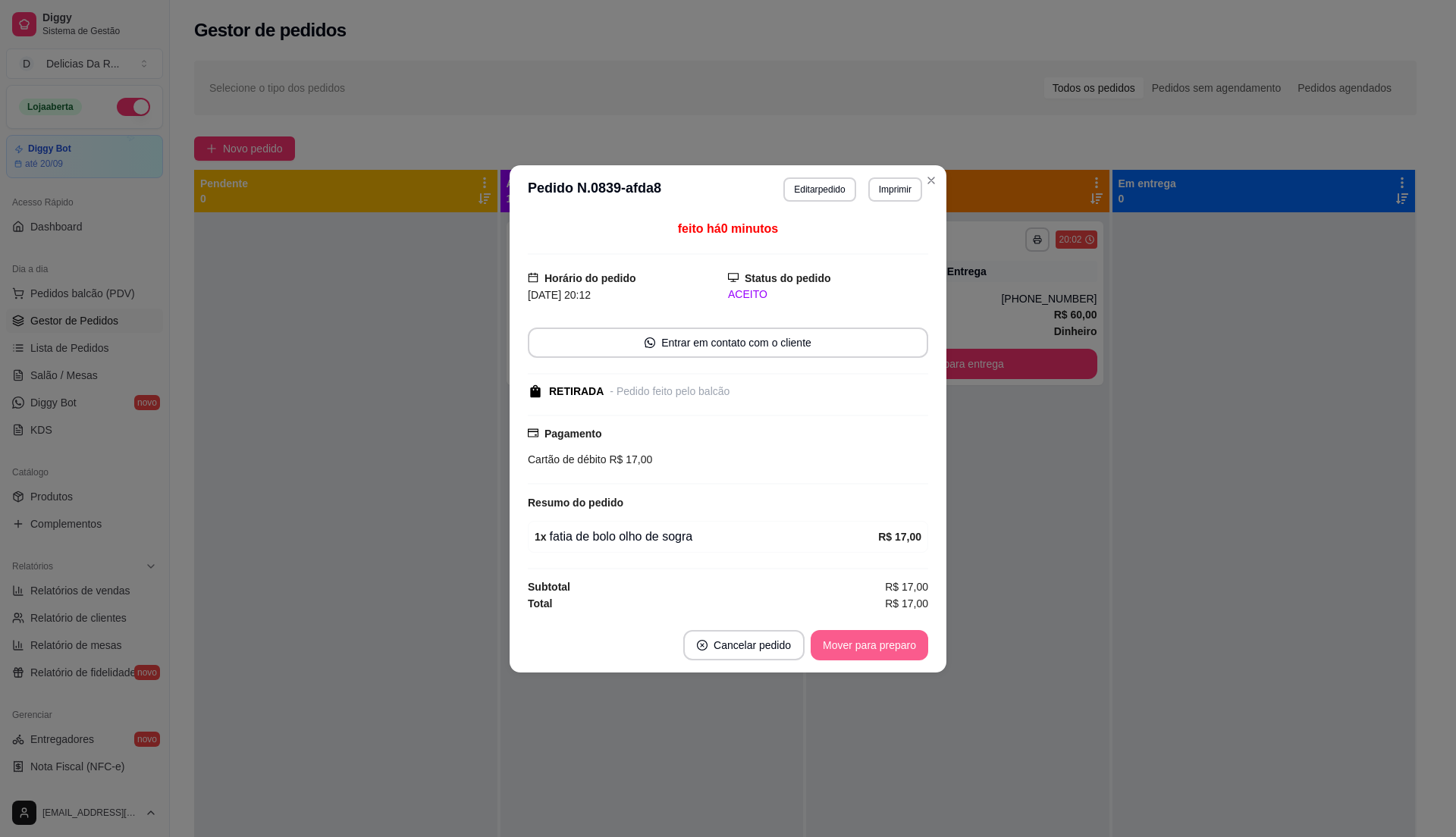
click at [893, 640] on button "Mover para preparo" at bounding box center [870, 645] width 118 height 31
click at [893, 640] on div "Mover para preparo" at bounding box center [858, 645] width 139 height 31
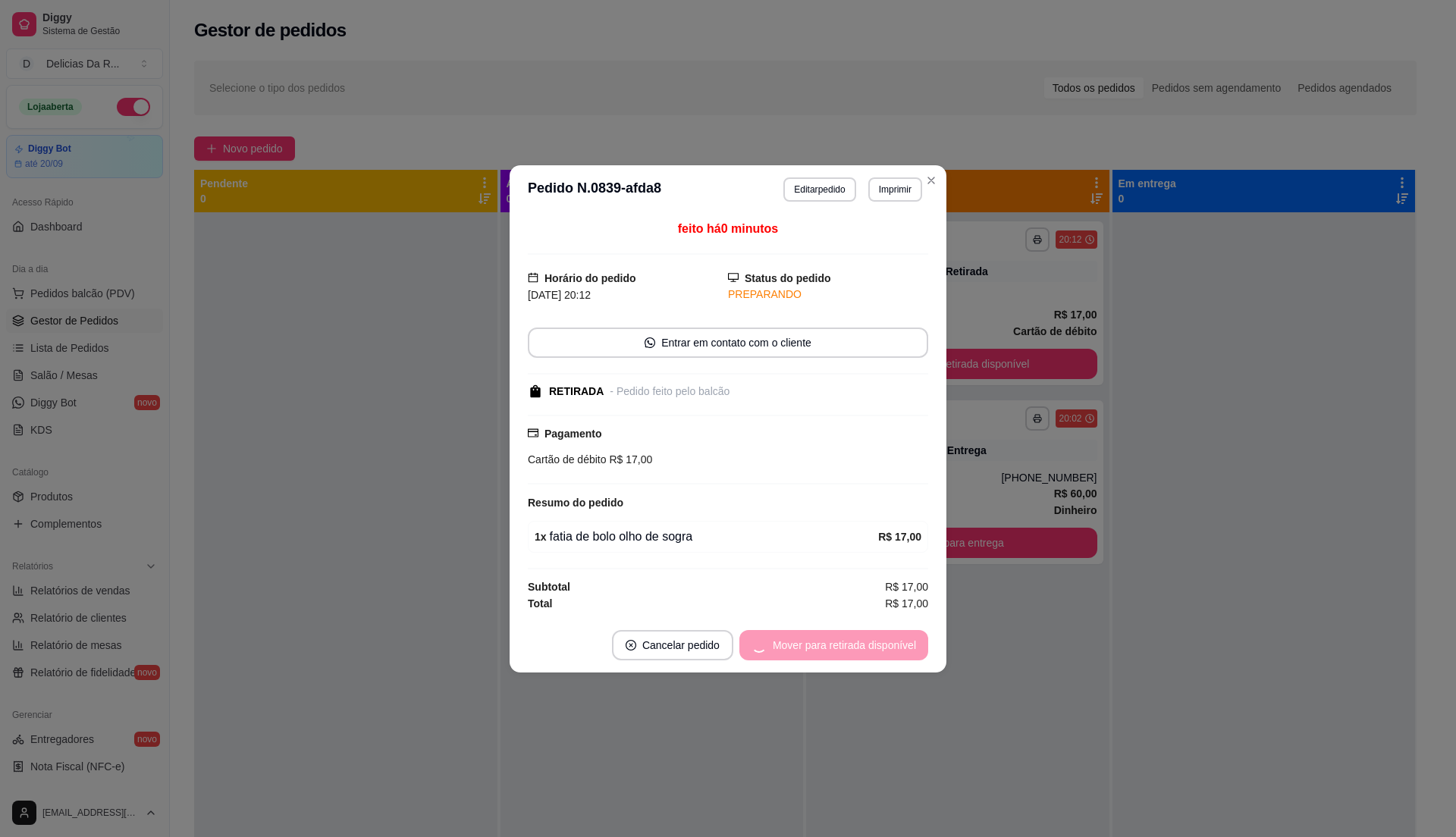
click at [893, 640] on div "Mover para retirada disponível" at bounding box center [834, 645] width 189 height 31
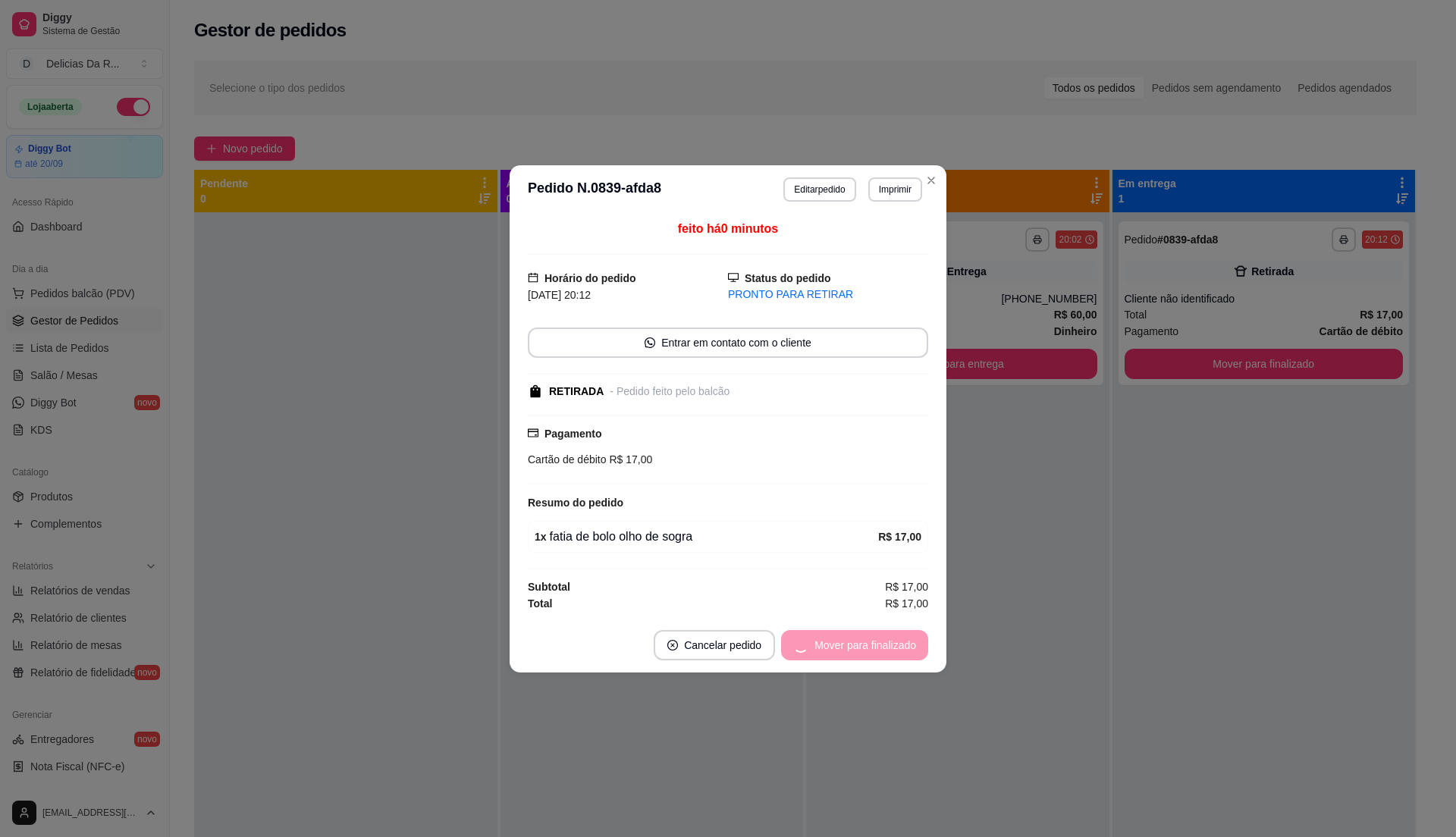
click at [892, 640] on div "Mover para finalizado" at bounding box center [855, 645] width 147 height 31
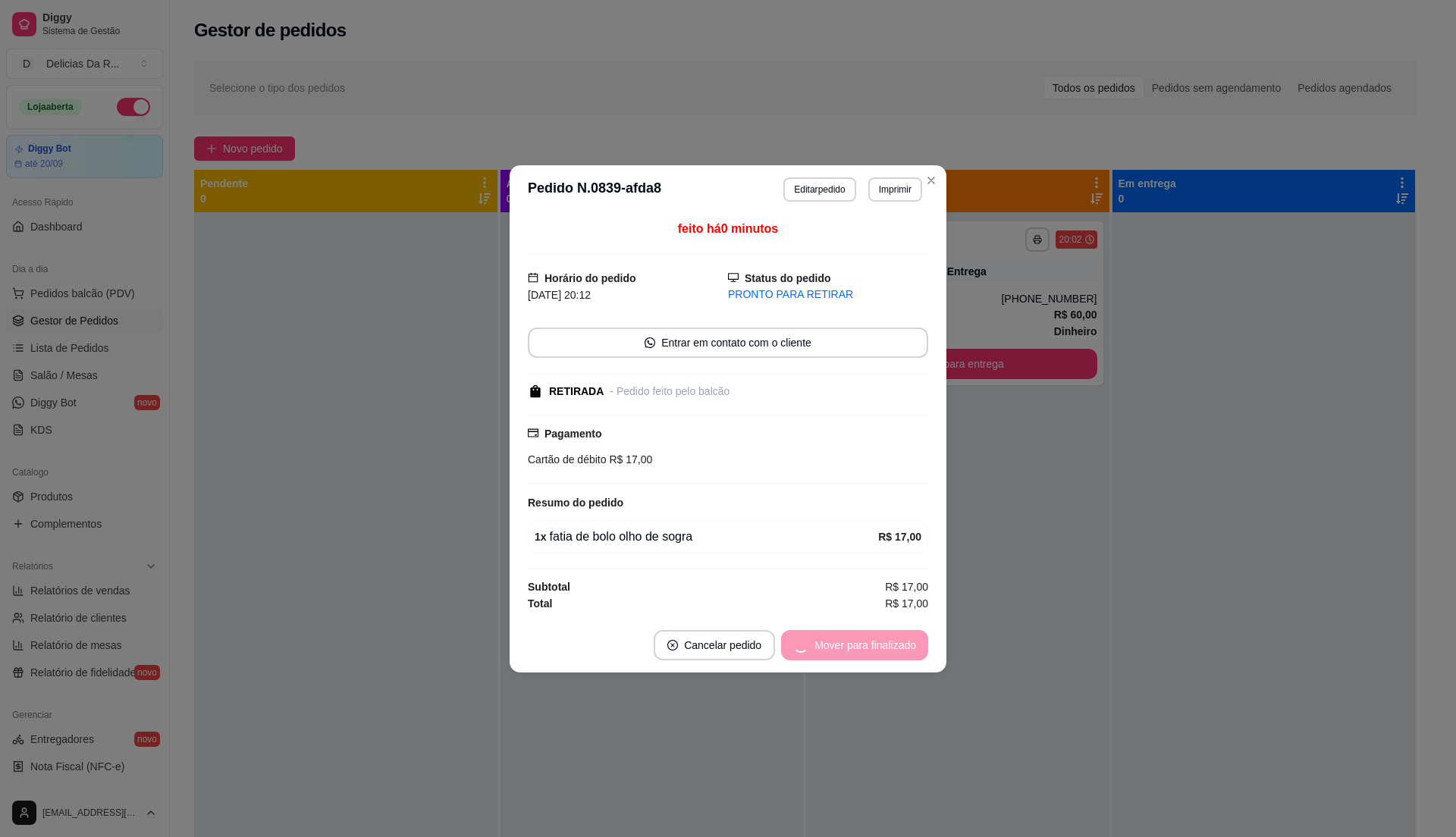
click at [892, 640] on footer "Cancelar pedido Mover para finalizado" at bounding box center [728, 645] width 437 height 54
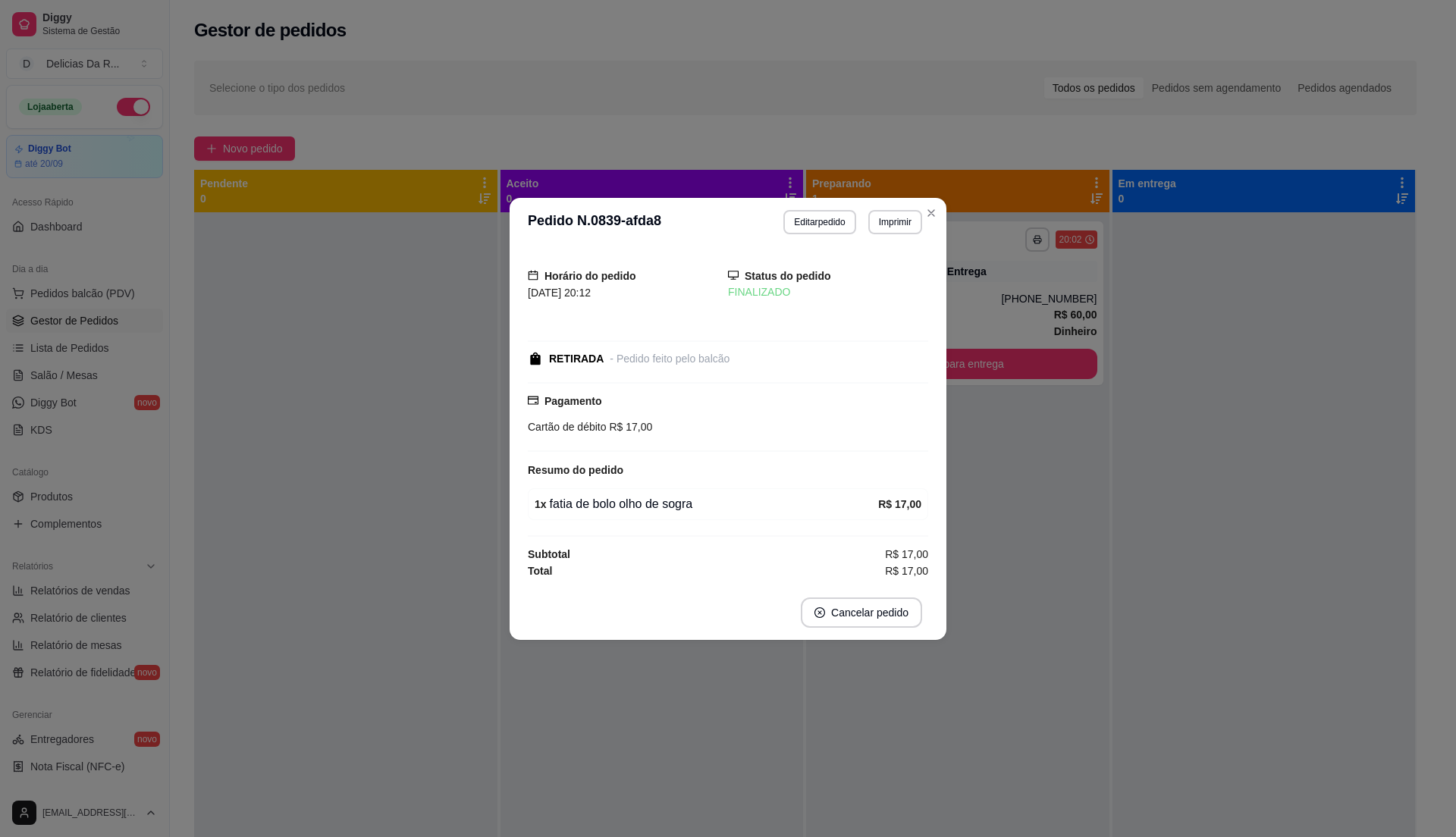
click at [892, 640] on footer "Cancelar pedido" at bounding box center [728, 612] width 437 height 54
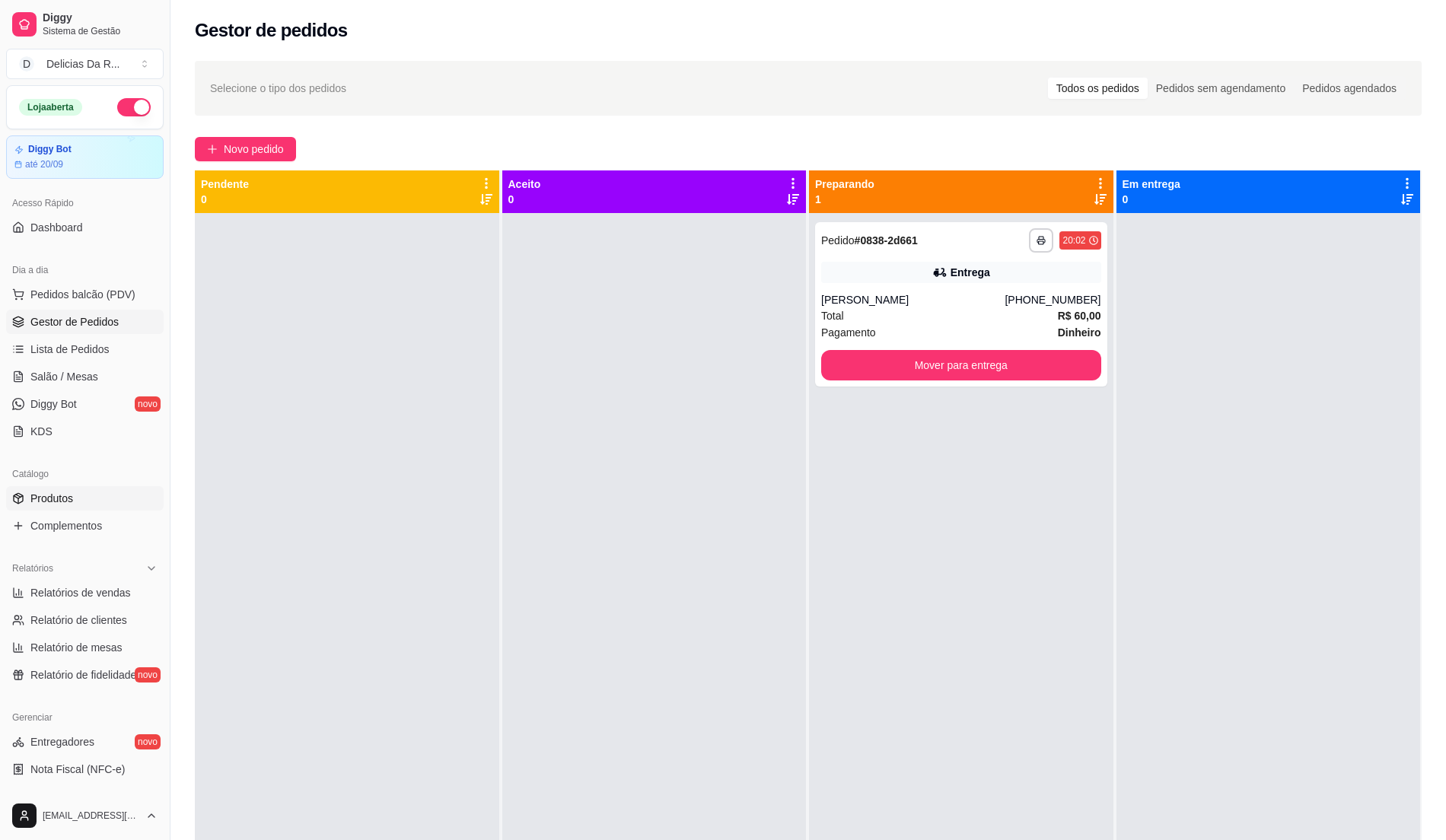
click at [89, 497] on link "Produtos" at bounding box center [85, 499] width 158 height 25
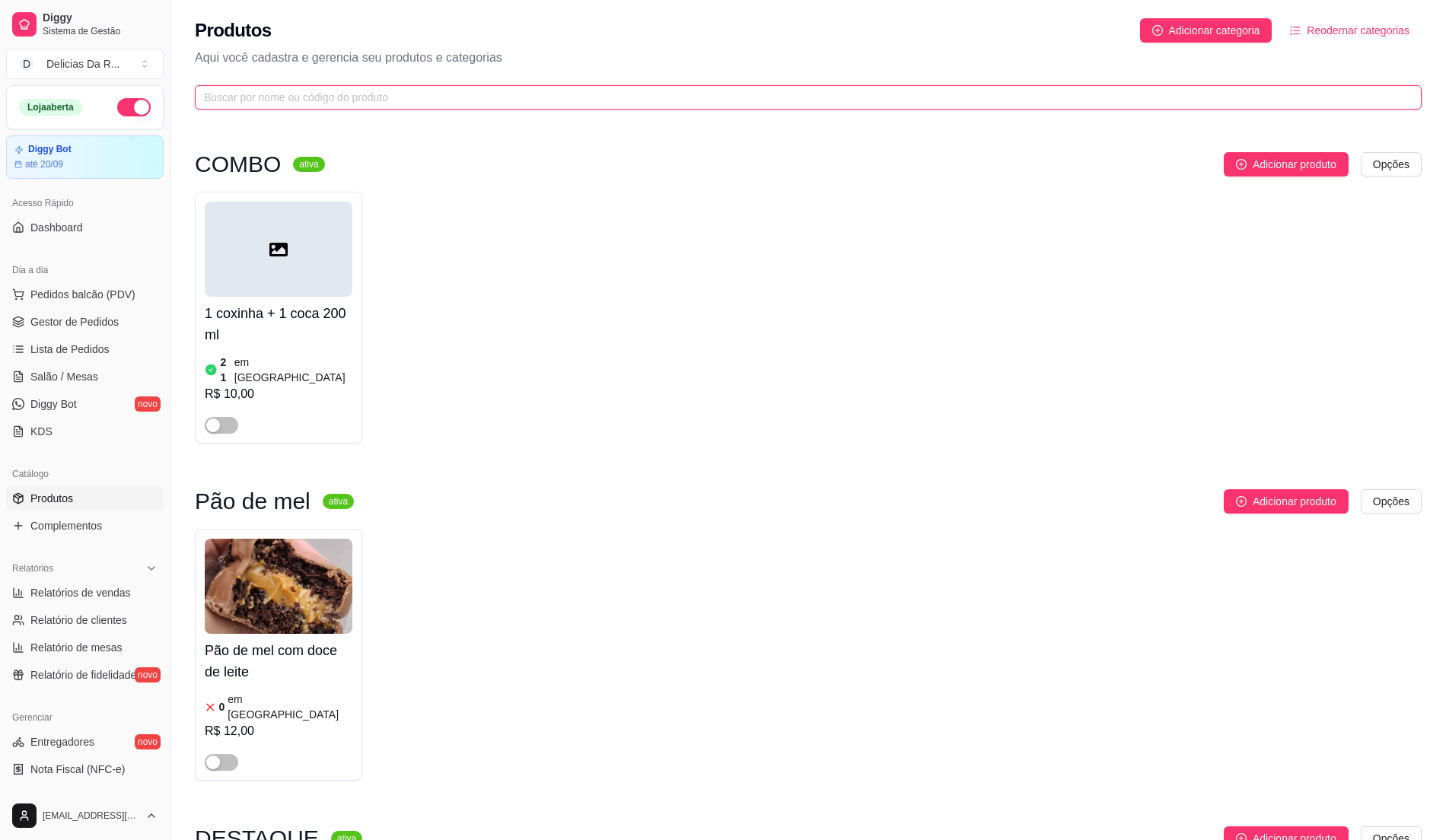
click at [350, 105] on input "text" at bounding box center [802, 97] width 1196 height 17
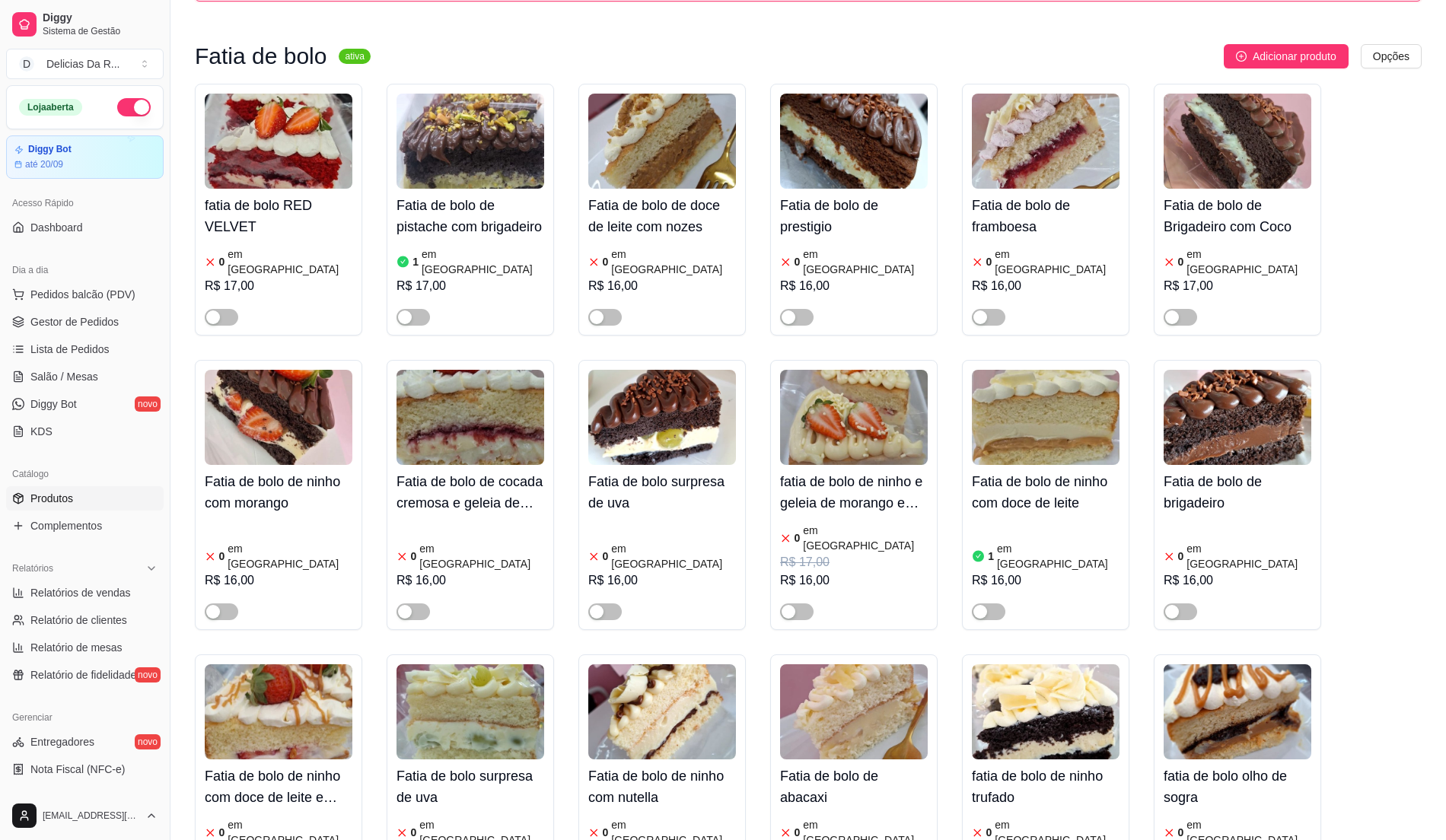
scroll to position [203, 0]
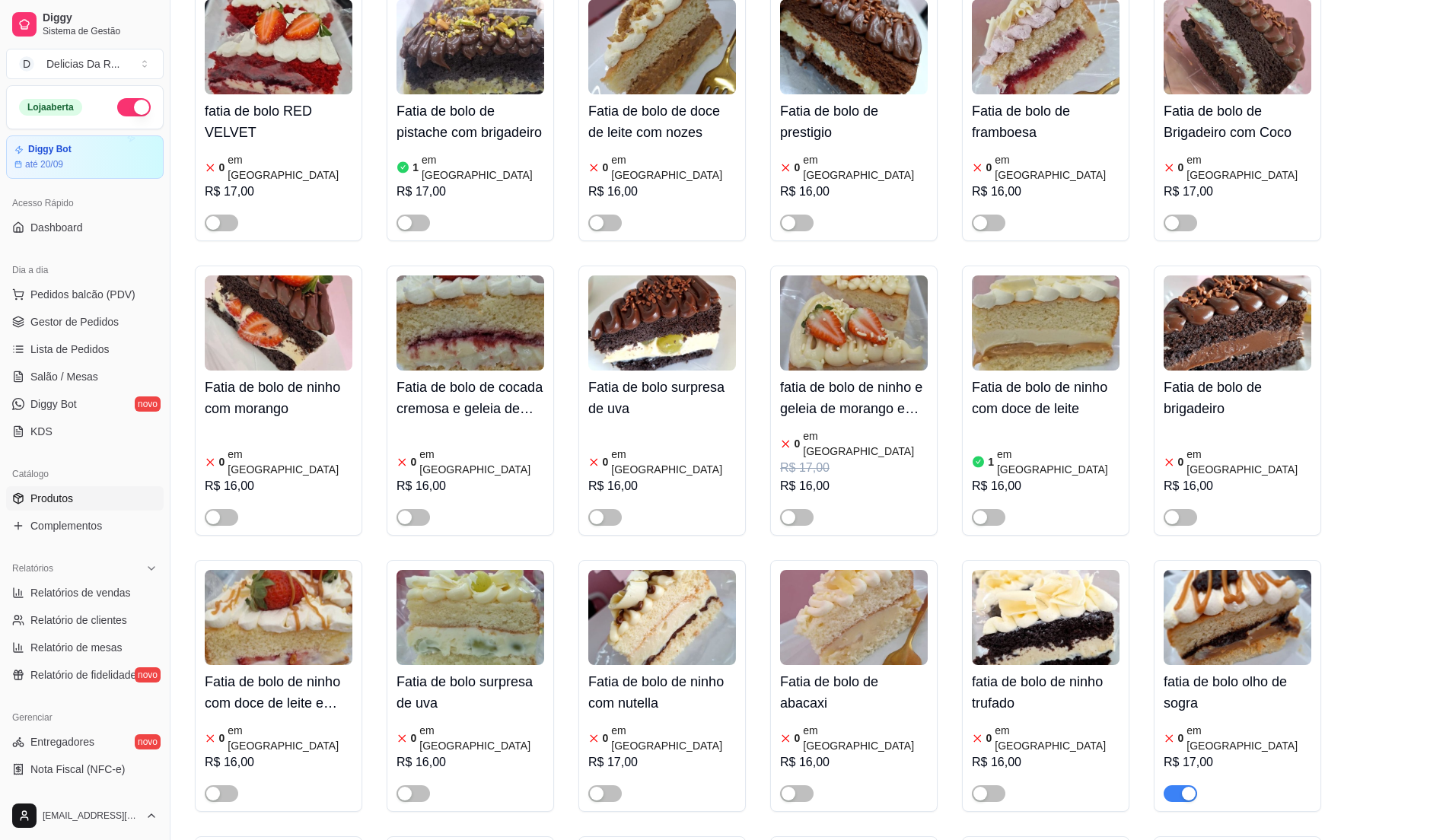
type input "fatia"
click at [1179, 786] on button "button" at bounding box center [1180, 794] width 33 height 17
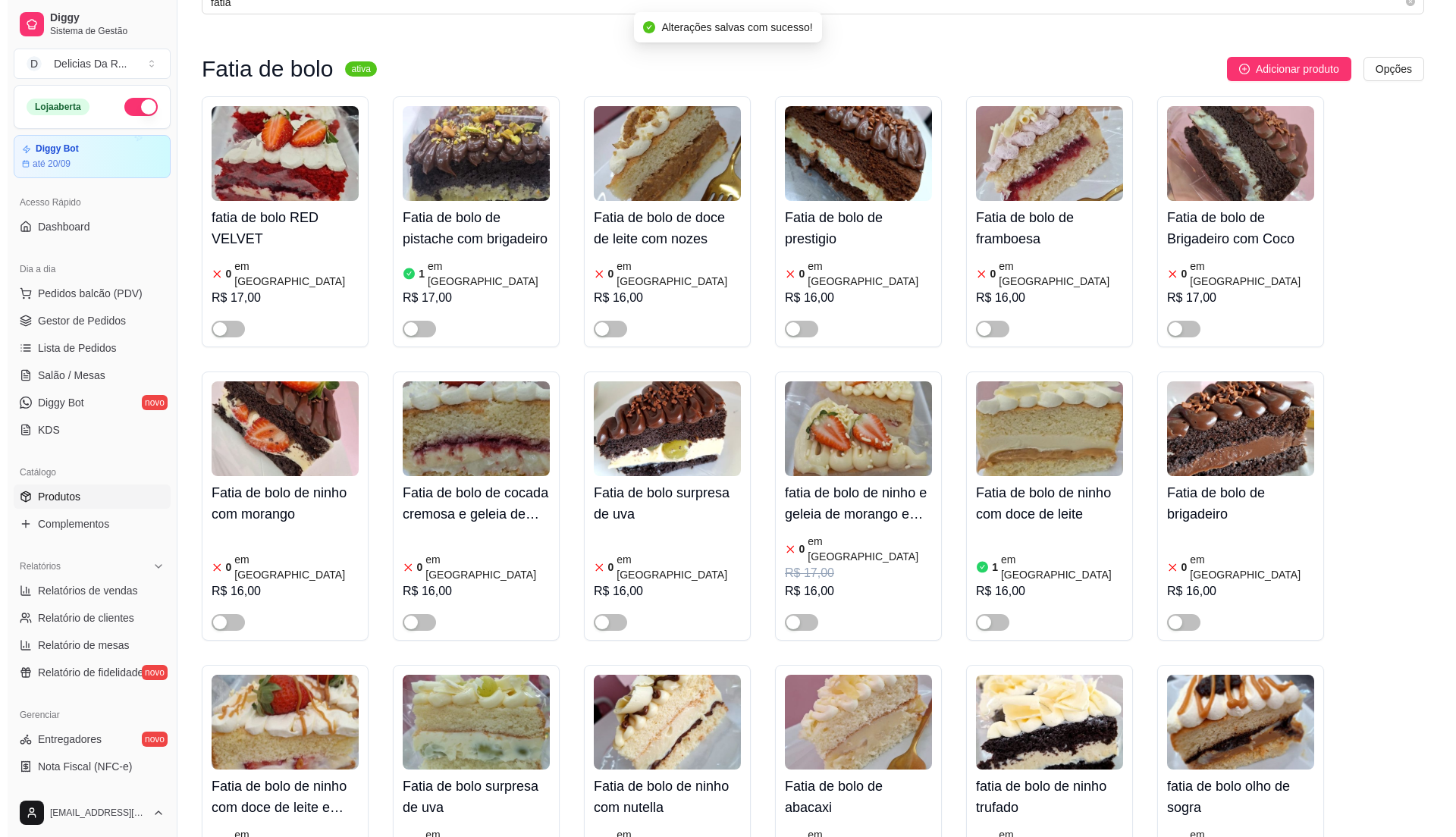
scroll to position [0, 0]
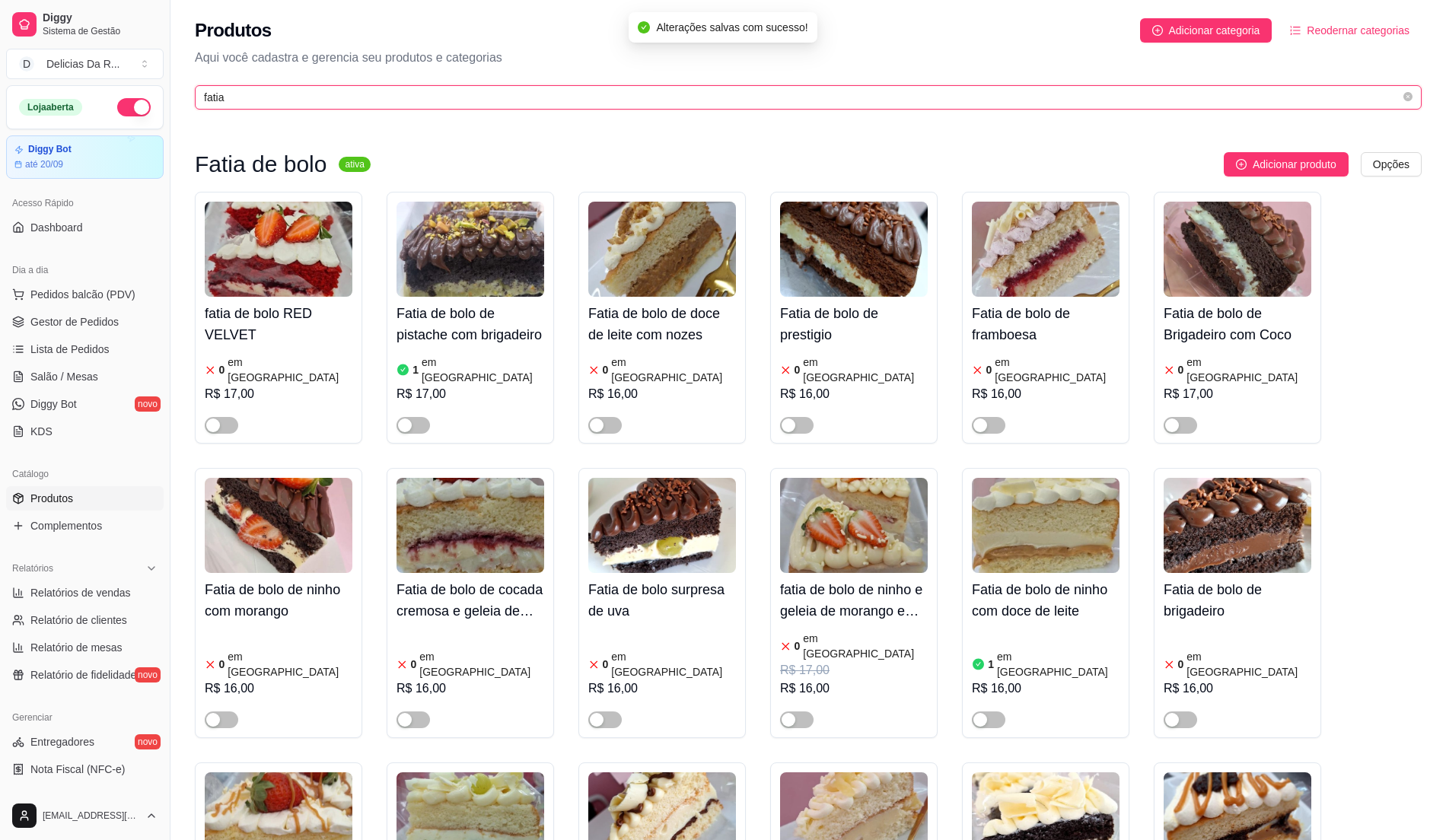
click at [780, 97] on input "fatia" at bounding box center [802, 97] width 1196 height 17
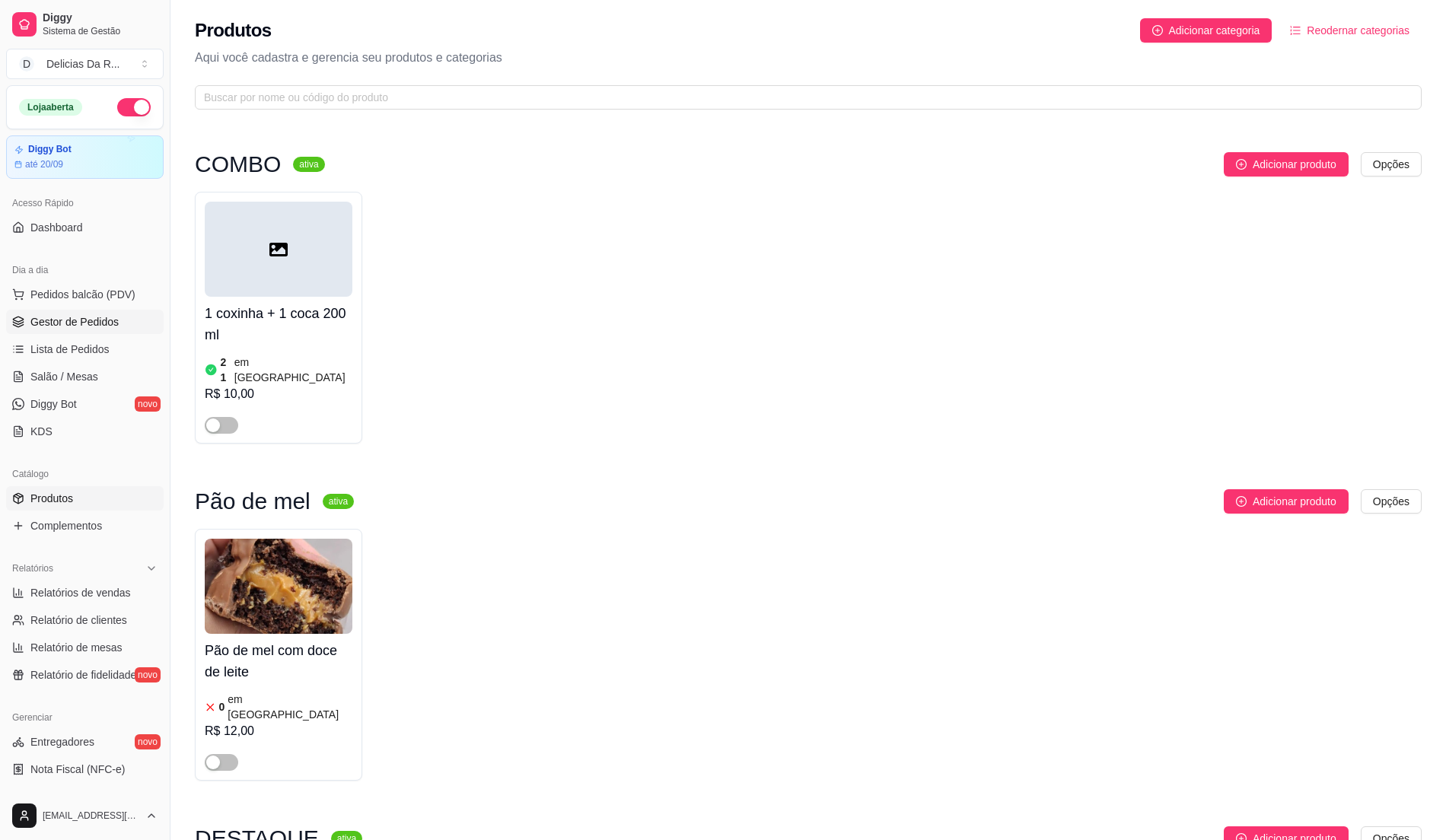
click at [118, 327] on link "Gestor de Pedidos" at bounding box center [85, 322] width 158 height 25
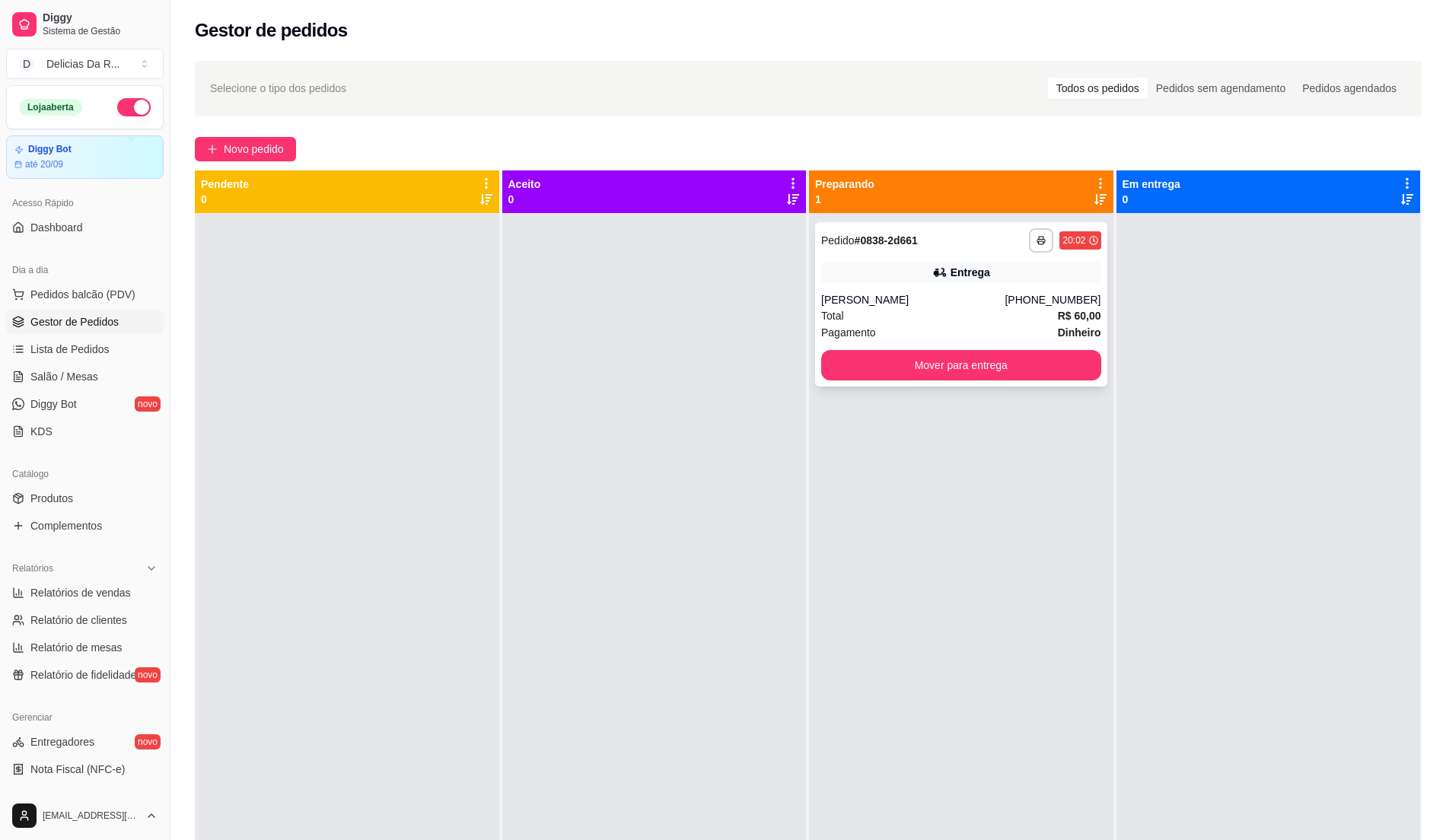
click at [994, 260] on div "**********" at bounding box center [960, 303] width 292 height 164
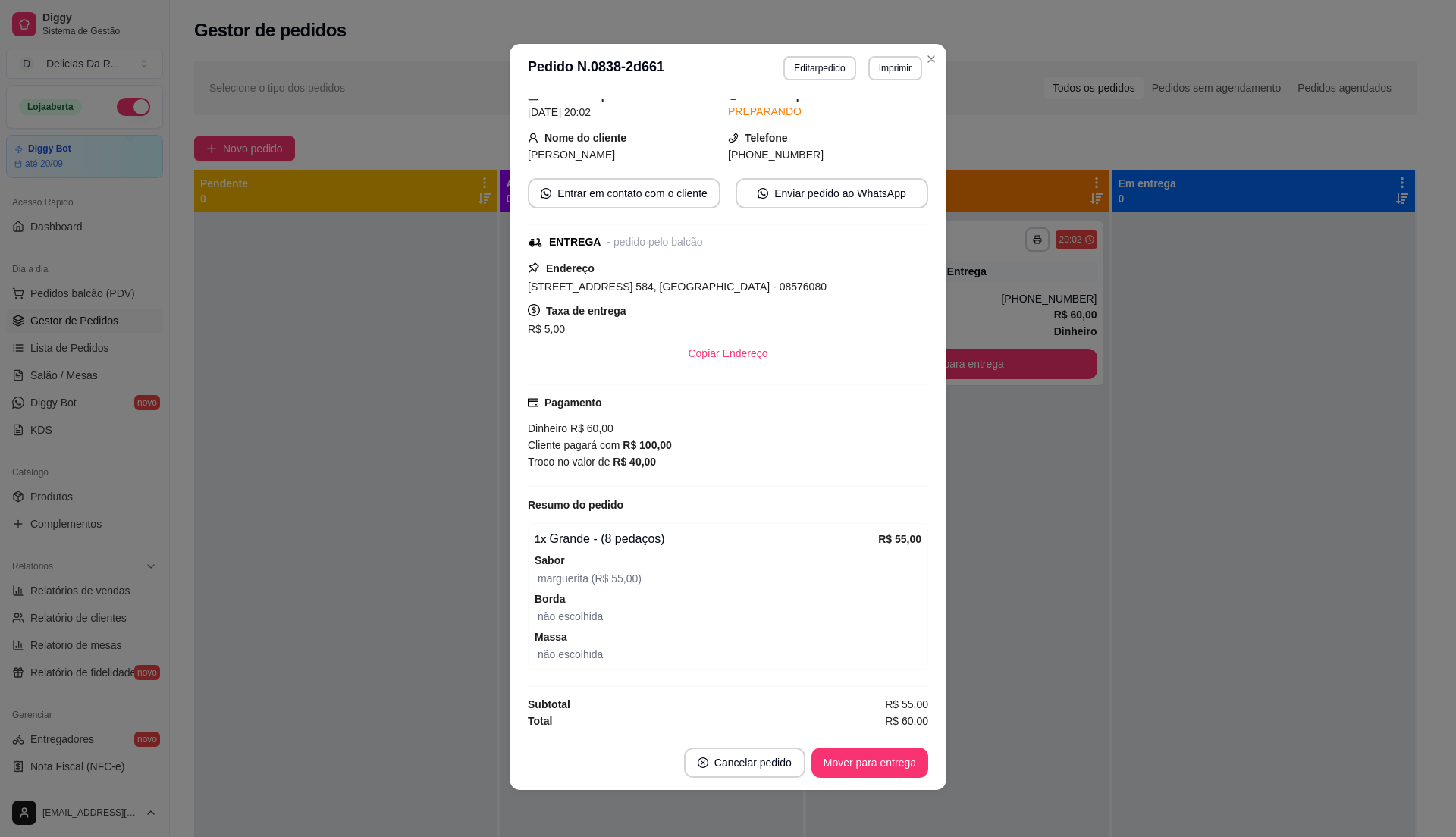
scroll to position [3, 0]
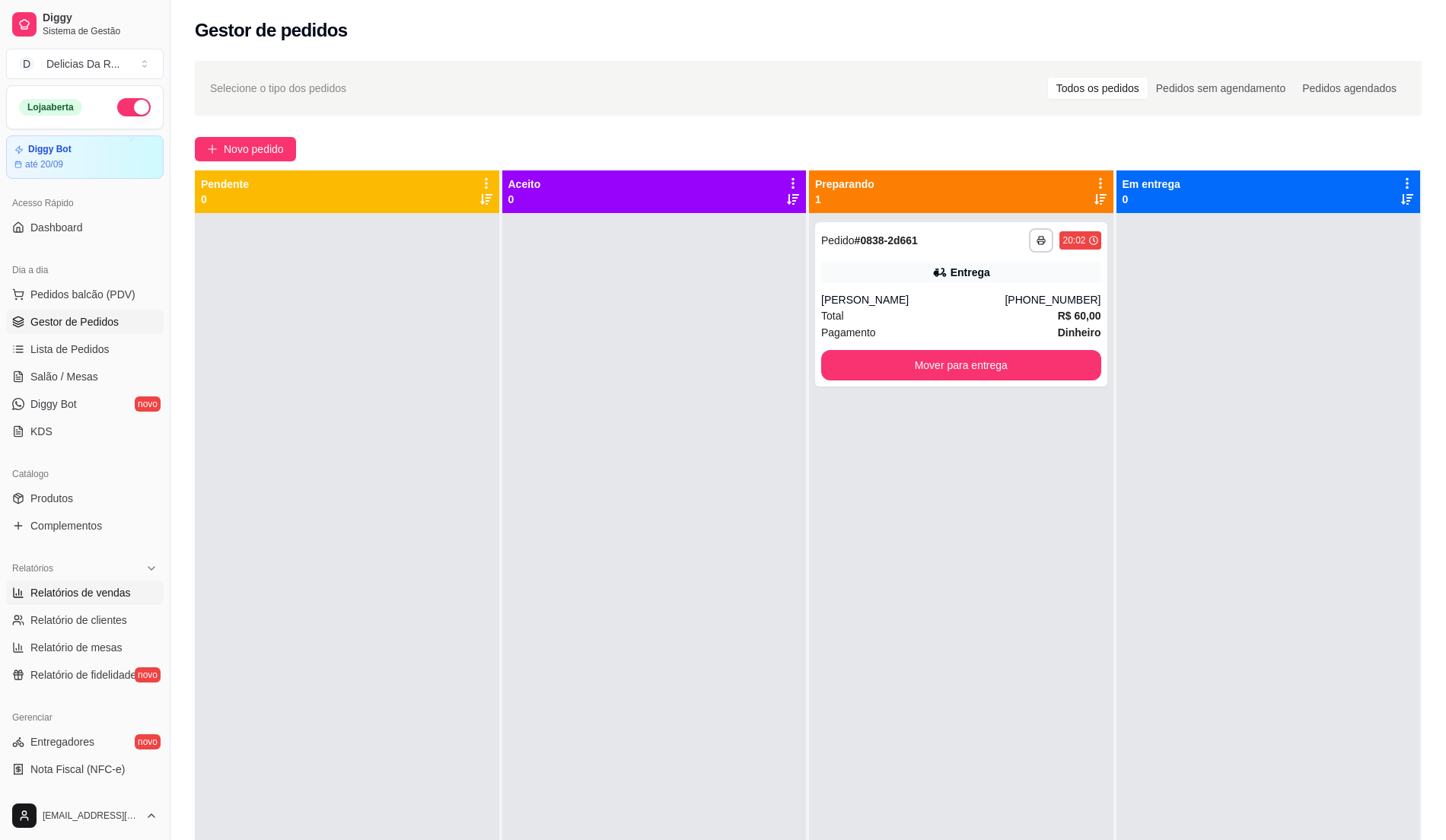
click at [102, 590] on span "Relatórios de vendas" at bounding box center [81, 592] width 101 height 15
select select "ALL"
select select "0"
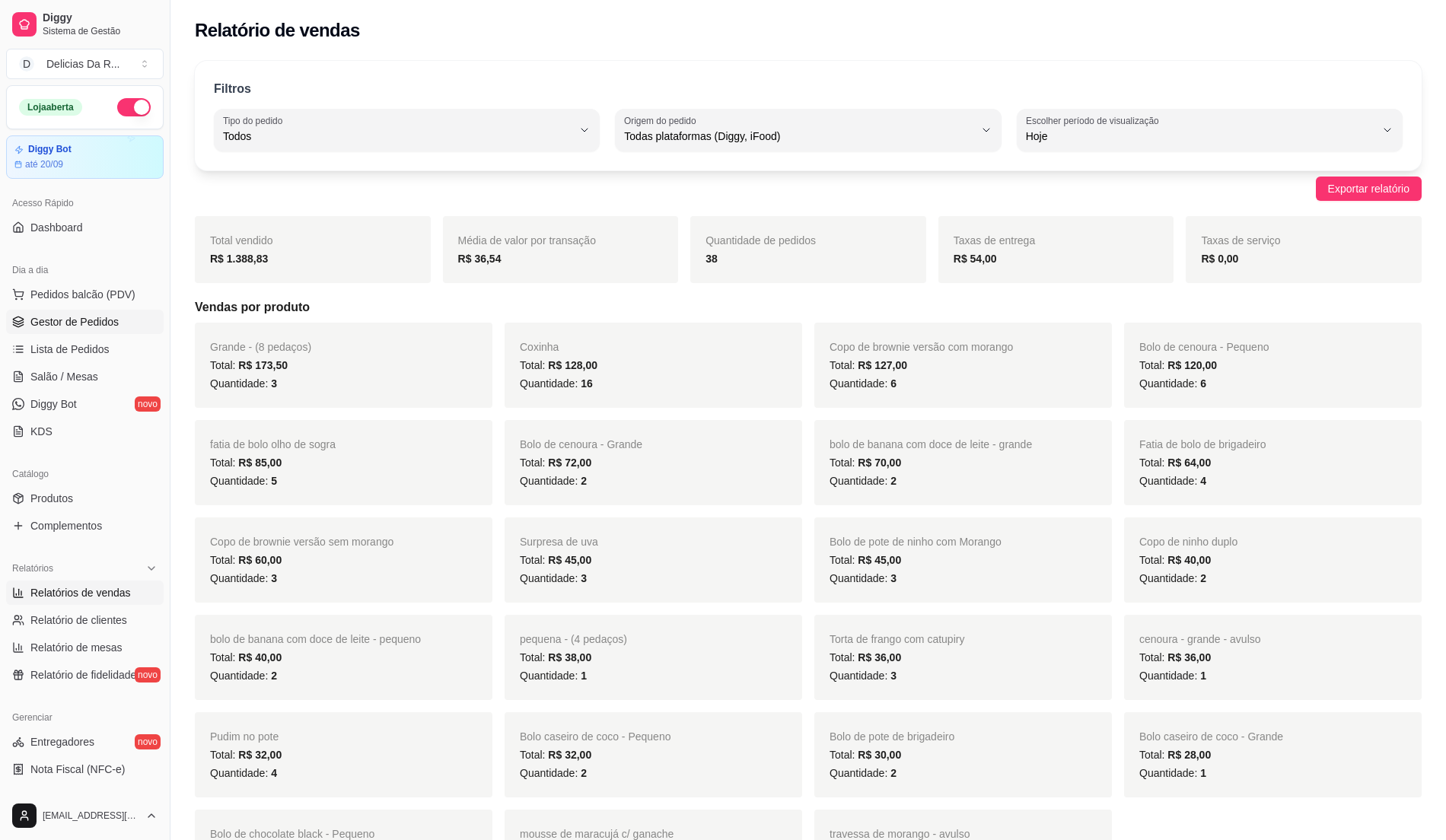
click at [65, 324] on span "Gestor de Pedidos" at bounding box center [75, 321] width 89 height 15
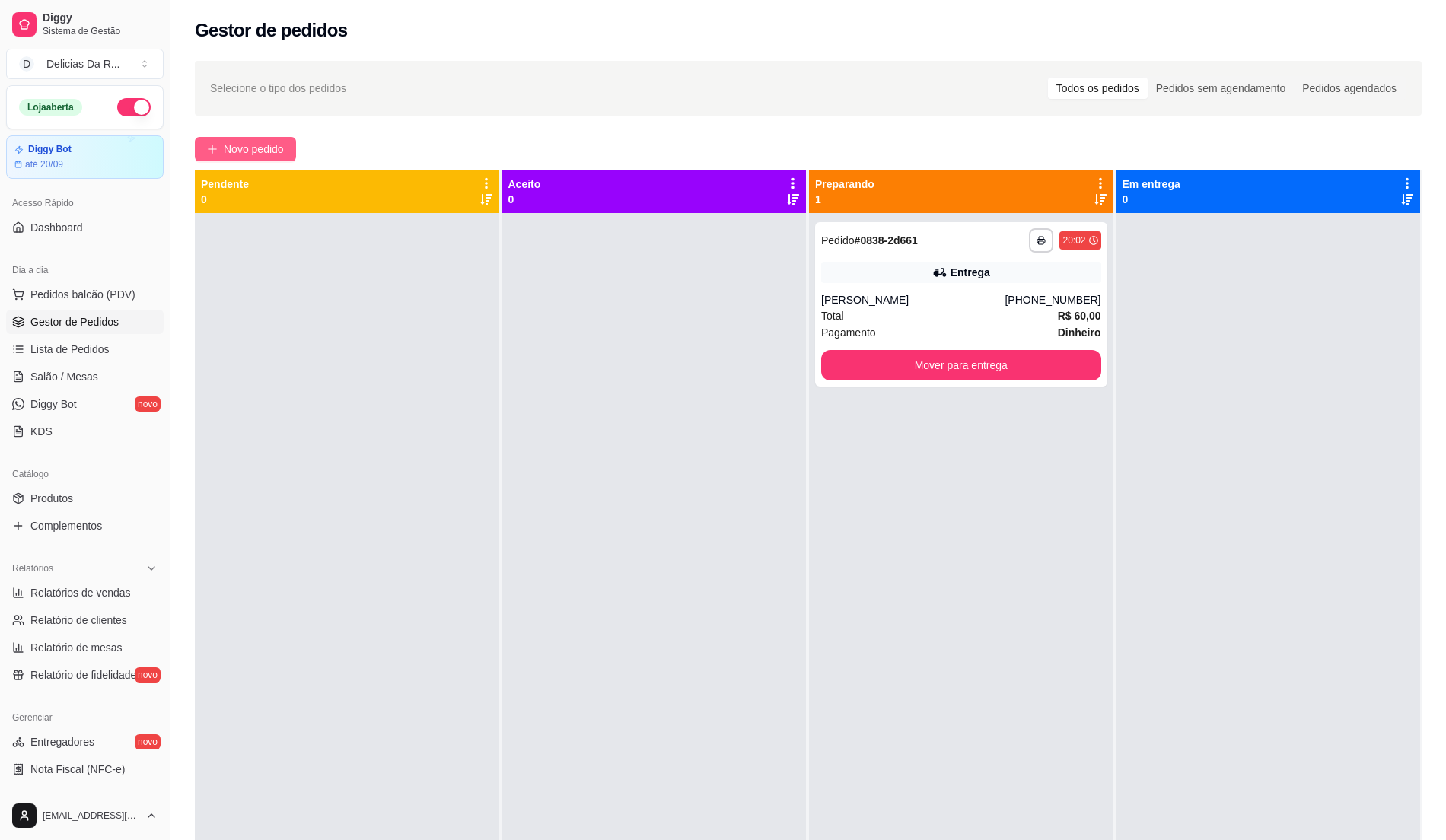
click at [277, 146] on span "Novo pedido" at bounding box center [253, 149] width 61 height 17
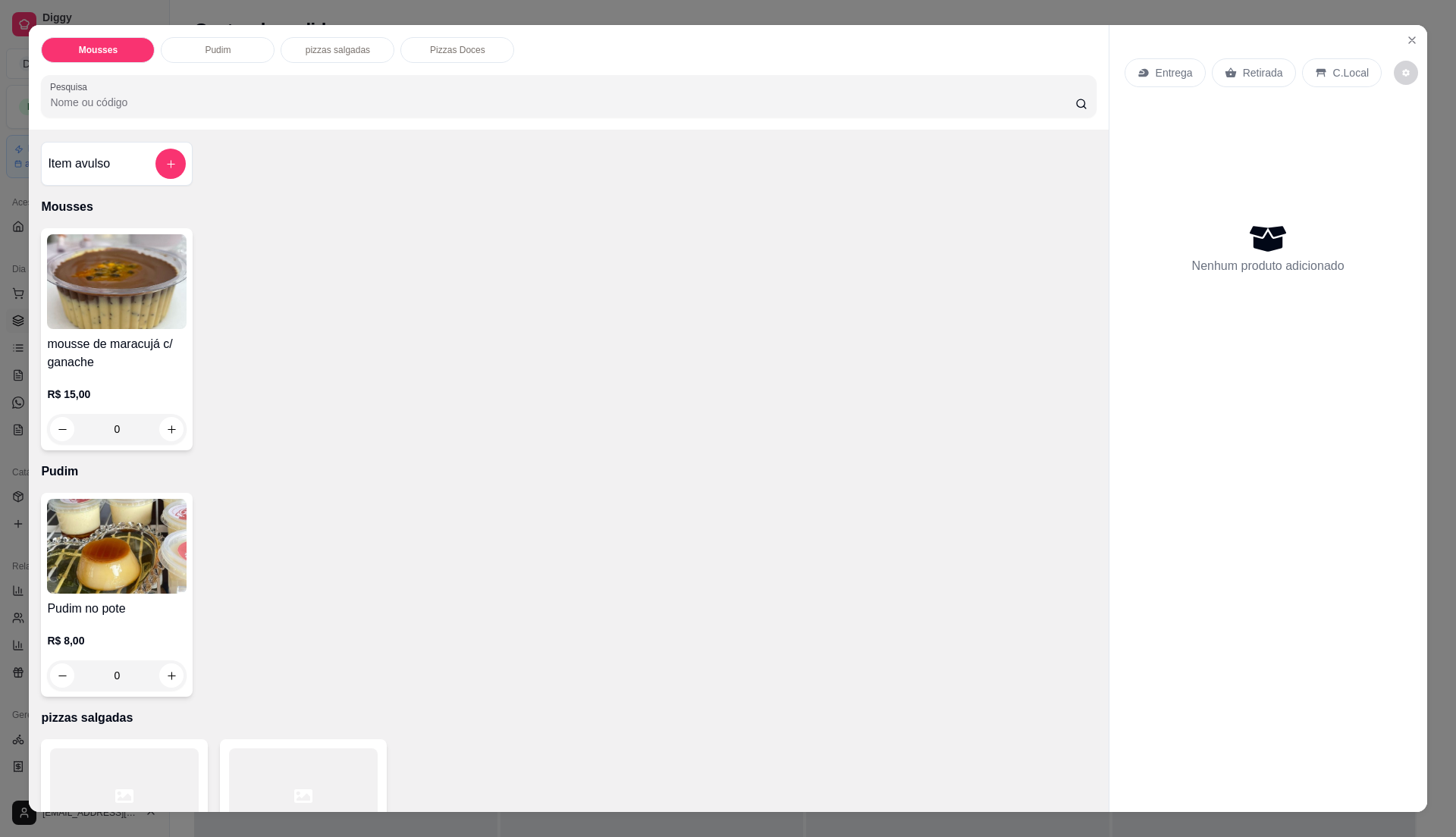
click at [1179, 74] on p "Entrega" at bounding box center [1175, 73] width 38 height 15
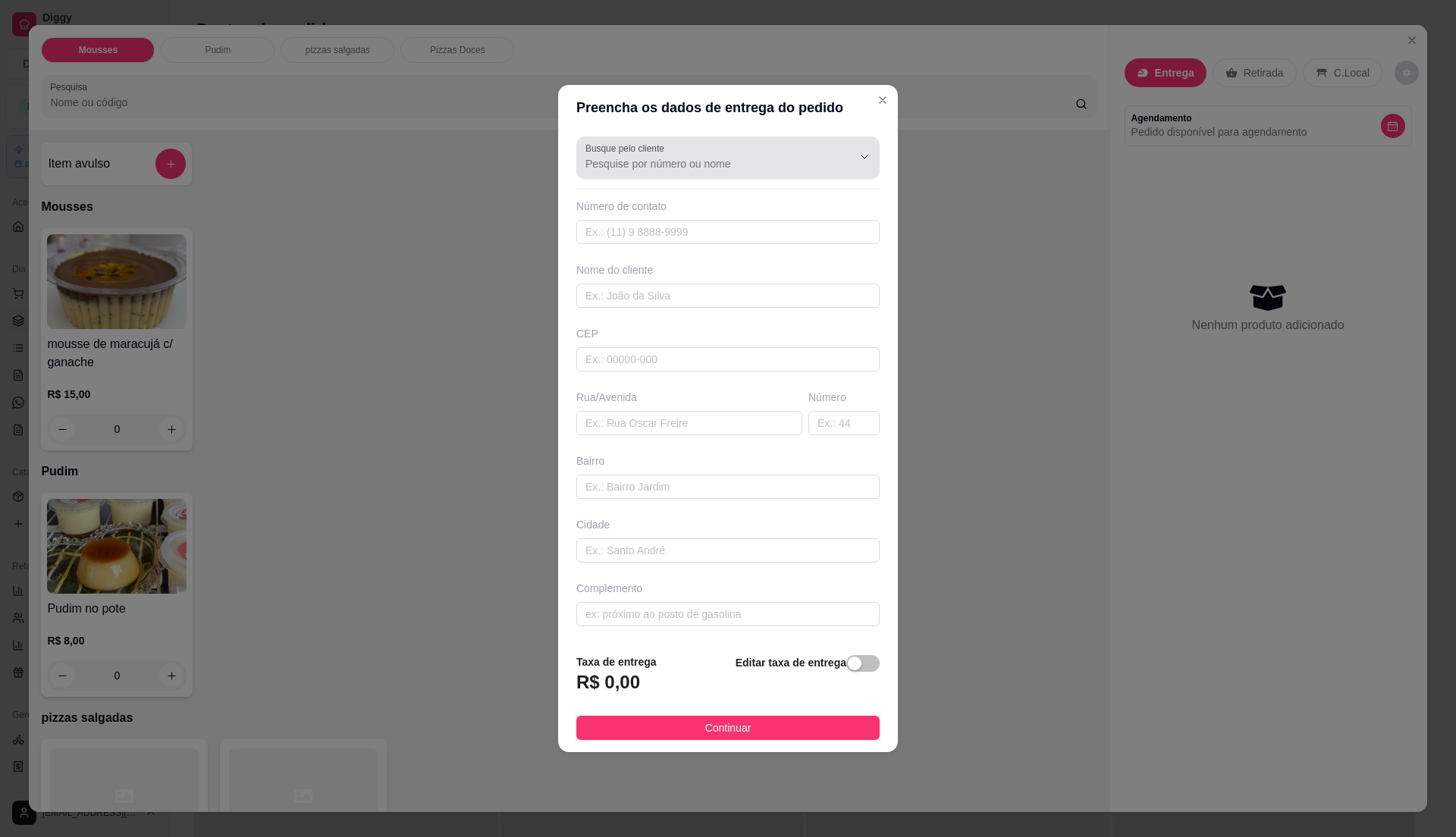
click at [672, 159] on input "Busque pelo cliente" at bounding box center [707, 163] width 243 height 15
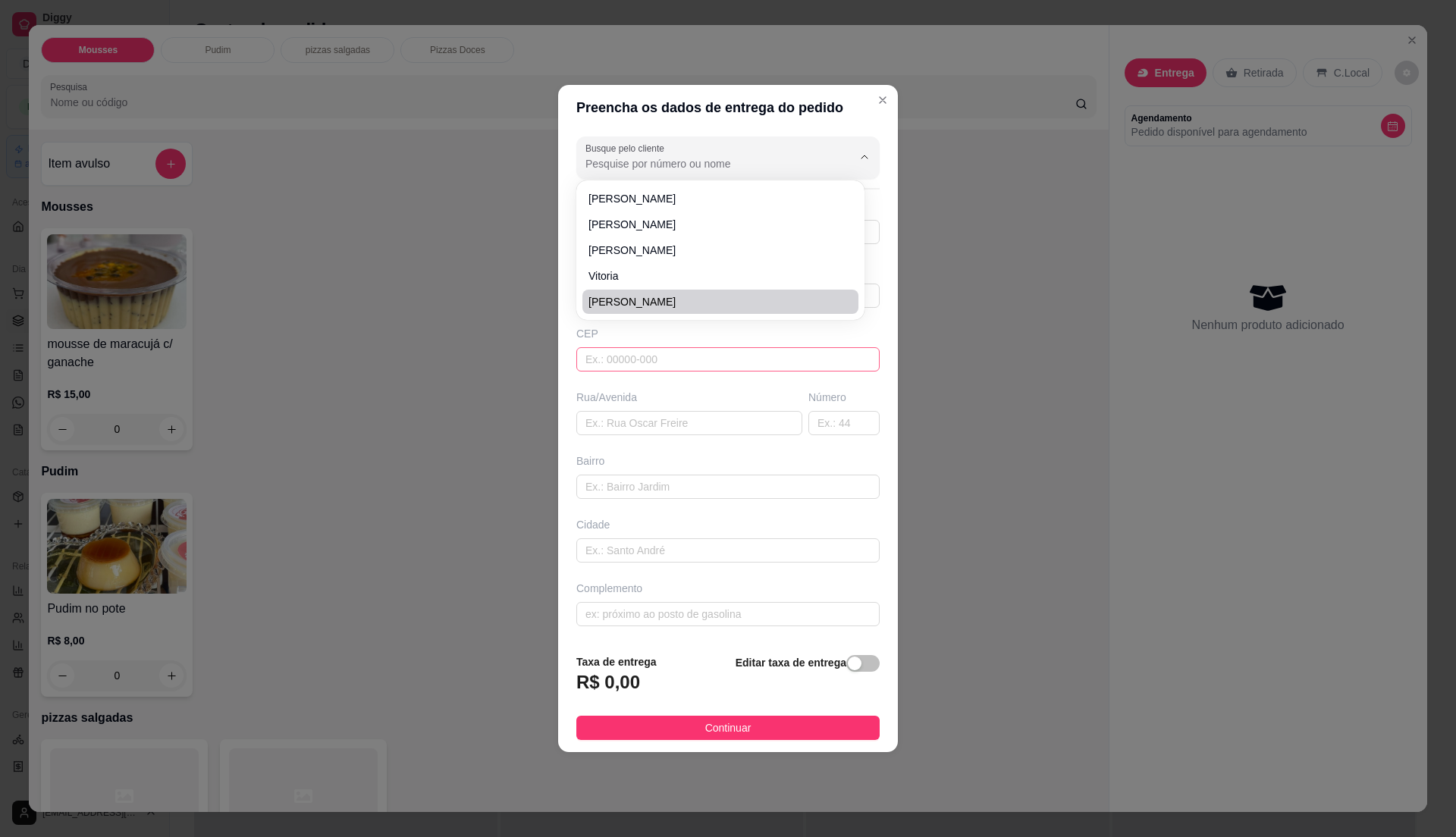
click at [707, 370] on input "text" at bounding box center [728, 359] width 303 height 24
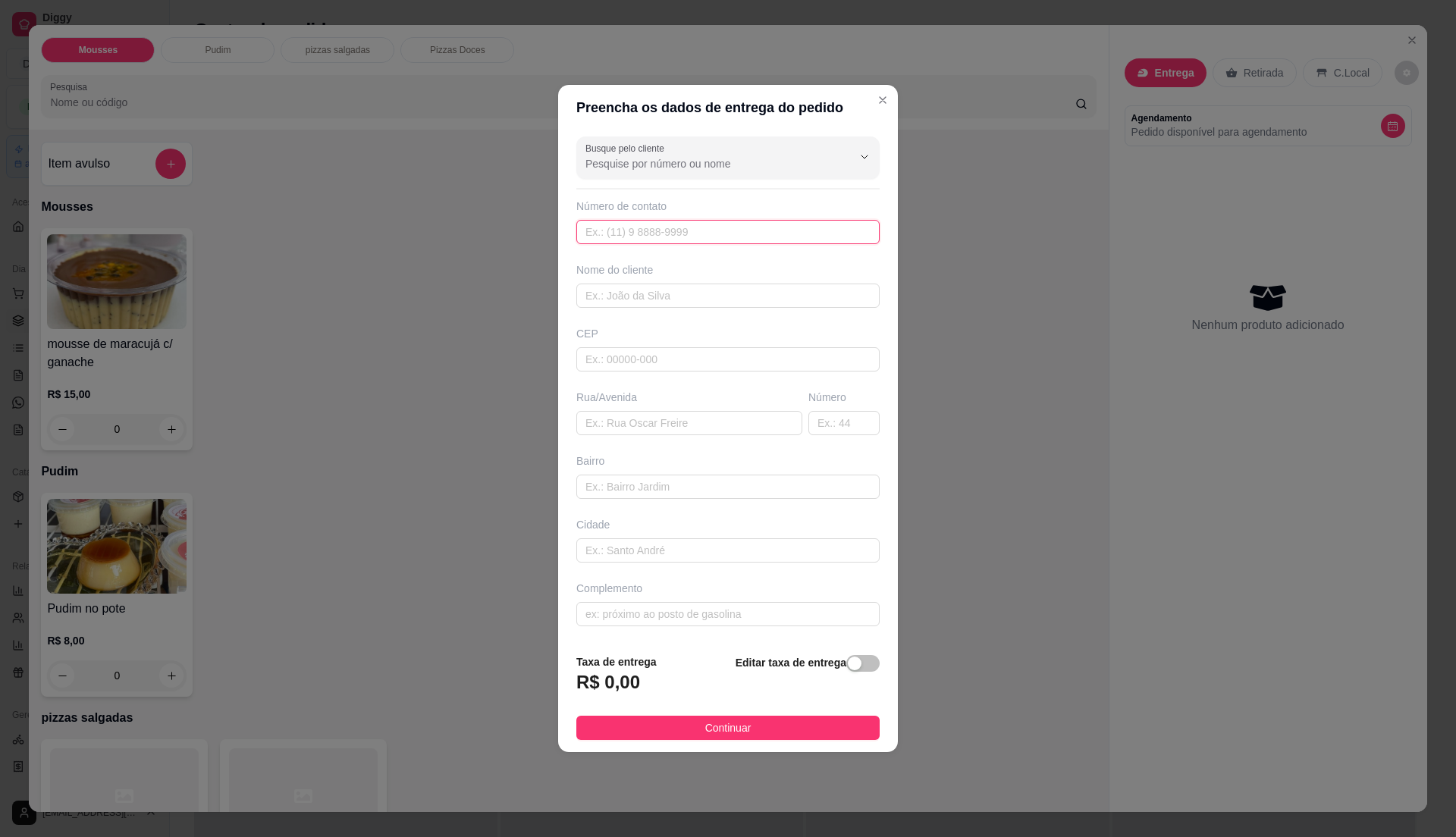
click at [690, 233] on input "text" at bounding box center [728, 232] width 303 height 24
type input "11"
